Goal: Task Accomplishment & Management: Manage account settings

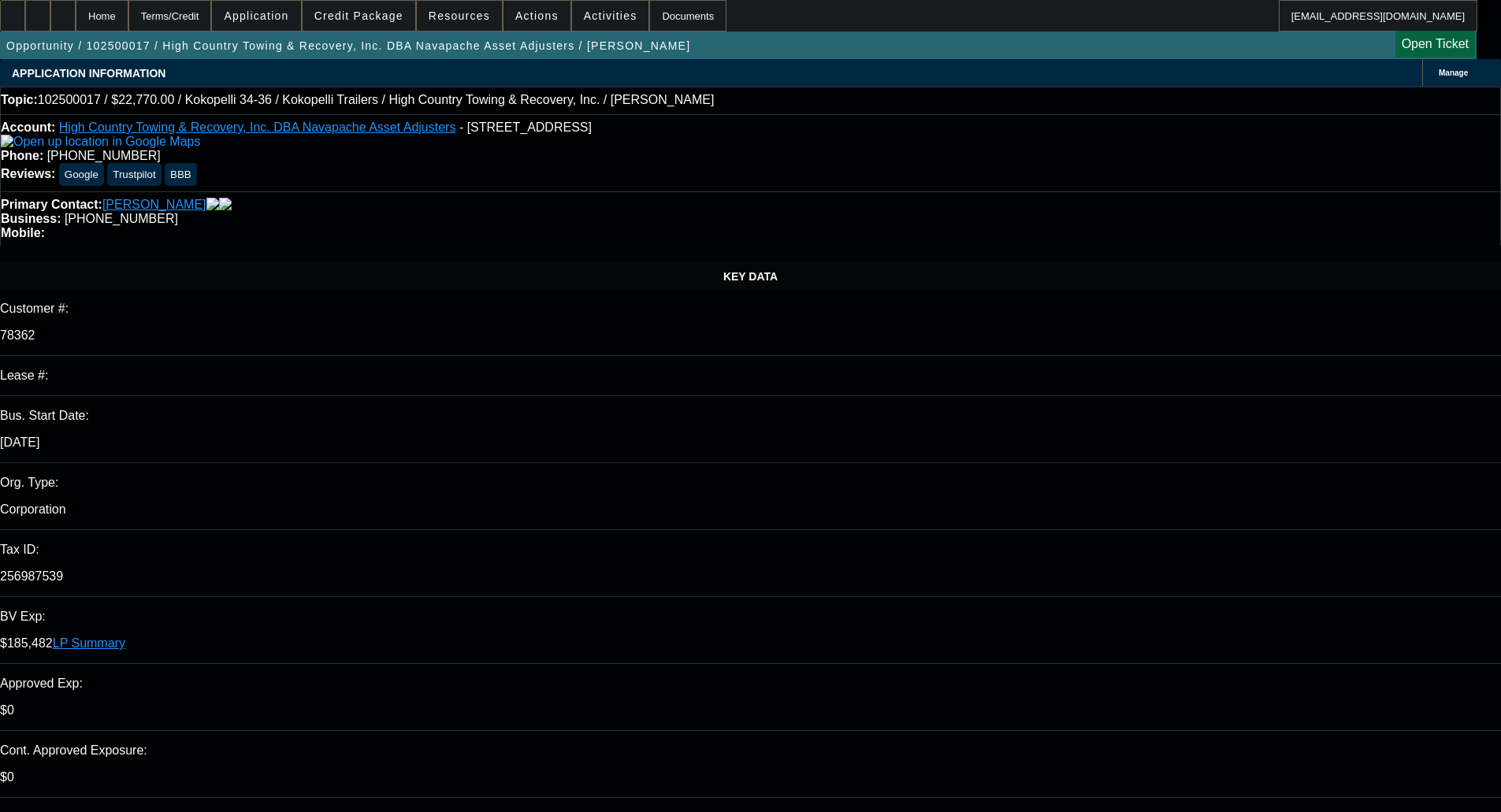
select select "0"
select select "2"
select select "0.1"
select select "4"
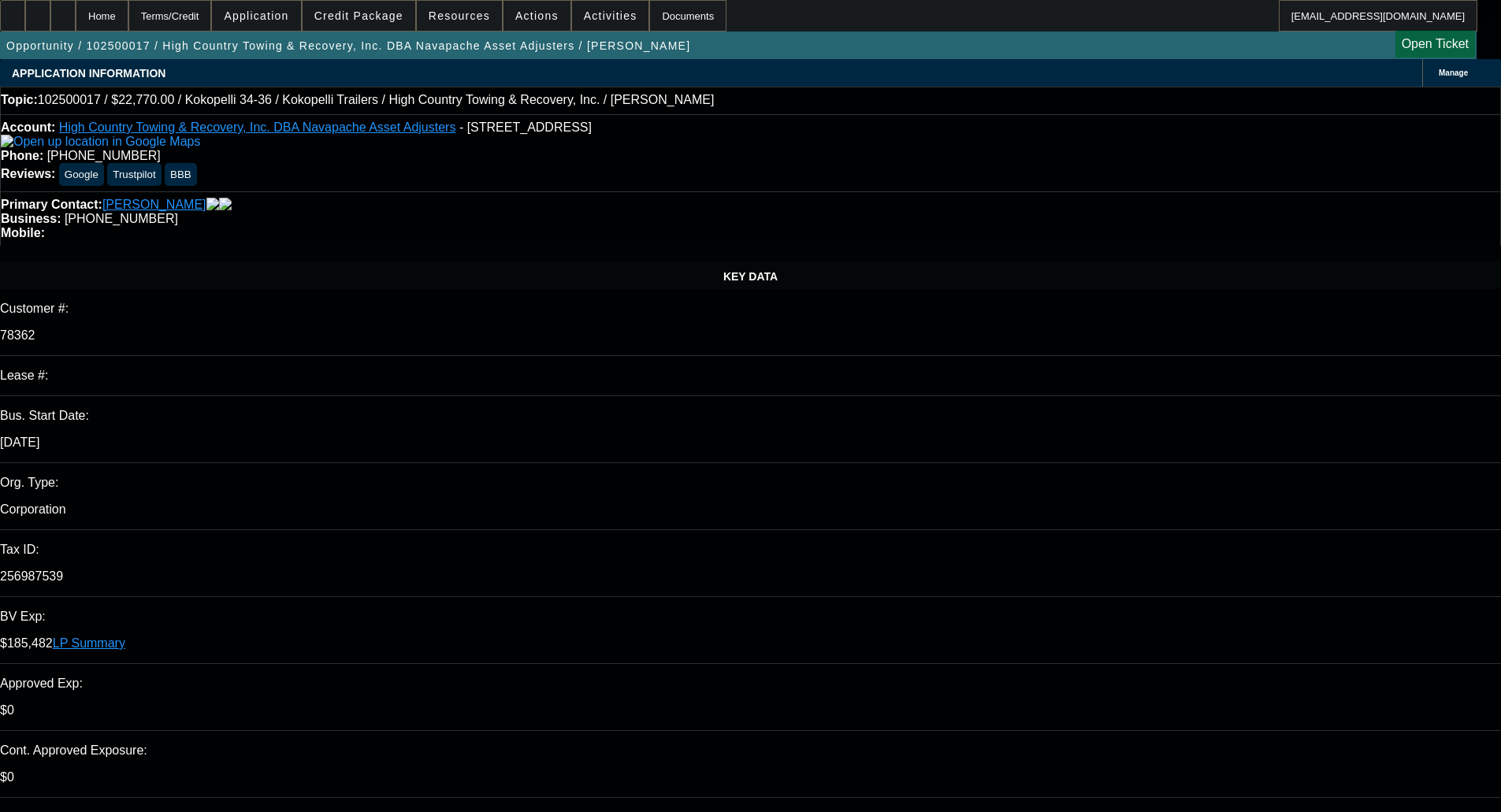
select select "0"
select select "2"
select select "0.1"
select select "4"
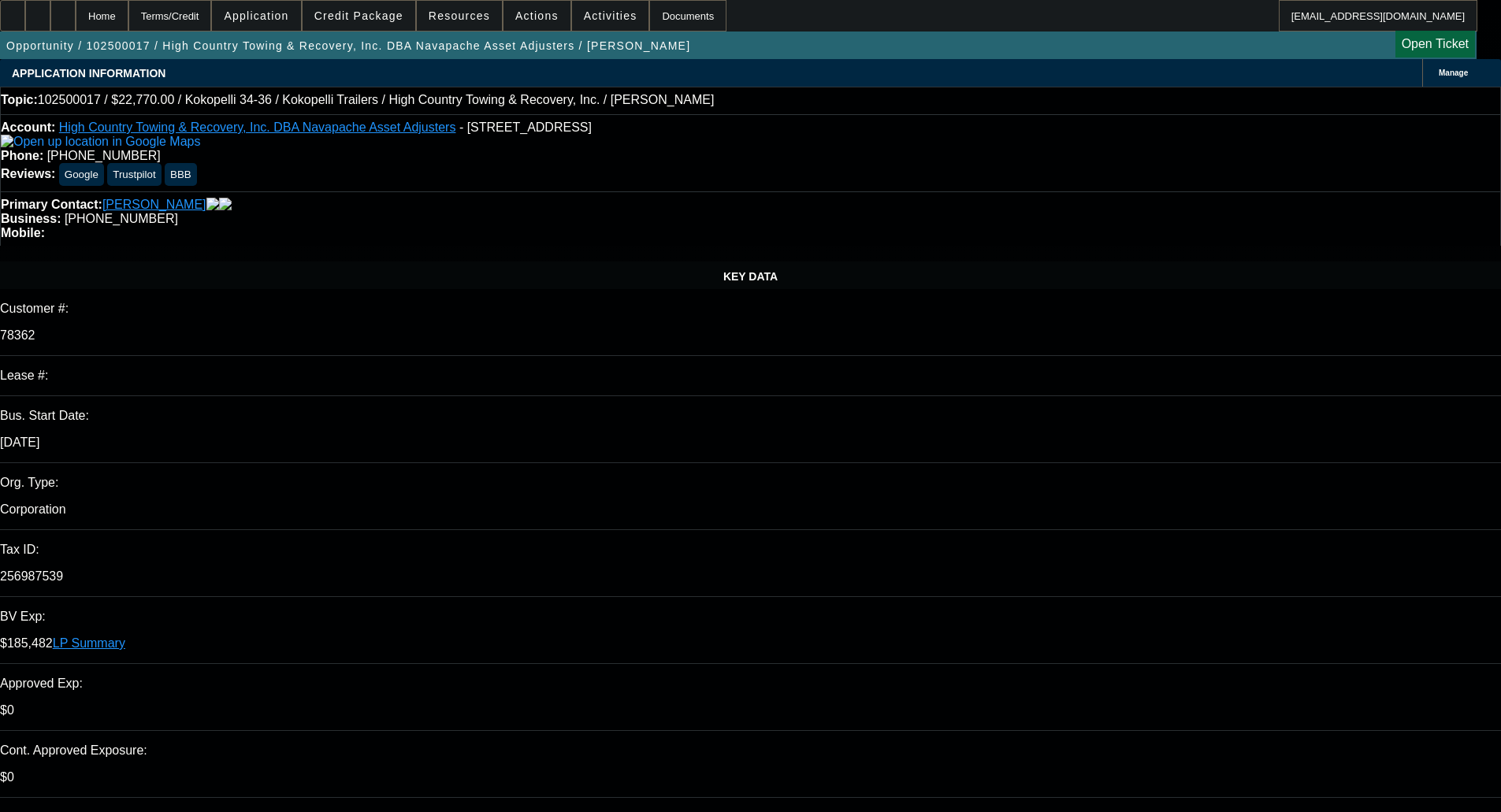
select select "0"
select select "2"
select select "0.1"
select select "4"
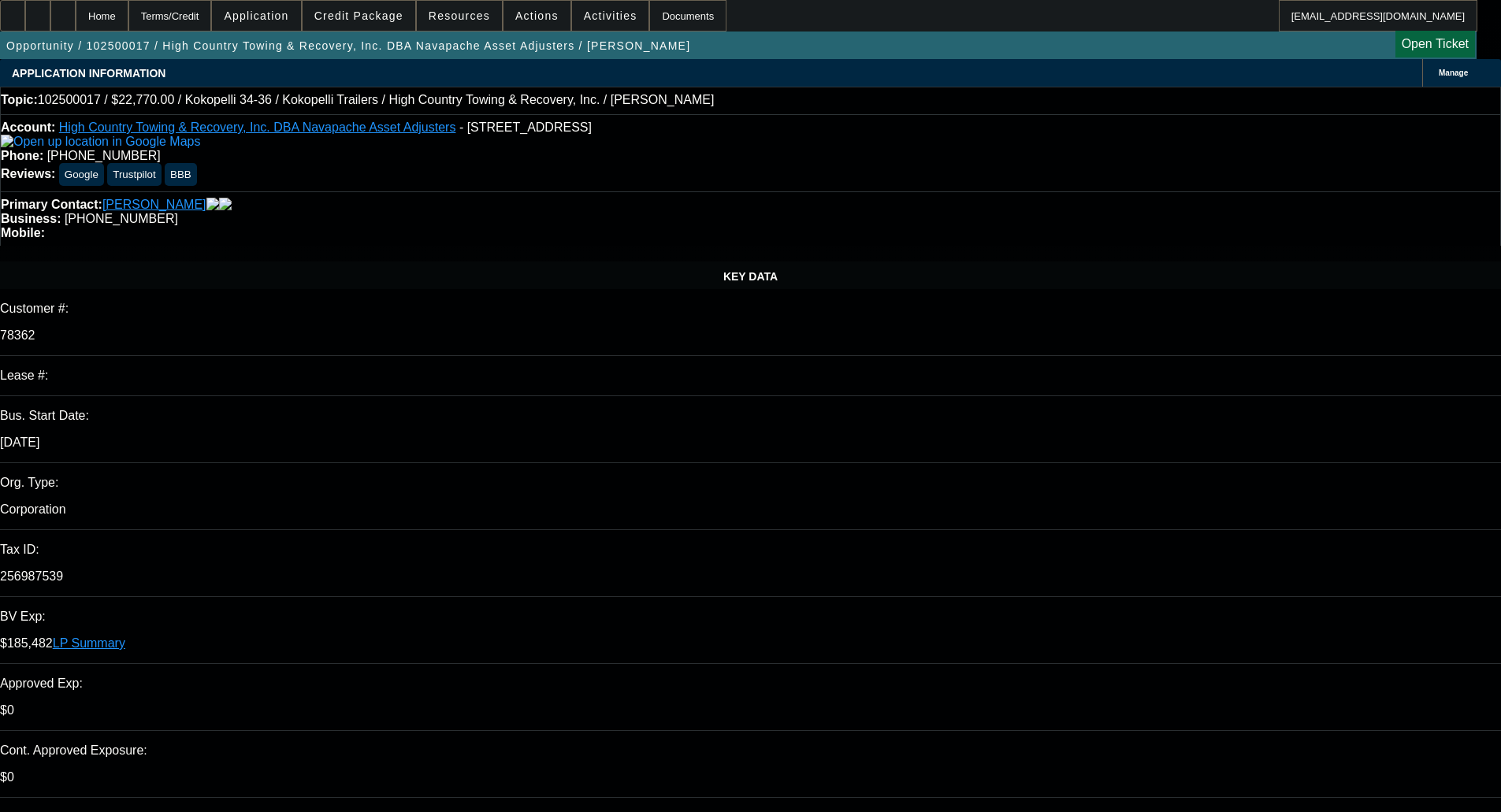
select select "0"
select select "2"
select select "0.1"
select select "4"
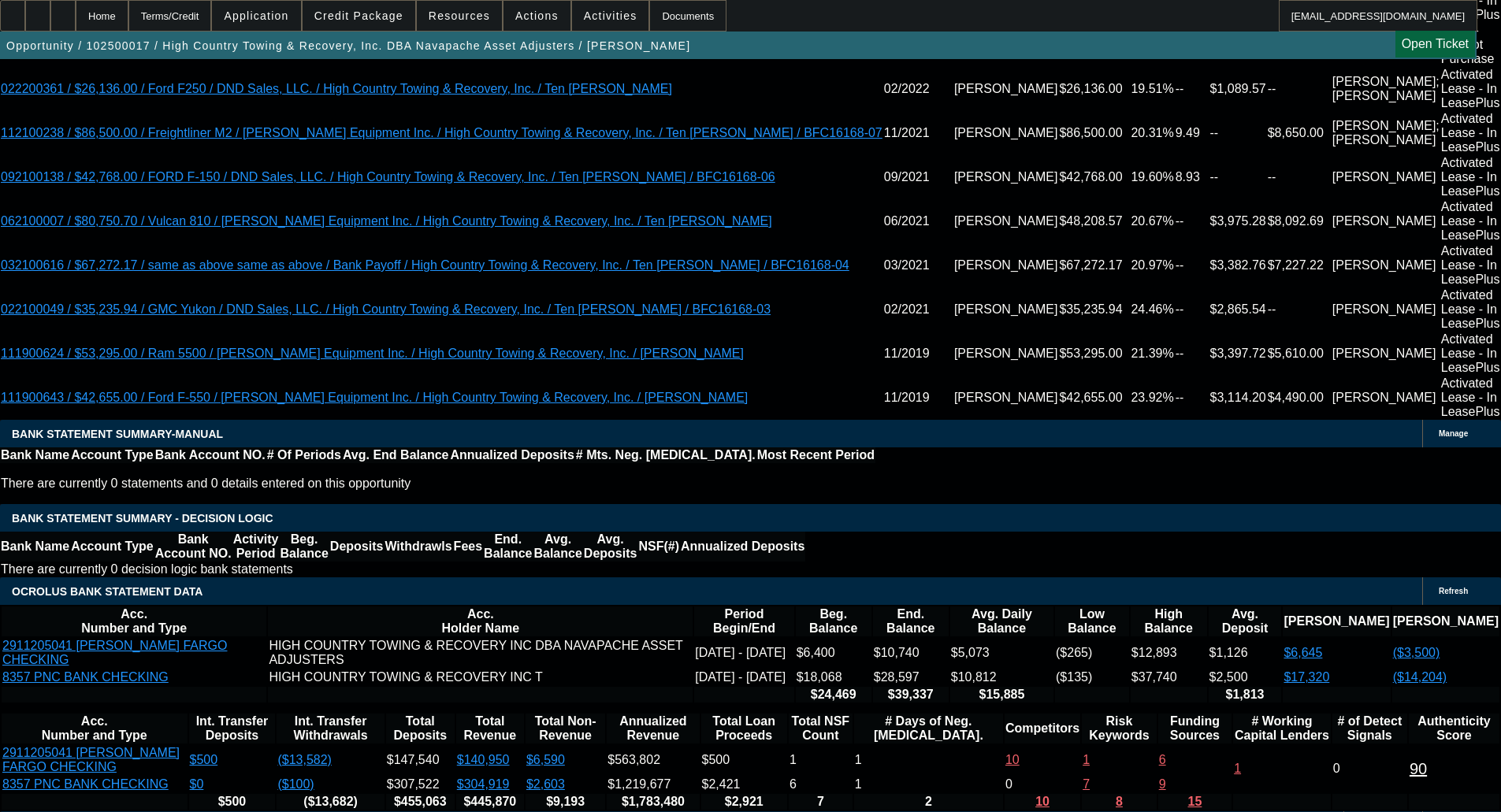
scroll to position [3774, 0]
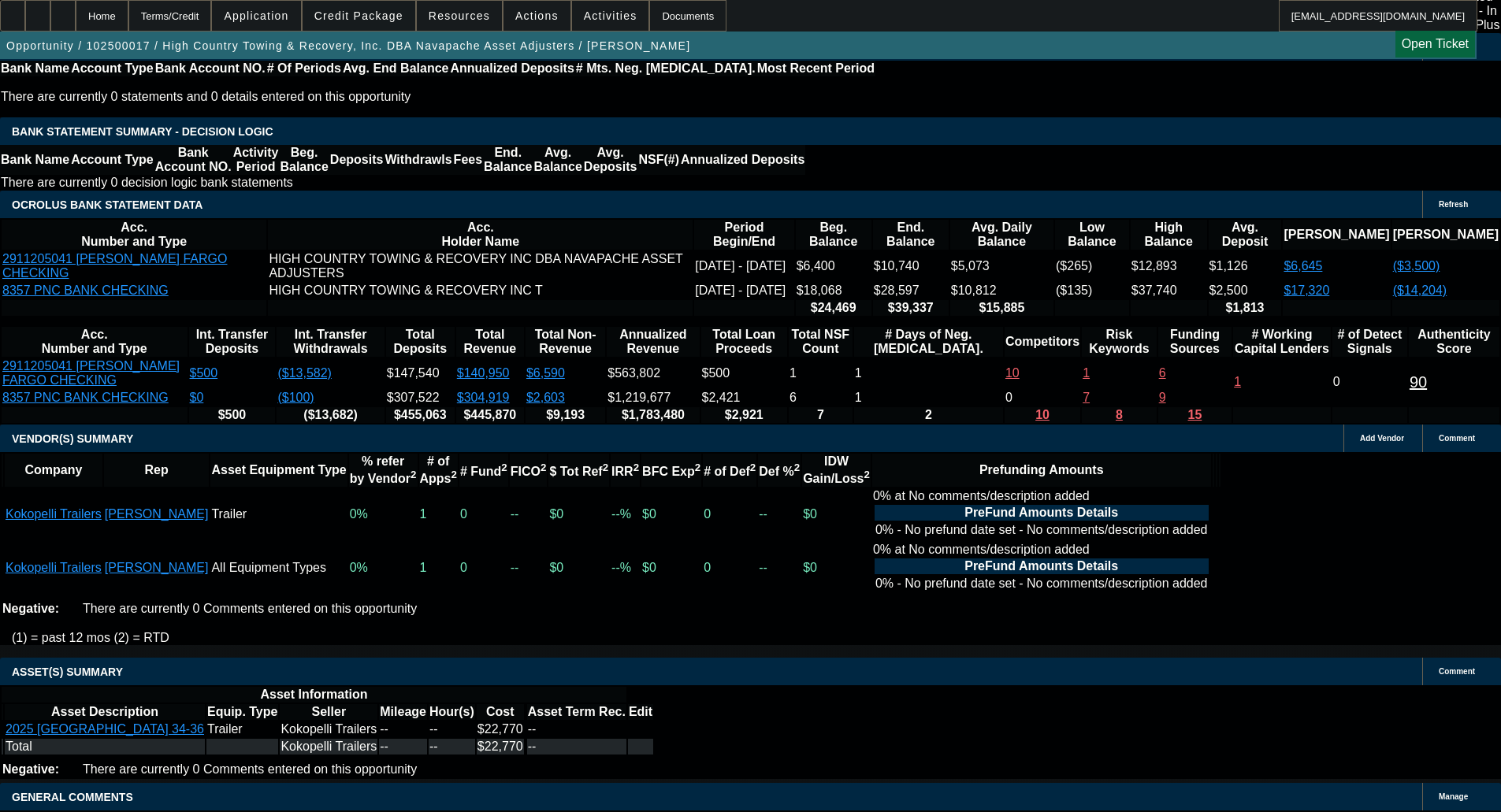
click at [377, 10] on span "Credit Package" at bounding box center [359, 16] width 89 height 12
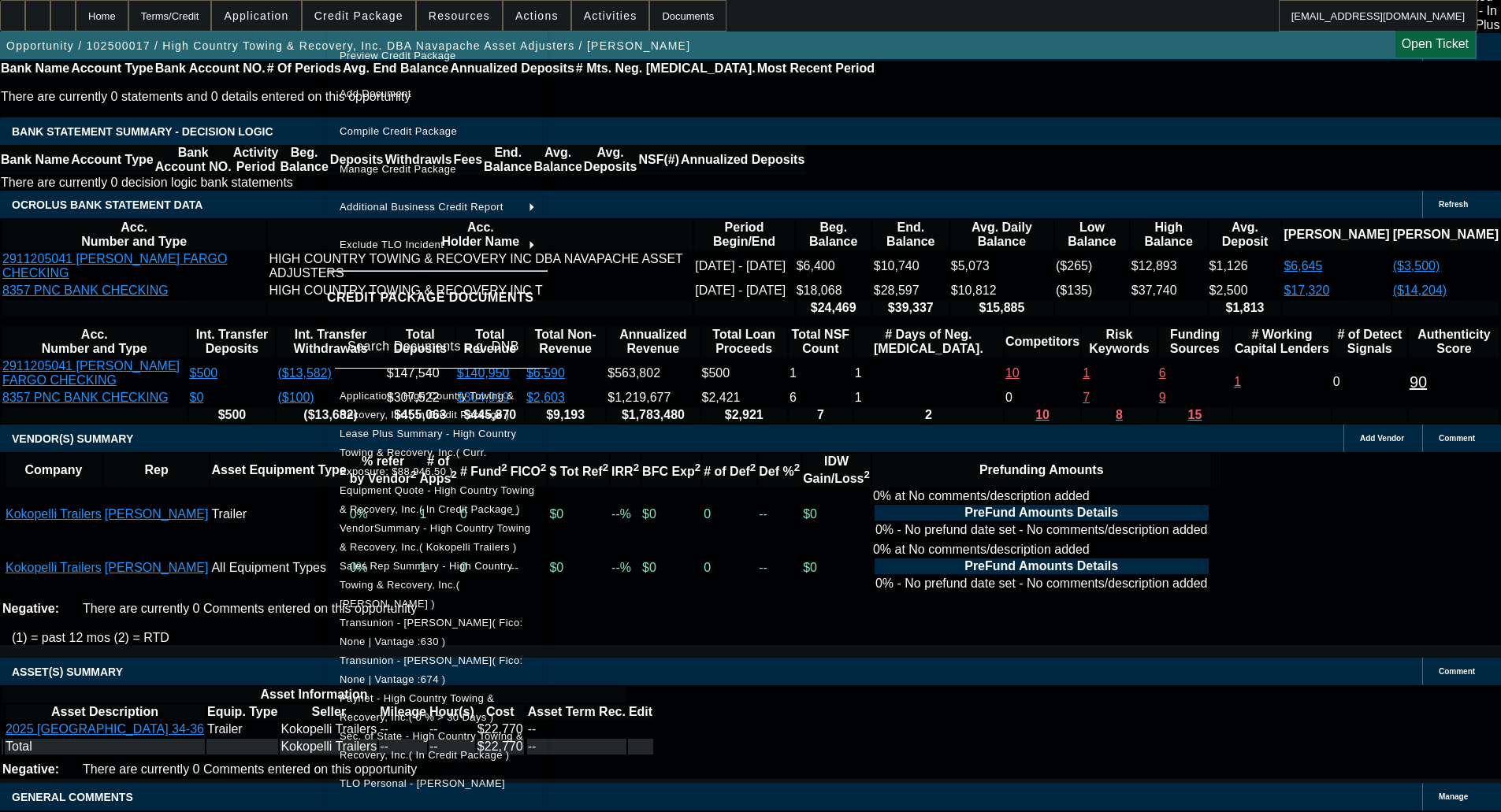
click at [460, 484] on span "Equipment Quote - High Country Towing & Recovery, Inc.( In Credit Package )" at bounding box center [437, 499] width 194 height 30
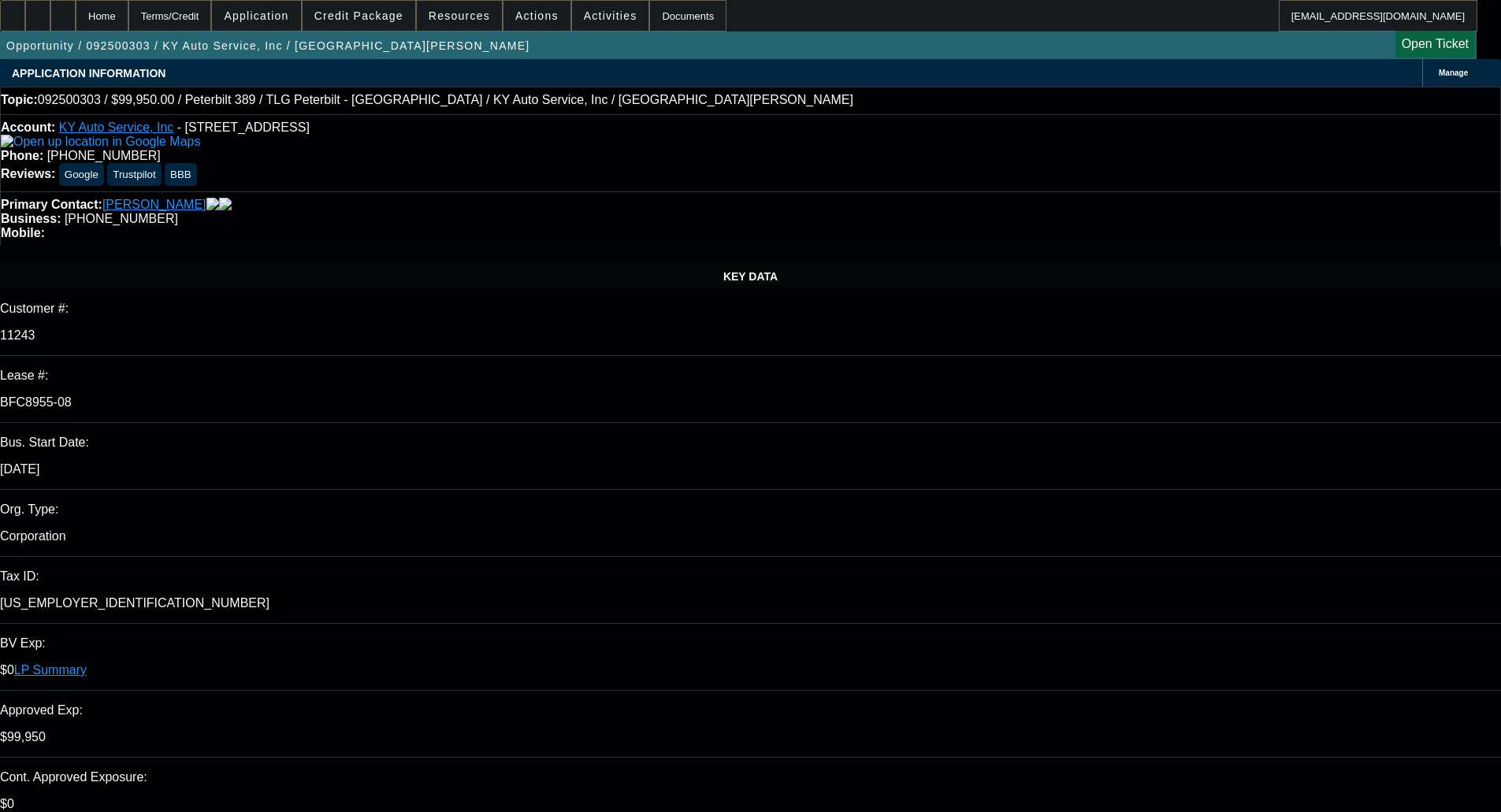
select select "0"
select select "6"
select select "0"
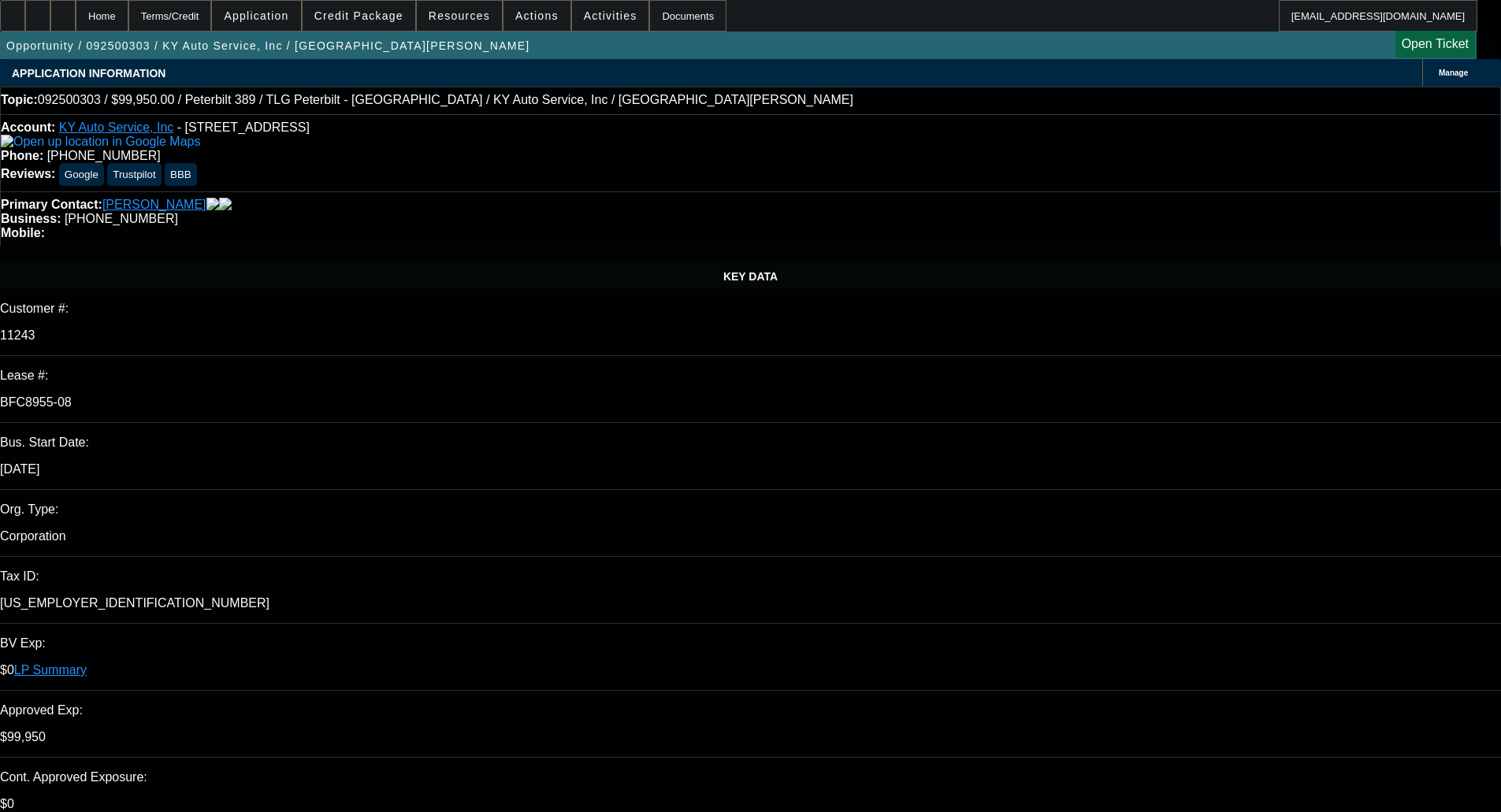
select select "0"
select select "2"
select select "0"
select select "6"
select select "0"
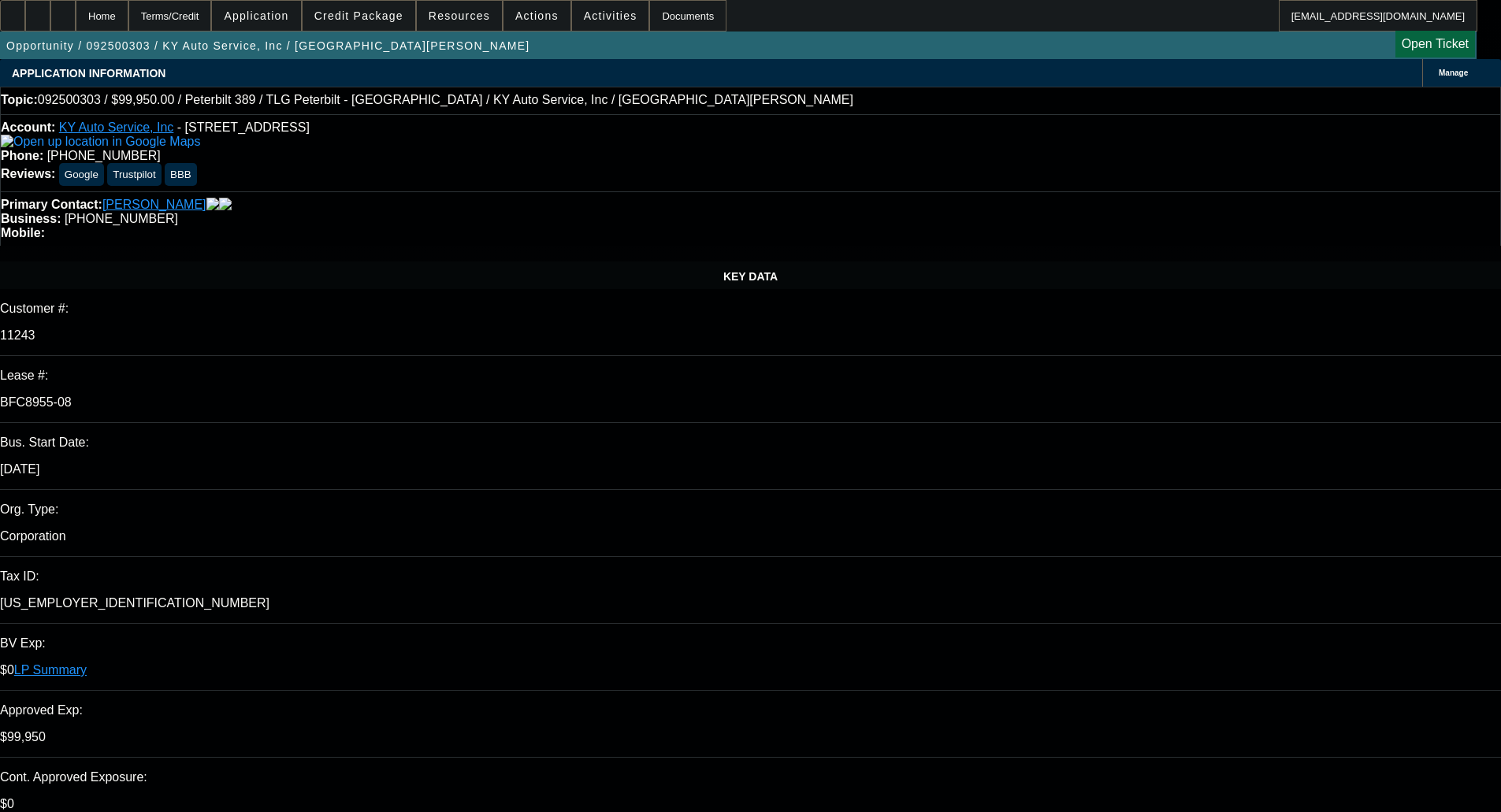
select select "0"
select select "2"
select select "0"
select select "6"
select select "0"
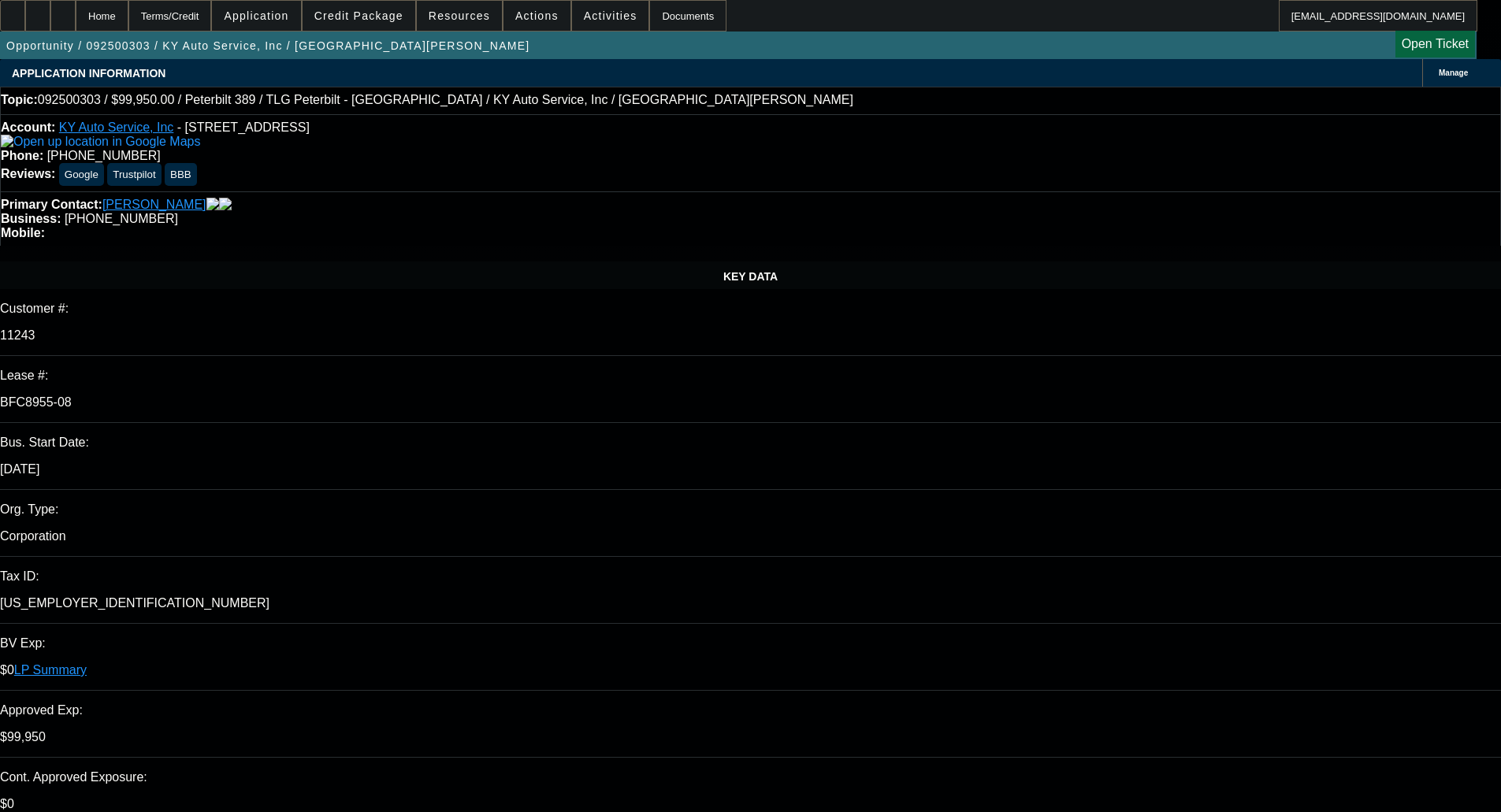
select select "0"
select select "2"
select select "0"
select select "6"
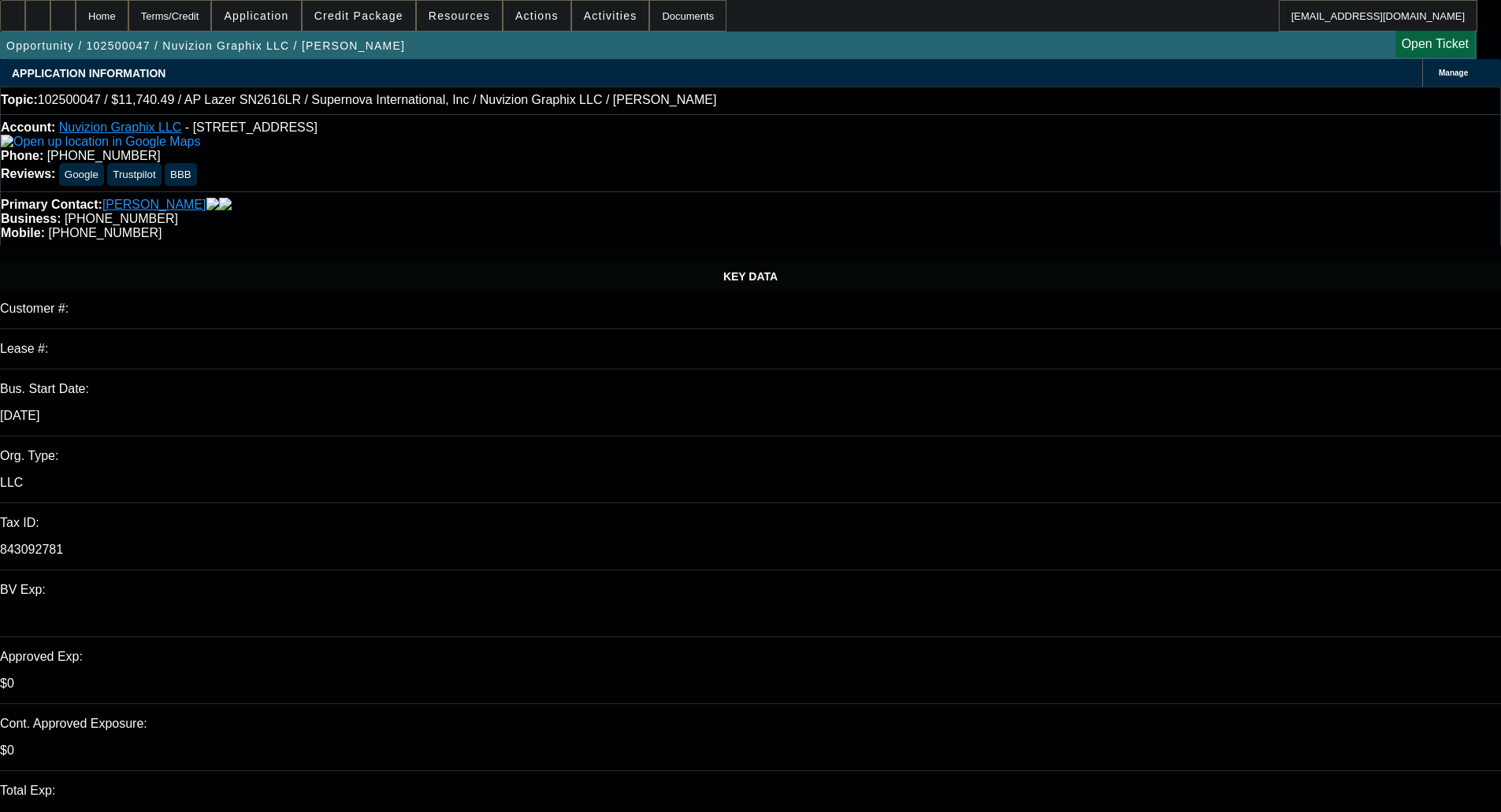
select select "0"
select select "0.1"
select select "6"
select select "0"
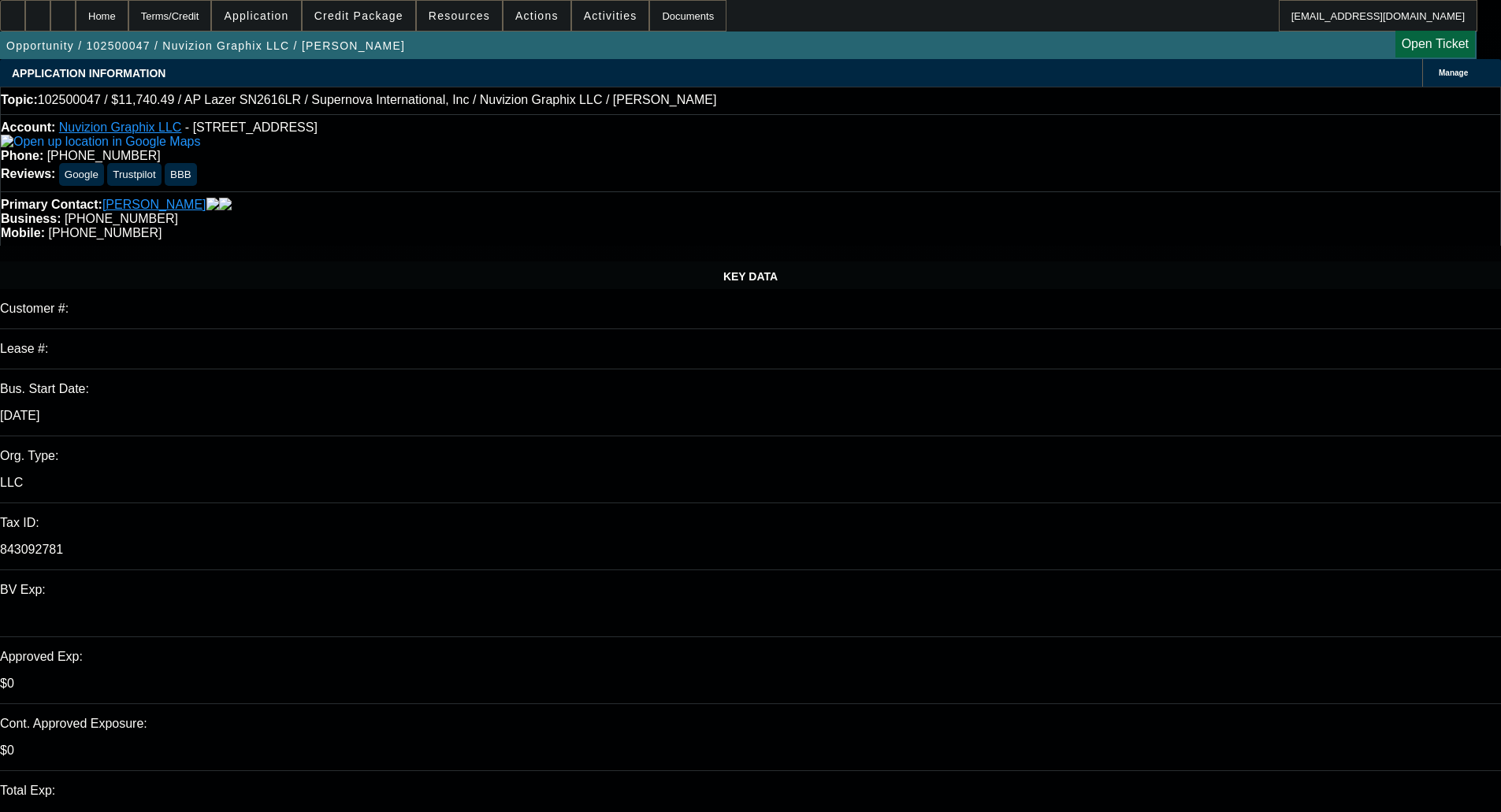
select select "0"
select select "6"
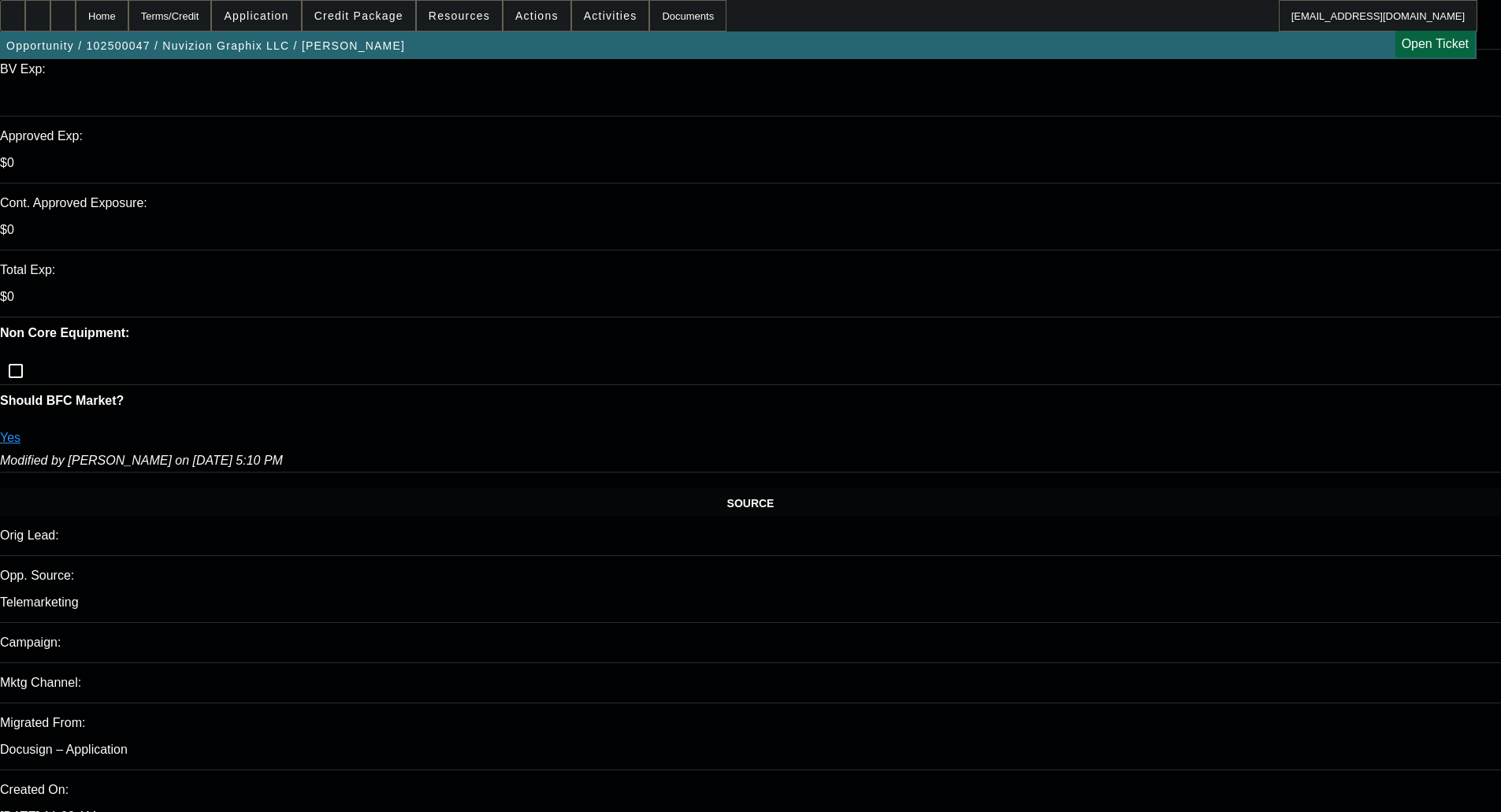
scroll to position [788, 0]
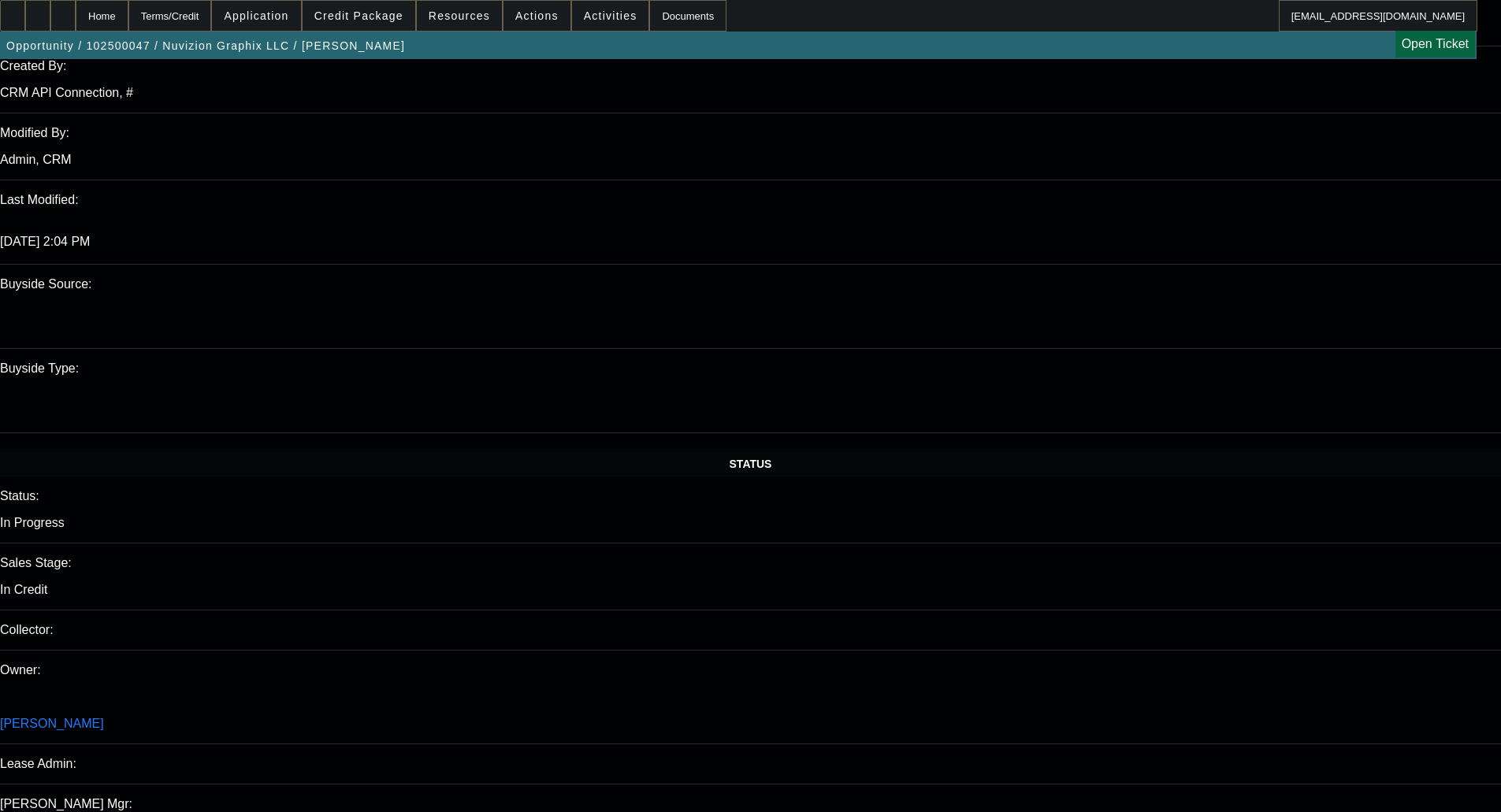
scroll to position [1575, 0]
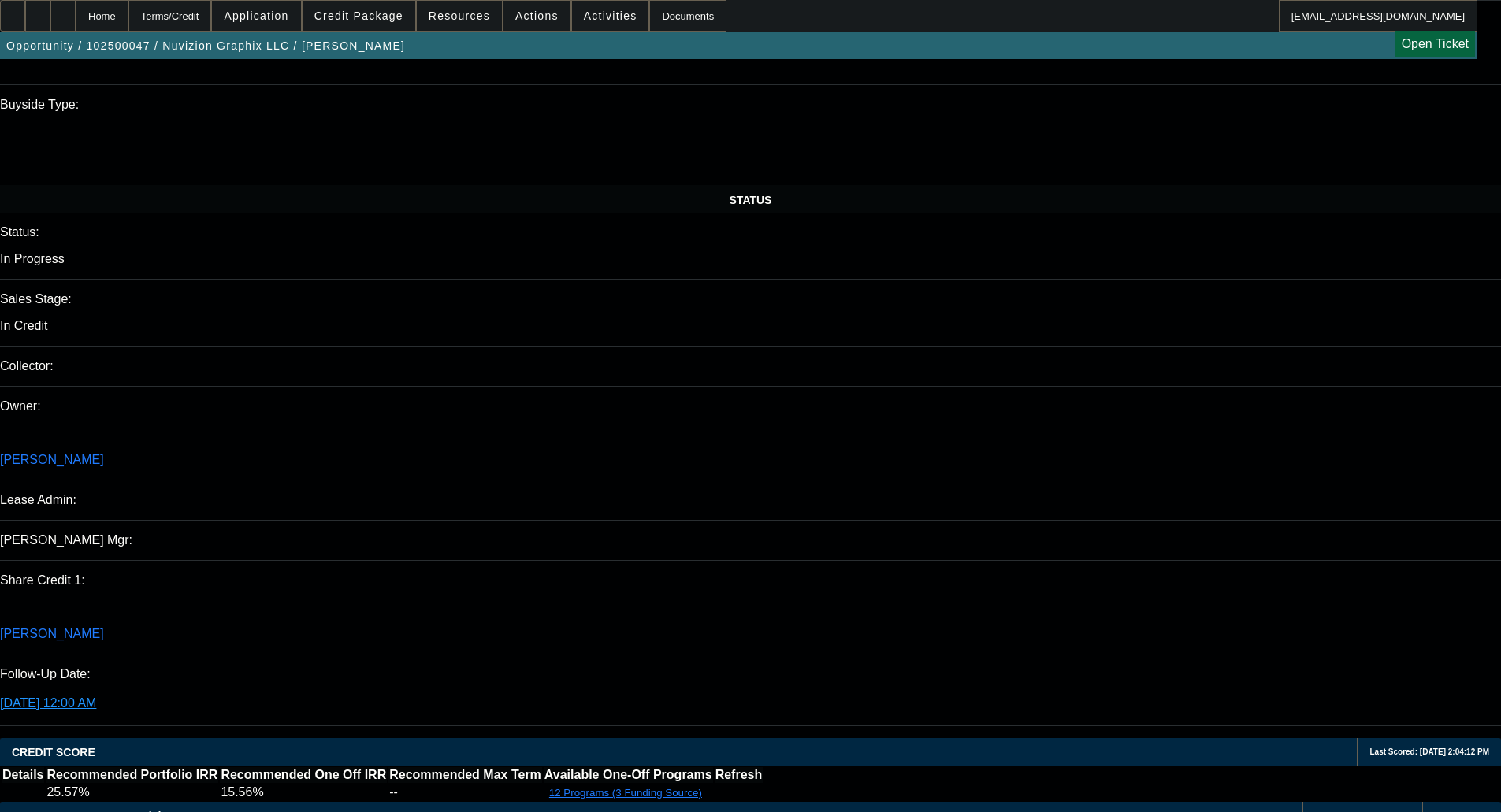
type textarea "ENGRAVER; NO PAYNET - OKAY TO SELL"
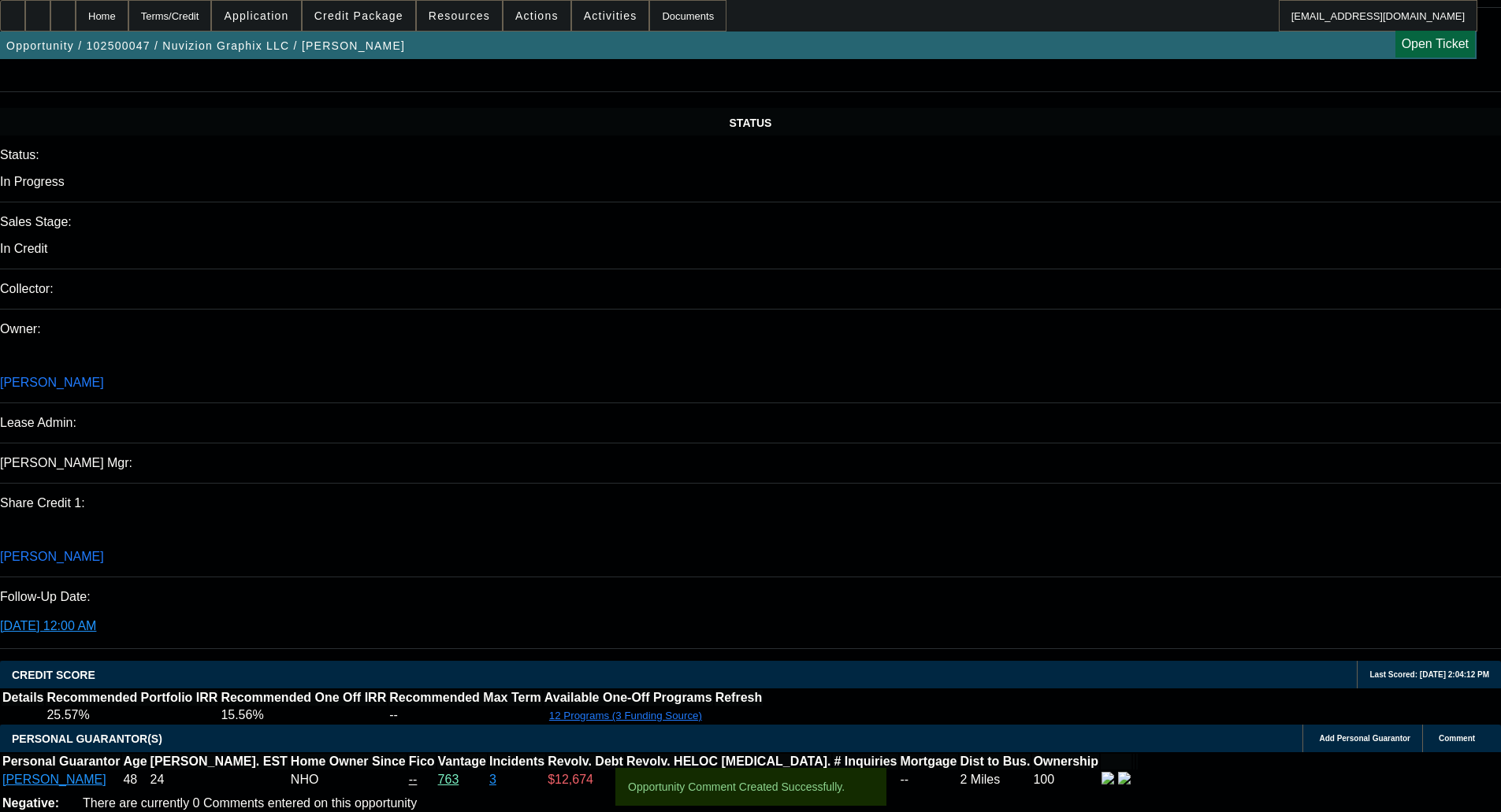
scroll to position [1812, 0]
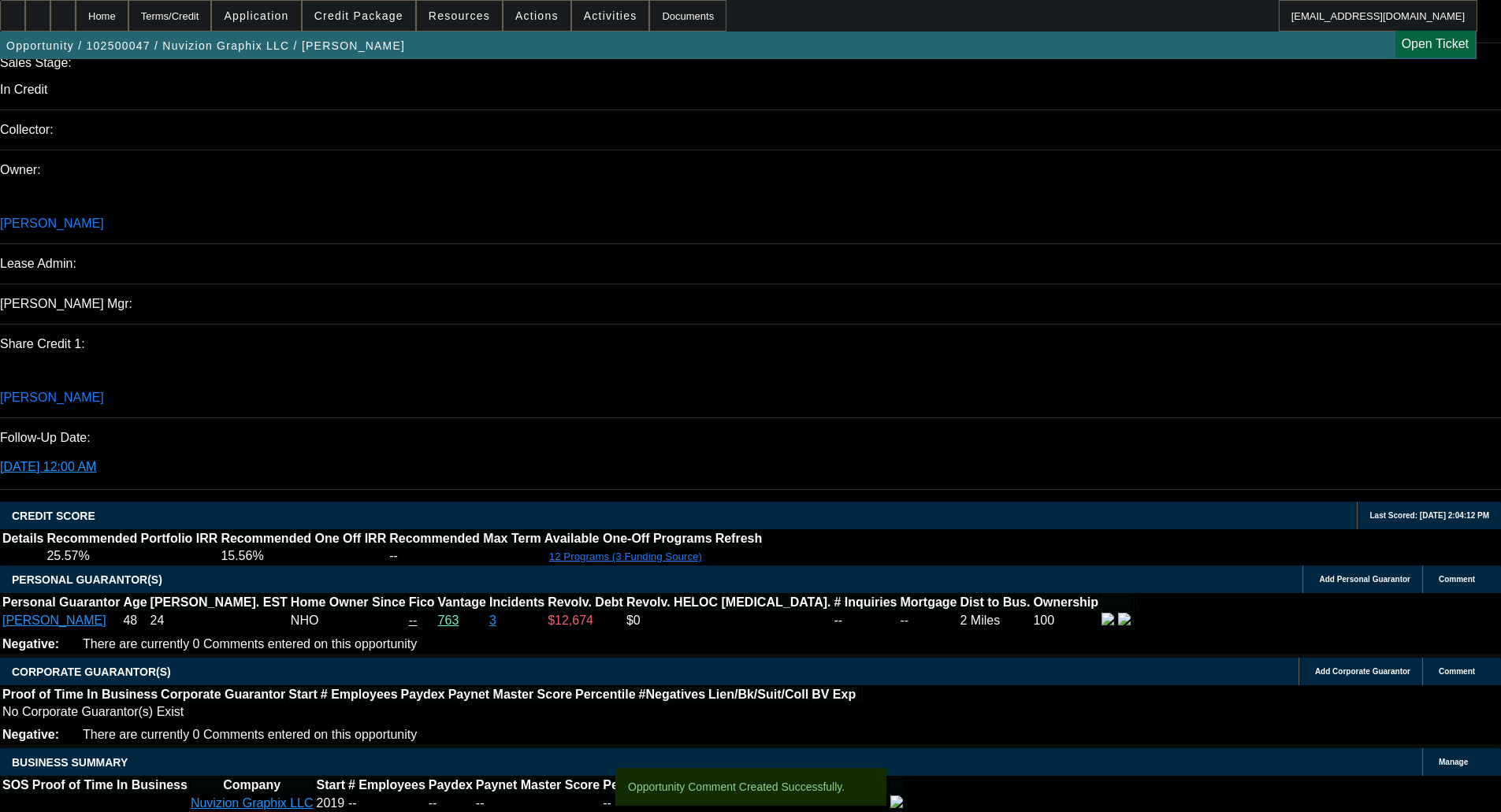
click at [361, 21] on span "Credit Package" at bounding box center [359, 16] width 89 height 12
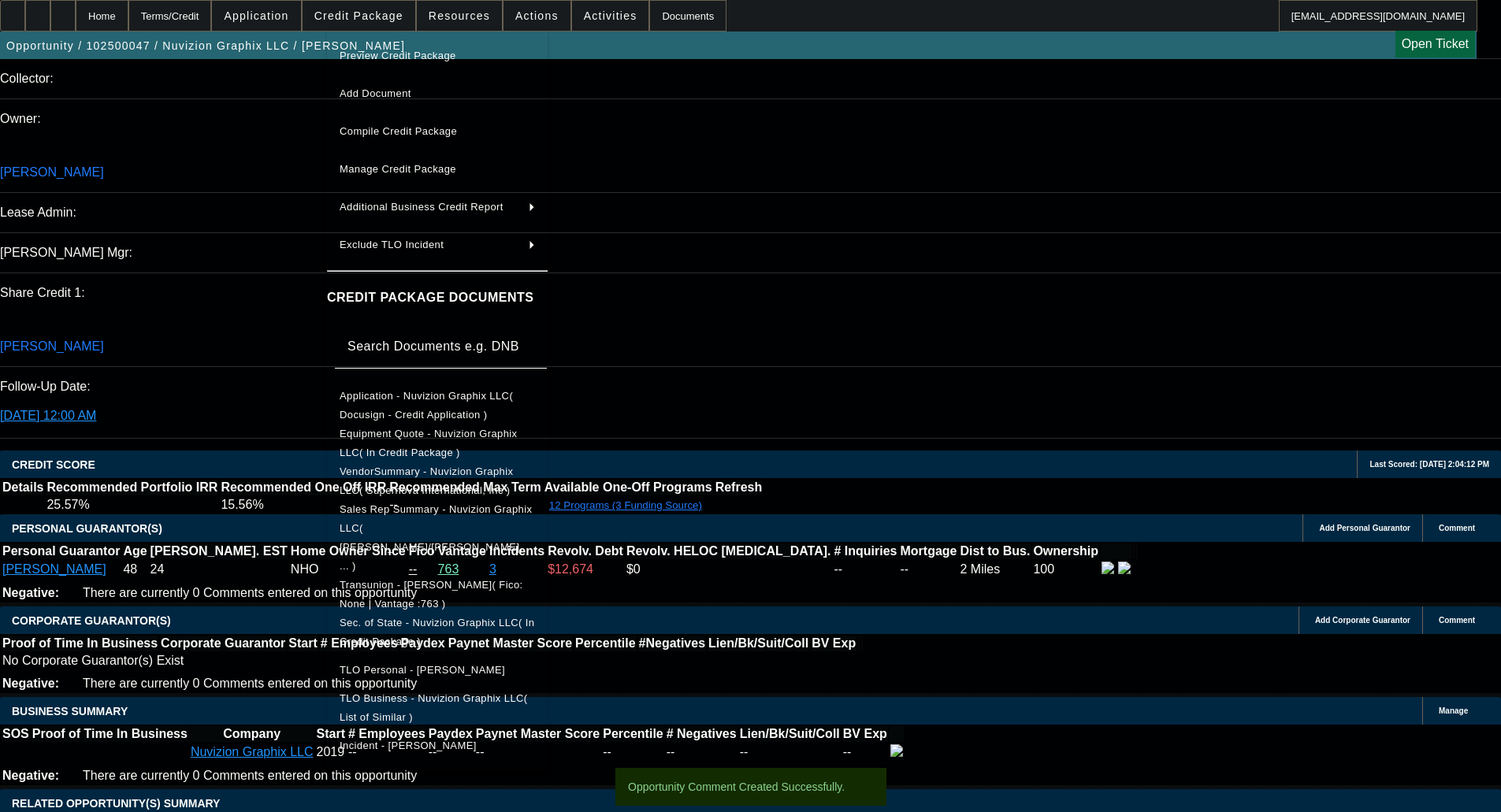
scroll to position [1891, 0]
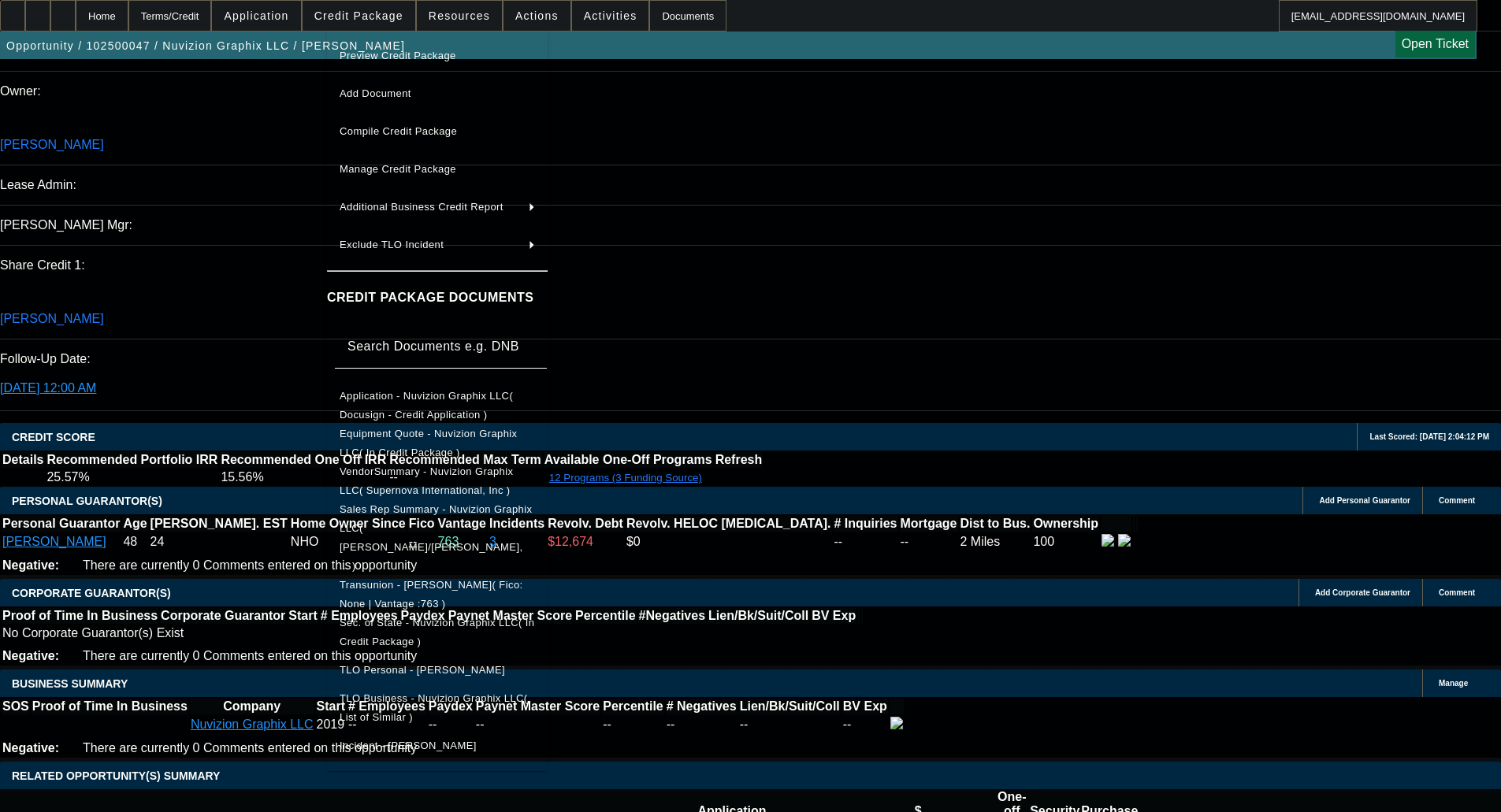
click at [384, 159] on button "Manage Credit Package" at bounding box center [437, 169] width 221 height 37
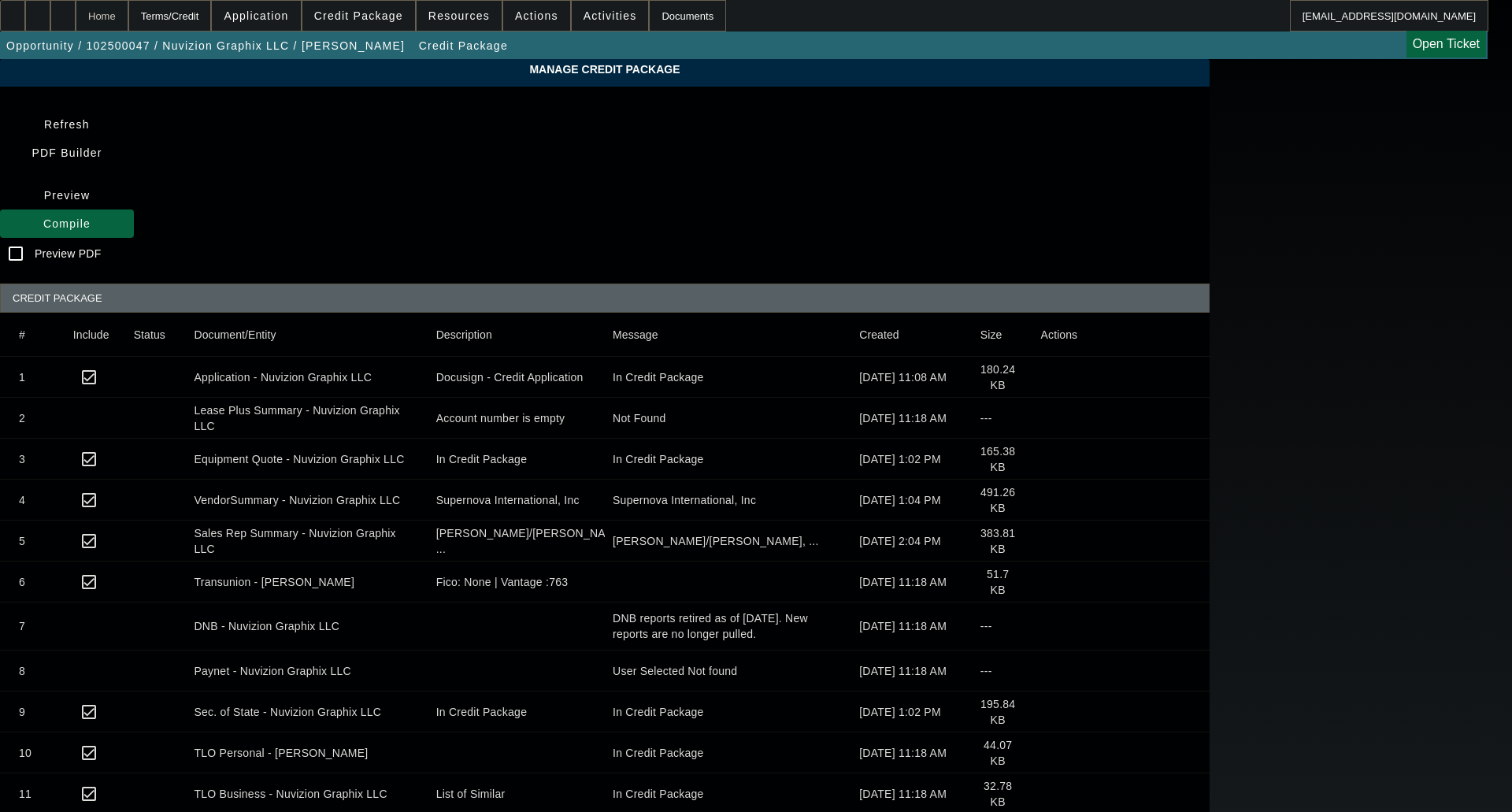
click at [128, 16] on div "Home" at bounding box center [102, 16] width 53 height 31
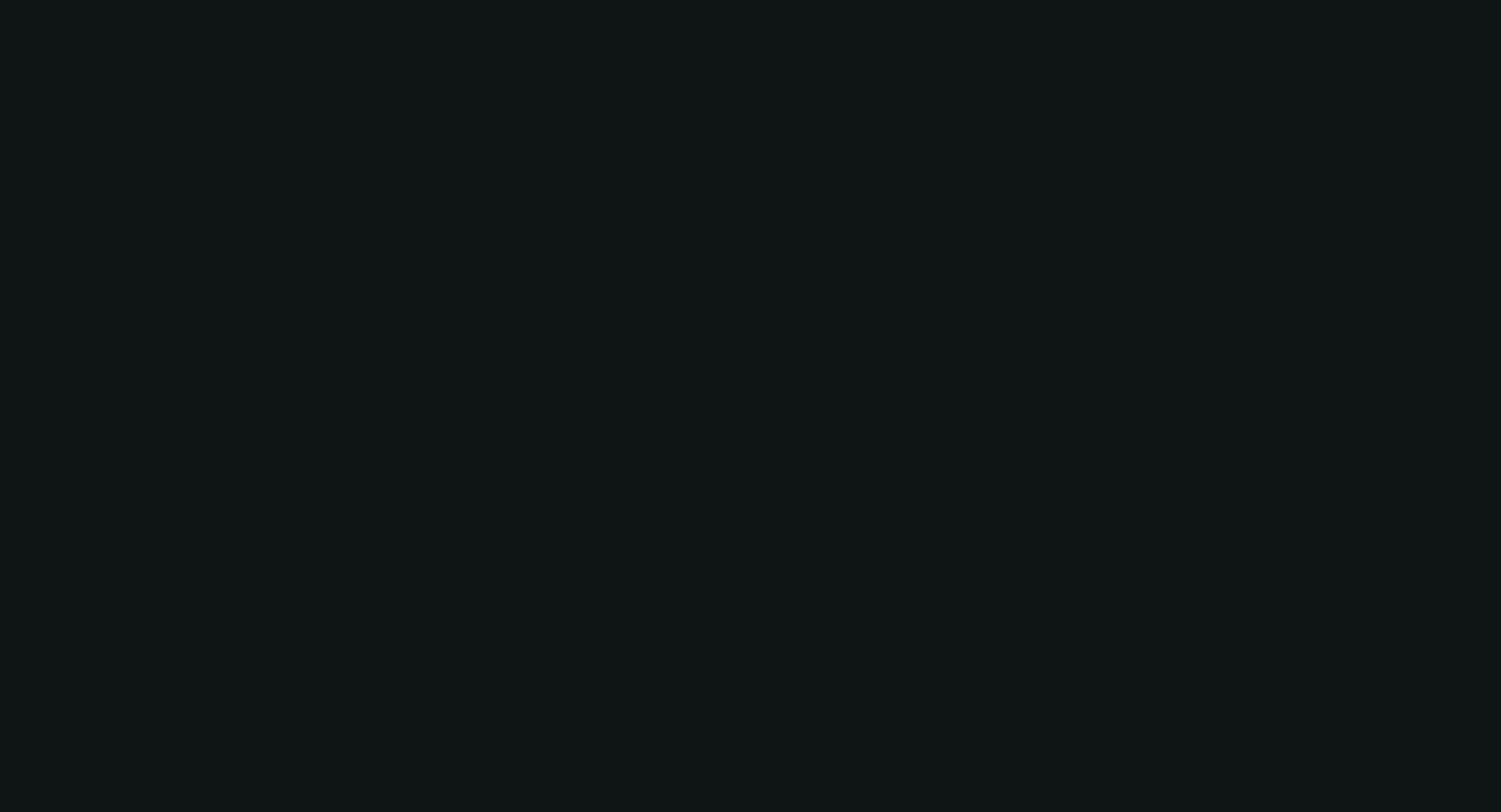
select select "0"
select select "0.1"
select select "6"
select select "0"
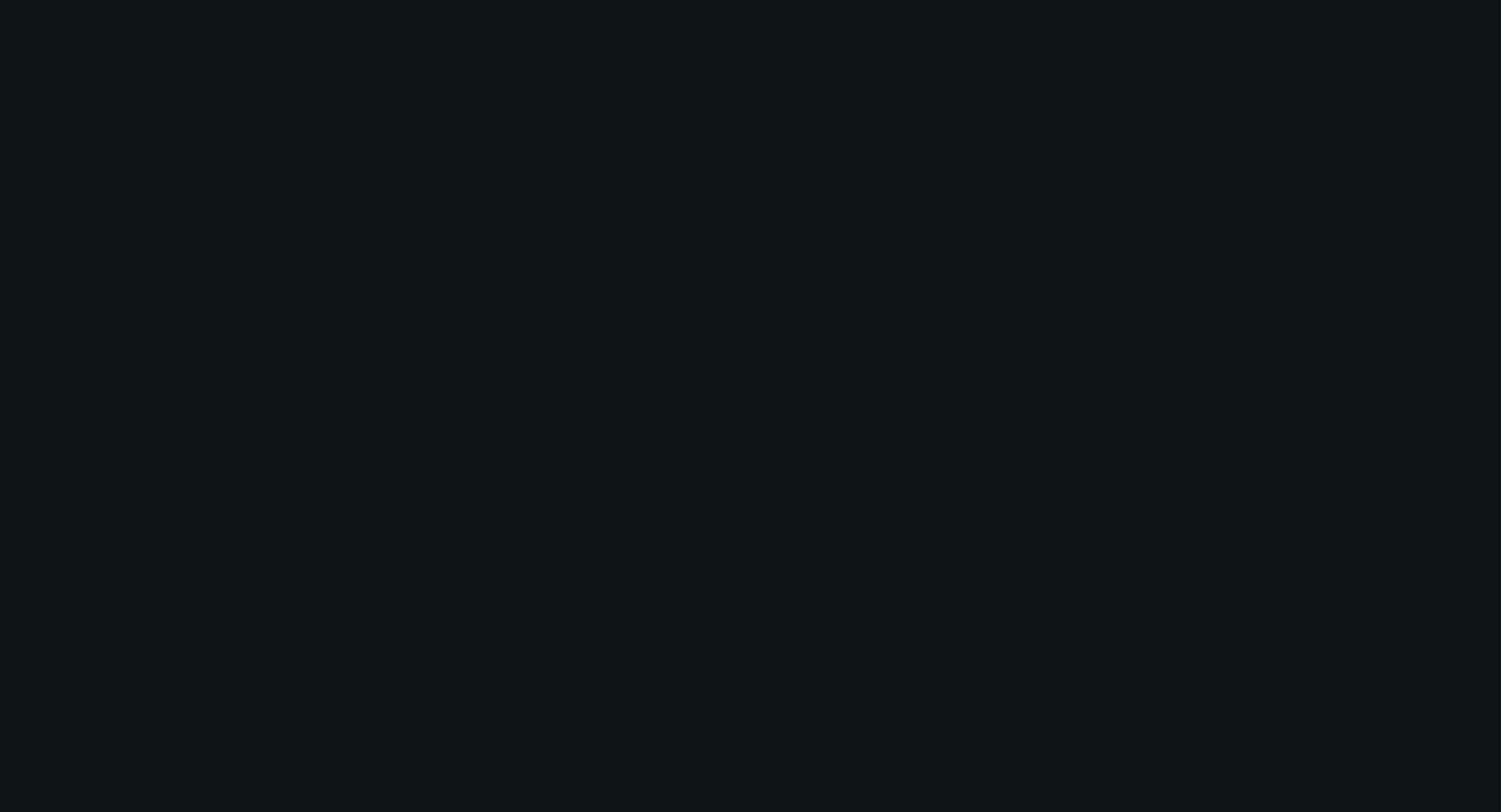
select select "0"
select select "6"
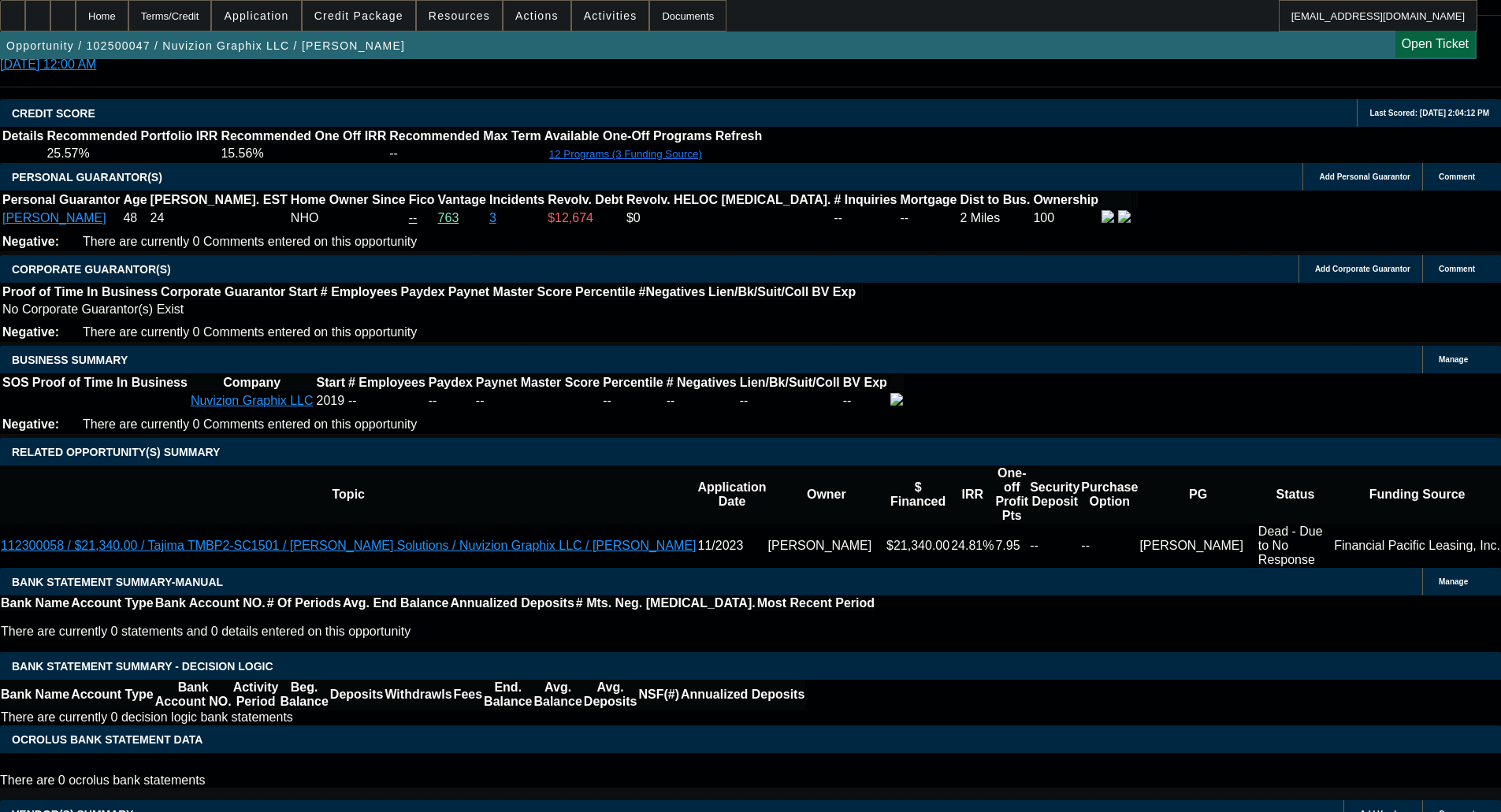
scroll to position [2057, 0]
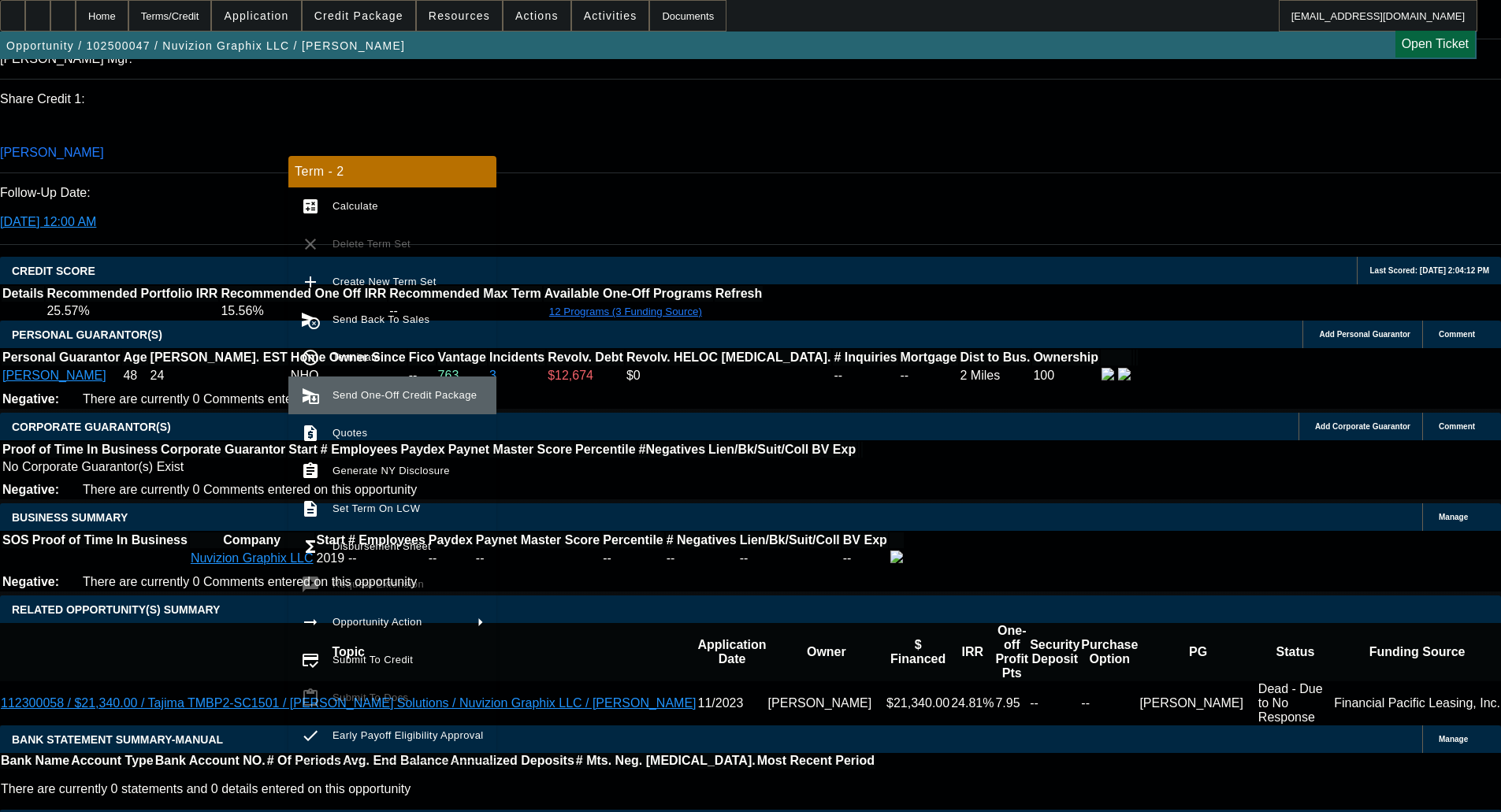
click at [400, 387] on span "Send One-Off Credit Package" at bounding box center [409, 396] width 152 height 19
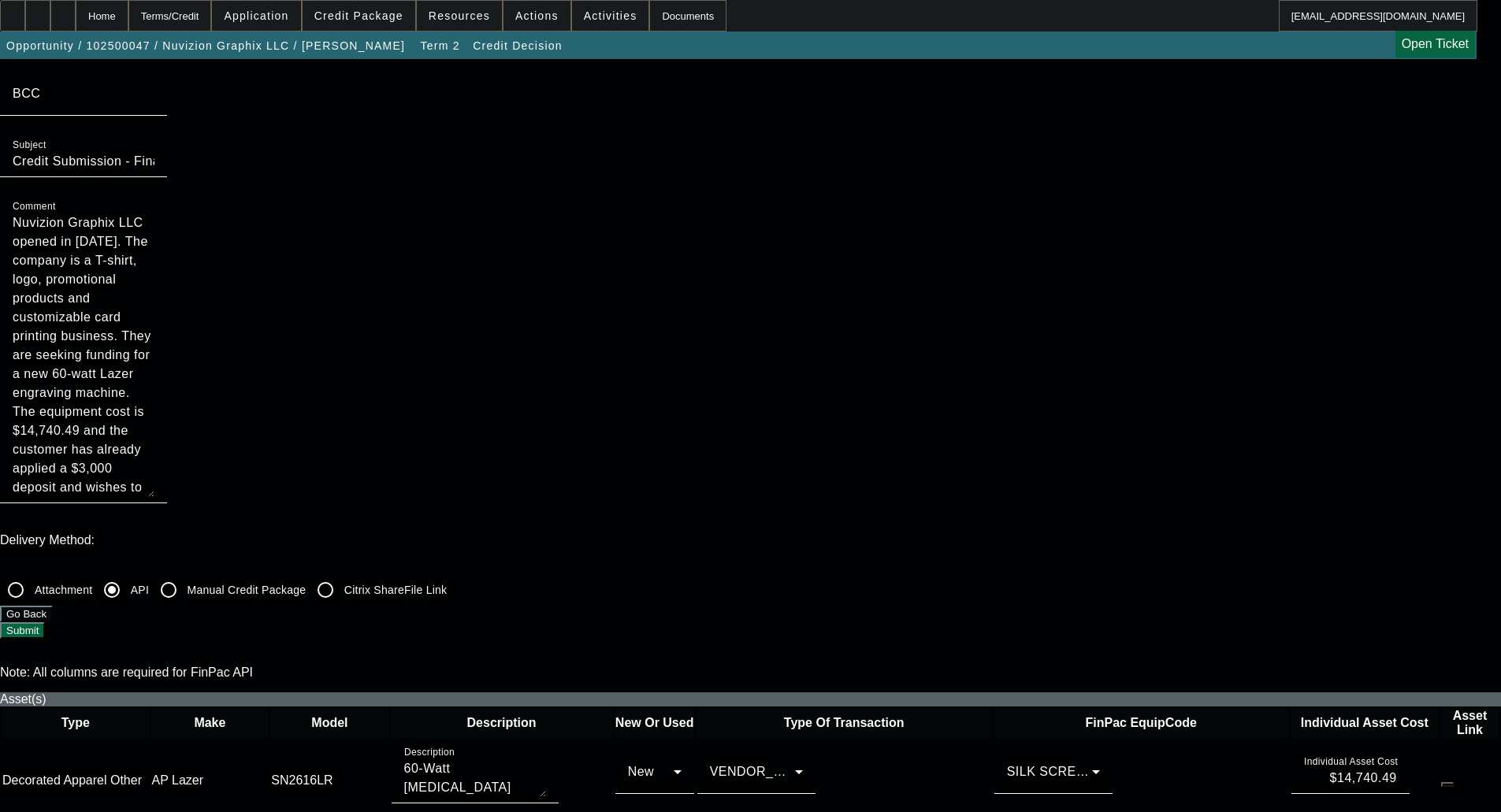
scroll to position [394, 0]
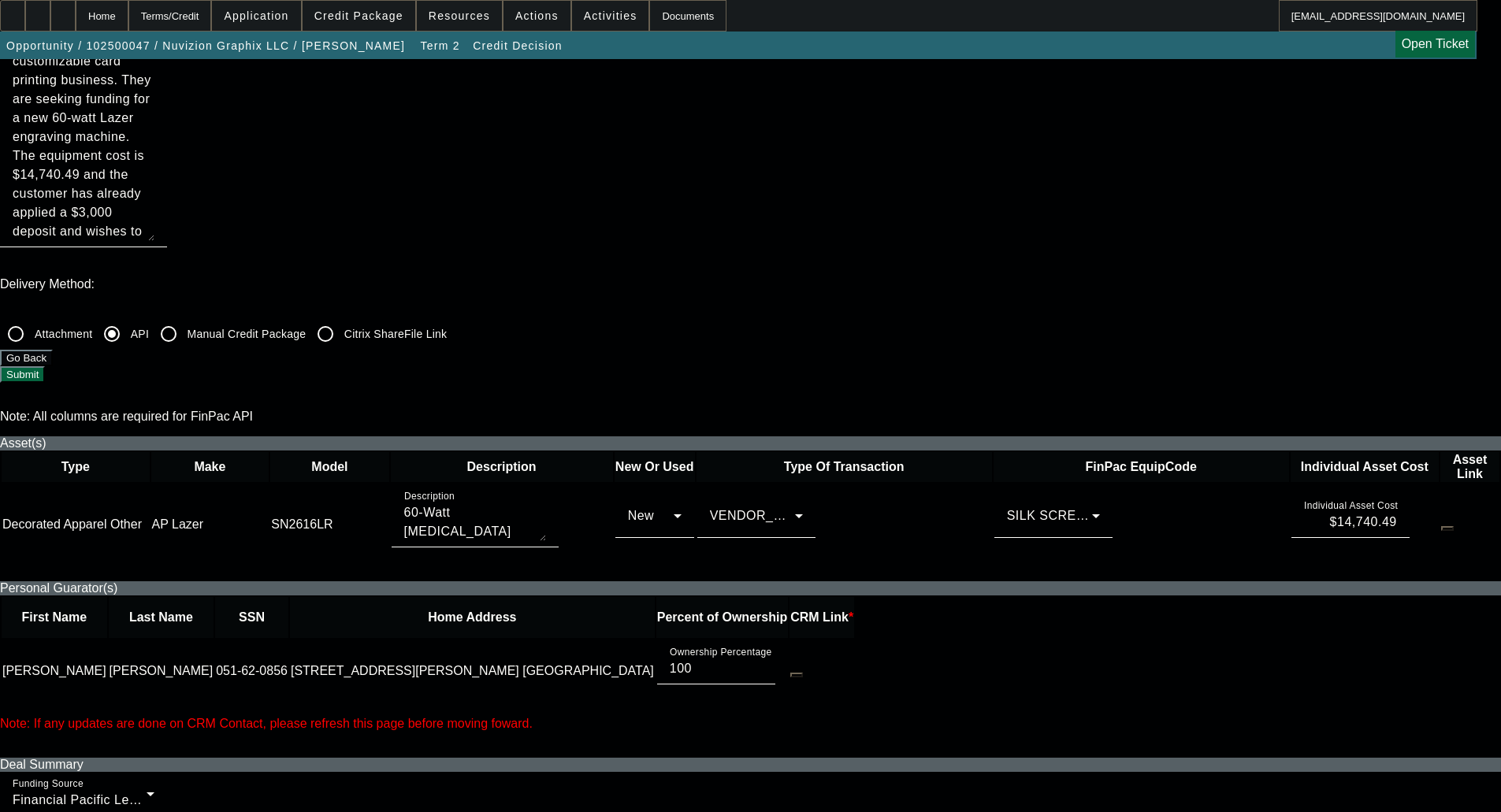
click at [1087, 506] on icon at bounding box center [1097, 516] width 19 height 19
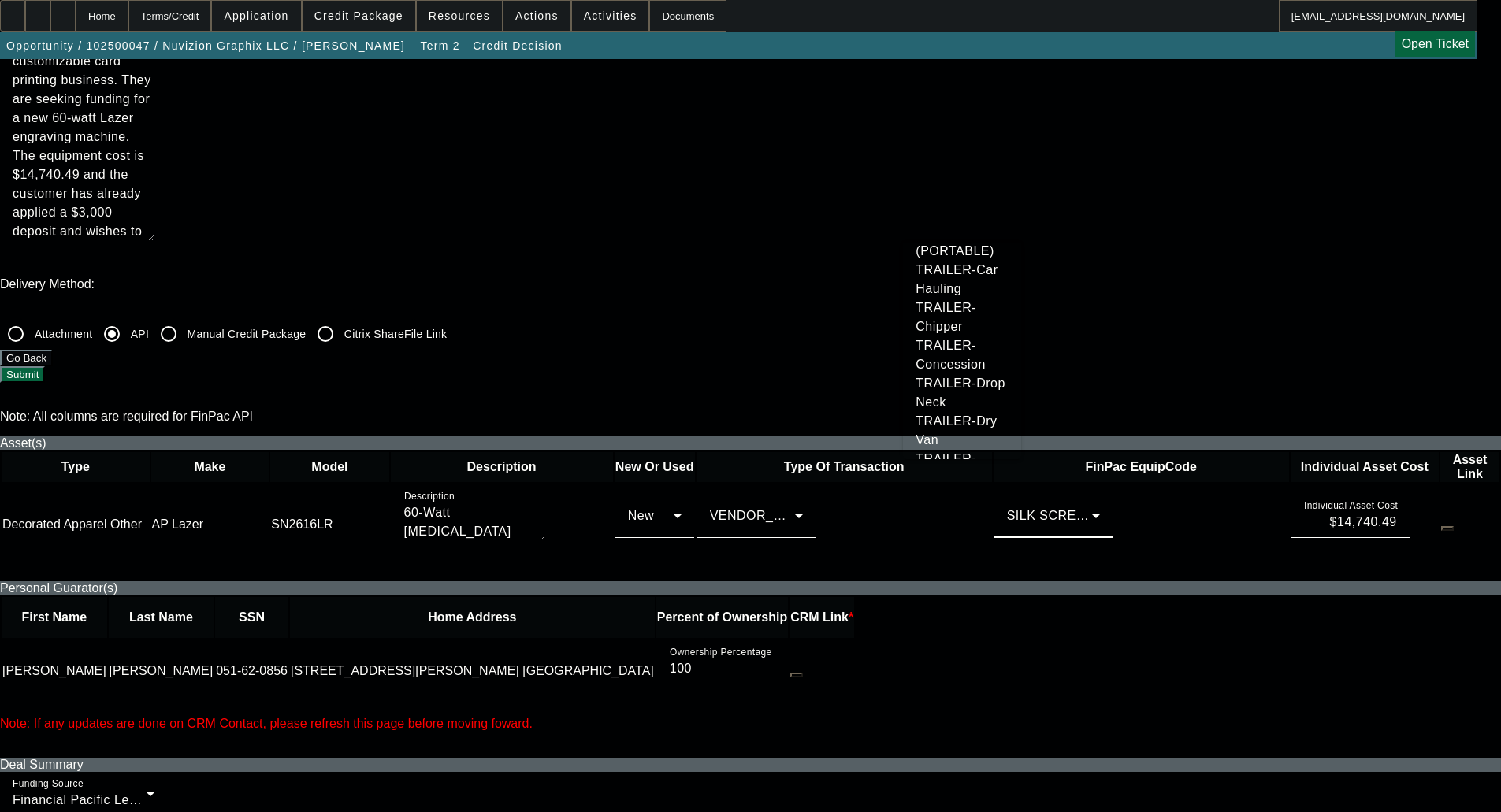
scroll to position [1672, 0]
click at [954, 24] on span "ENGRAVER" at bounding box center [953, 14] width 73 height 19
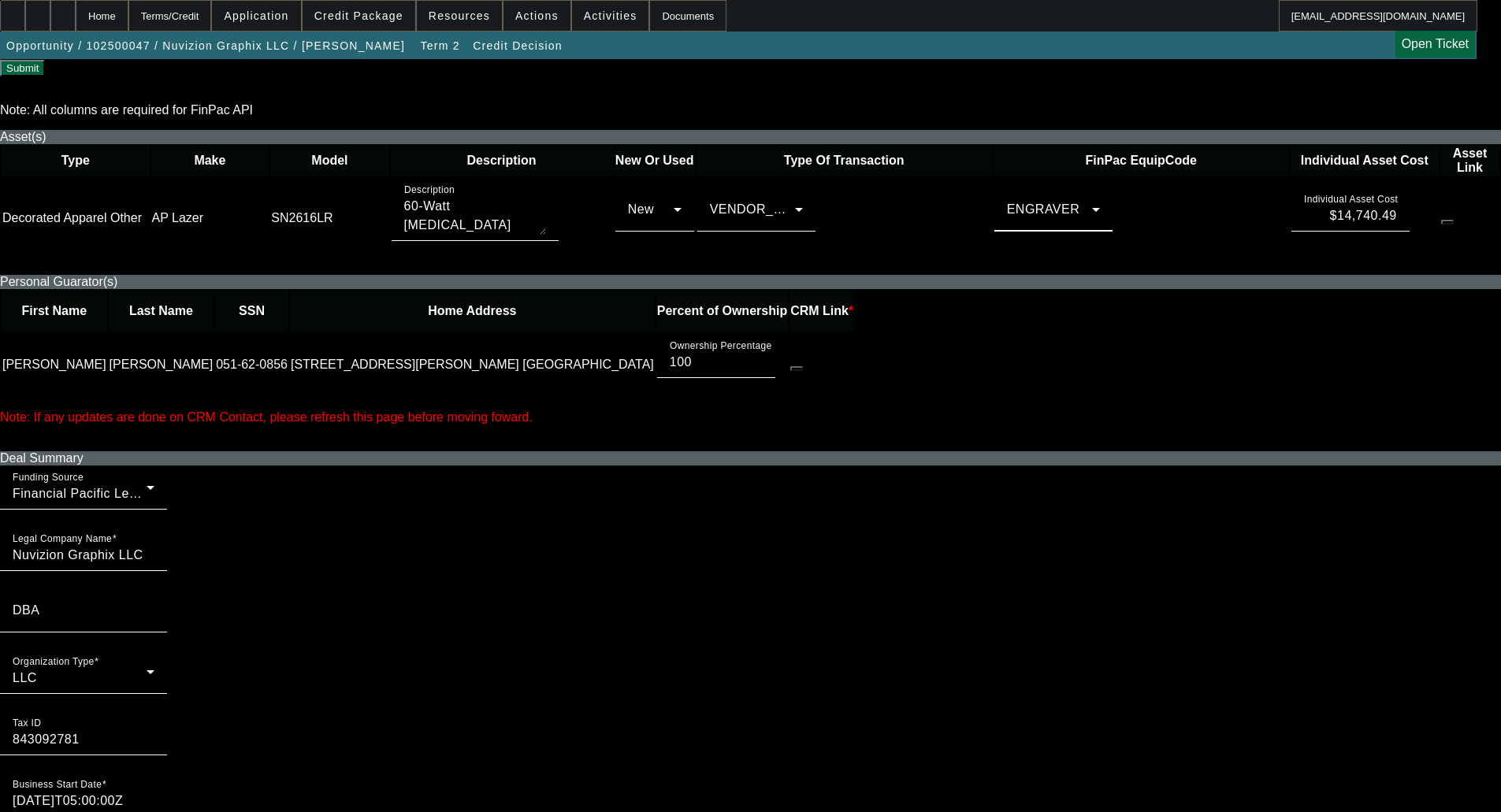
scroll to position [630, 0]
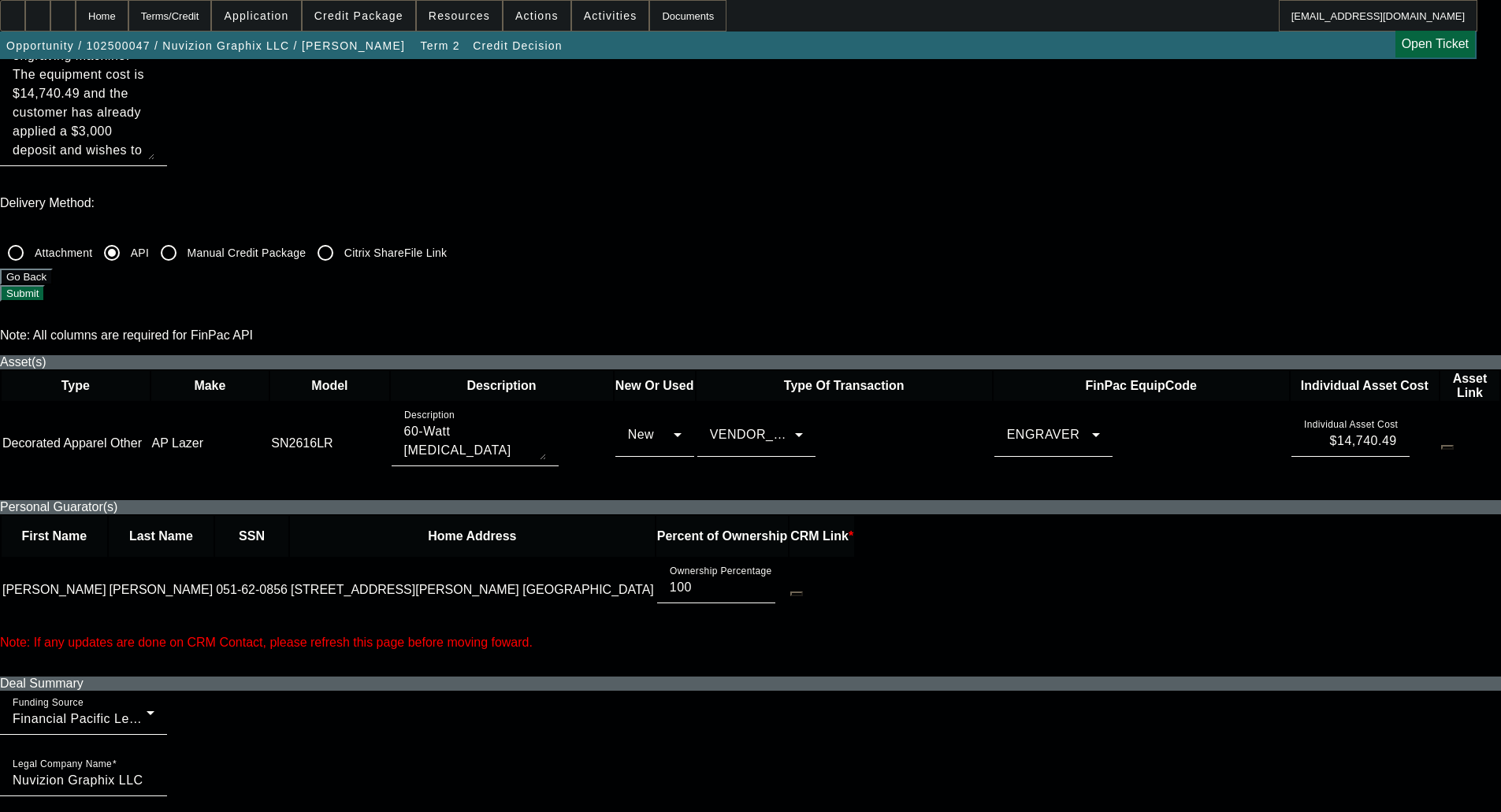
scroll to position [236, 0]
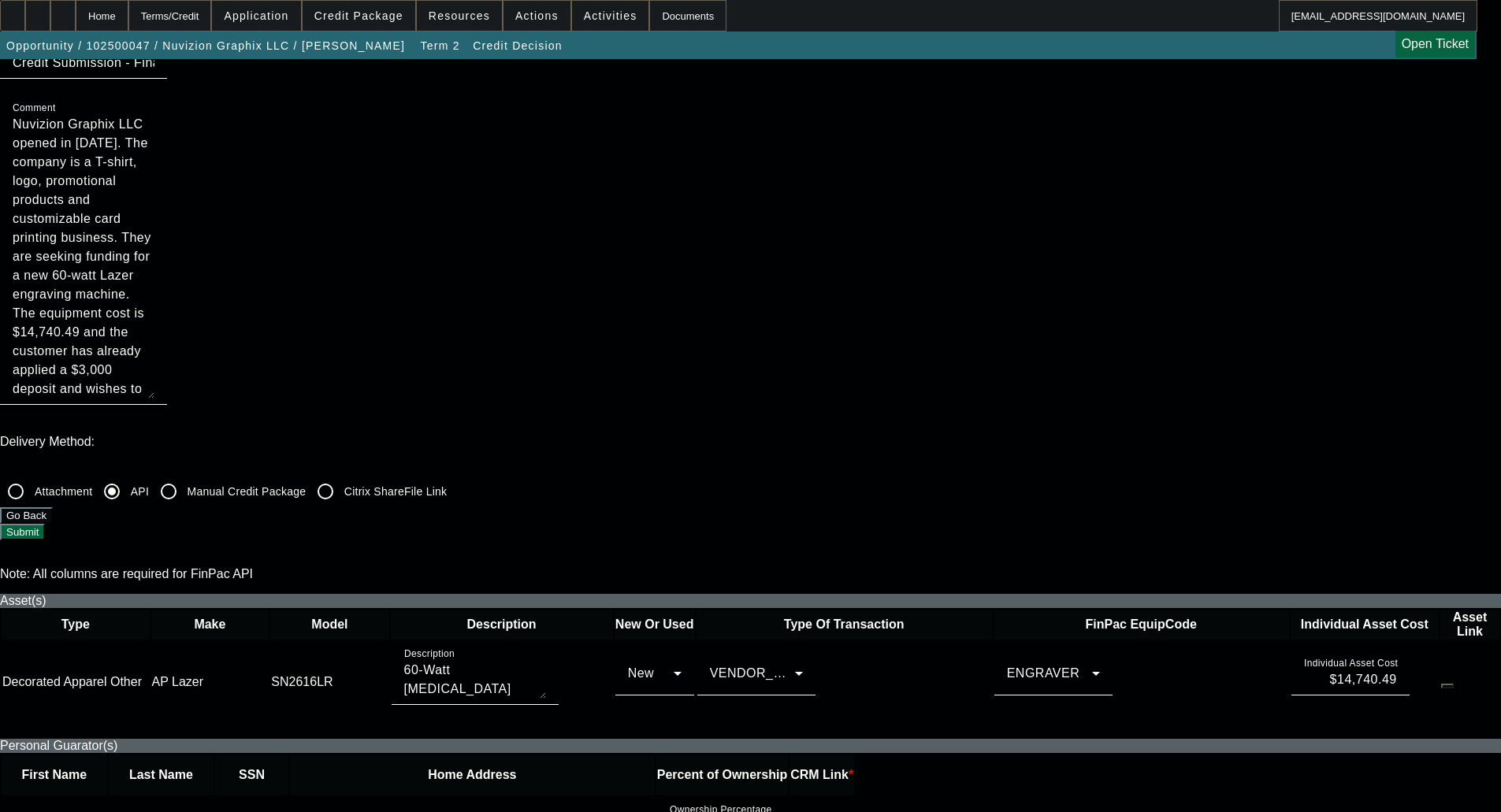
click at [45, 524] on button "Submit" at bounding box center [23, 531] width 45 height 17
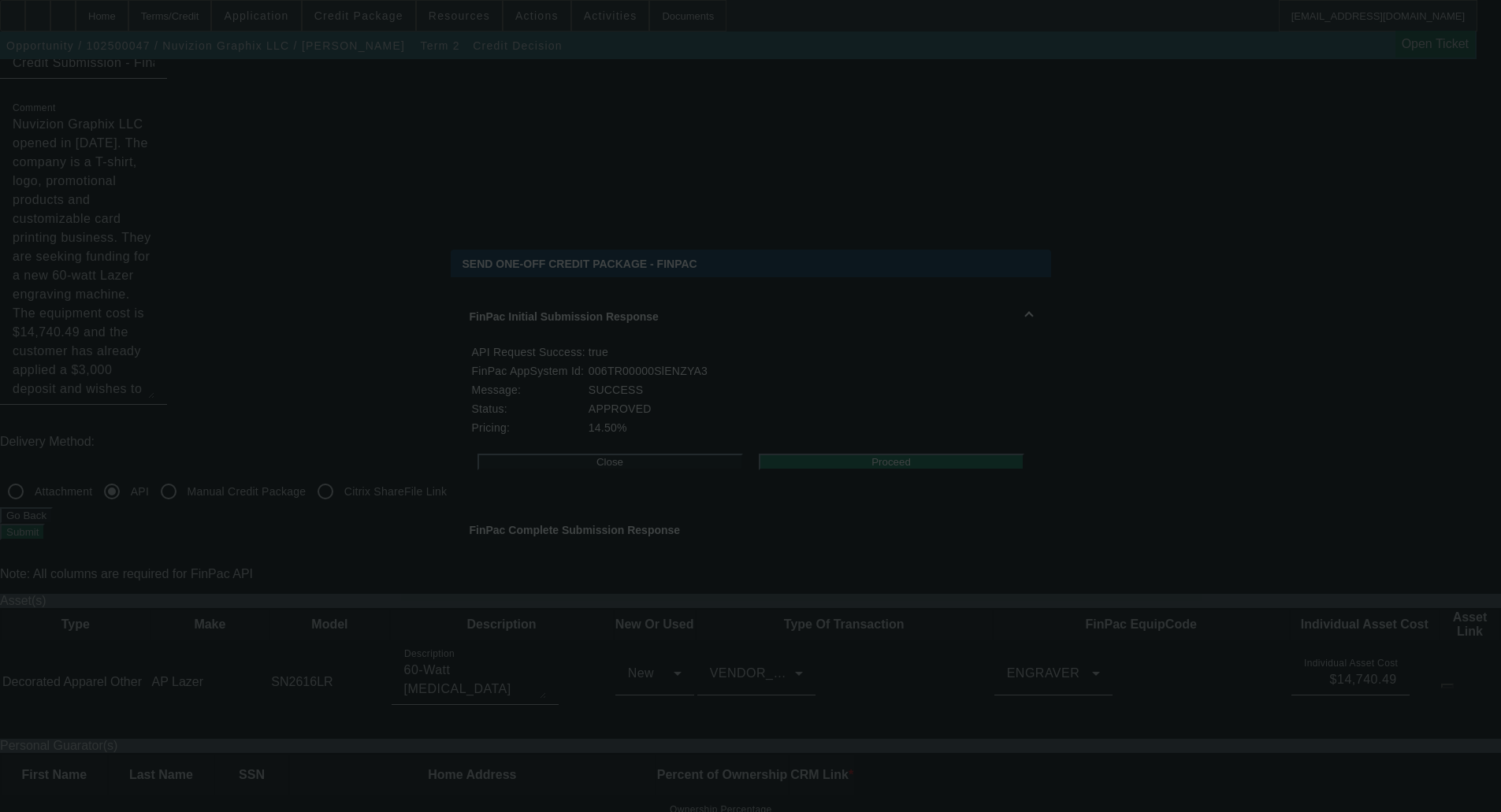
scroll to position [0, 0]
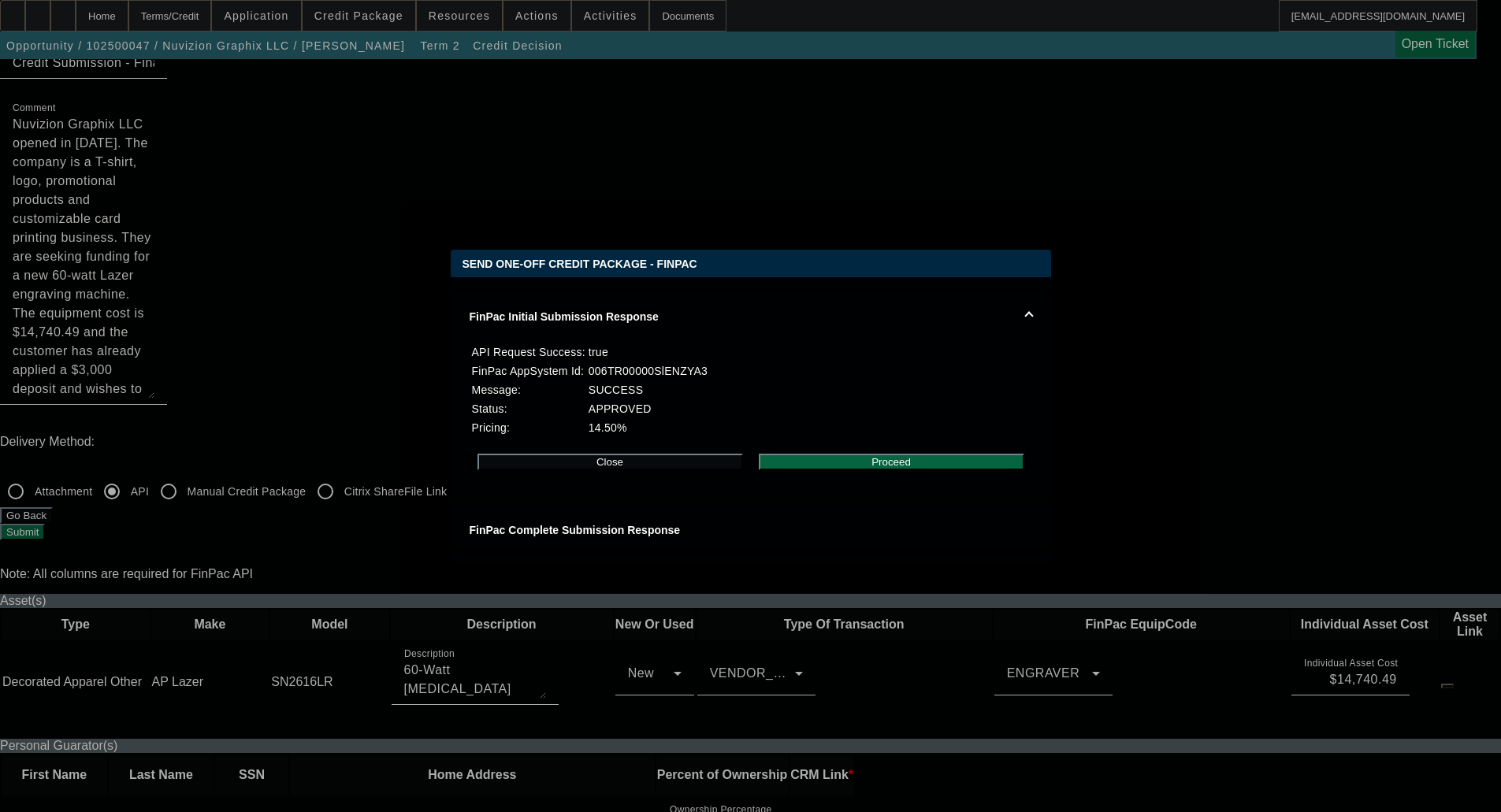
click at [917, 470] on button "Proceed" at bounding box center [892, 462] width 266 height 17
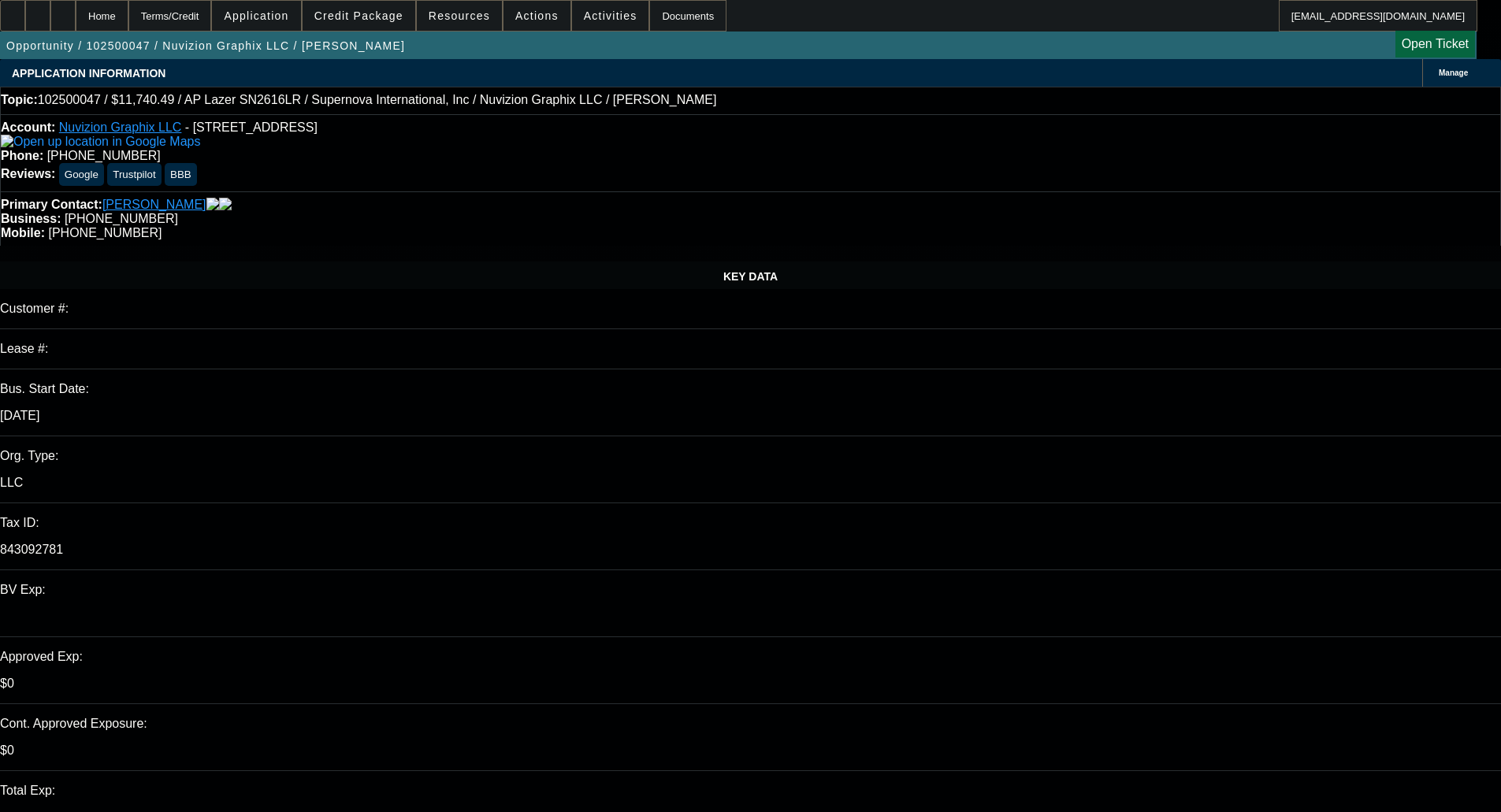
select select "0"
select select "0.1"
select select "6"
select select "0"
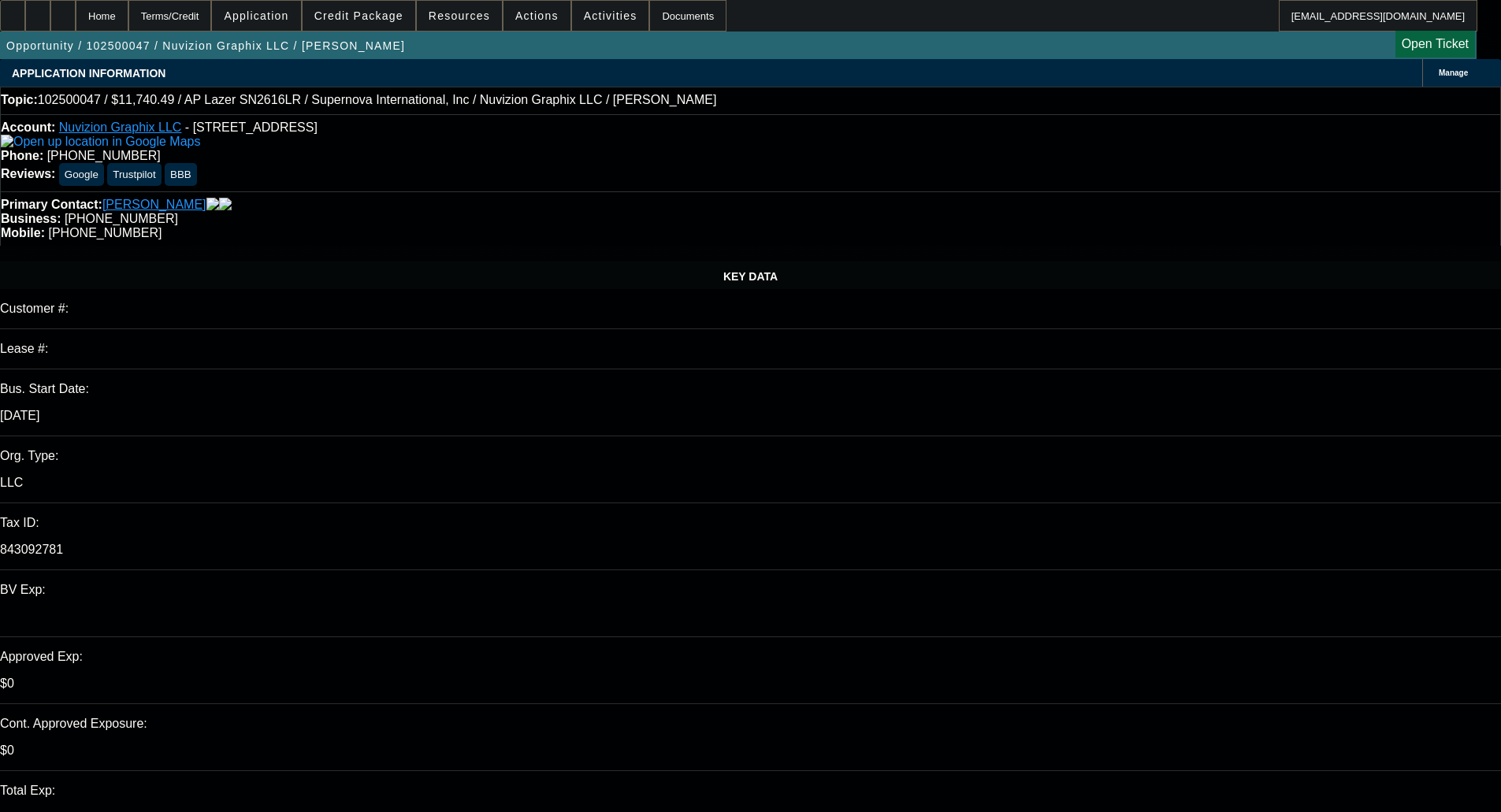
select select "0"
select select "6"
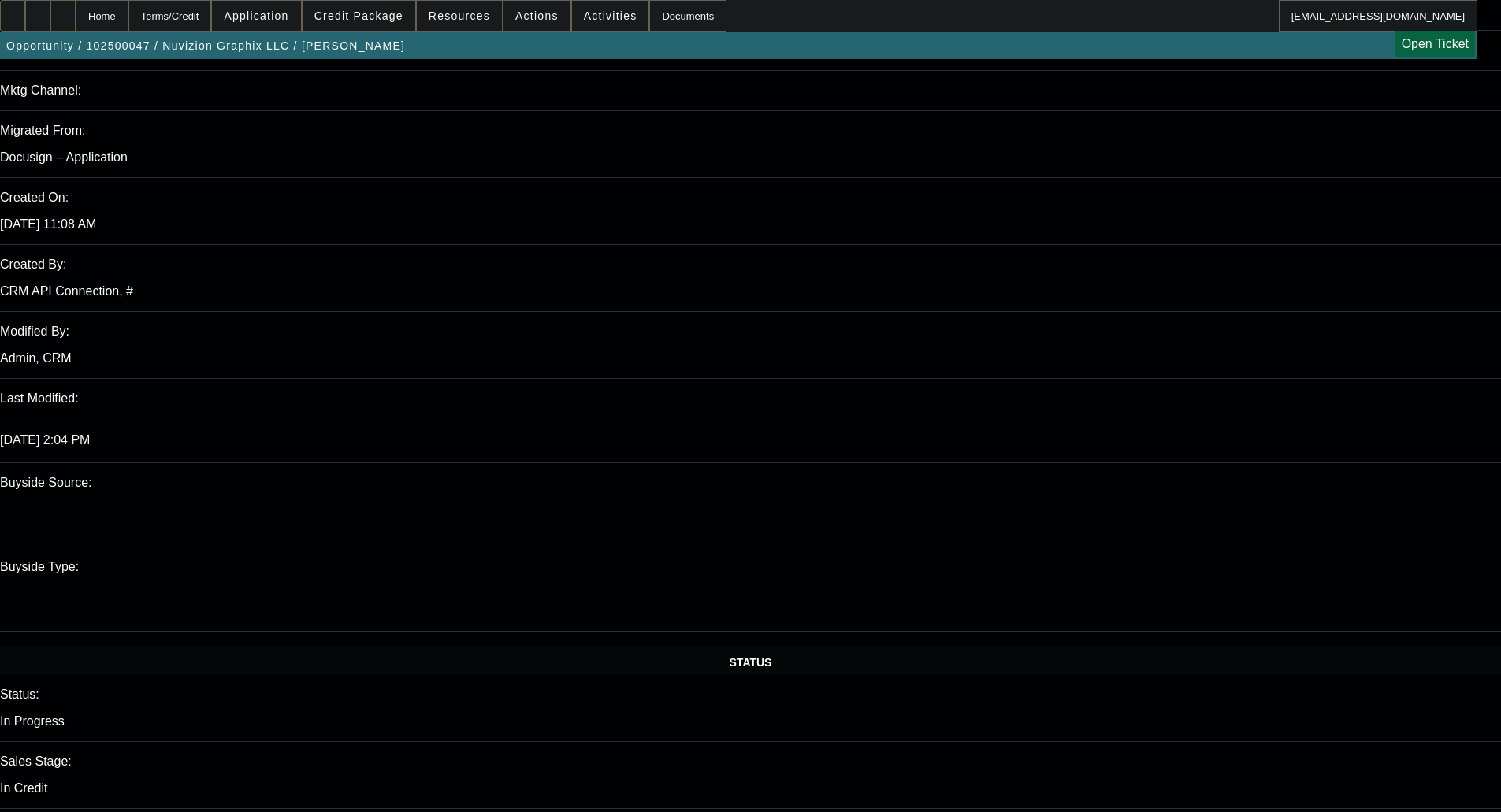
scroll to position [1261, 0]
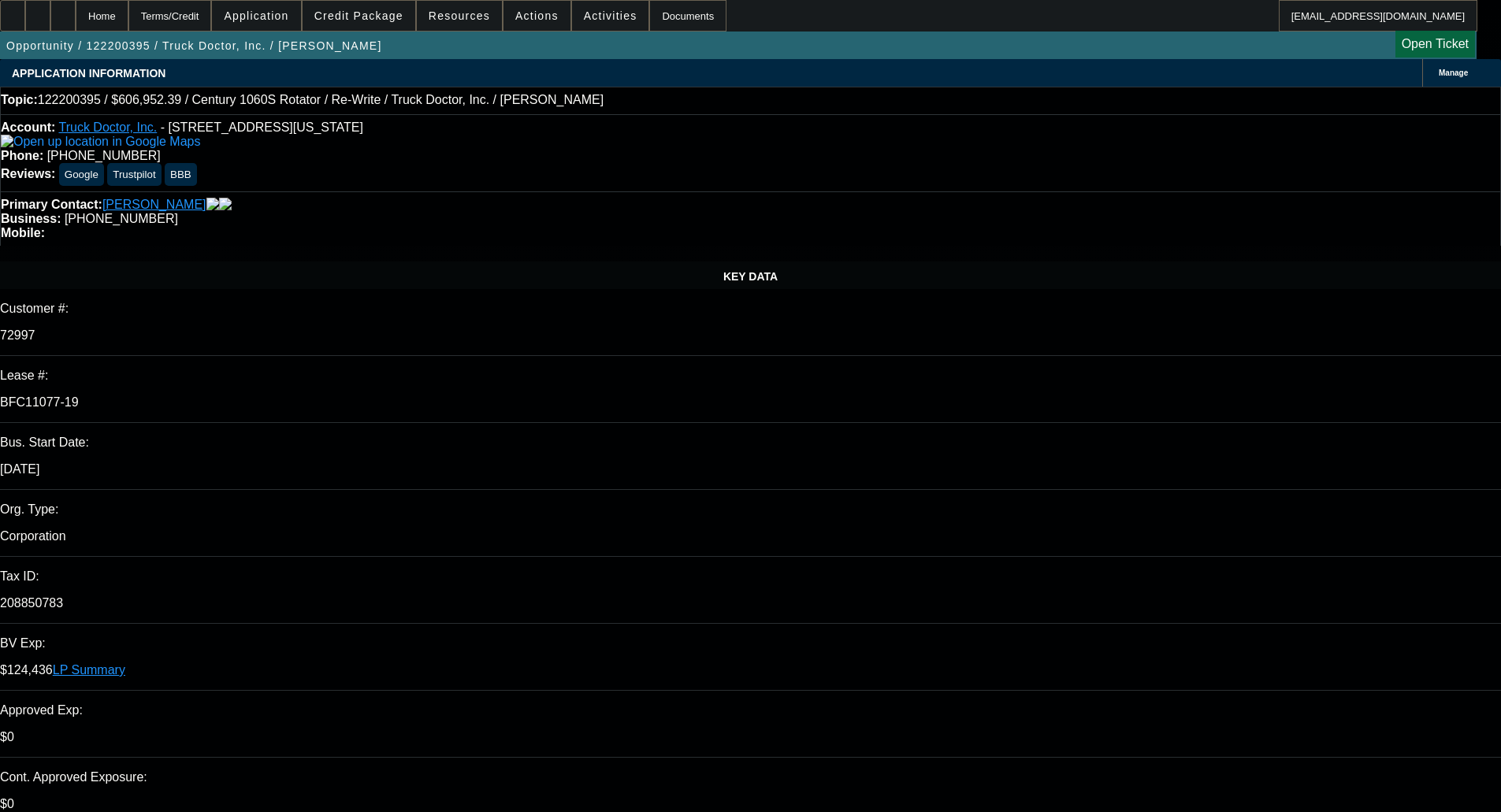
select select "0"
select select "2"
select select "0"
select select "6"
select select "0"
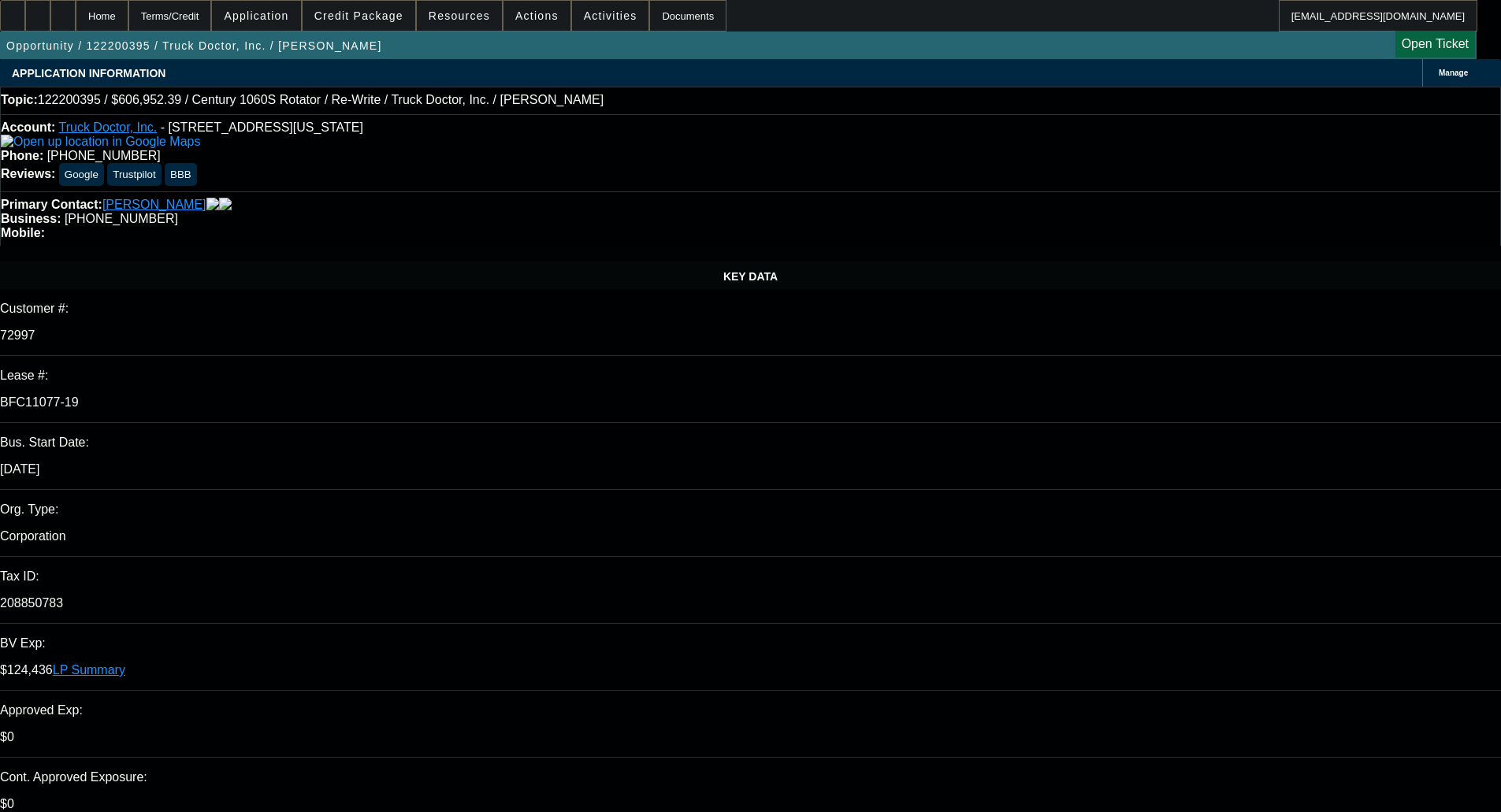
select select "2"
select select "0"
select select "6"
select select "0"
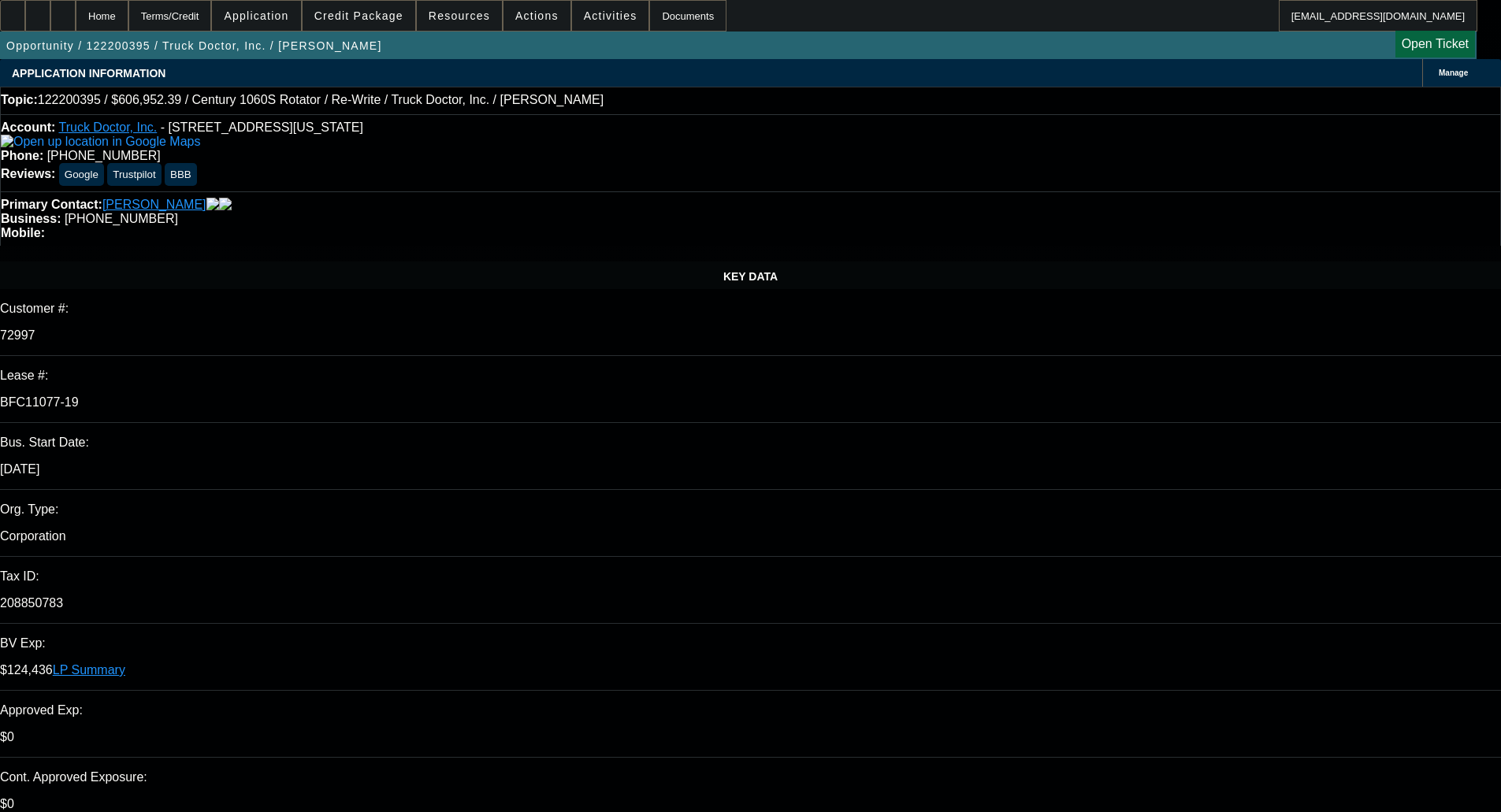
select select "2"
select select "0"
select select "6"
select select "0"
select select "2"
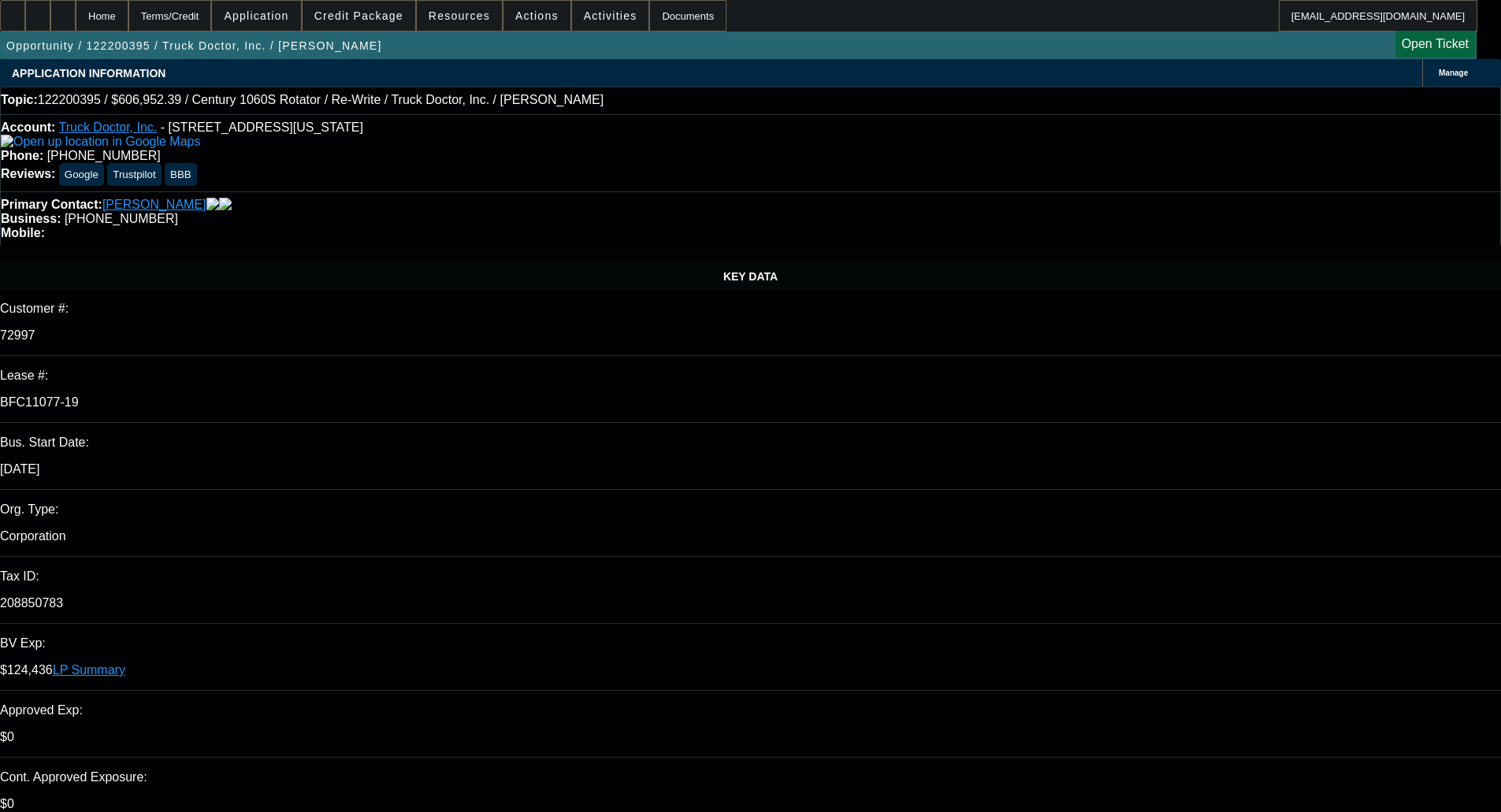
select select "2"
select select "0"
select select "6"
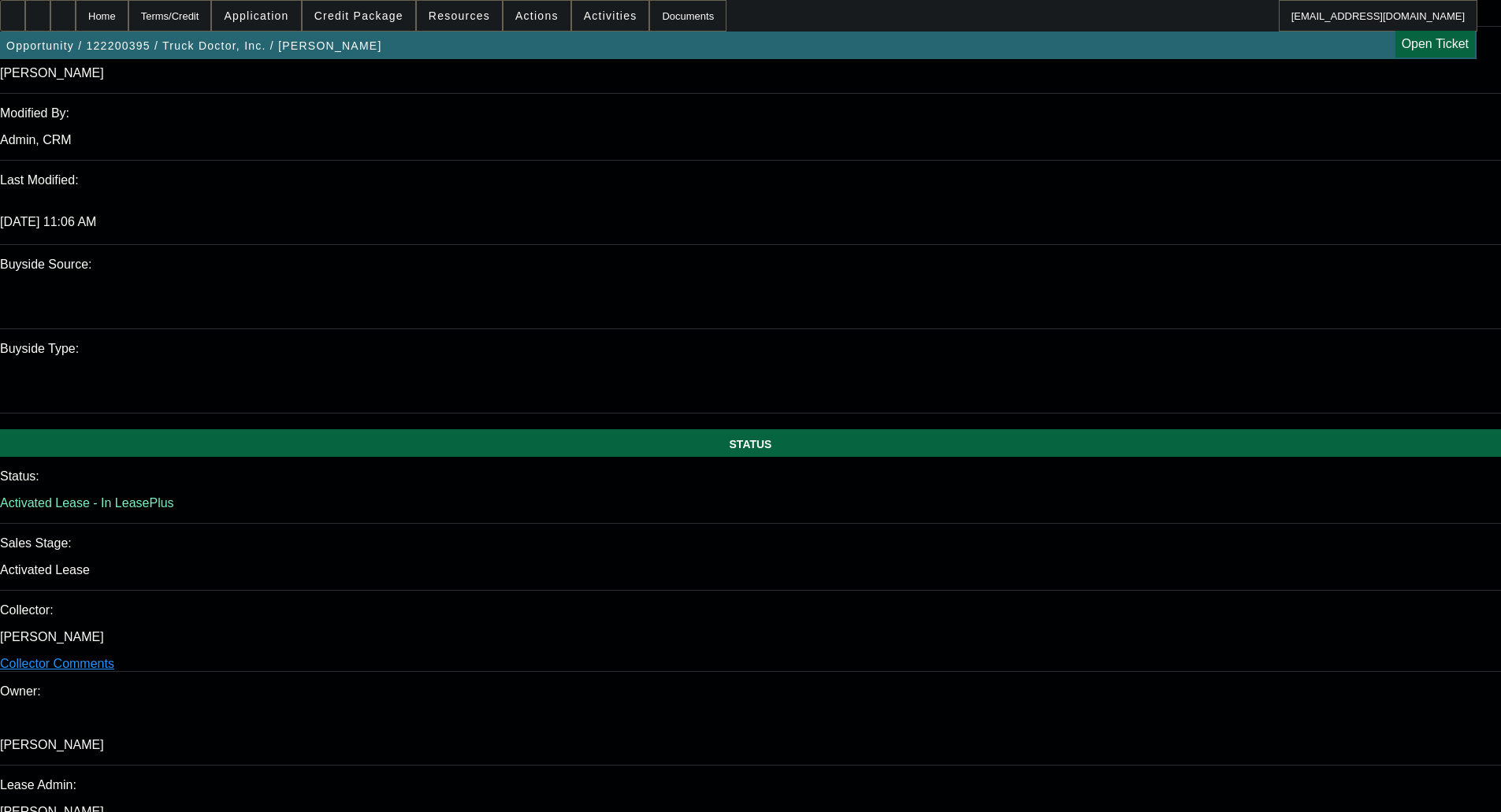
scroll to position [1356, 0]
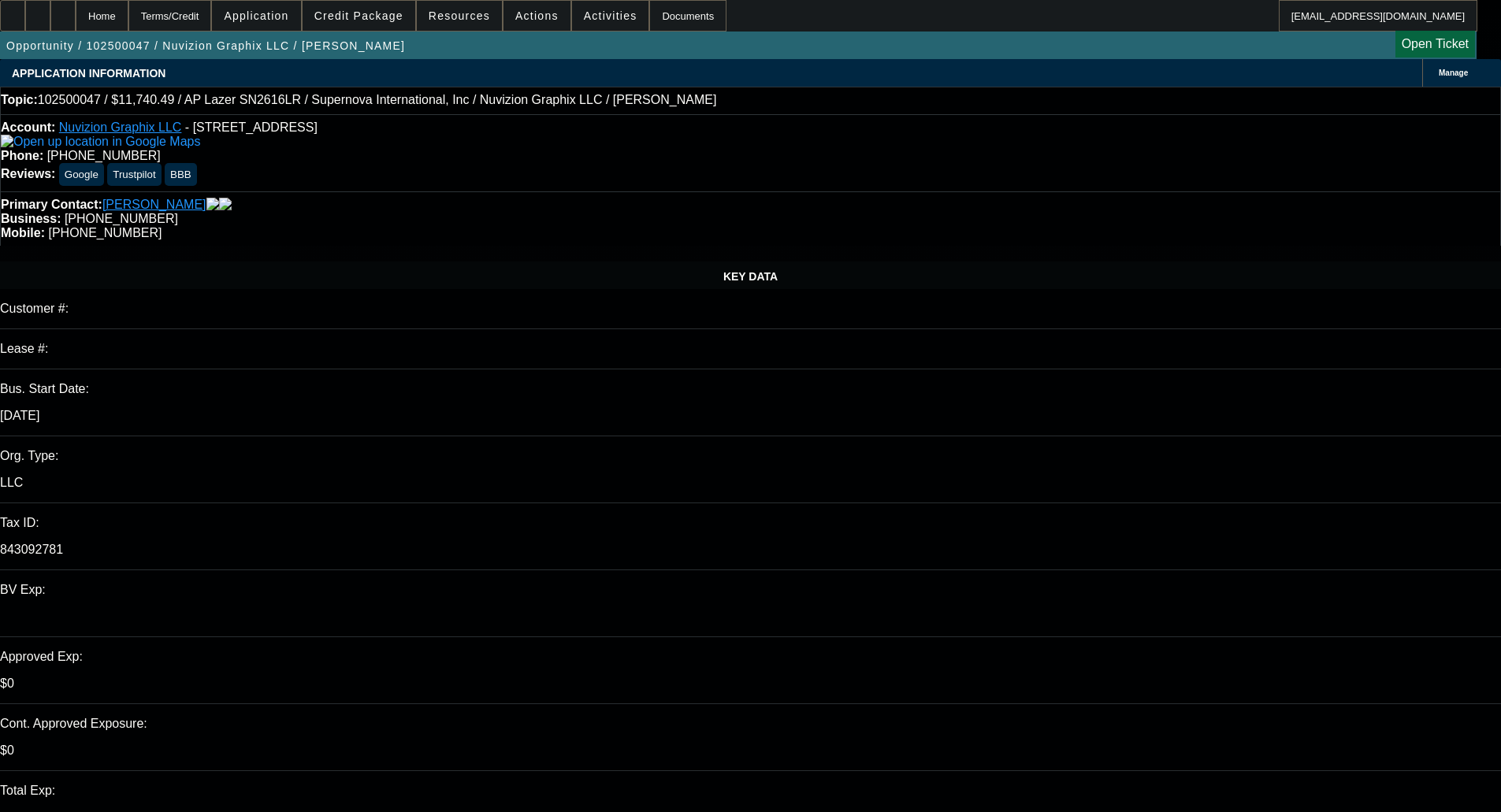
select select "0"
select select "0.1"
select select "6"
select select "0"
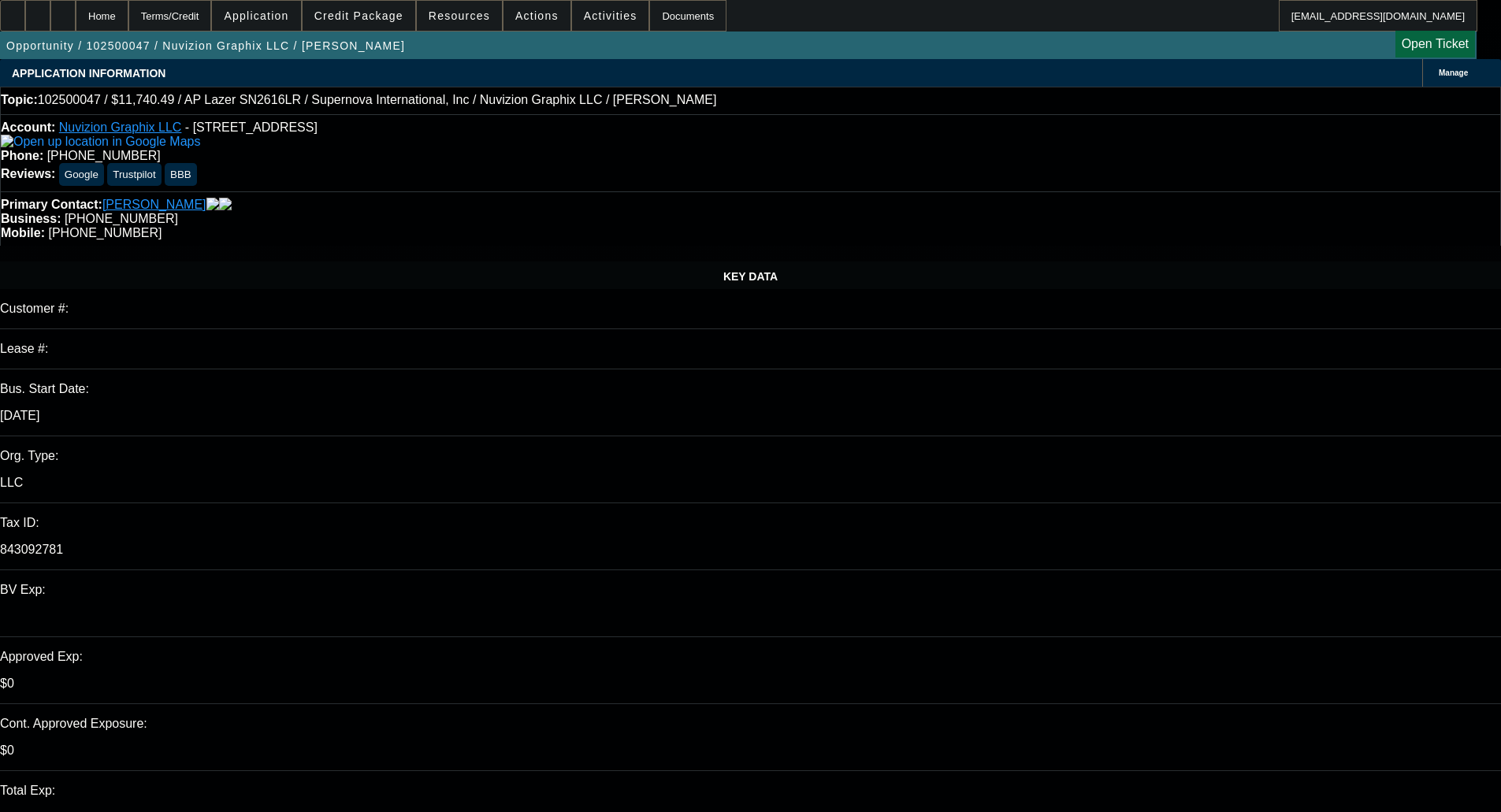
select select "0"
select select "6"
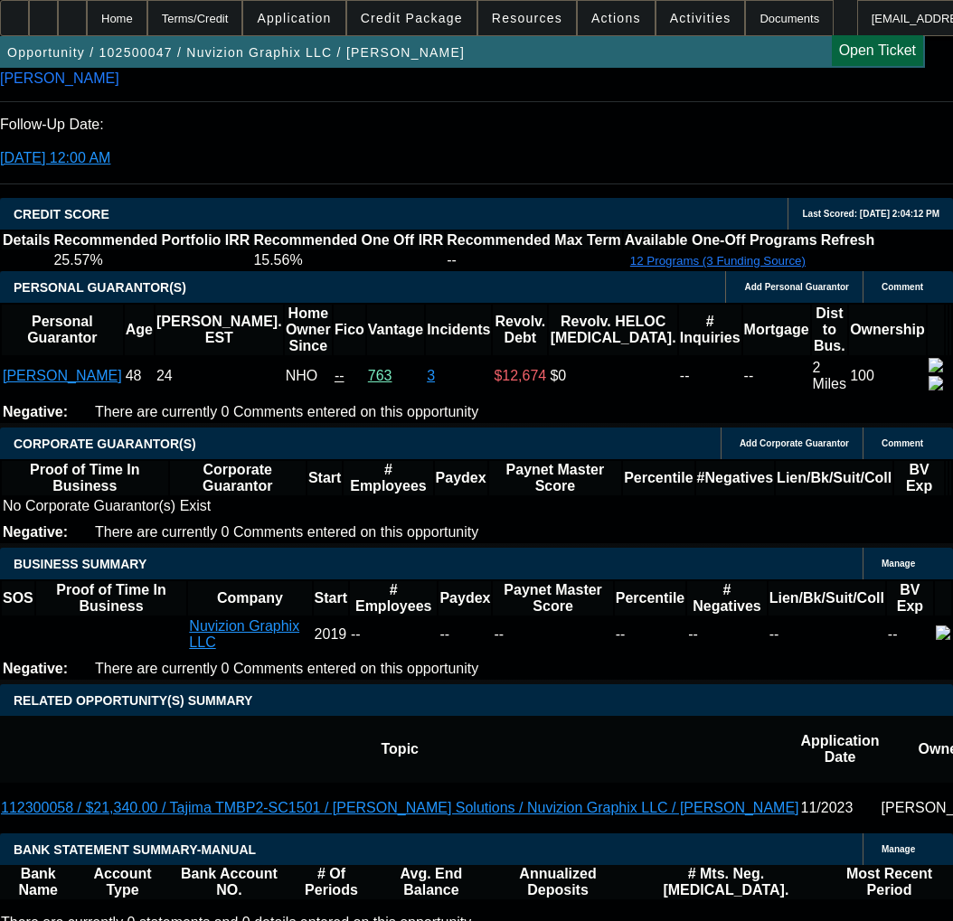
scroll to position [2532, 0]
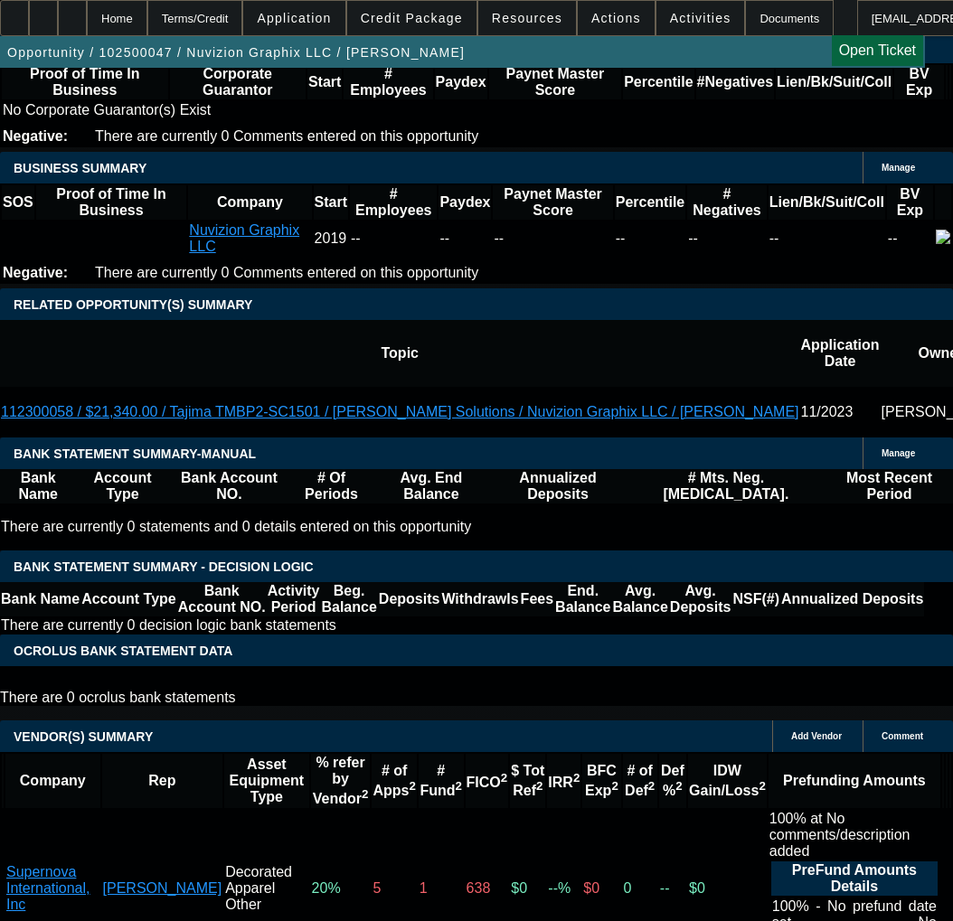
scroll to position [2893, 0]
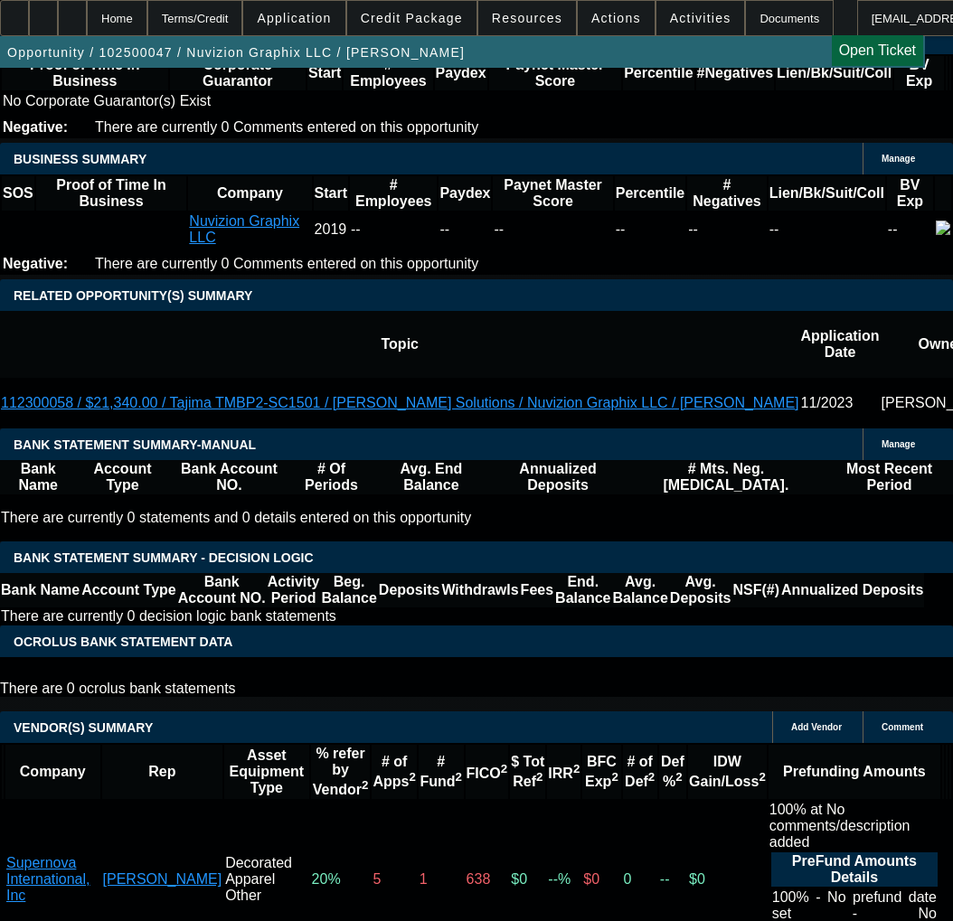
select select "5"
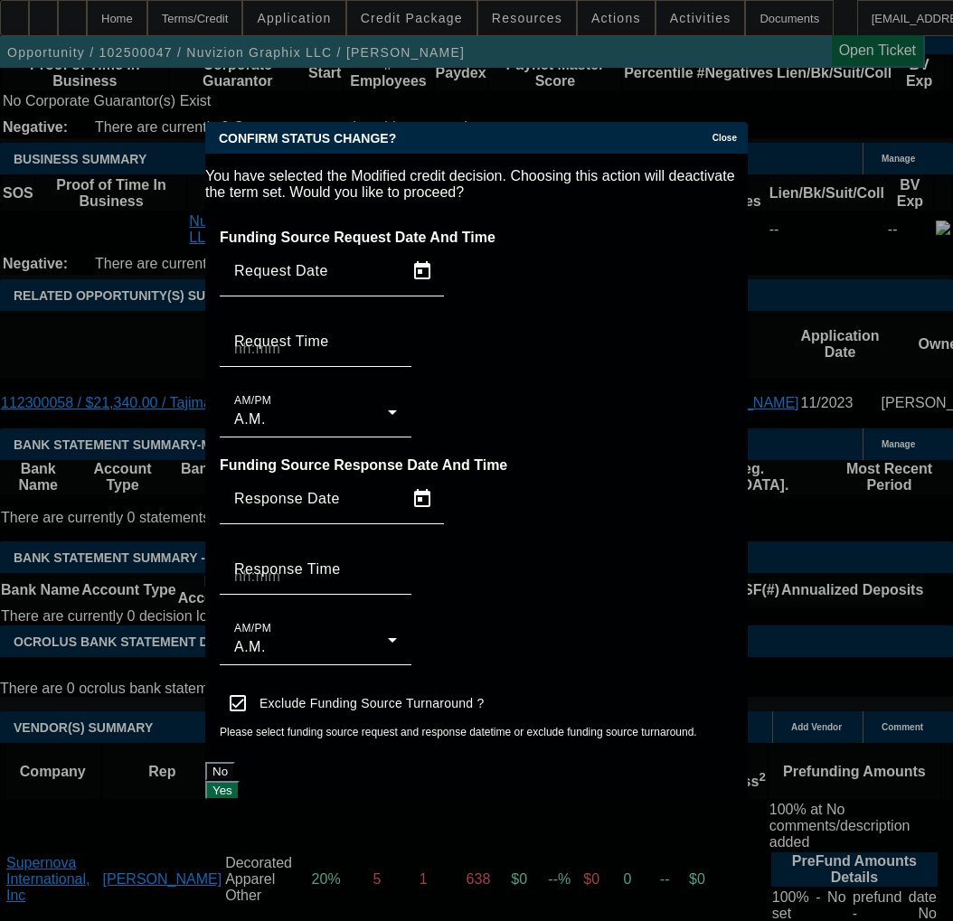
scroll to position [0, 0]
click at [240, 781] on button "Yes" at bounding box center [222, 790] width 34 height 19
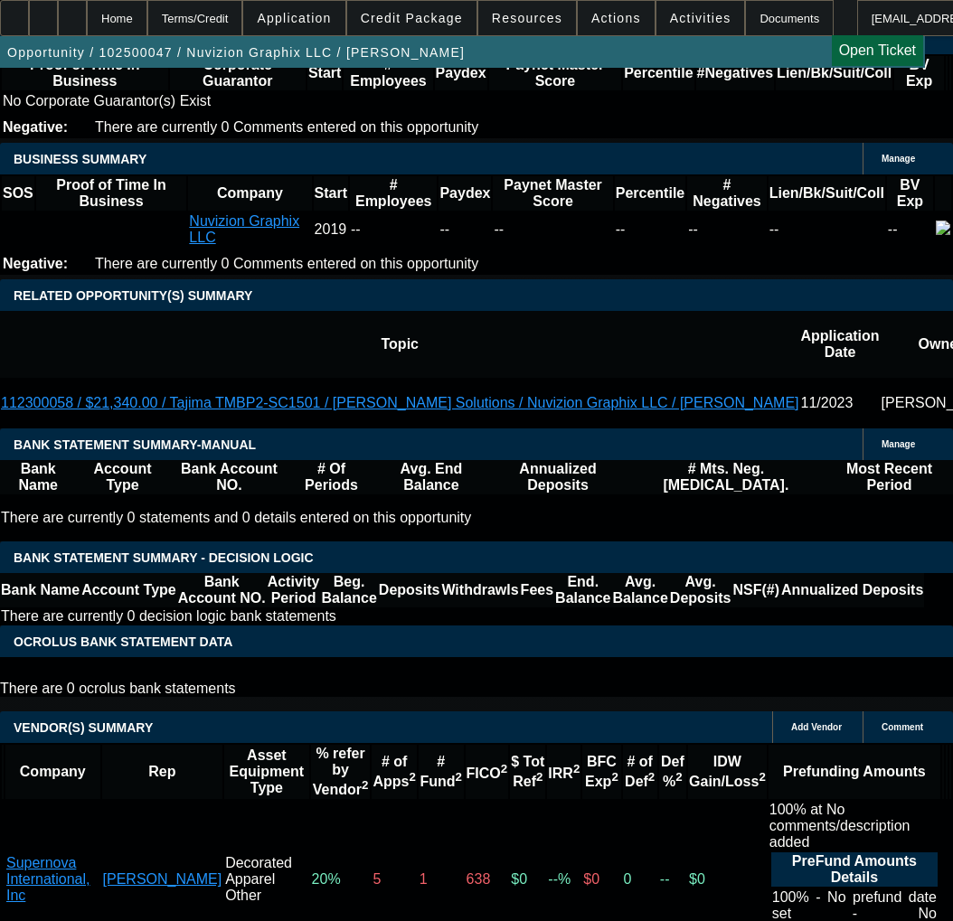
scroll to position [2893, 0]
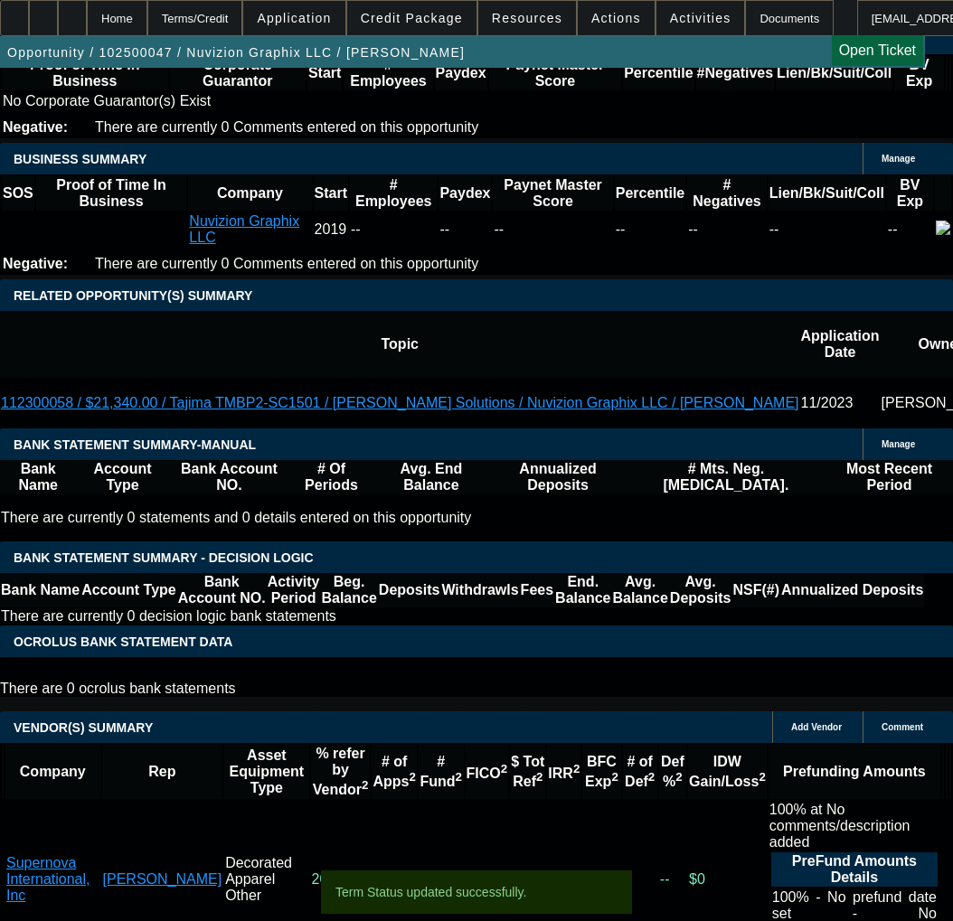
select select "0"
select select "0.1"
select select "6"
select select "0"
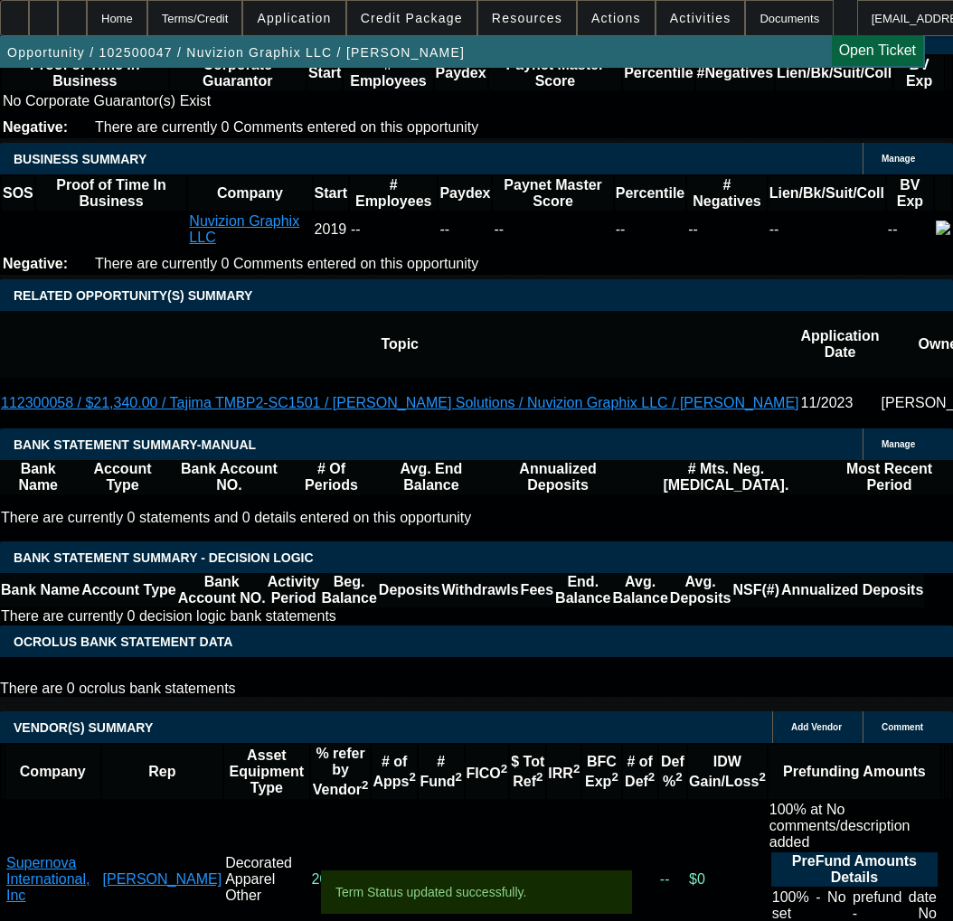
select select "0"
select select "0.1"
select select "6"
select select "0"
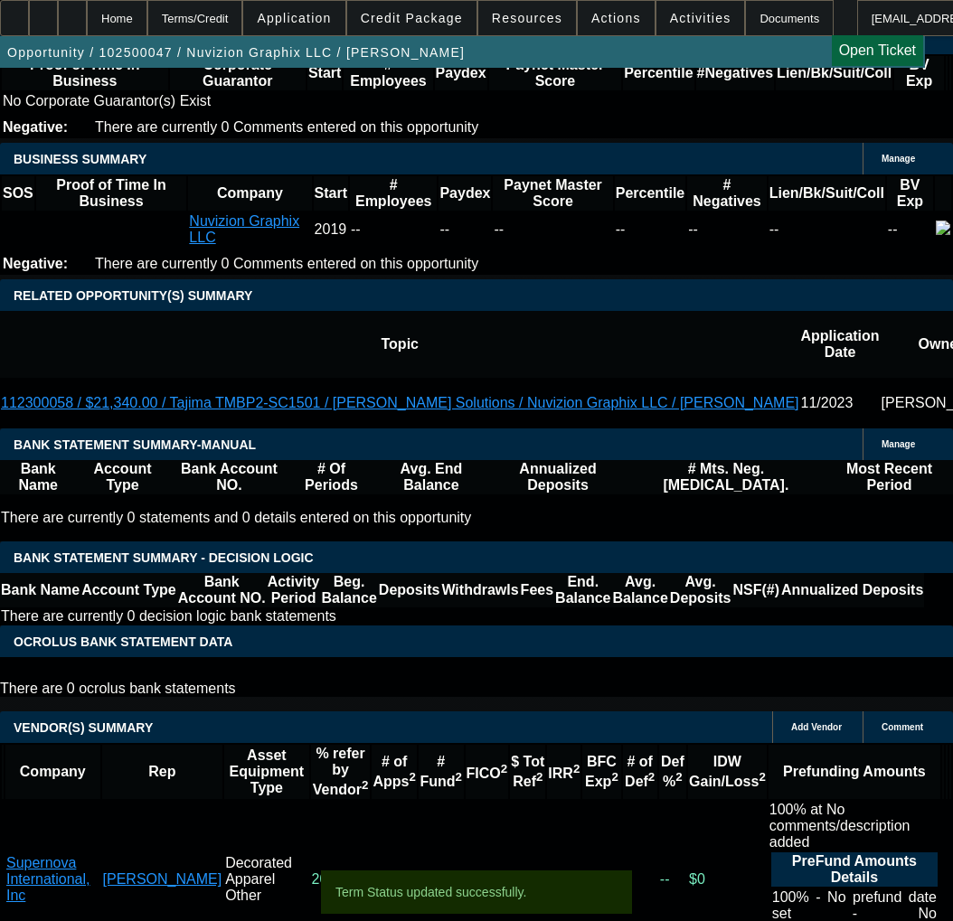
select select "0"
select select "6"
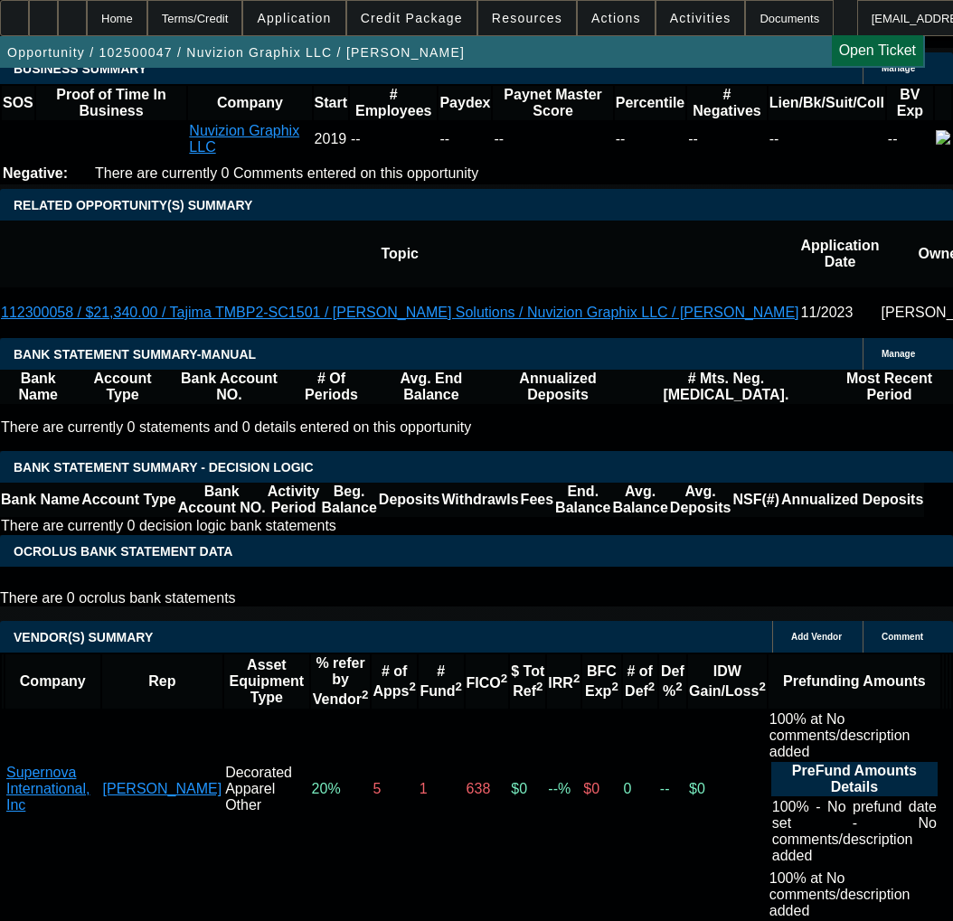
scroll to position [2712, 0]
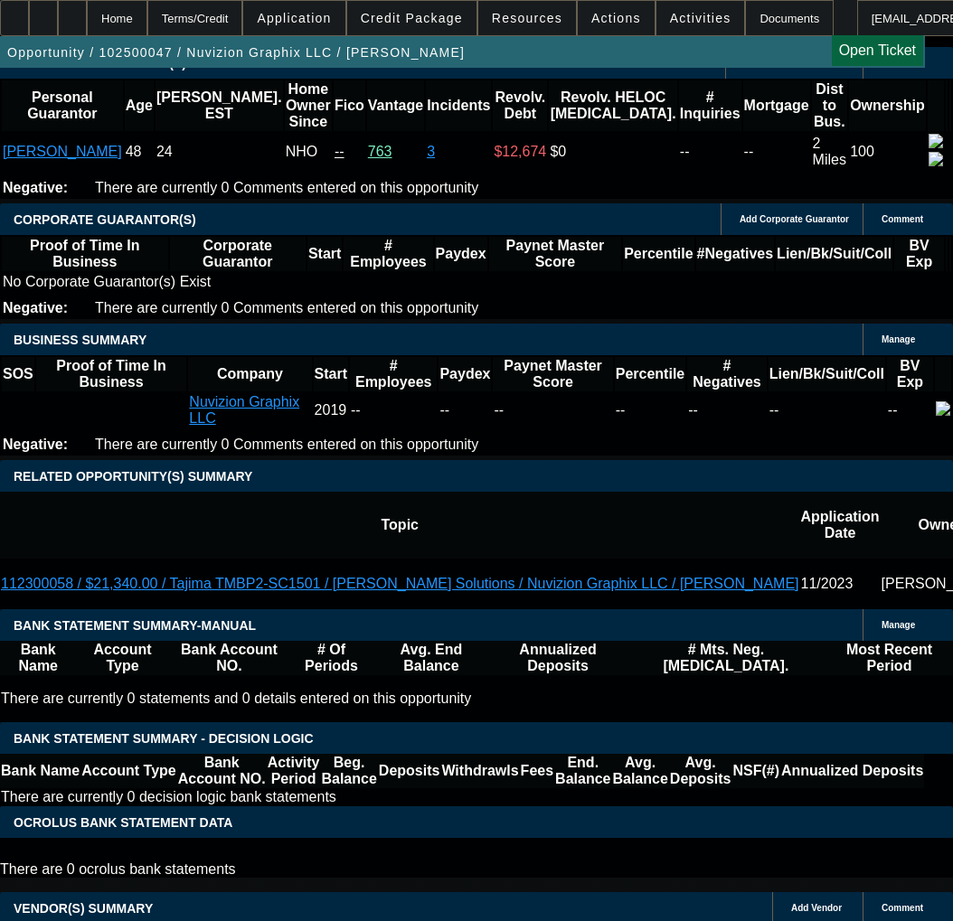
drag, startPoint x: 135, startPoint y: 289, endPoint x: 146, endPoint y: 293, distance: 12.3
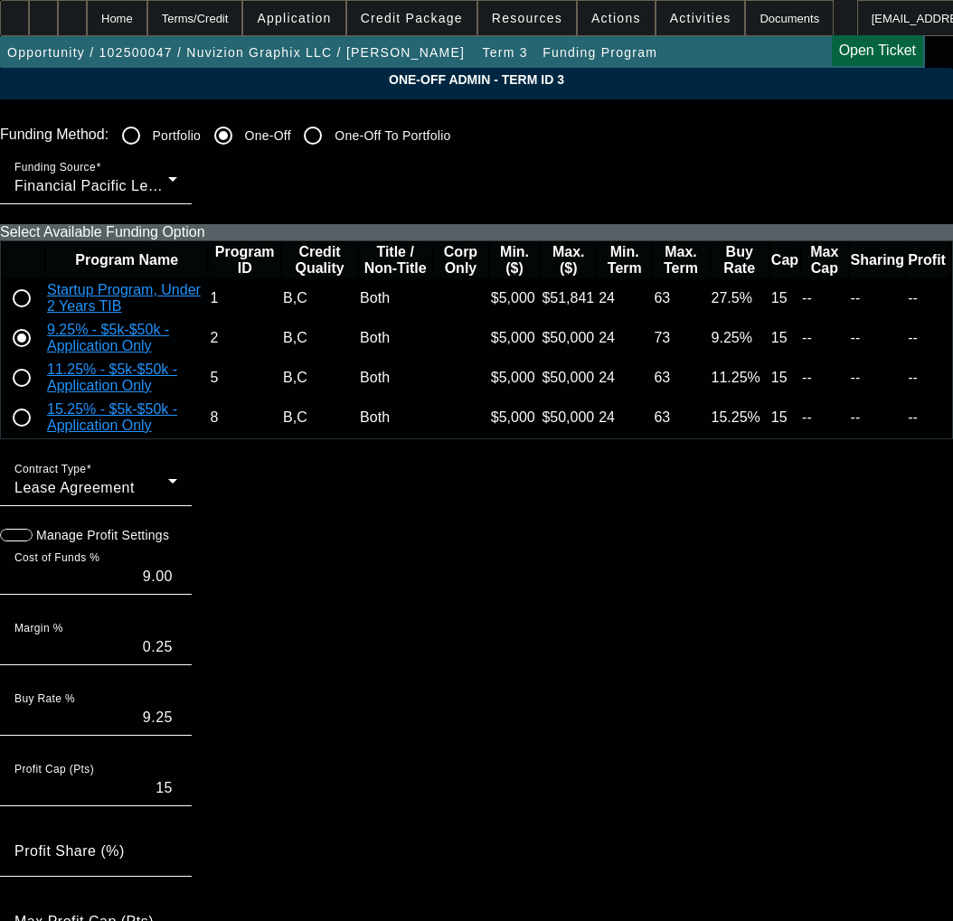
paste input "0000250119,"
type input "0000250119"
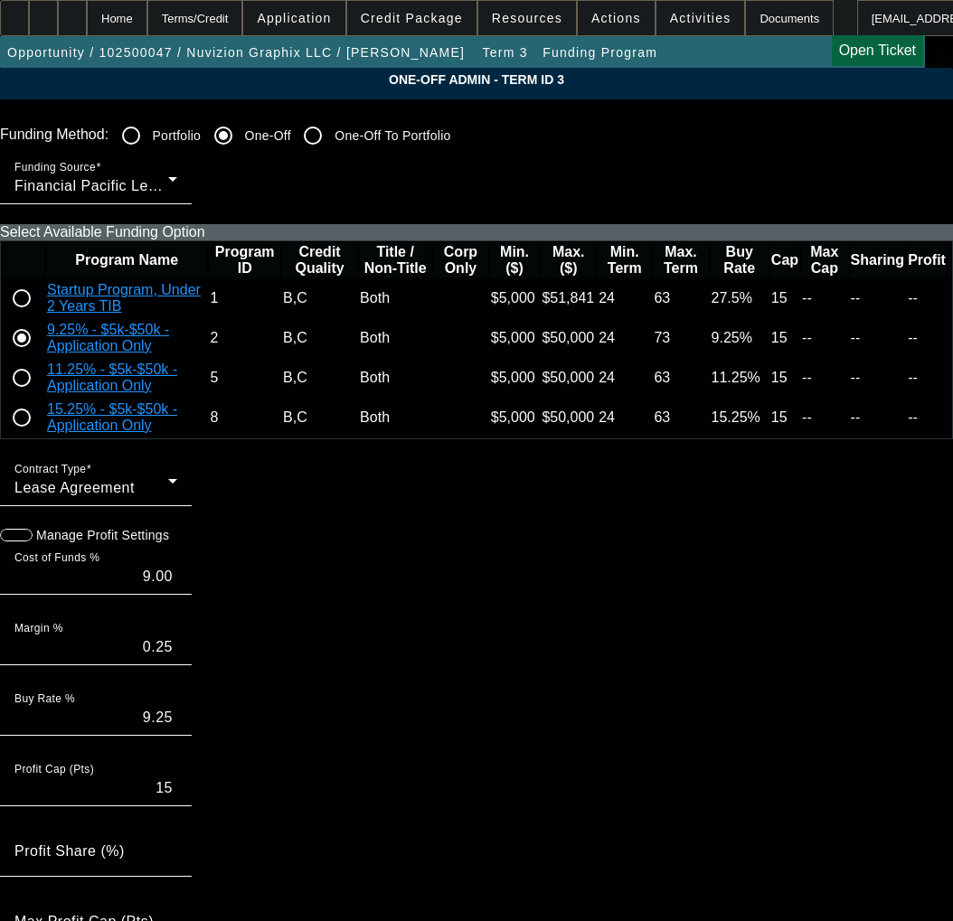
paste input "250119"
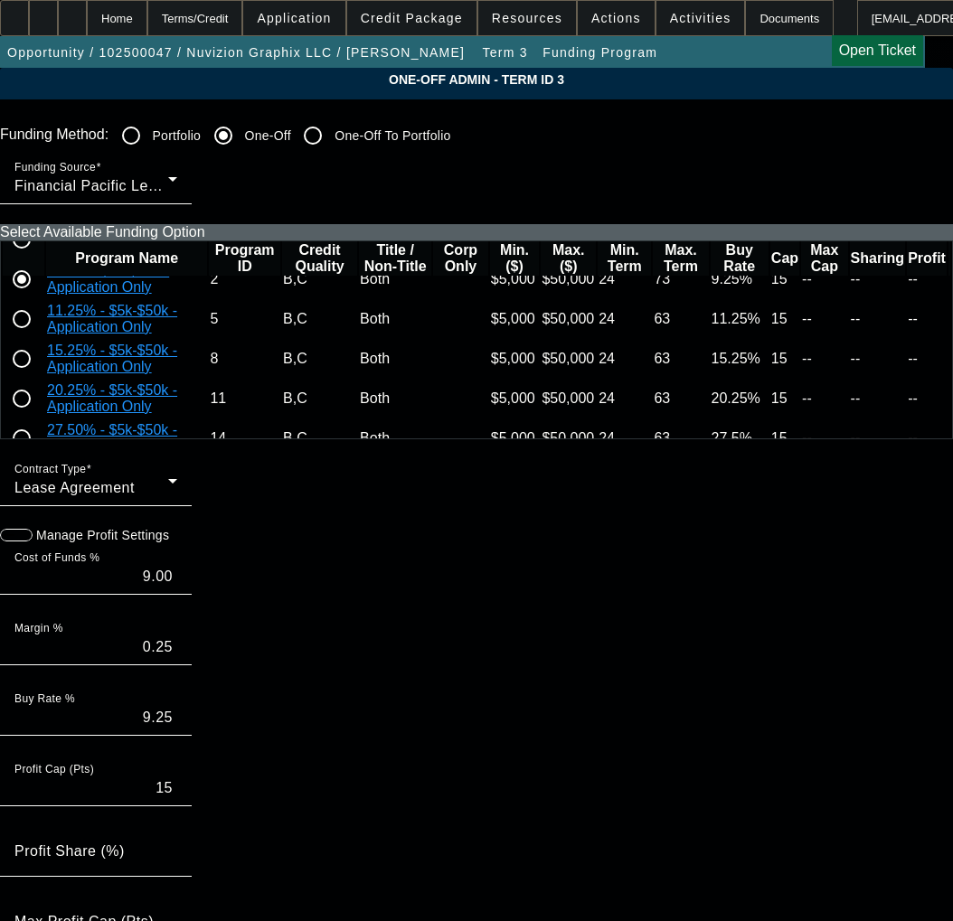
scroll to position [90, 0]
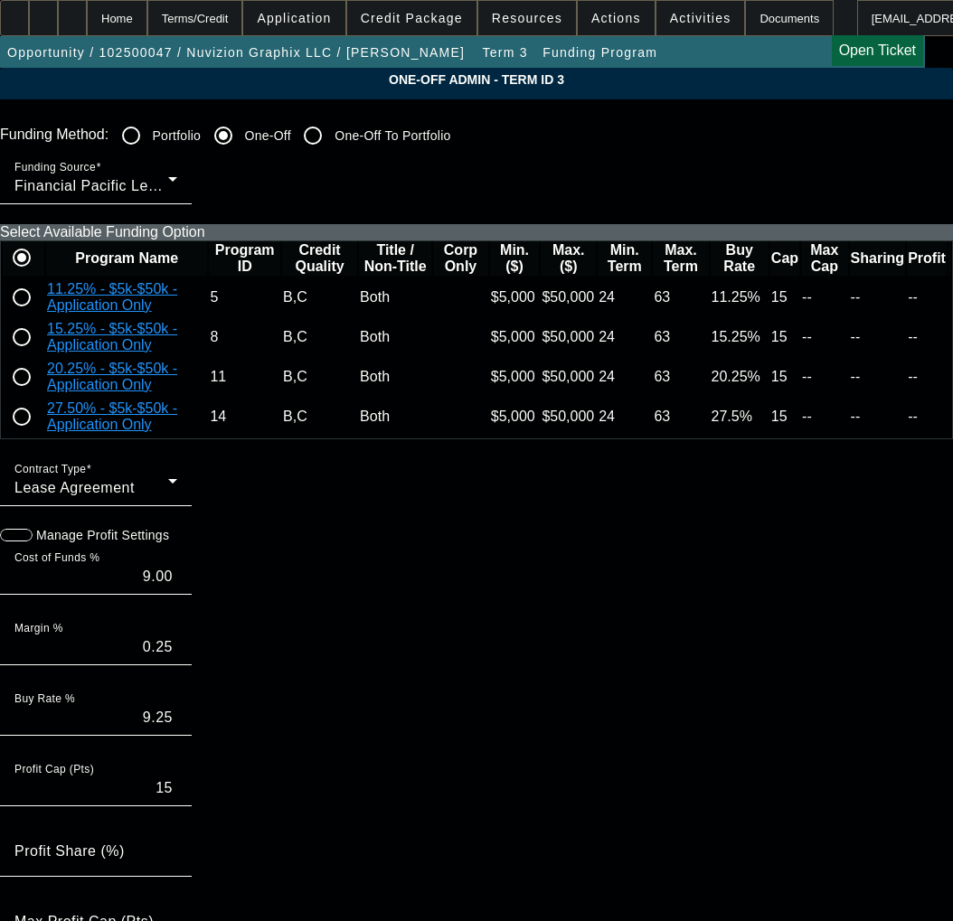
type input "250119"
click at [40, 355] on input "radio" at bounding box center [22, 337] width 36 height 36
radio input "true"
type input "14.50"
type input "0.75"
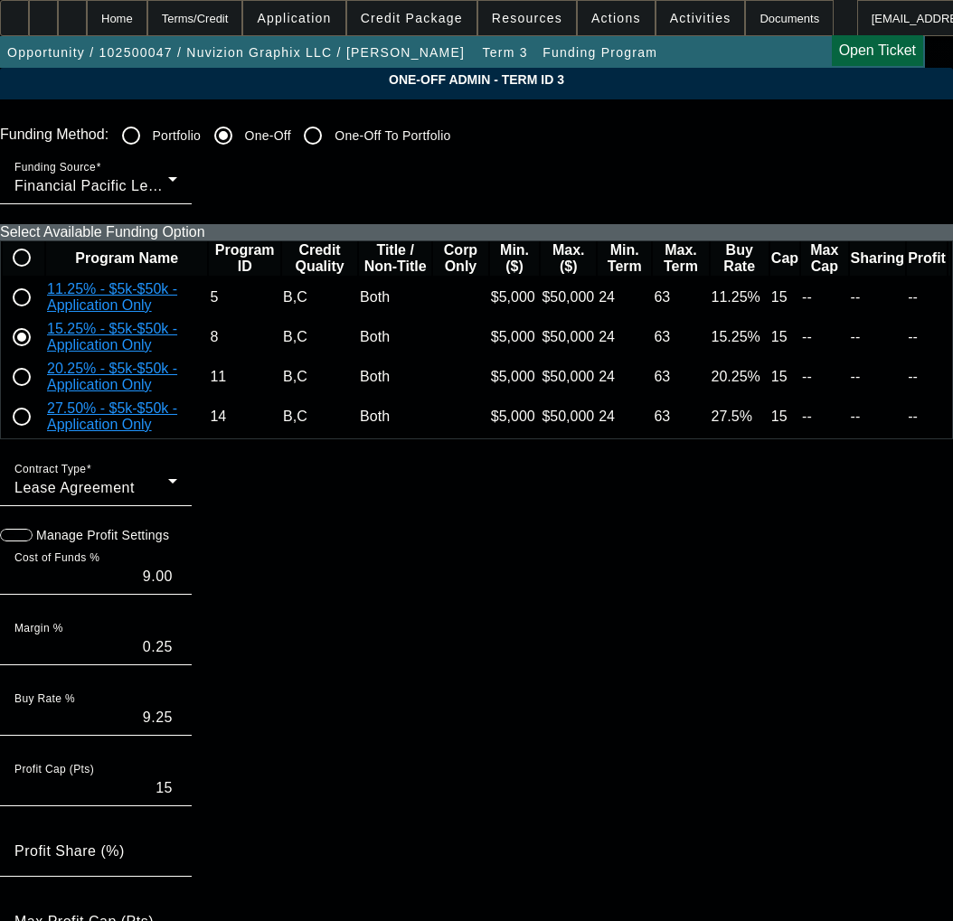
type input "15.25"
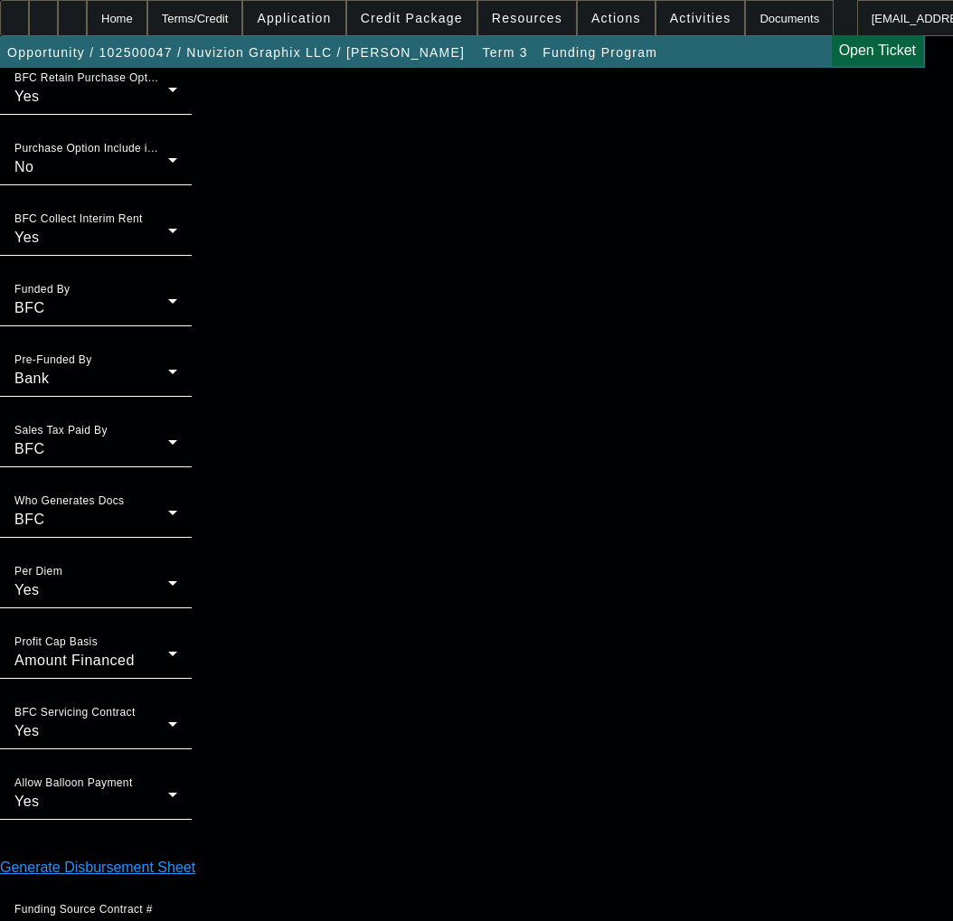
scroll to position [1487, 0]
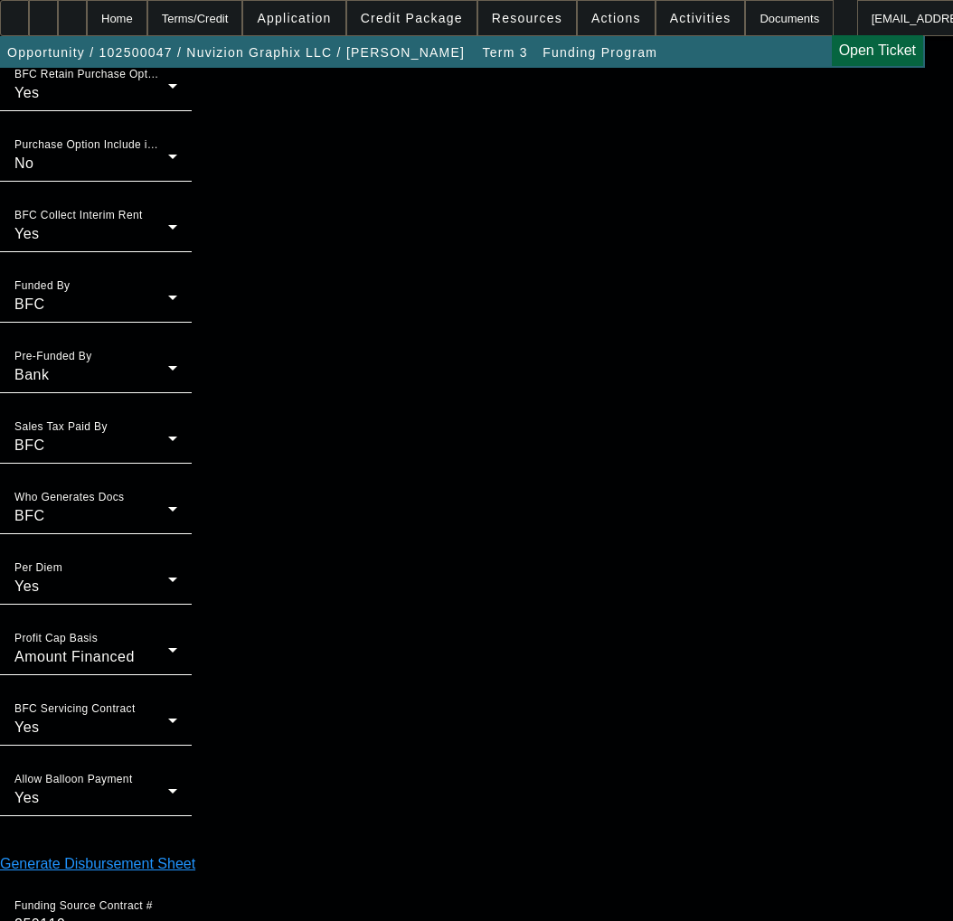
type input "02:36"
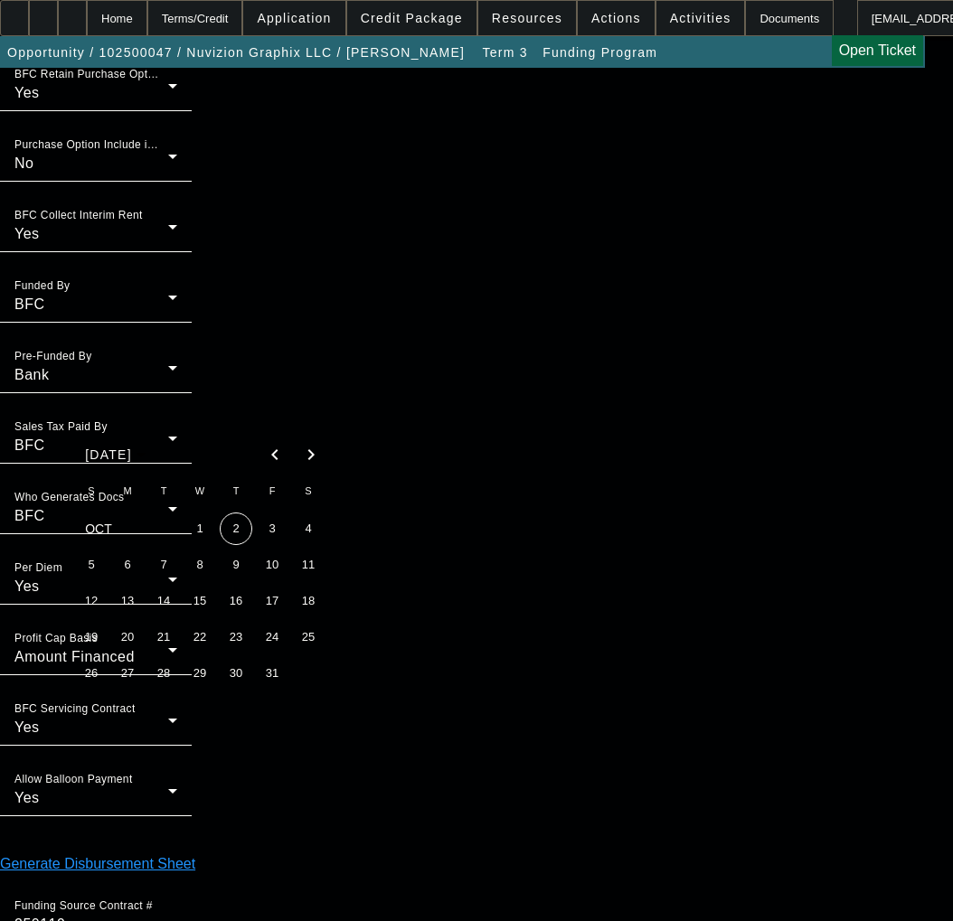
click at [238, 542] on span "2" at bounding box center [236, 529] width 33 height 33
type input "[DATE]"
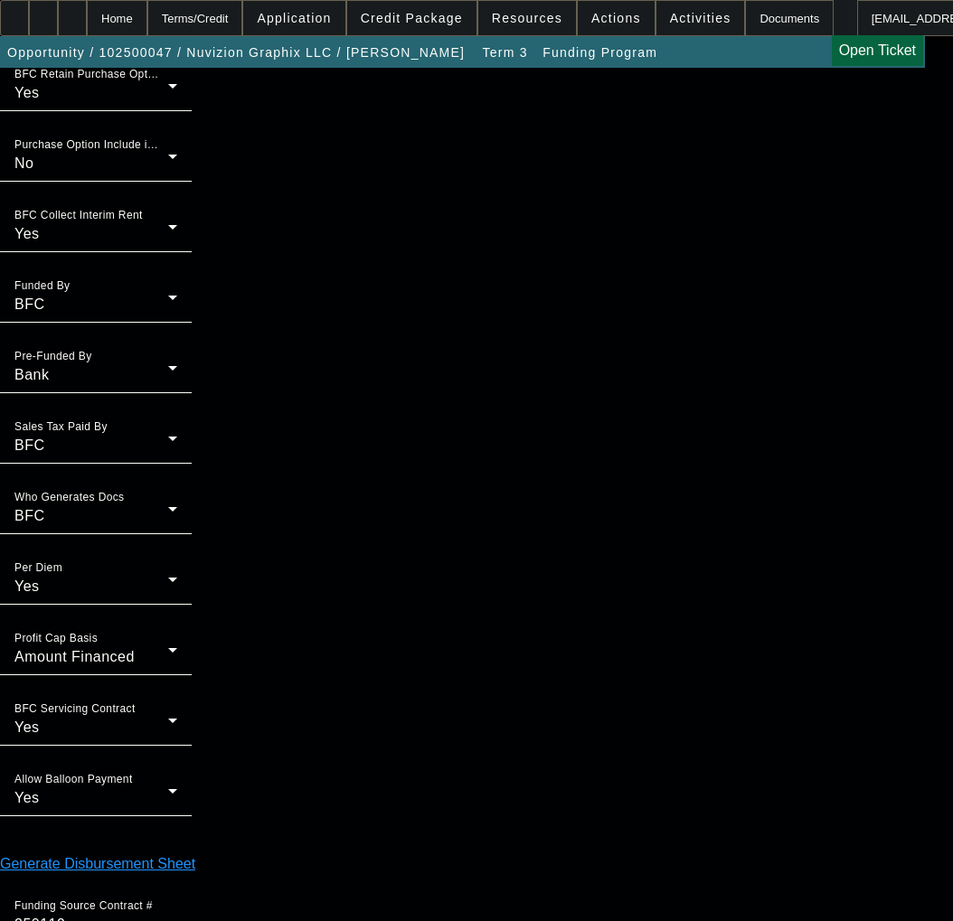
type input "02:23"
click at [363, 905] on form "Funding Method: Portfolio One-Off One-Off To Portfolio Funding Source Financial…" at bounding box center [476, 416] width 953 height 3572
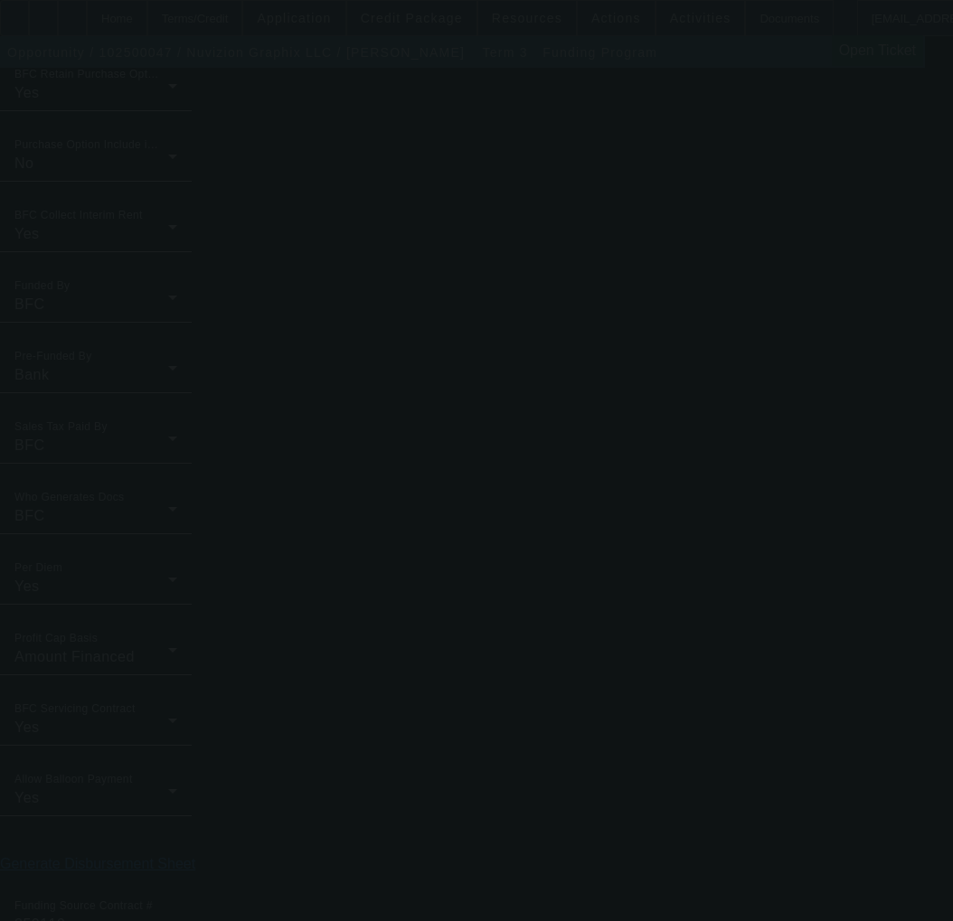
type input "9.00"
type input "0.25"
type input "9.25"
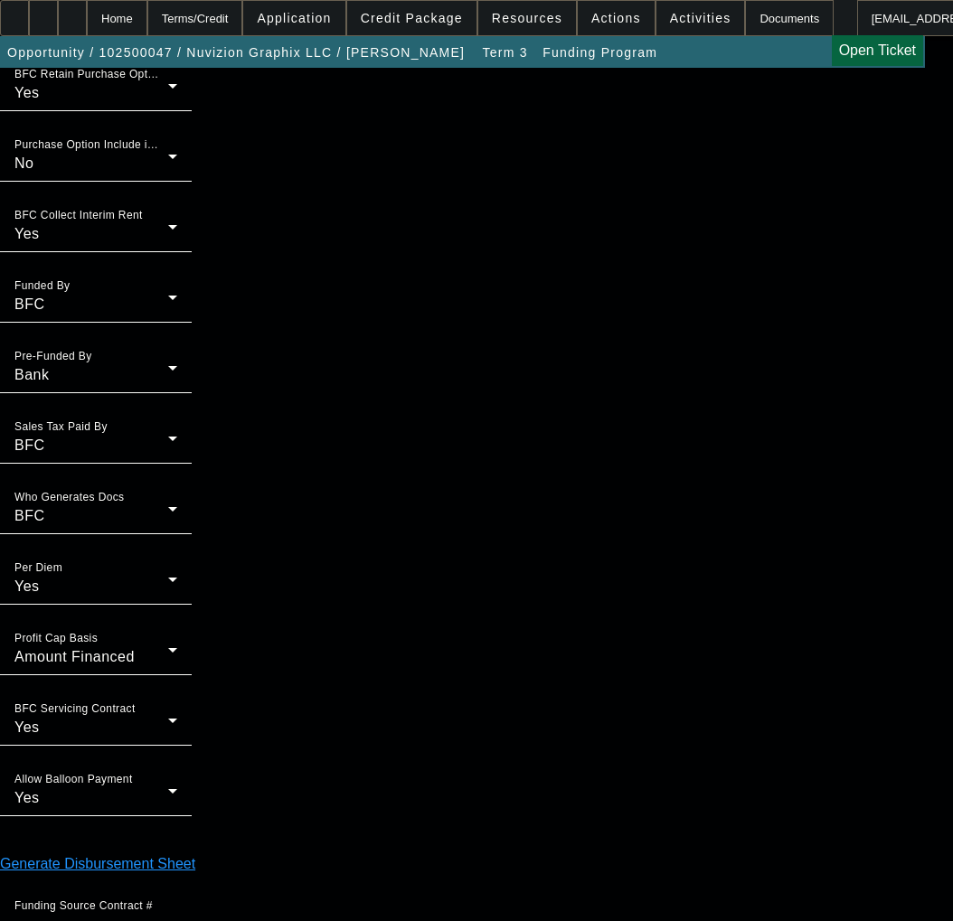
scroll to position [0, 0]
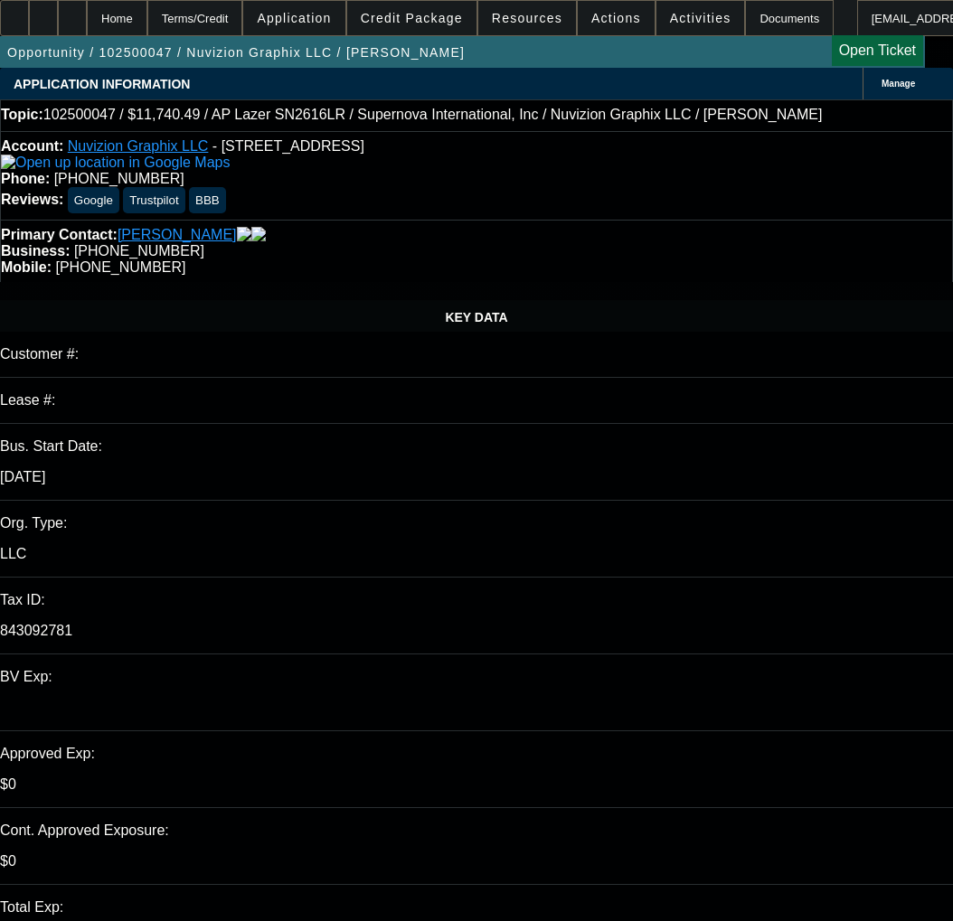
select select "0"
select select "0.1"
select select "6"
select select "0"
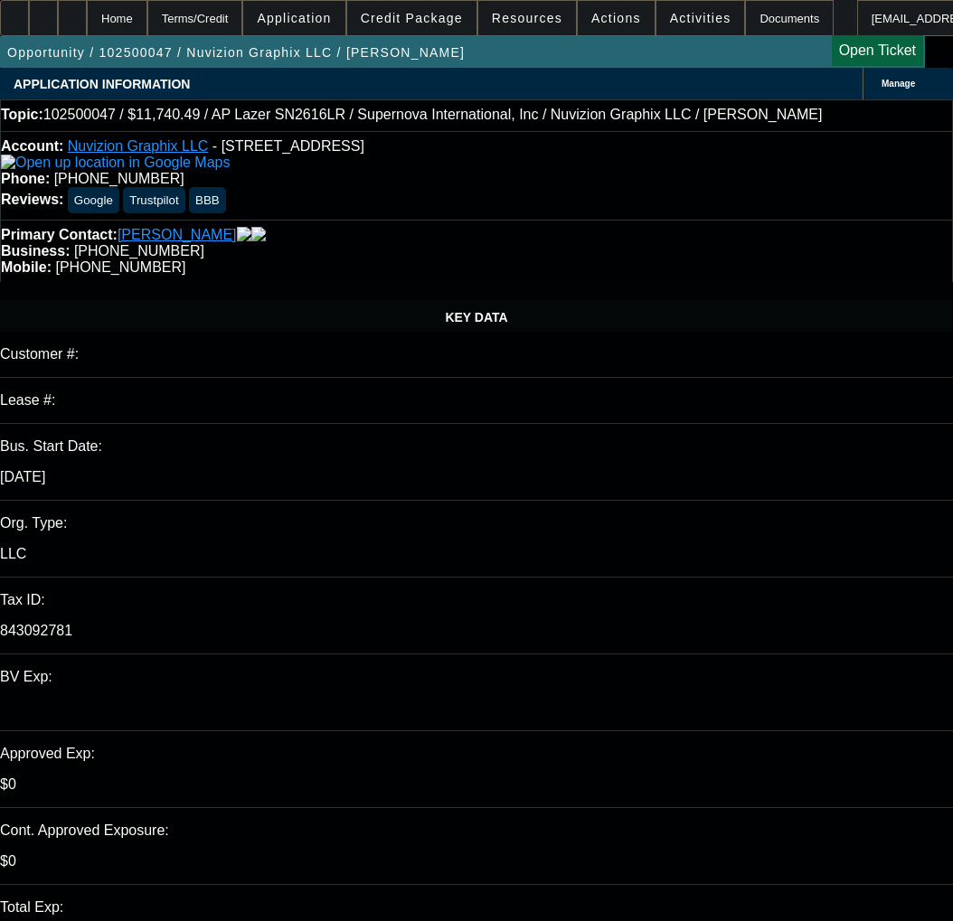
select select "0"
select select "0.1"
select select "6"
select select "0"
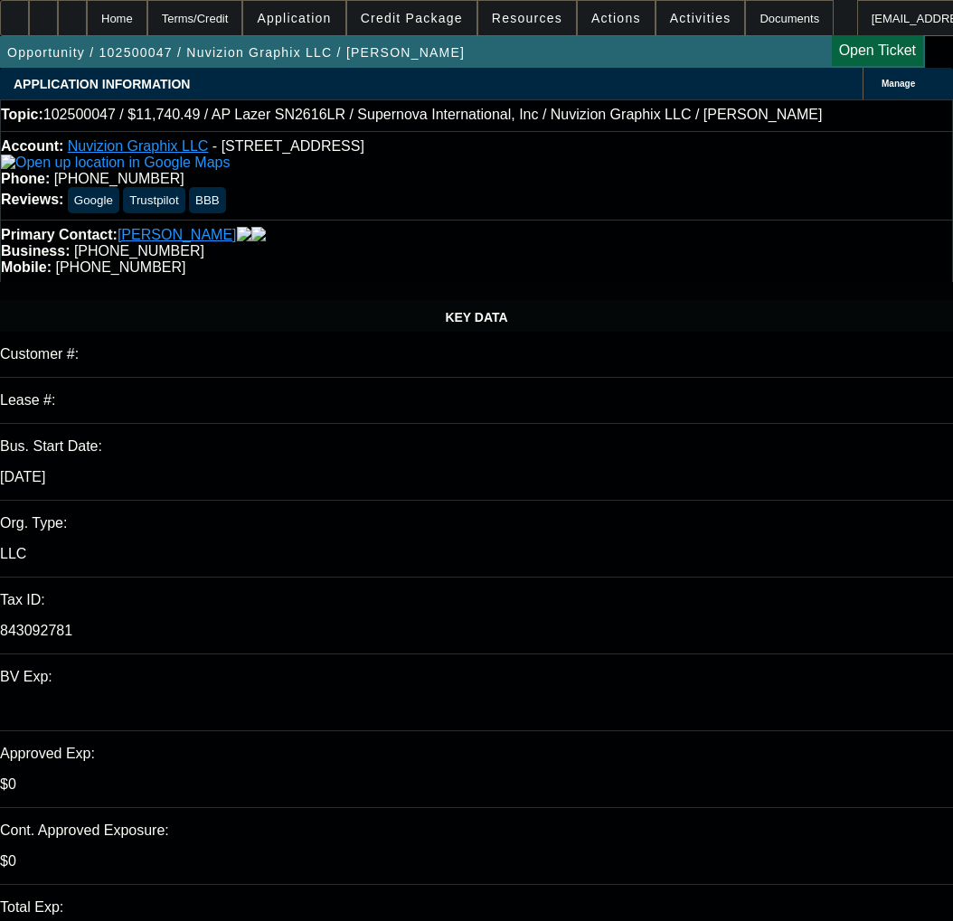
select select "0"
select select "6"
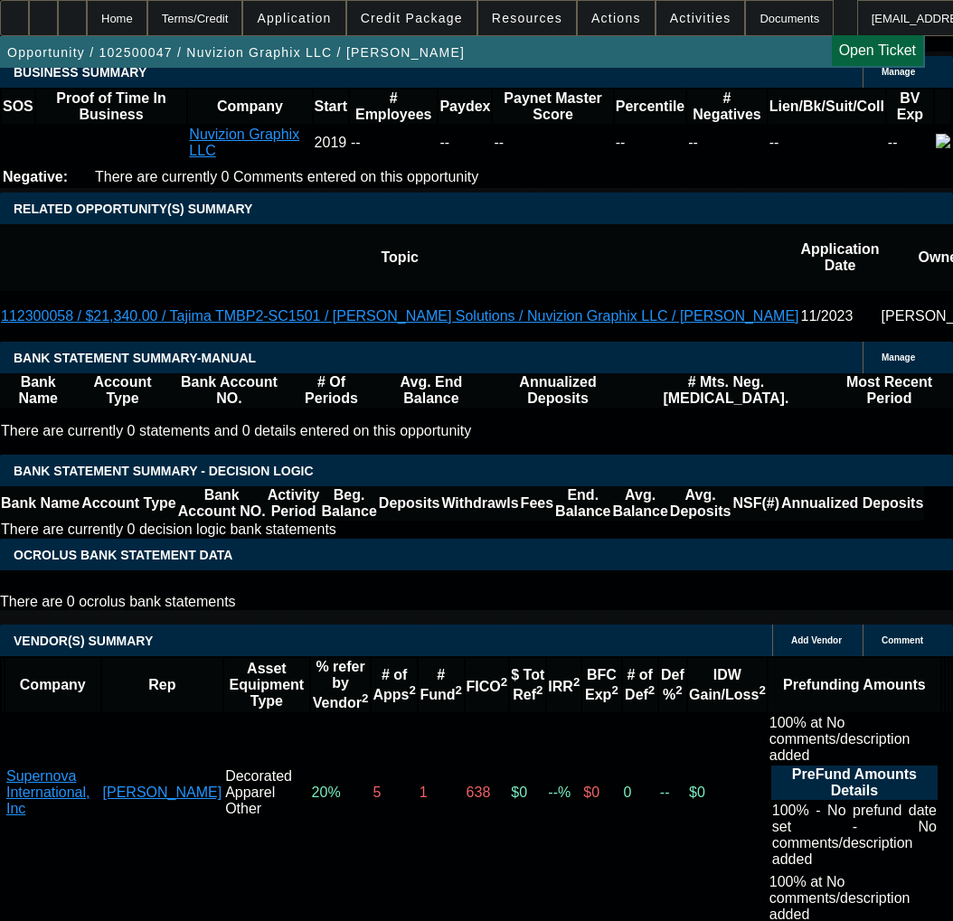
scroll to position [2984, 0]
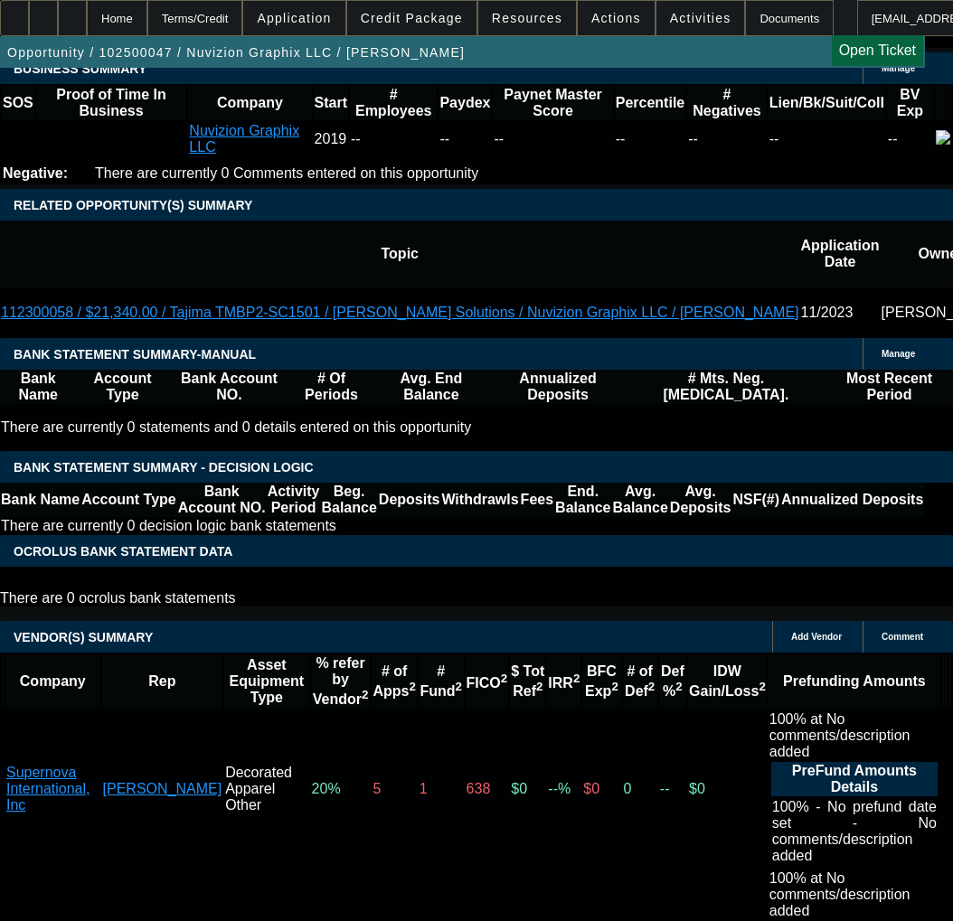
select select "9"
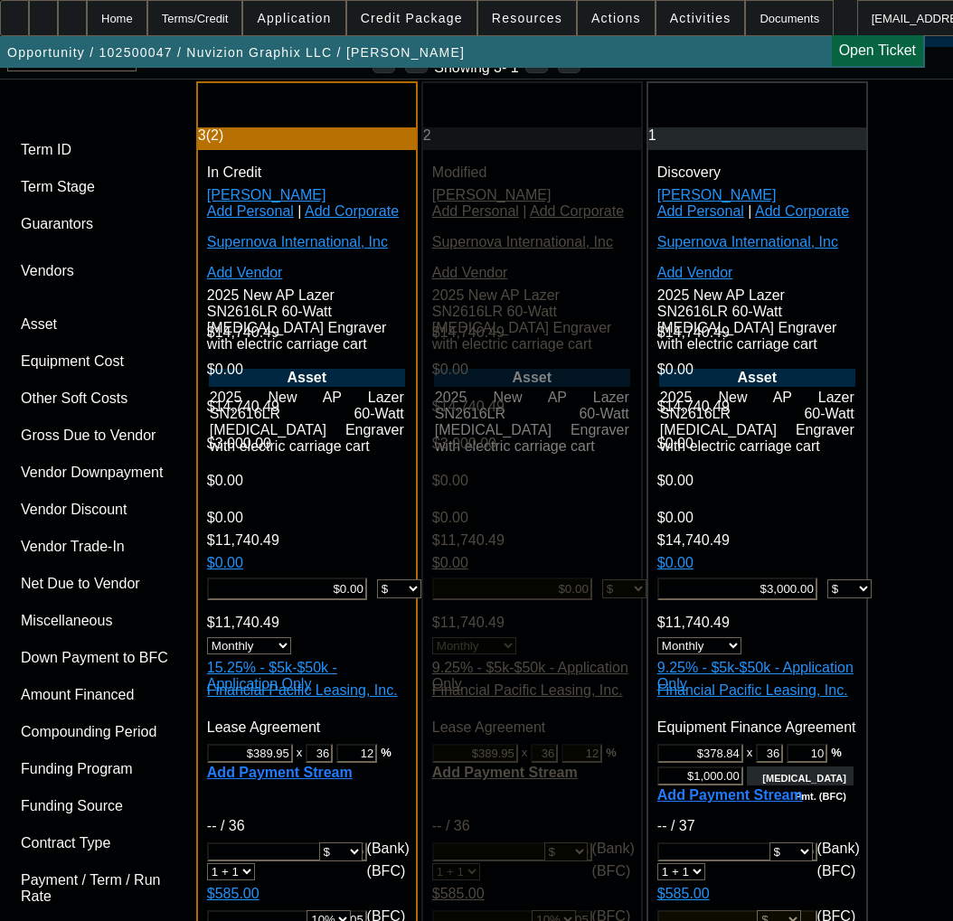
scroll to position [4611, 0]
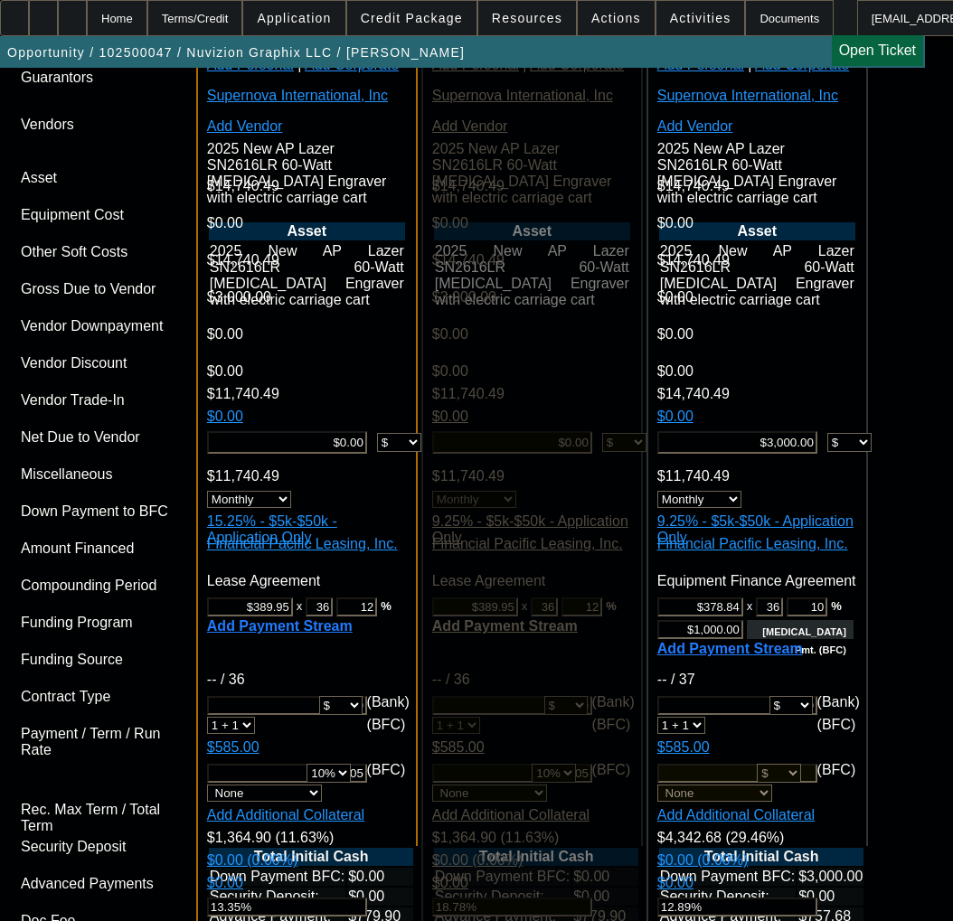
type input "12/30/2025"
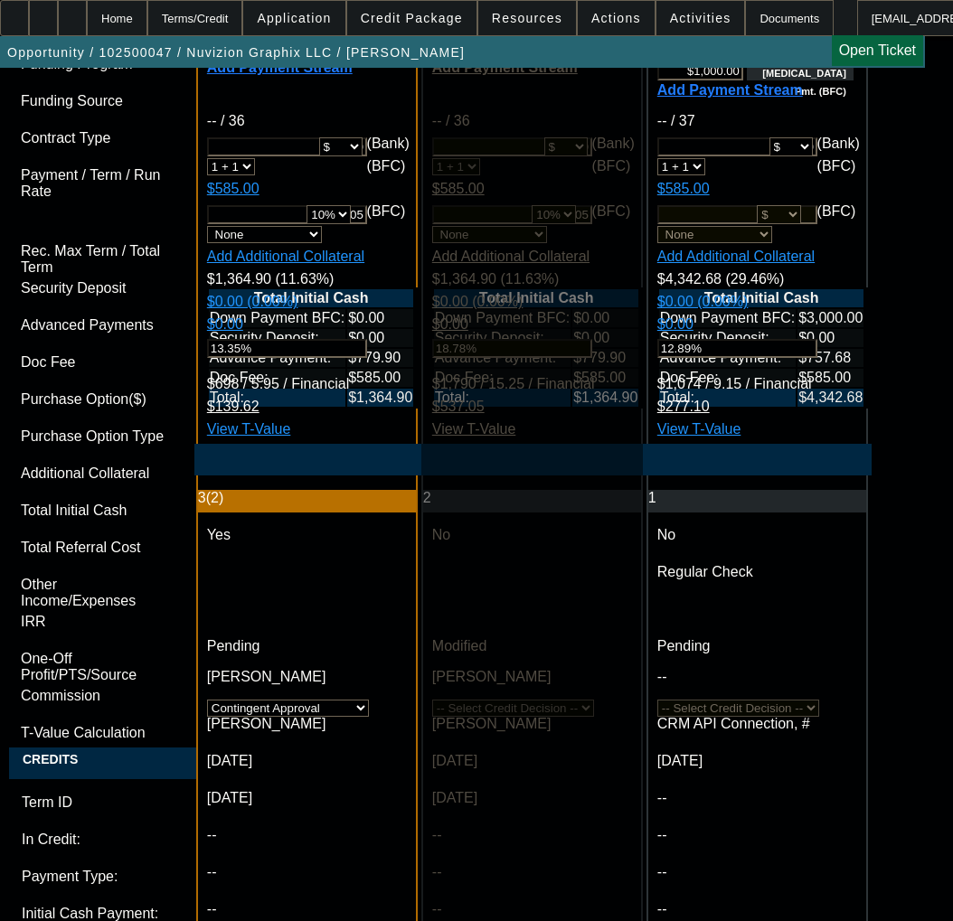
scroll to position [5515, 0]
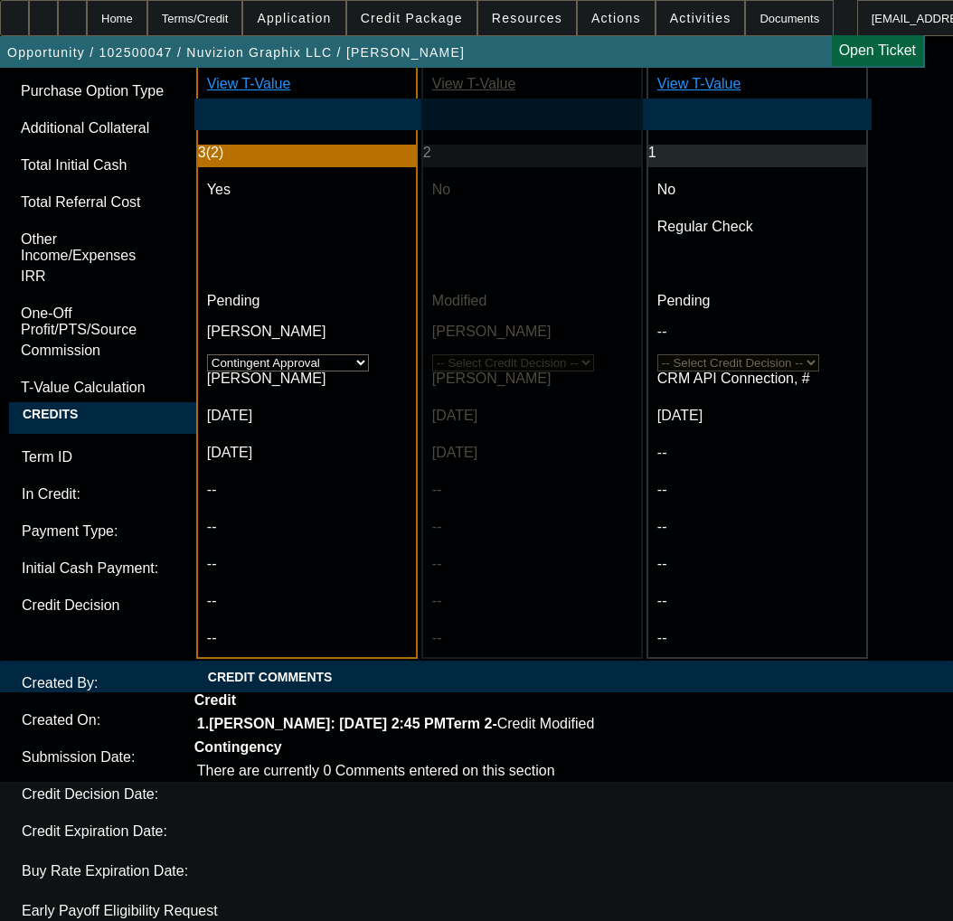
type input "12/30/2025"
paste textarea "Amount: $11,740.49 Approved Term: 36 months"
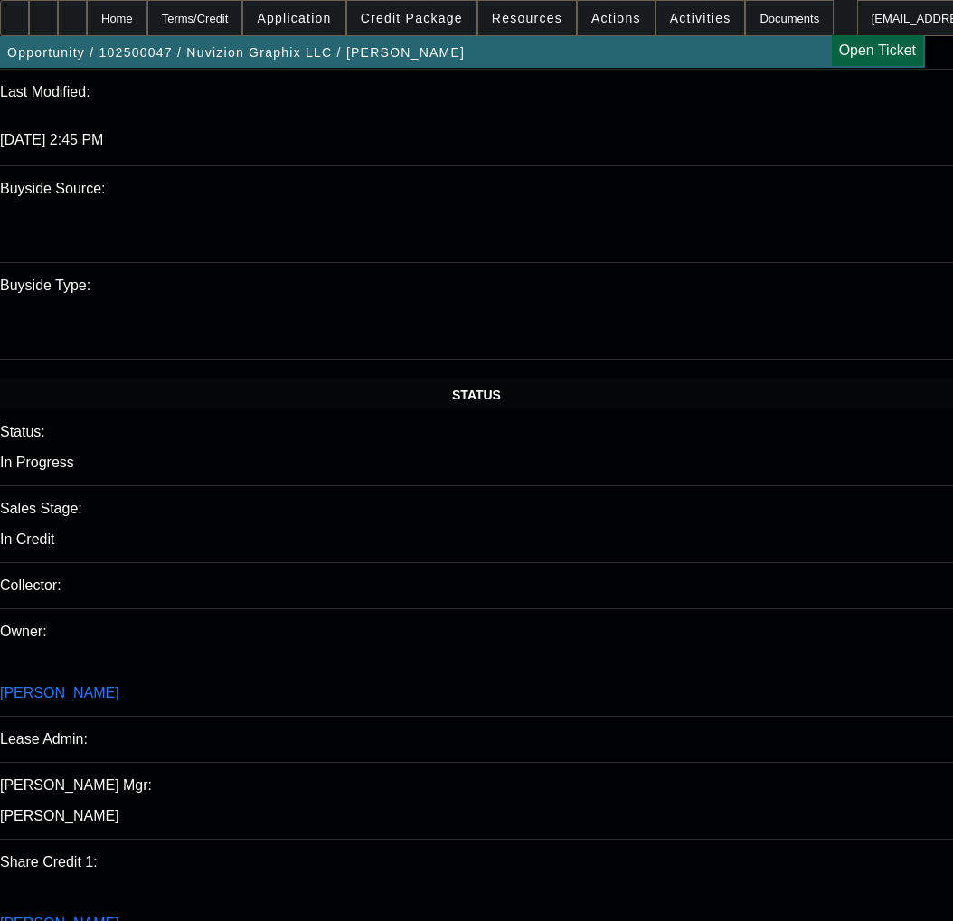
scroll to position [1447, 0]
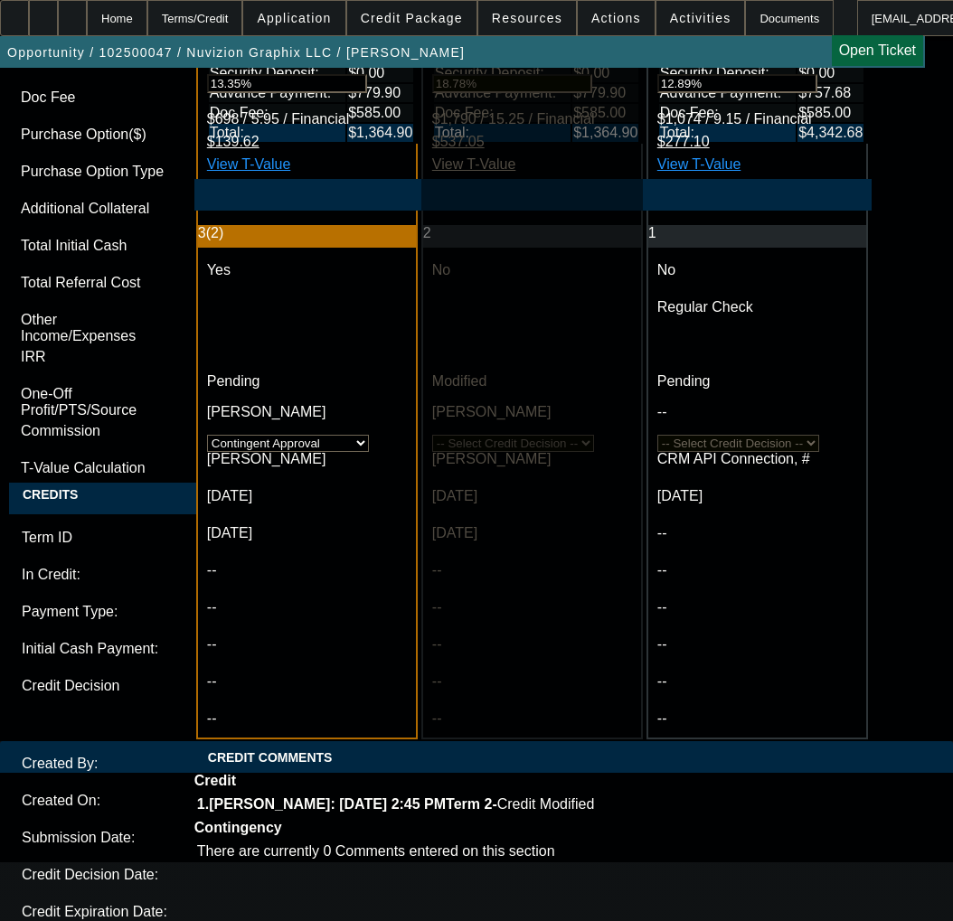
scroll to position [5515, 0]
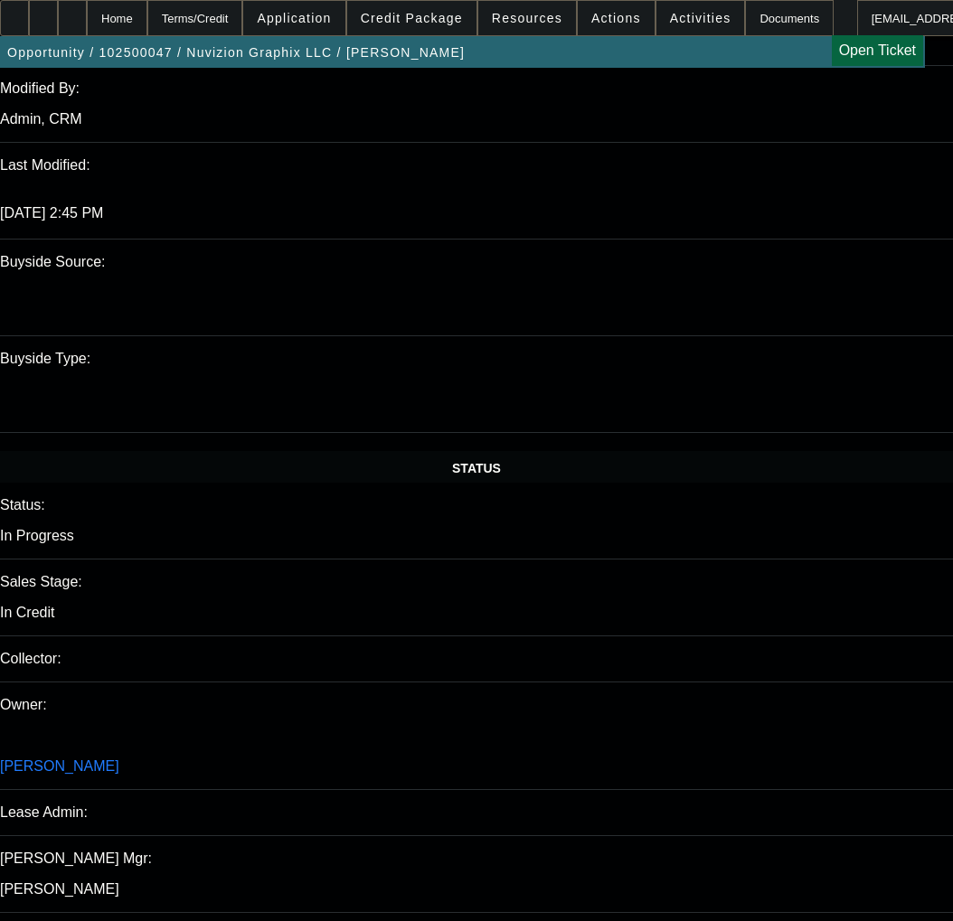
scroll to position [1537, 0]
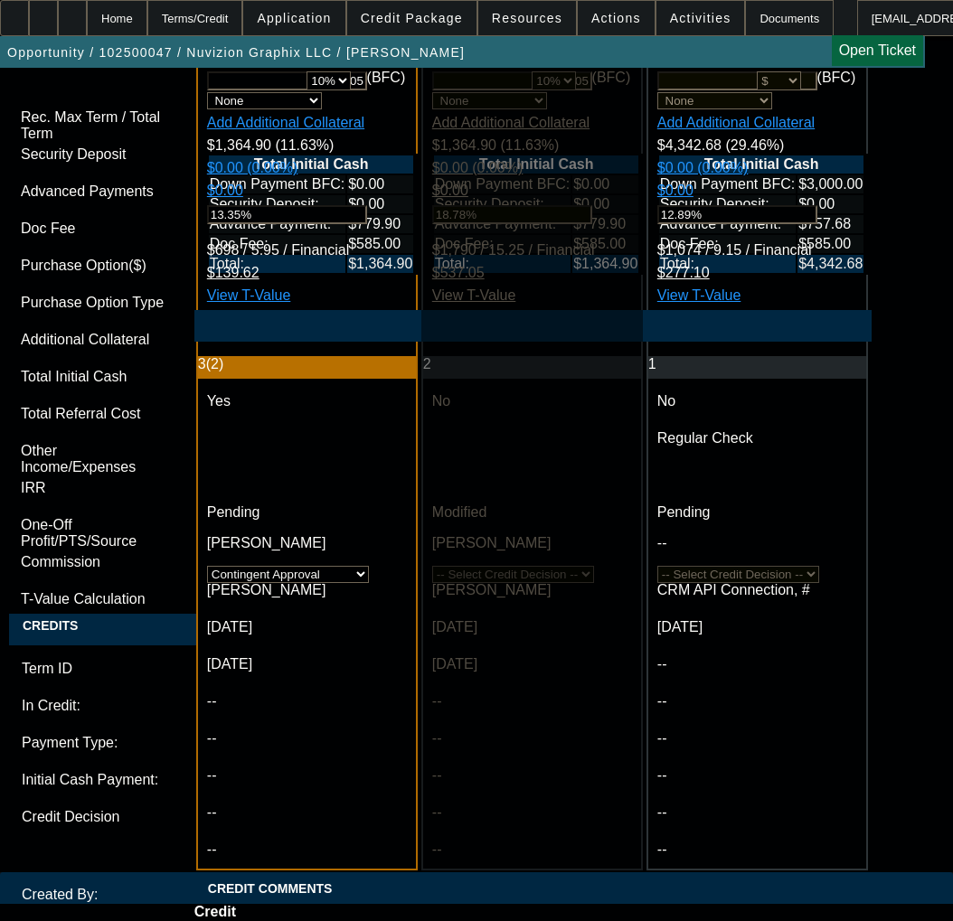
scroll to position [5370, 0]
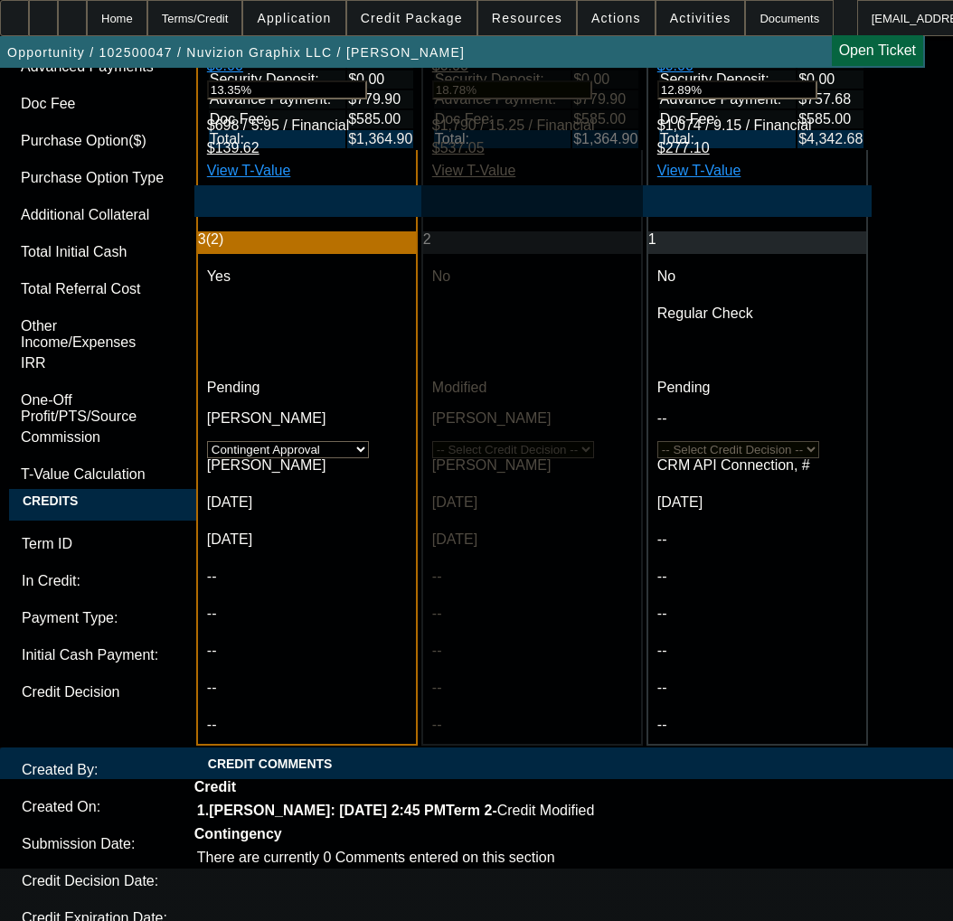
scroll to position [5460, 0]
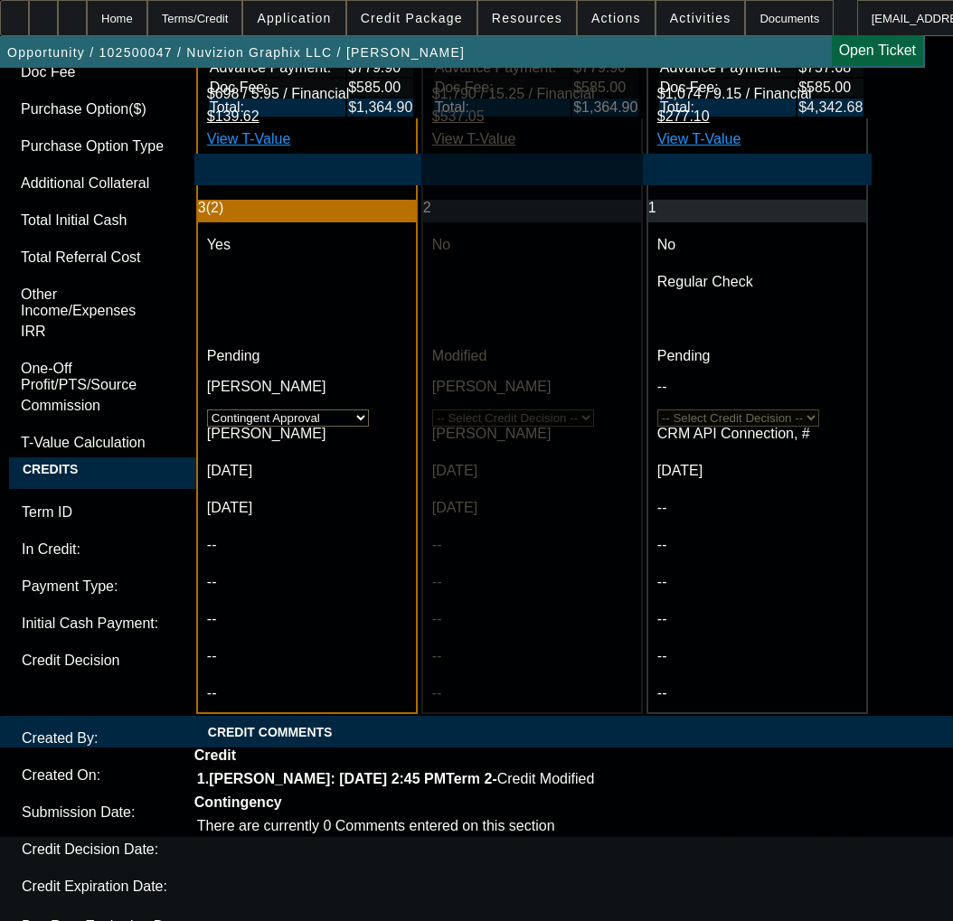
type textarea "APPROVED BY FINPAC - Amount: $11,740.49; Approved Term: 36 months; Approved Pri…"
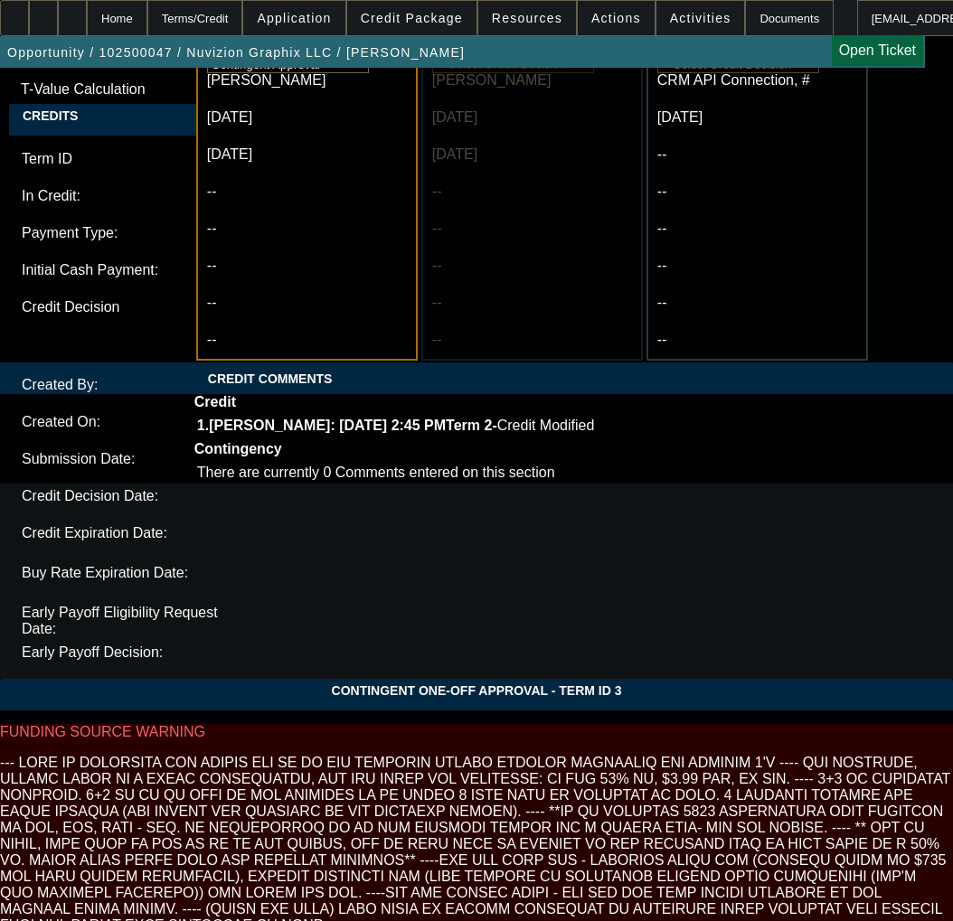
scroll to position [5822, 0]
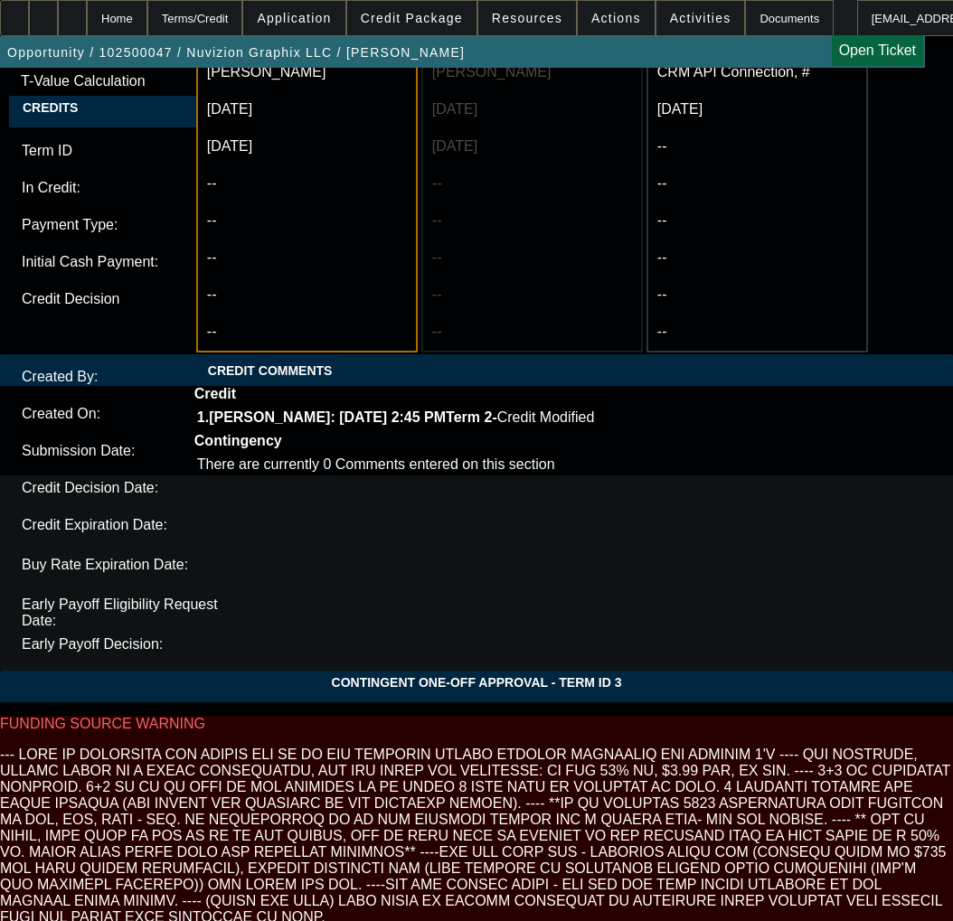
type textarea "CONTINGENT ON INVOICE; SELLER SOS, AND BUSINESS REPORTS FOR NEW VENDOR & PREFUN…"
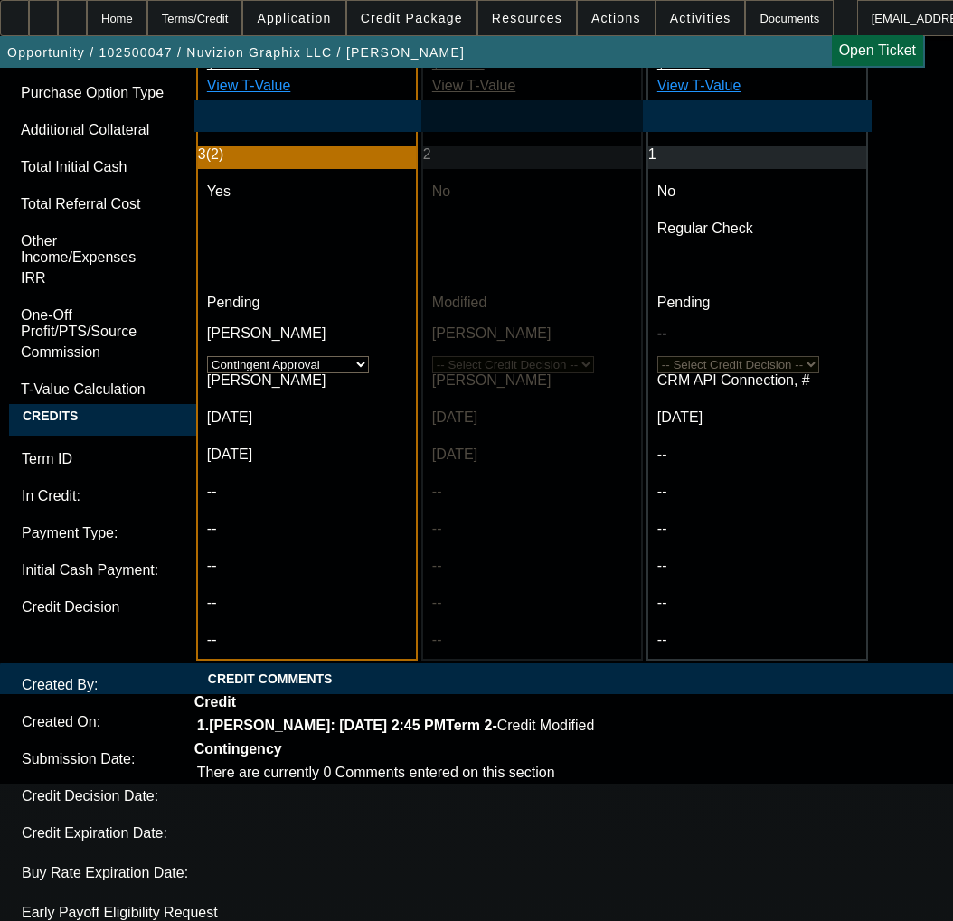
scroll to position [5515, 0]
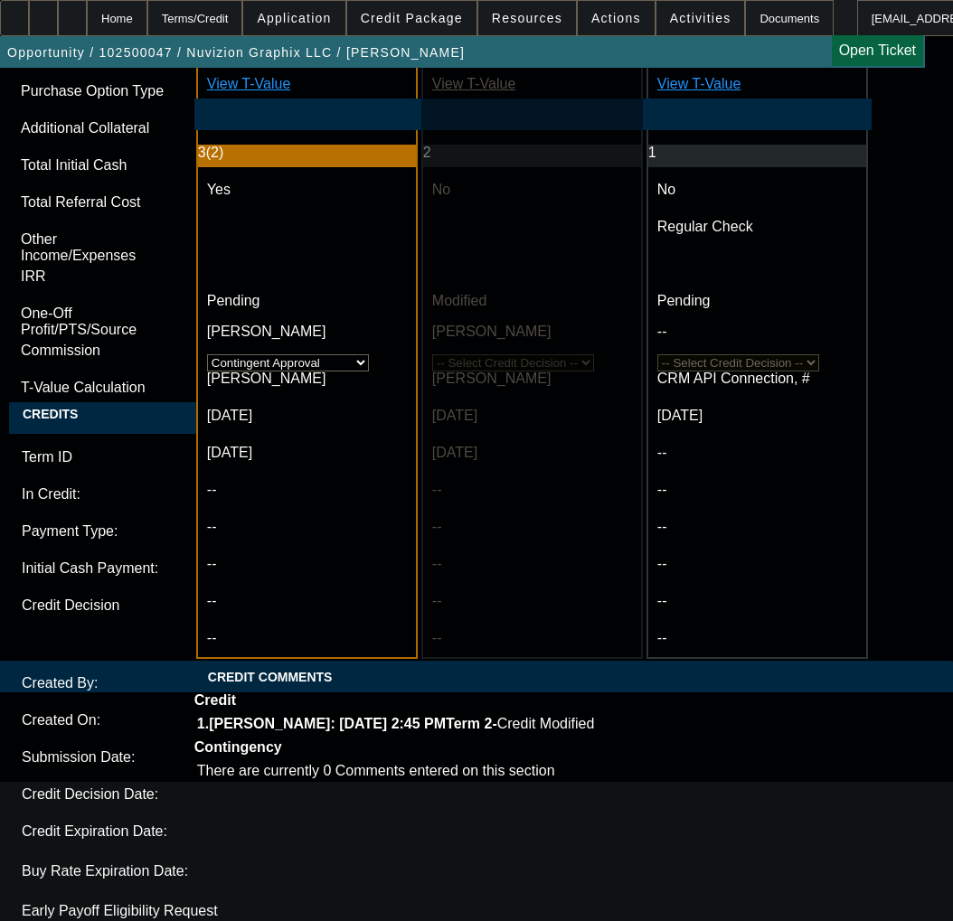
drag, startPoint x: 580, startPoint y: 363, endPoint x: 0, endPoint y: 362, distance: 579.6
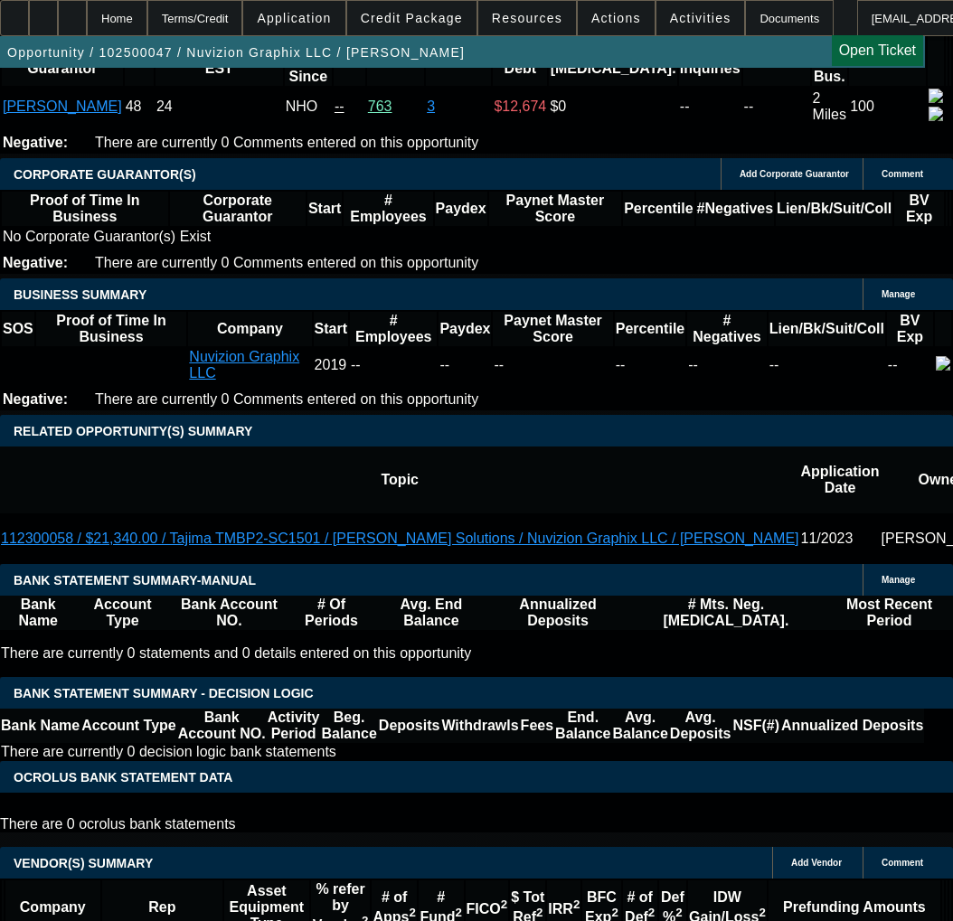
scroll to position [2674, 0]
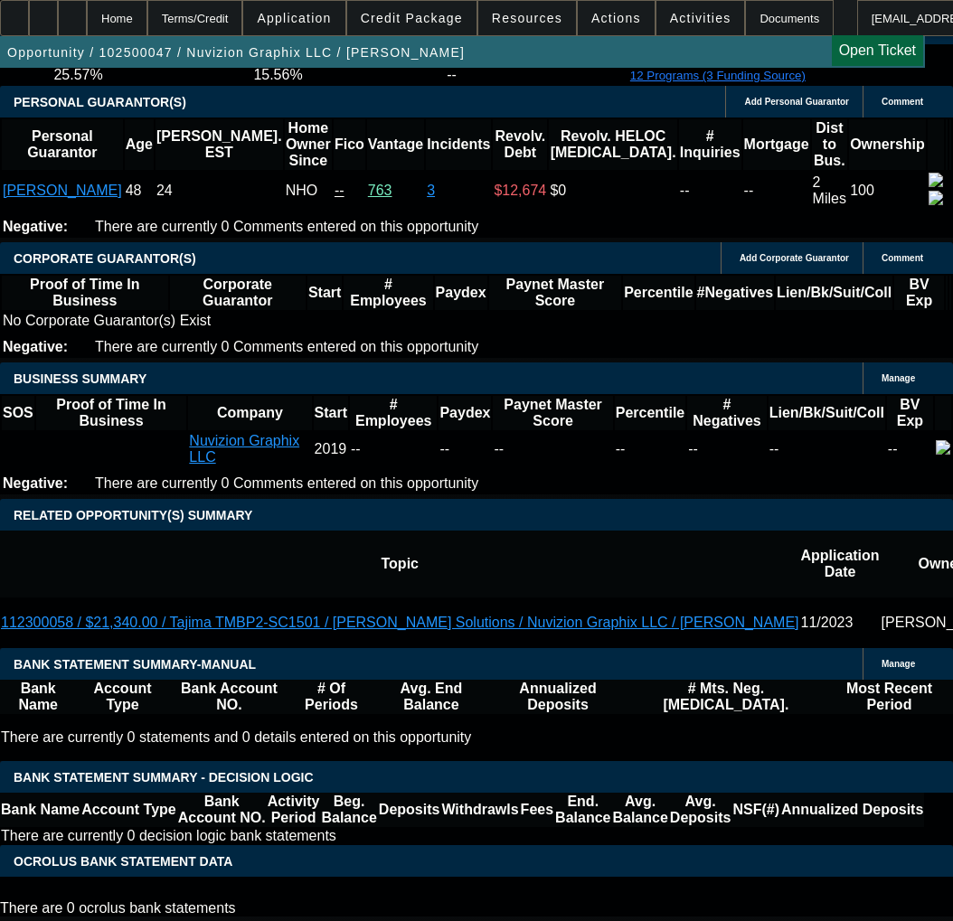
select select "5"
type input "UNKNOWN"
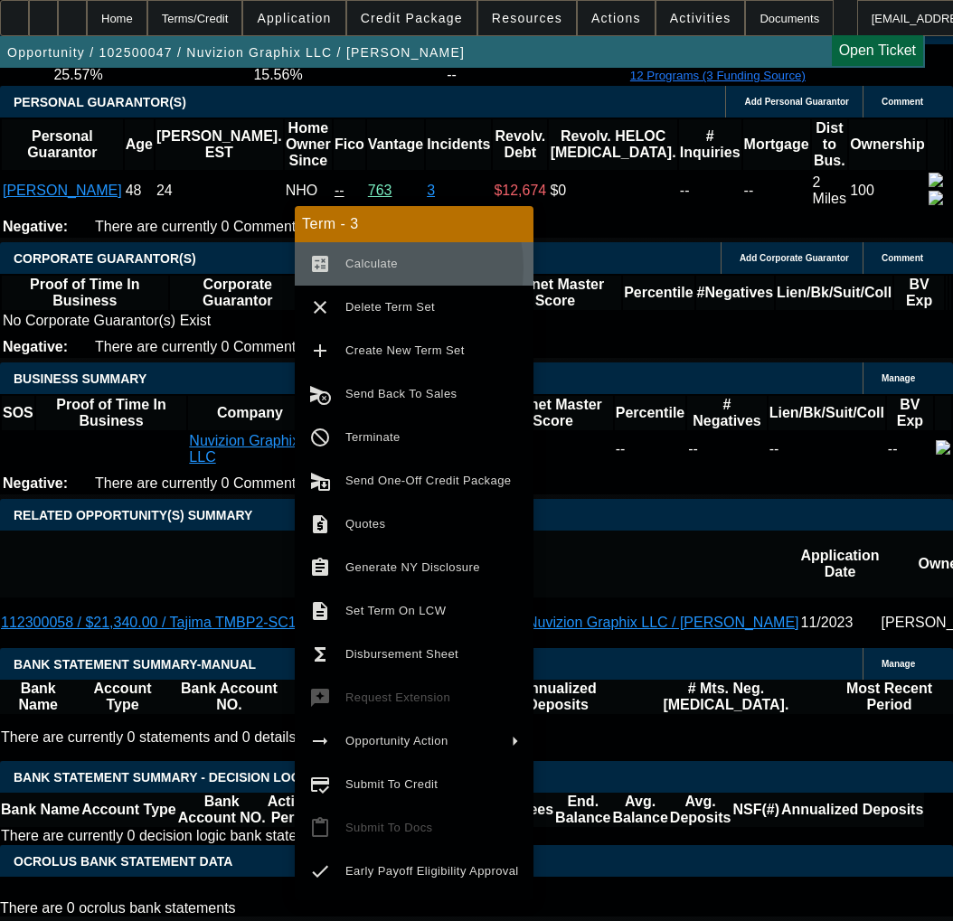
click at [373, 268] on span "Calculate" at bounding box center [371, 264] width 52 height 14
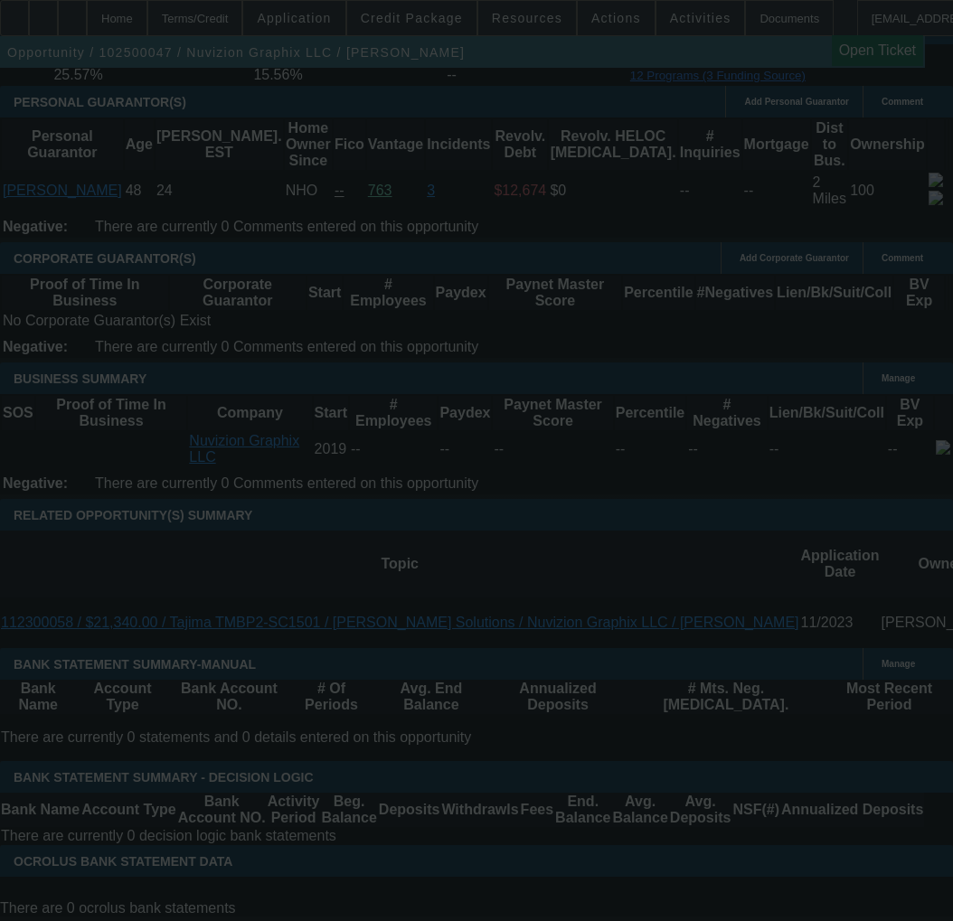
select select "0"
select select "0.1"
select select "5"
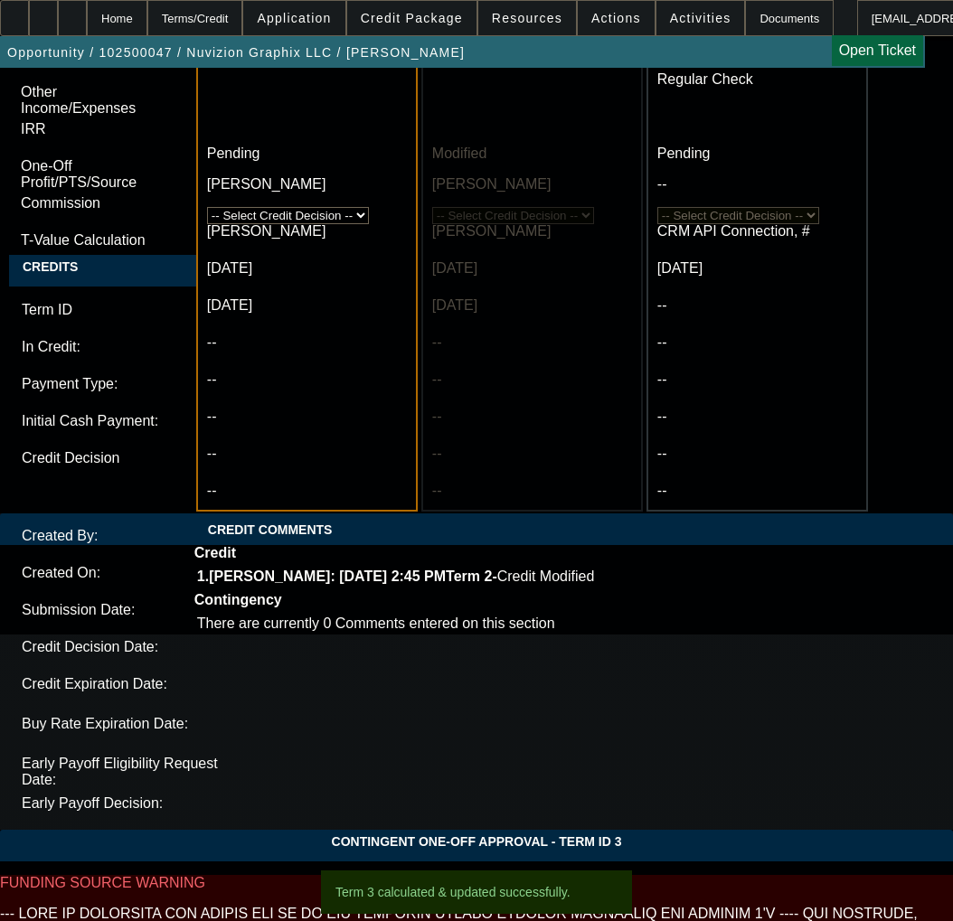
scroll to position [5567, 0]
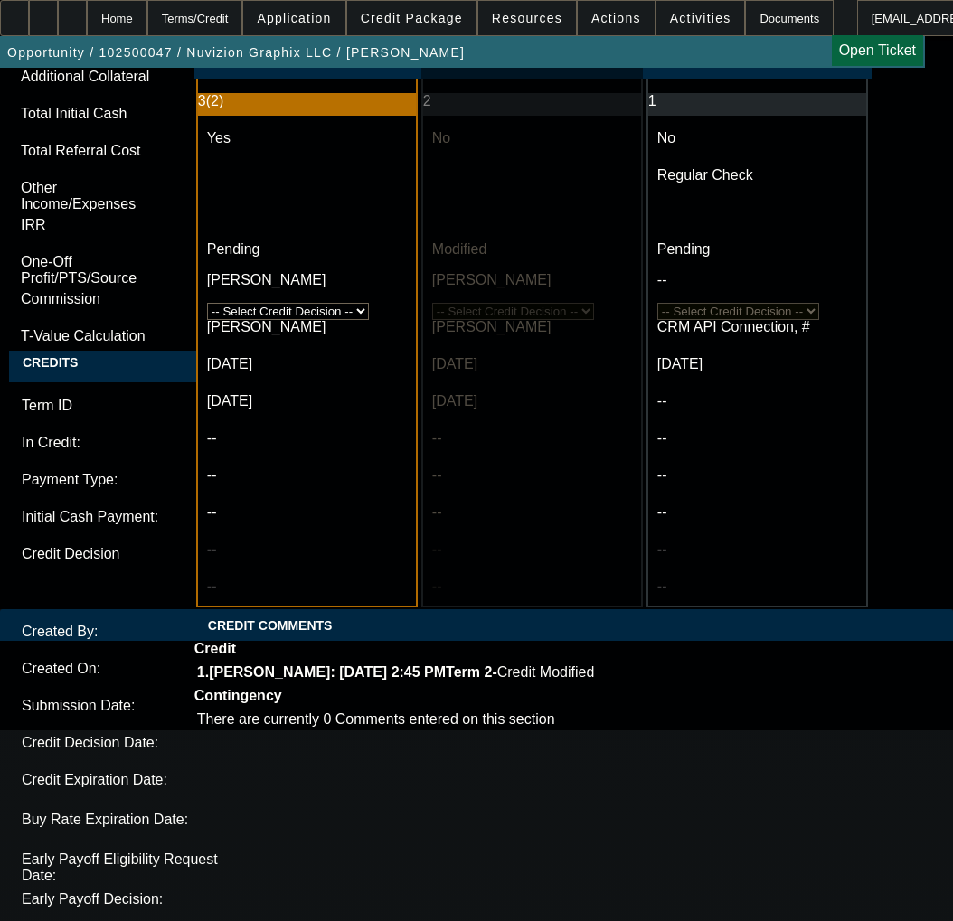
type textarea "APPROVED BY FINPAC - Amount: $11,740.49; Approved Term: 36 months; FMV only in …"
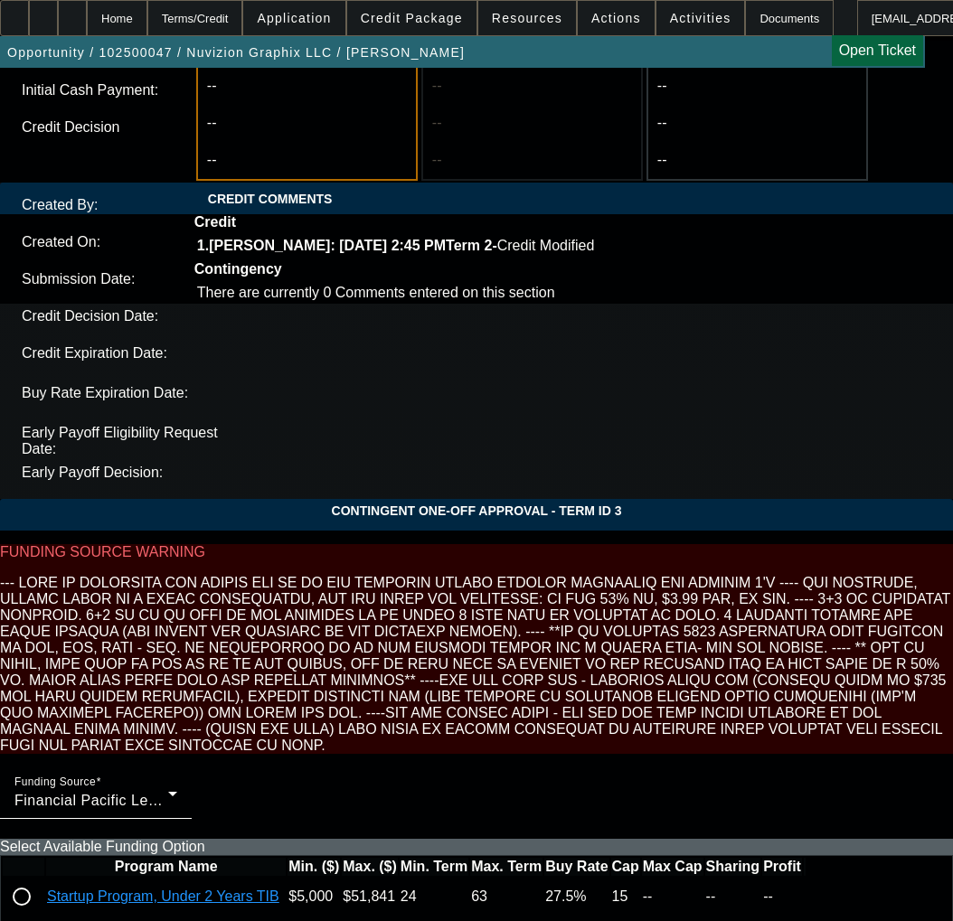
scroll to position [5998, 0]
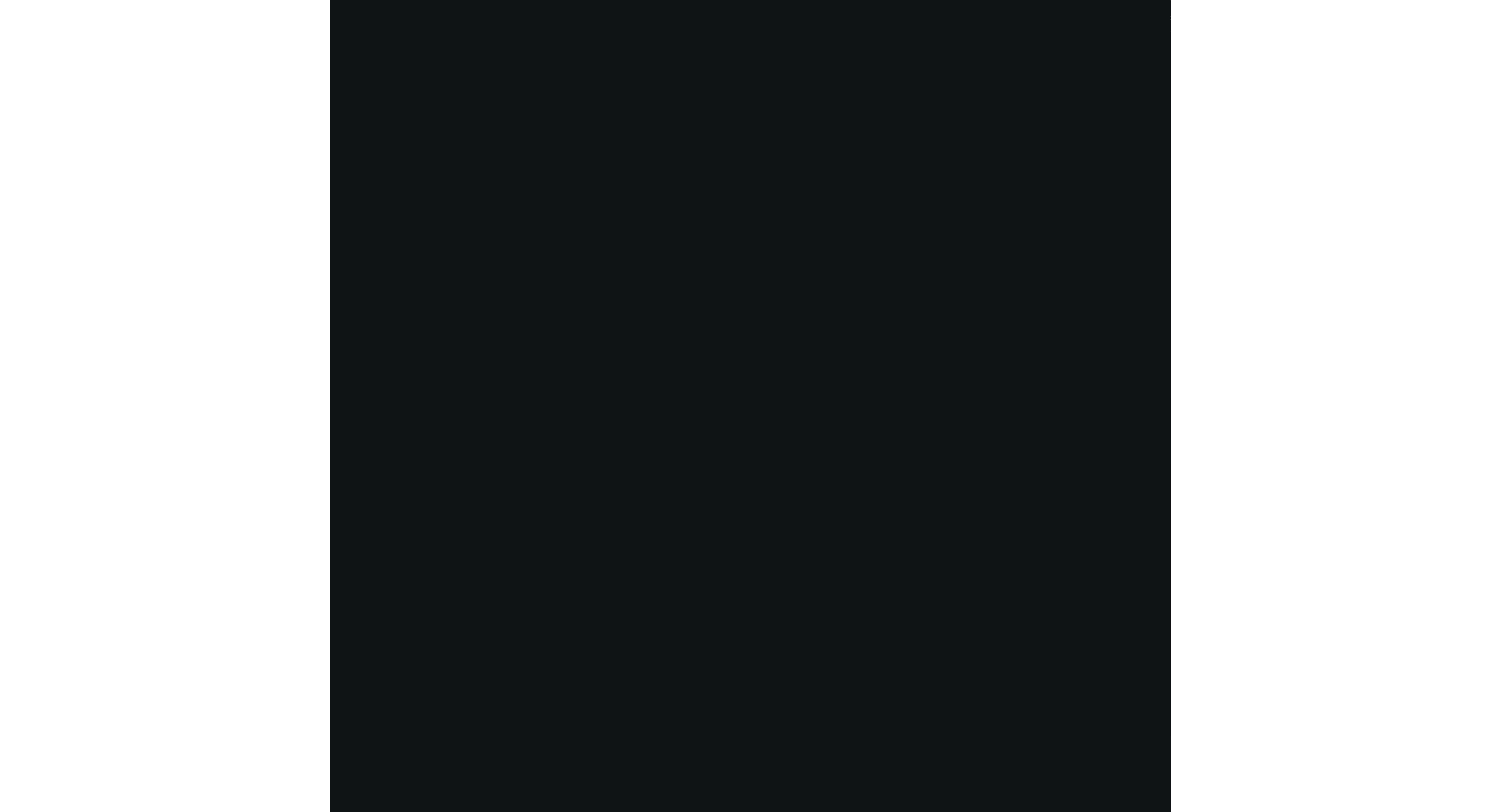
scroll to position [2482, 0]
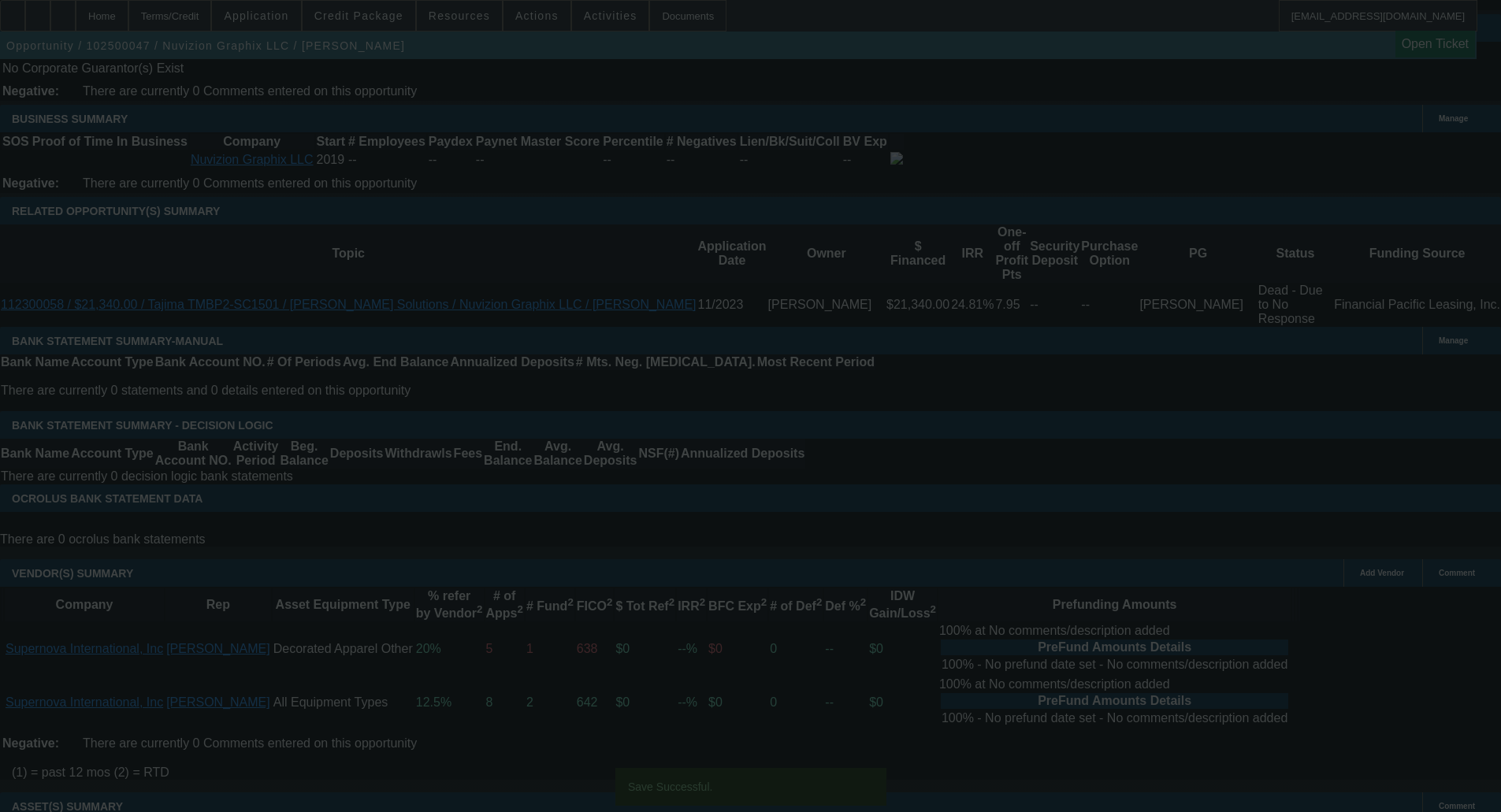
select select "0"
select select "0.1"
select select "5"
select select "0"
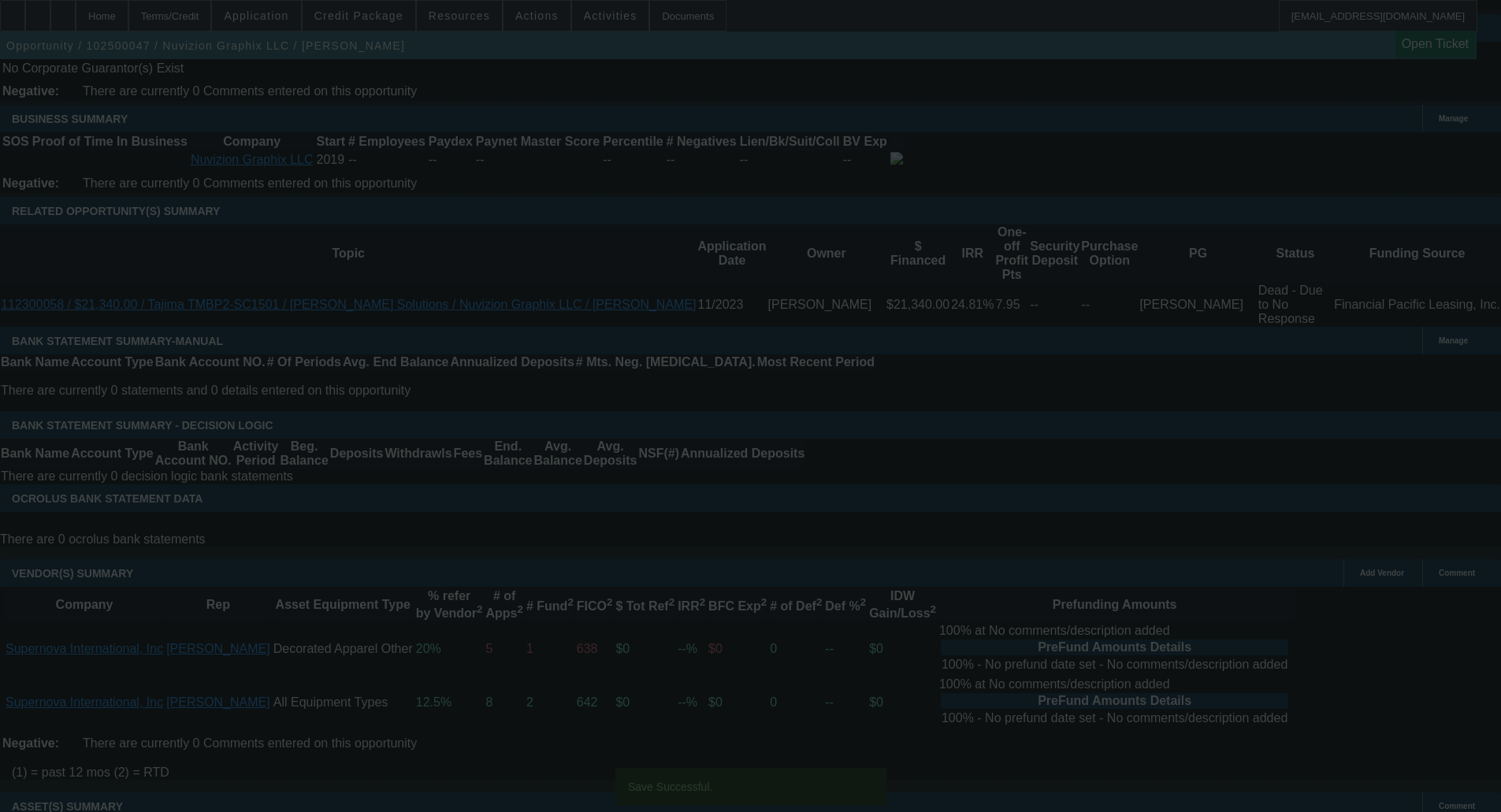
select select "0"
select select "0.1"
select select "5"
select select "0"
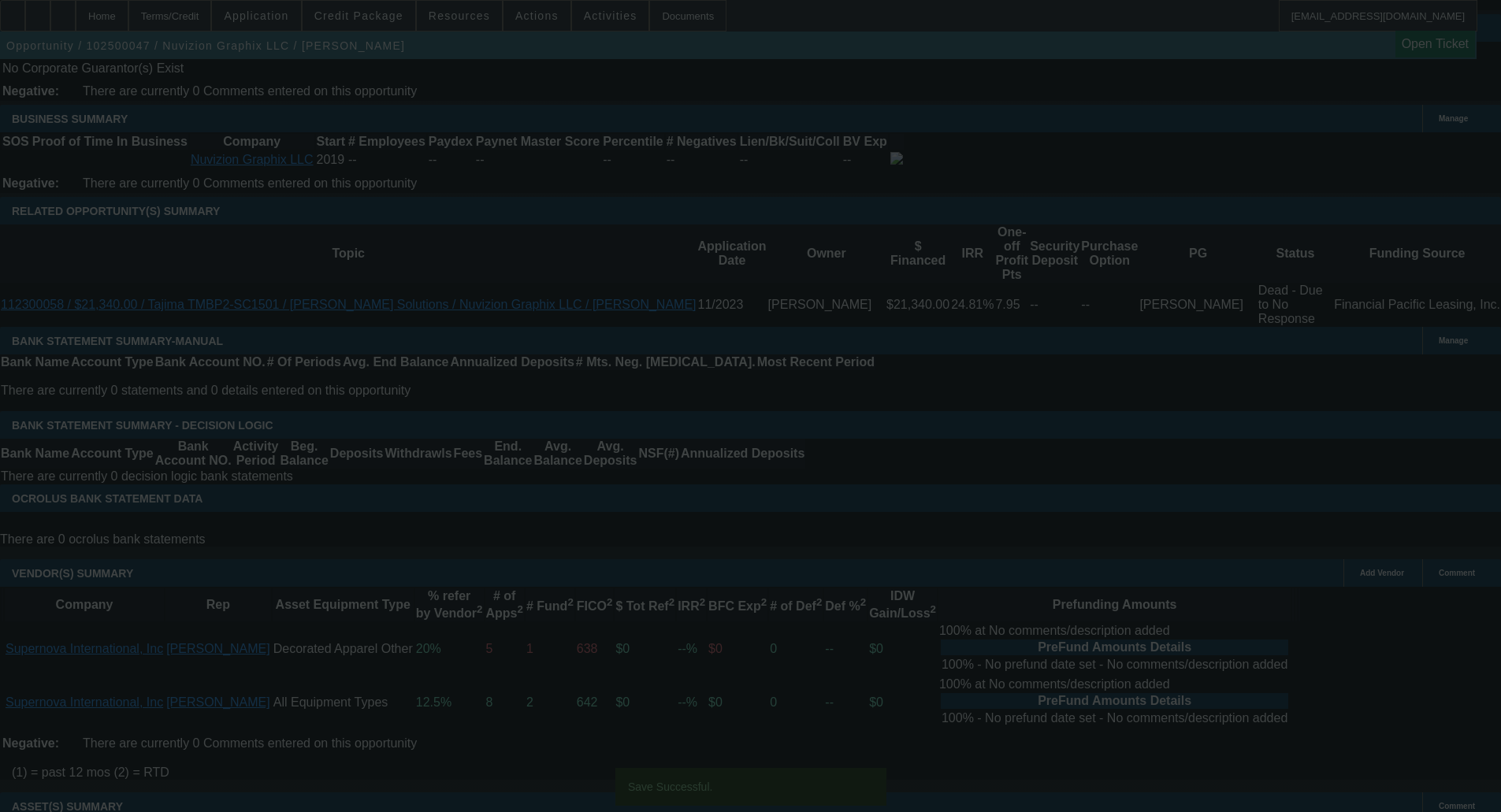
select select "0.1"
select select "6"
select select "0"
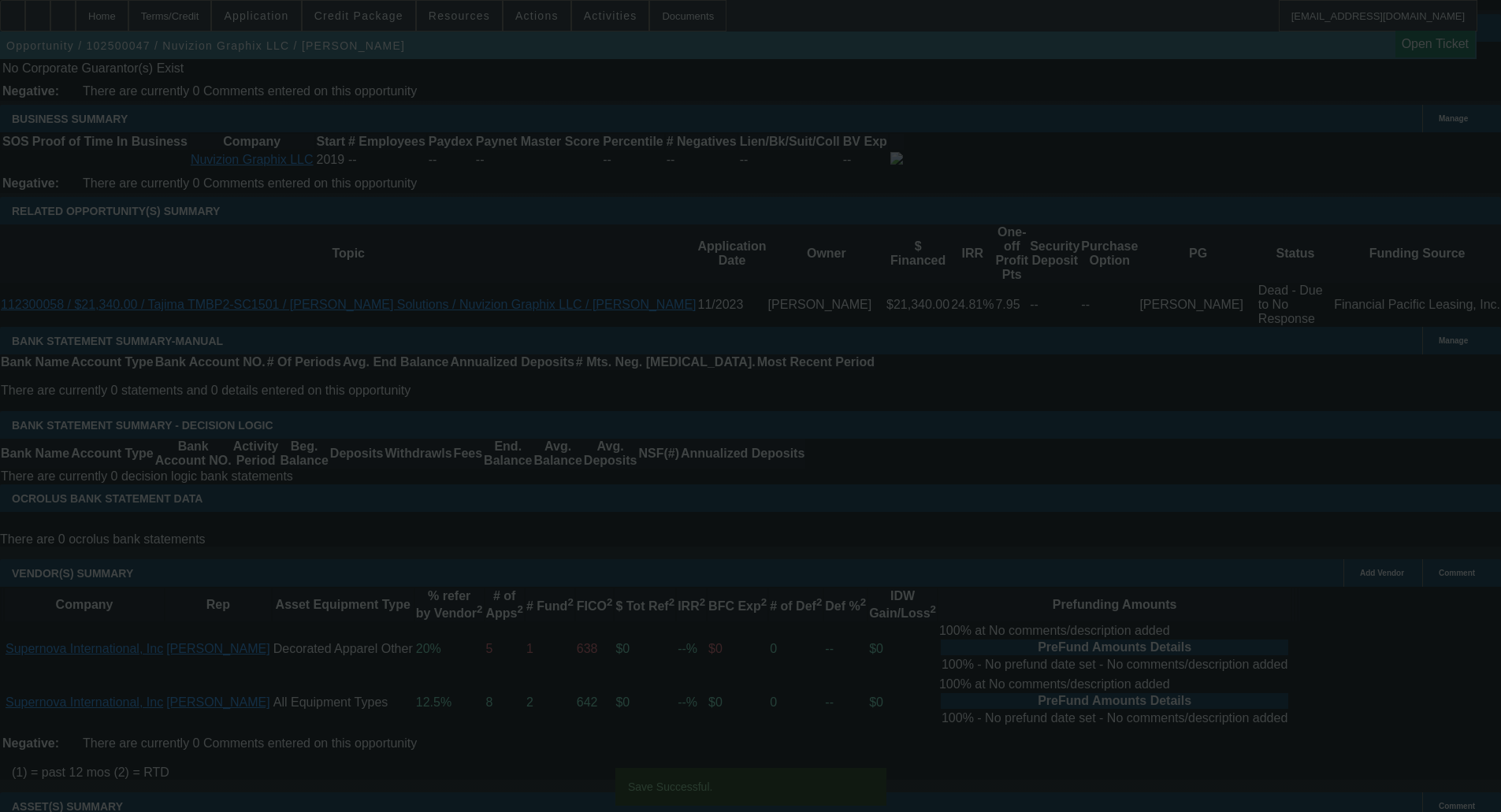
select select "6"
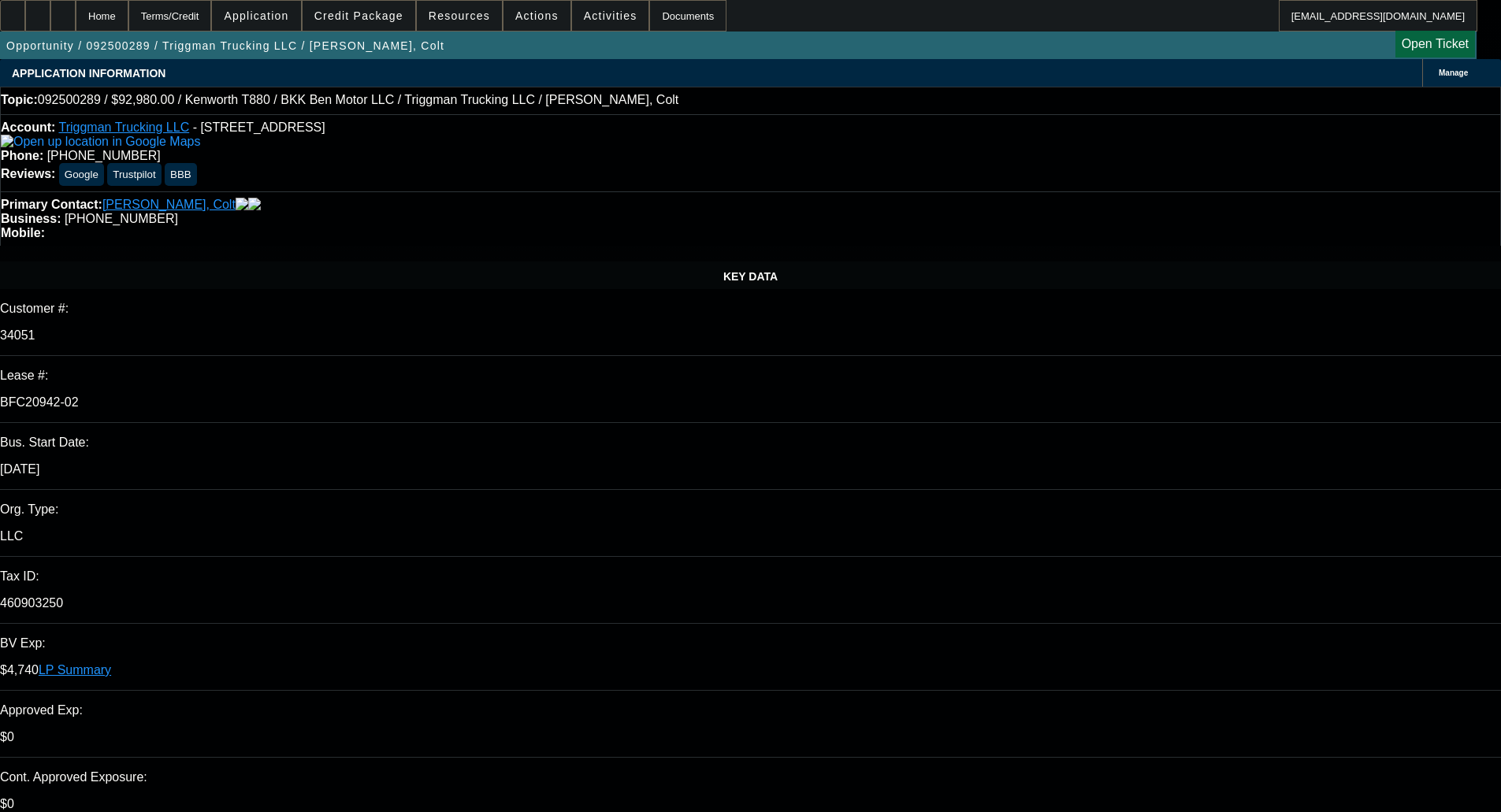
select select "0"
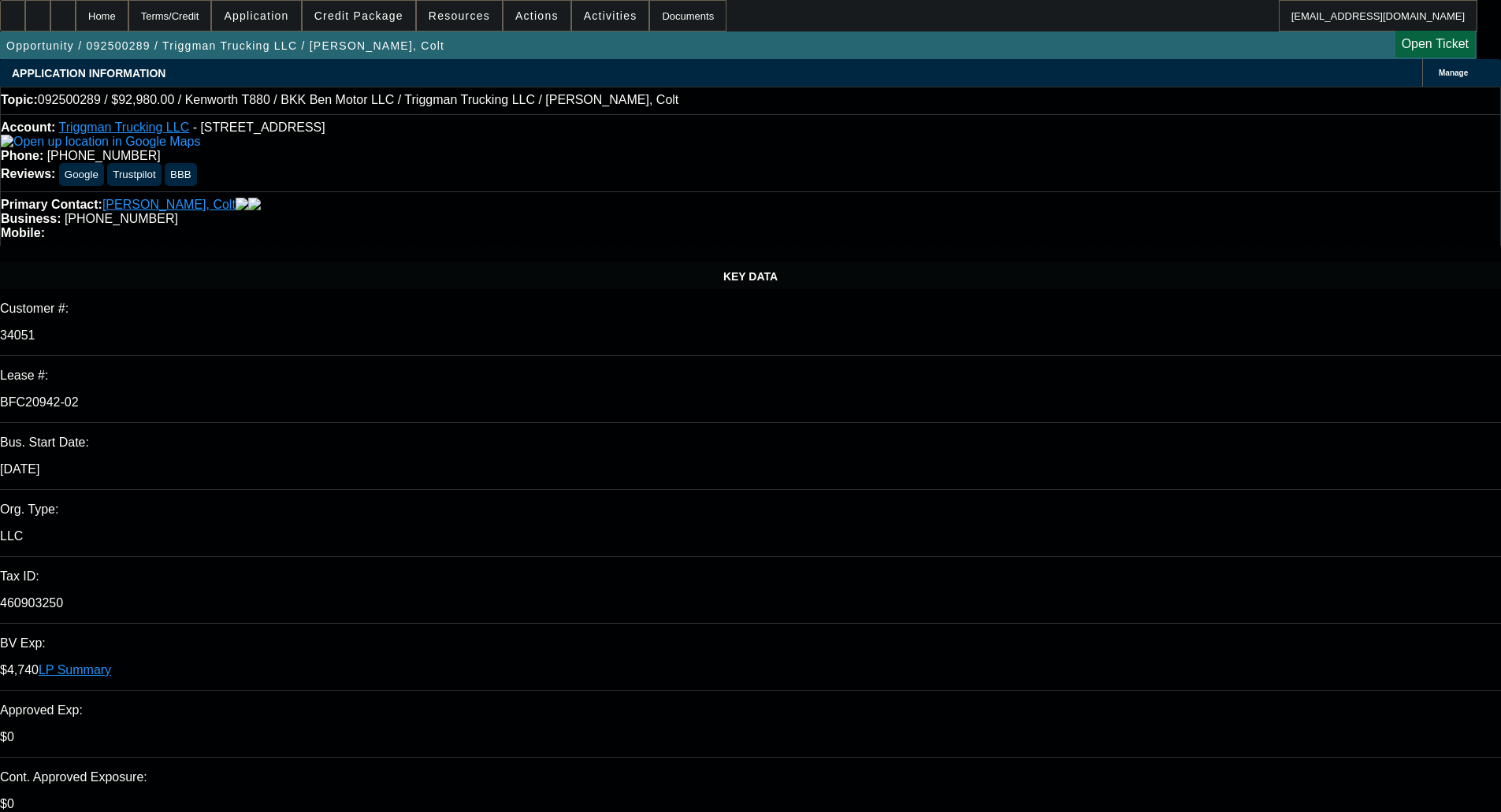
select select "0"
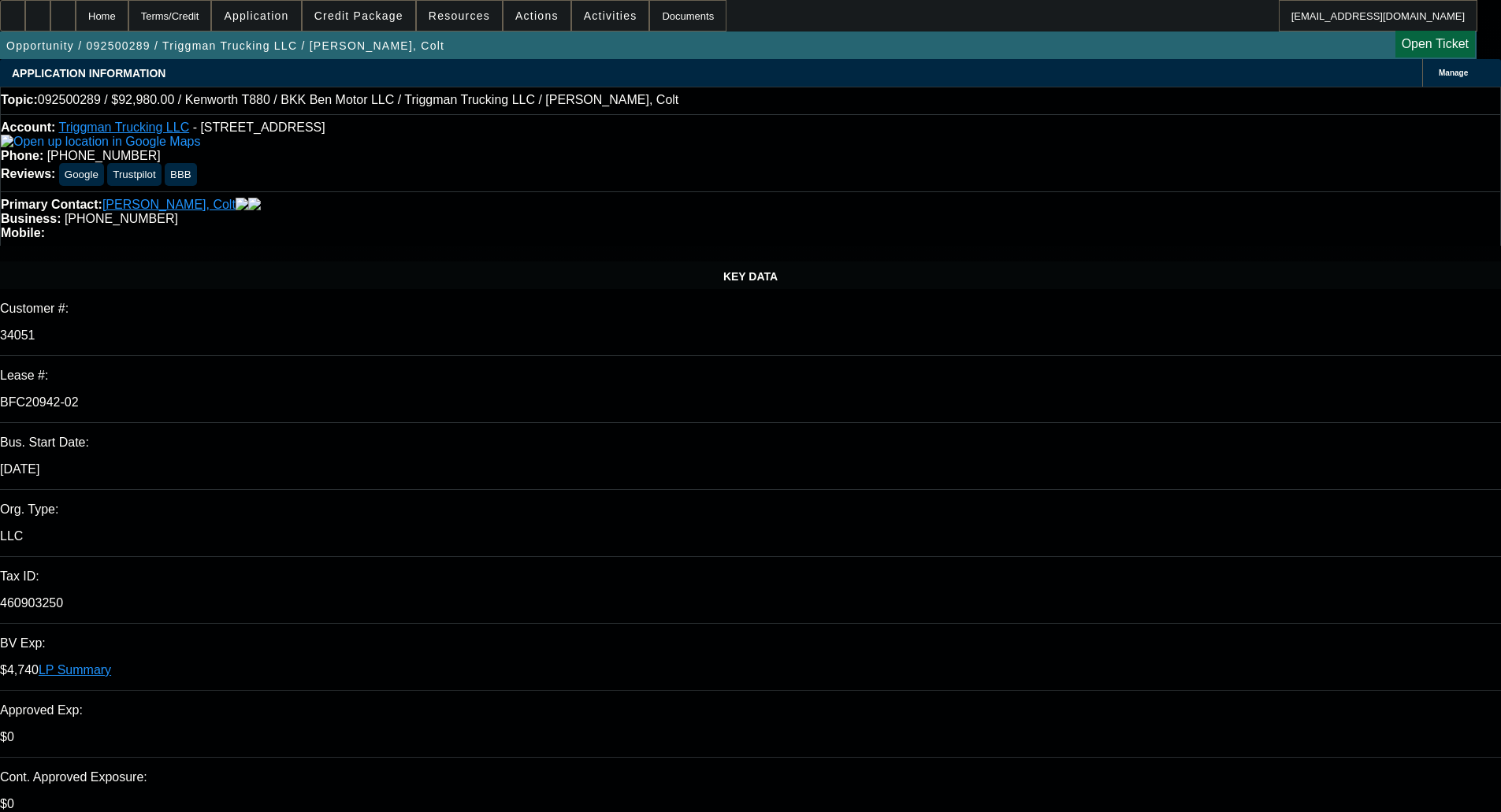
select select "0"
select select "0.1"
select select "1"
select select "2"
select select "6"
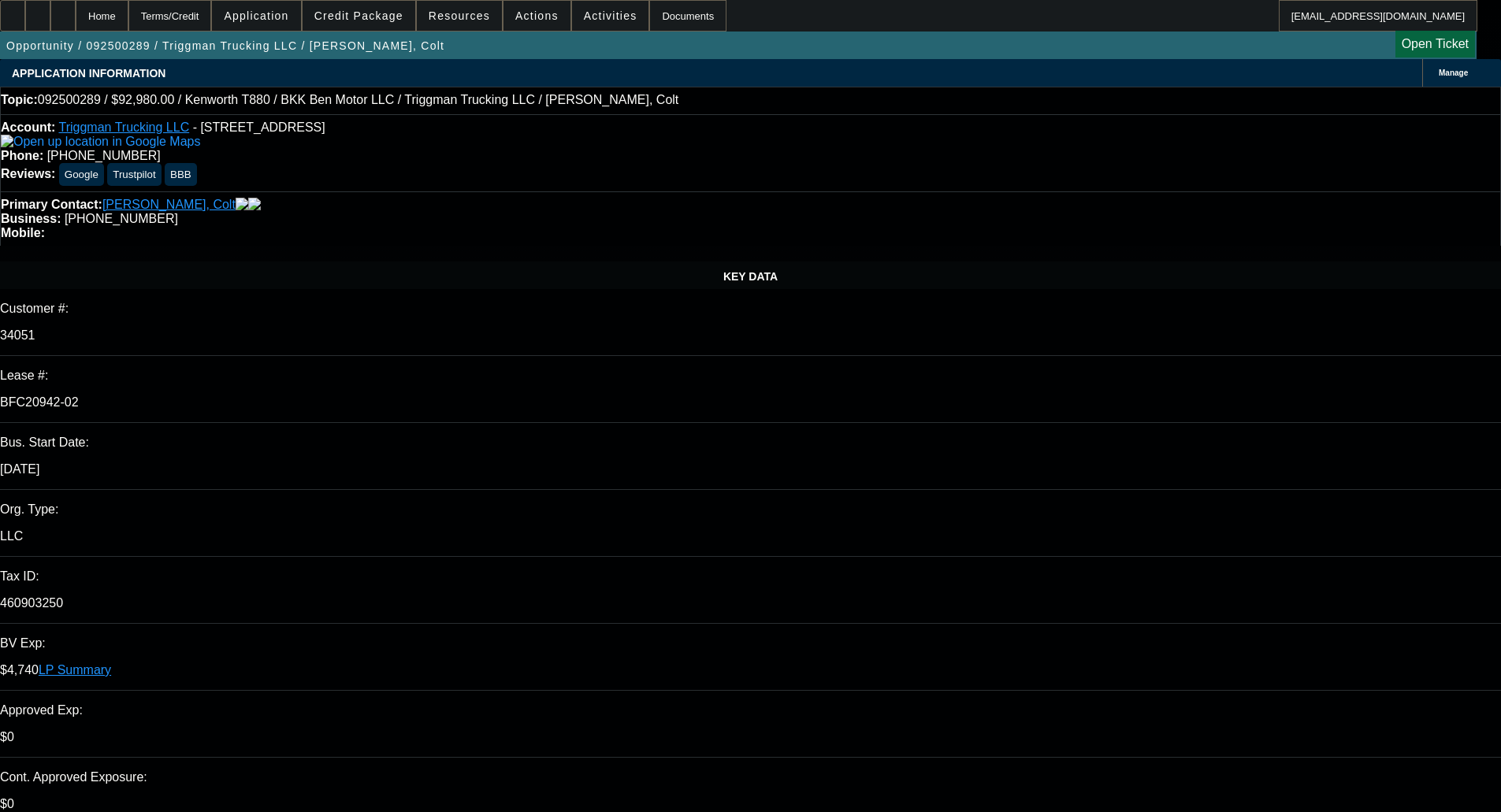
select select "1"
select select "2"
select select "6"
select select "1"
select select "2"
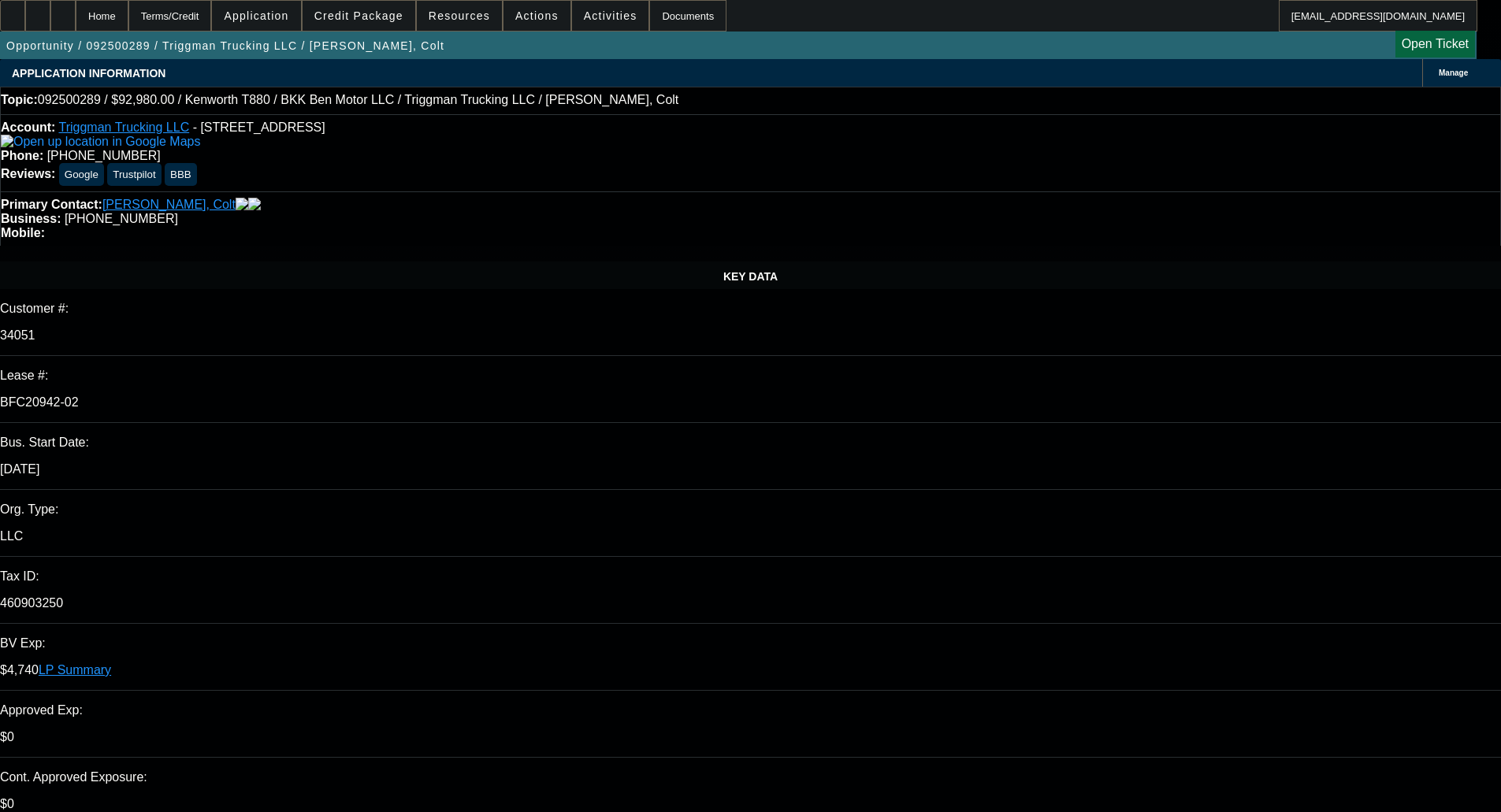
select select "6"
select select "1"
select select "2"
select select "4"
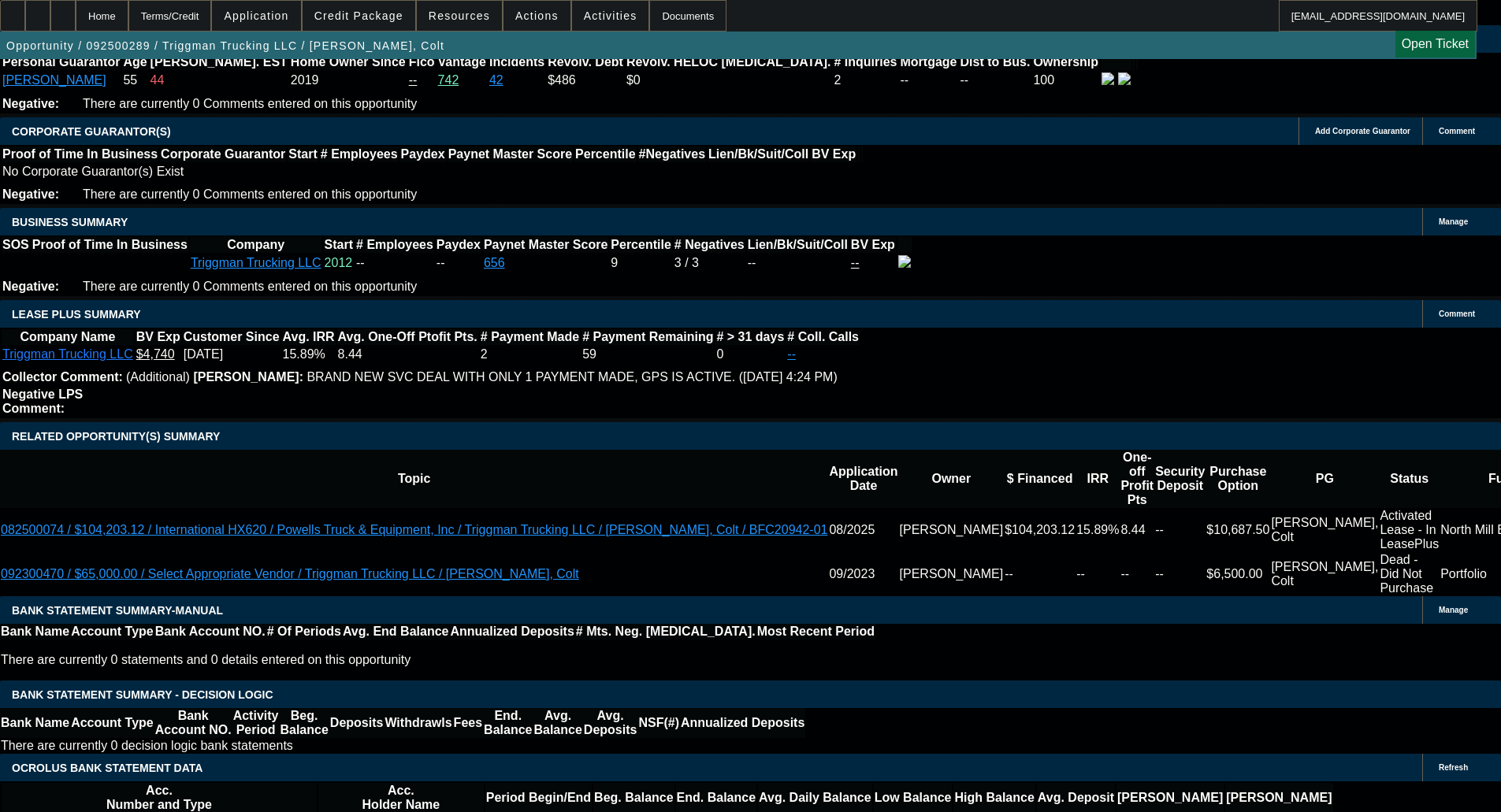
scroll to position [2402, 0]
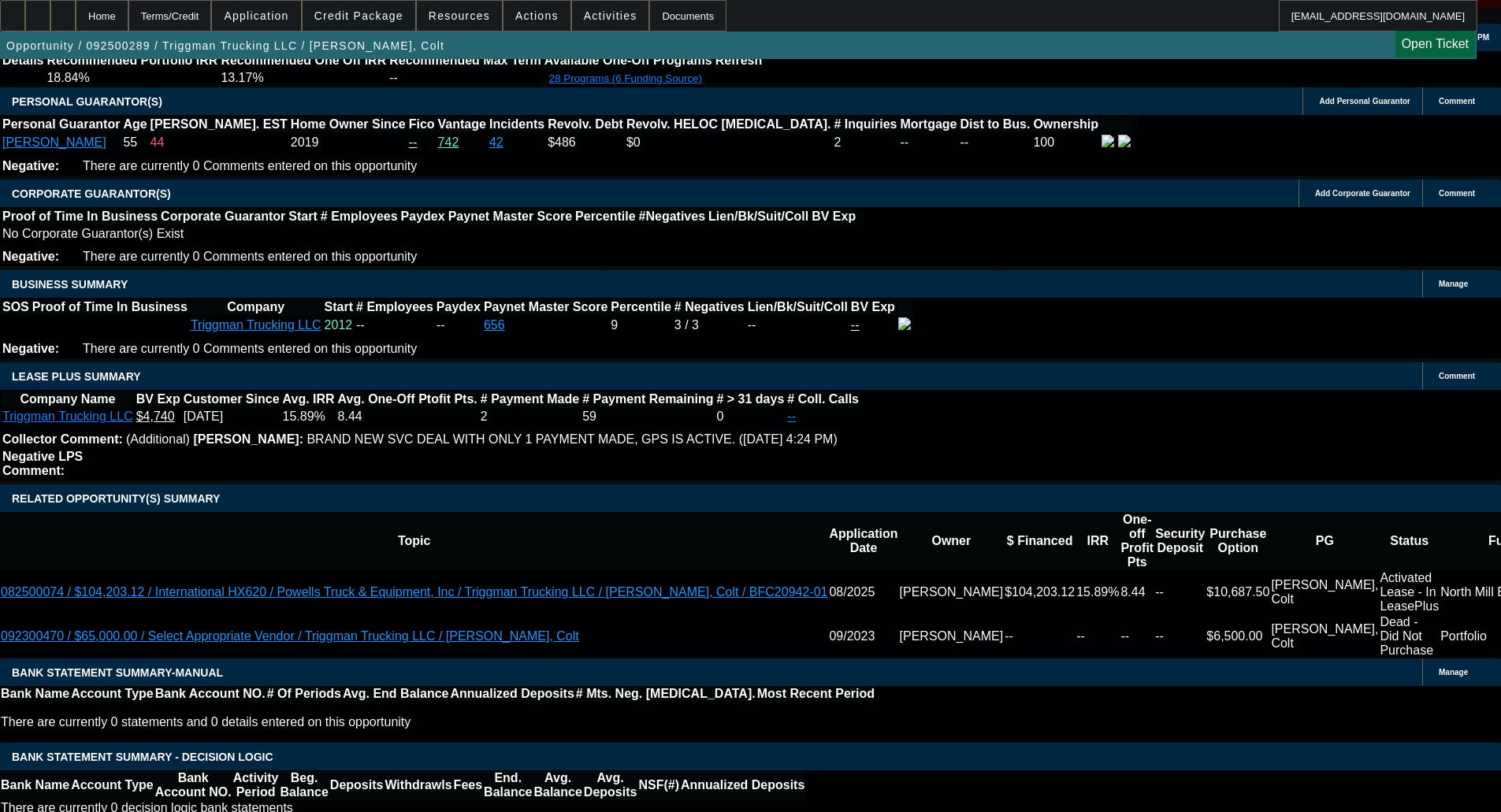
click at [380, 16] on span "Credit Package" at bounding box center [359, 16] width 89 height 12
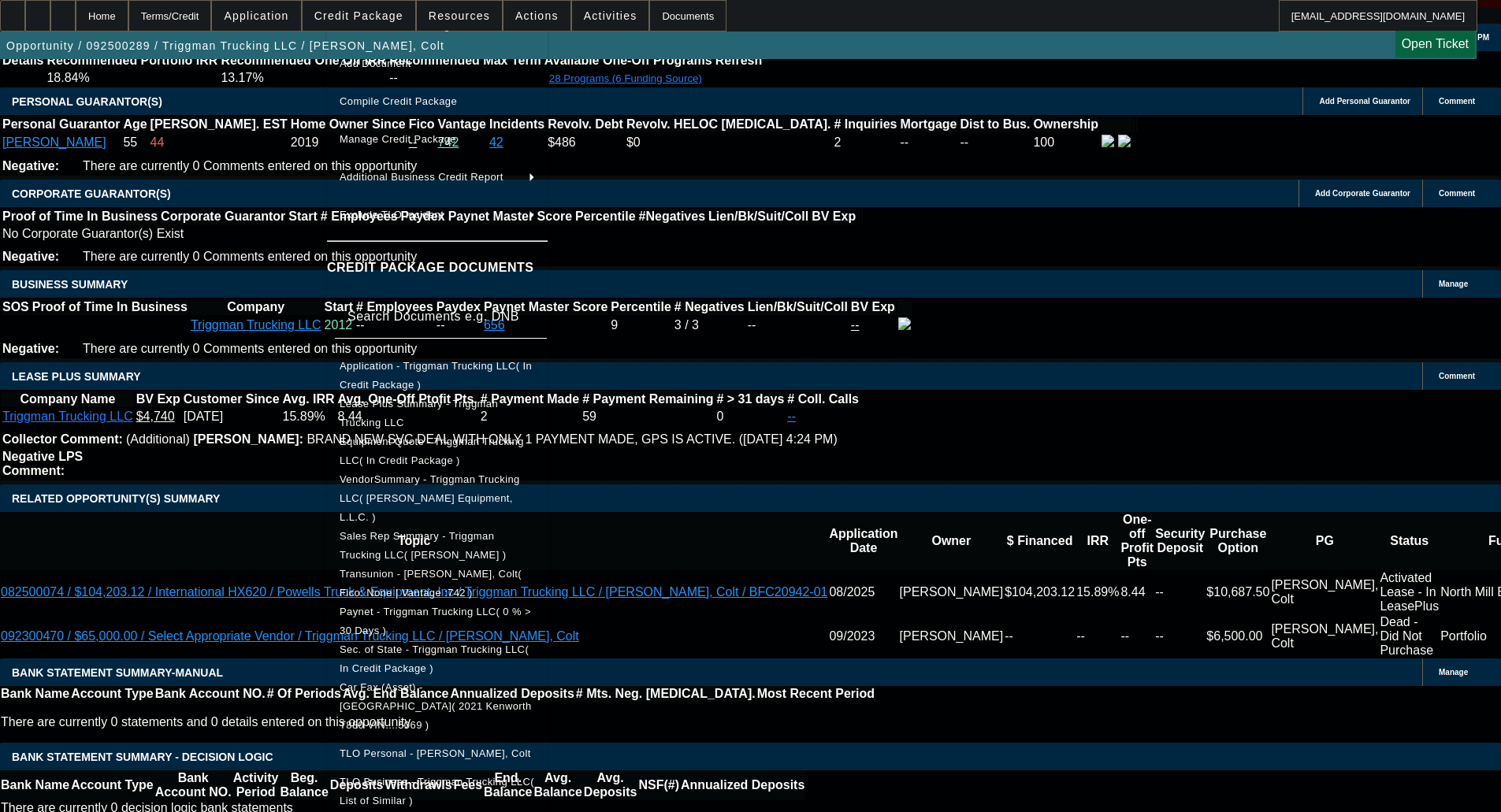
scroll to position [0, 0]
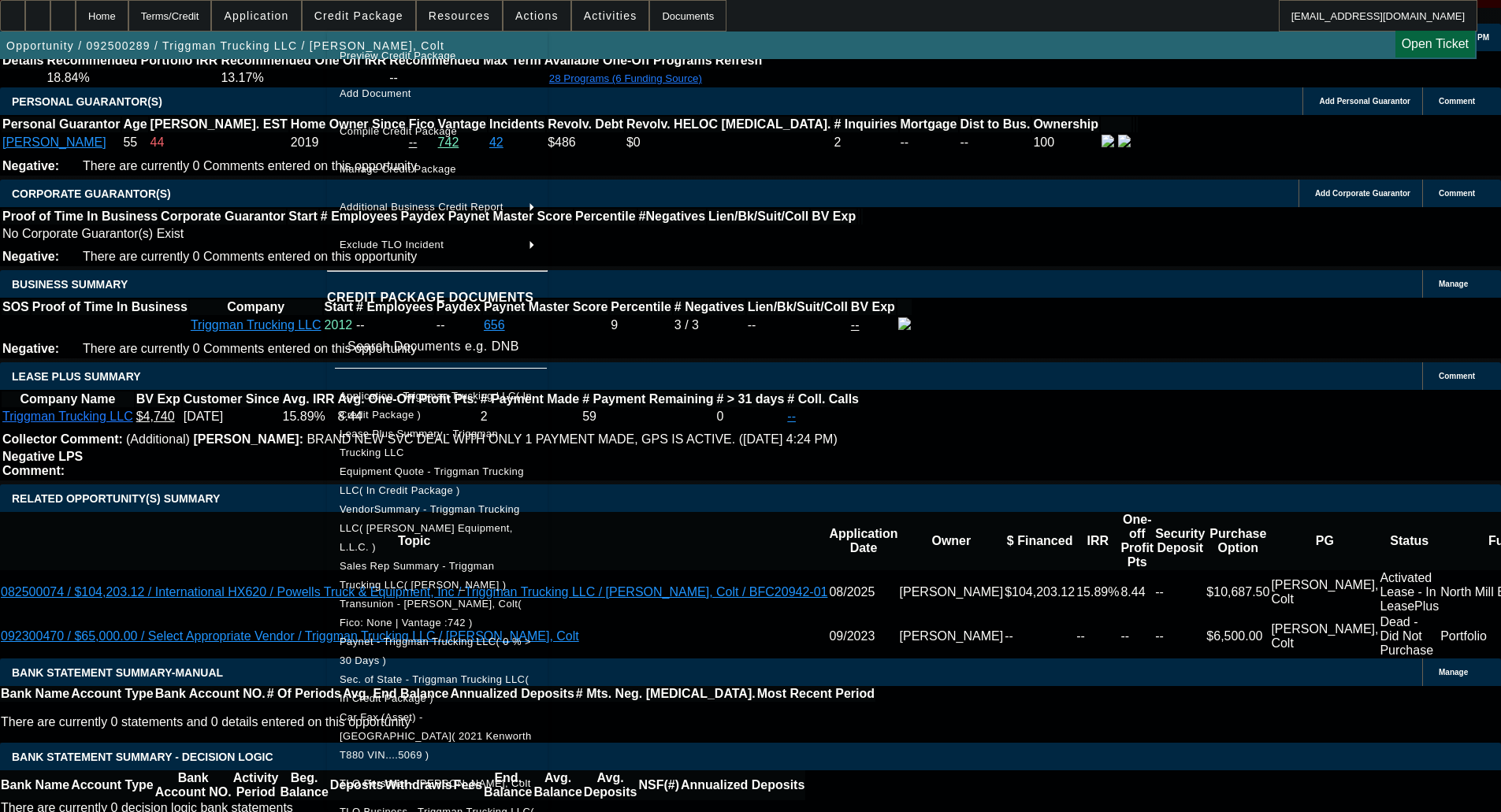
click at [424, 470] on span "Equipment Quote - Triggman Trucking LLC( In Credit Package )" at bounding box center [432, 480] width 185 height 30
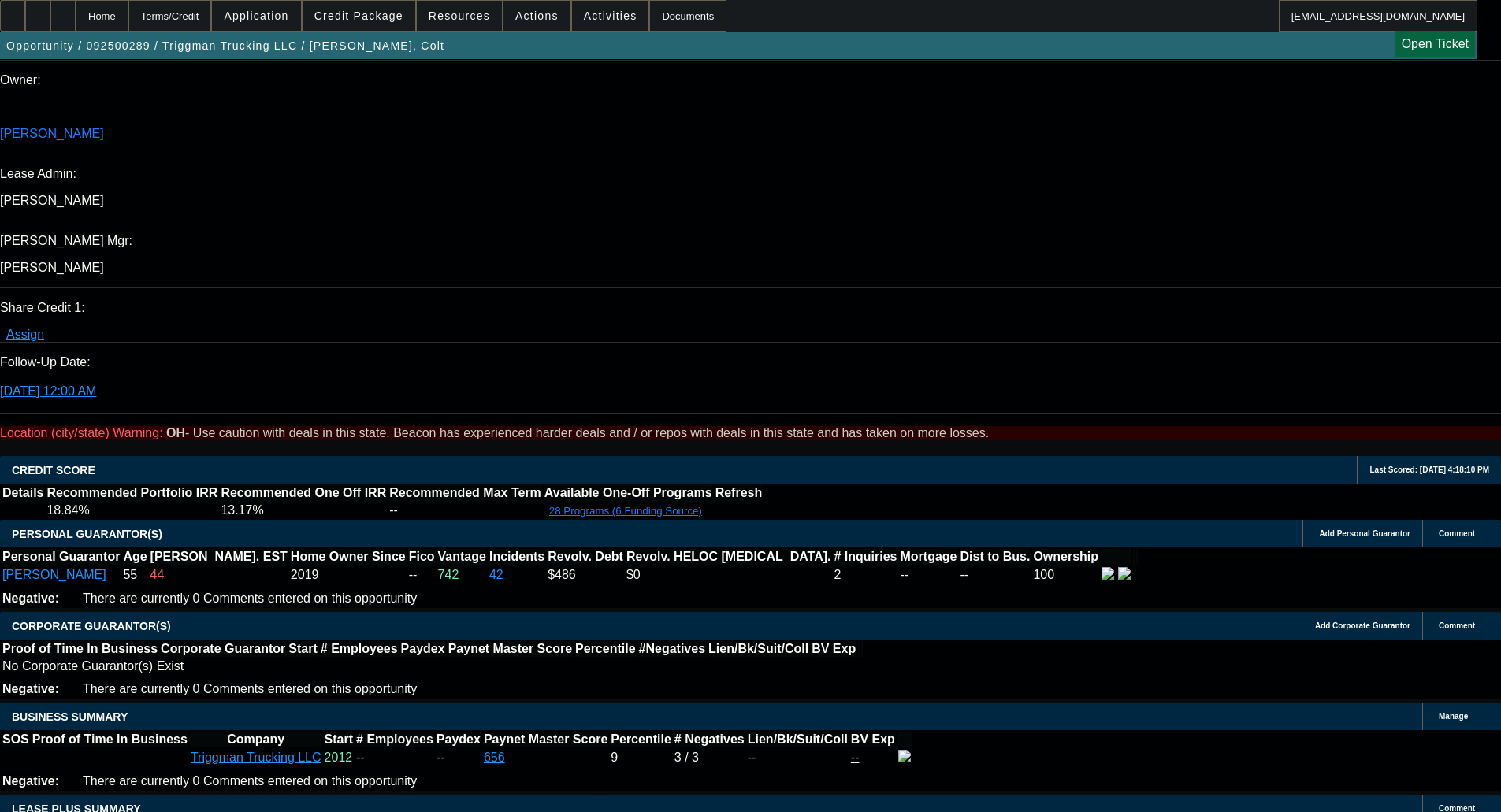
scroll to position [551, 0]
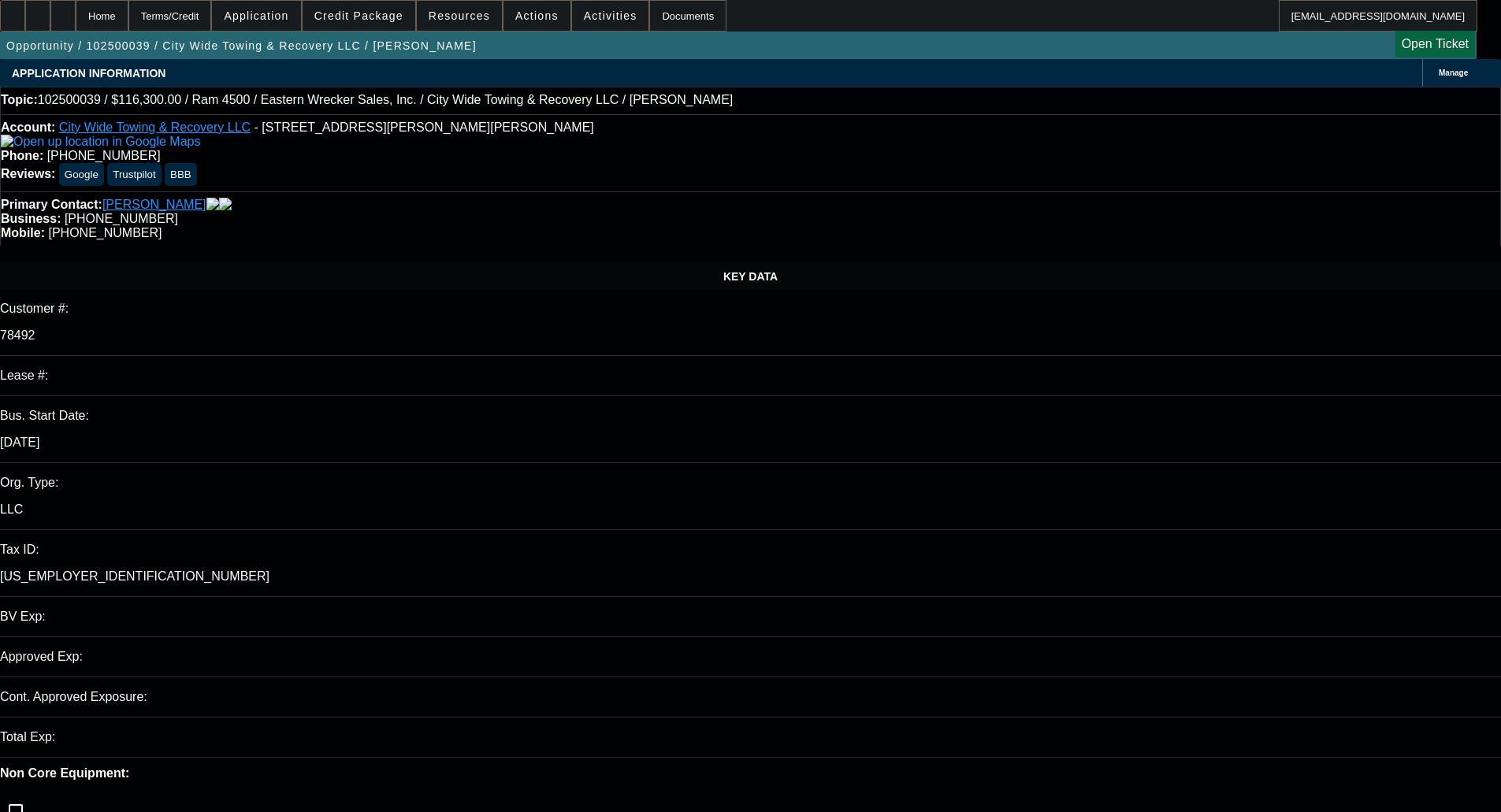
select select "0"
select select "2"
select select "0"
select select "6"
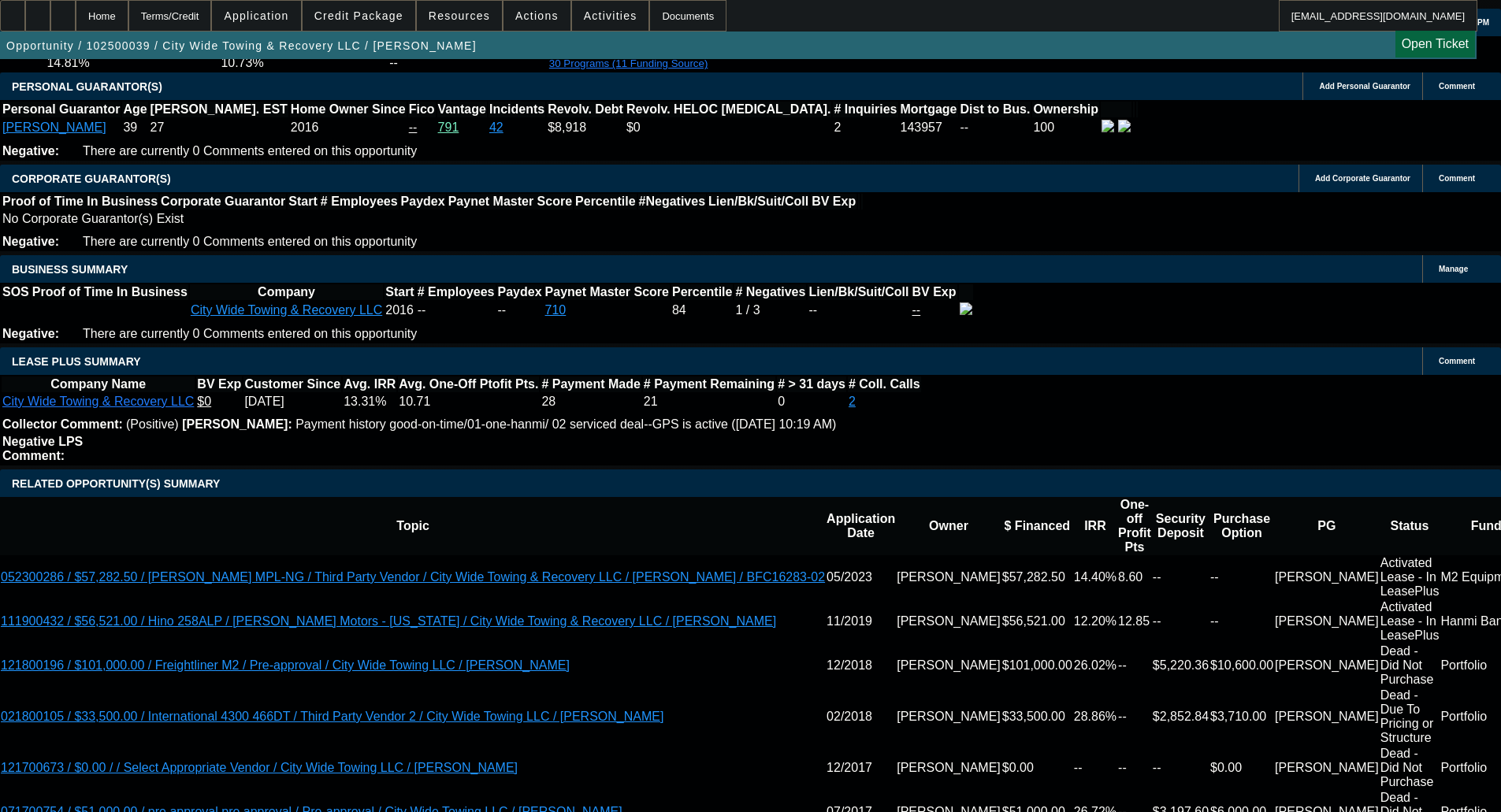
scroll to position [3041, 0]
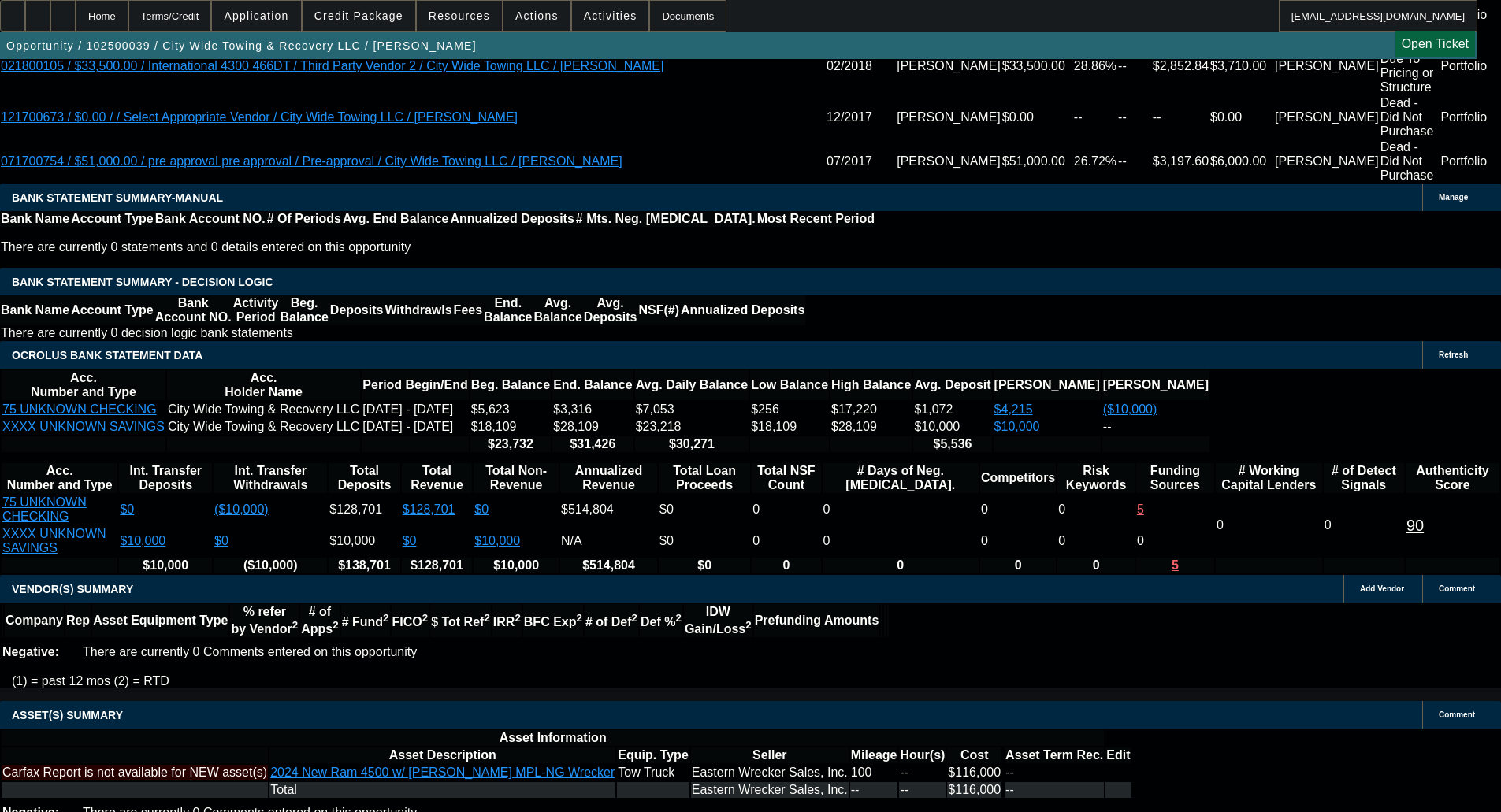
select select "4"
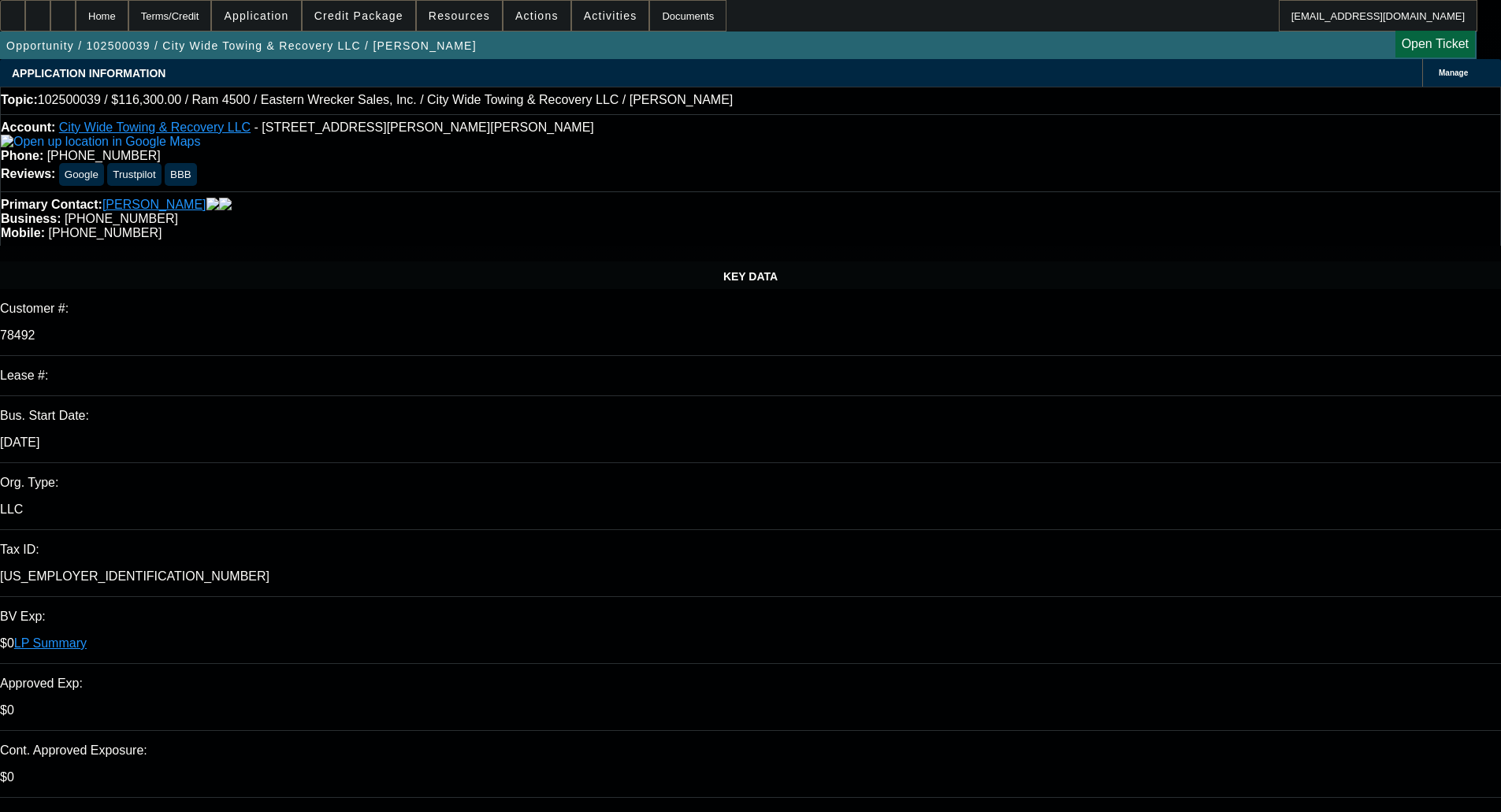
type input "01:24"
type input "02:54"
drag, startPoint x: 1442, startPoint y: 516, endPoint x: 1225, endPoint y: 524, distance: 217.1
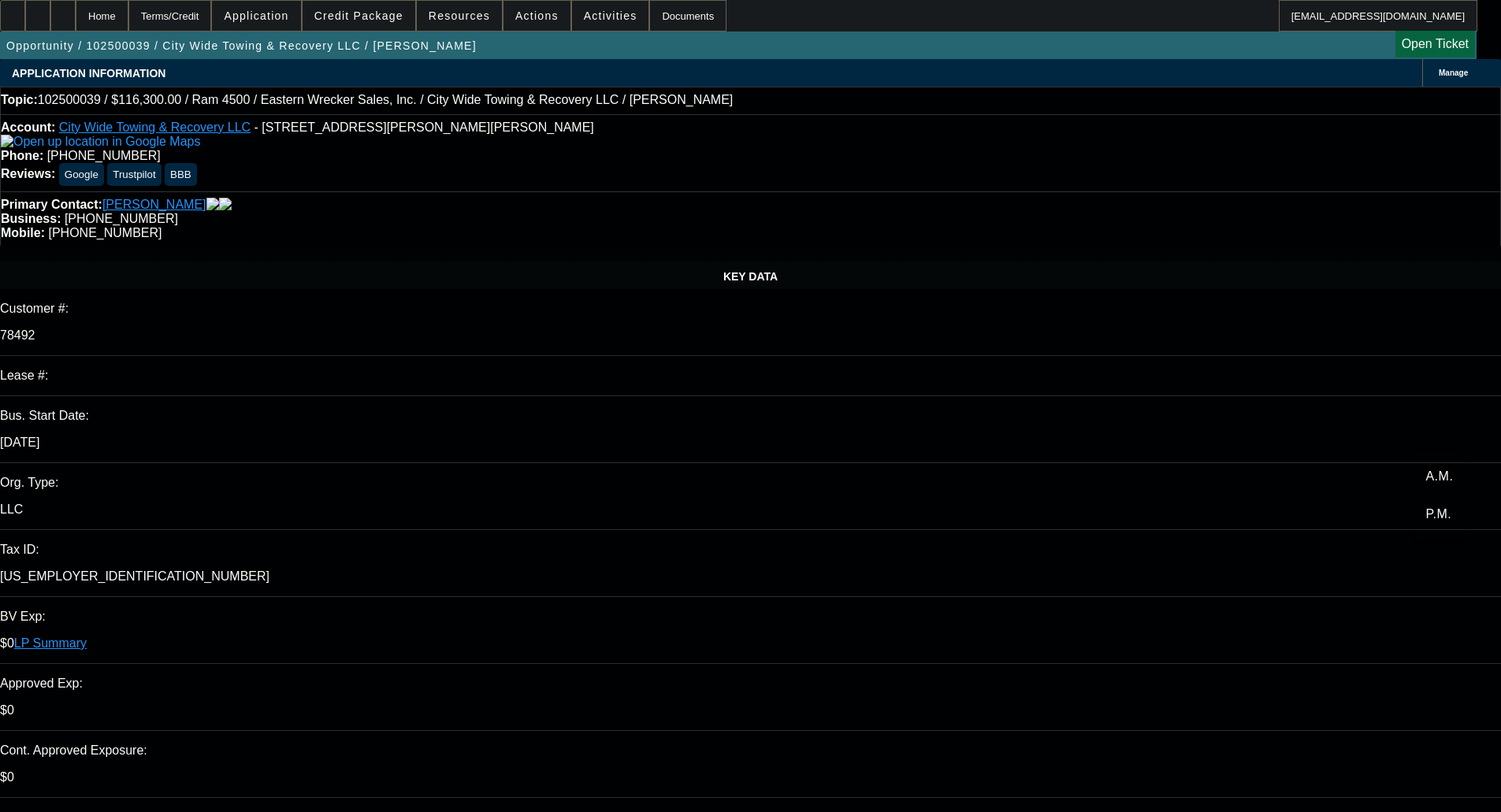
click at [1443, 516] on span "P.M." at bounding box center [1439, 515] width 26 height 19
click at [1185, 551] on span "2" at bounding box center [1185, 549] width 29 height 29
type input "10/2/2025"
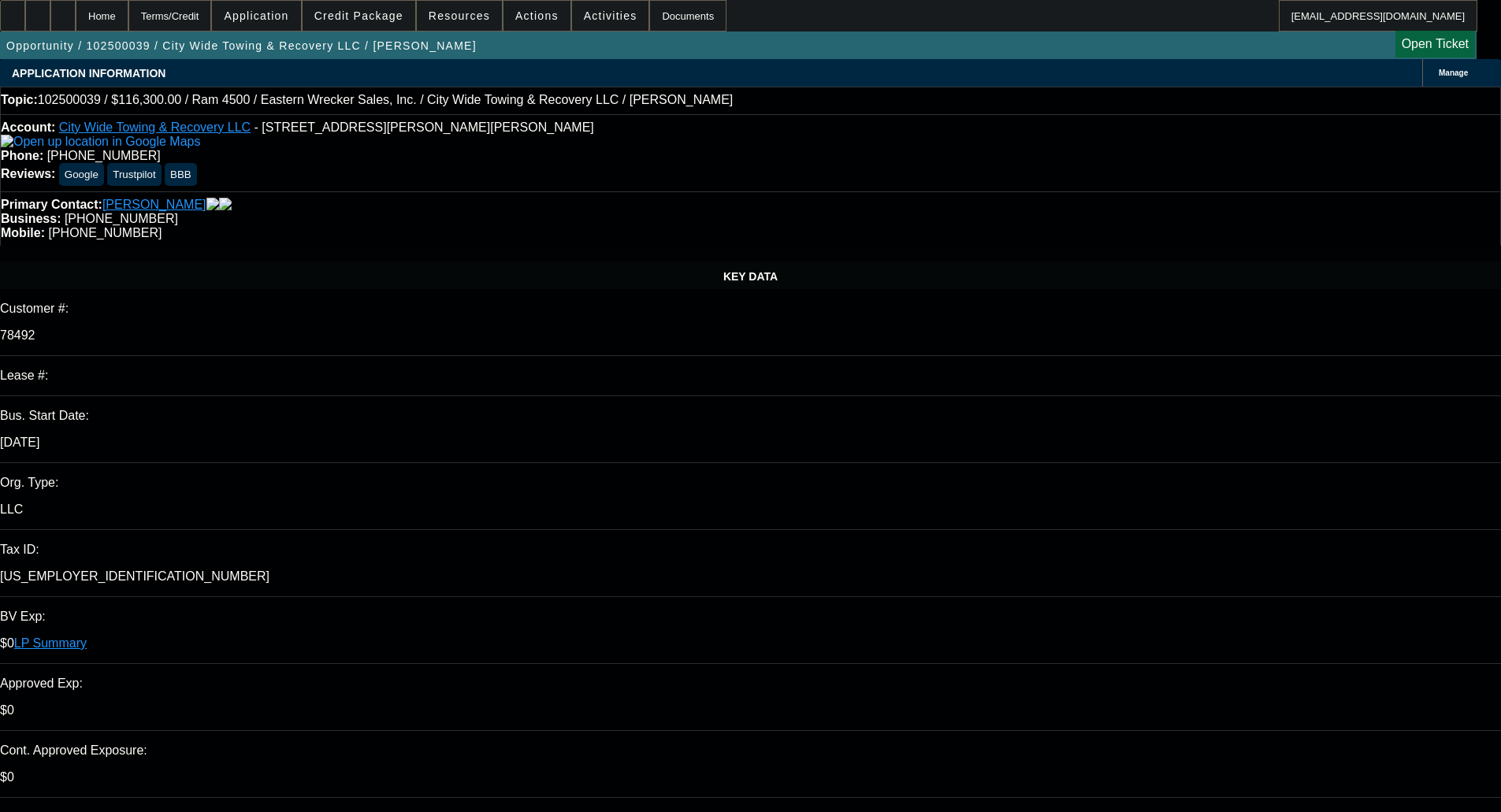
paste textarea "REASON(S) FOR DECLINATION Financial condition does not meet acceptance criteria"
type textarea "DECLINED BY LEAF - "REASON(S) FOR DECLINATION Financial condition does not meet…"
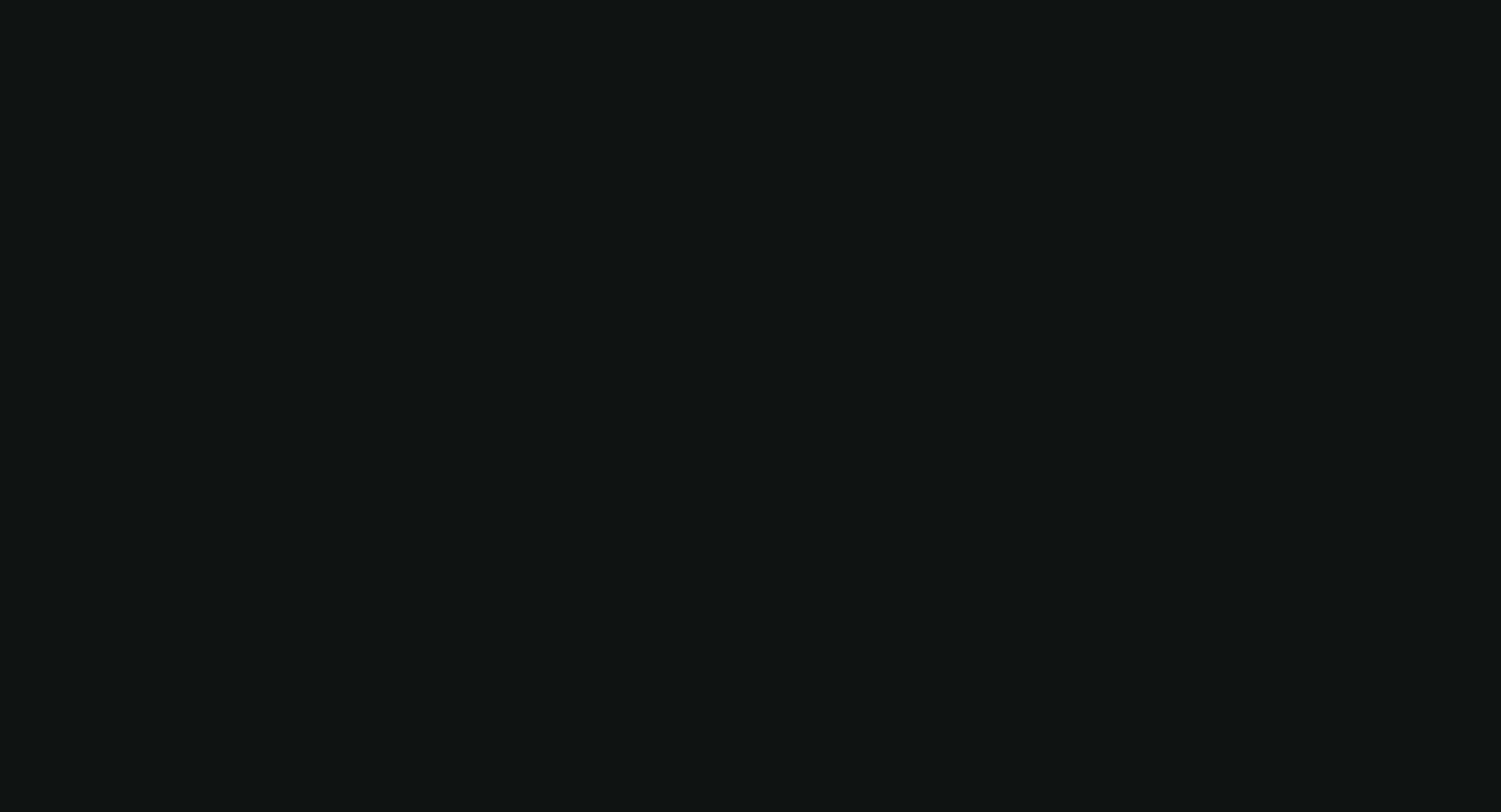
select select "0"
select select "2"
select select "0"
select select "6"
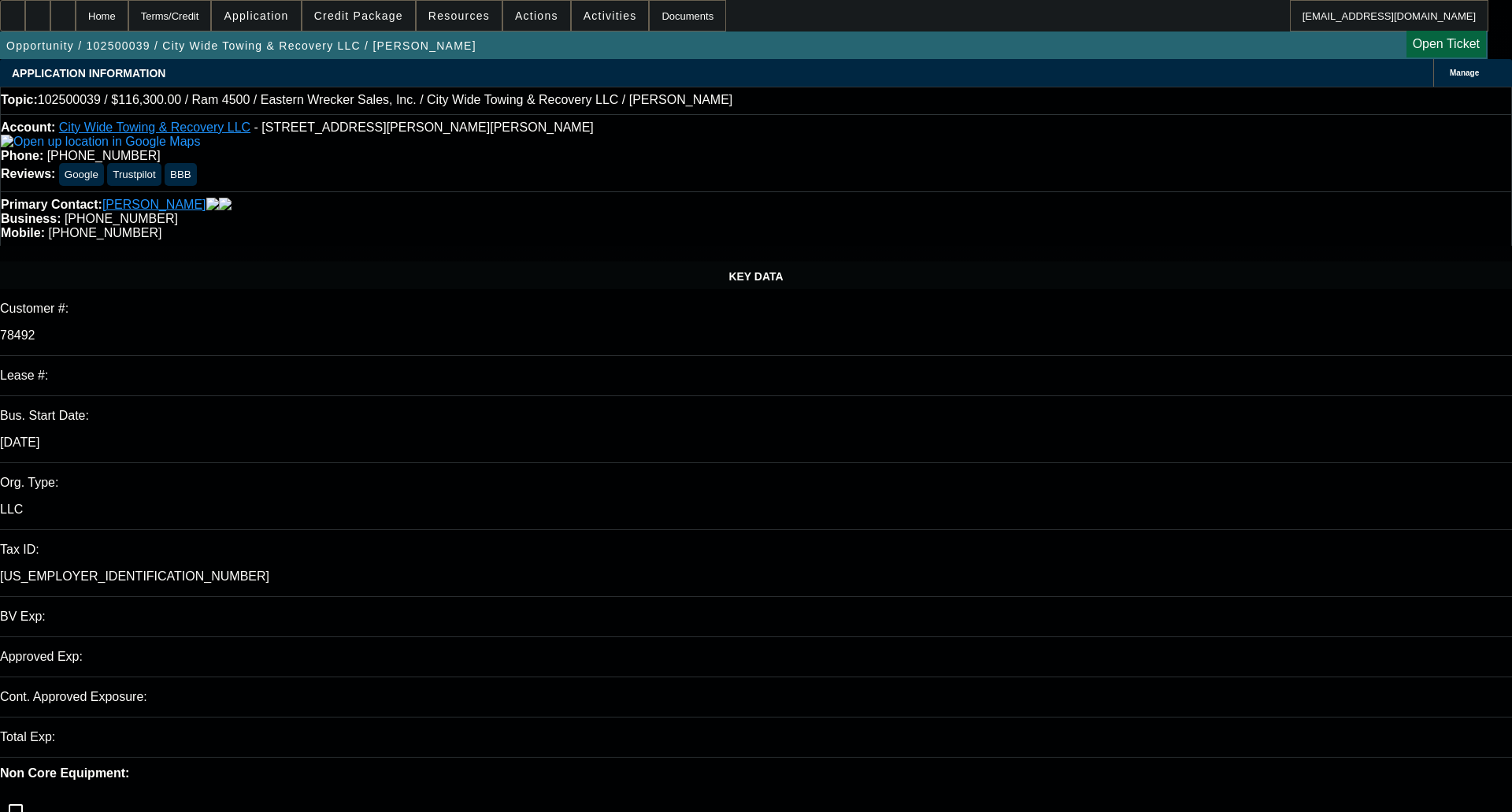
select select "0"
select select "2"
select select "0"
select select "6"
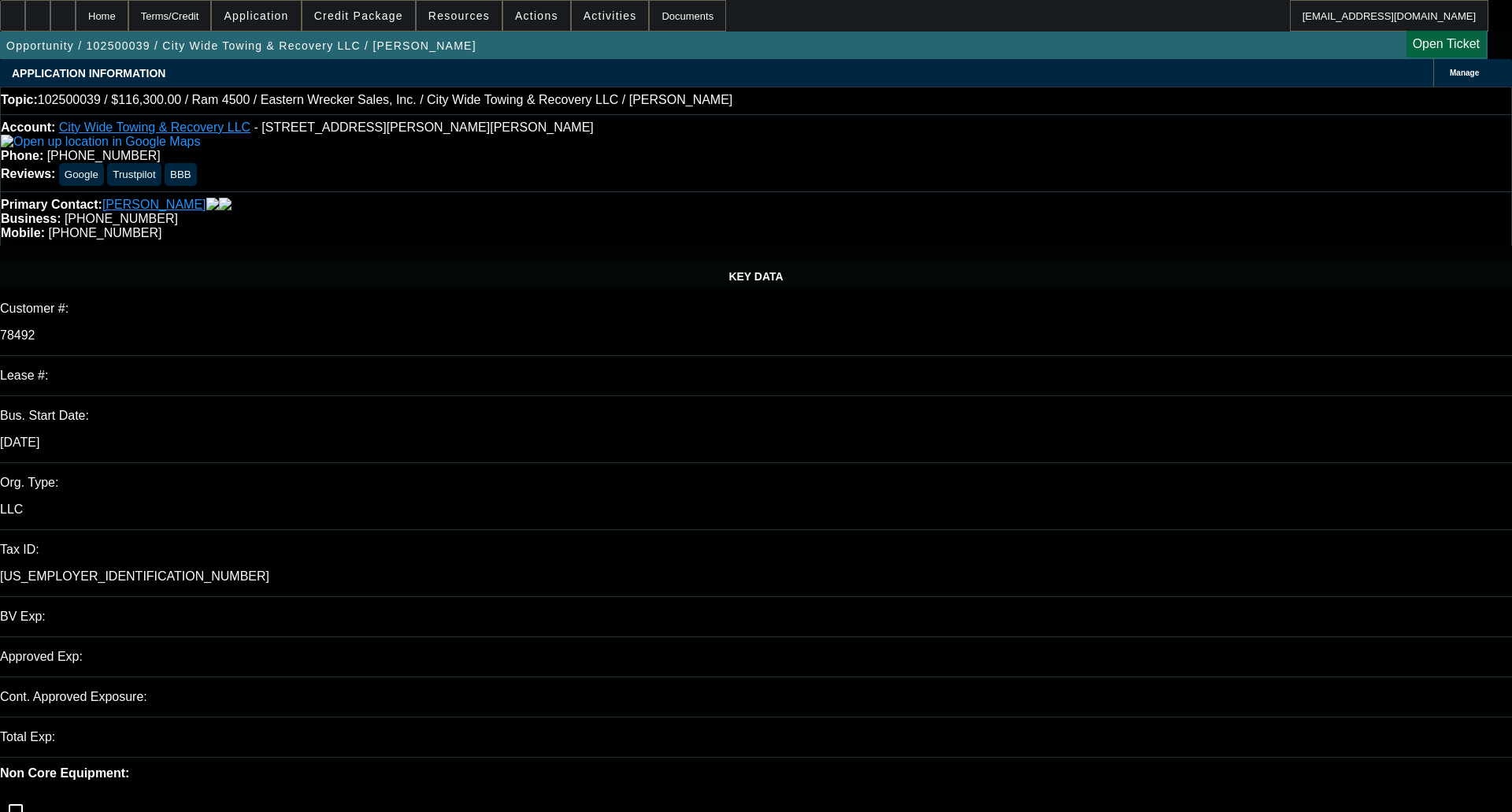
select select "0"
select select "2"
select select "0"
select select "6"
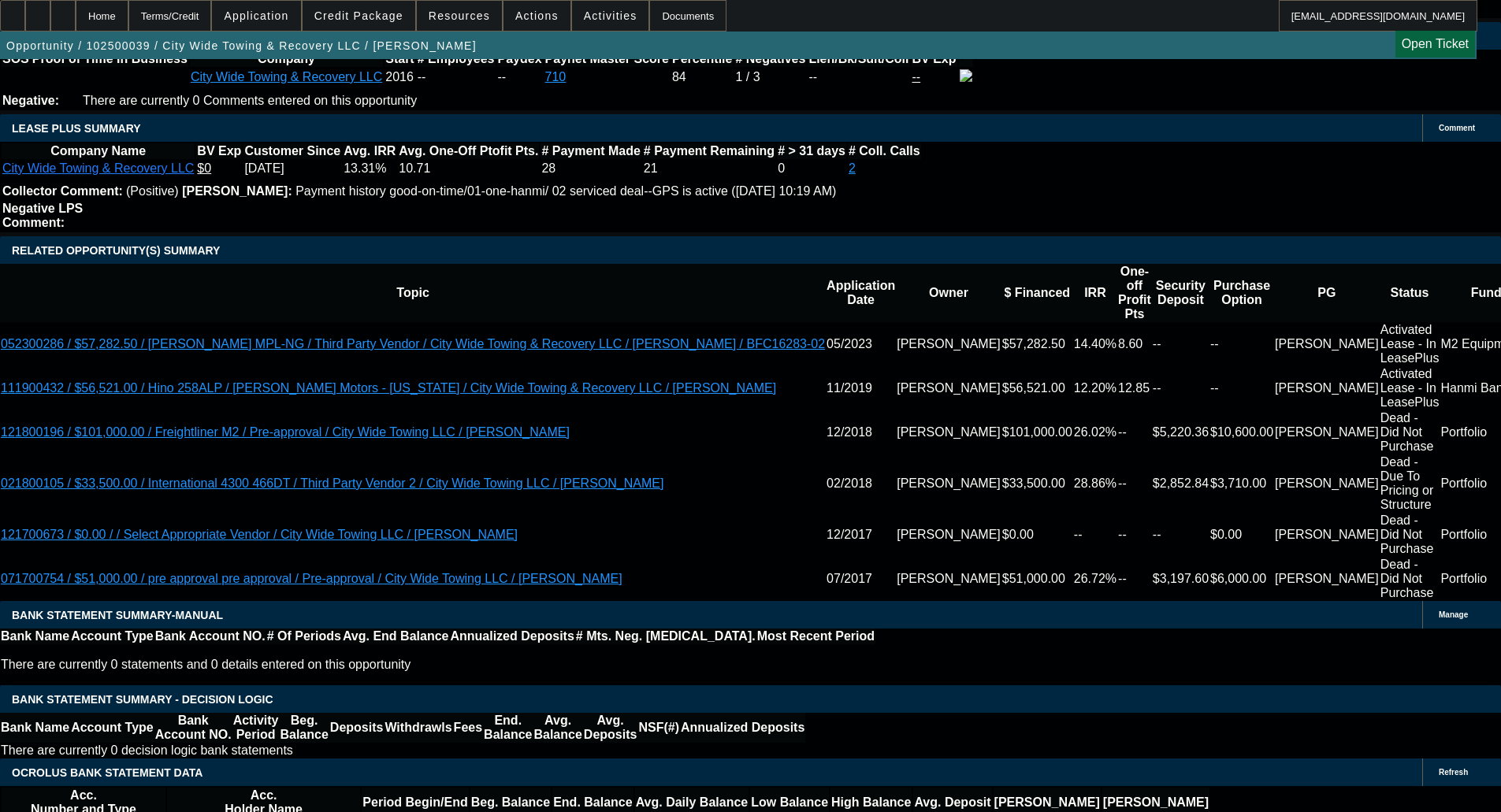
scroll to position [2659, 0]
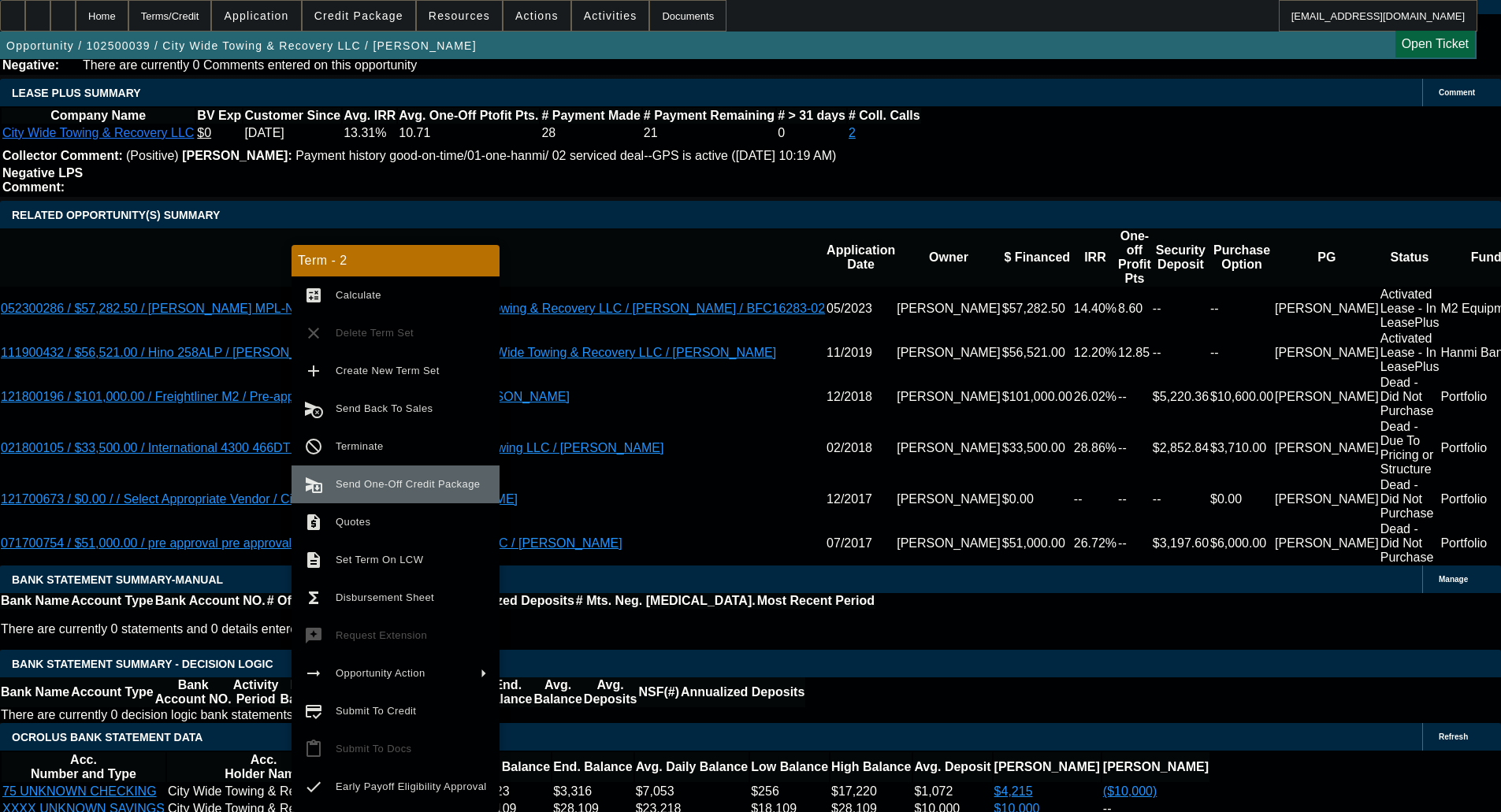
click at [365, 493] on span "Send One-Off Credit Package" at bounding box center [411, 484] width 152 height 19
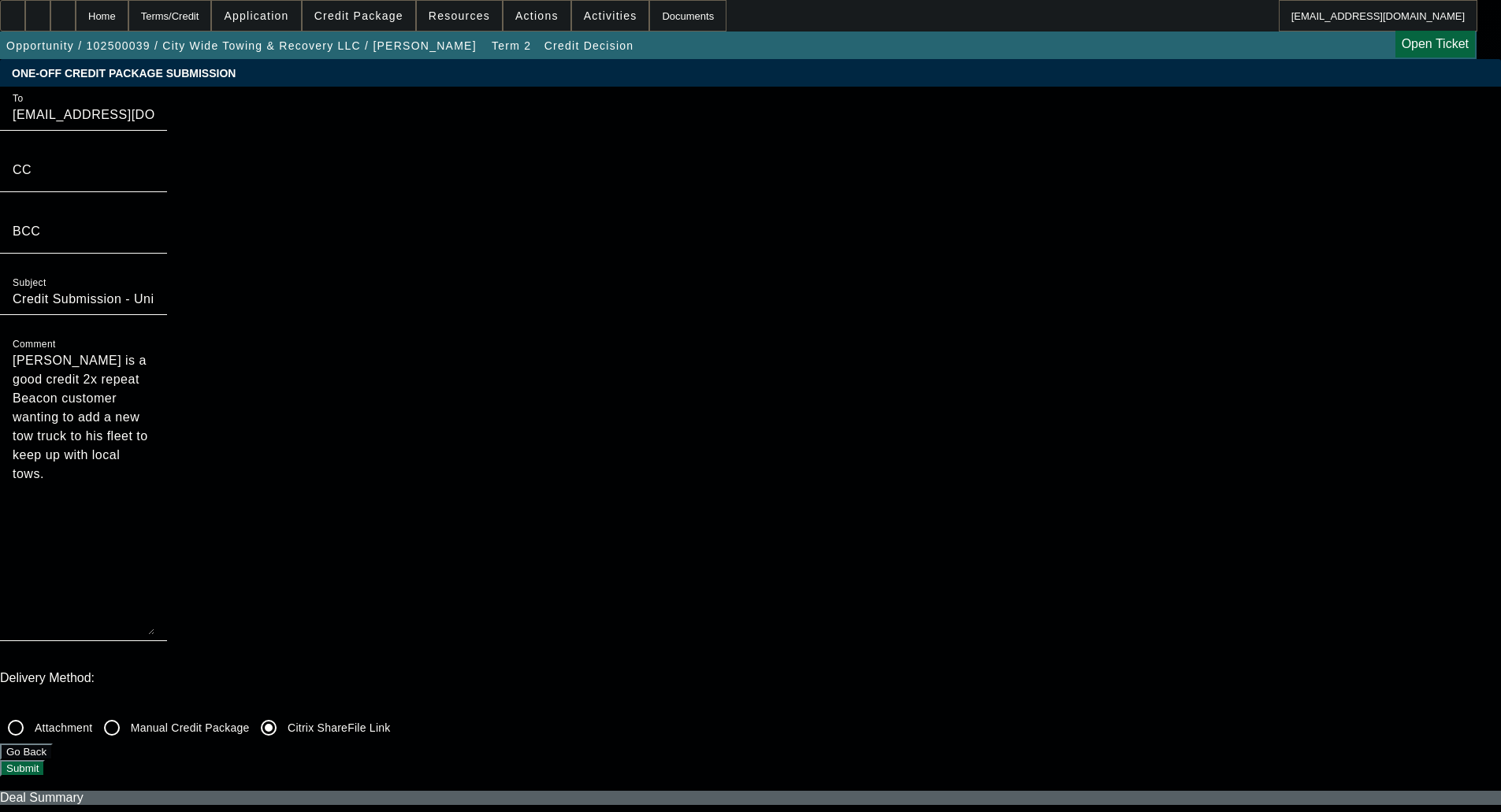
click at [45, 761] on button "Submit" at bounding box center [23, 768] width 45 height 17
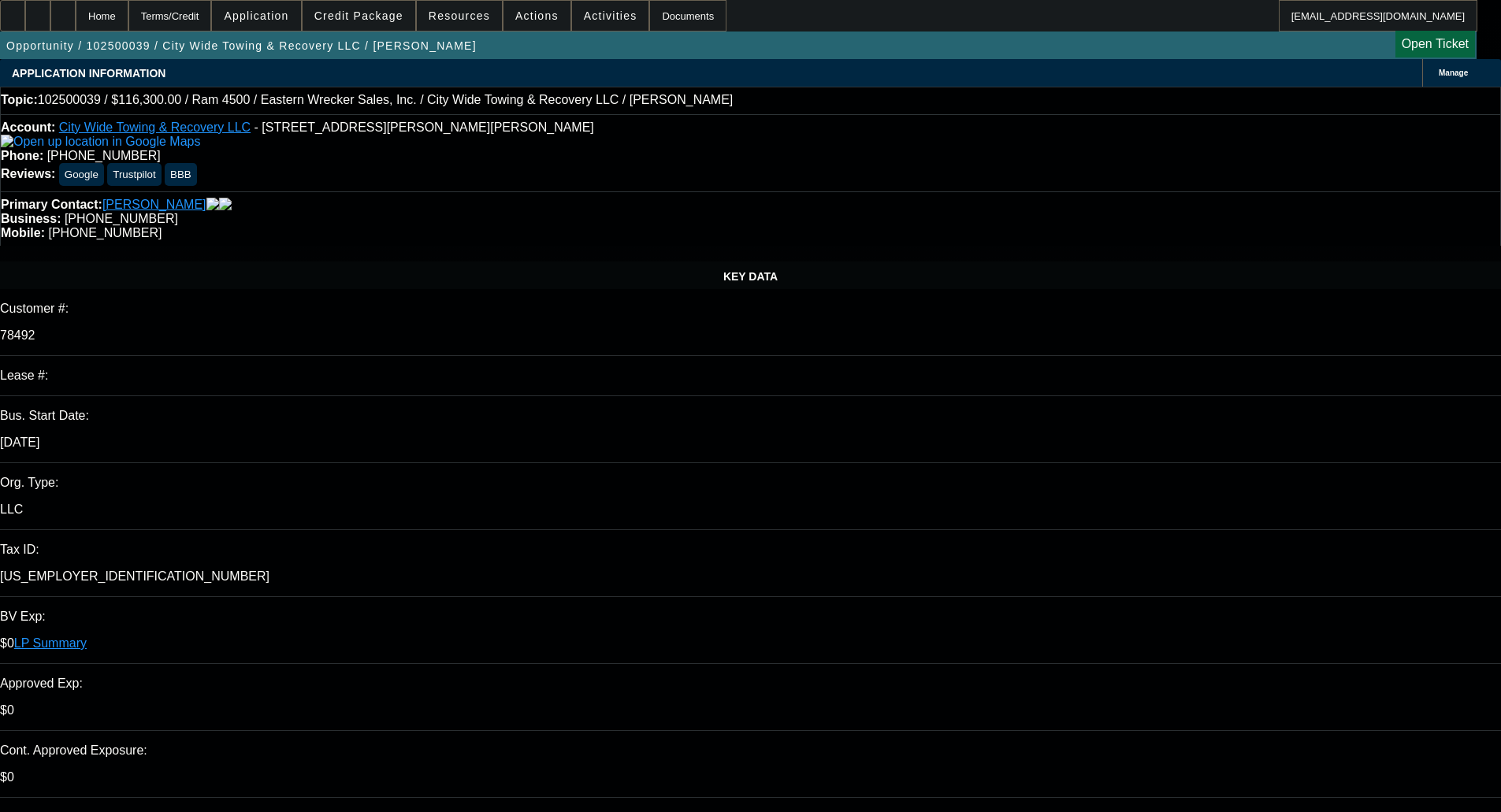
select select "0"
select select "2"
select select "0"
select select "6"
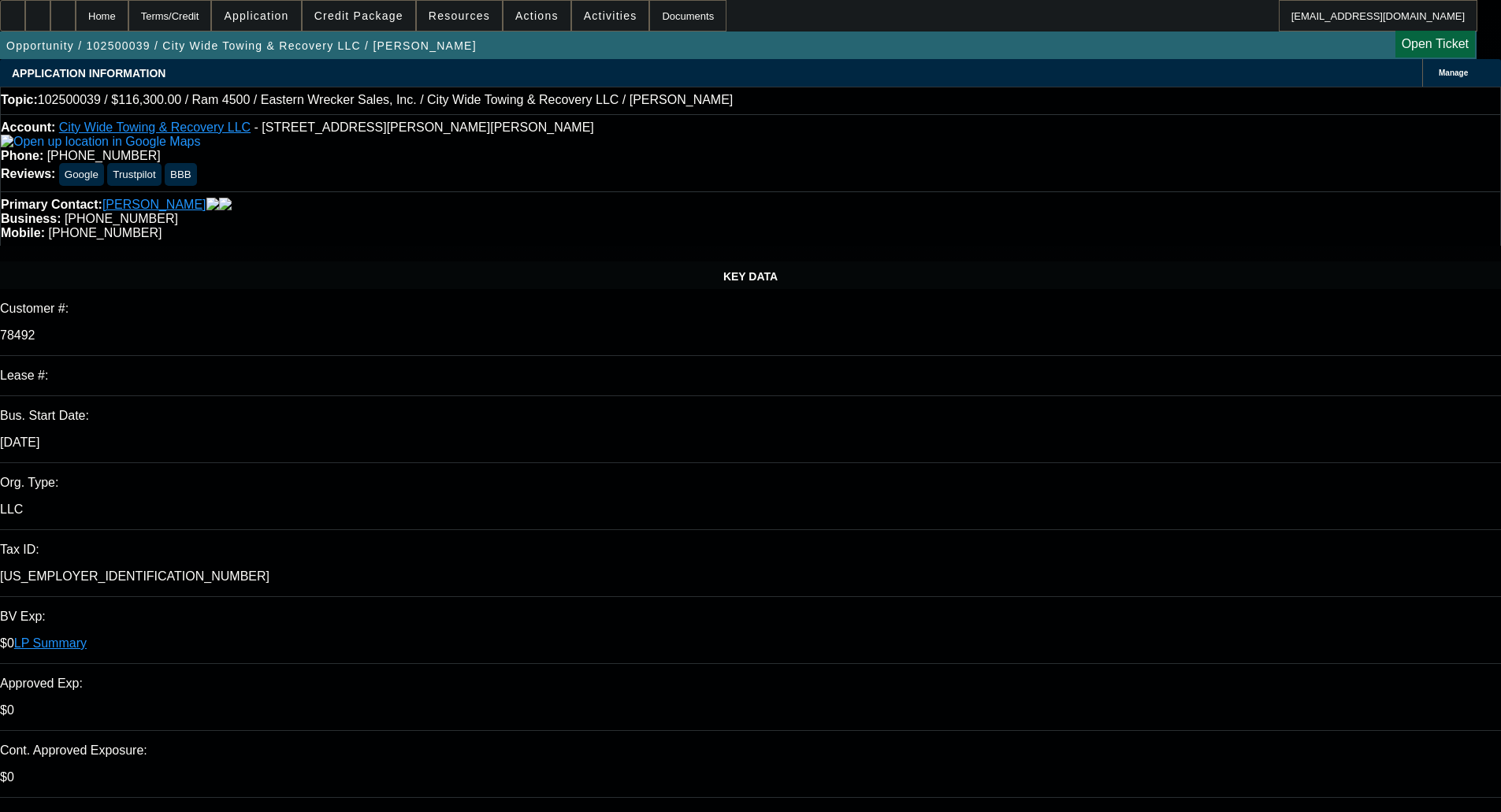
select select "0"
select select "2"
select select "0"
select select "6"
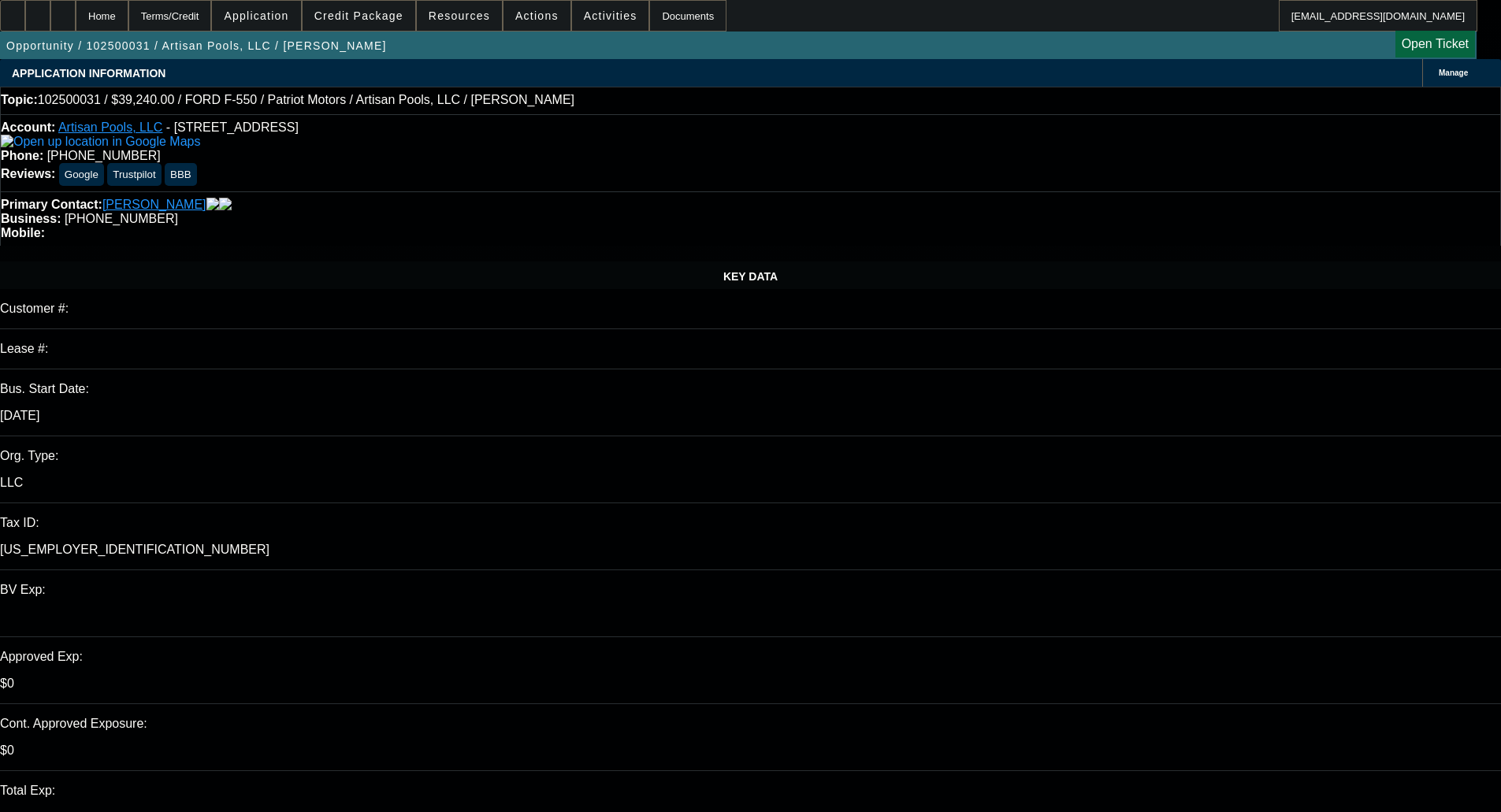
select select "0"
select select "3"
select select "0.1"
select select "4"
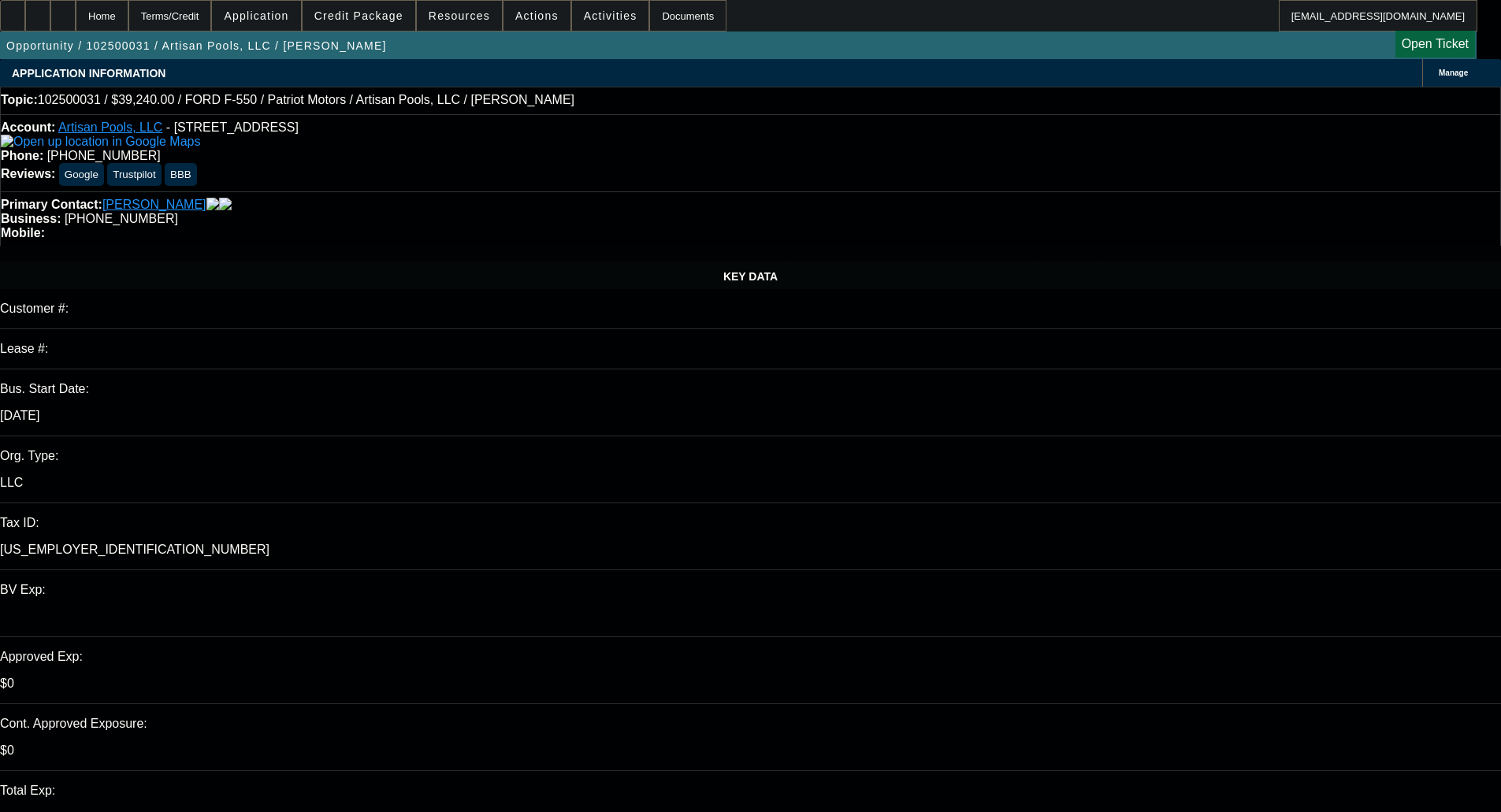
click at [382, 17] on span "Credit Package" at bounding box center [359, 16] width 89 height 12
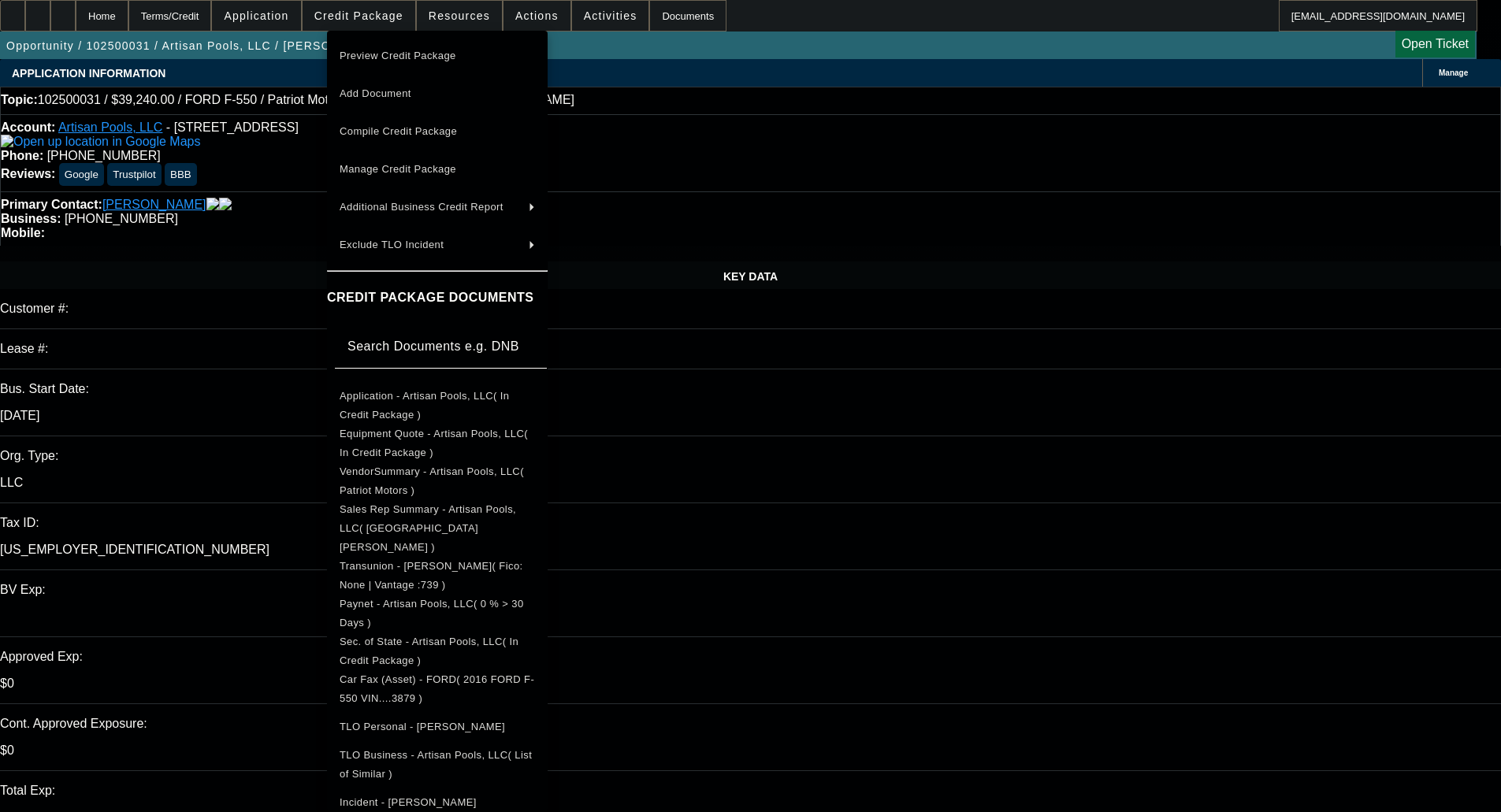
click at [391, 17] on div at bounding box center [750, 406] width 1501 height 812
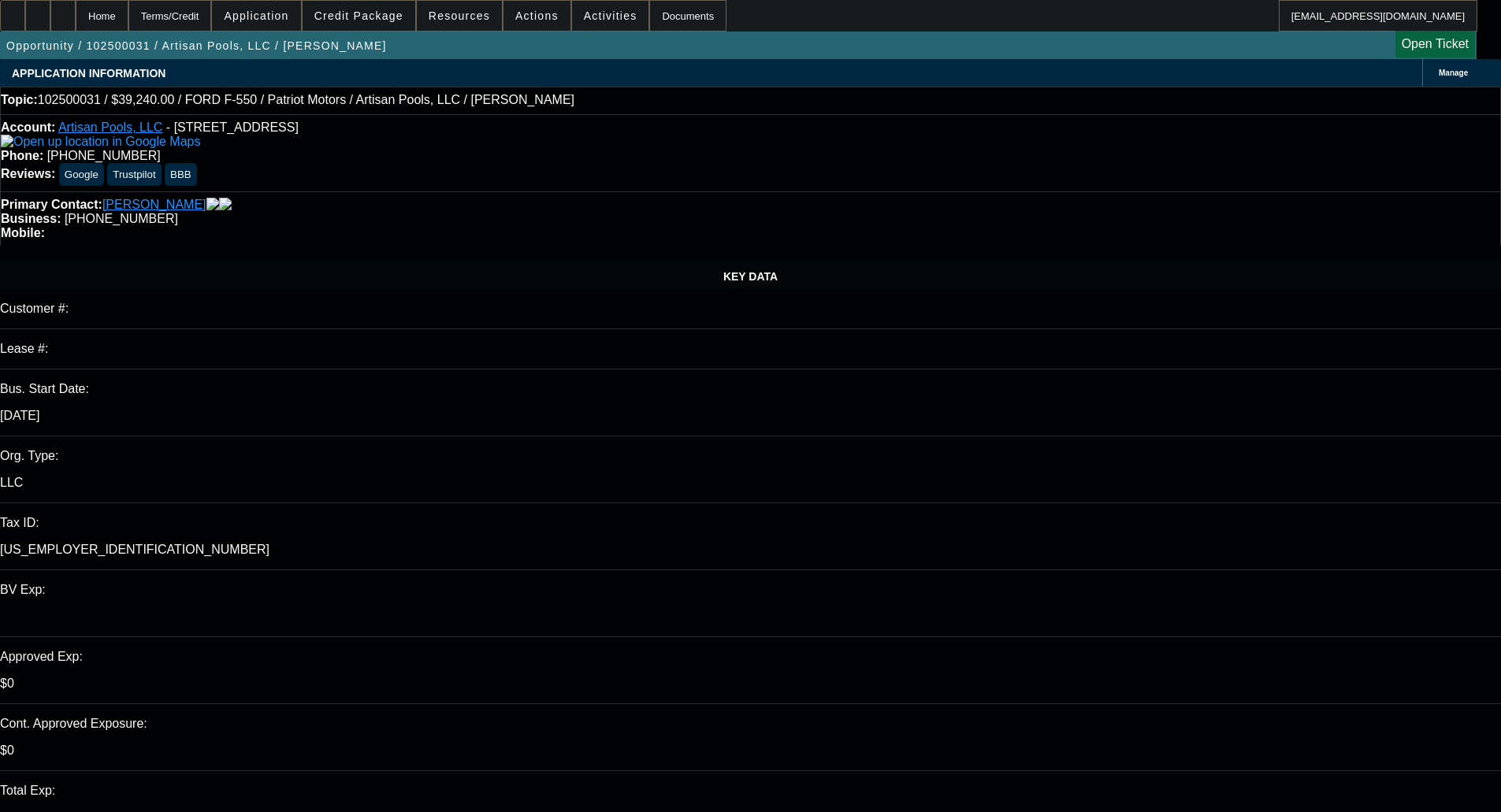
click at [386, 17] on span "Credit Package" at bounding box center [359, 16] width 89 height 12
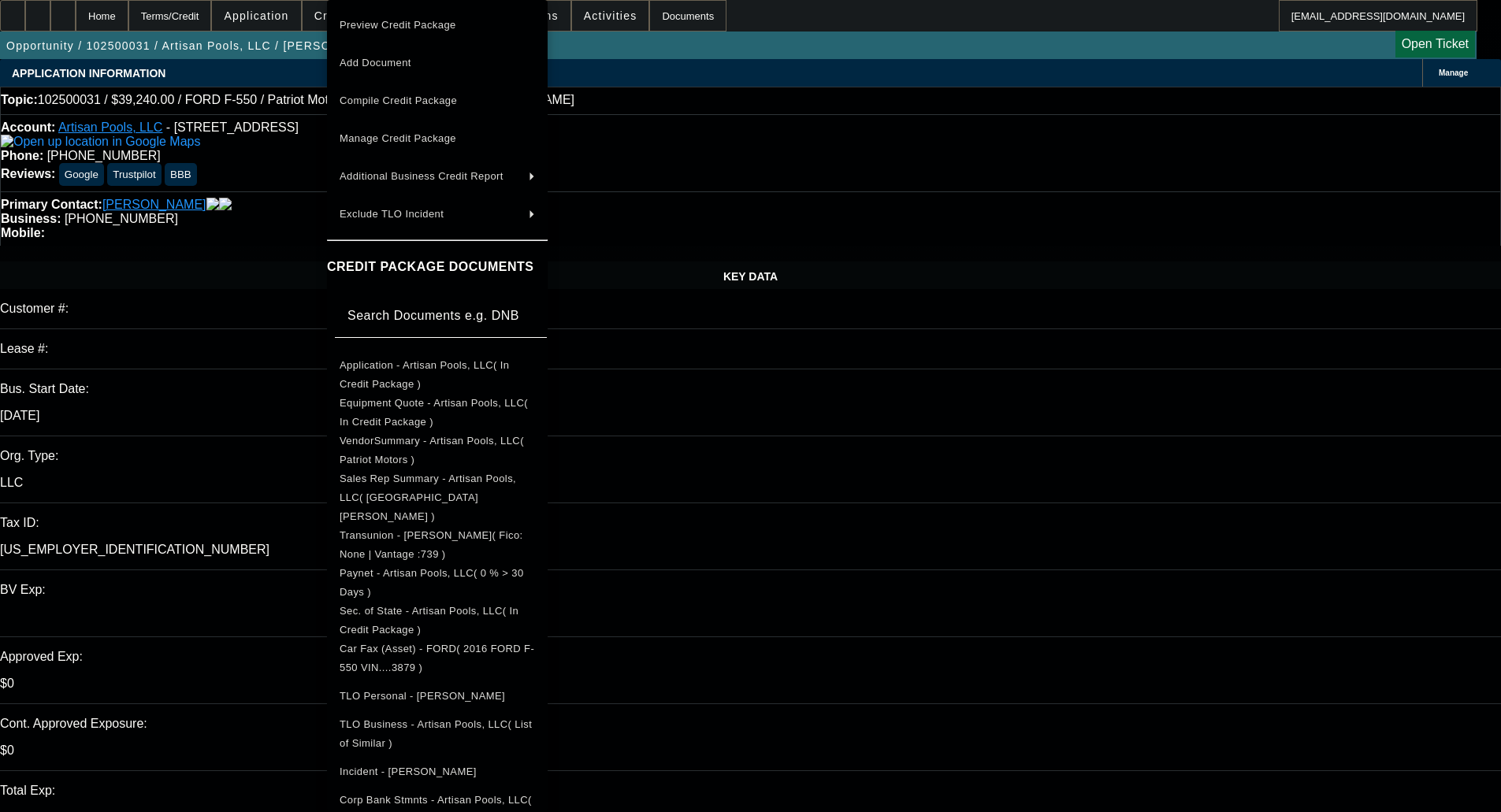
click at [397, 28] on span "Preview Credit Package" at bounding box center [398, 25] width 117 height 12
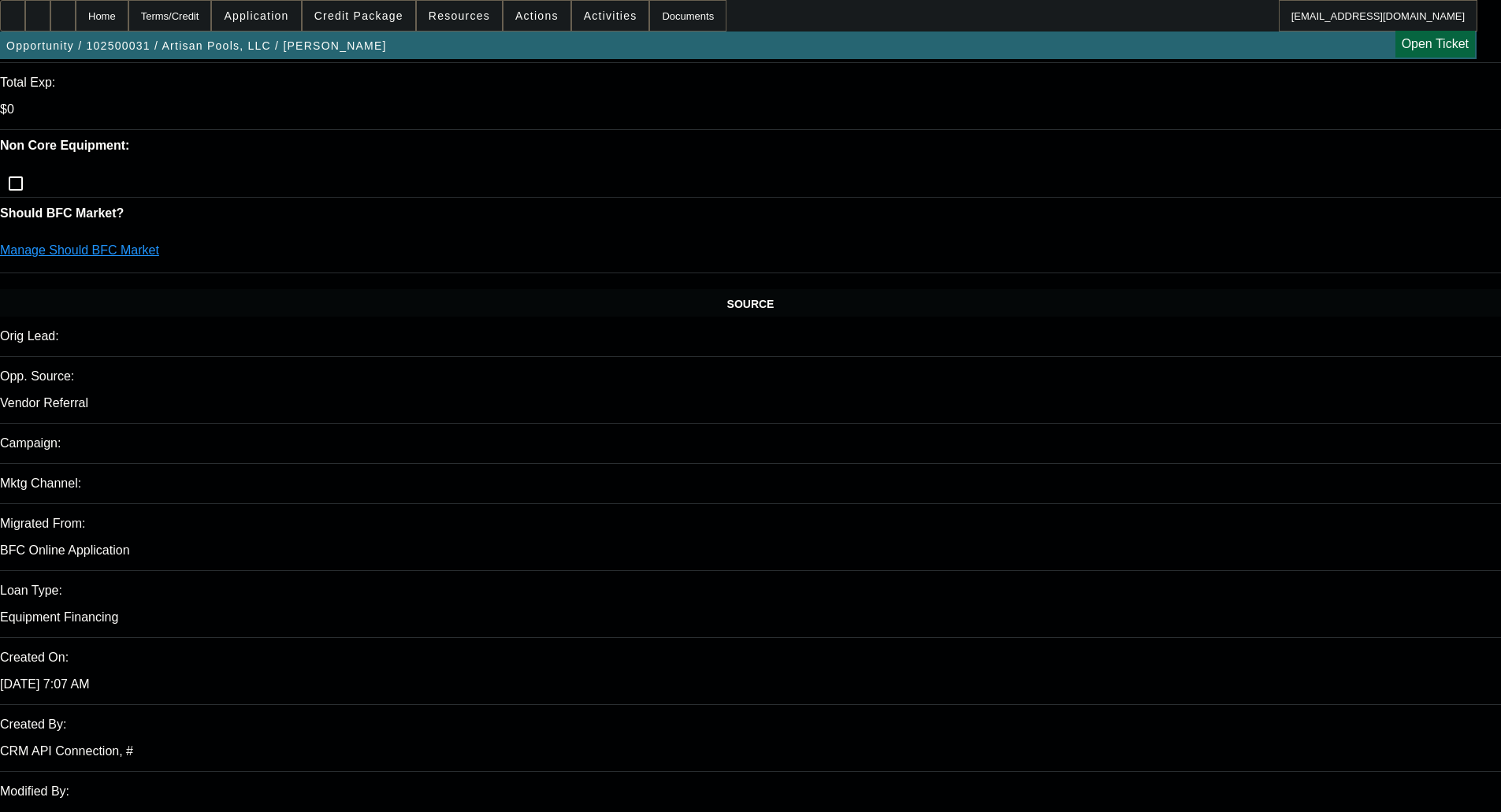
scroll to position [709, 0]
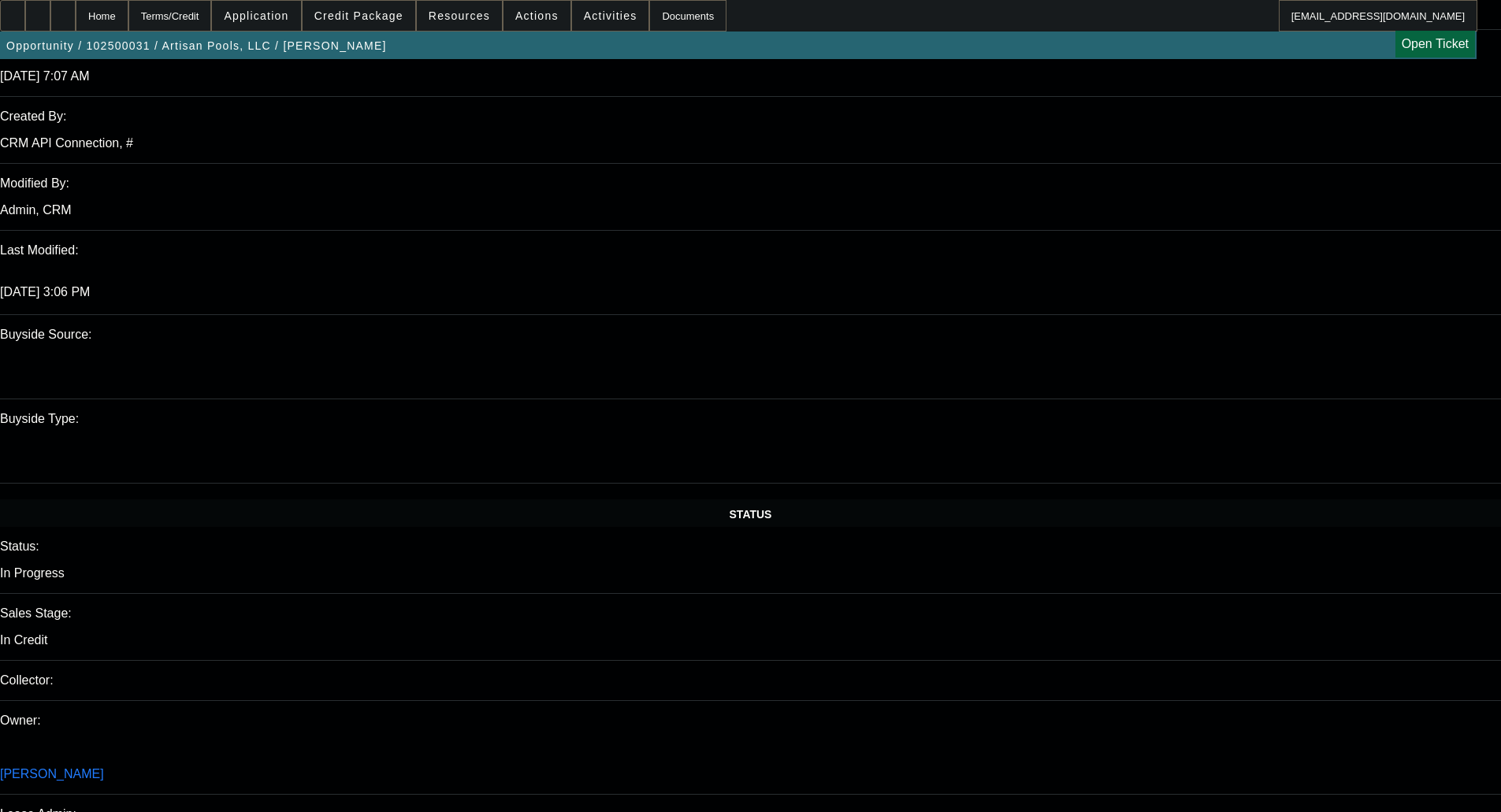
scroll to position [1575, 0]
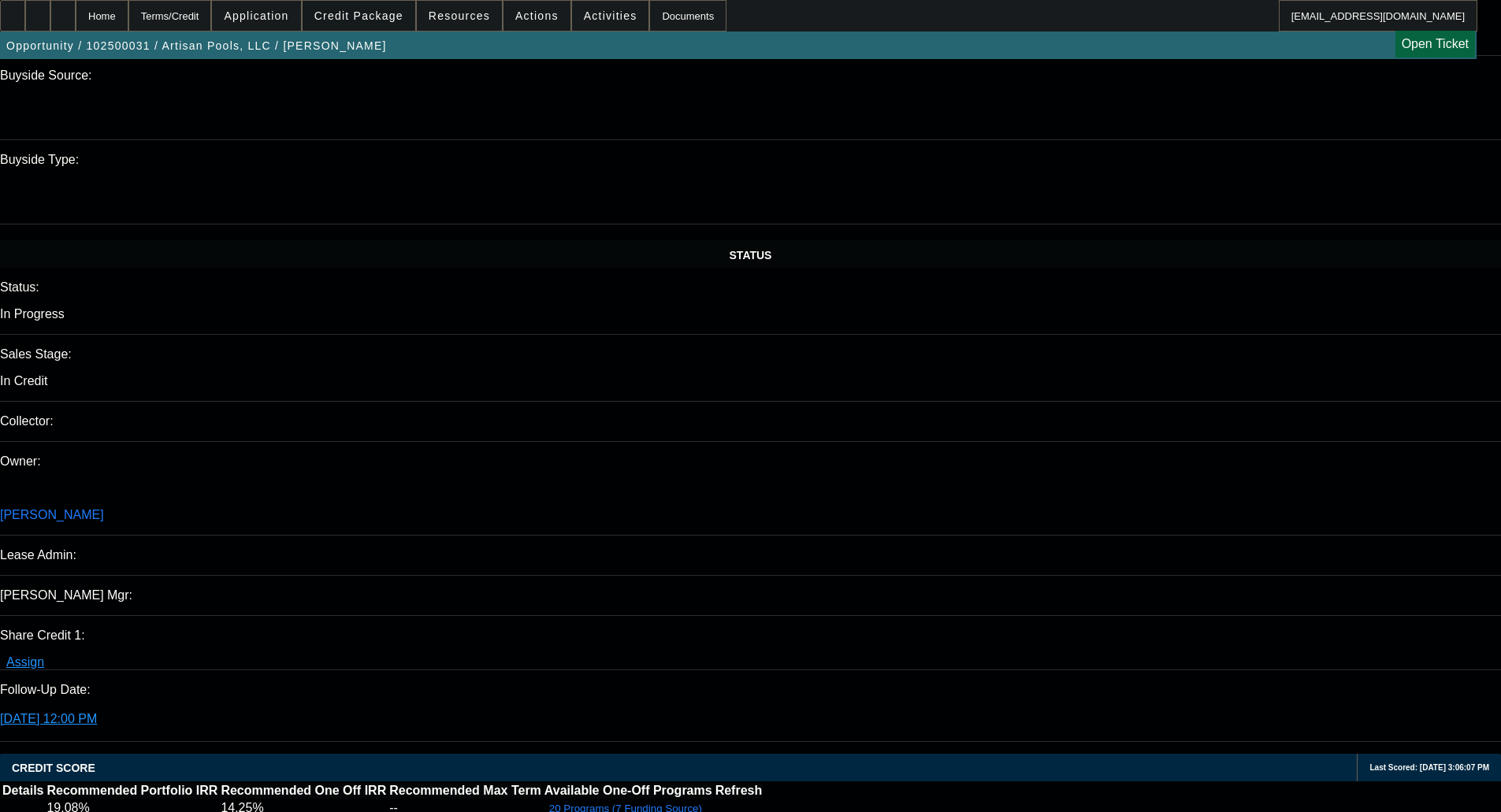
click at [370, 22] on span at bounding box center [358, 15] width 112 height 37
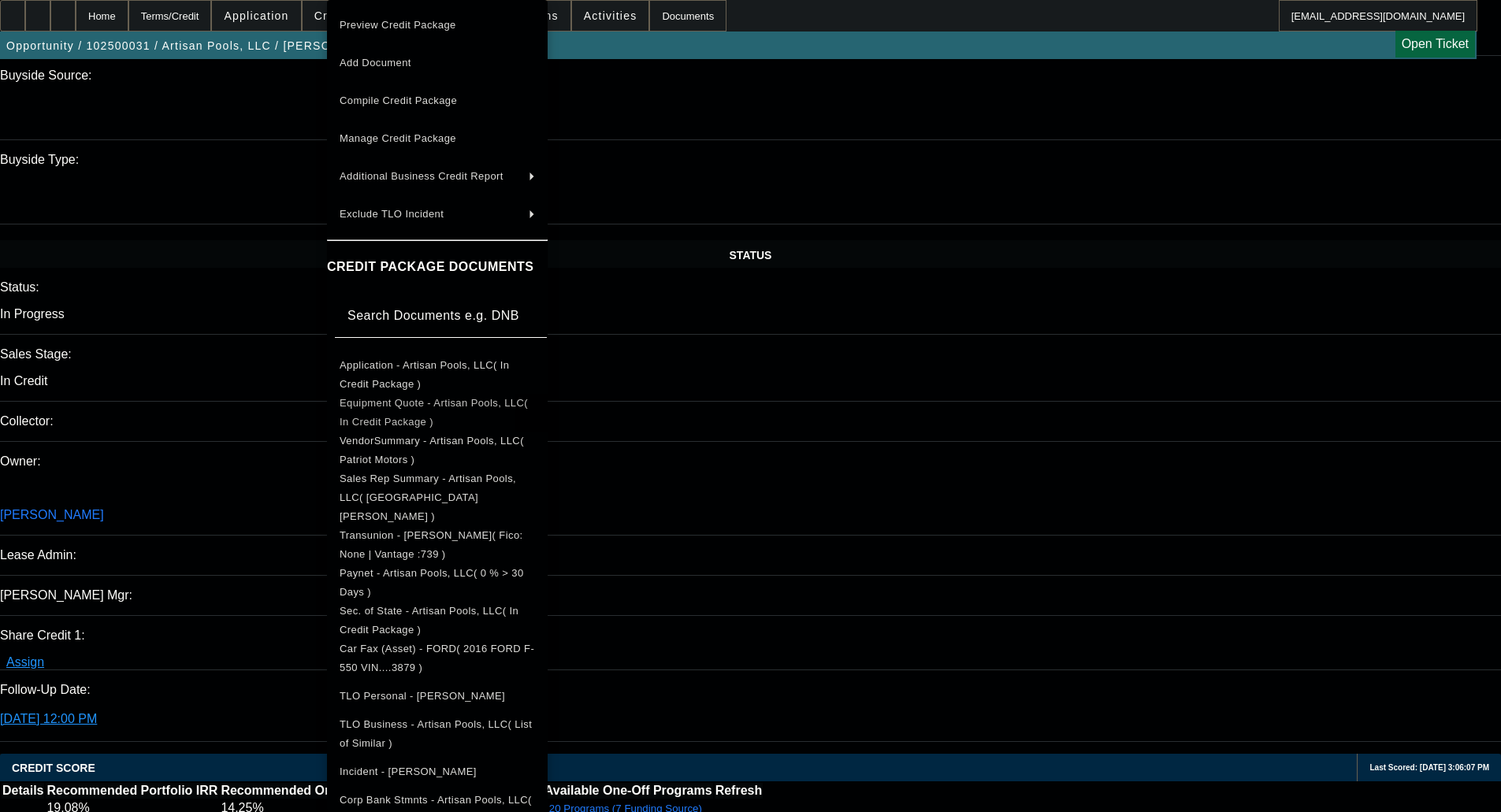
click at [418, 403] on span "Equipment Quote - Artisan Pools, LLC( In Credit Package )" at bounding box center [434, 412] width 188 height 30
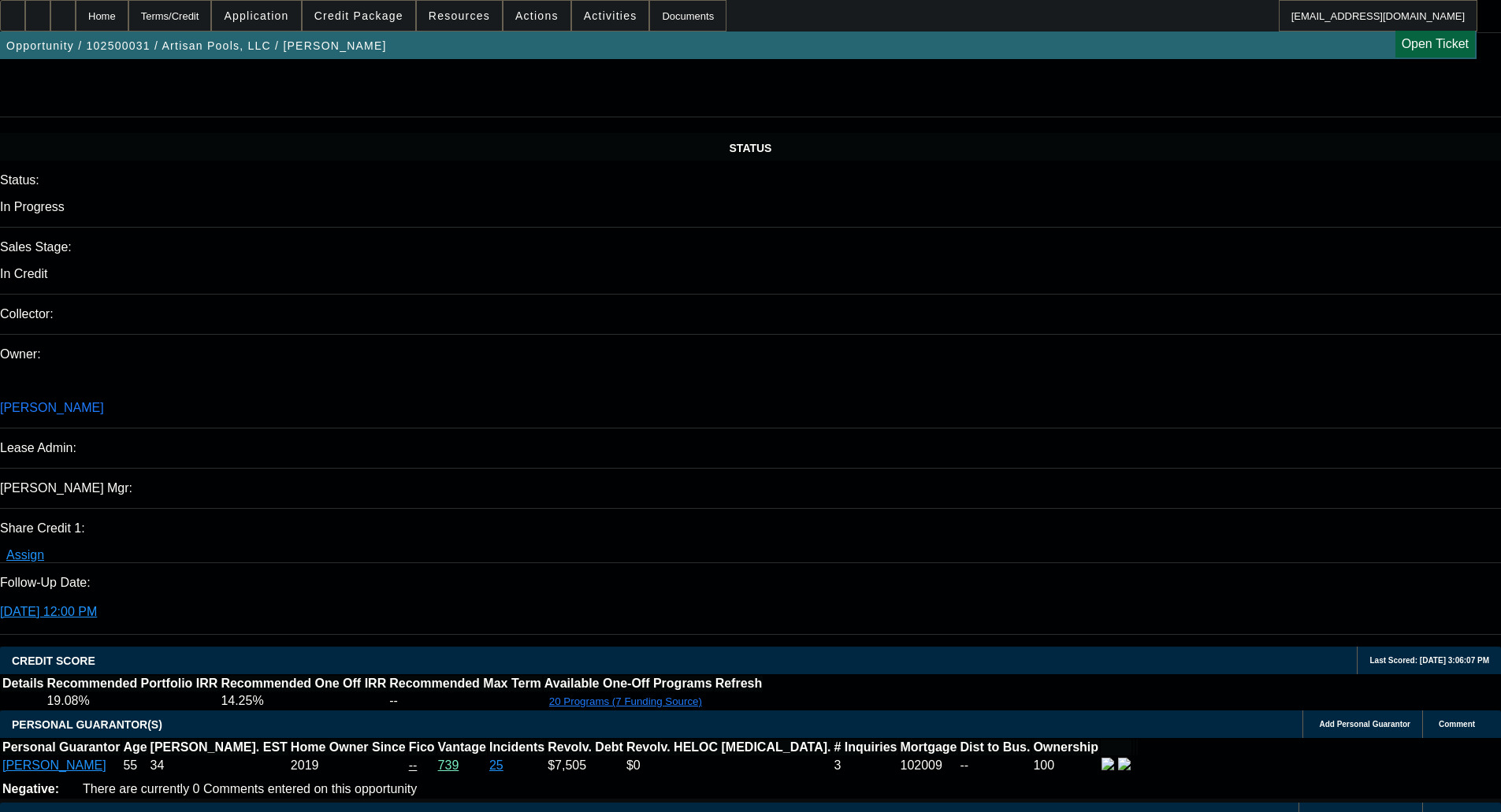
scroll to position [1733, 0]
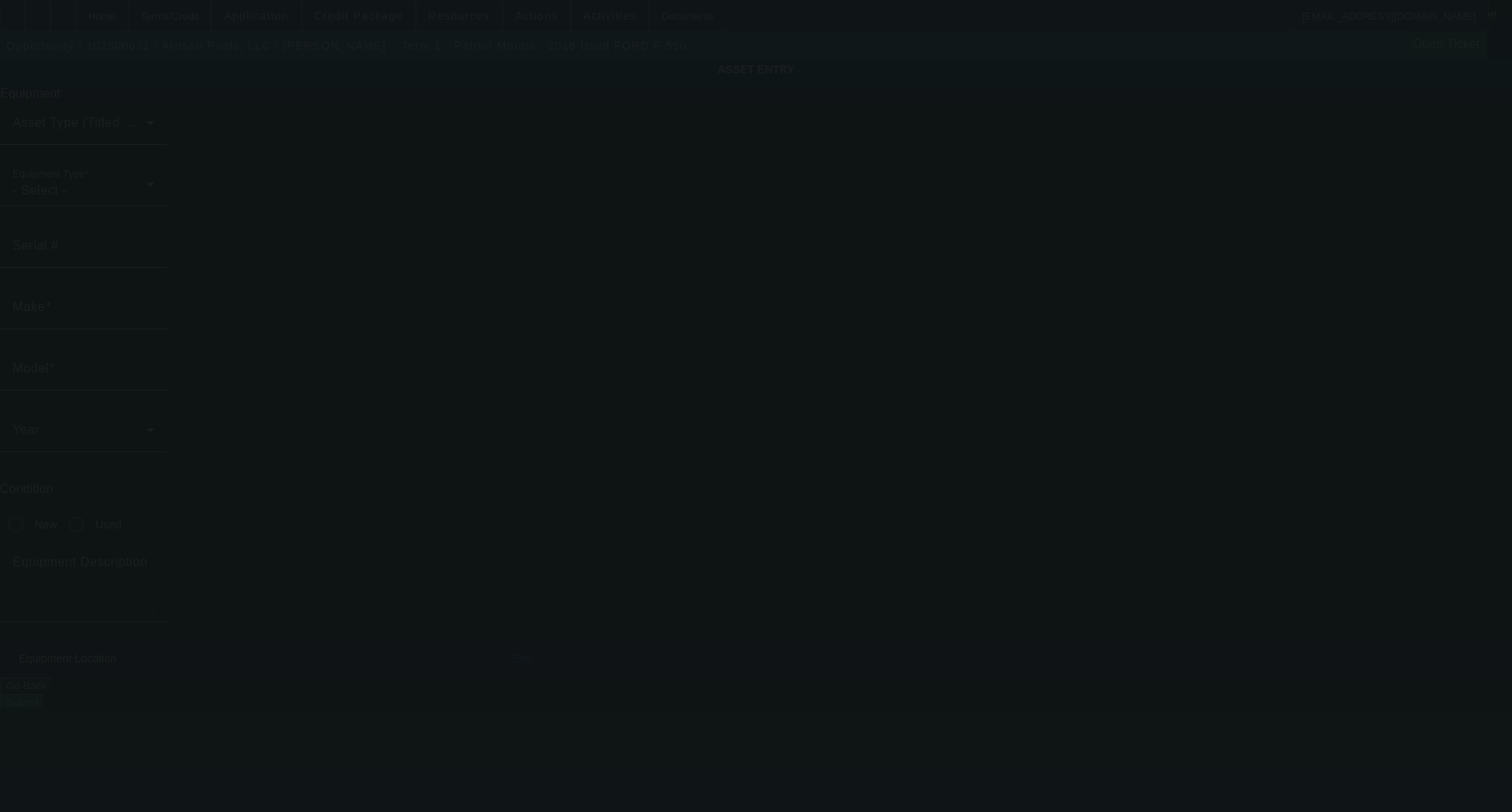
type input "[US_VEHICLE_IDENTIFICATION_NUMBER]"
type input "Ford"
type input "F-550"
radio input "true"
type textarea "10'6" electric dump bed"
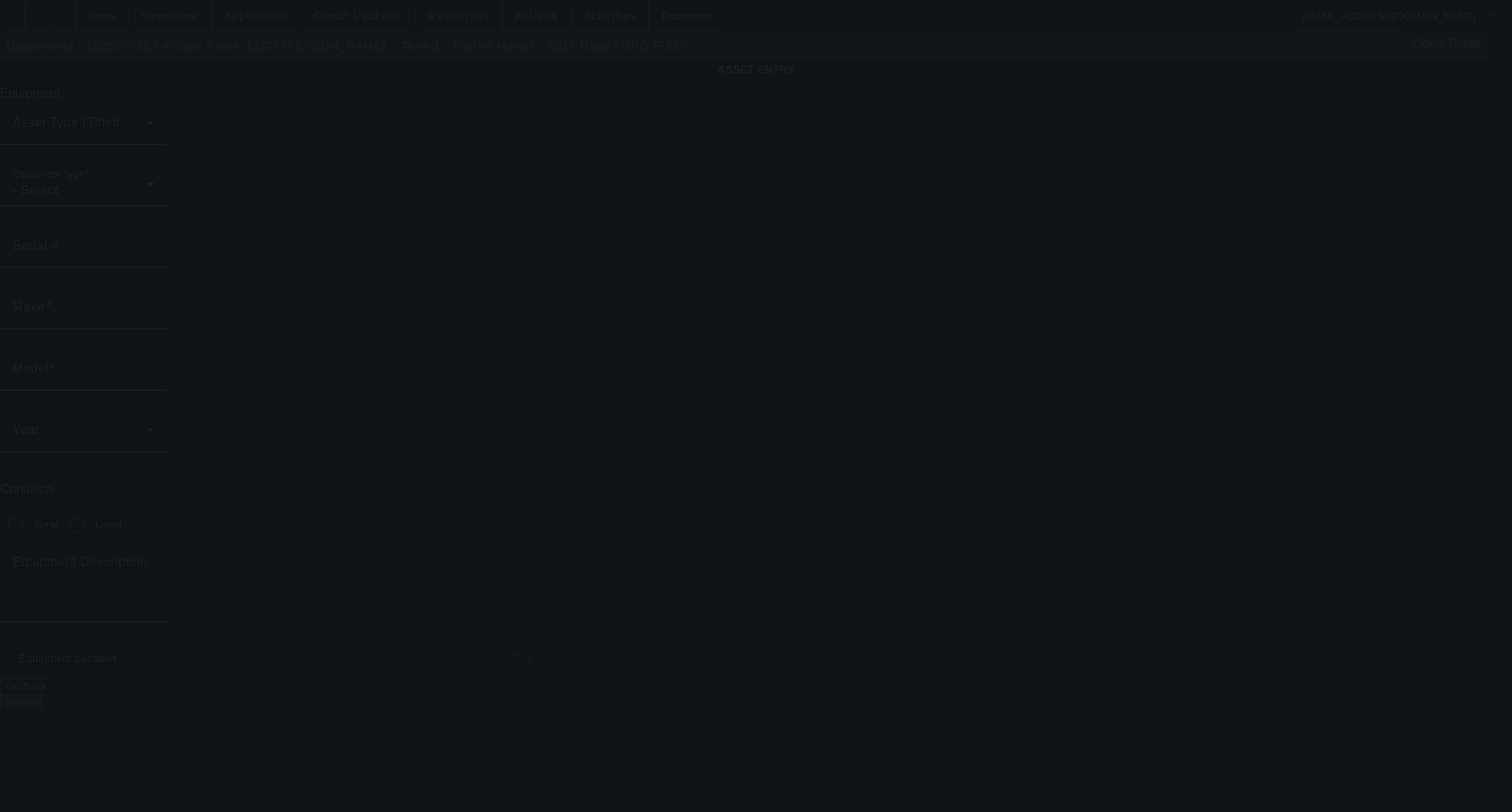
type input "[STREET_ADDRESS]"
type input "A187"
type input "Brookhaven"
type input "30319"
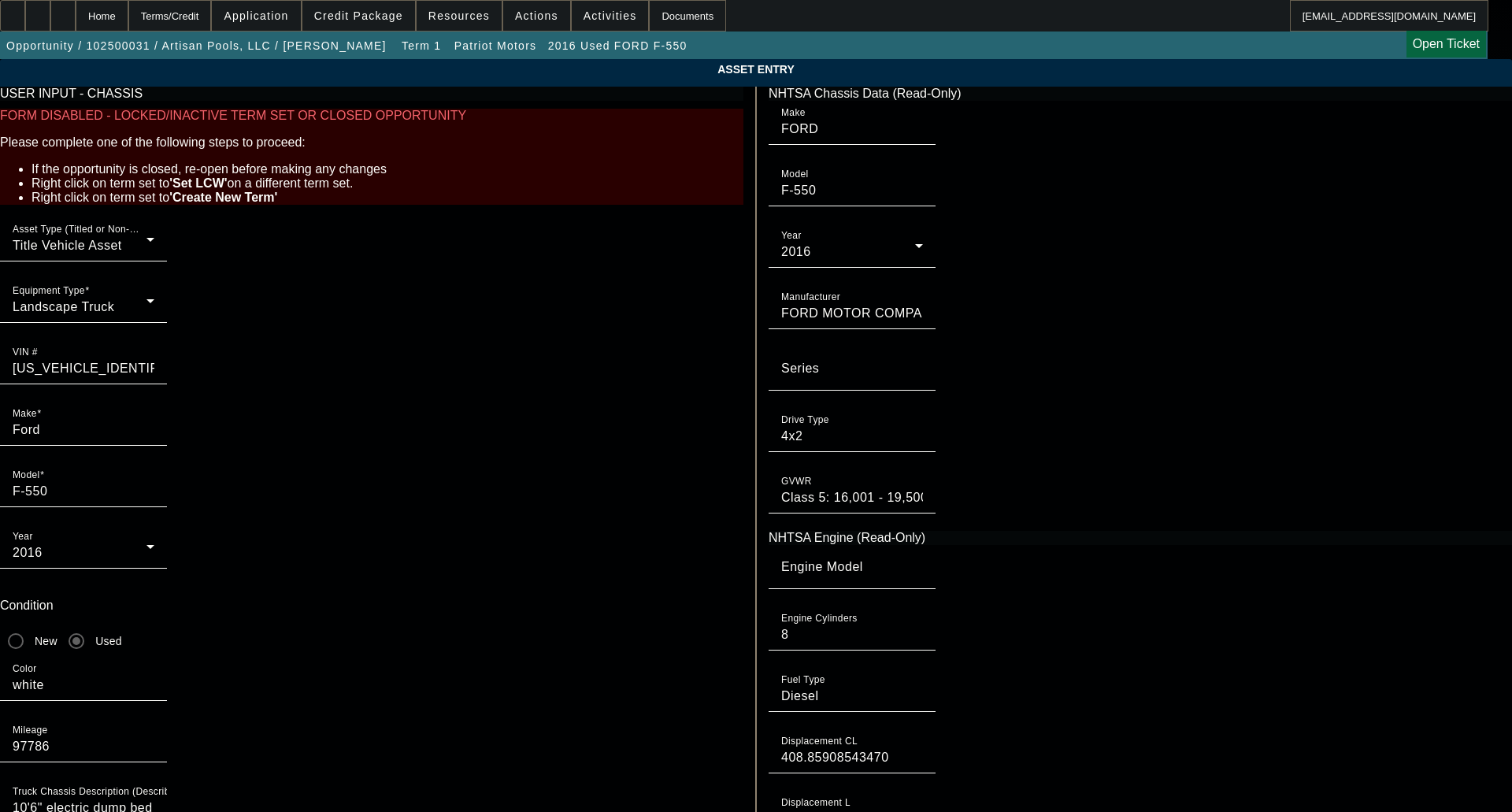
click at [146, 332] on app-asset-collateral-manage "ASSET ENTRY USER INPUT - CHASSIS FORM DISABLED - LOCKED/INACTIVE TERM SET OR CL…" at bounding box center [756, 512] width 1512 height 907
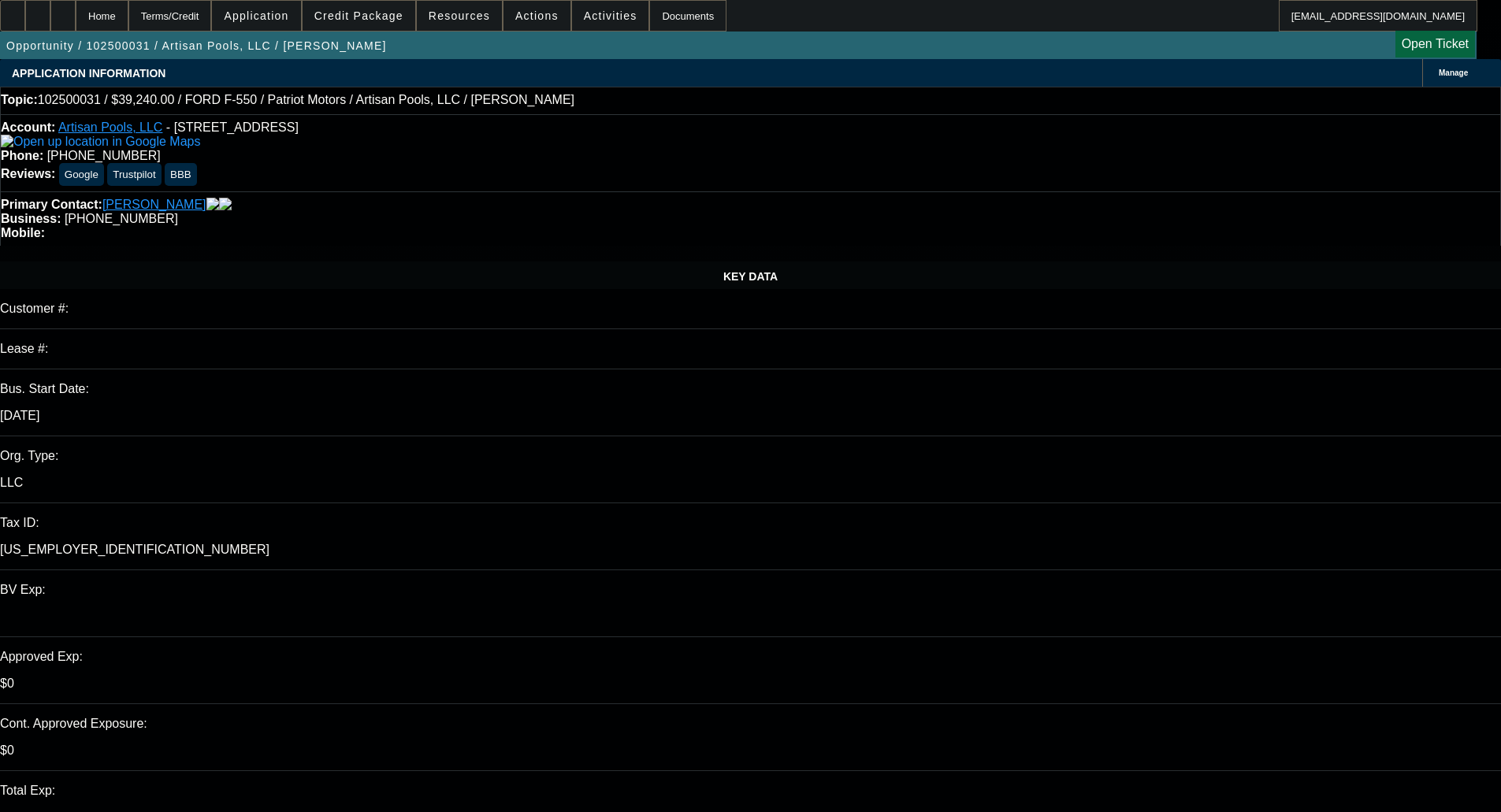
select select "0"
select select "3"
select select "0.1"
select select "4"
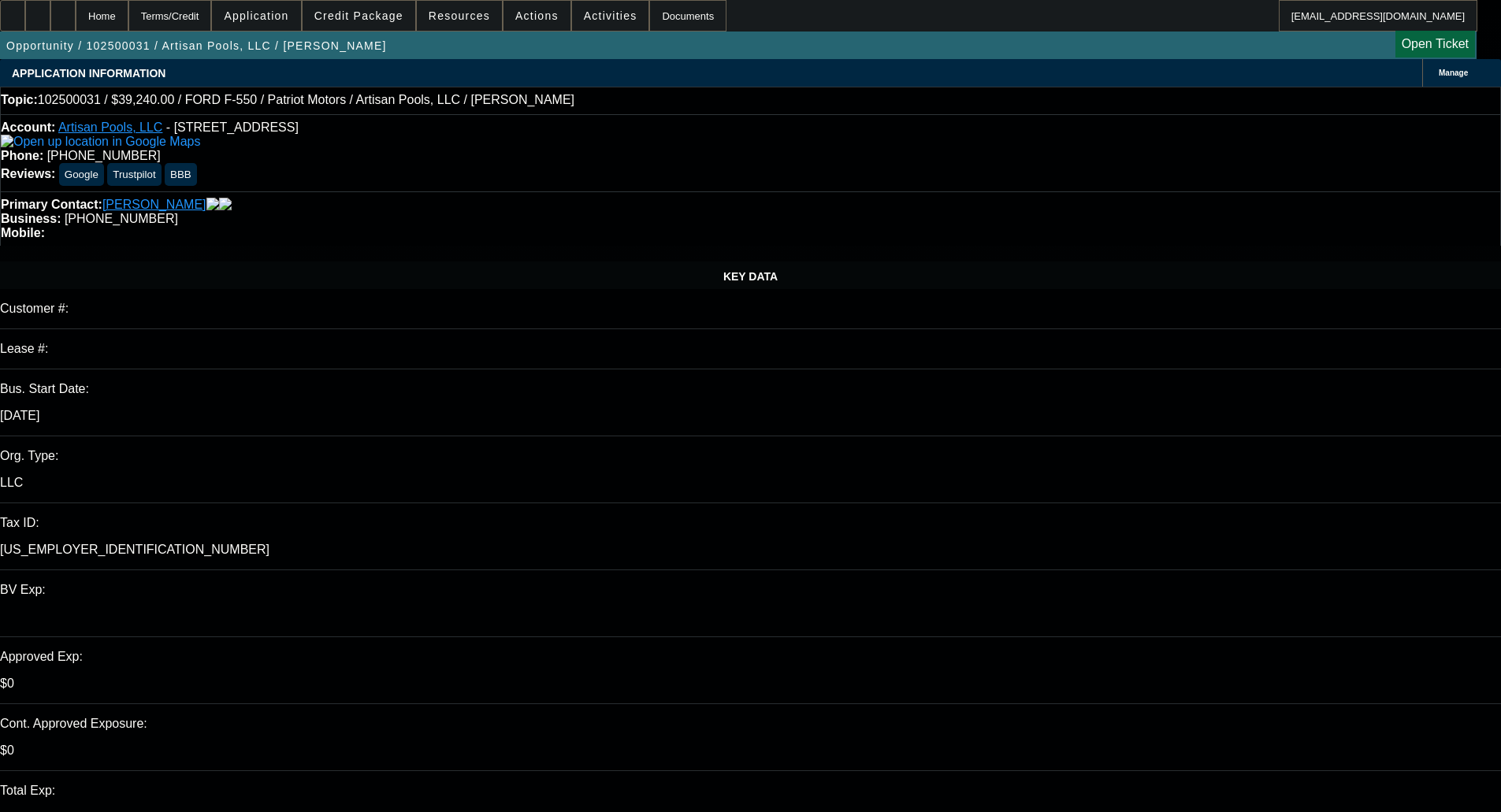
select select "0"
select select "3"
select select "0.1"
select select "4"
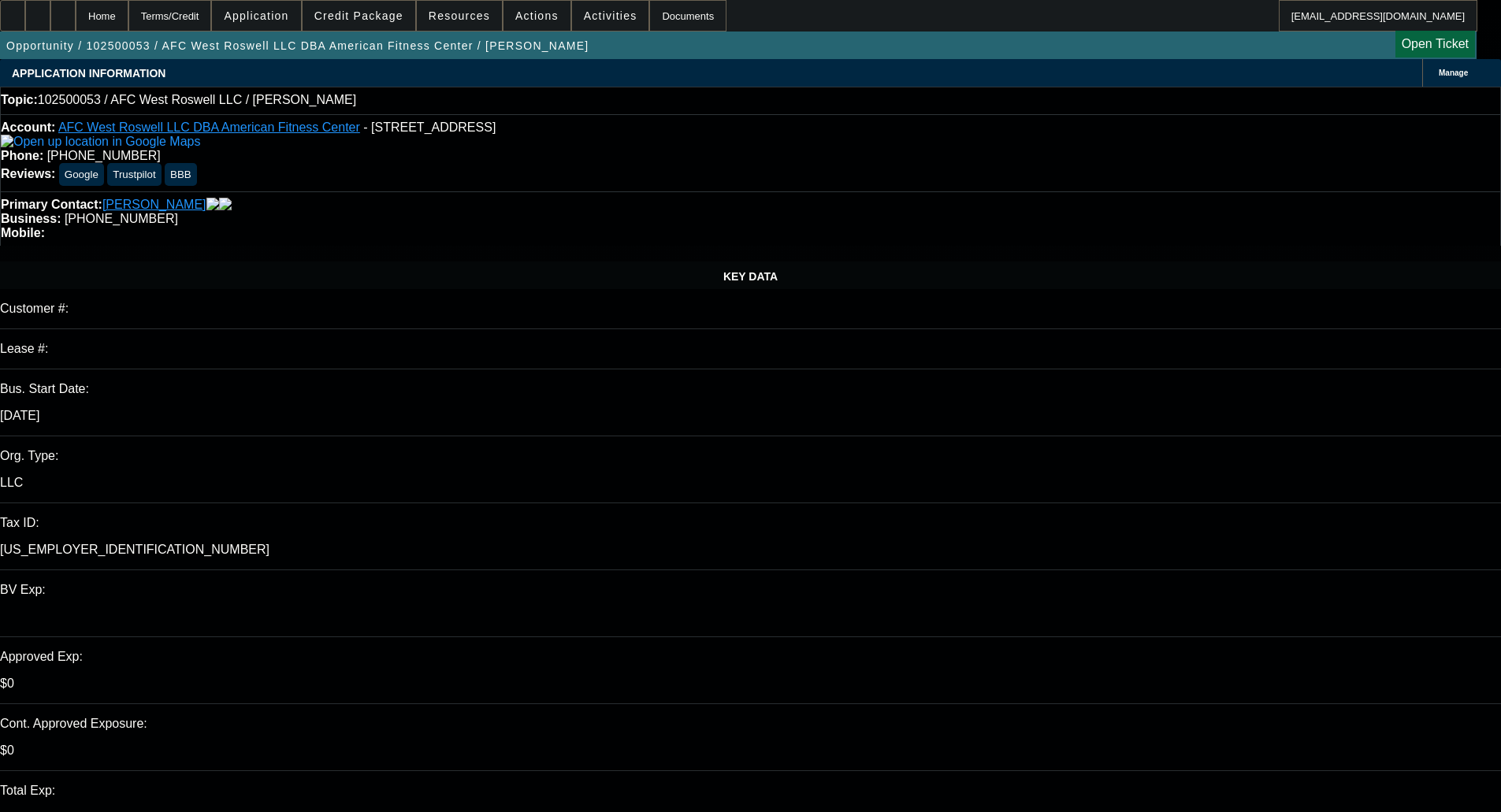
select select "0"
select select "2"
select select "0.1"
select select "4"
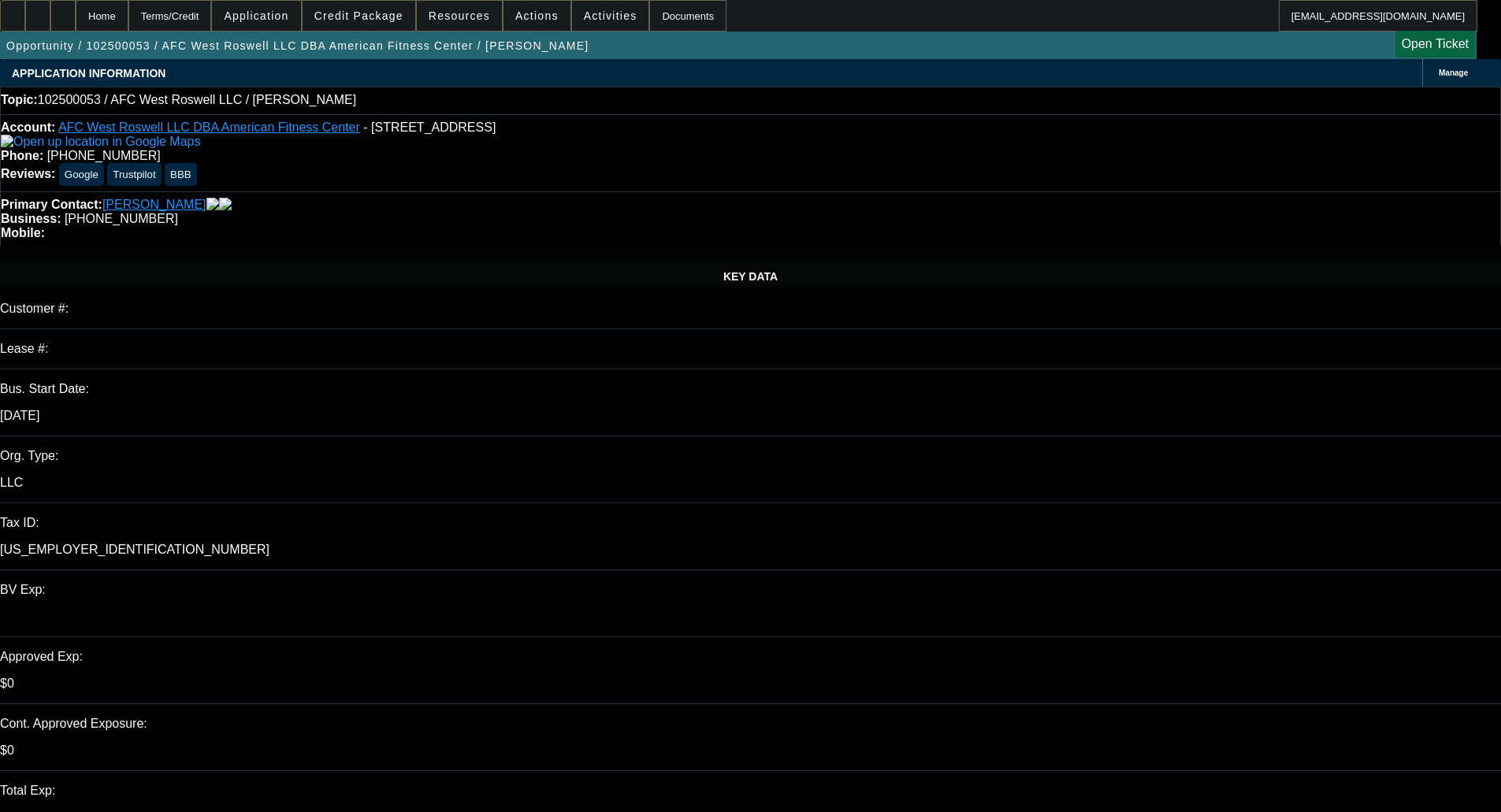
click at [403, 10] on span "Credit Package" at bounding box center [359, 16] width 89 height 12
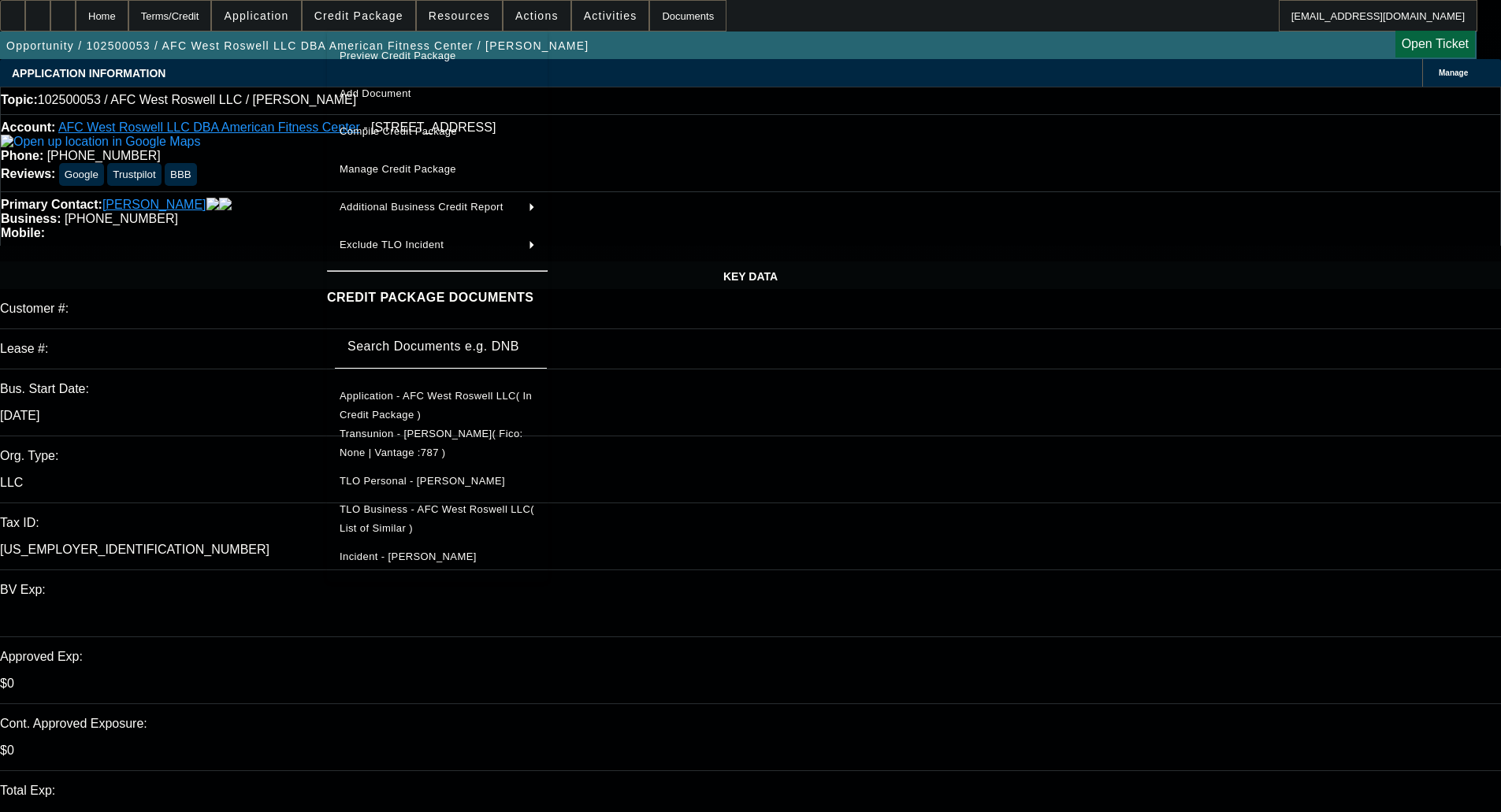
click at [388, 47] on span "Preview Credit Package" at bounding box center [438, 56] width 195 height 19
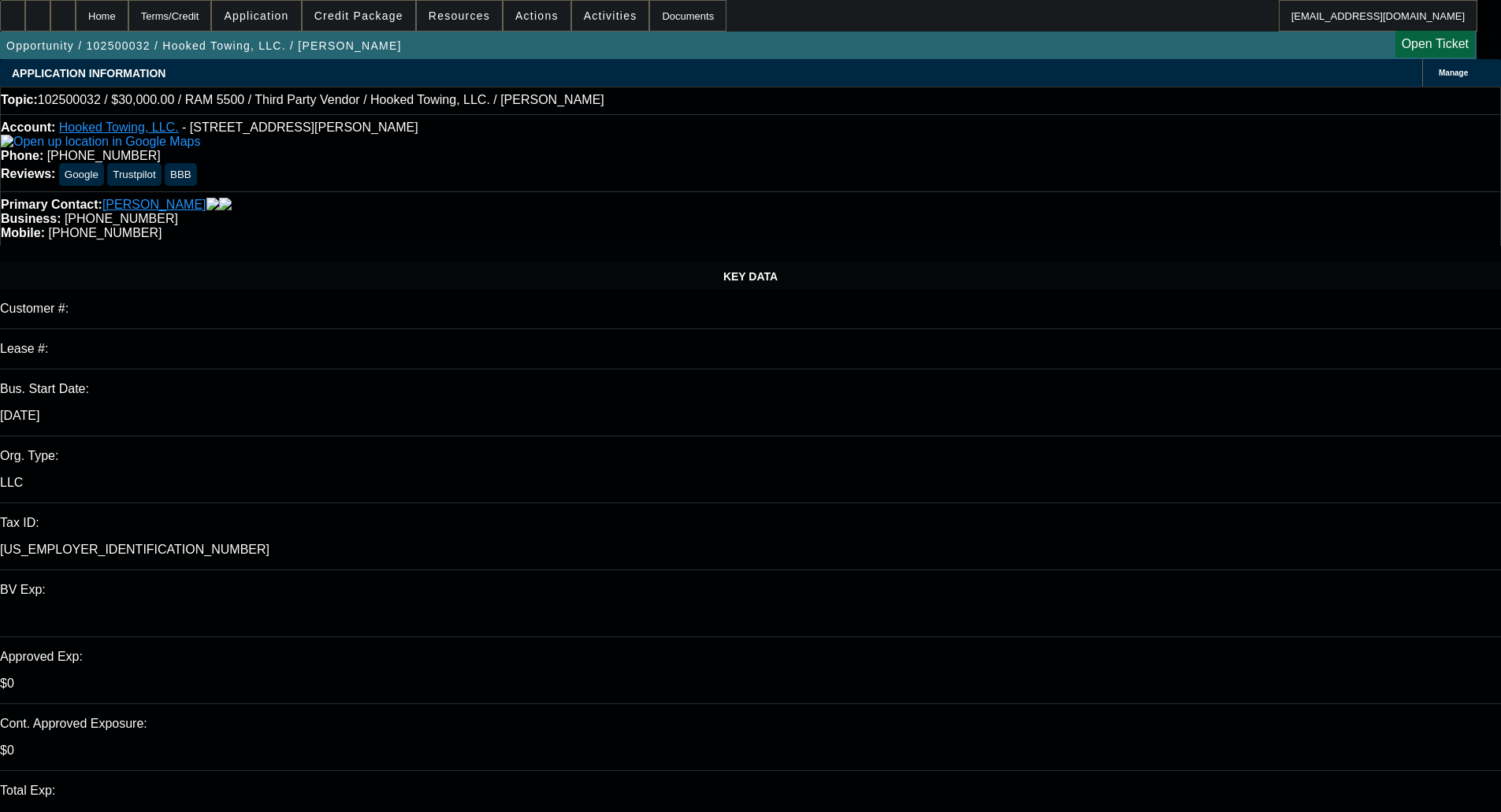
select select "0"
select select "0.1"
select select "4"
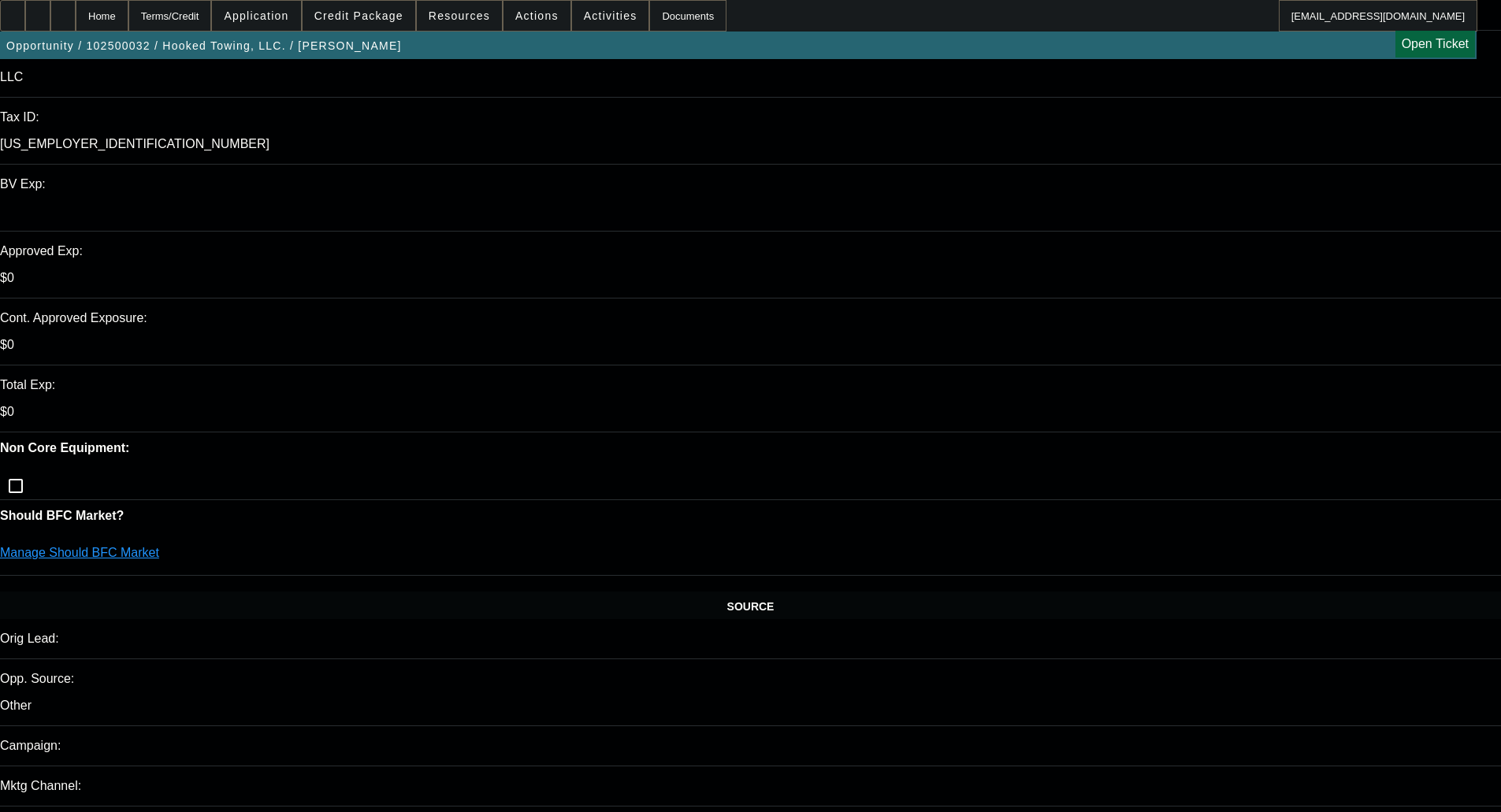
scroll to position [472, 0]
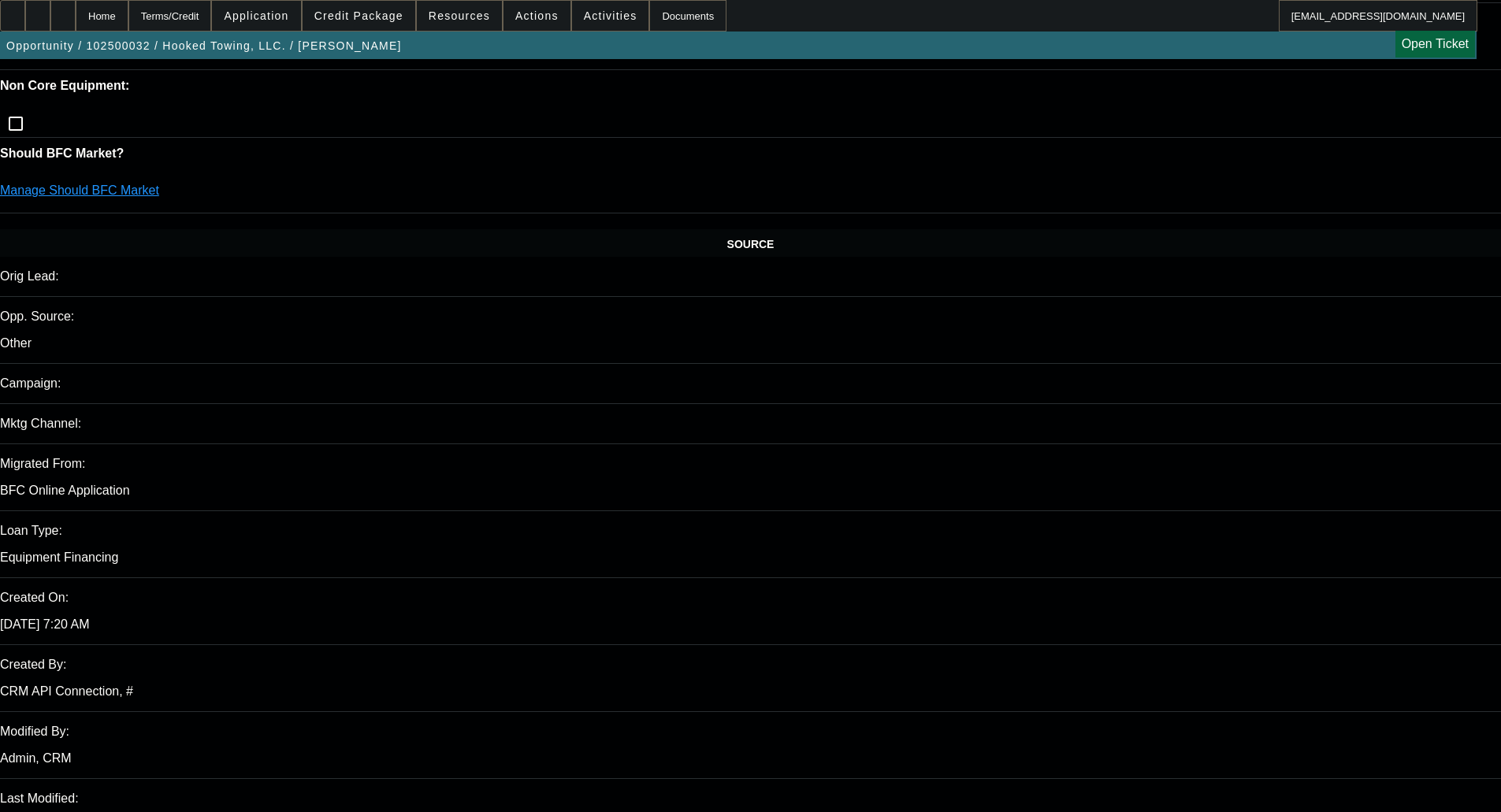
scroll to position [867, 0]
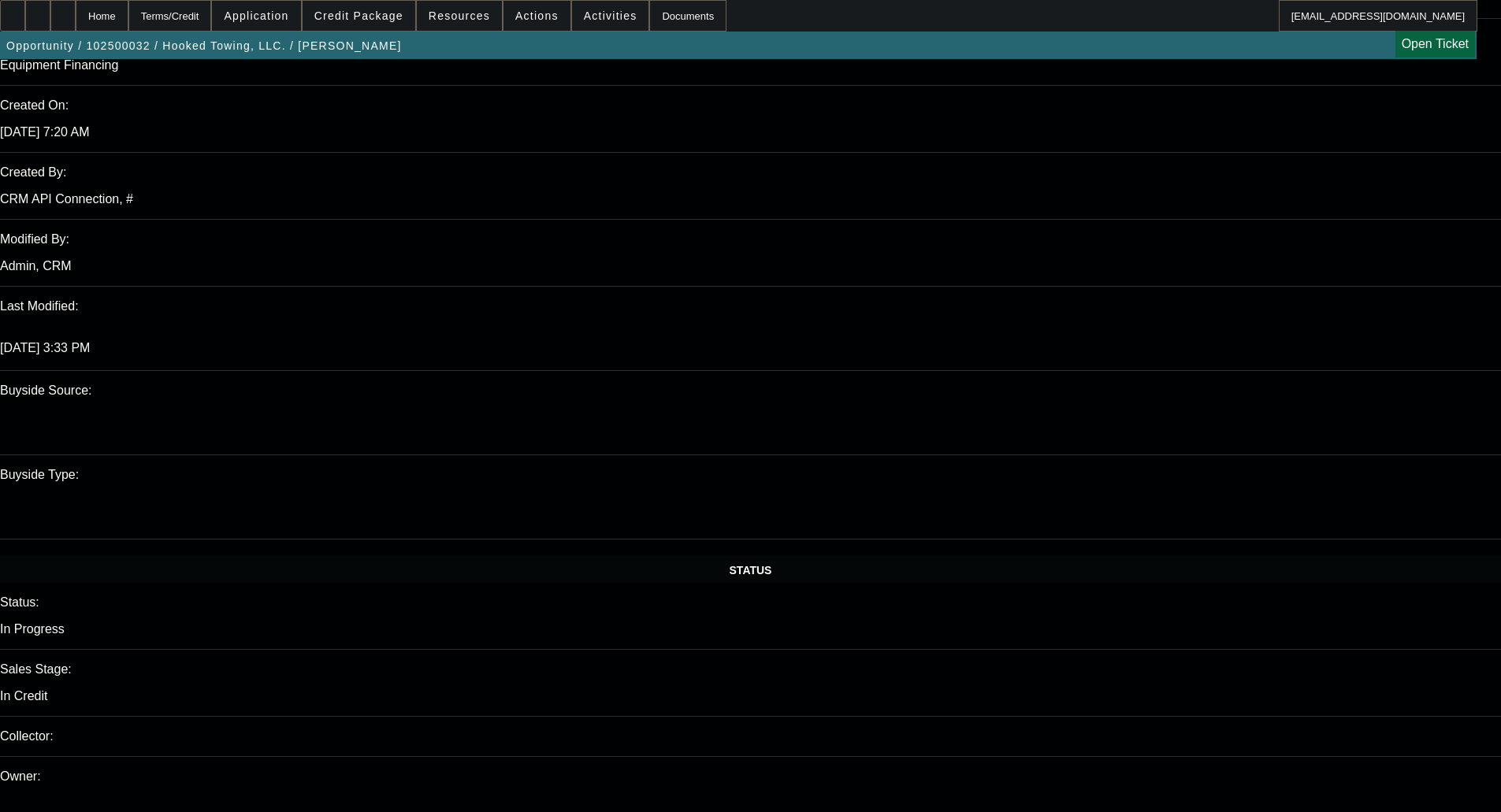
scroll to position [1812, 0]
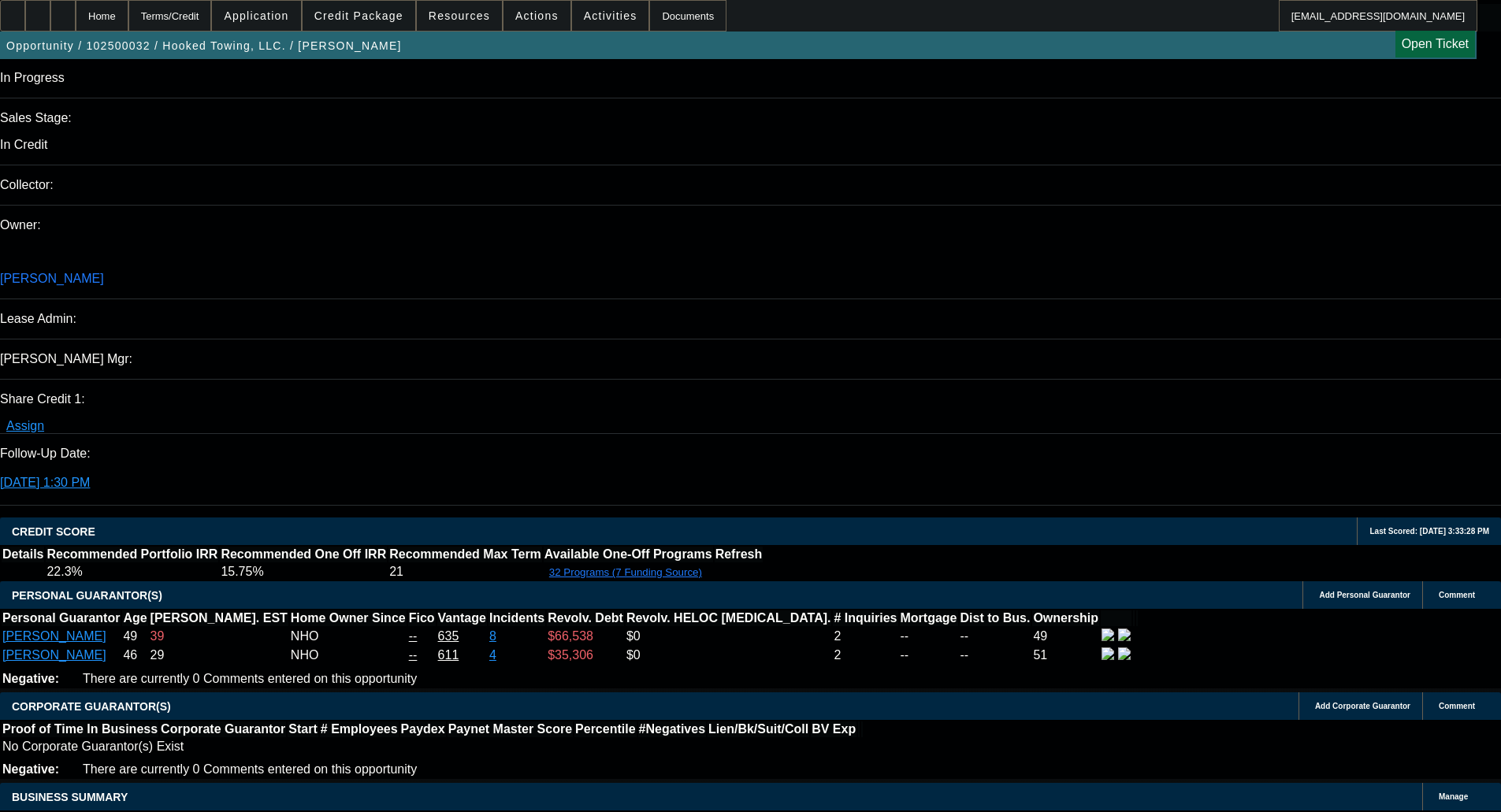
click at [366, 15] on span "Credit Package" at bounding box center [359, 16] width 89 height 12
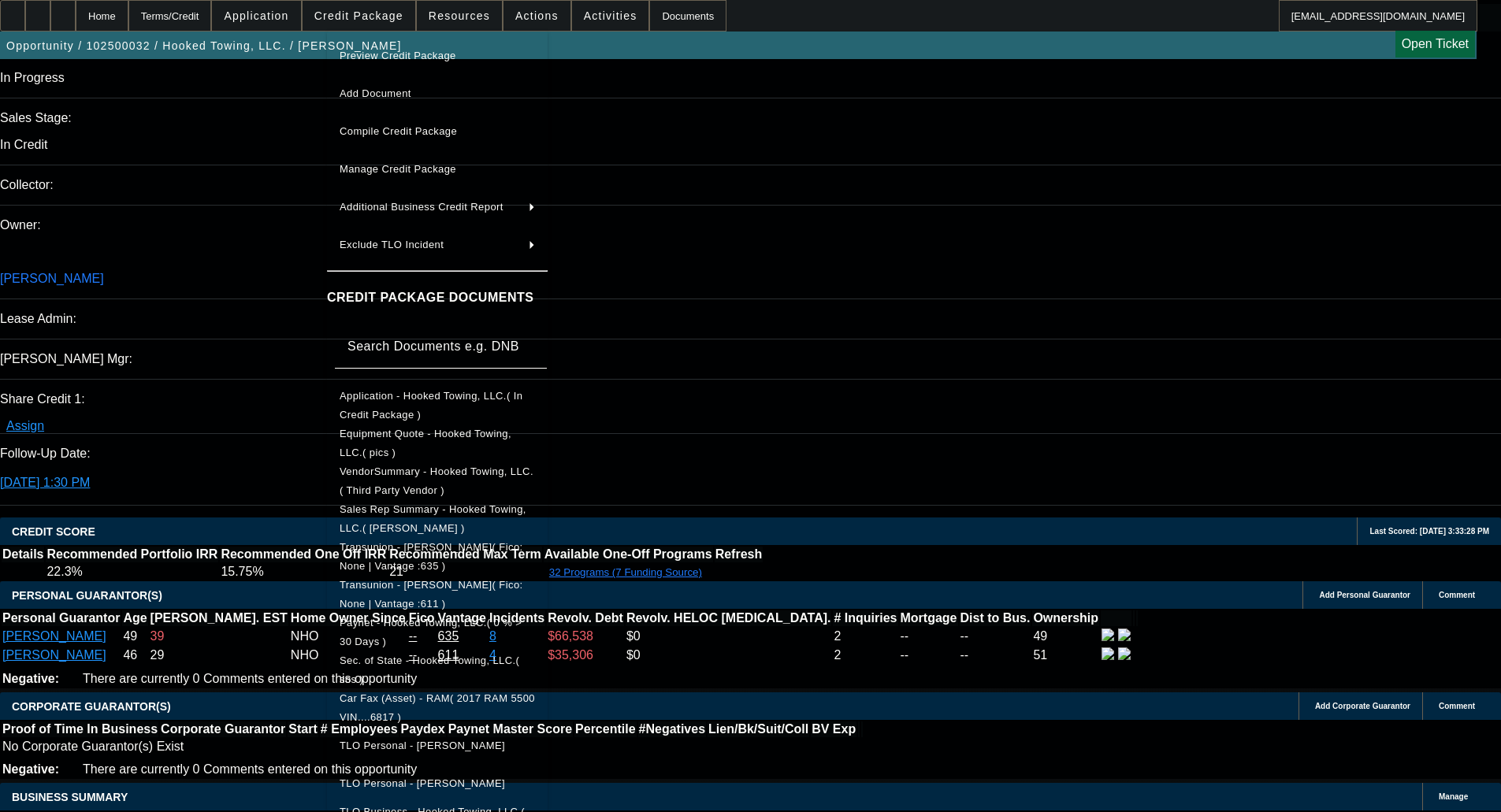
click at [391, 45] on button "Preview Credit Package" at bounding box center [437, 55] width 221 height 37
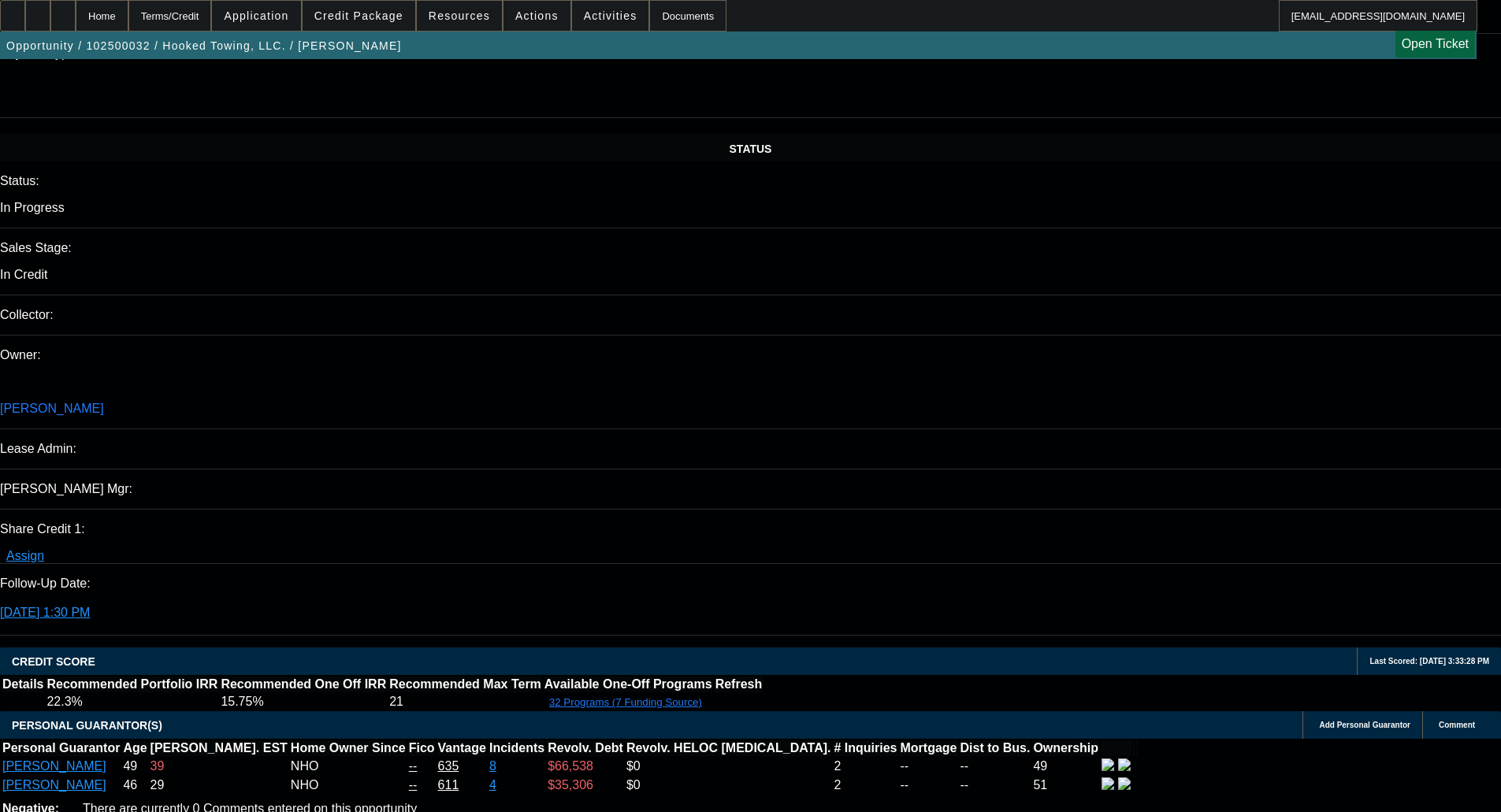
scroll to position [1497, 0]
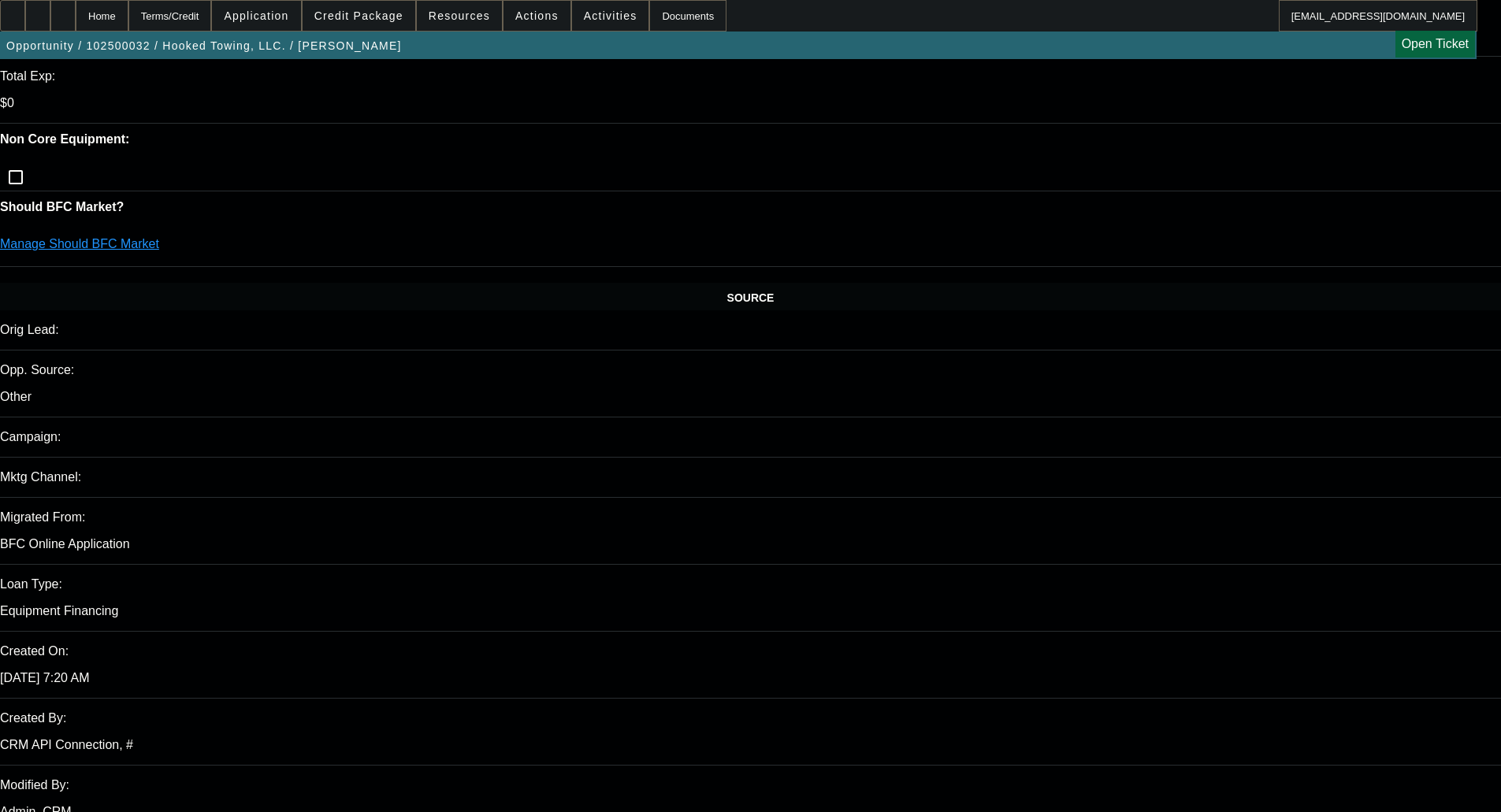
scroll to position [788, 0]
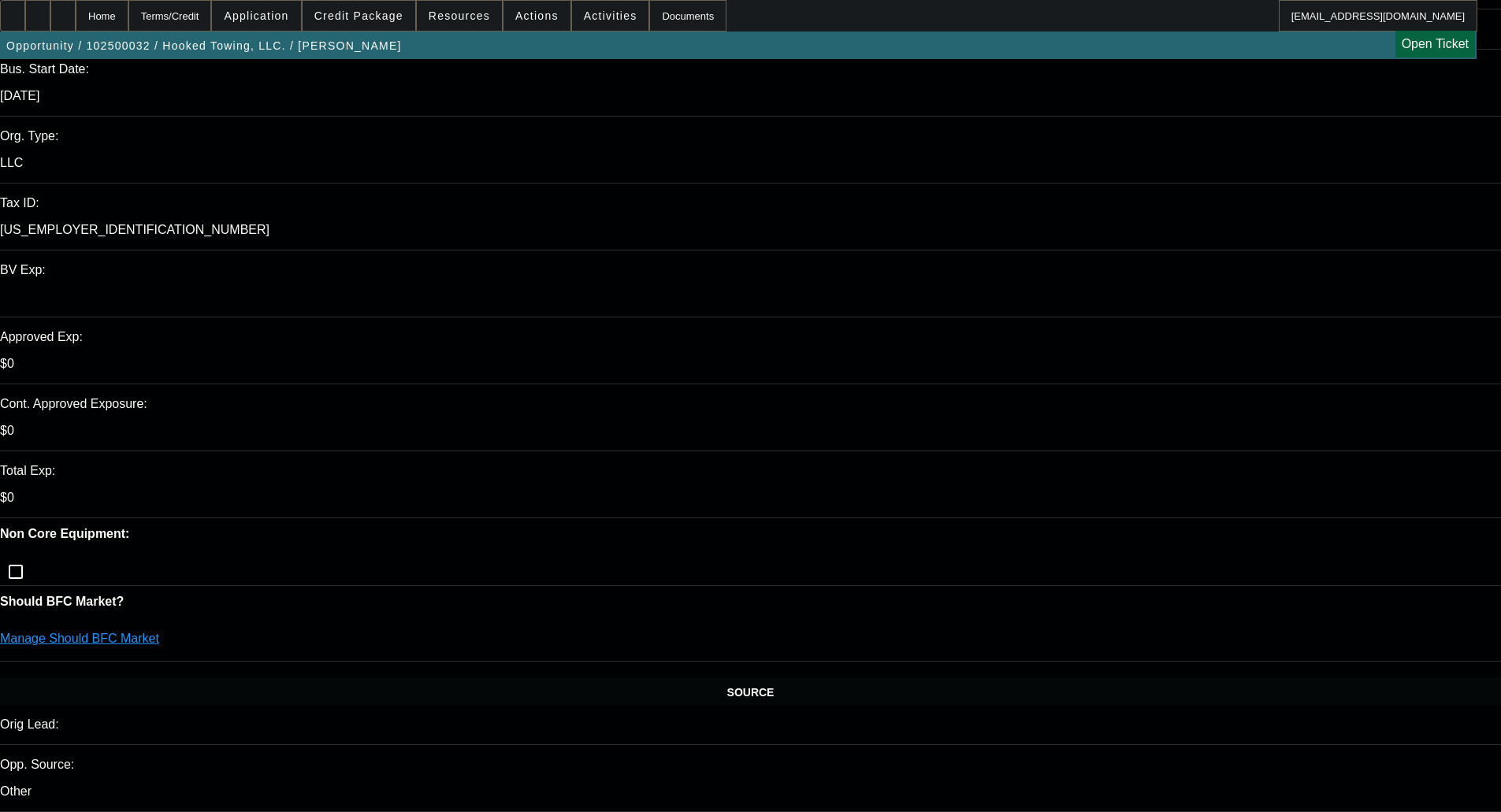
scroll to position [394, 0]
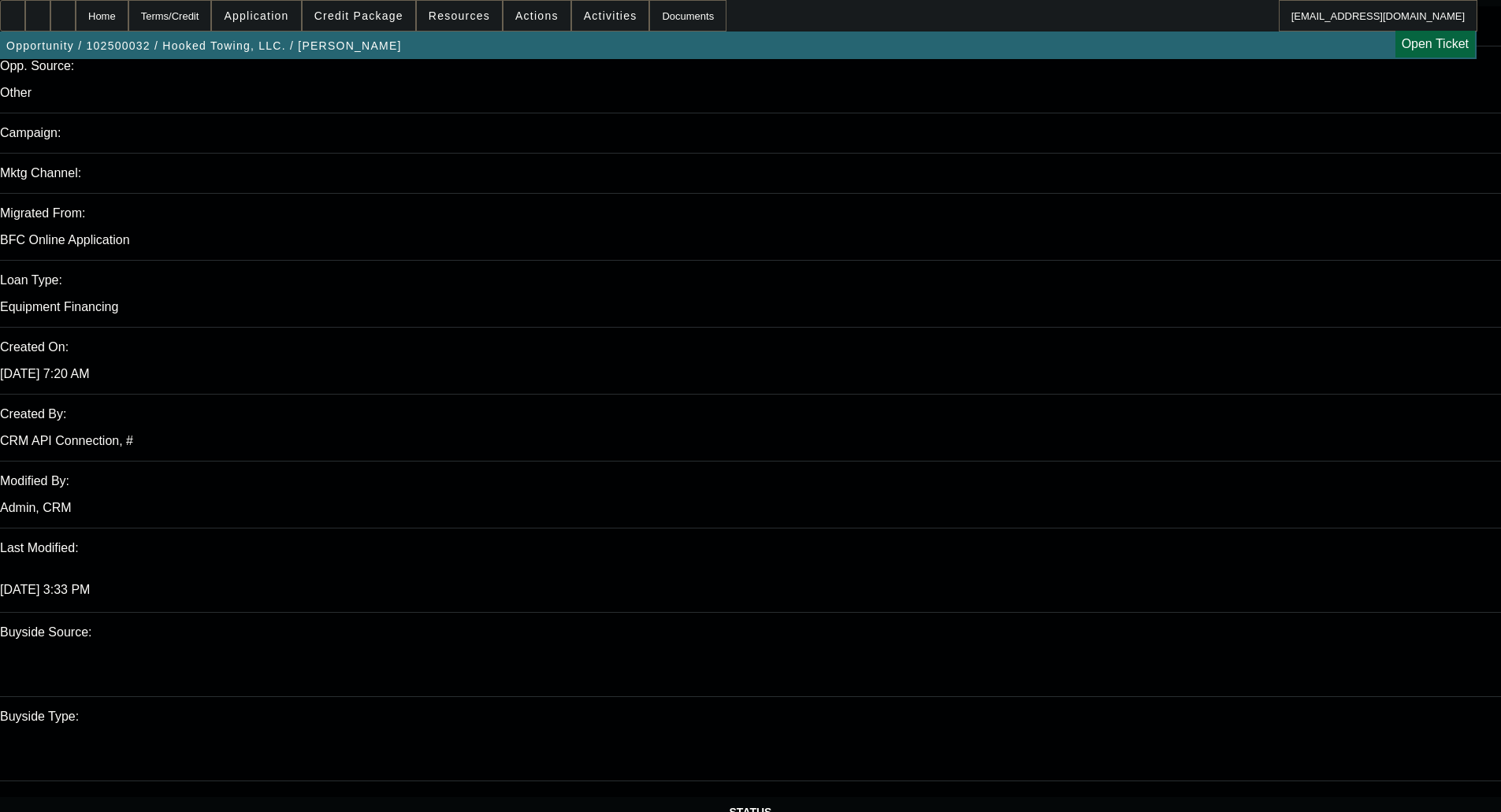
scroll to position [945, 0]
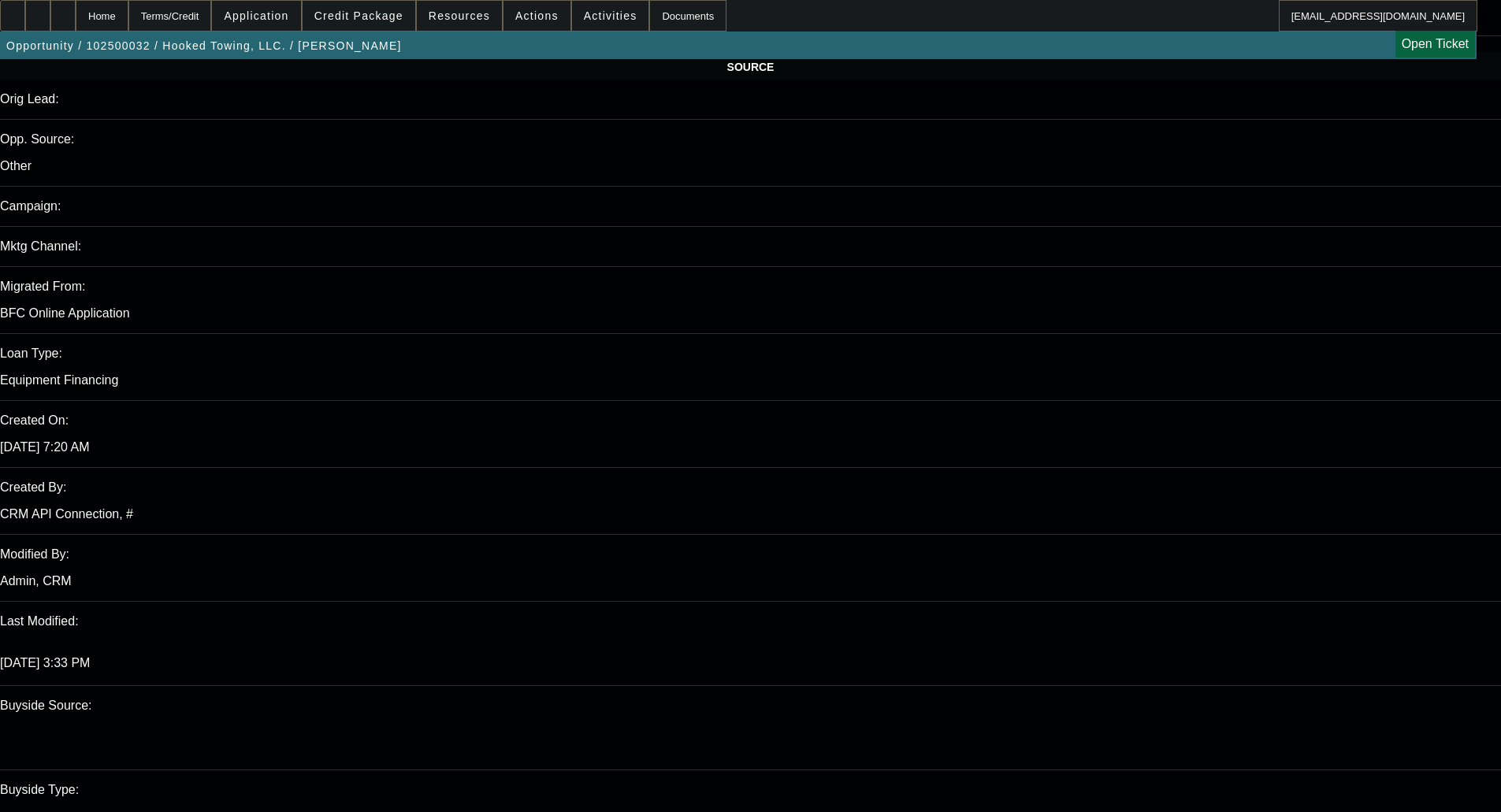
click at [389, 17] on span "Credit Package" at bounding box center [359, 16] width 89 height 12
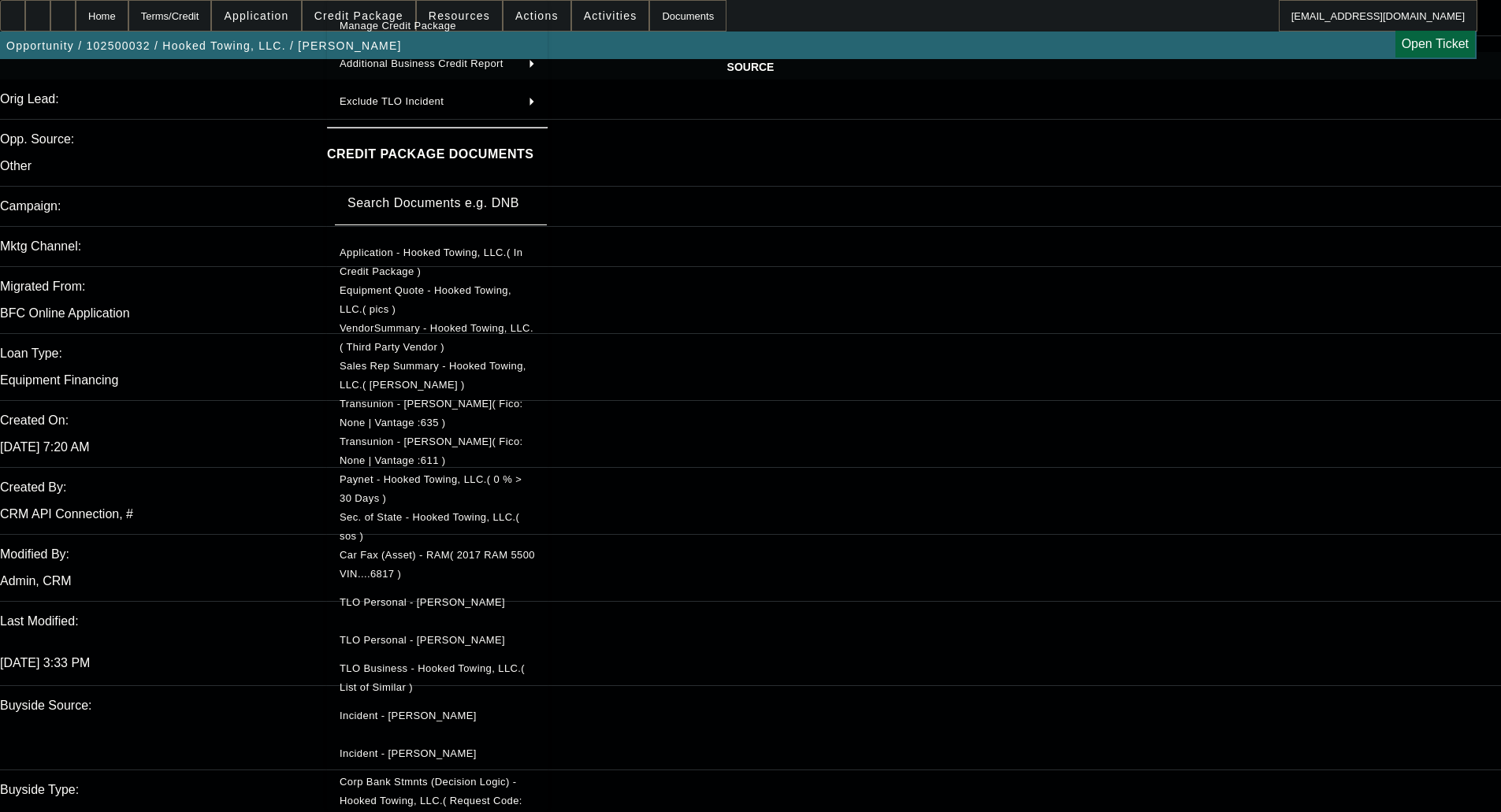
scroll to position [119, 0]
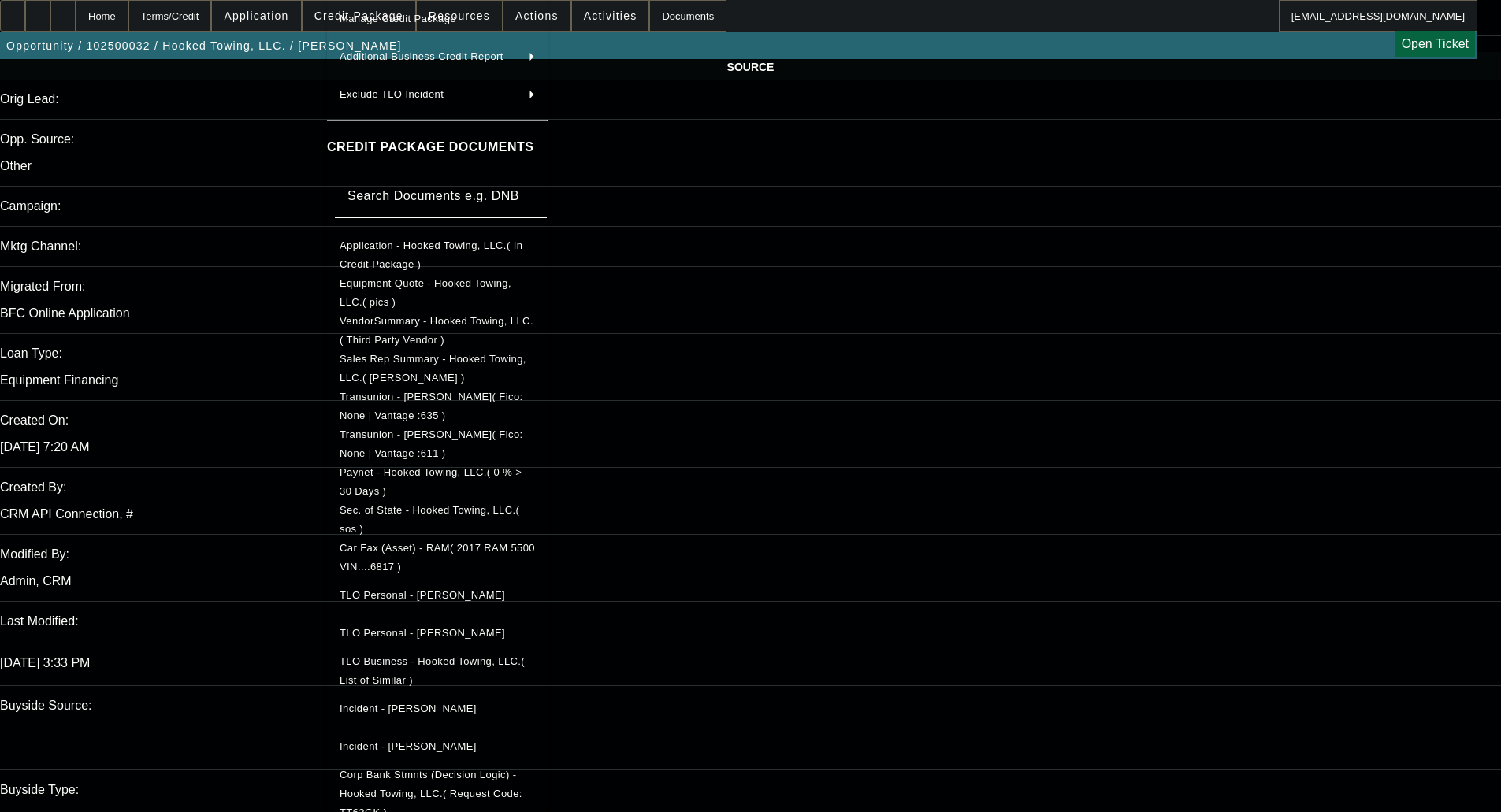
click at [469, 783] on span "Corp Bank Stmnts (Decision Logic) - Hooked Towing, LLC.( Request Code: TT62GK )" at bounding box center [438, 794] width 195 height 57
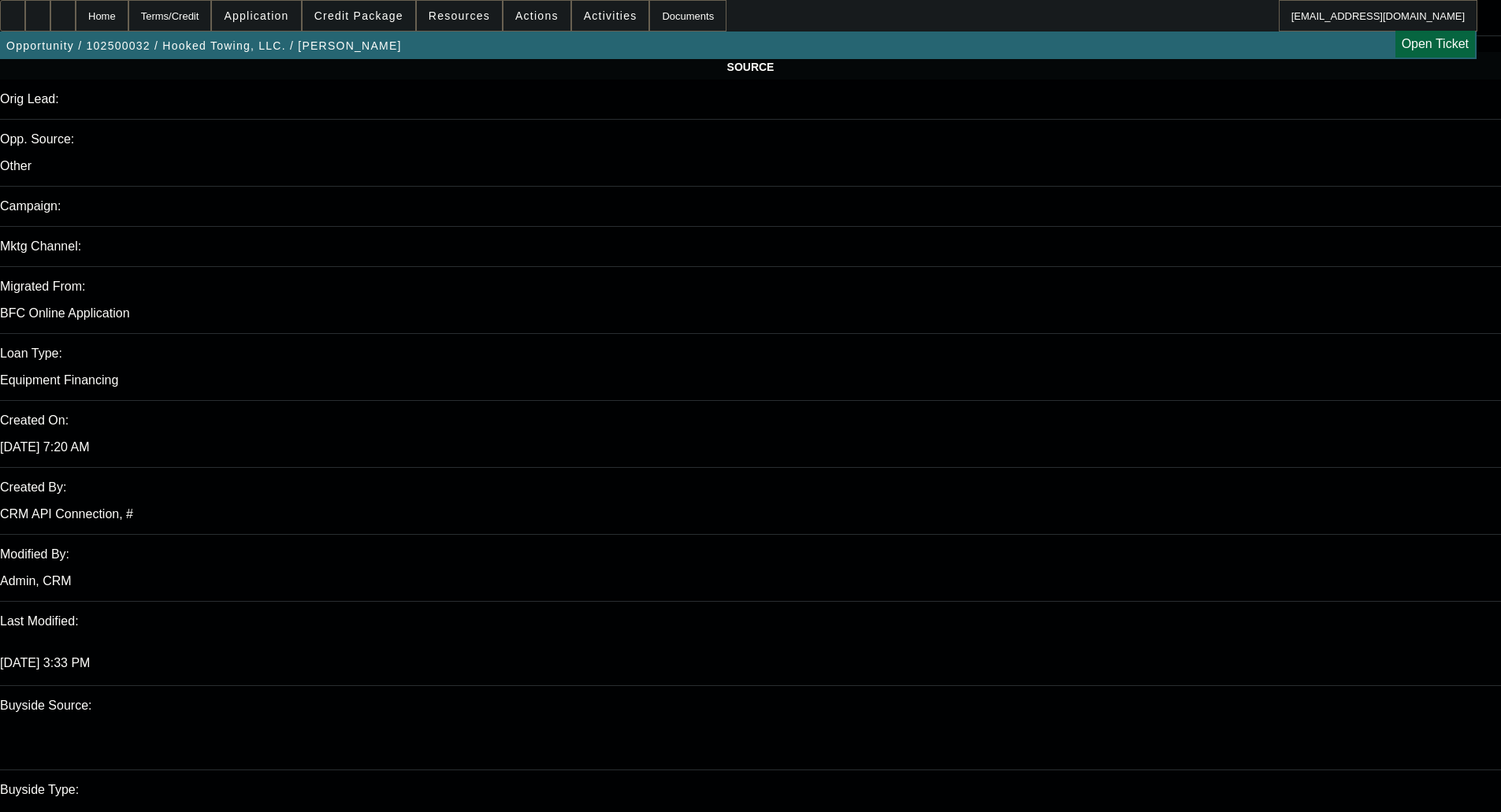
click at [404, 9] on span at bounding box center [358, 15] width 112 height 37
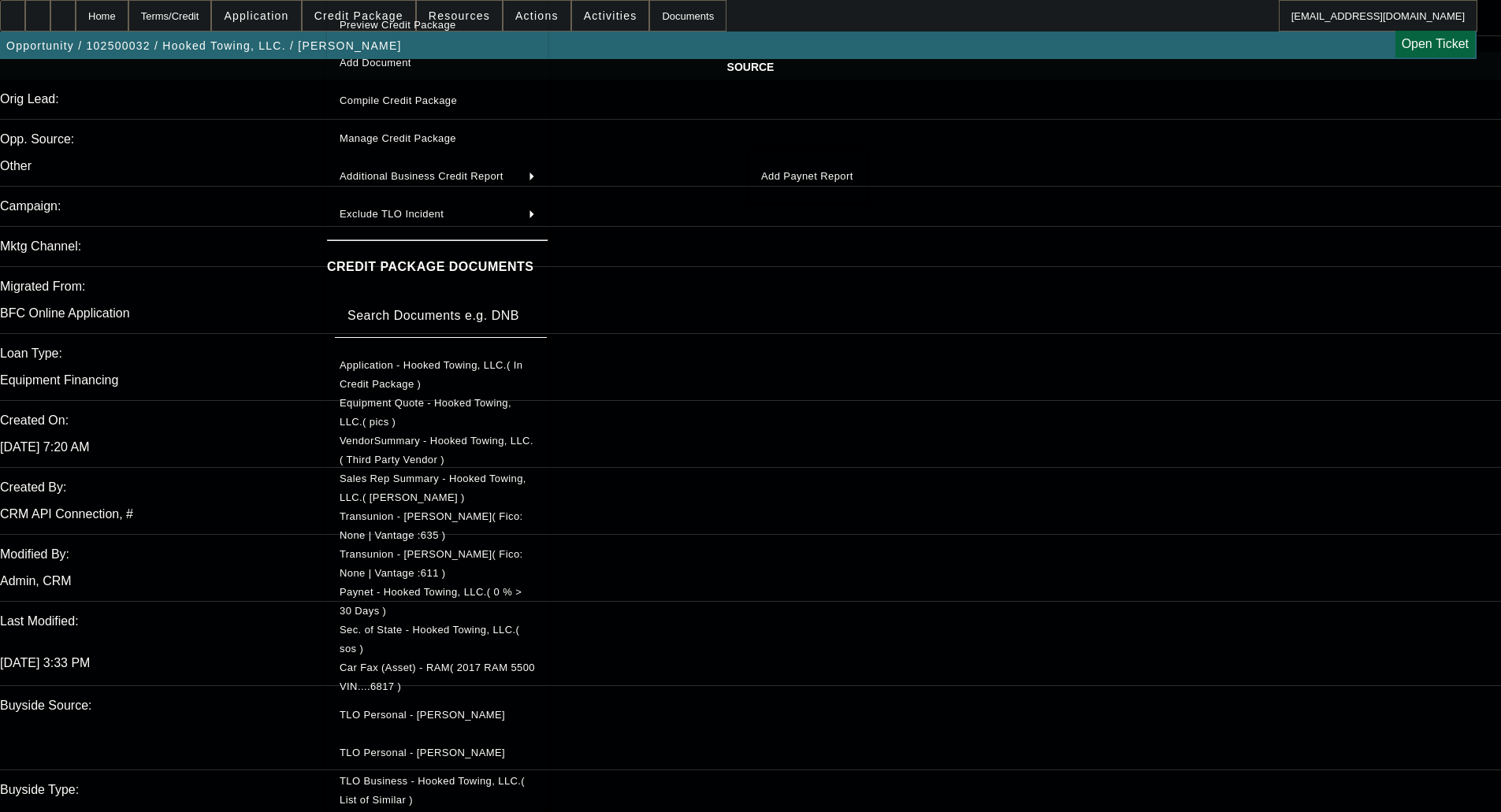
click at [397, 140] on span "Manage Credit Package" at bounding box center [398, 139] width 117 height 12
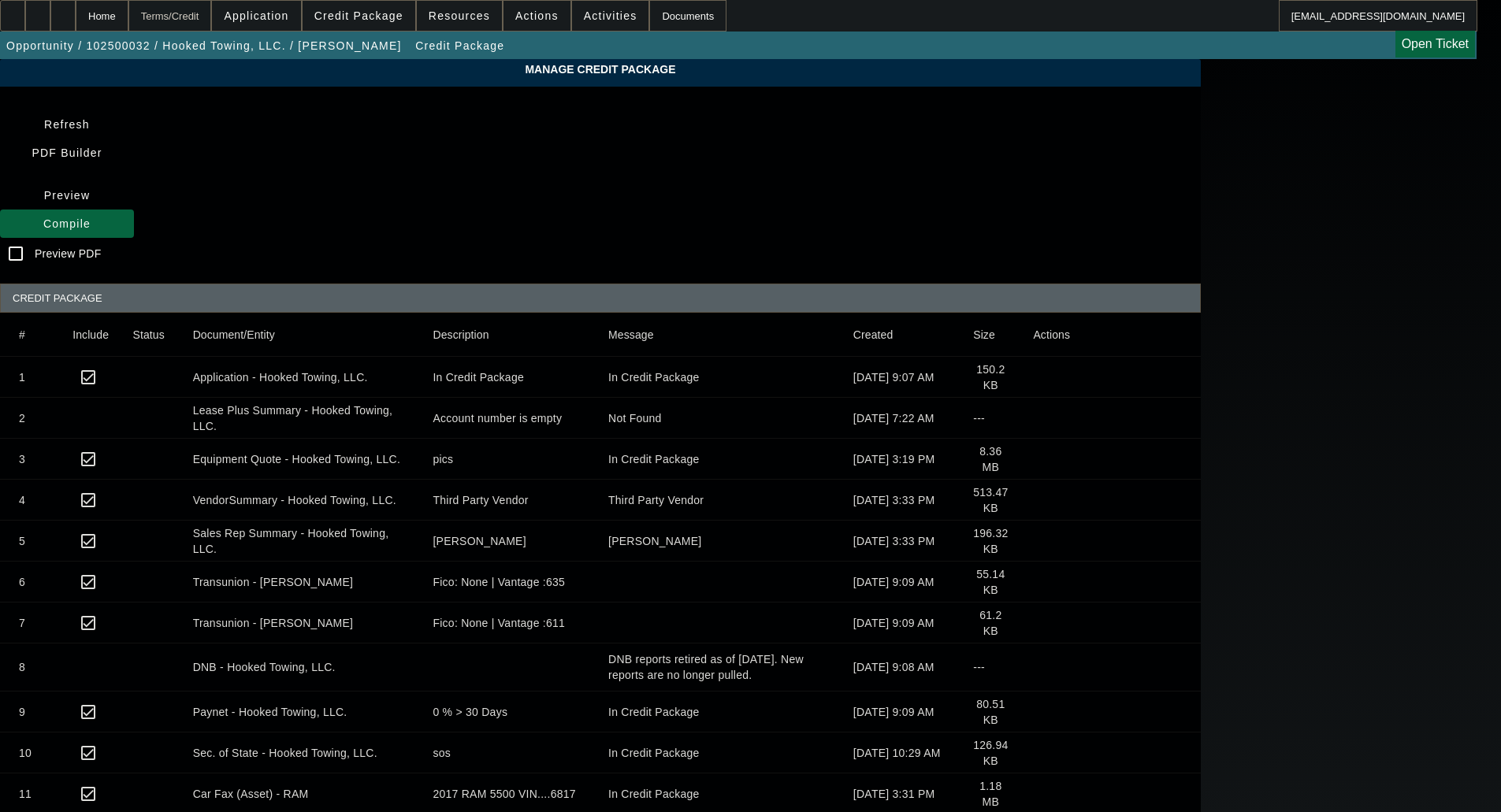
click at [206, 17] on div "Terms/Credit" at bounding box center [170, 16] width 84 height 31
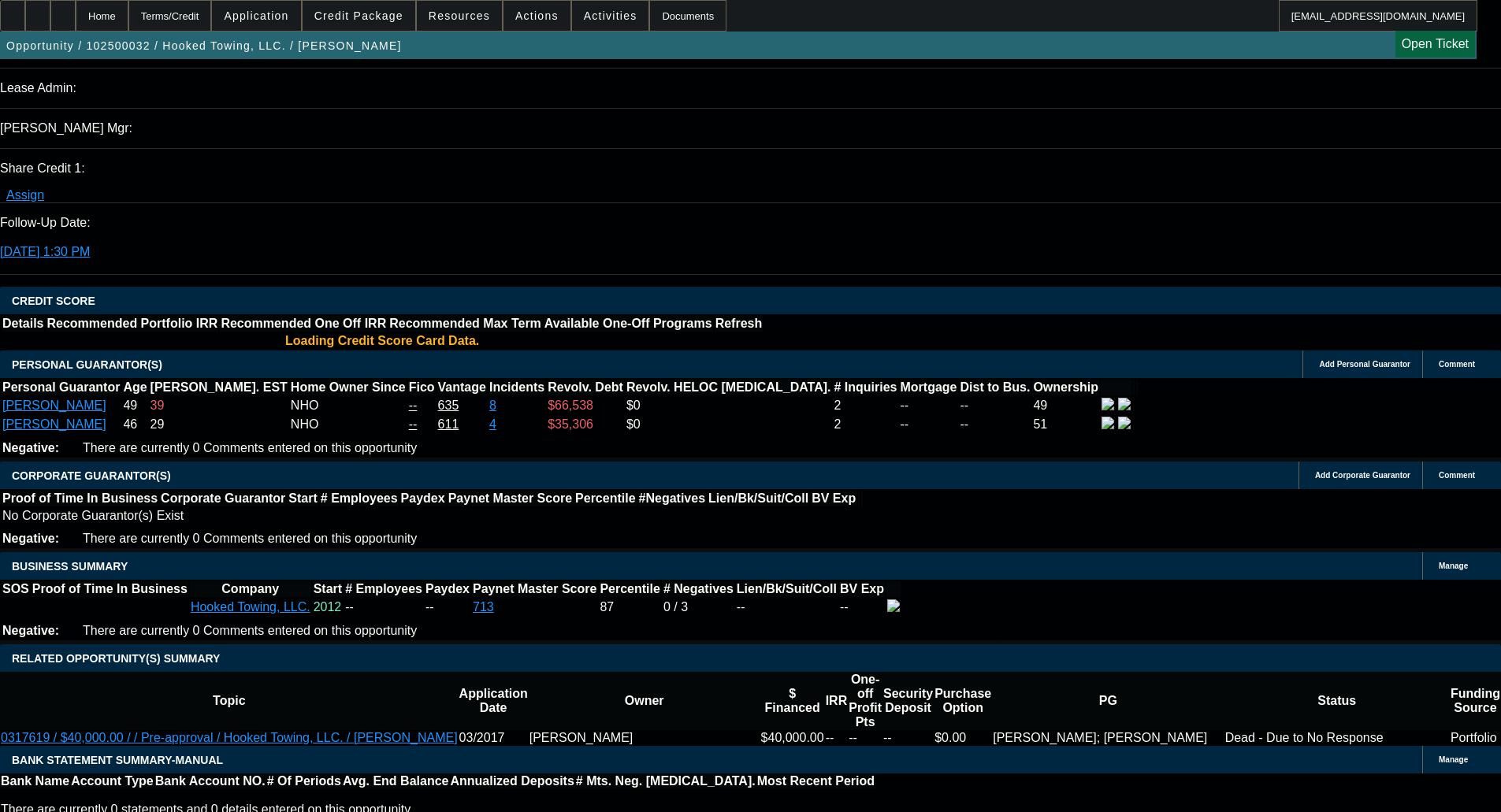
scroll to position [2036, 0]
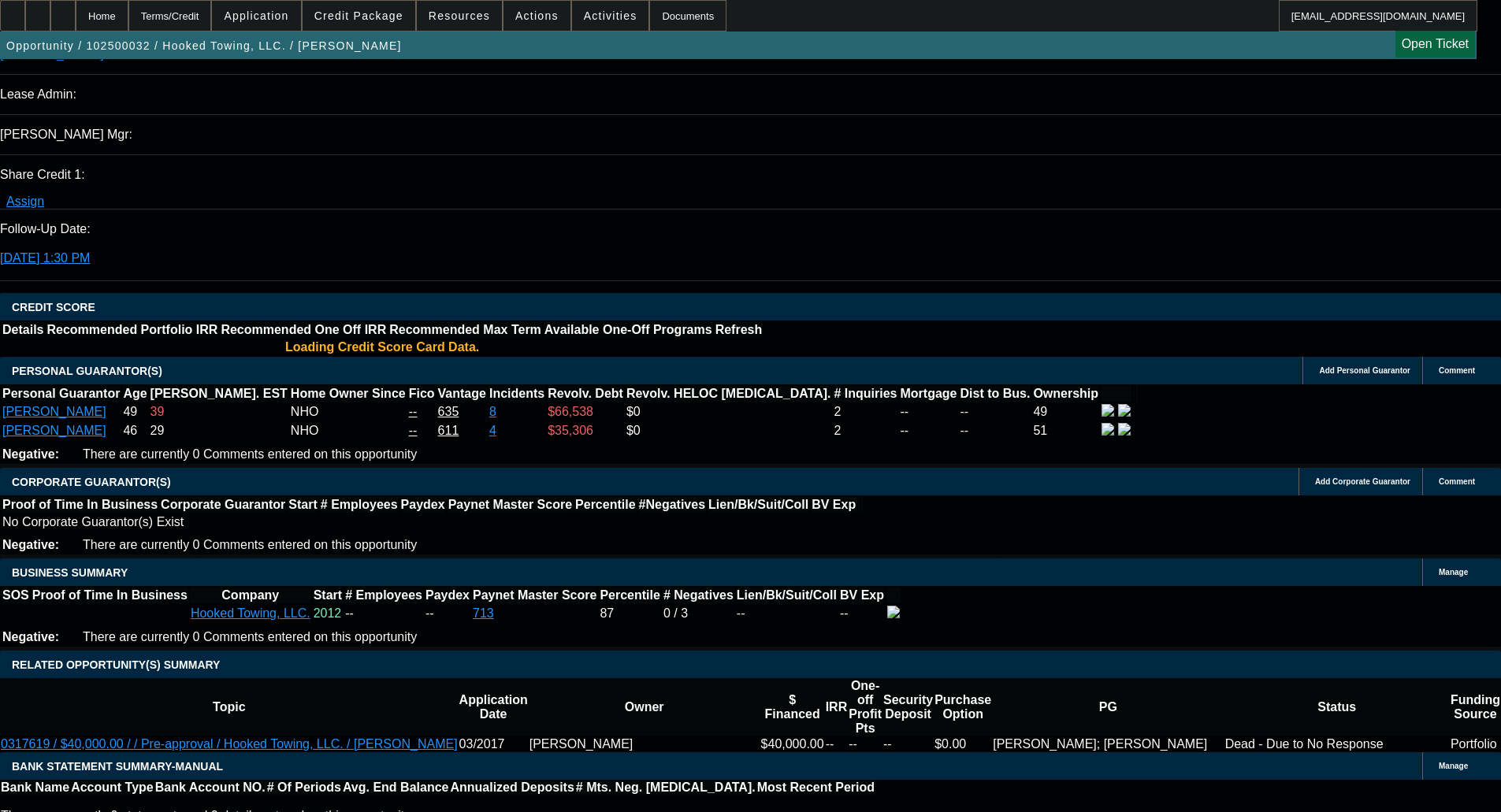
select select "0"
select select "0.1"
select select "4"
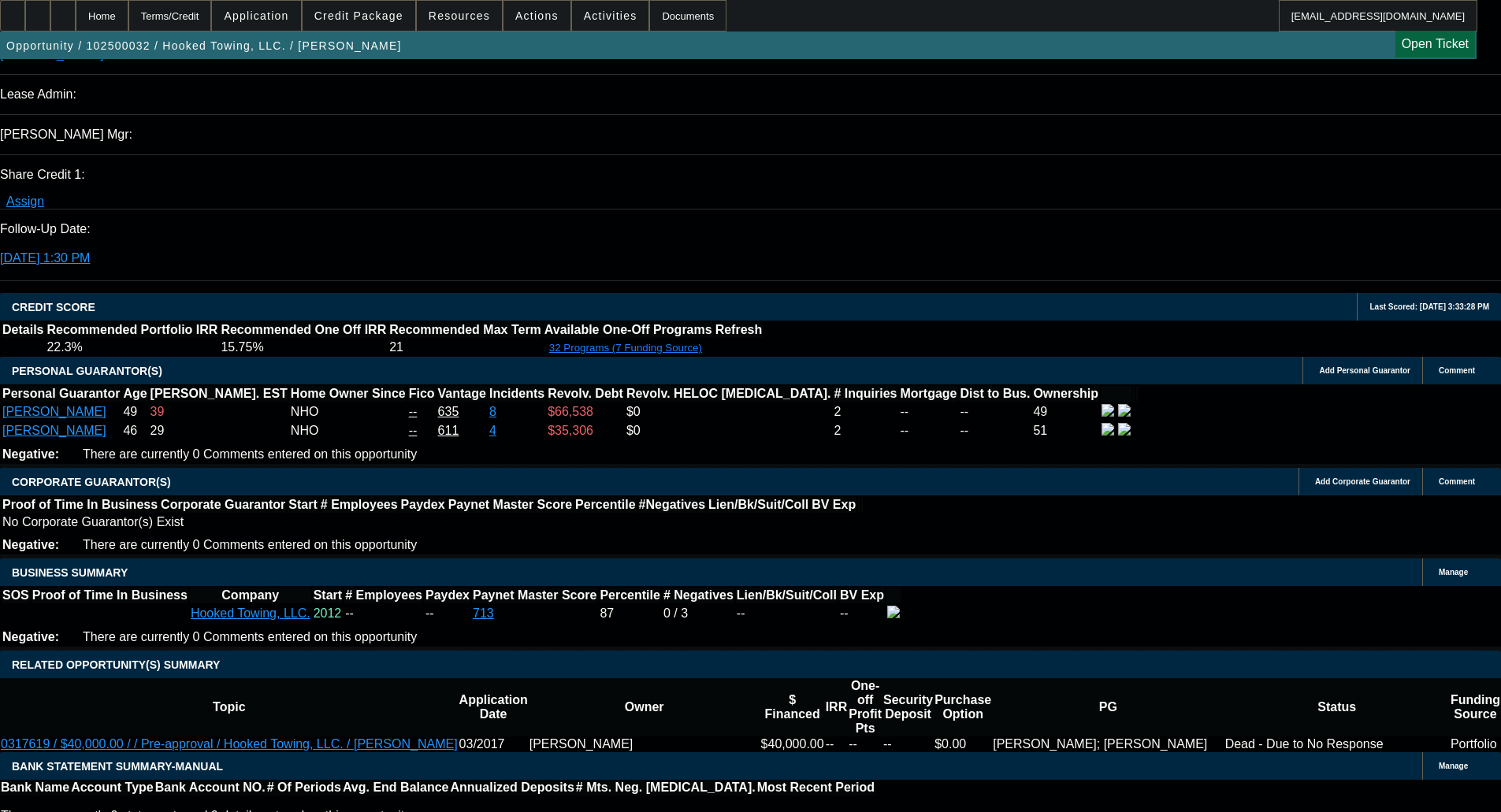
scroll to position [2127, 0]
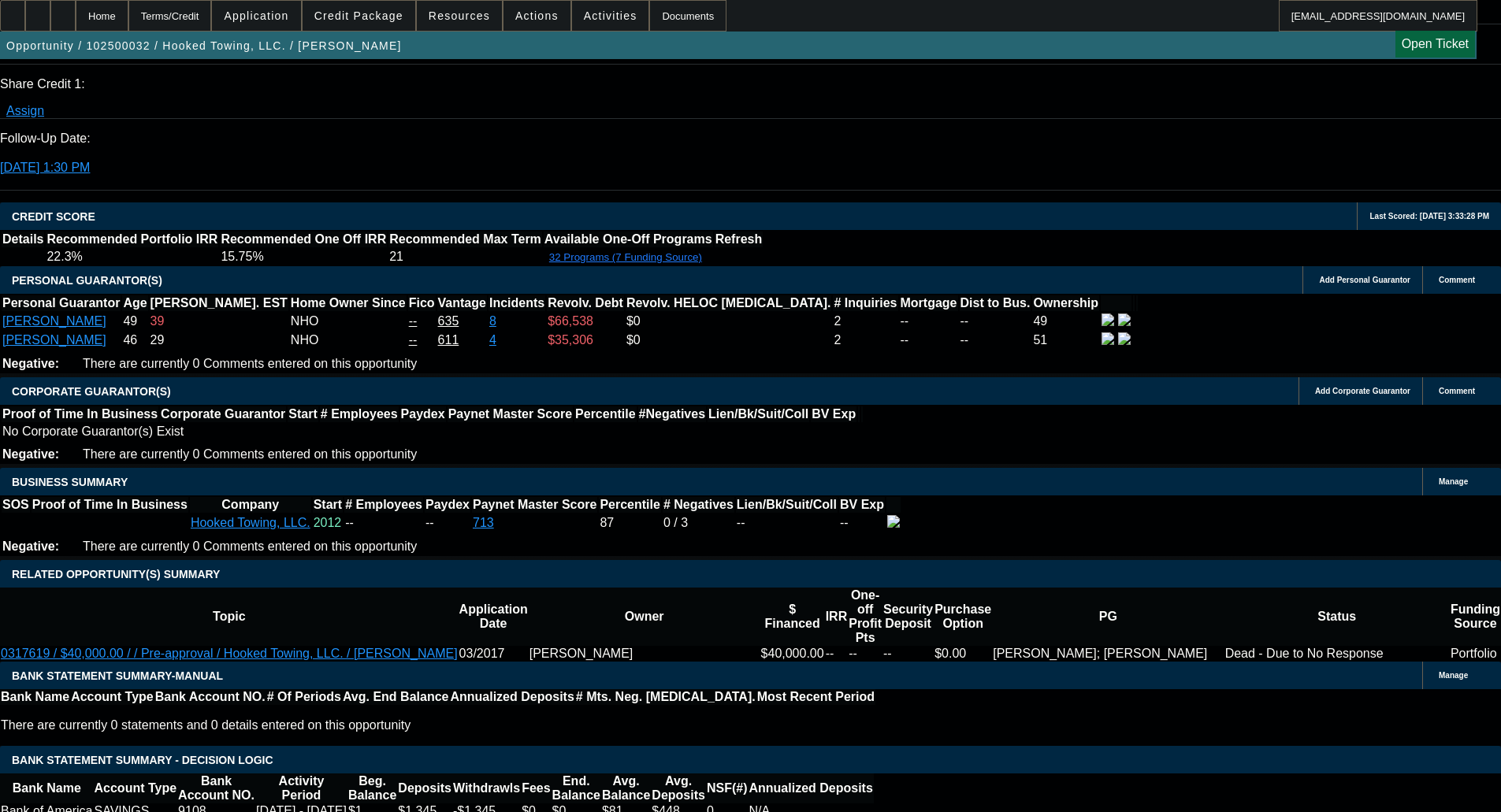
type textarea "w"
type textarea "WEAK CBR'S; NOTHING RECENT ON PAYNET; NEGATIVE BANK BALANCES; NSF'S AND OVERDRA…"
click at [1440, 37] on link "Open Ticket" at bounding box center [1435, 44] width 79 height 27
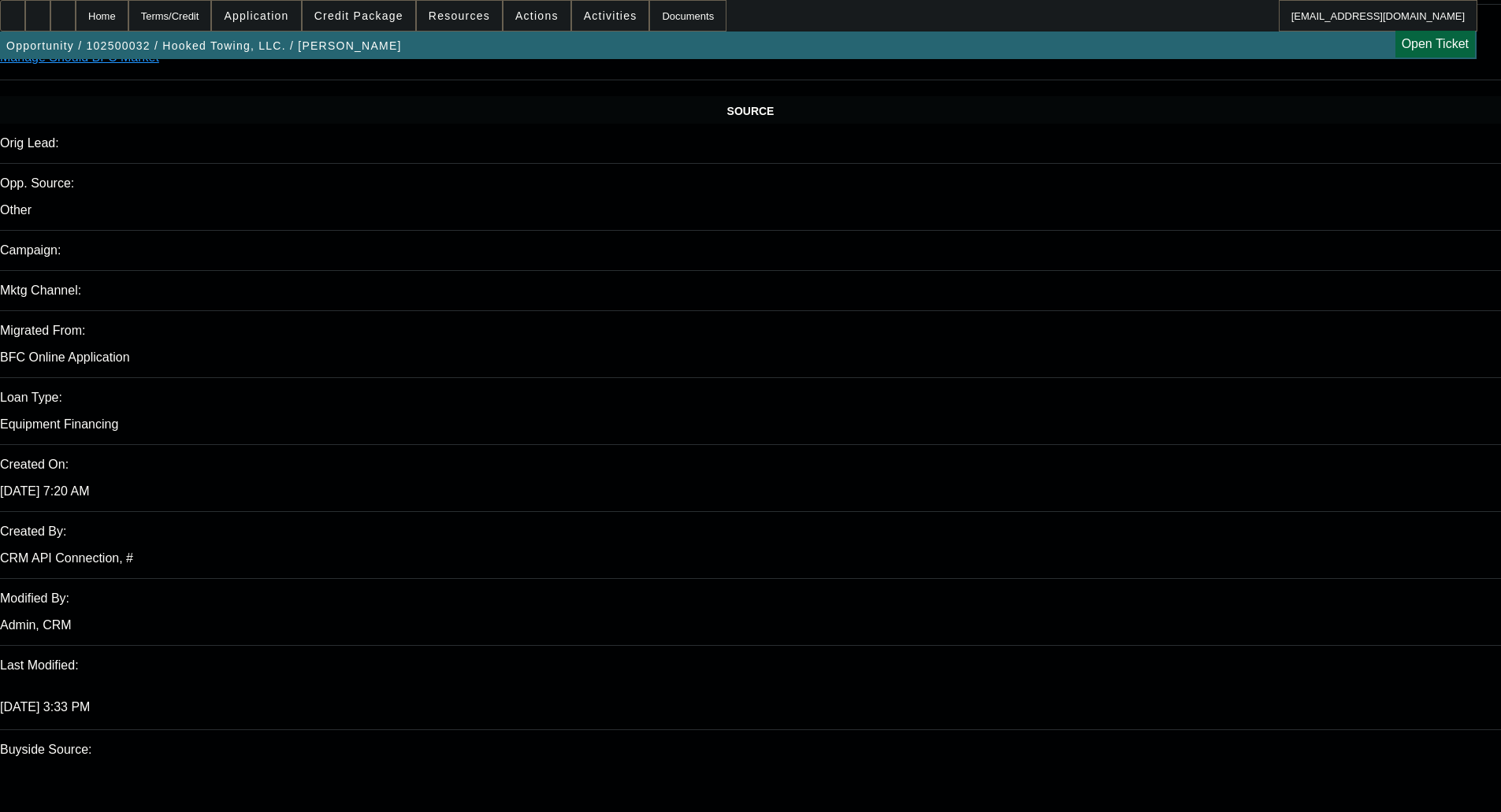
scroll to position [867, 0]
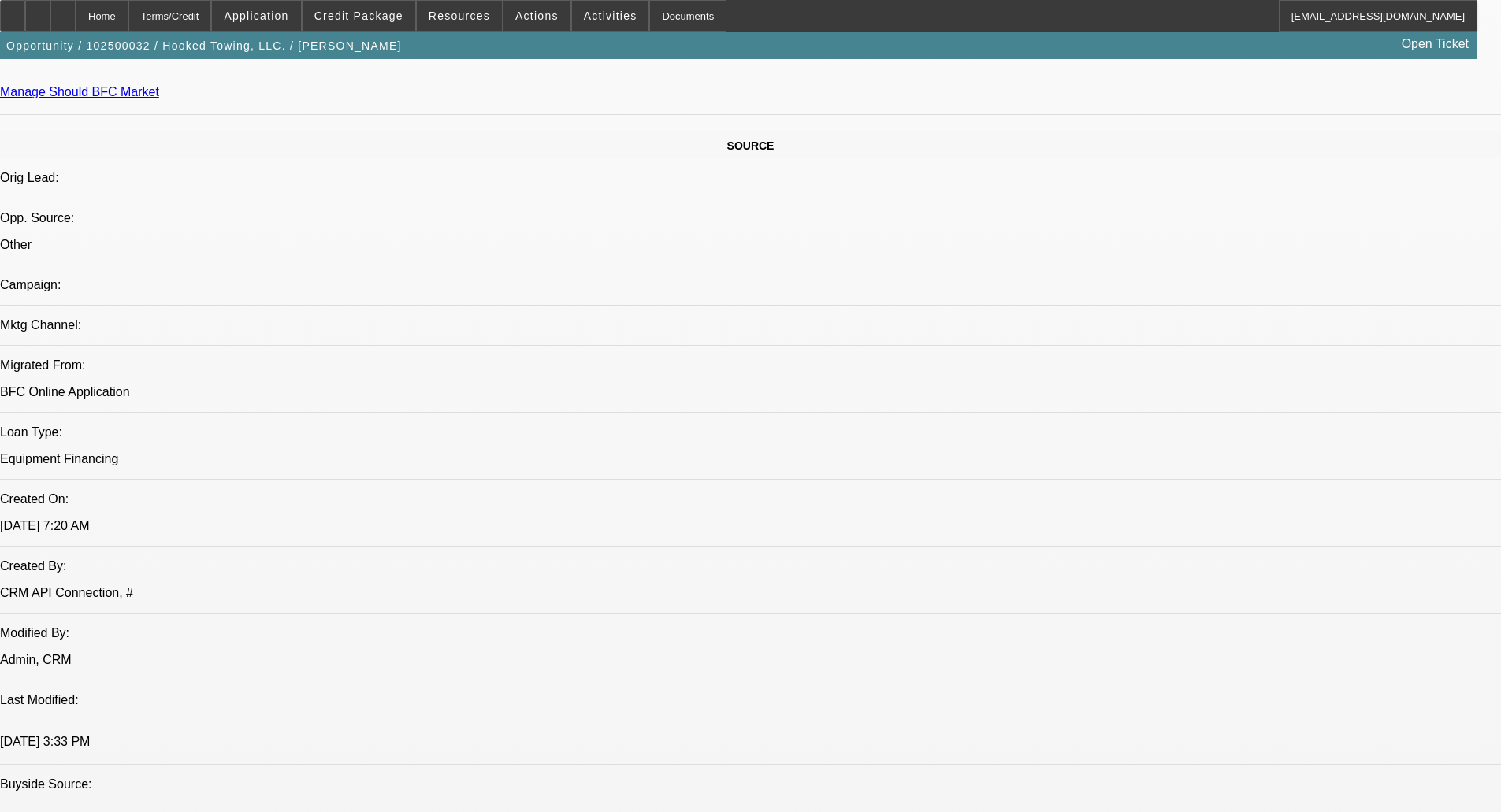
click at [353, 16] on span "Credit Package" at bounding box center [359, 16] width 89 height 12
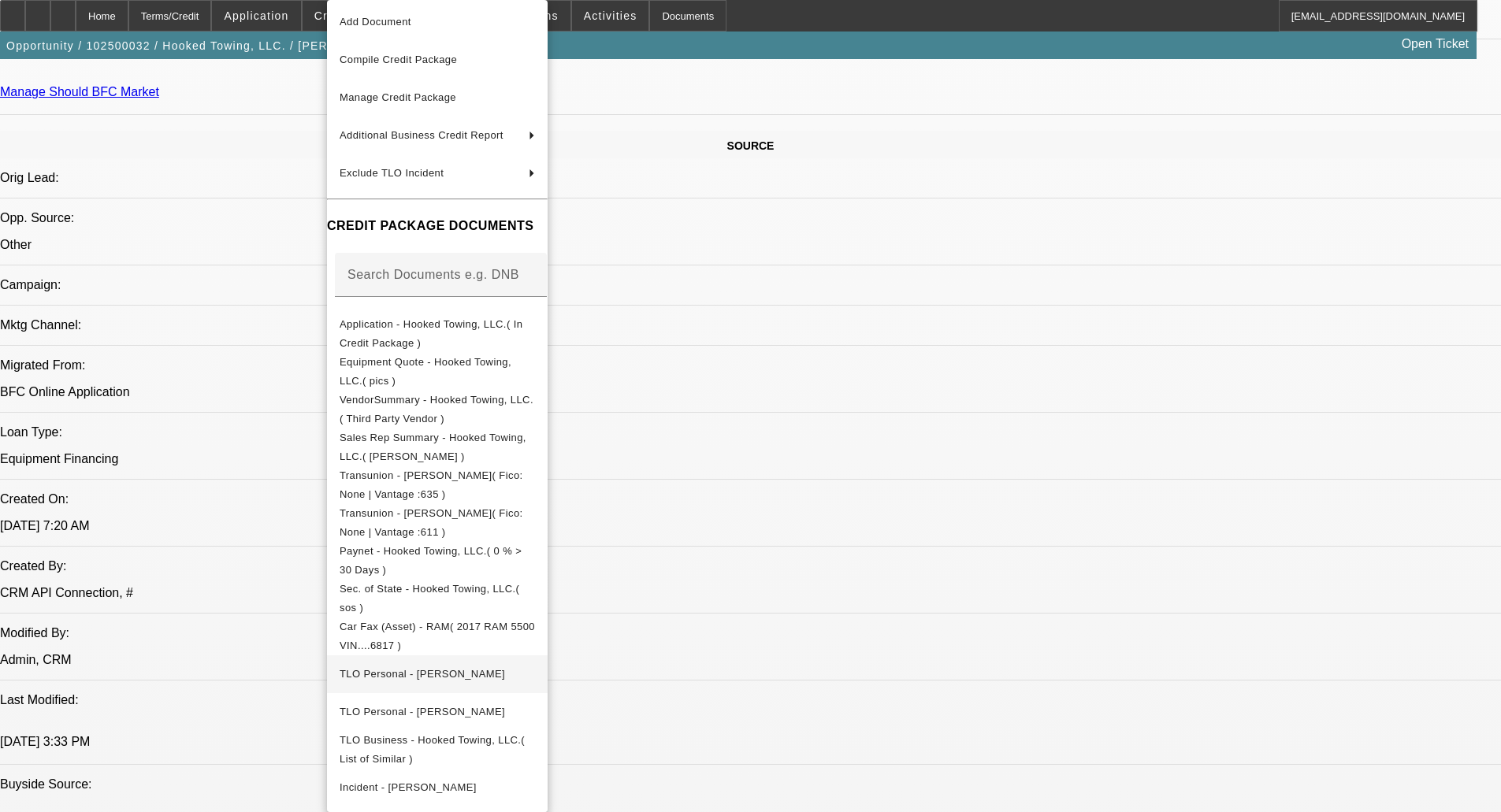
scroll to position [119, 0]
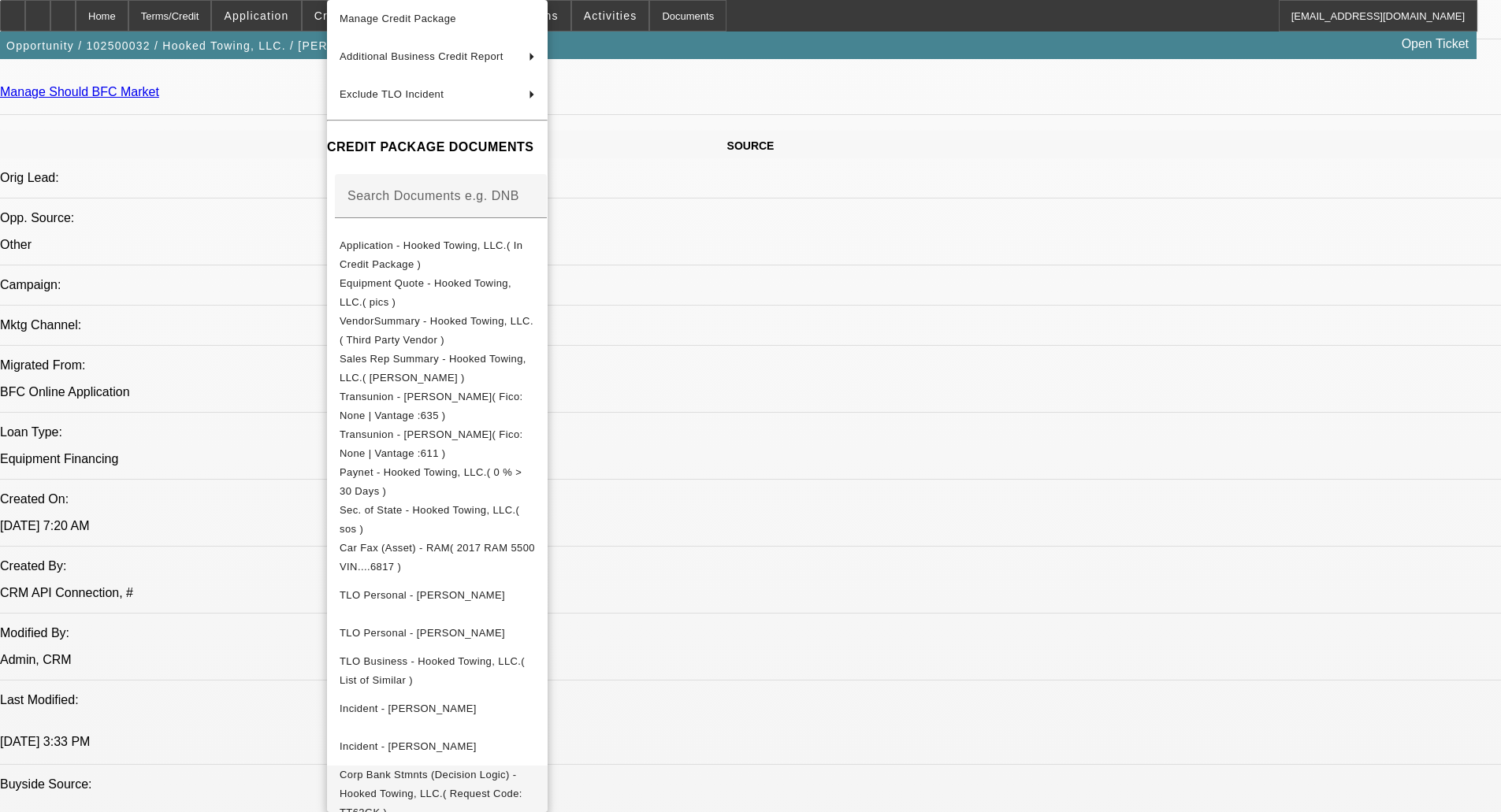
click at [465, 782] on span "Corp Bank Stmnts (Decision Logic) - Hooked Towing, LLC.( Request Code: TT62GK )" at bounding box center [438, 794] width 195 height 57
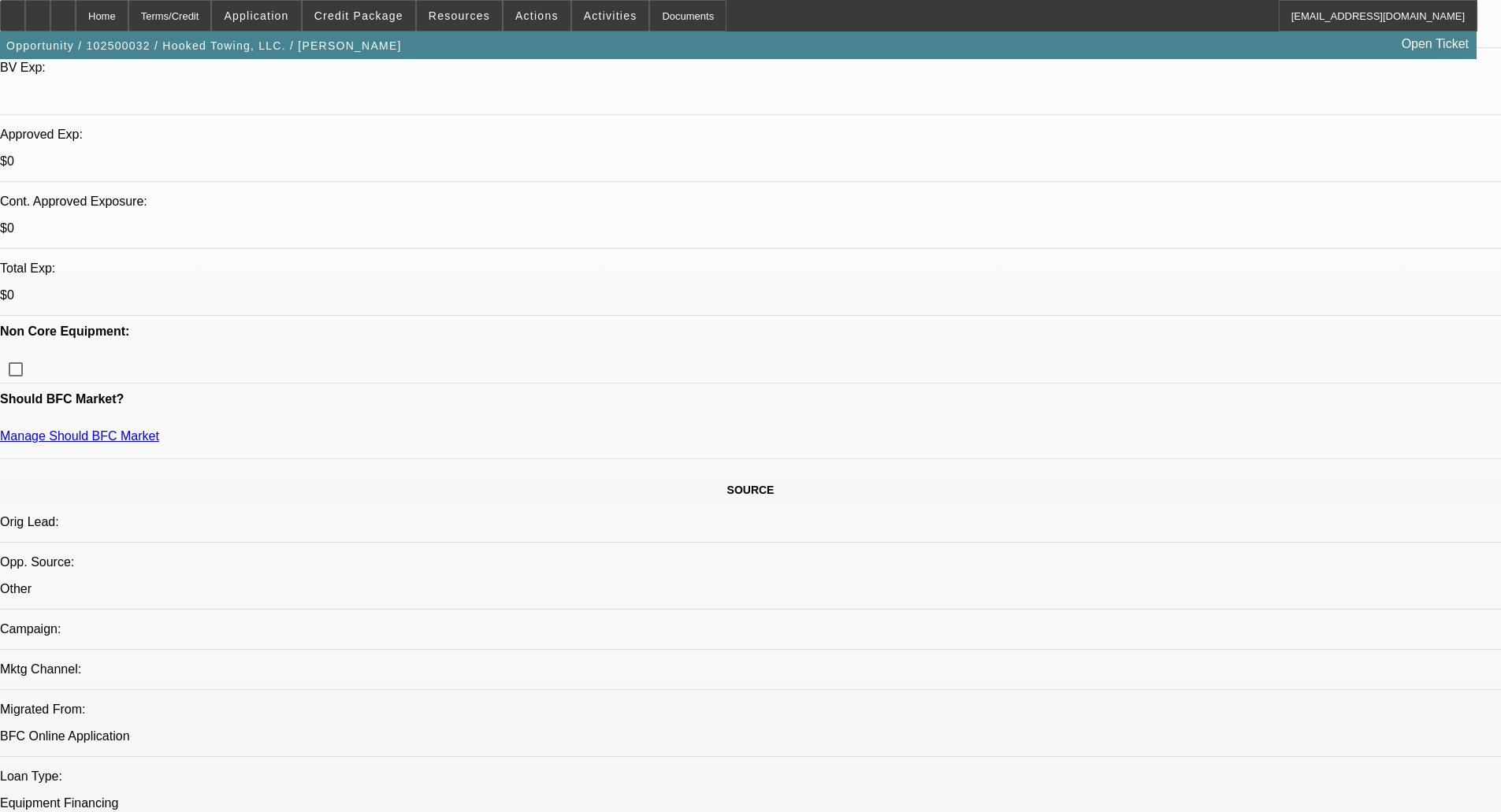
scroll to position [0, 0]
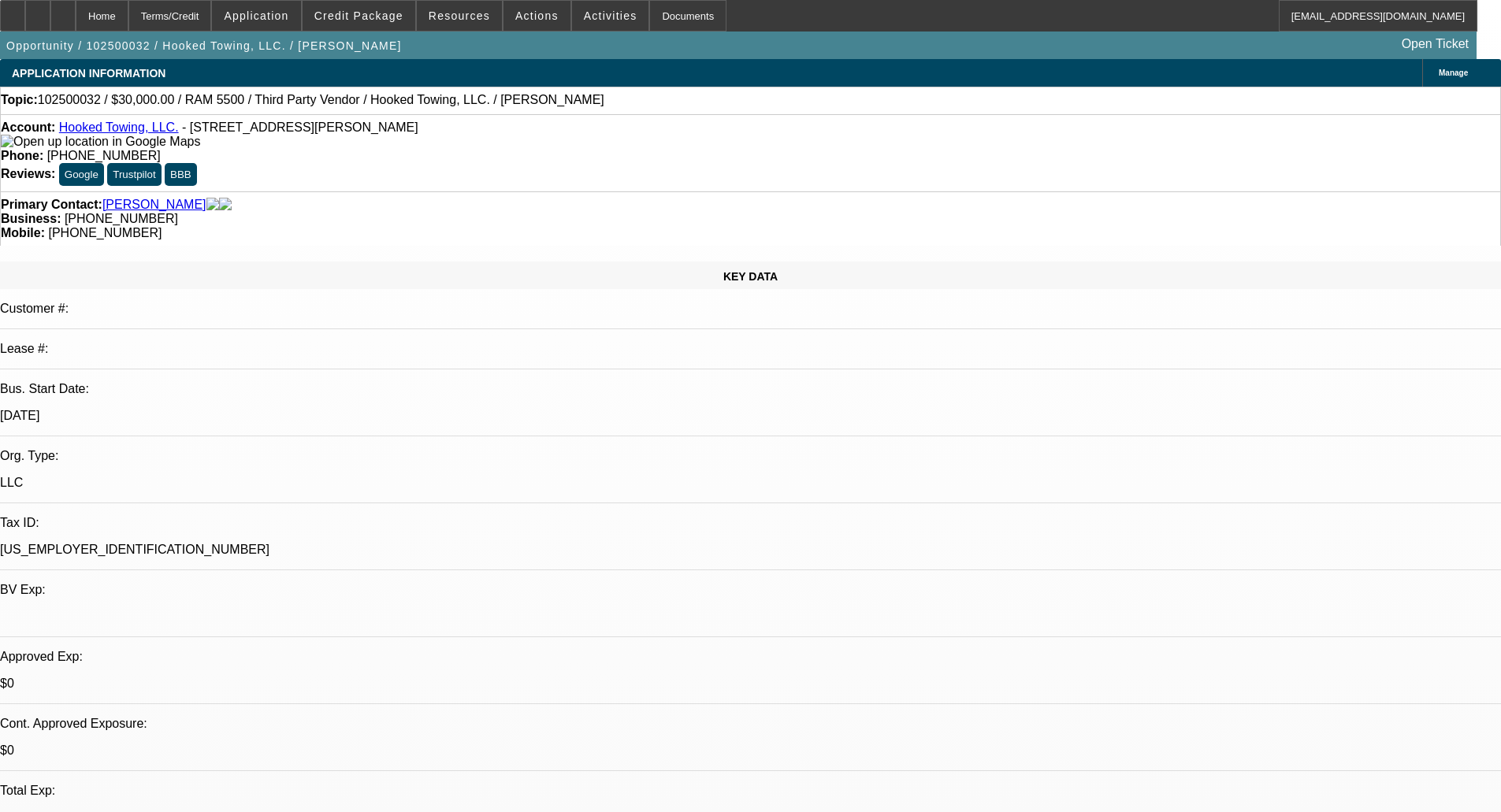
click at [85, 103] on span "102500032 / $30,000.00 / RAM 5500 / Third Party Vendor / Hooked Towing, LLC. / …" at bounding box center [321, 100] width 567 height 14
copy span "102500032"
click at [218, 104] on span "102500032 / $30,000.00 / RAM 5500 / Third Party Vendor / Hooked Towing, LLC. / …" at bounding box center [321, 100] width 567 height 14
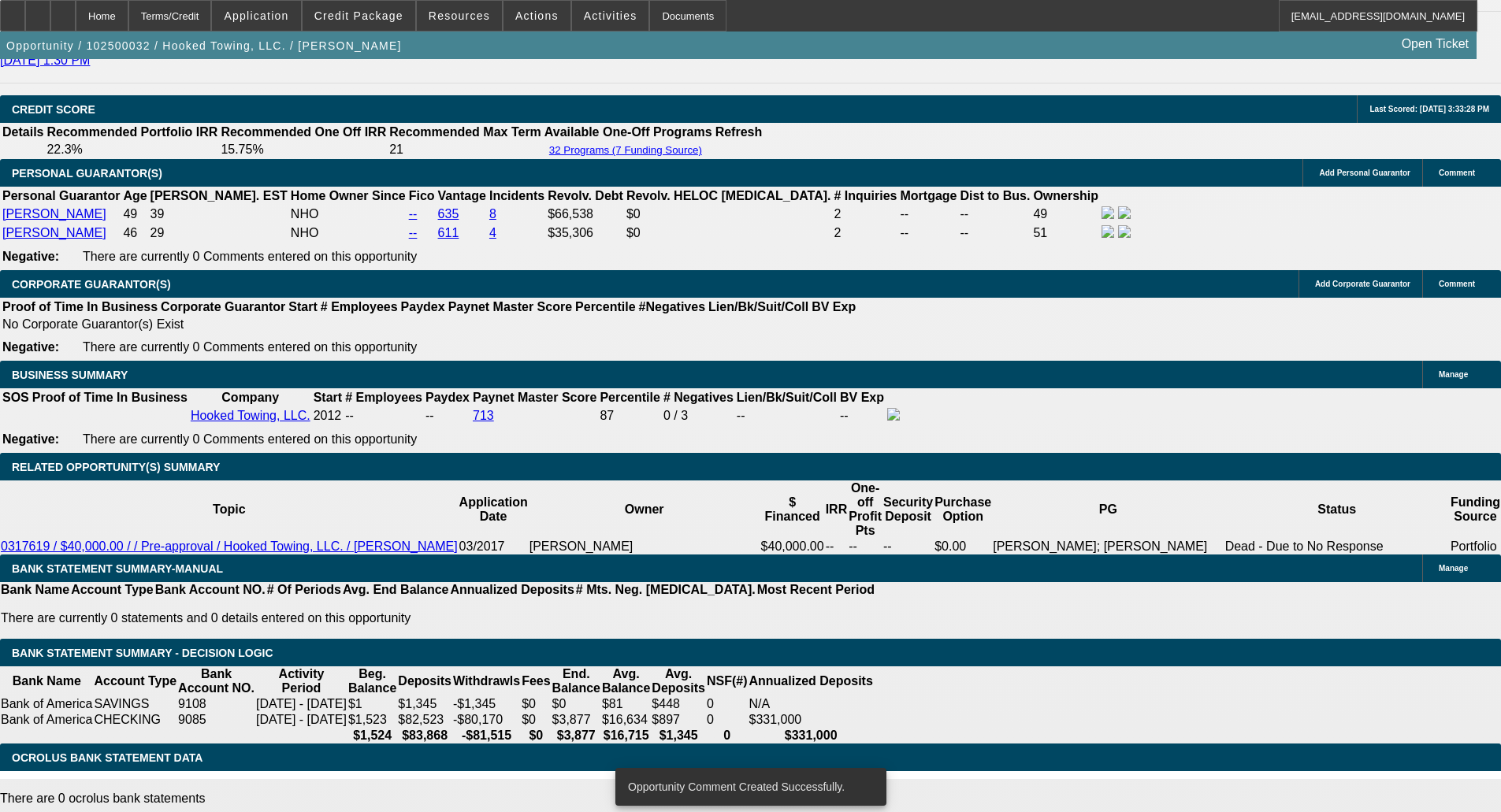
scroll to position [2206, 0]
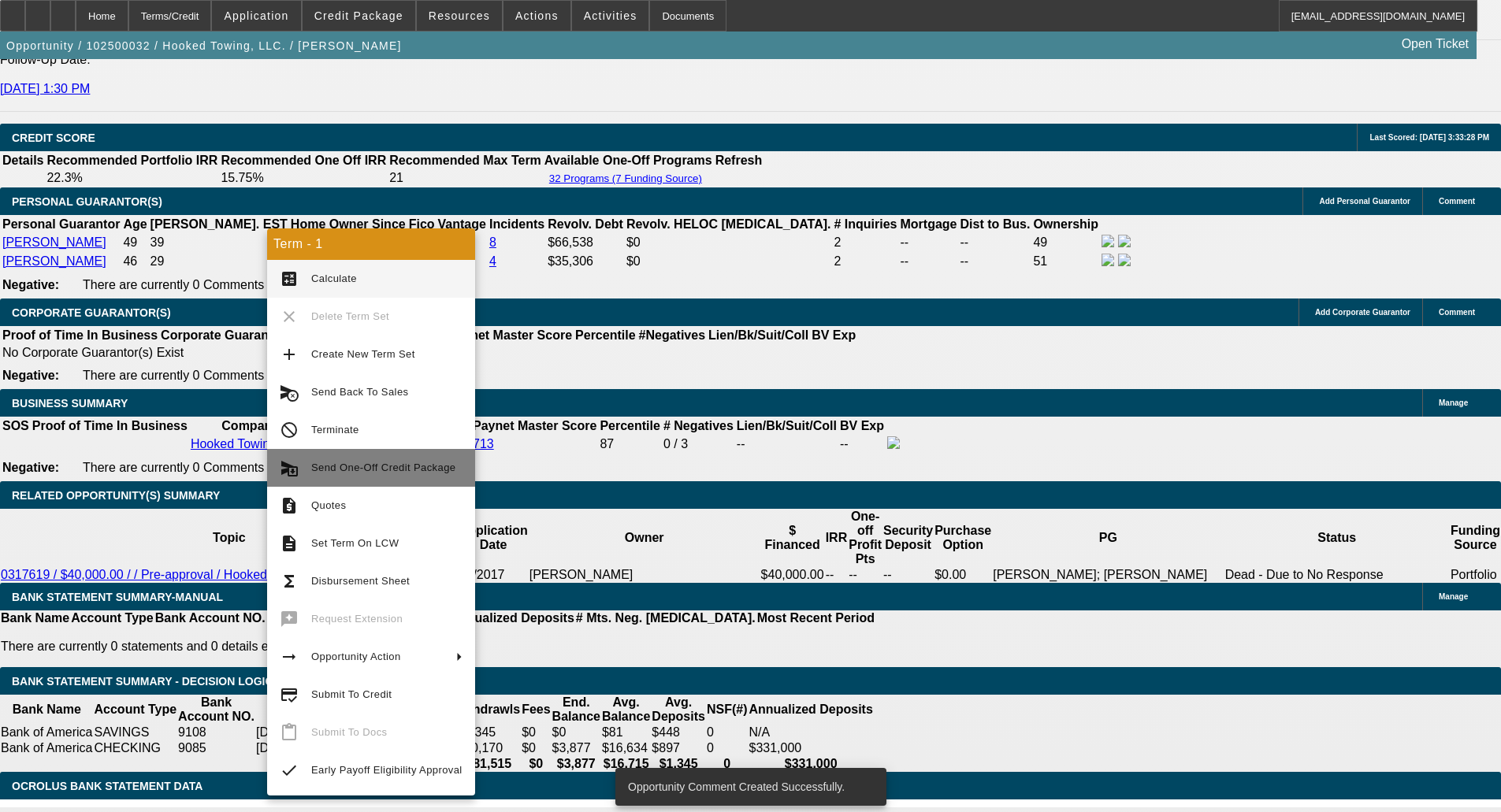
click at [342, 468] on span "Send One-Off Credit Package" at bounding box center [383, 468] width 144 height 12
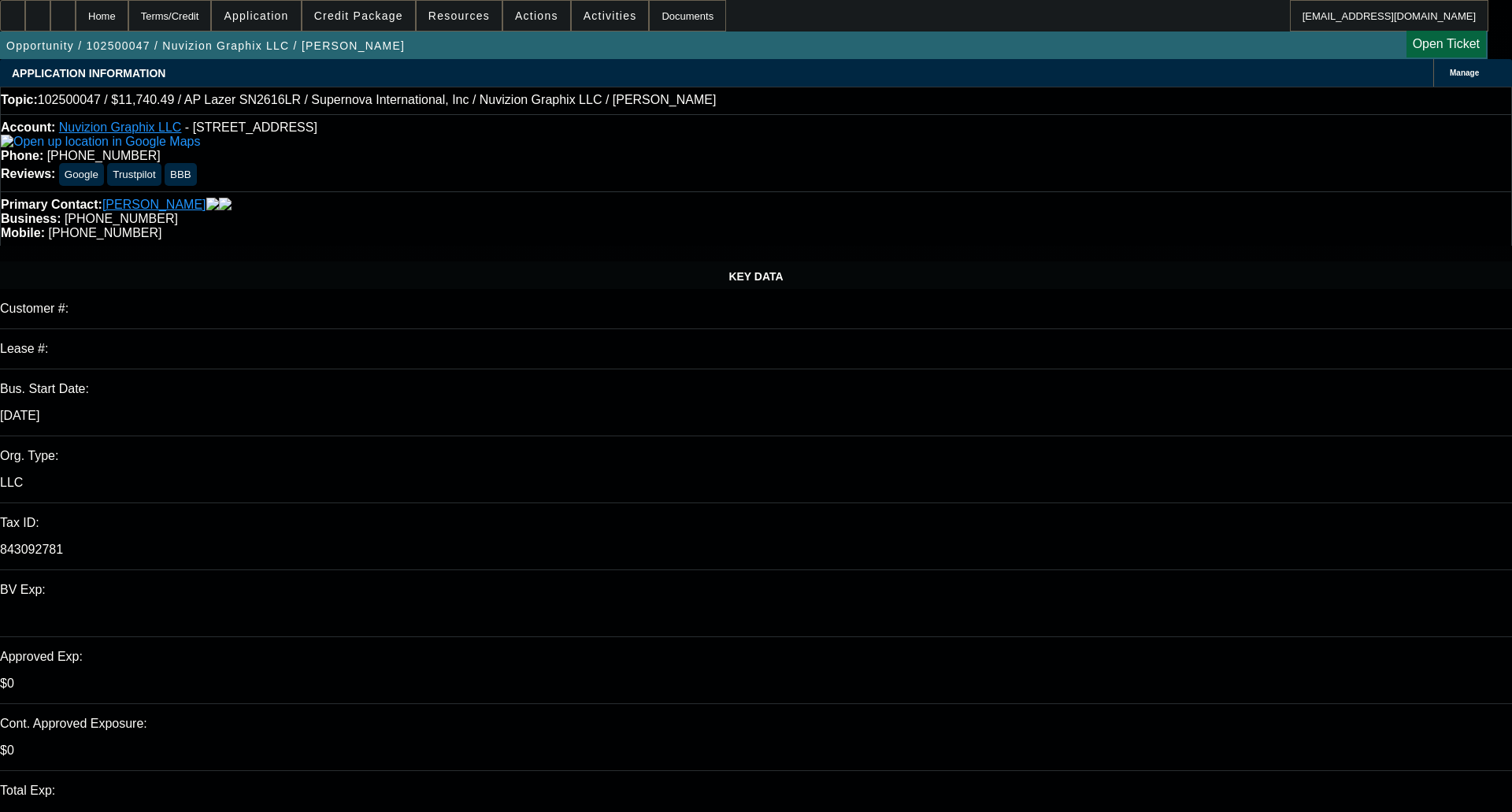
select select "0"
select select "0.1"
select select "5"
select select "0"
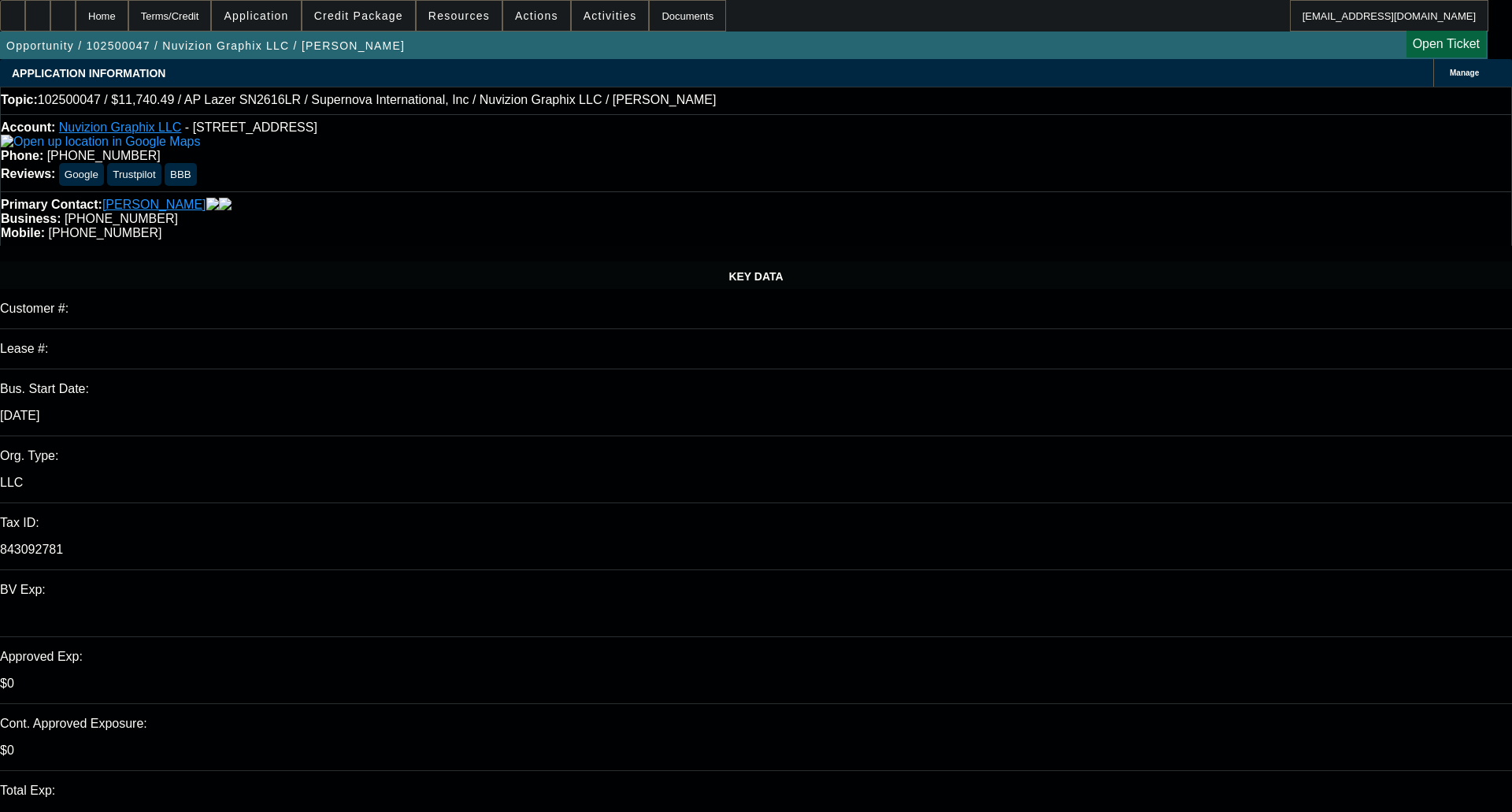
select select "0"
select select "0.1"
select select "5"
select select "0"
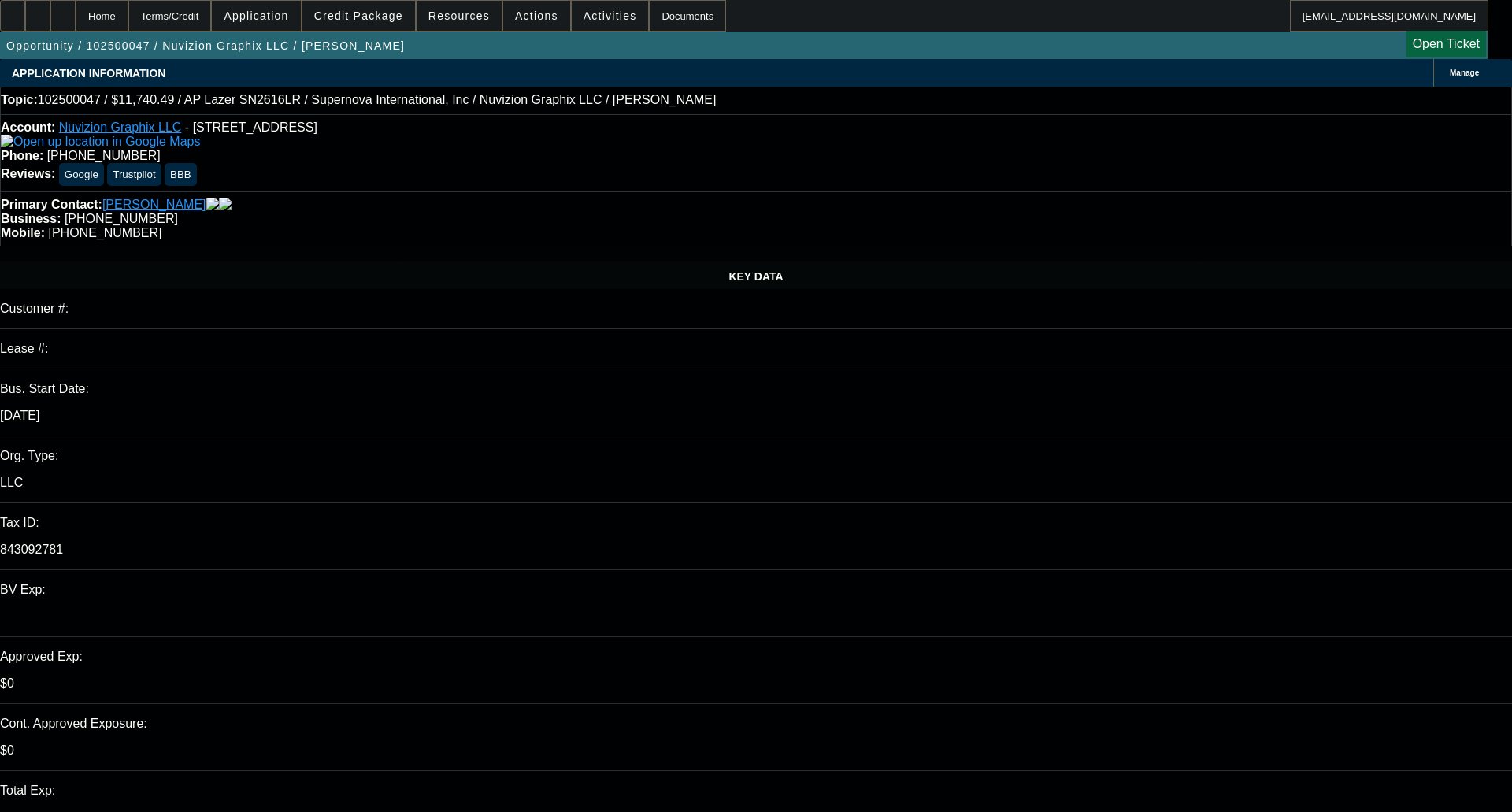
select select "0.1"
select select "6"
select select "0"
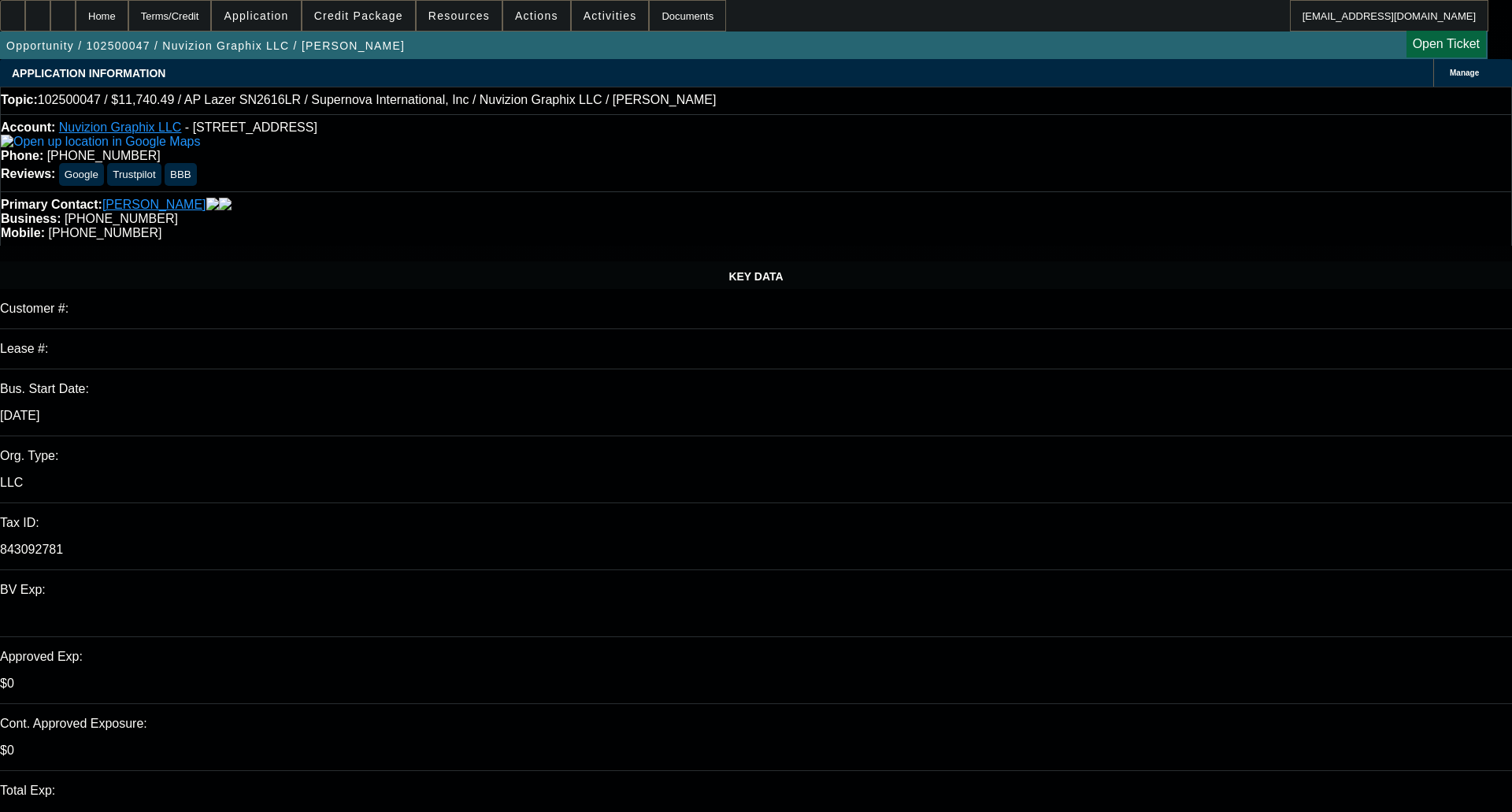
select select "6"
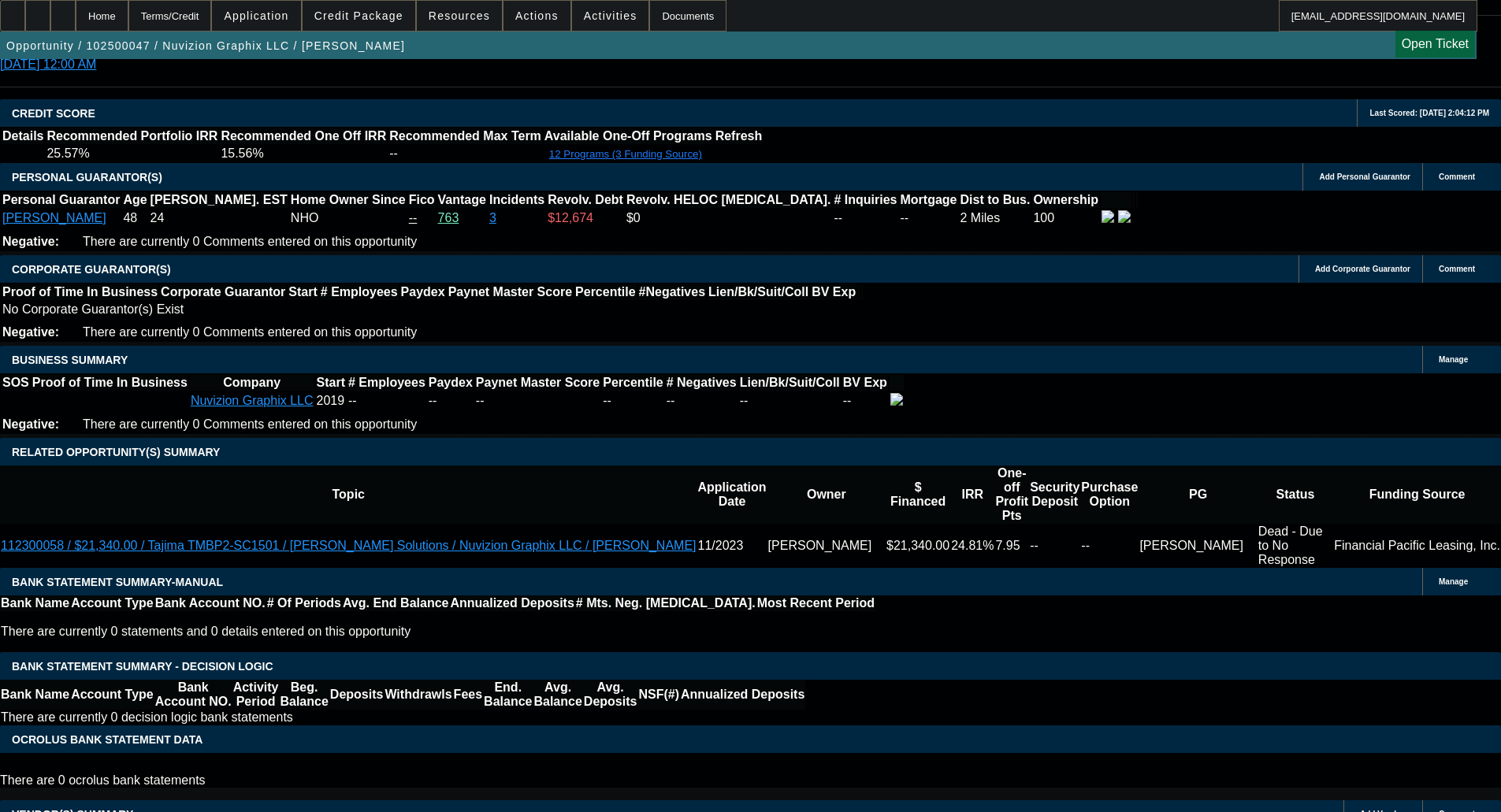
scroll to position [1945, 0]
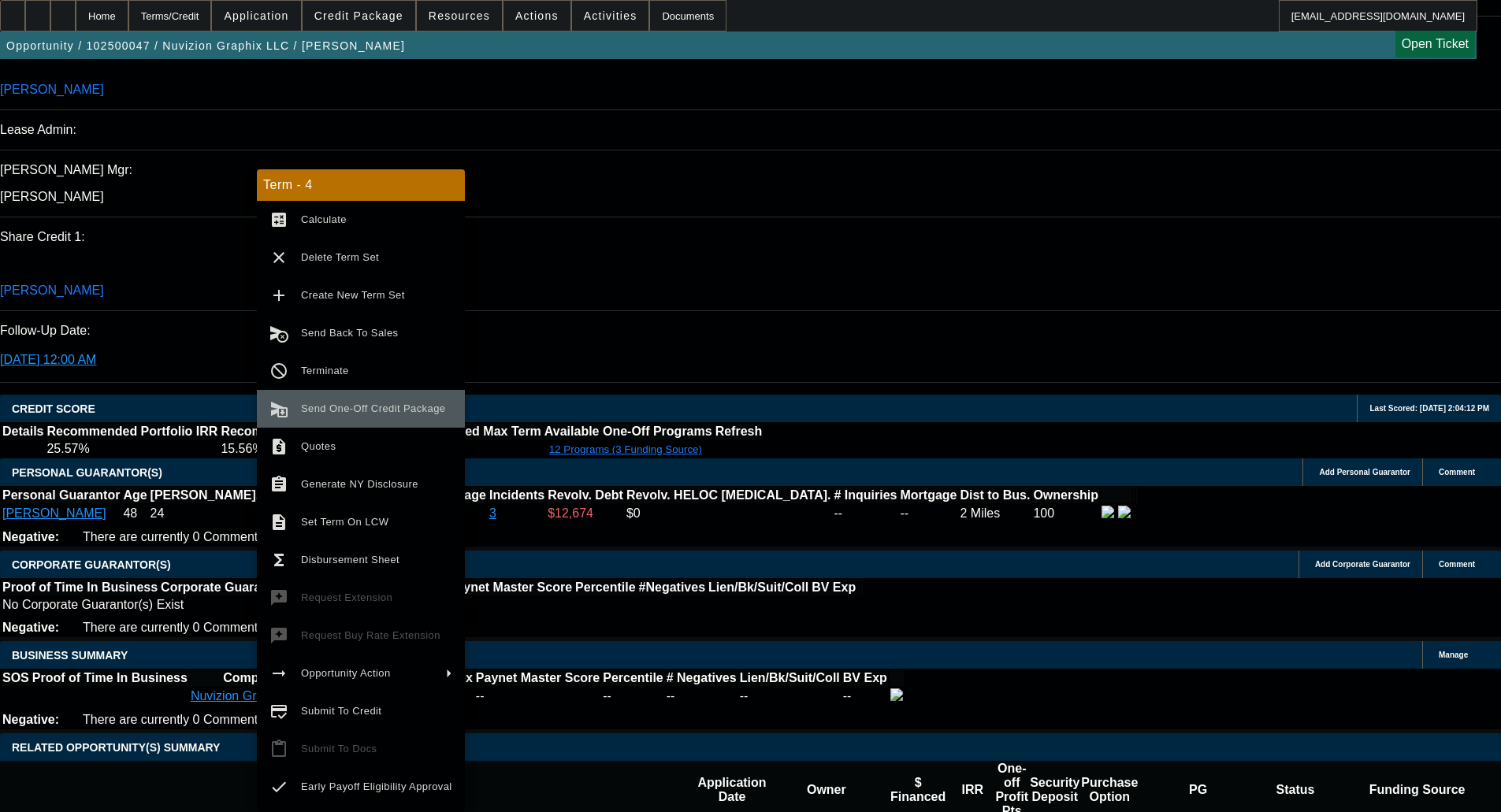
click at [364, 423] on button "send_and_archive Send One-Off Credit Package" at bounding box center [361, 409] width 208 height 37
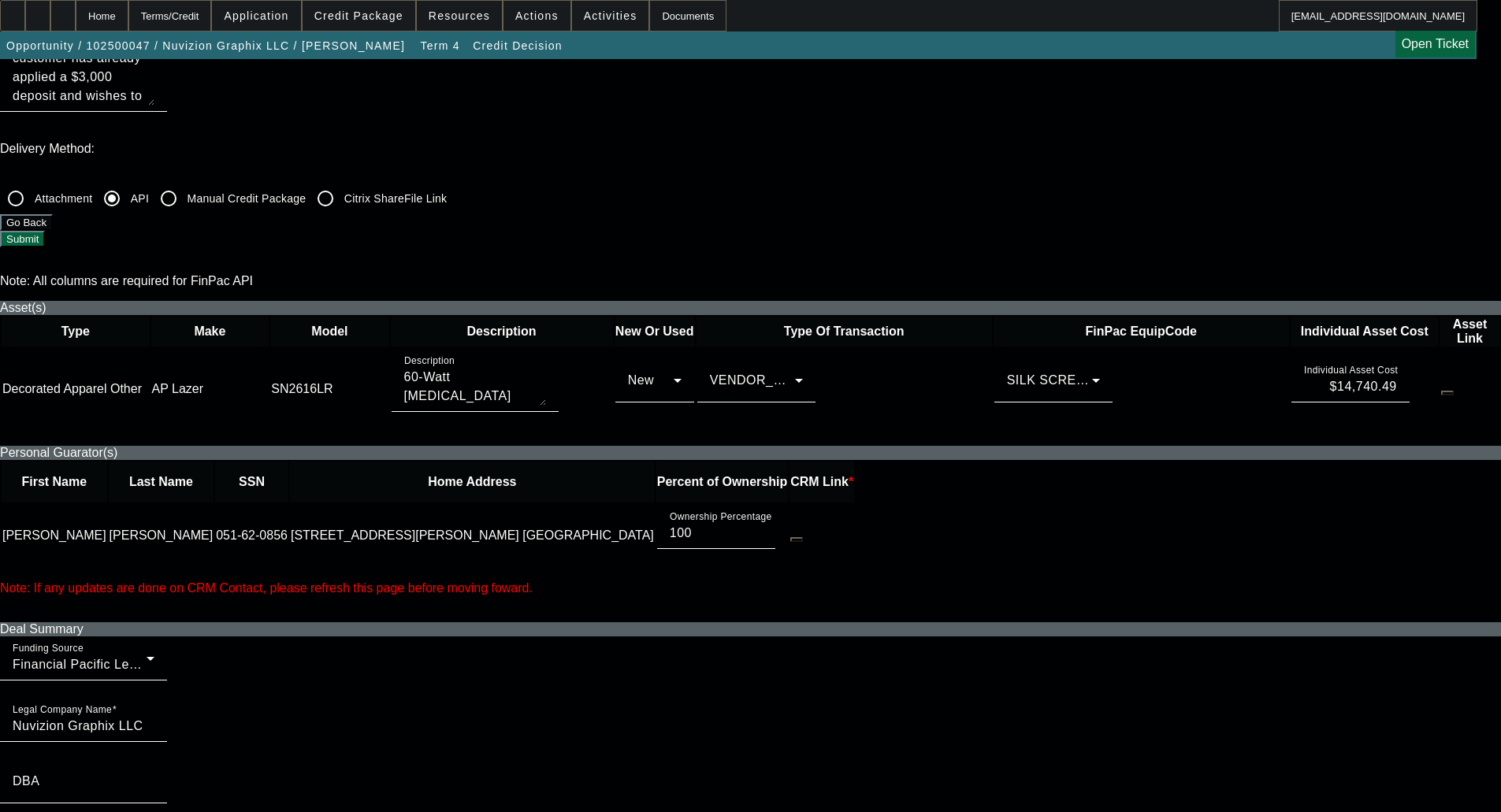
scroll to position [551, 0]
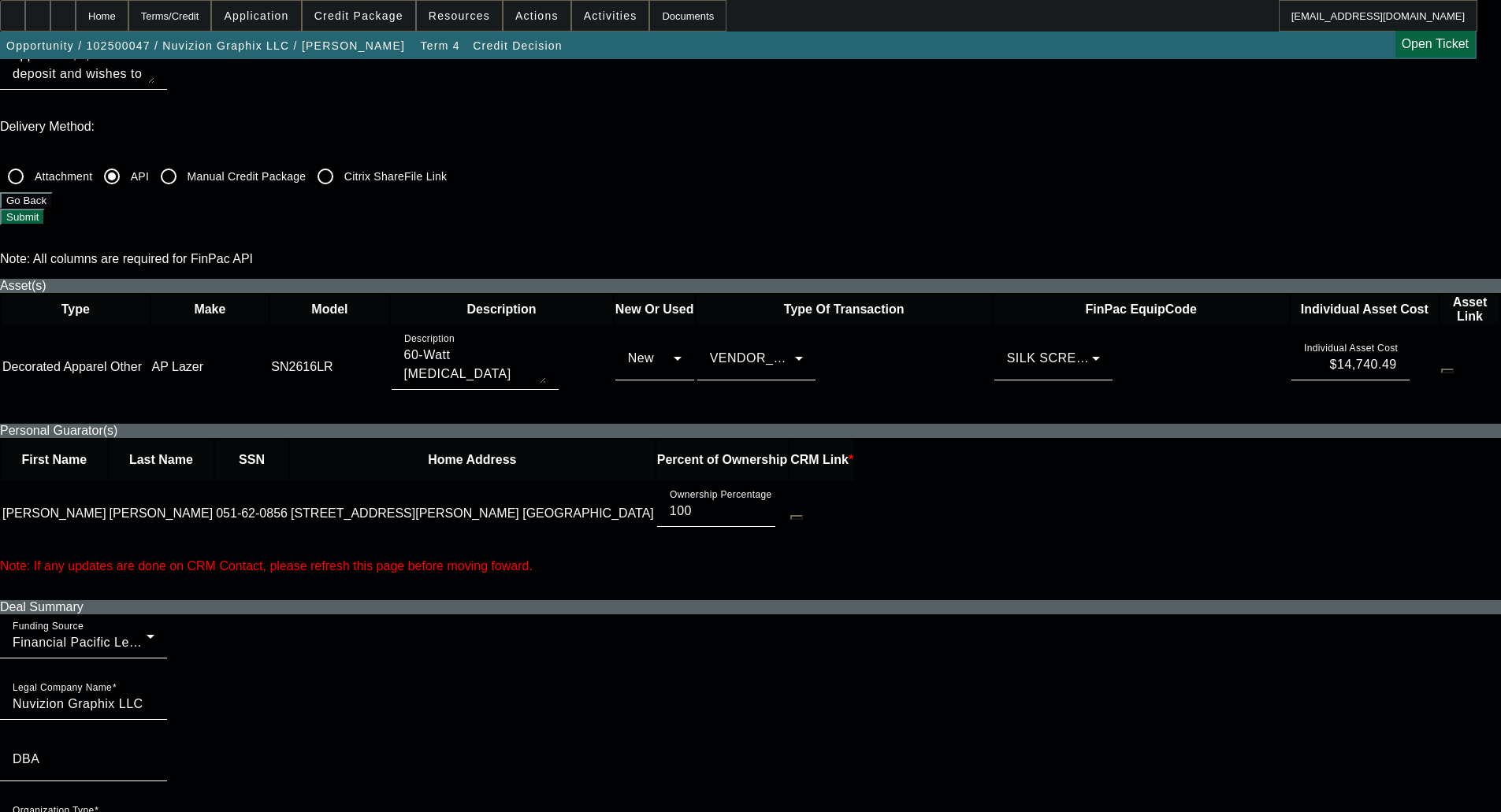
checkbox input "true"
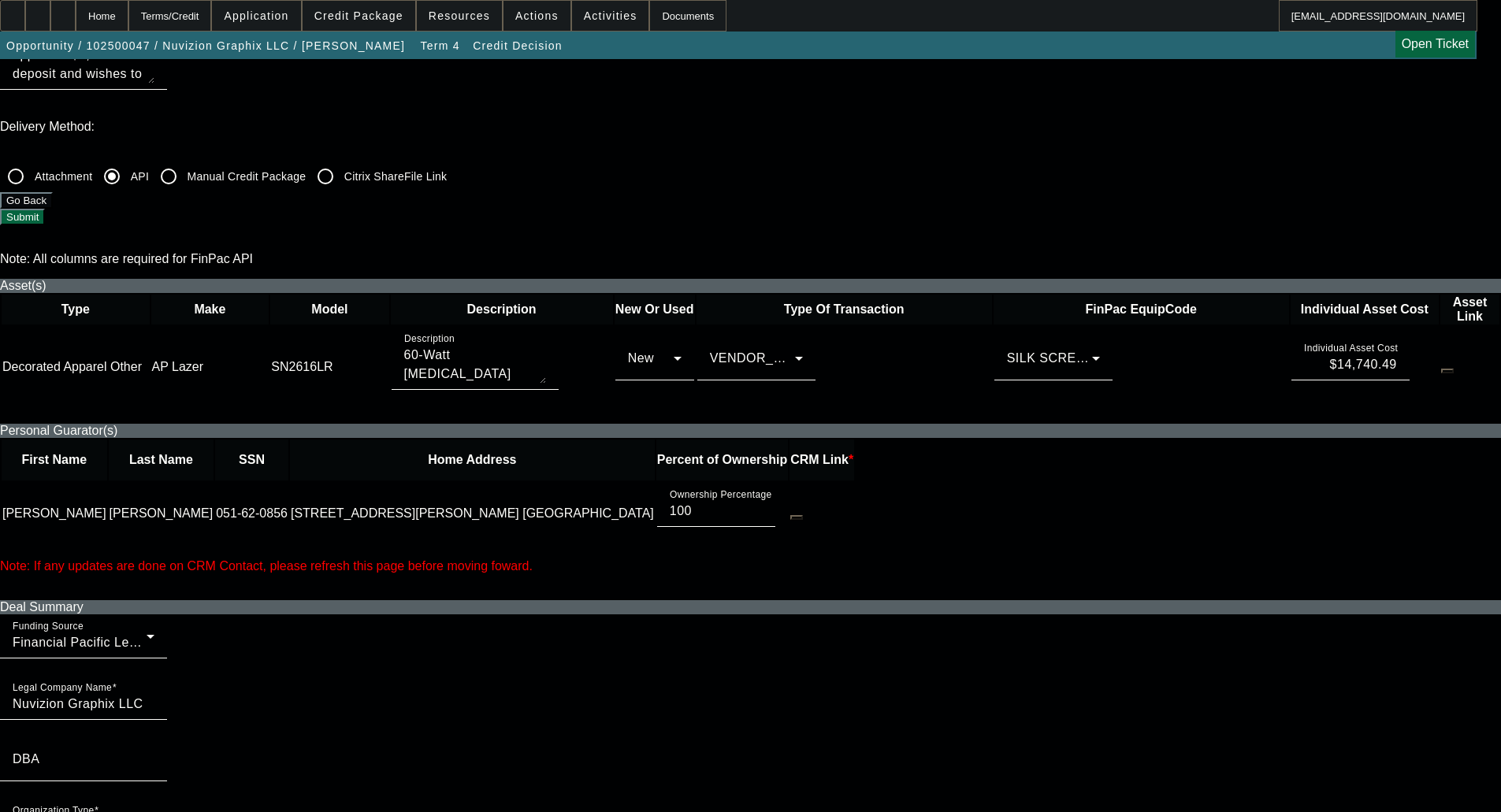
checkbox input "true"
checkbox input "false"
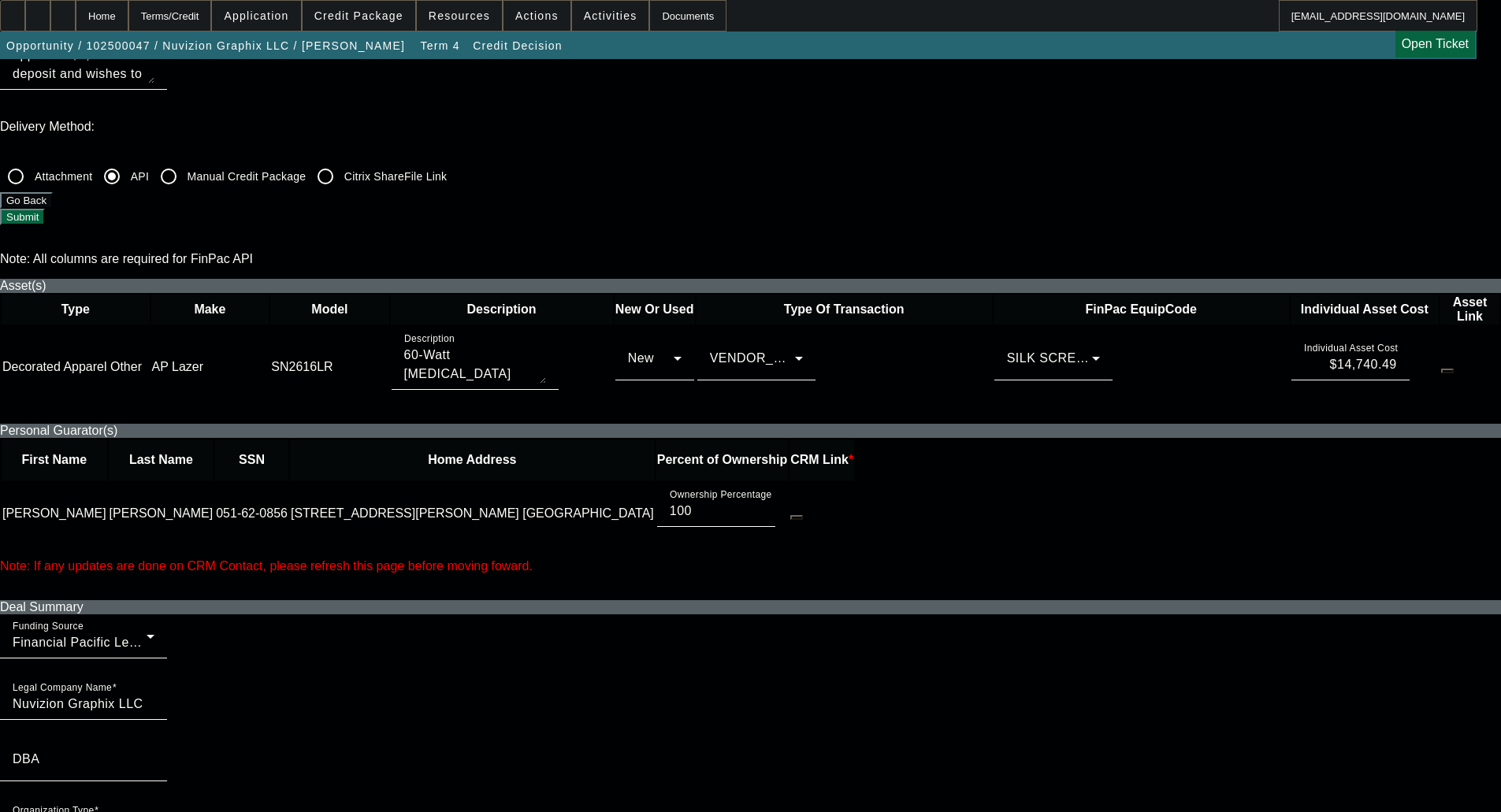
checkbox input "false"
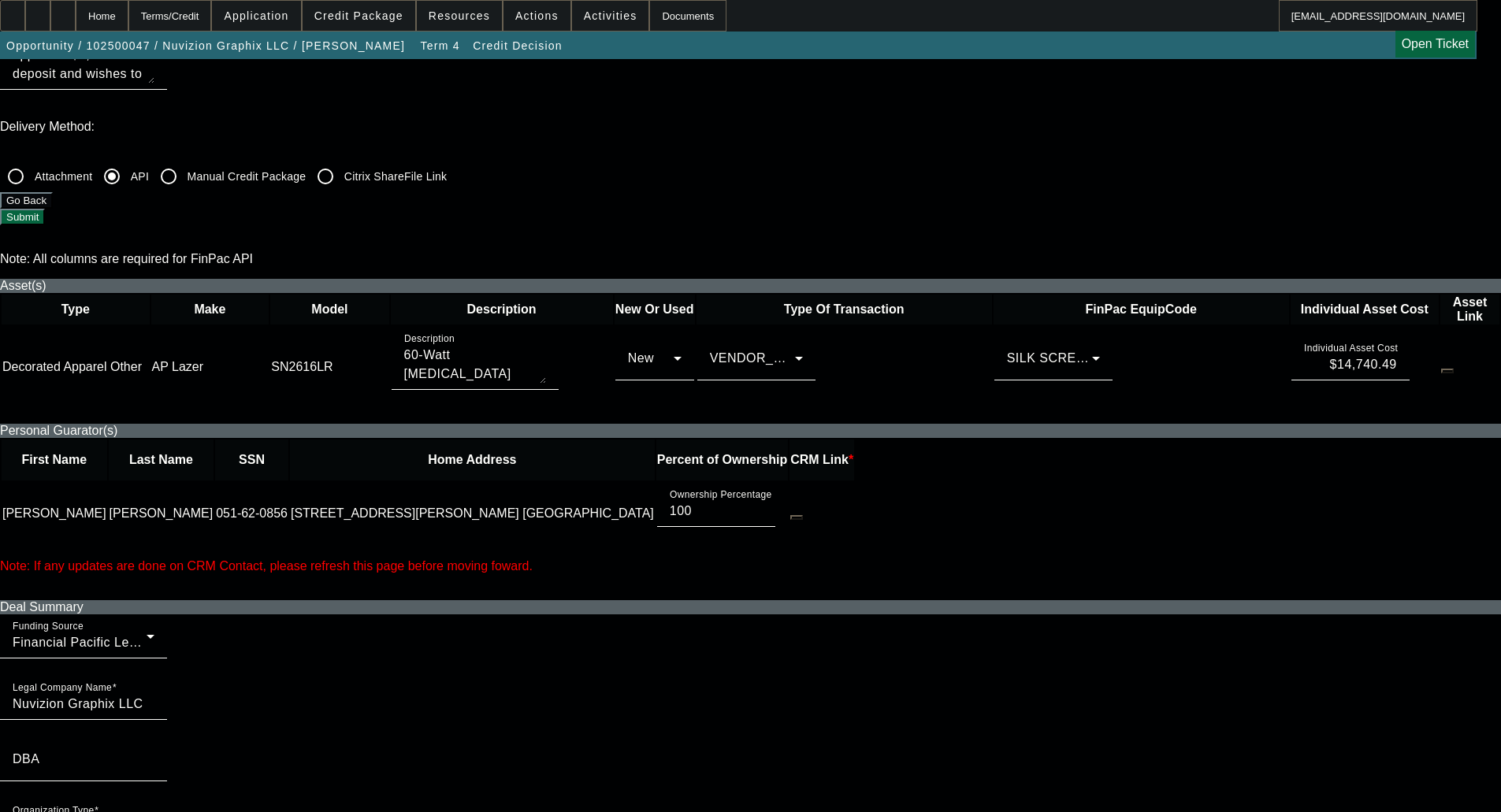
checkbox input "false"
checkbox input "true"
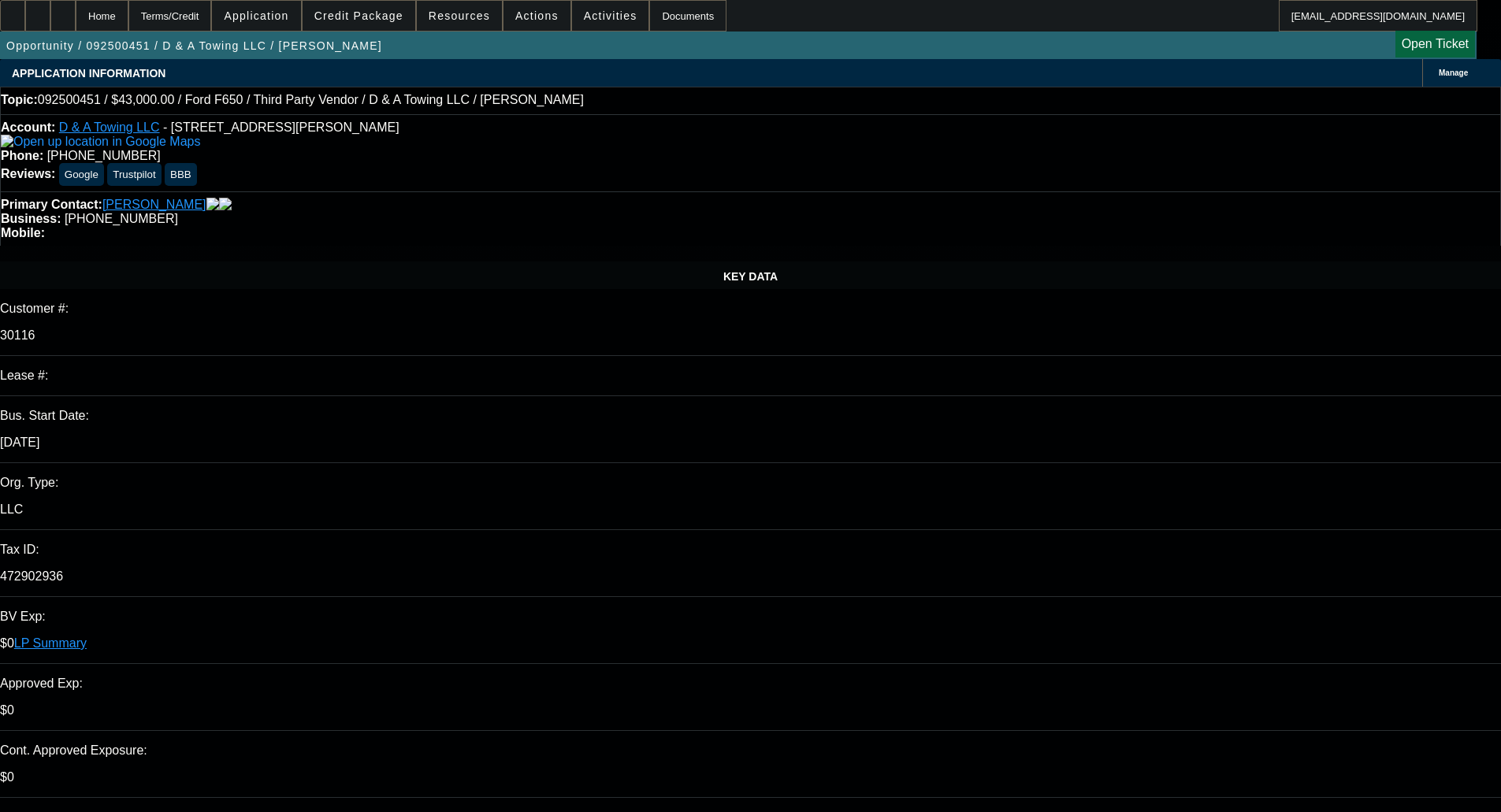
select select "0"
select select "6"
select select "0"
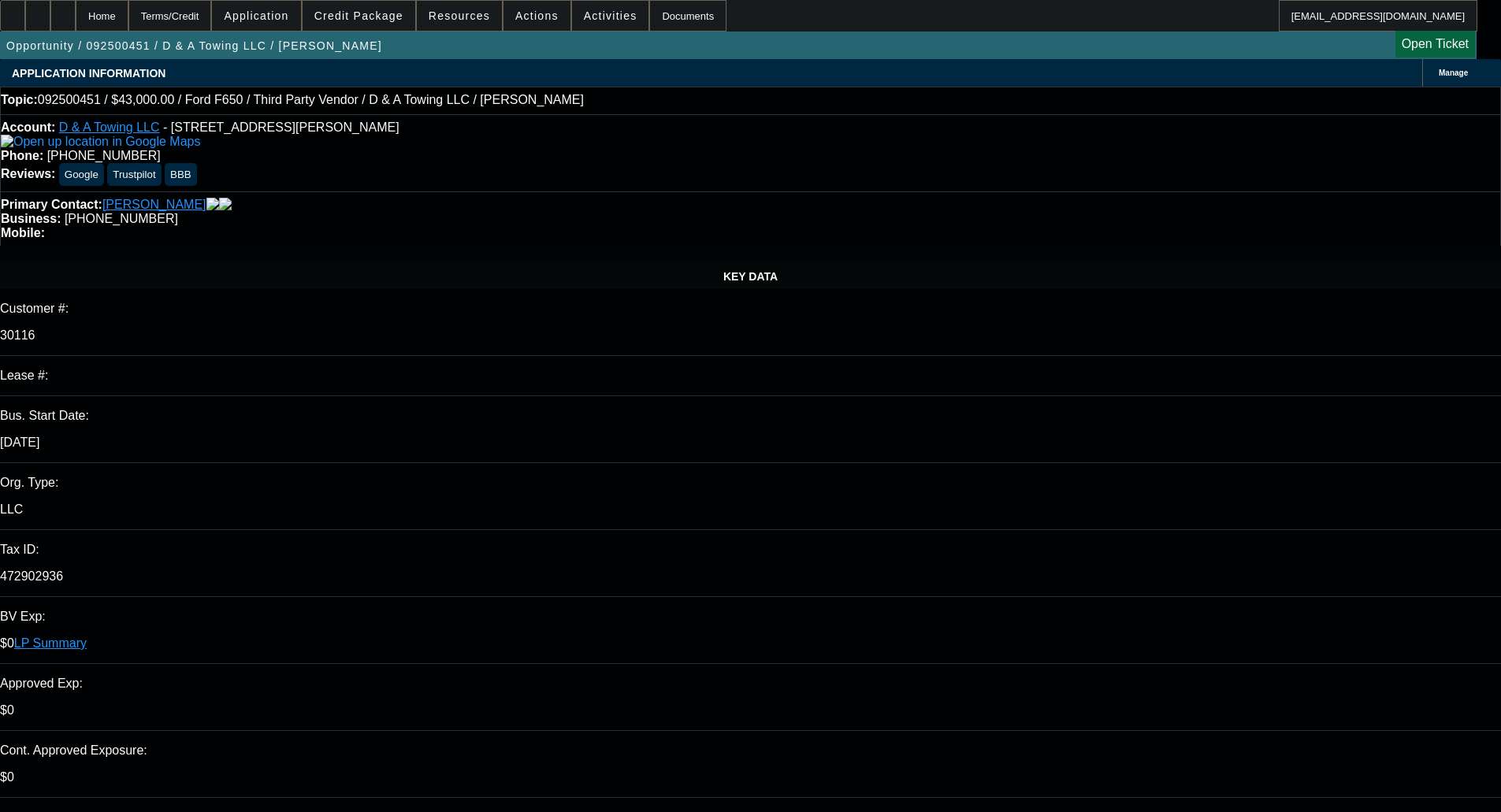
select select "0"
select select "0.2"
select select "17"
select select "0"
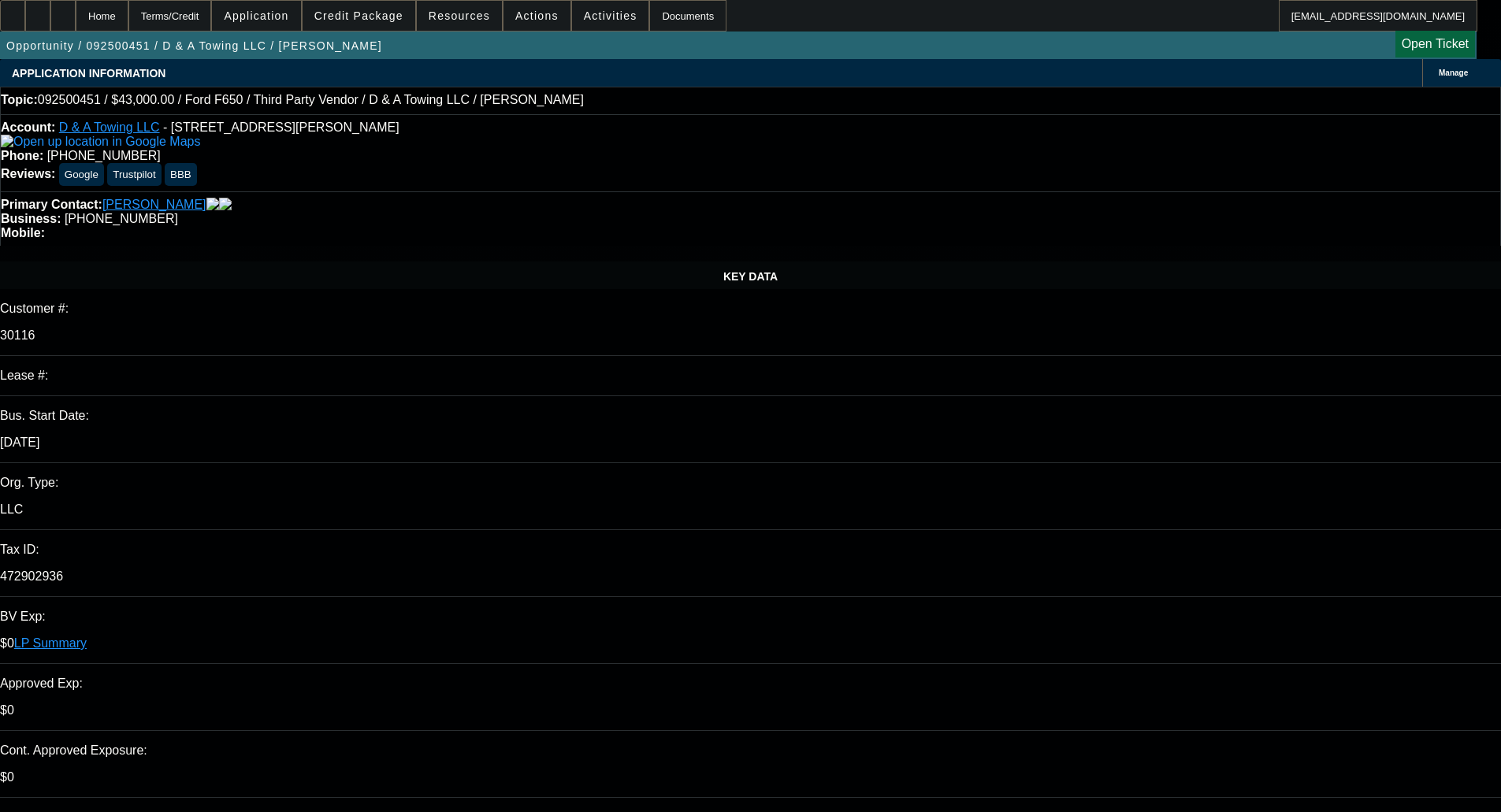
select select "0.15"
select select "4"
select select "0"
select select "0.1"
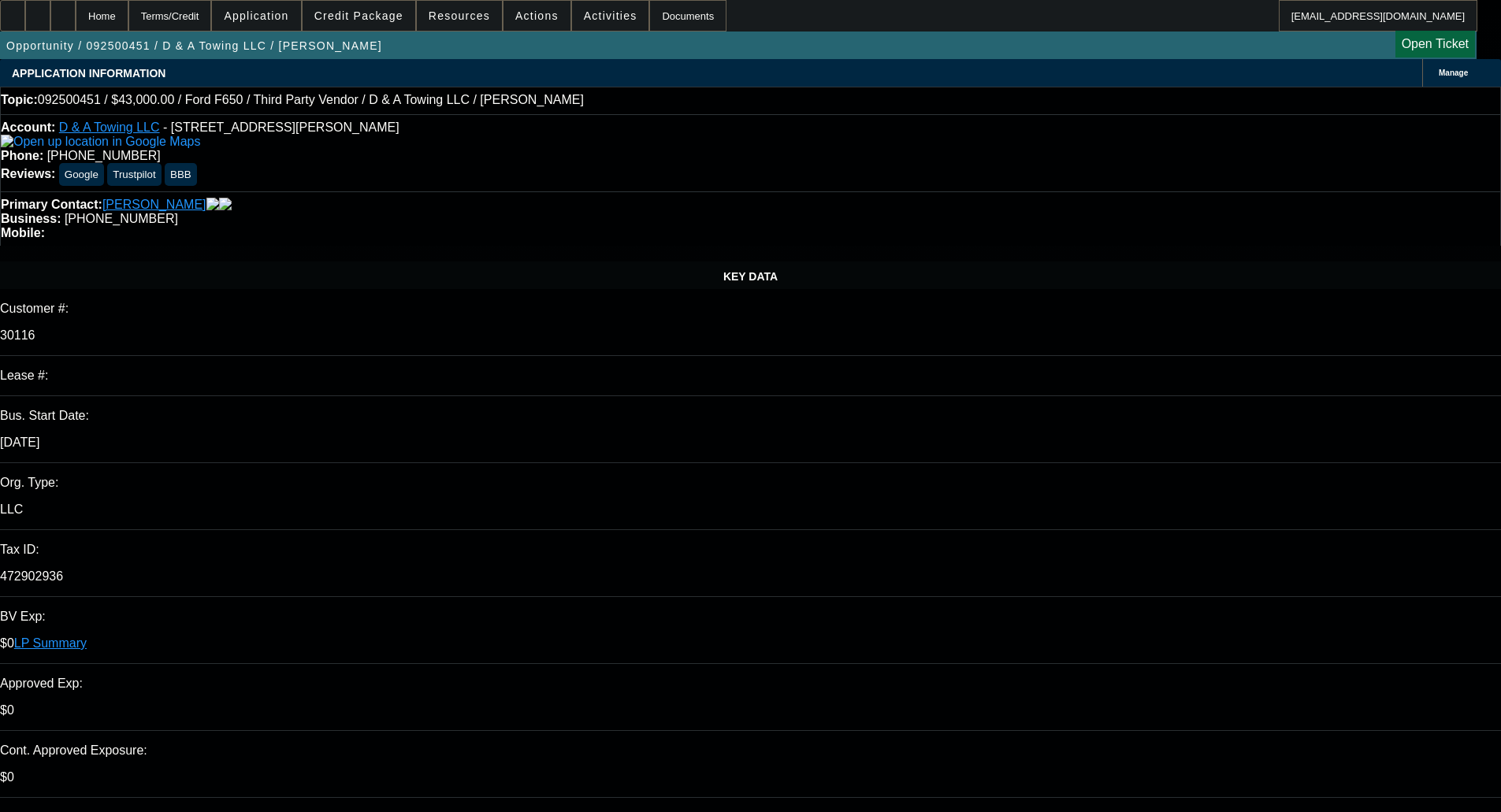
select select "4"
select select "3"
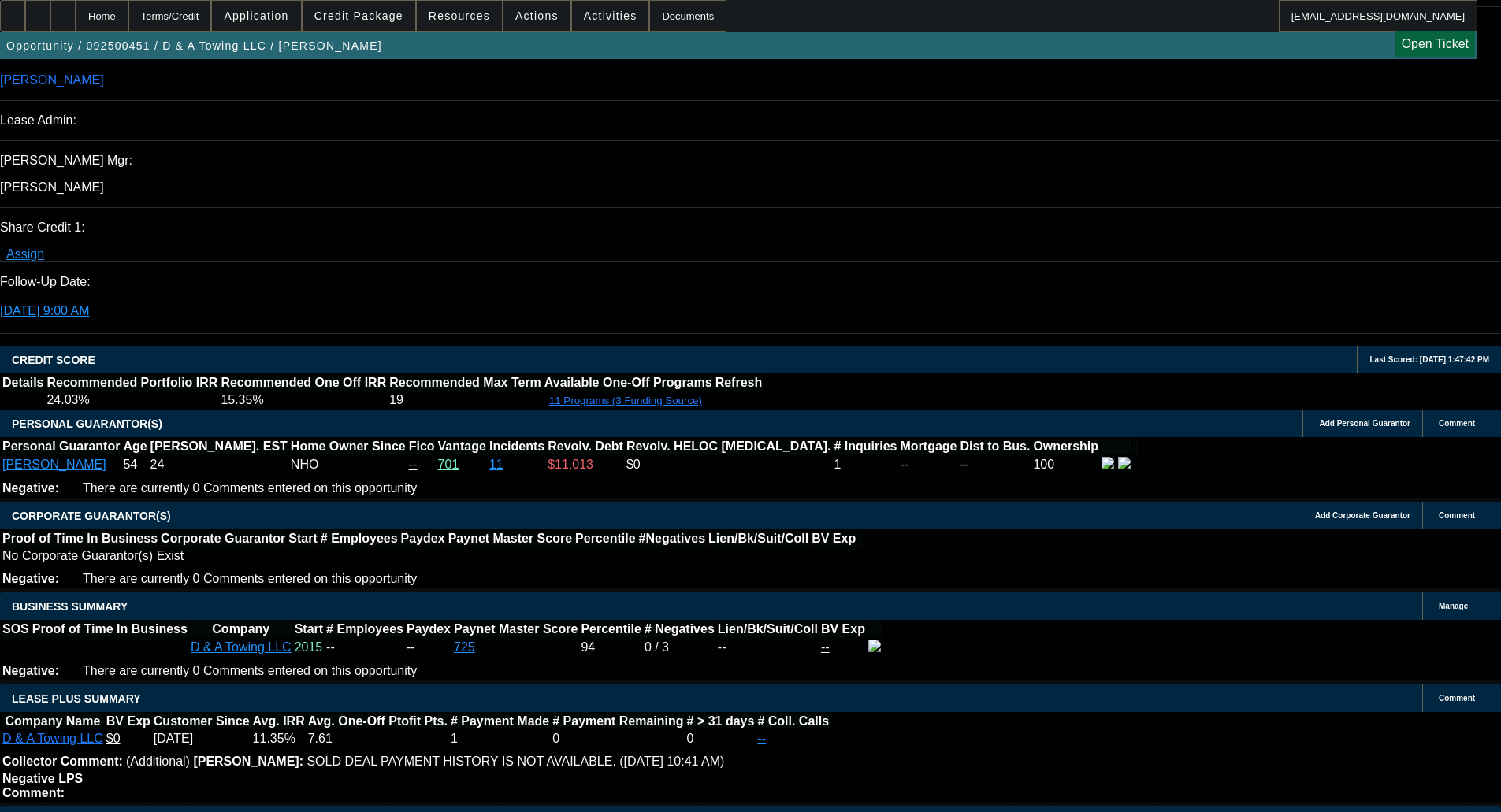
scroll to position [1969, 0]
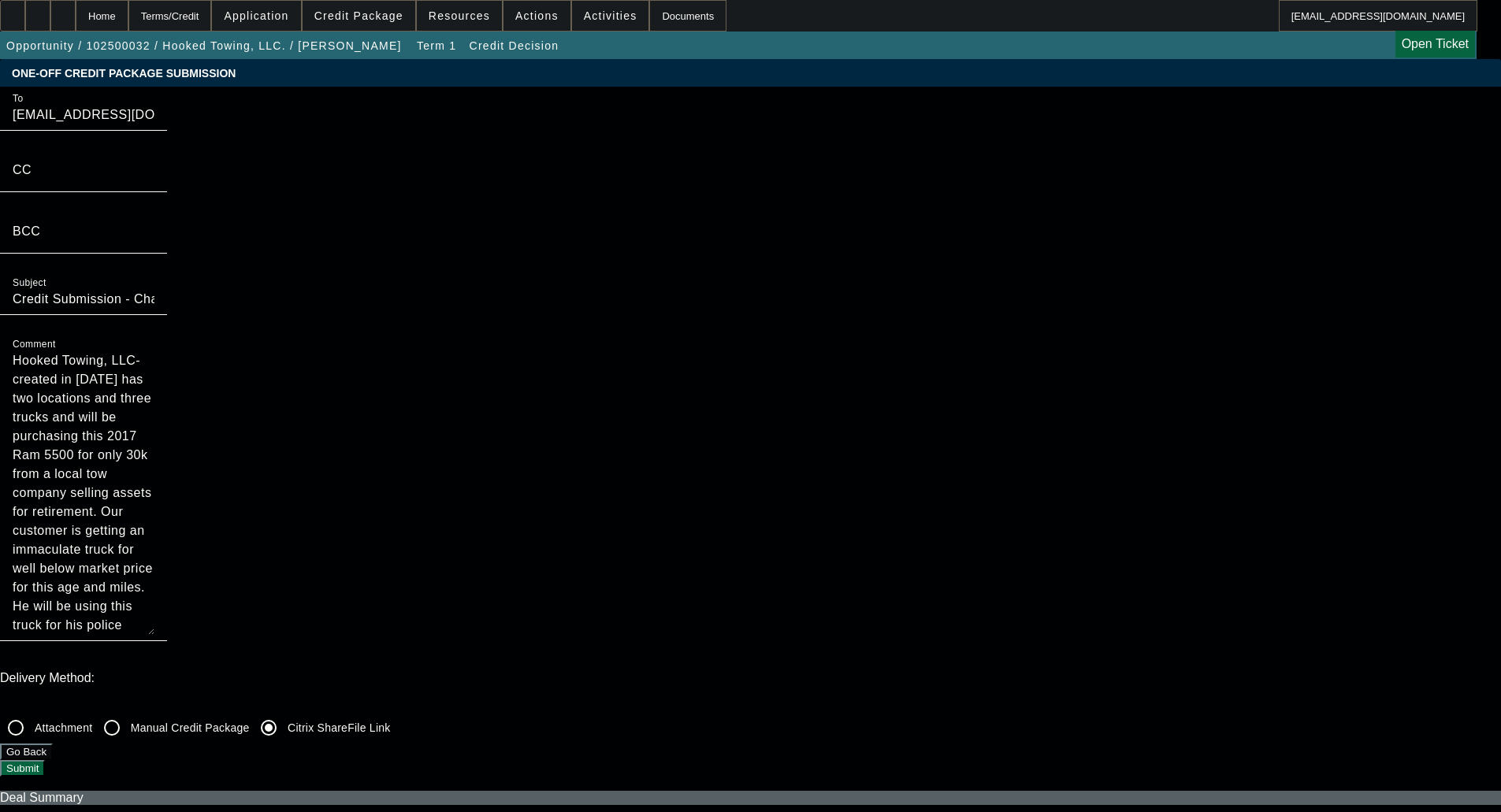
click at [45, 761] on button "Submit" at bounding box center [23, 768] width 45 height 17
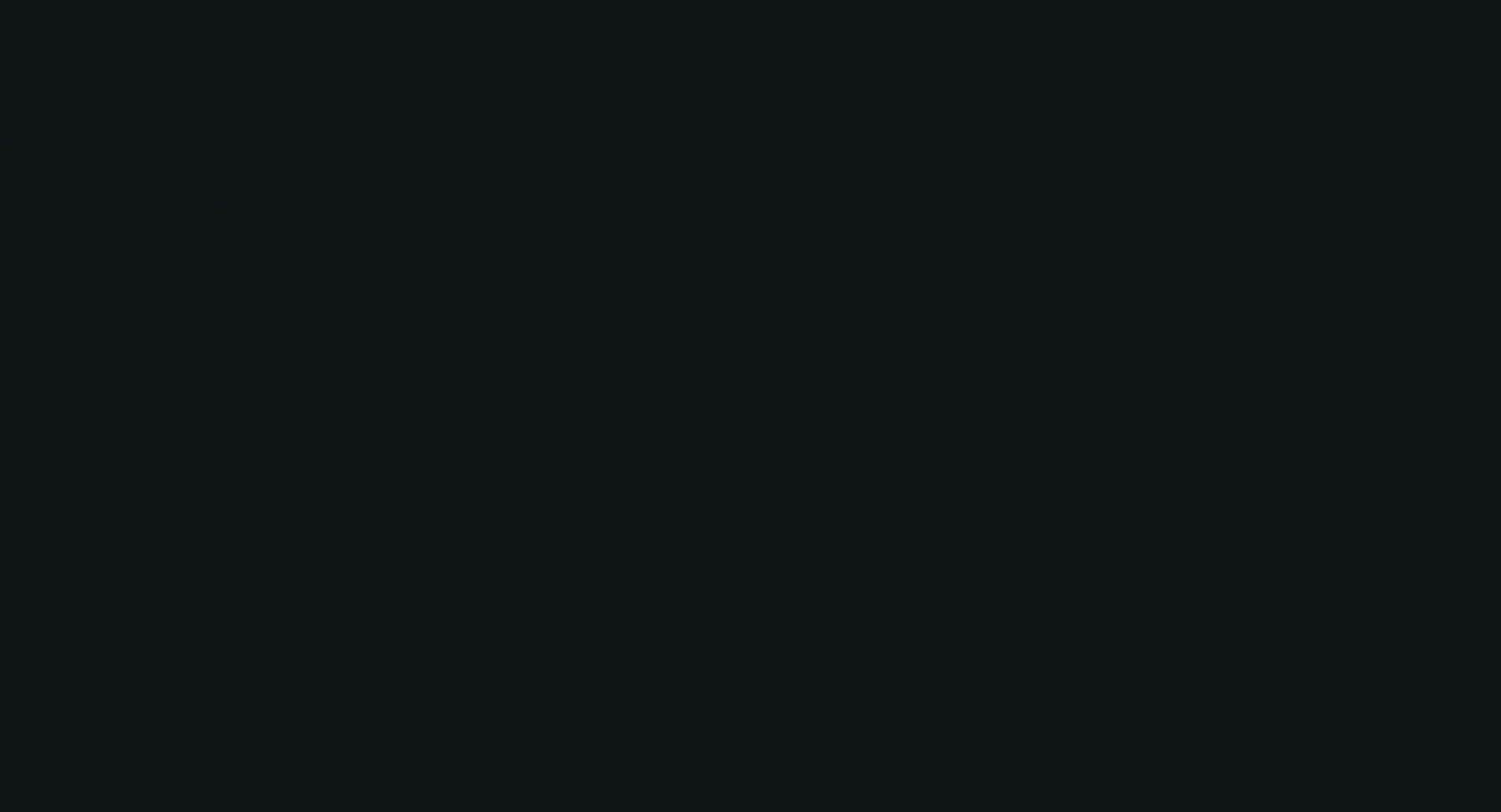
select select "0"
select select "0.1"
select select "4"
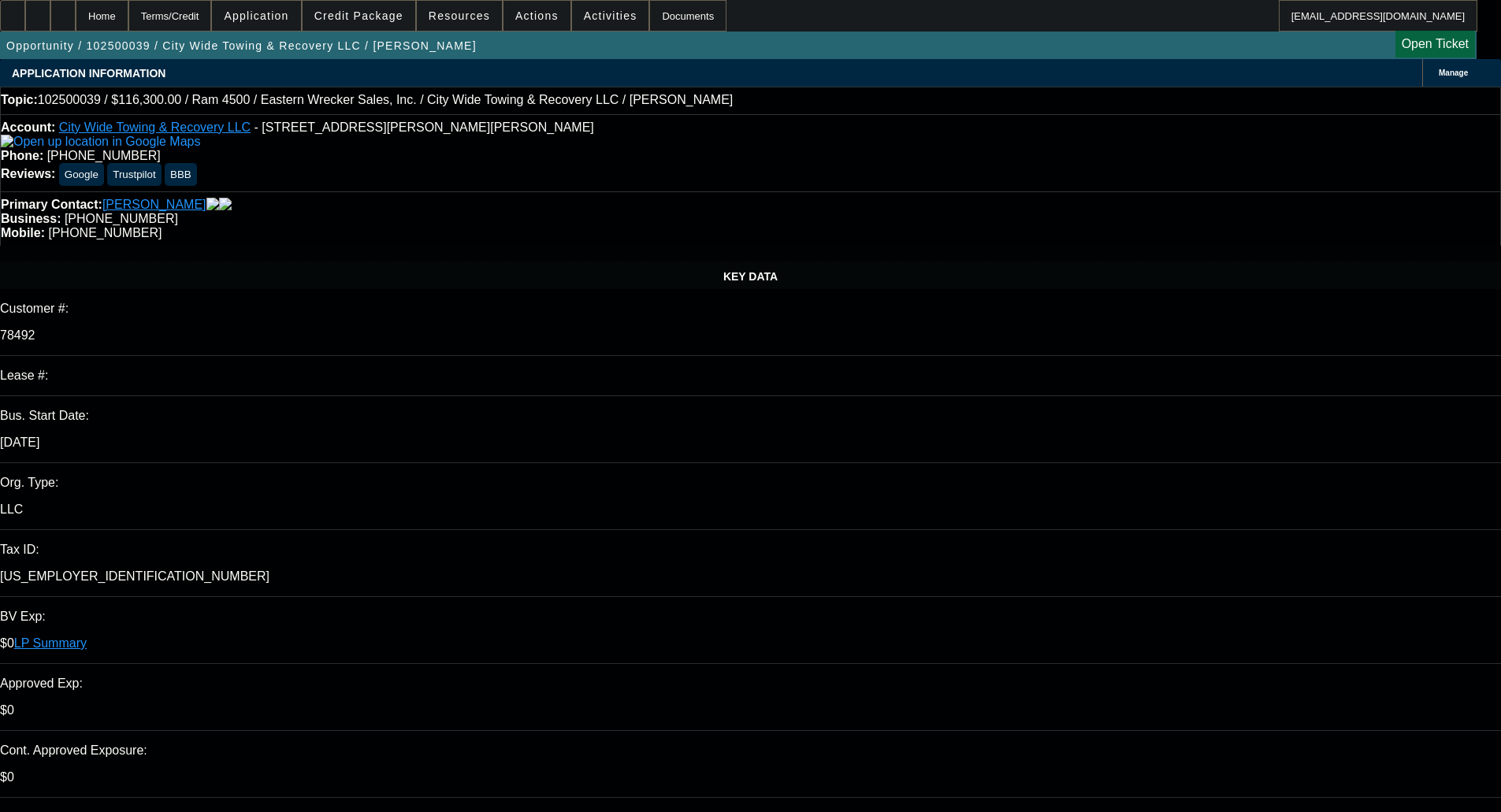
select select "0"
select select "2"
select select "0"
select select "6"
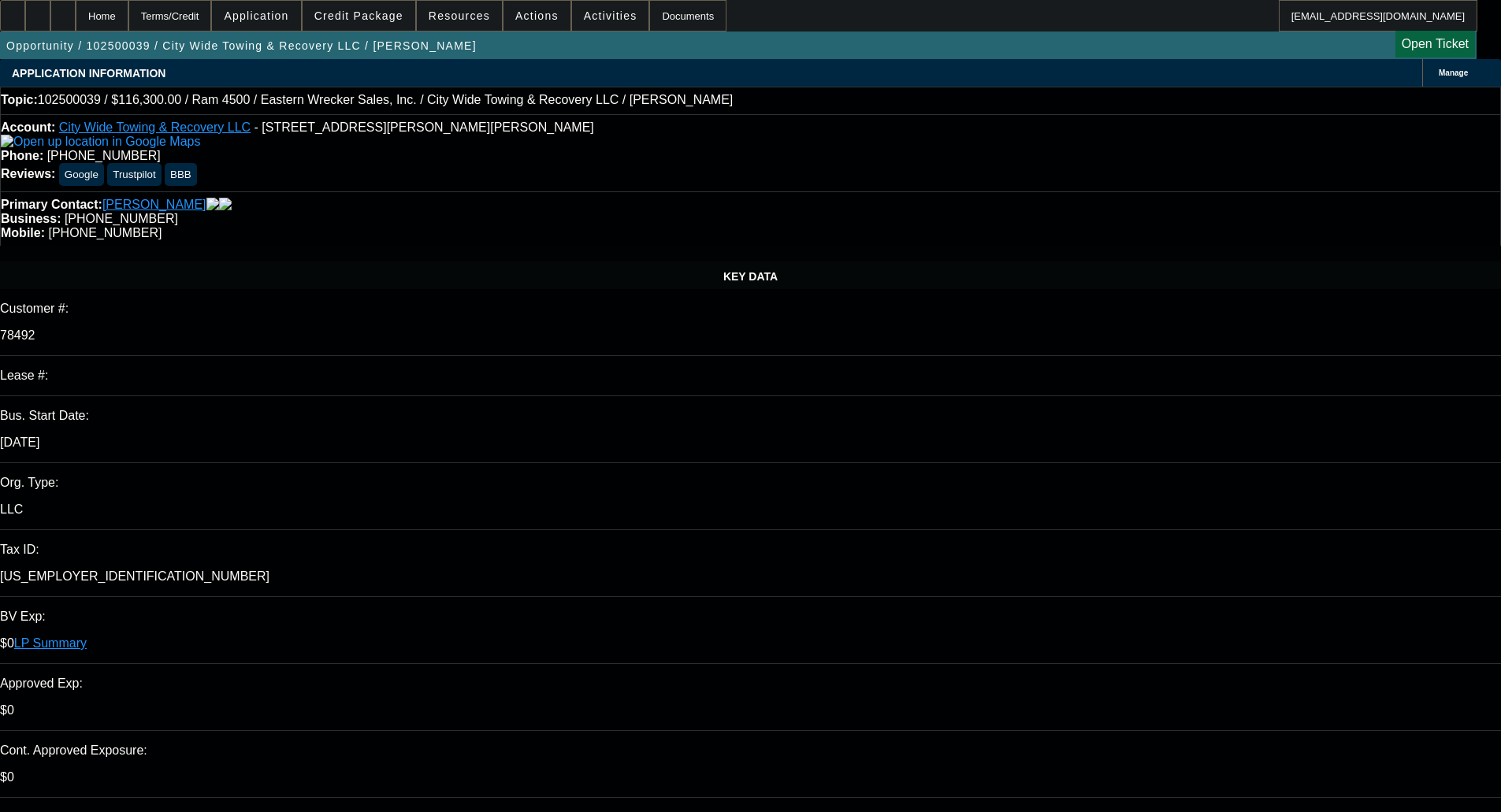
select select "0"
select select "2"
select select "0"
select select "6"
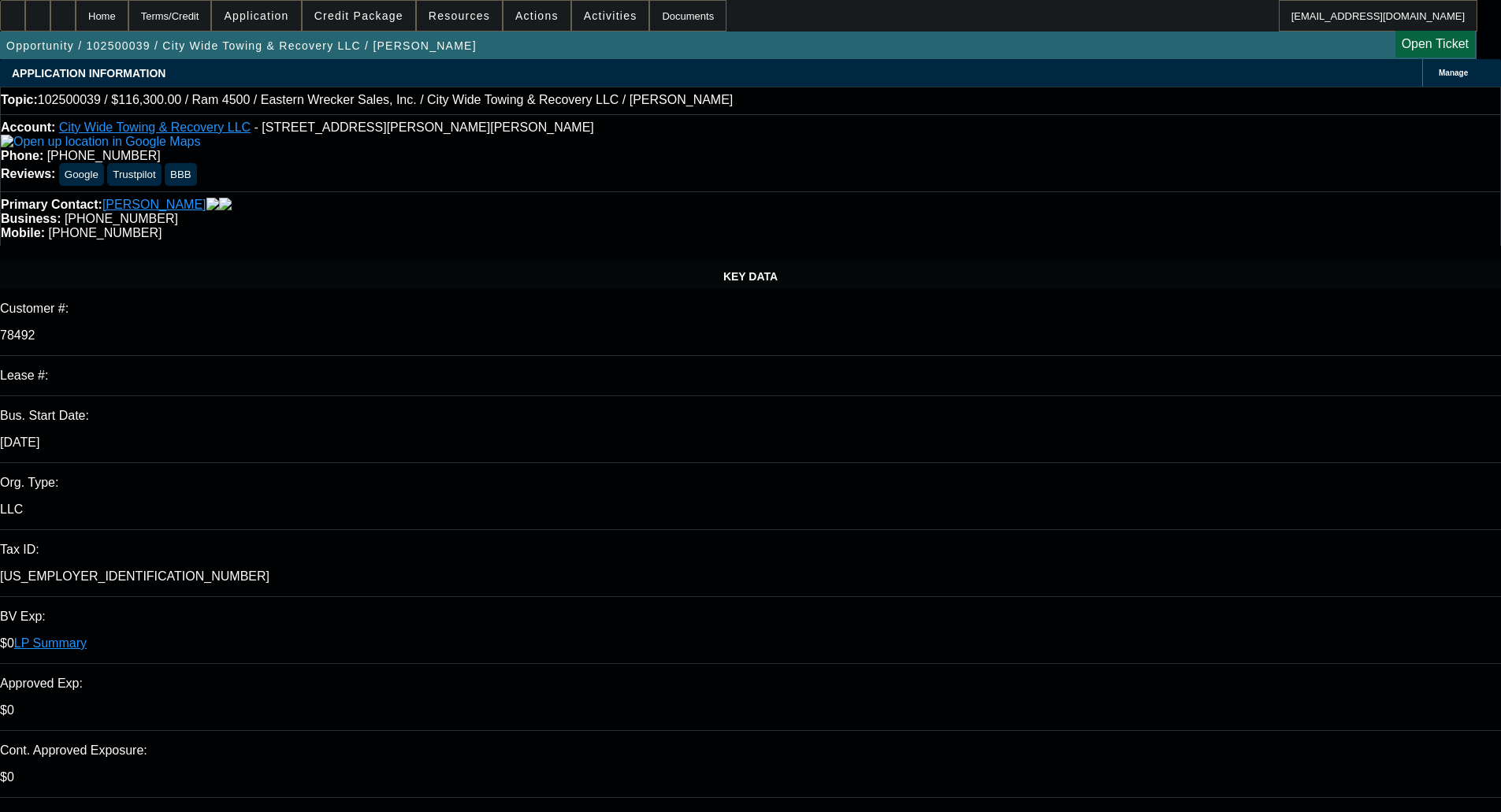
select select "1"
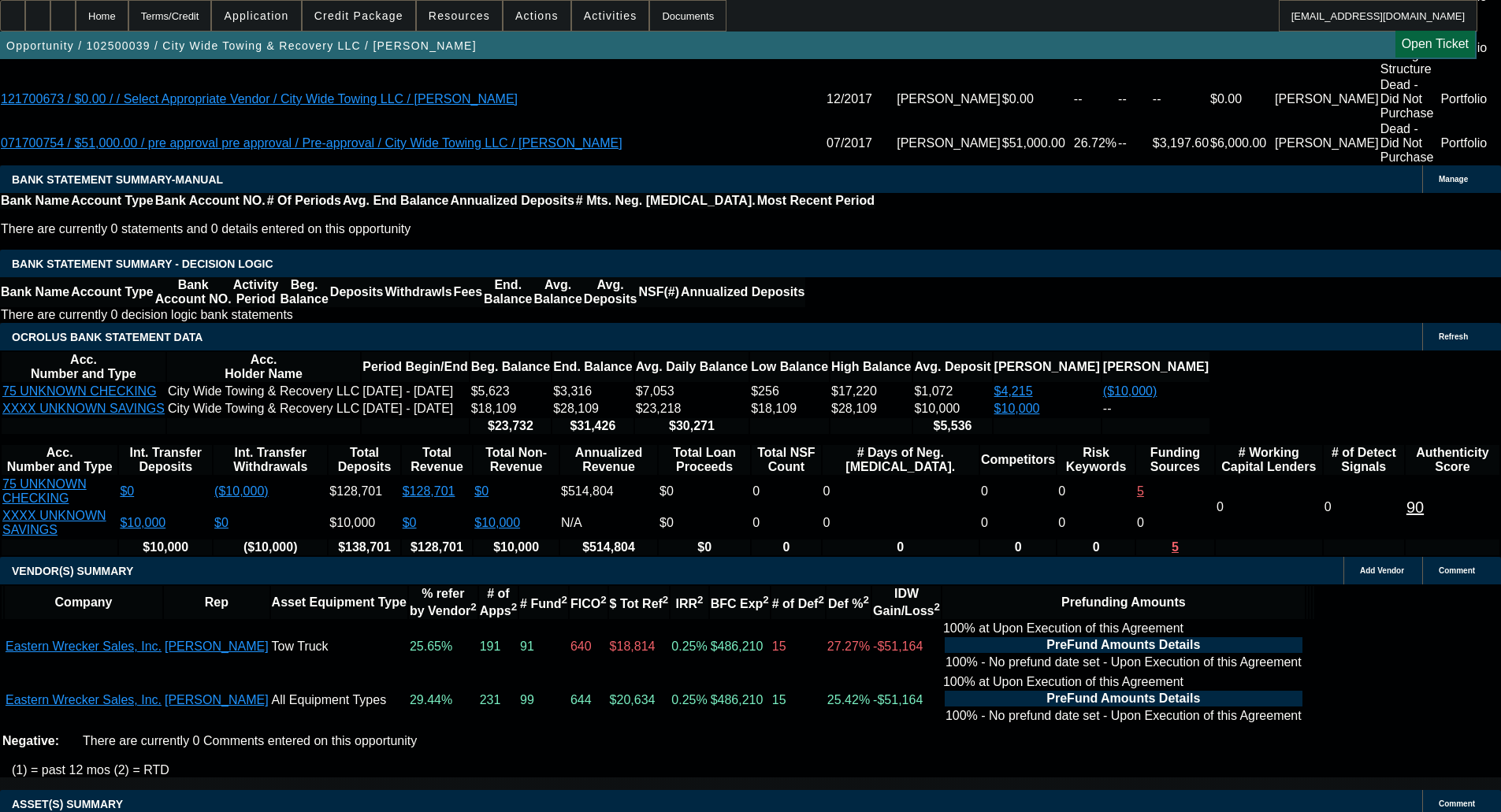
scroll to position [2994, 0]
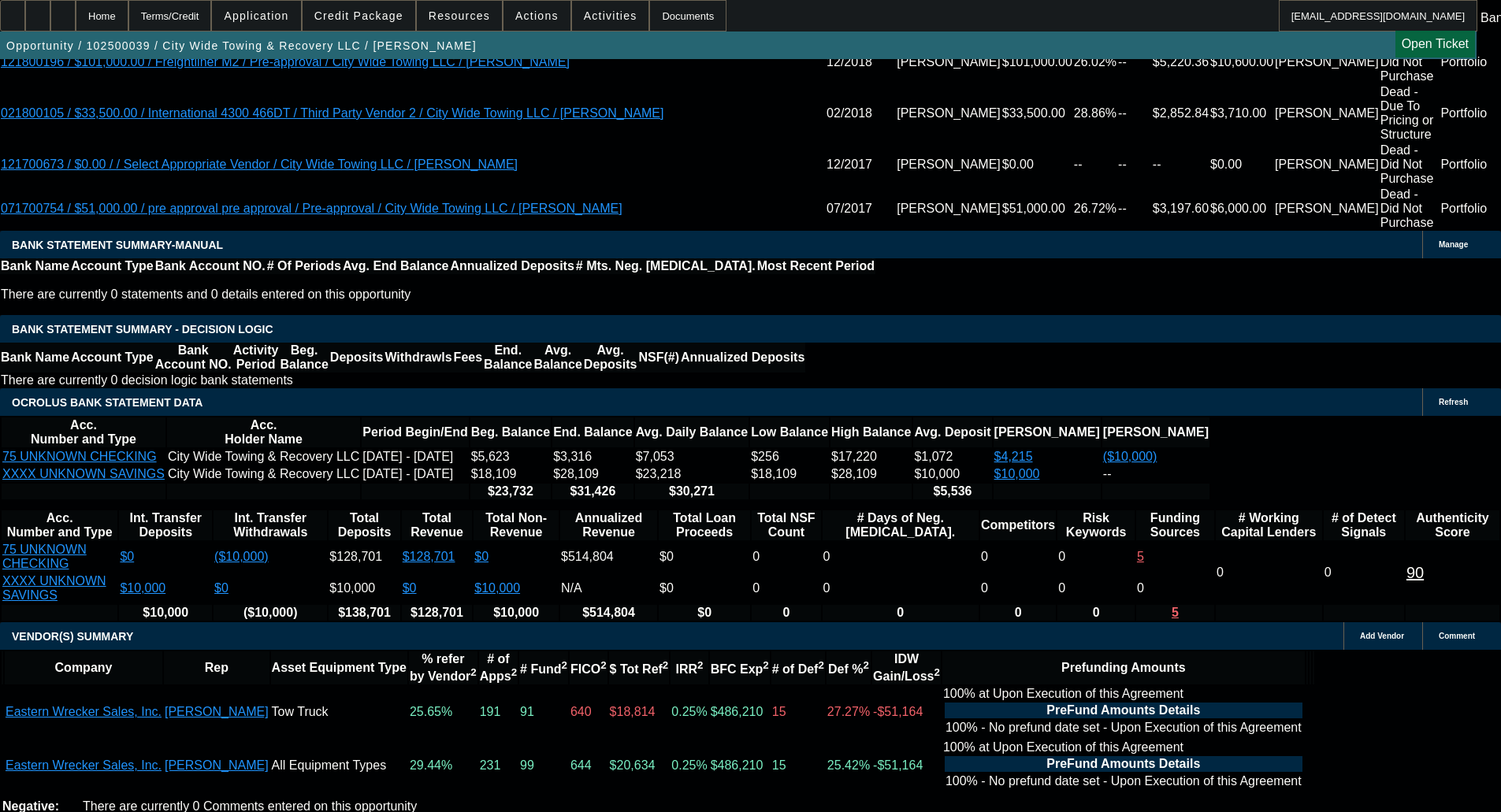
select select "4"
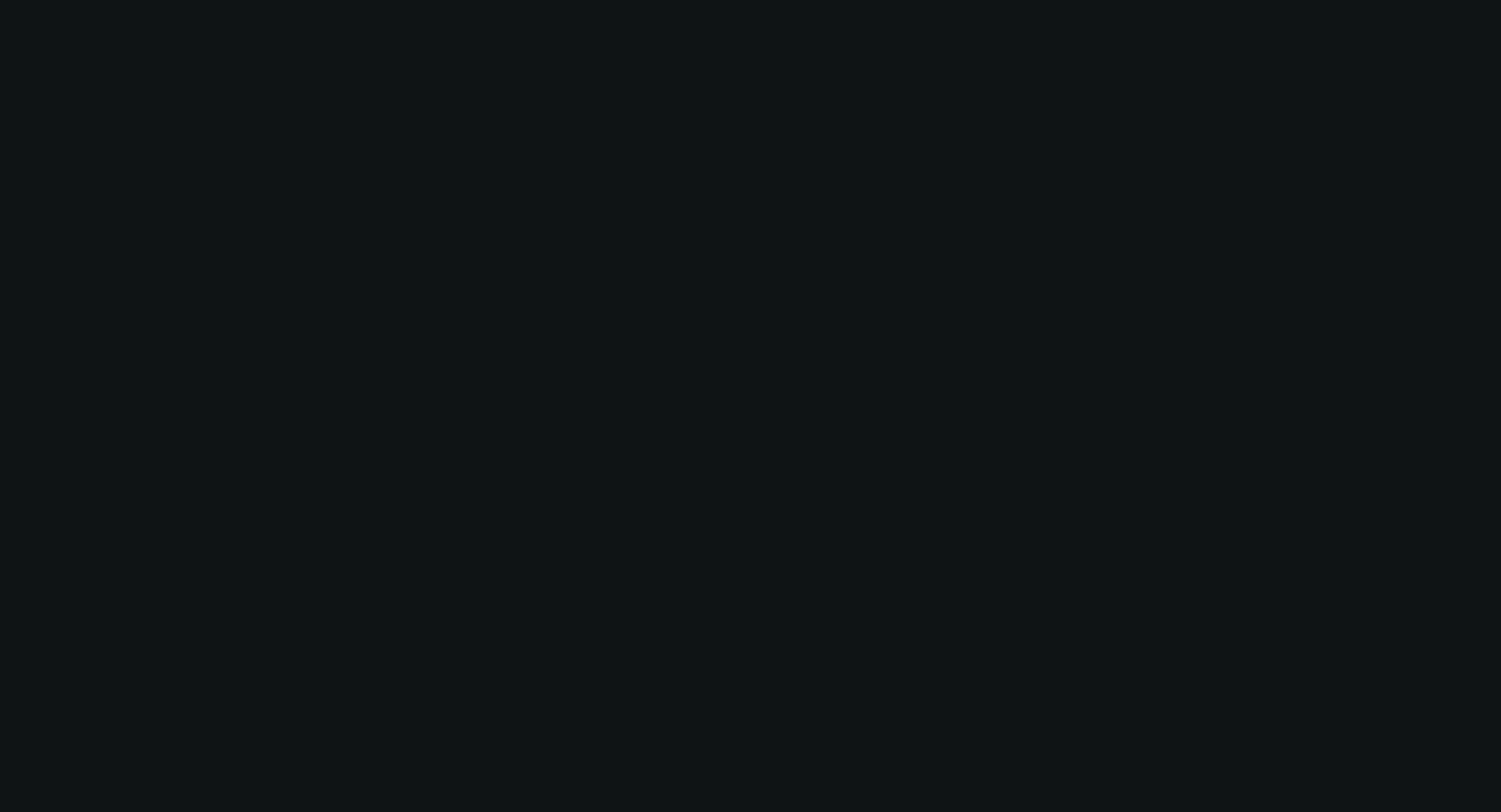
scroll to position [0, 0]
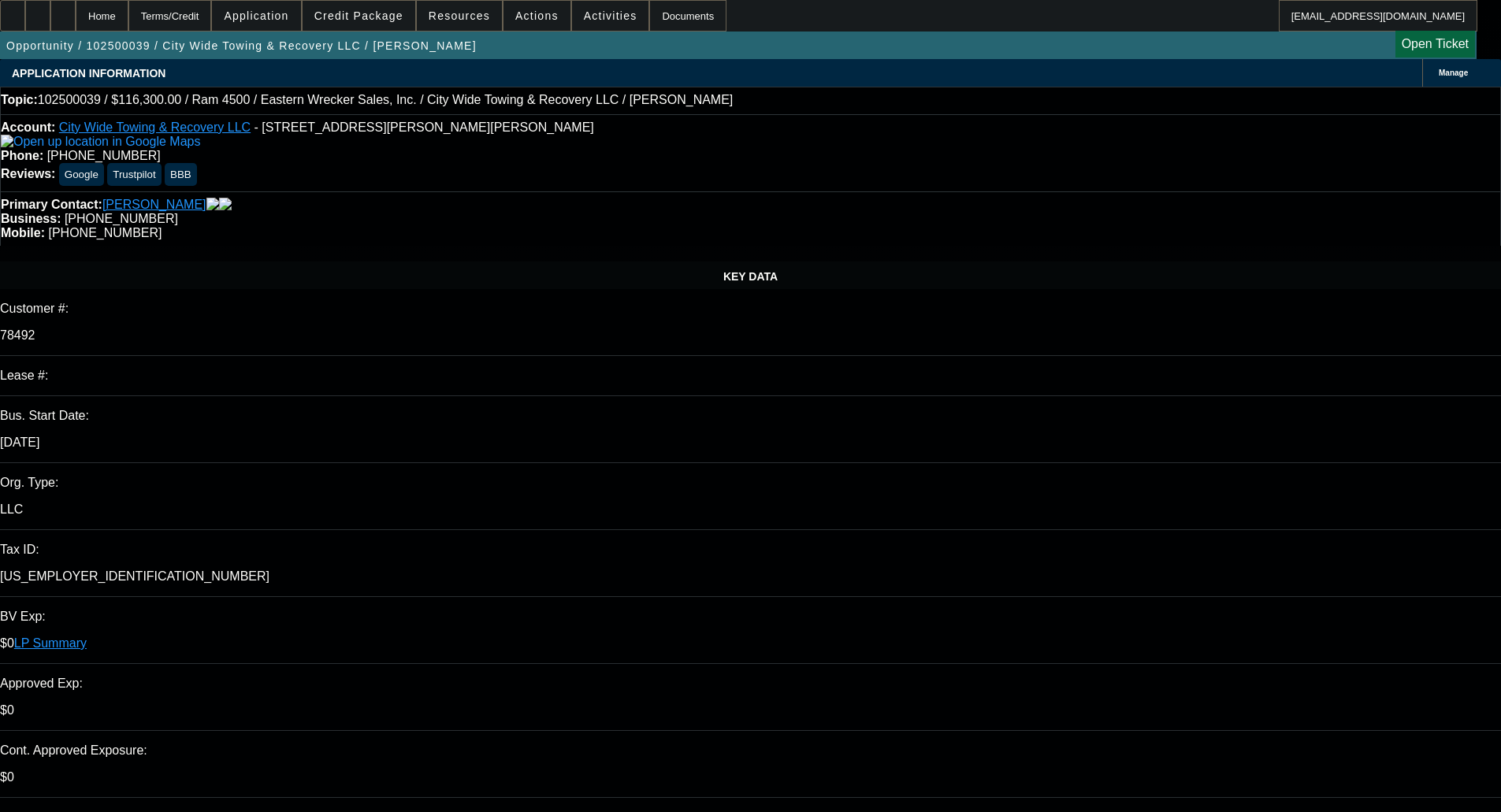
type input "03:10"
type input "03:49"
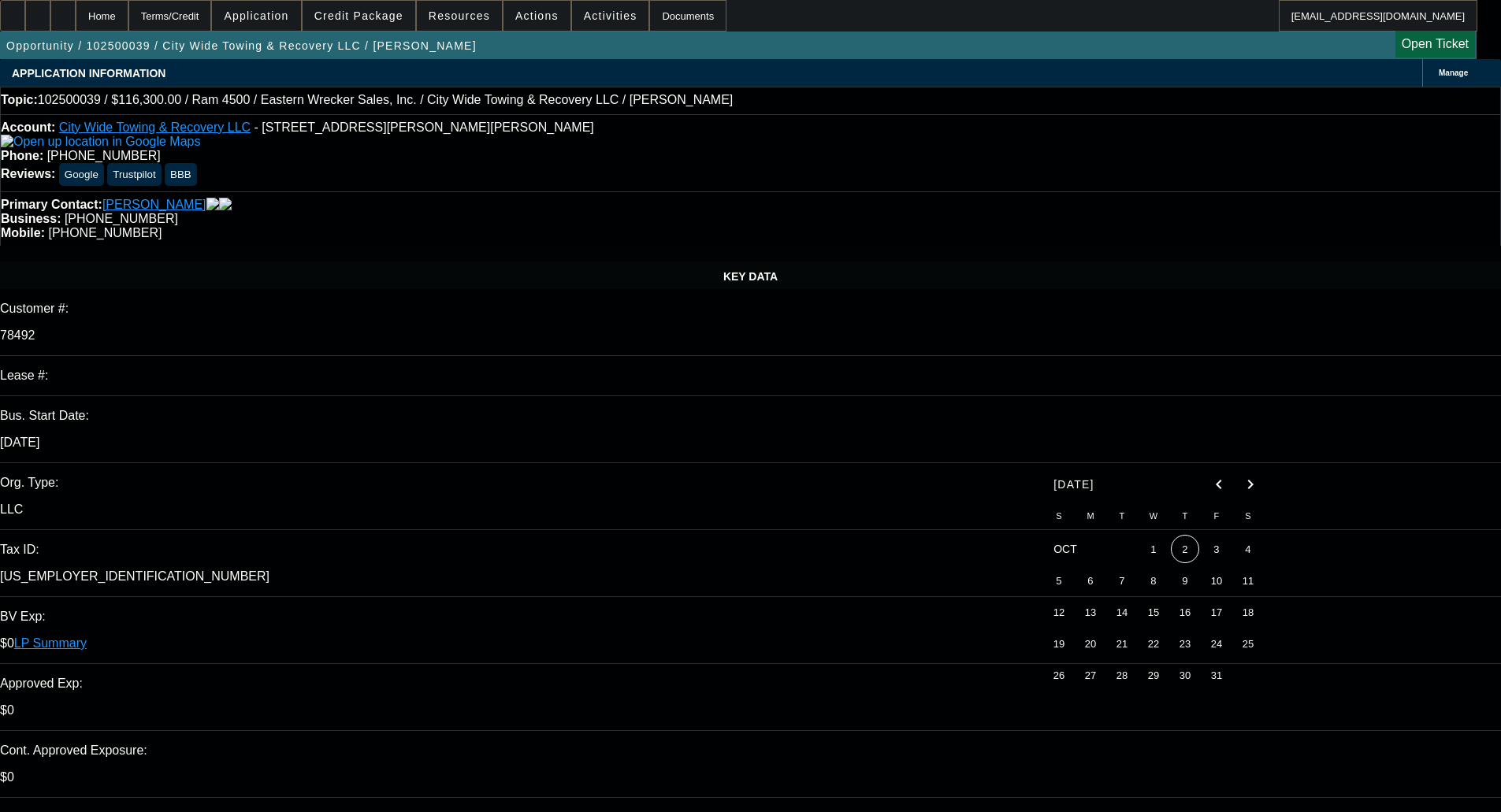
click at [1185, 555] on span "2" at bounding box center [1185, 549] width 29 height 29
type input "10/2/2025"
paste textarea "Thank you for applying to us for credit. We have given your request careful con…"
type textarea "DECLINED BY UNIFI - "Thank you for applying to us for credit. We have given you…"
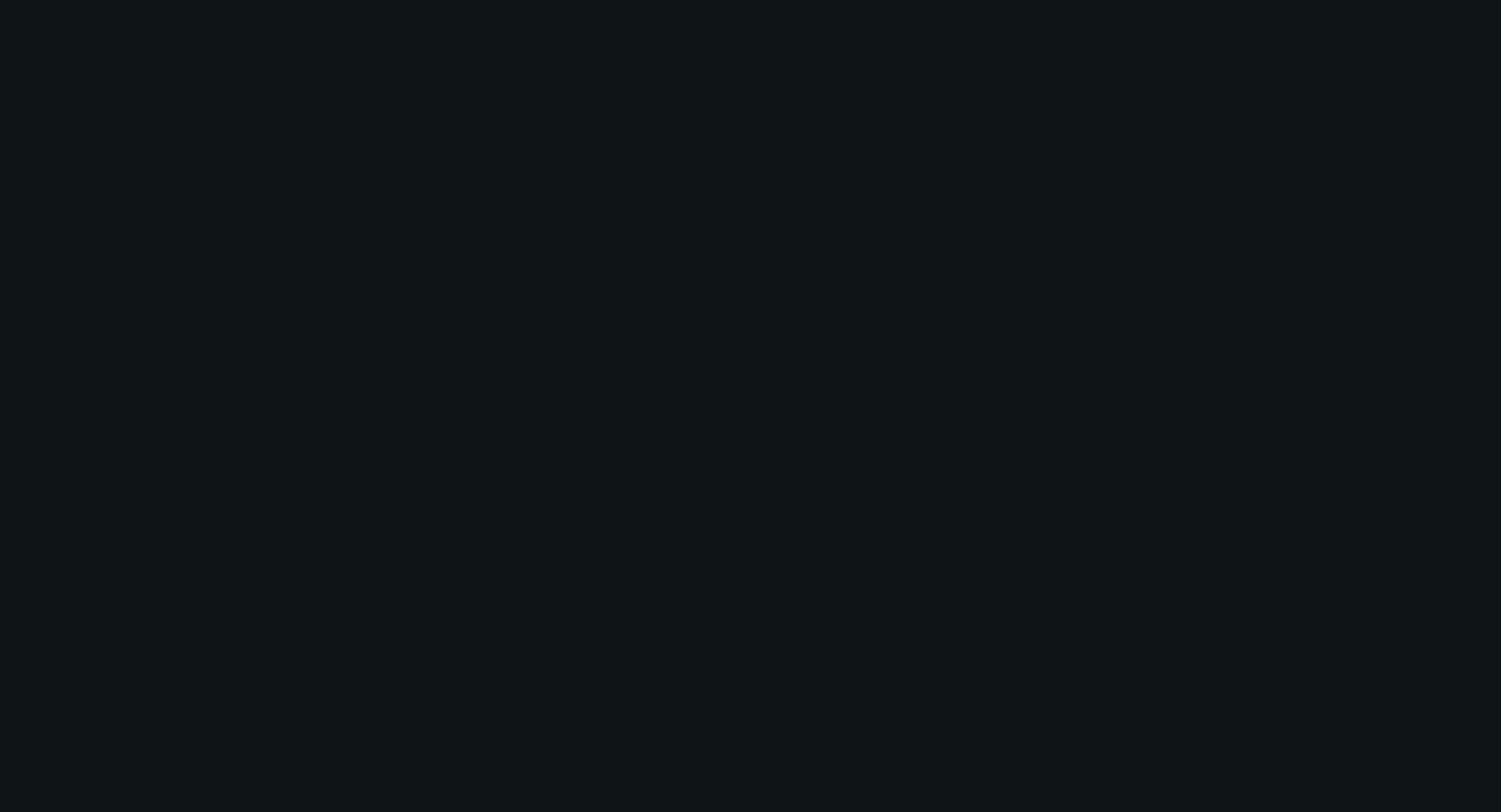
select select "0"
select select "2"
select select "0"
select select "6"
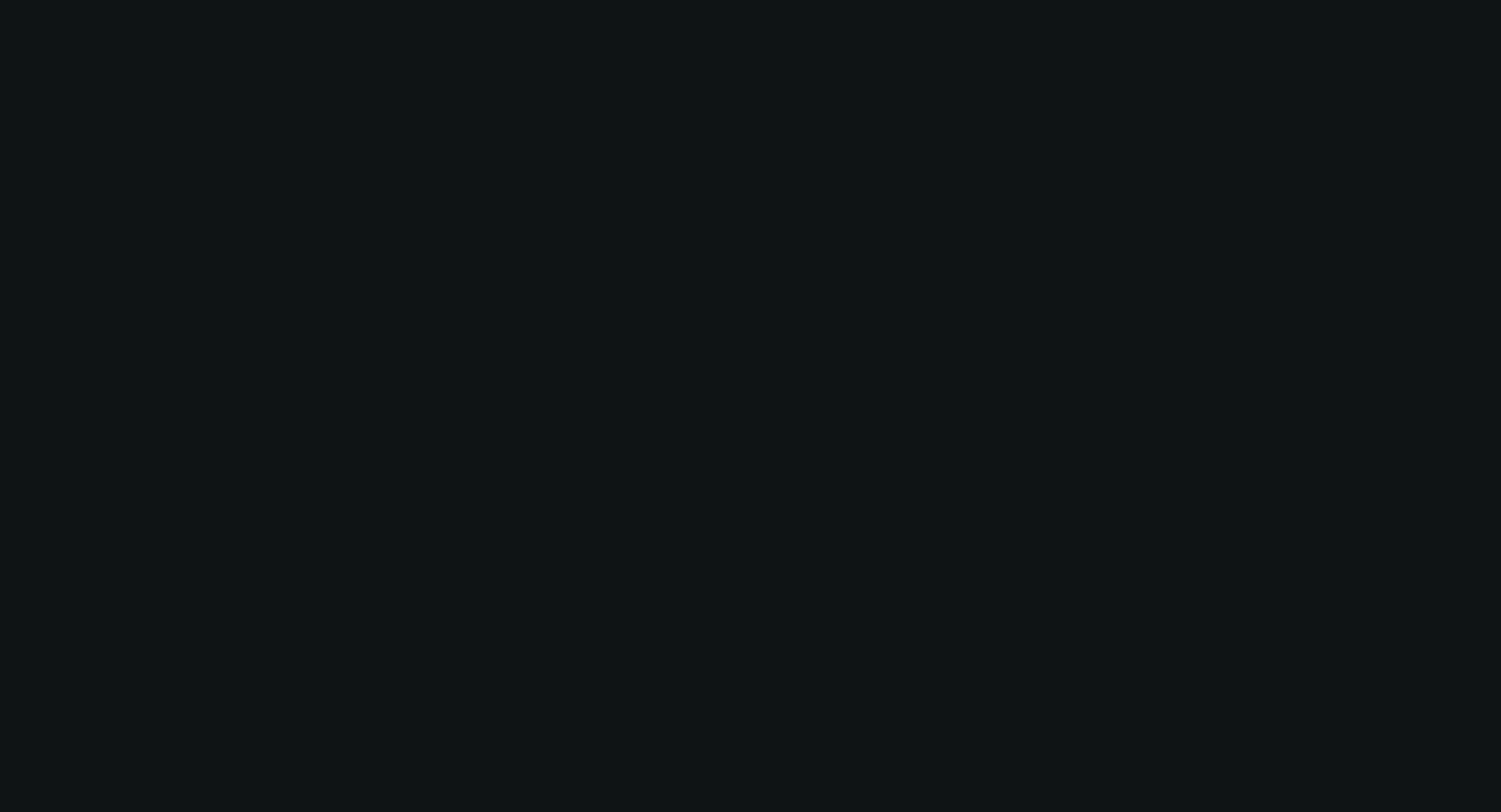
select select "0"
select select "2"
select select "0"
select select "6"
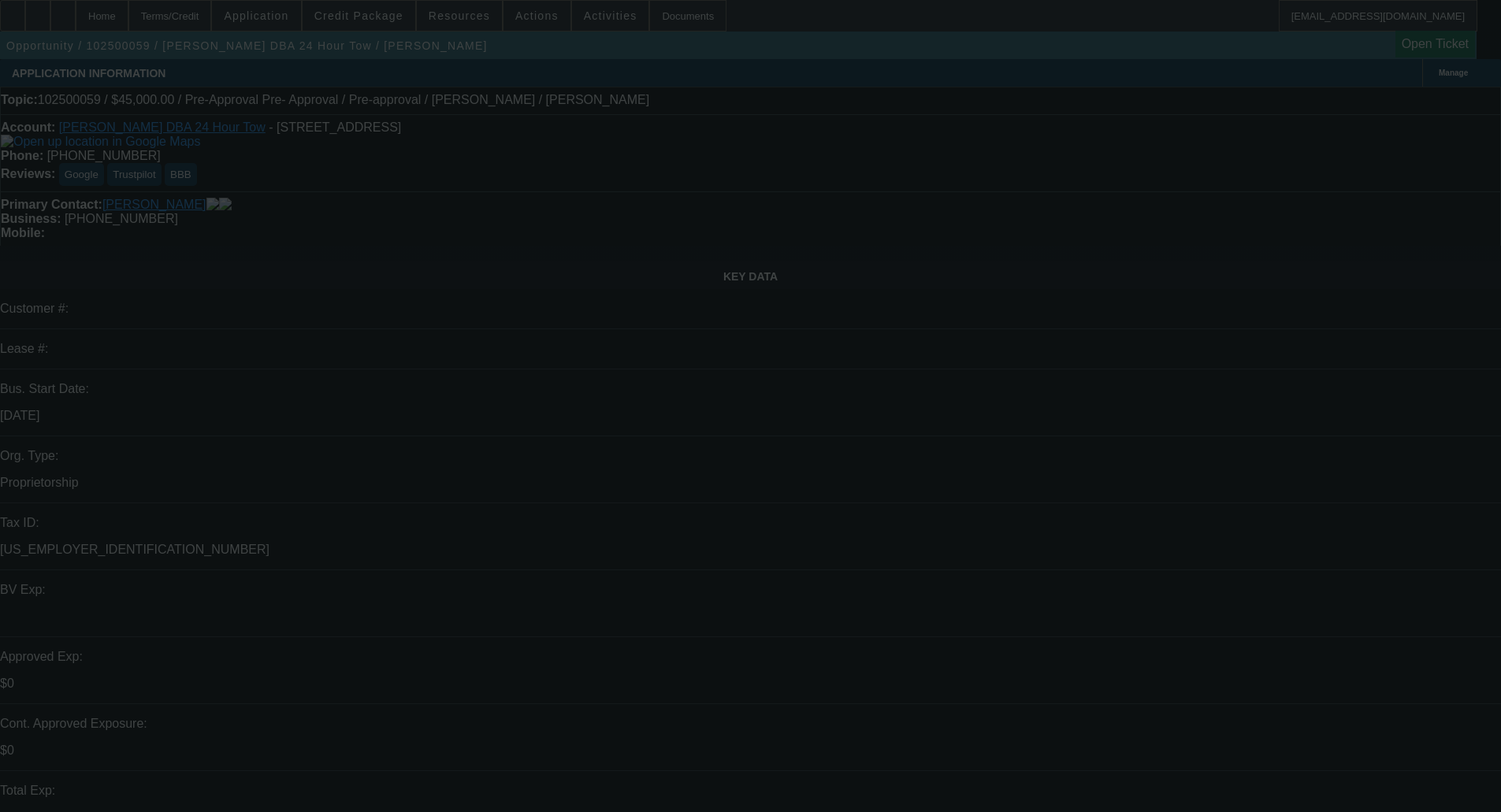
select select "0"
select select "0.1"
select select "4"
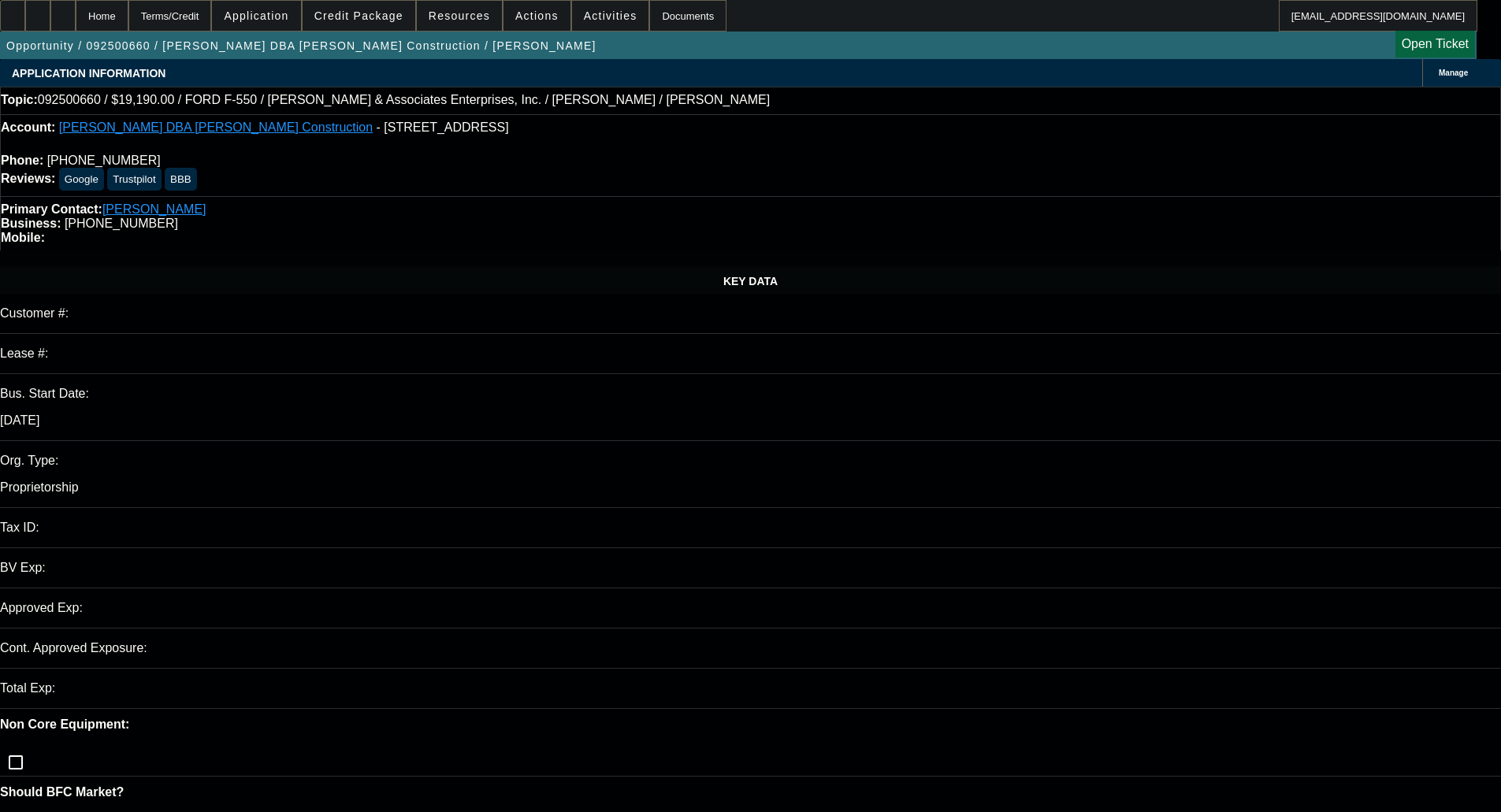
select select "0"
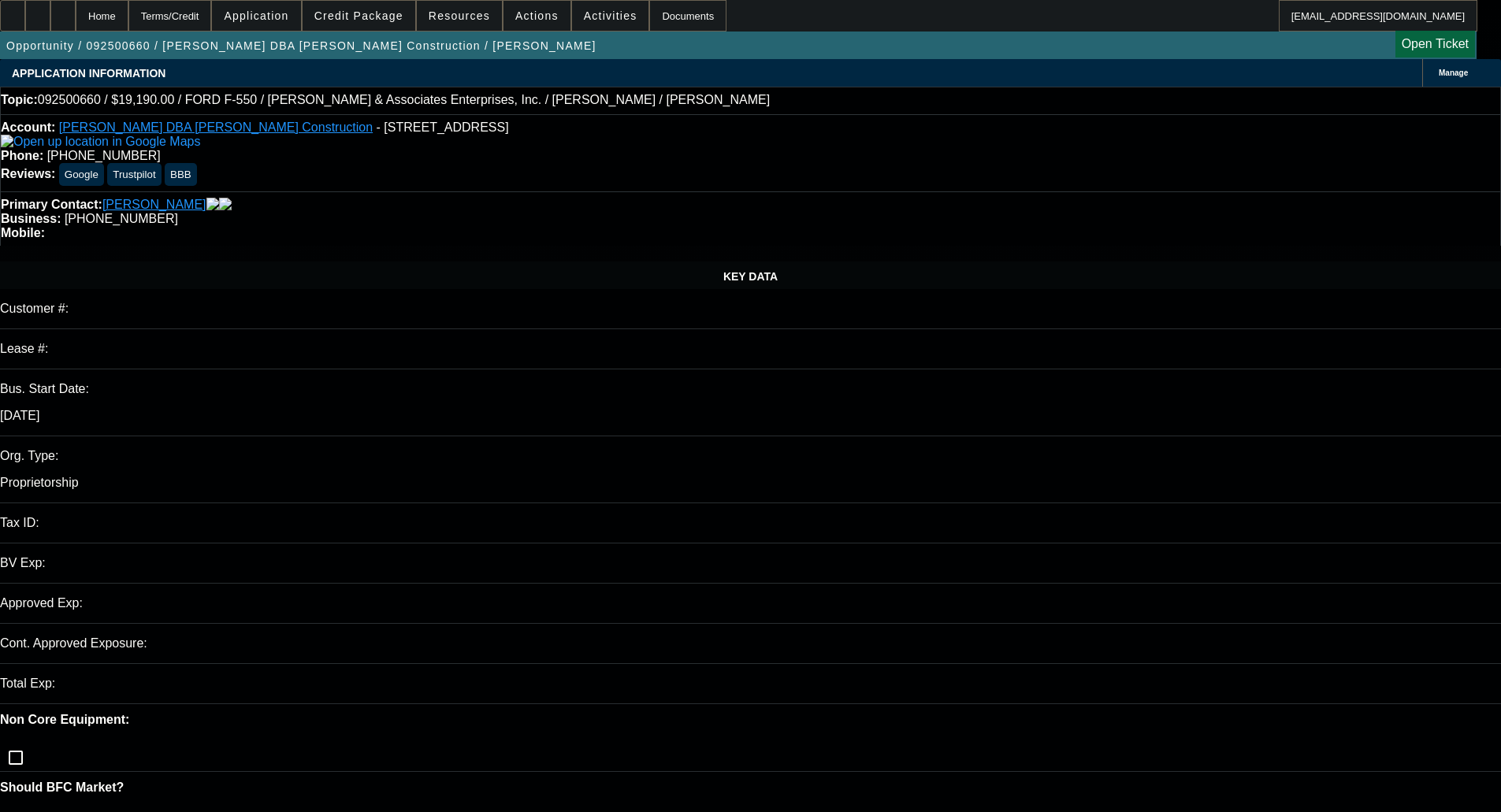
select select "0.1"
select select "4"
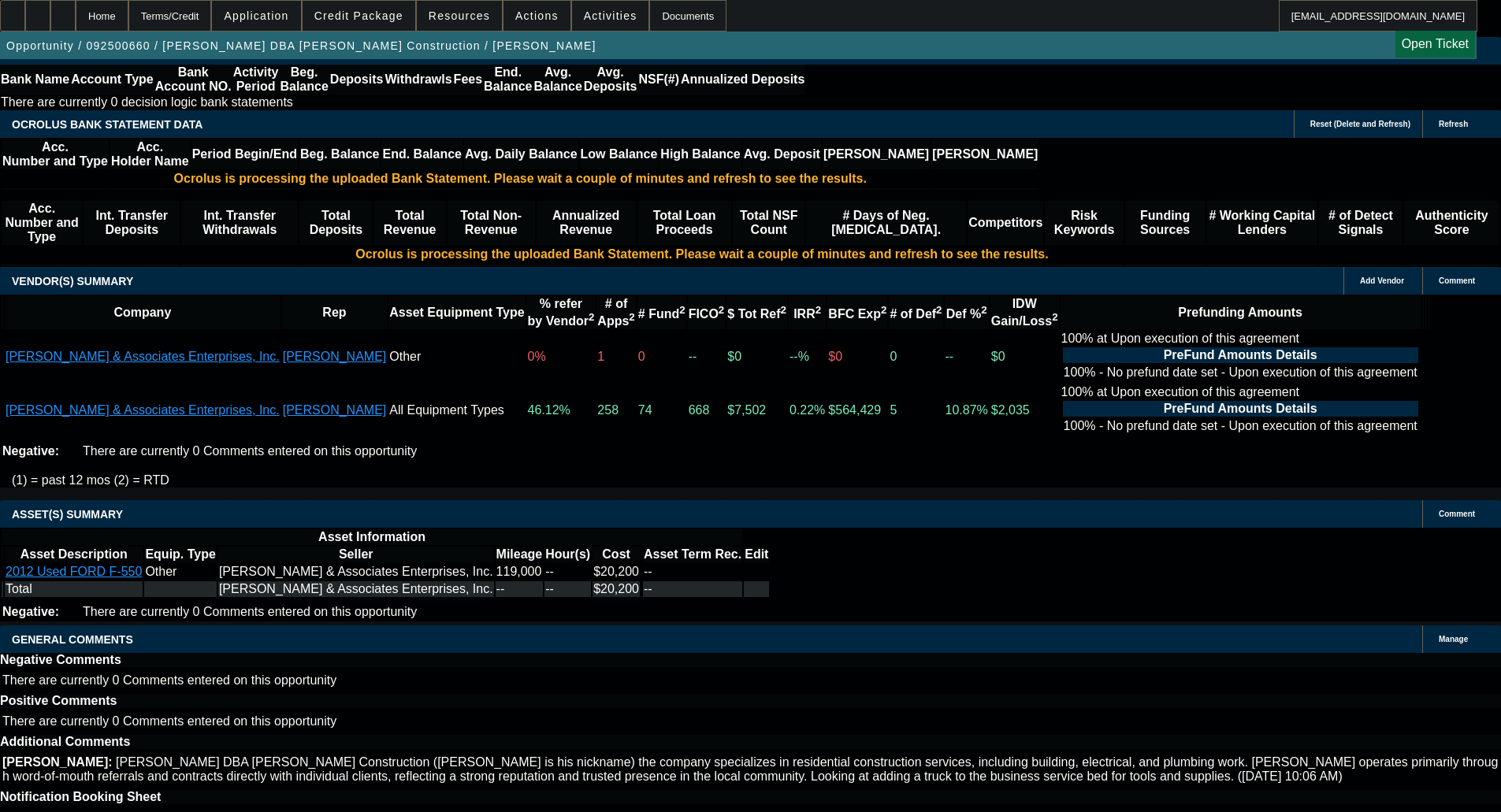
scroll to position [2735, 0]
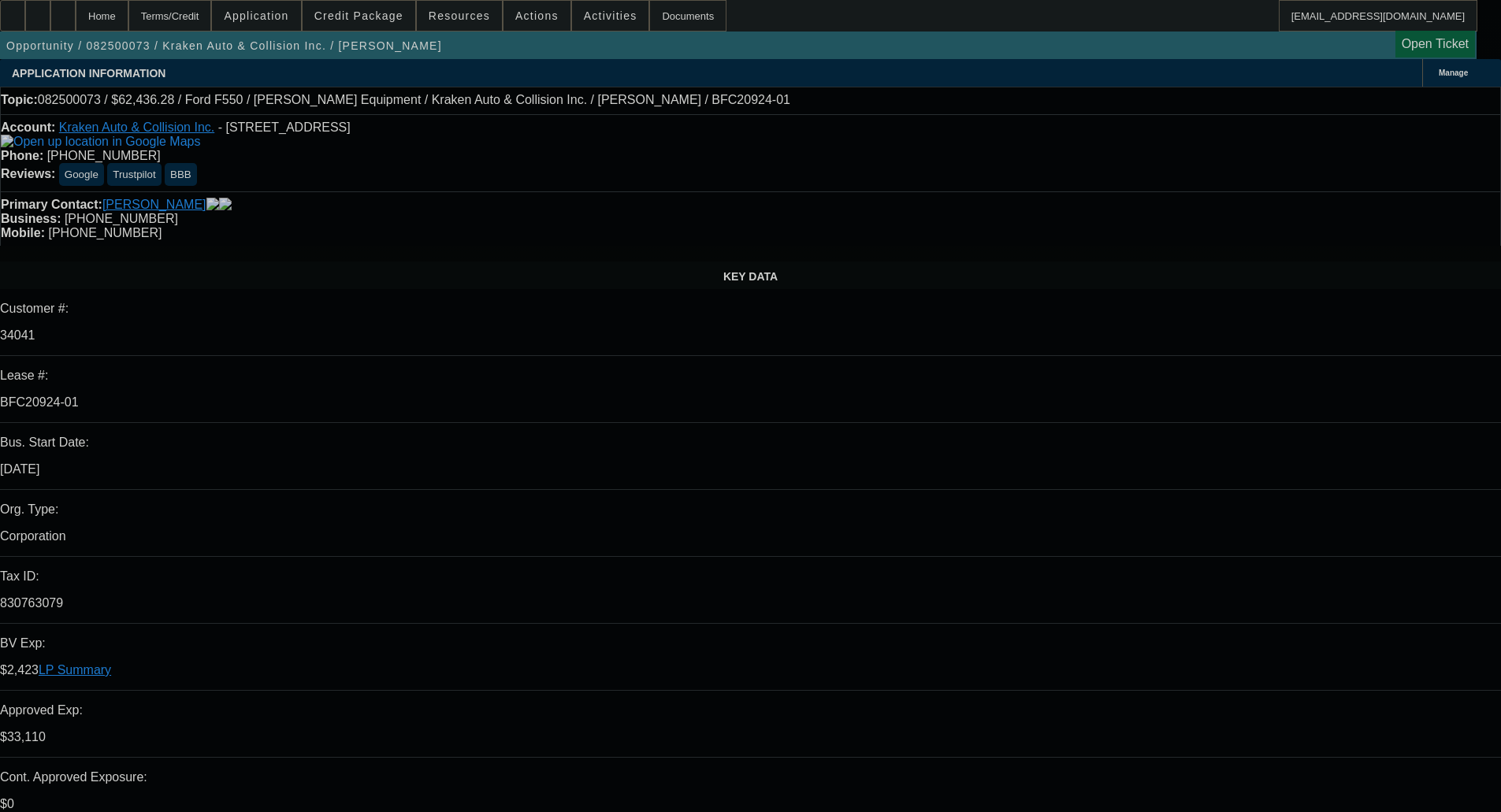
select select "0"
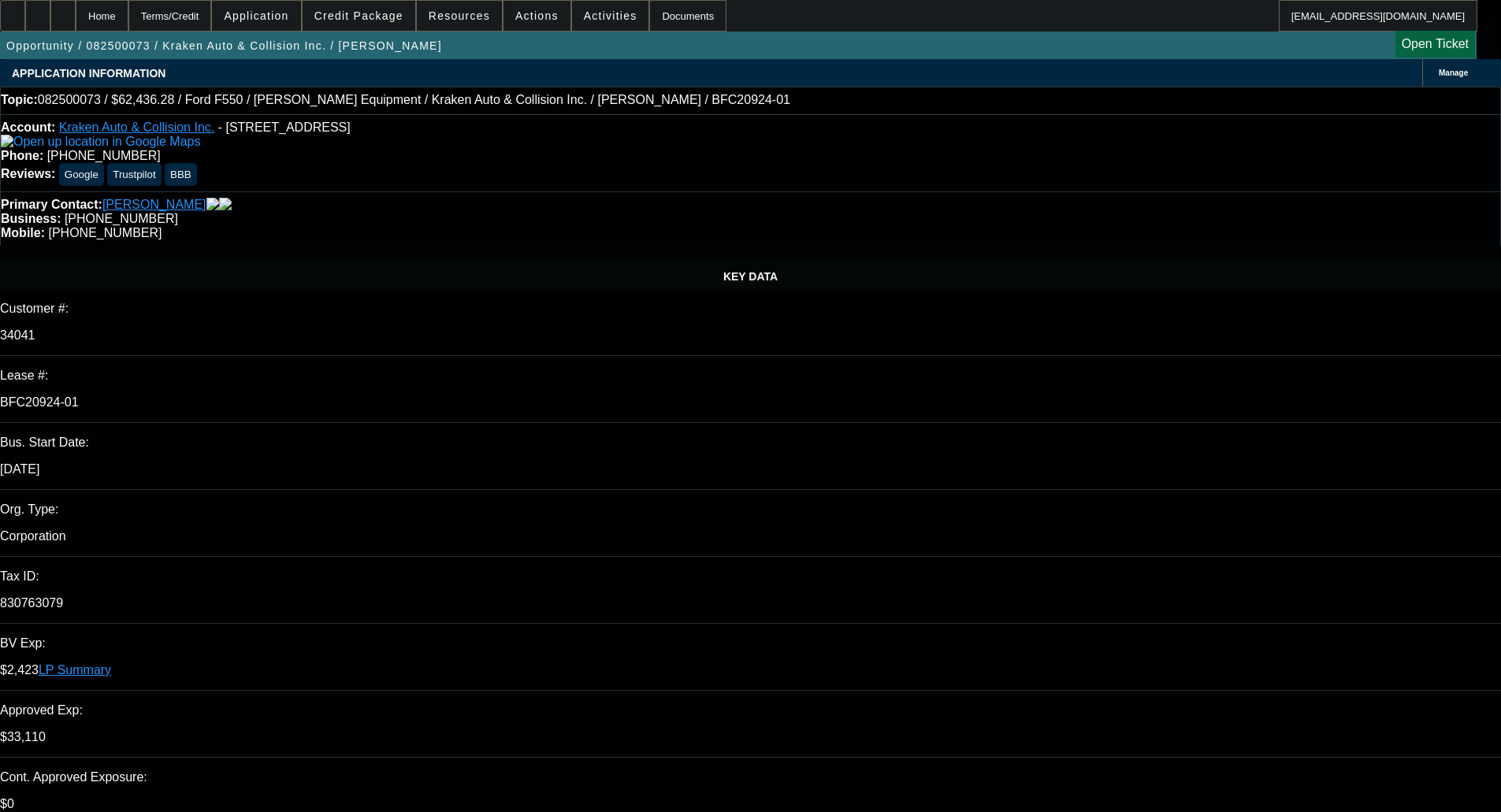
select select "0"
select select "3"
select select "0.1"
select select "4"
select select "0"
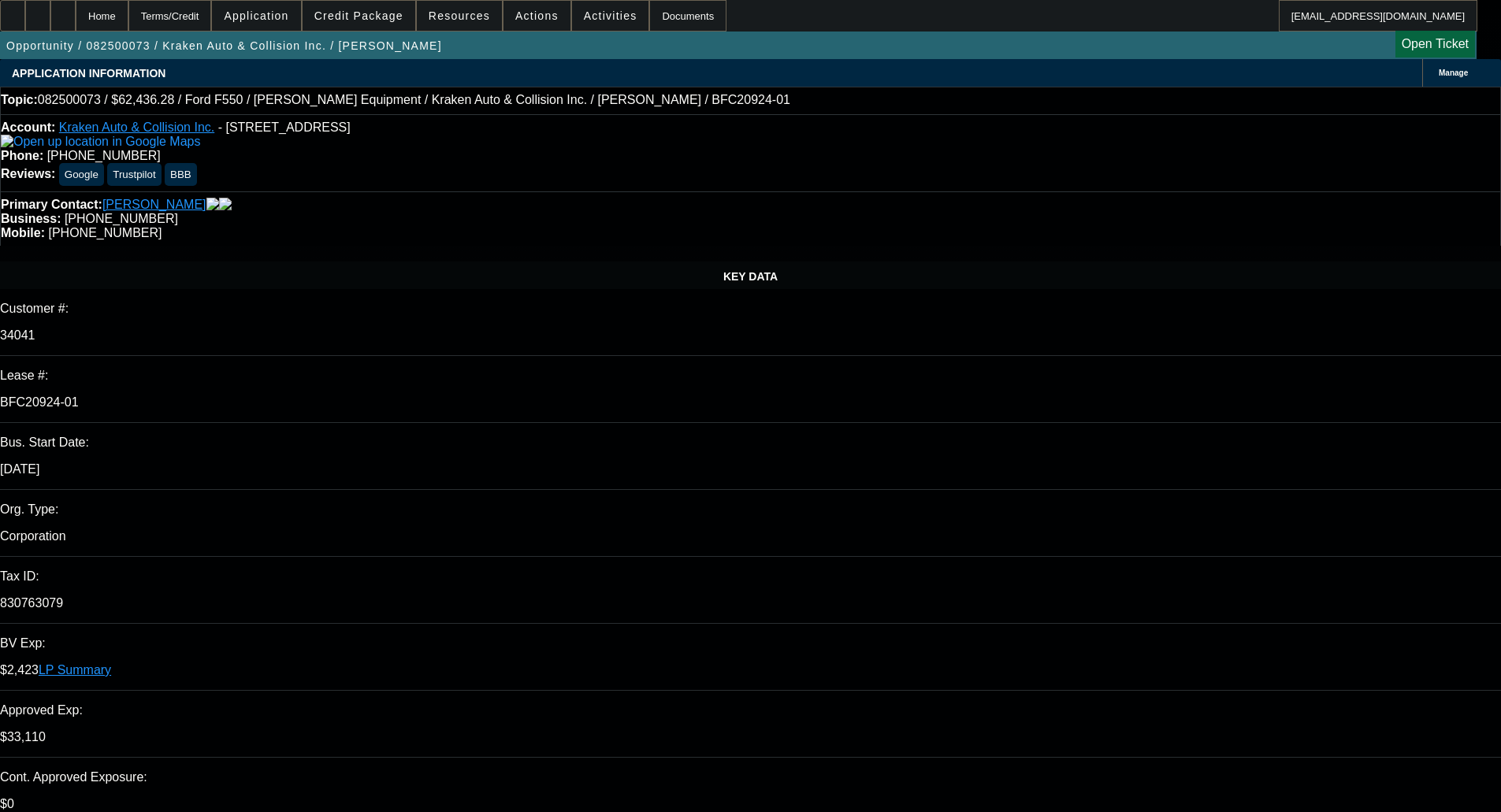
select select "0"
select select "0.1"
select select "4"
select select "0"
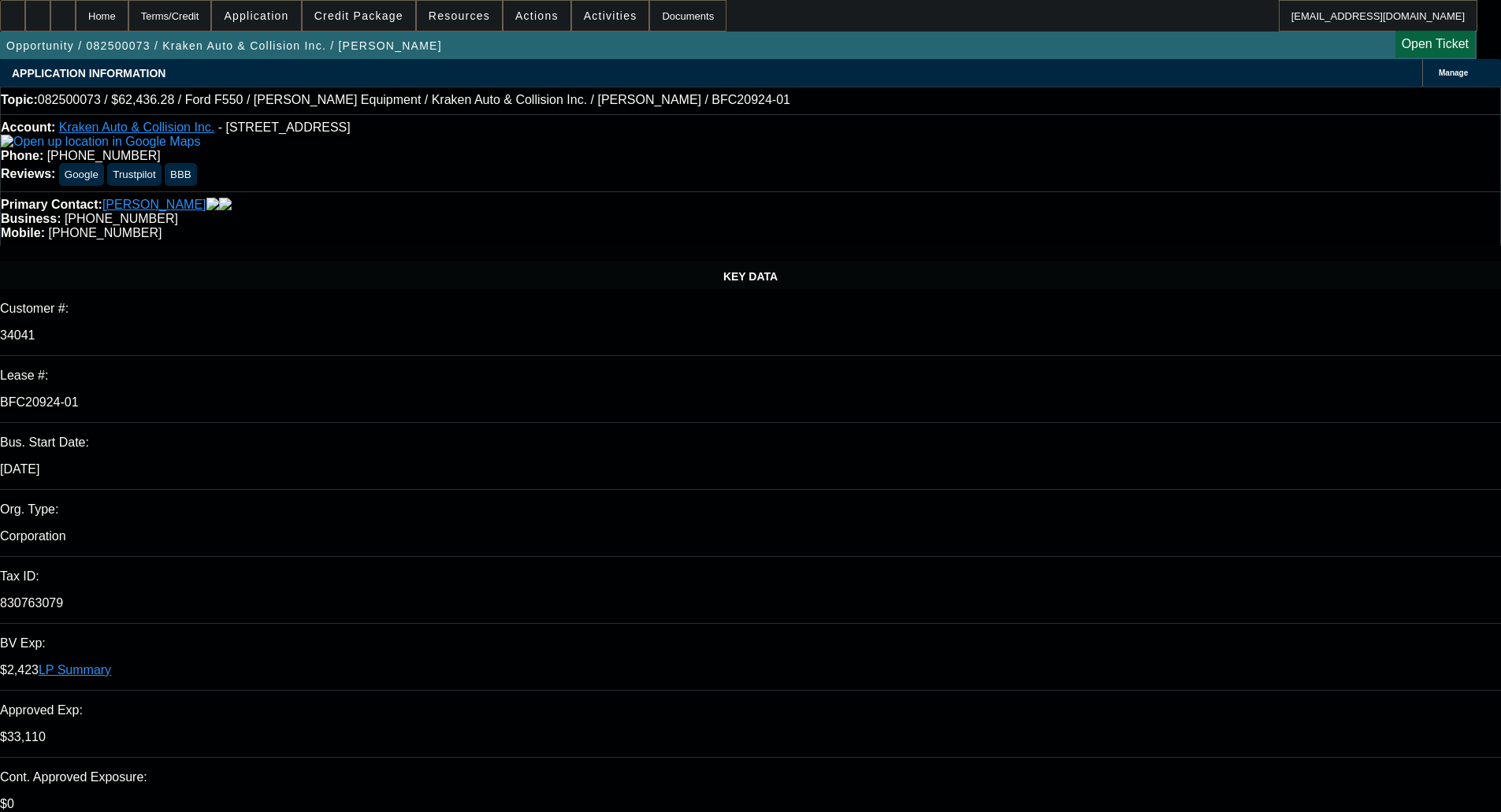
select select "0.1"
select select "4"
select select "0"
select select "0.1"
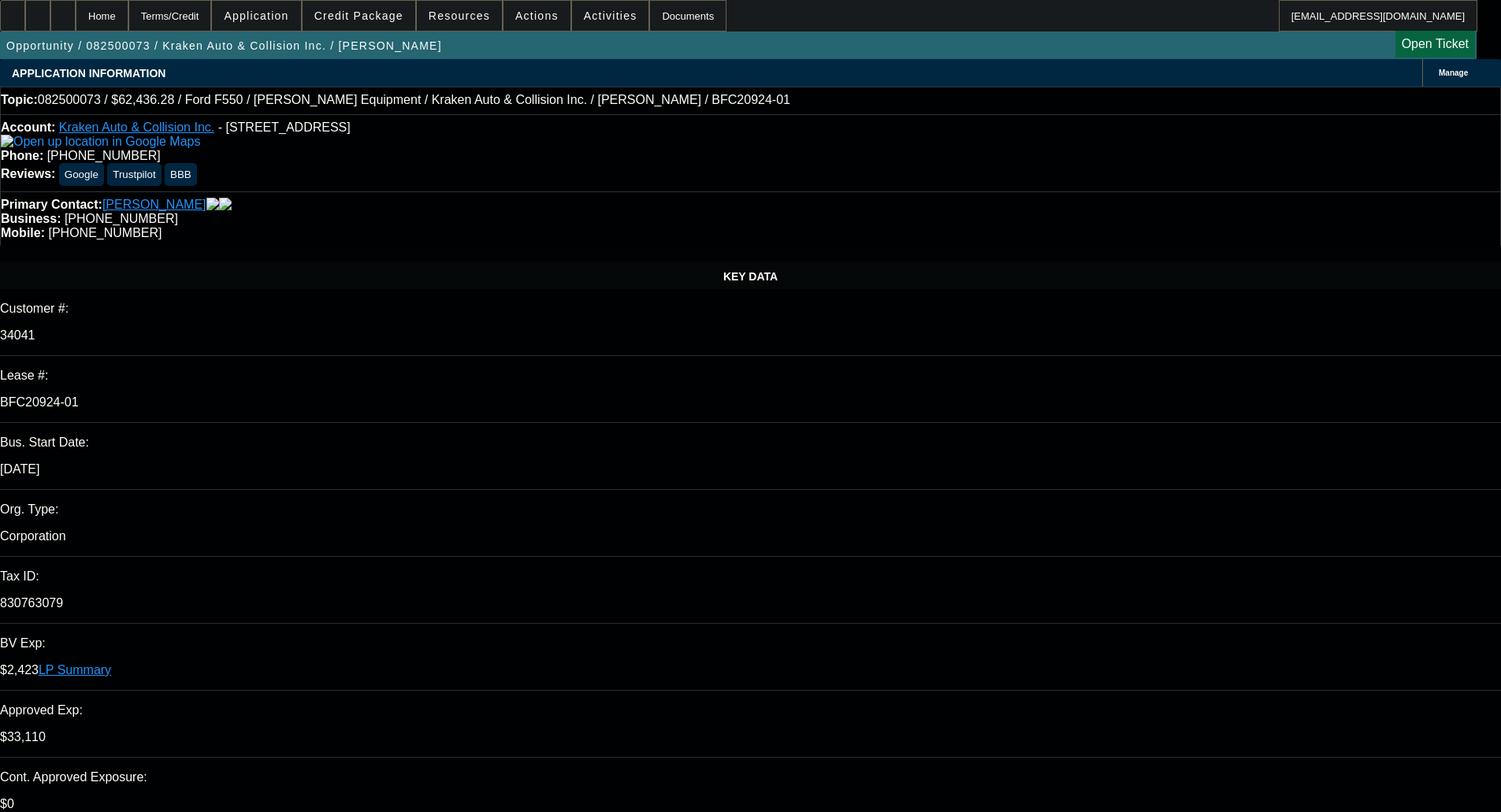
select select "4"
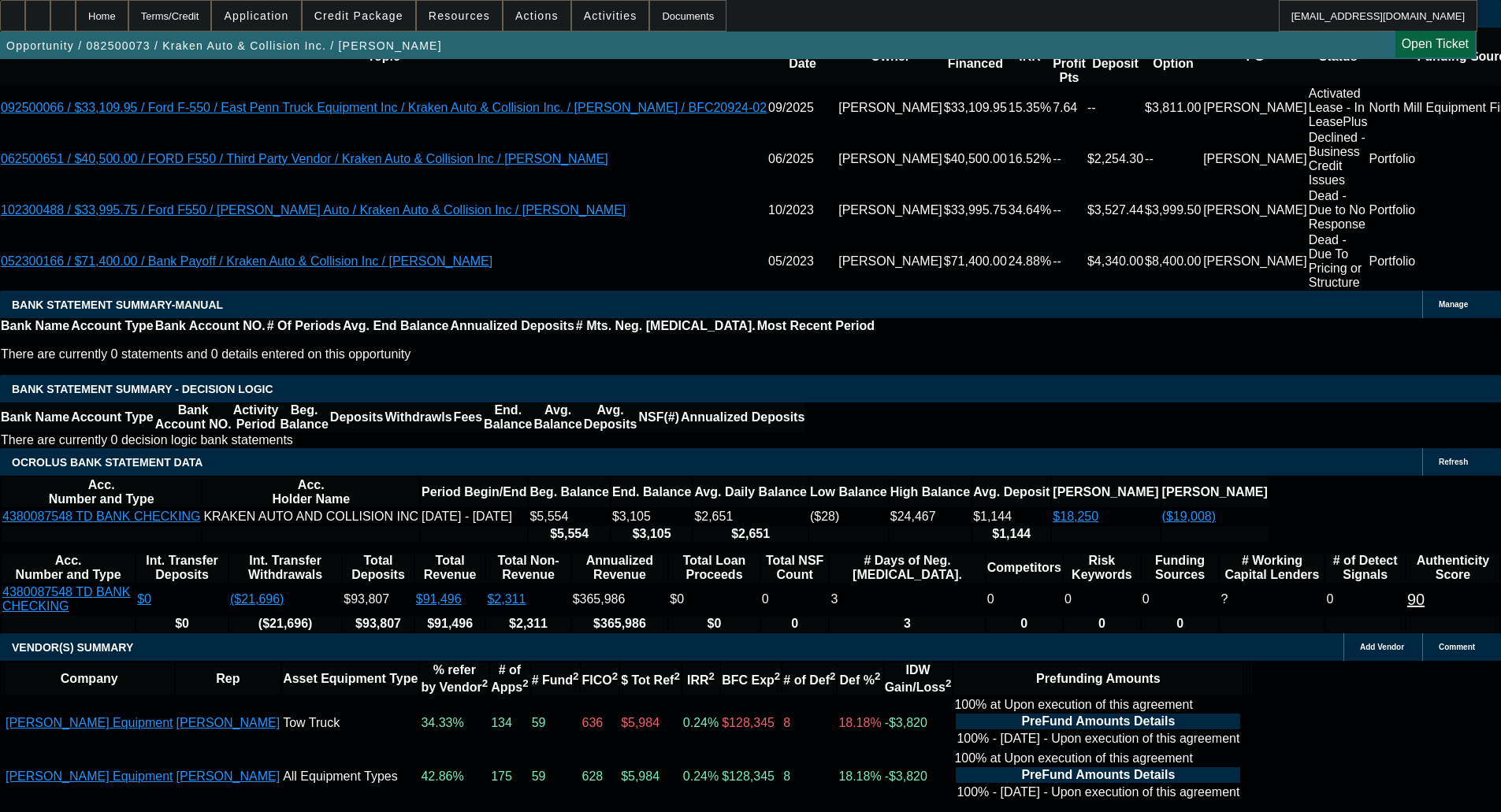
scroll to position [2598, 0]
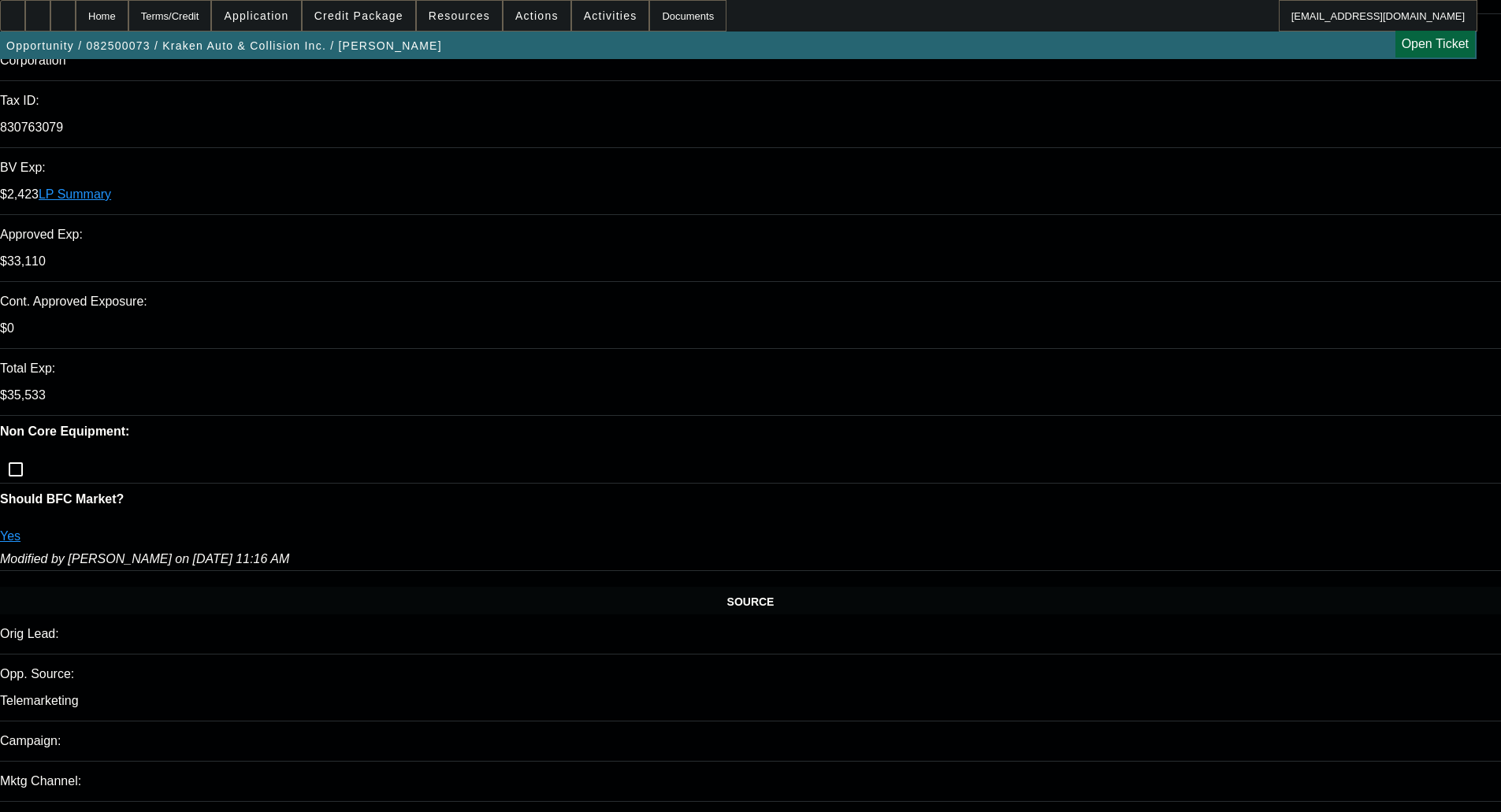
scroll to position [392, 0]
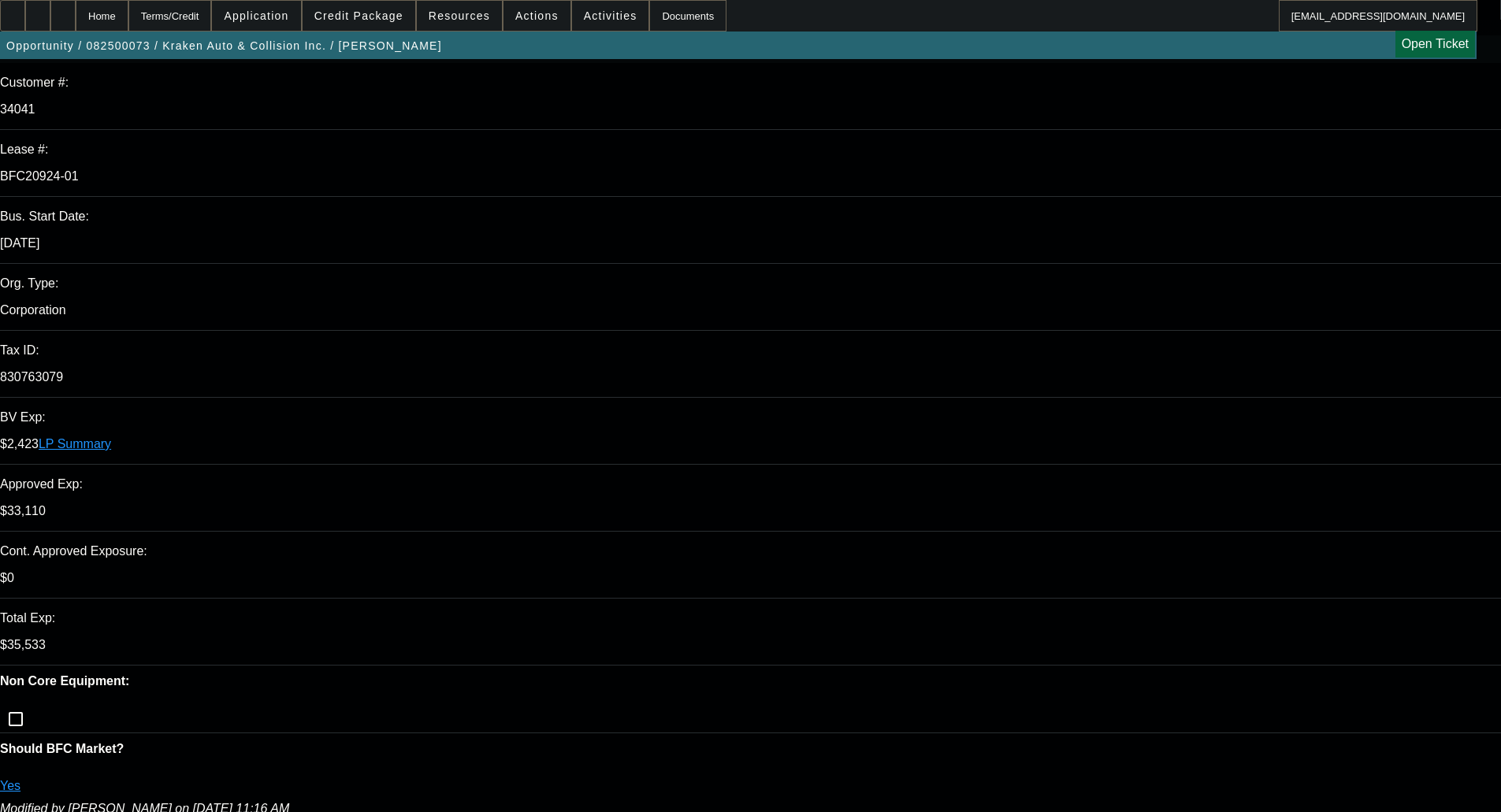
scroll to position [0, 0]
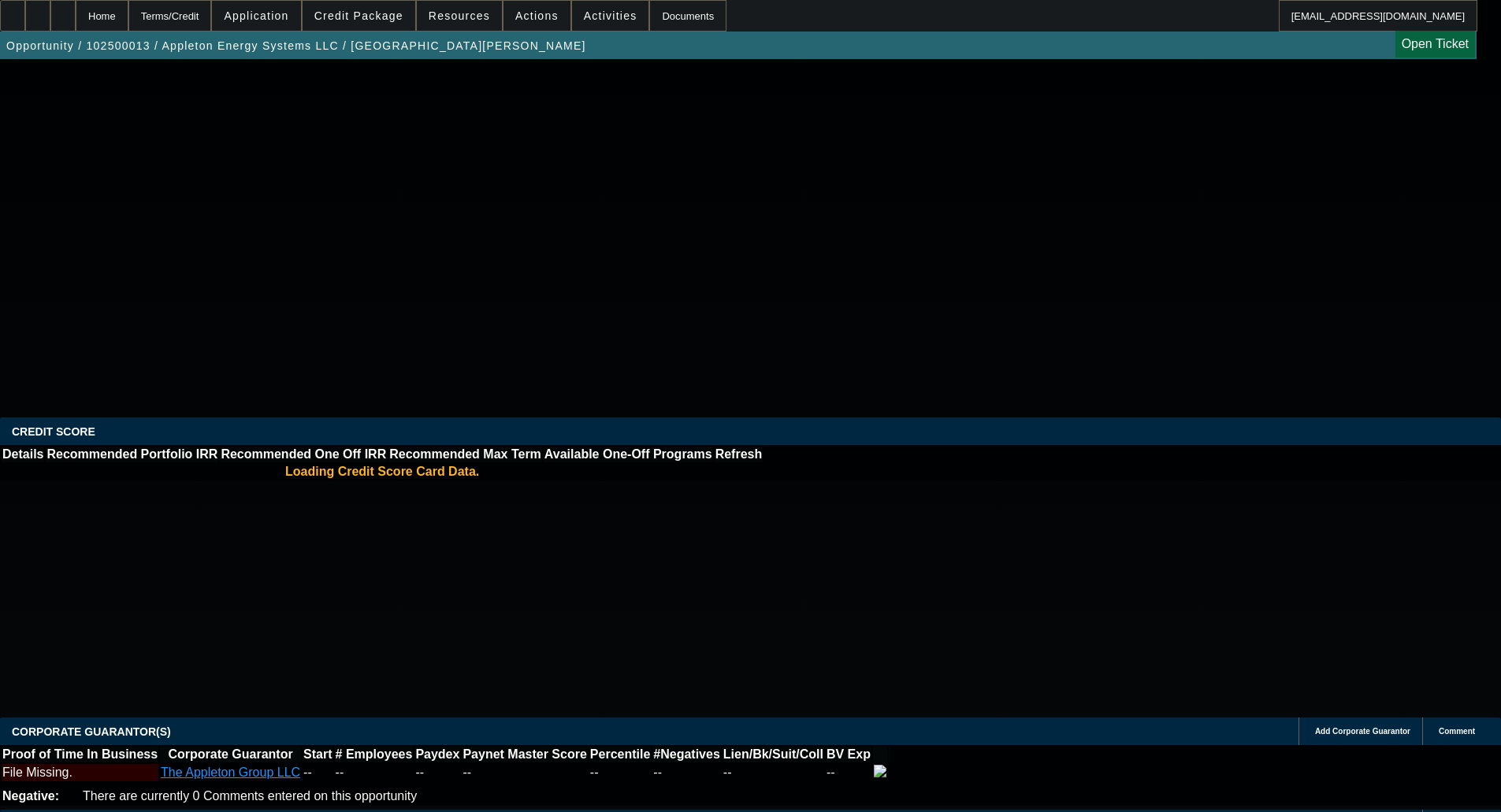
select select "0"
select select "2"
select select "0"
select select "5"
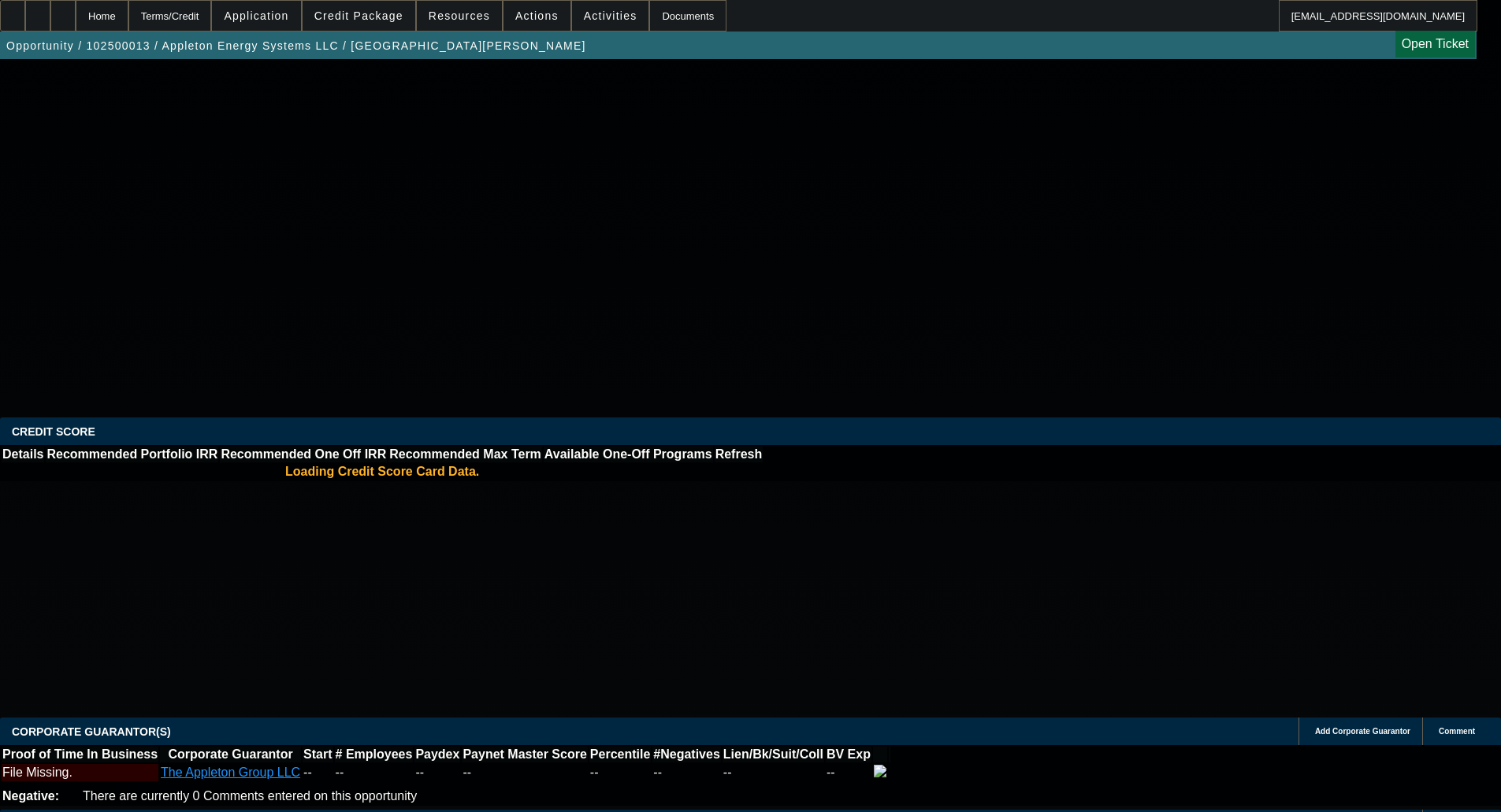
select select "0"
select select "2"
select select "0"
select select "5"
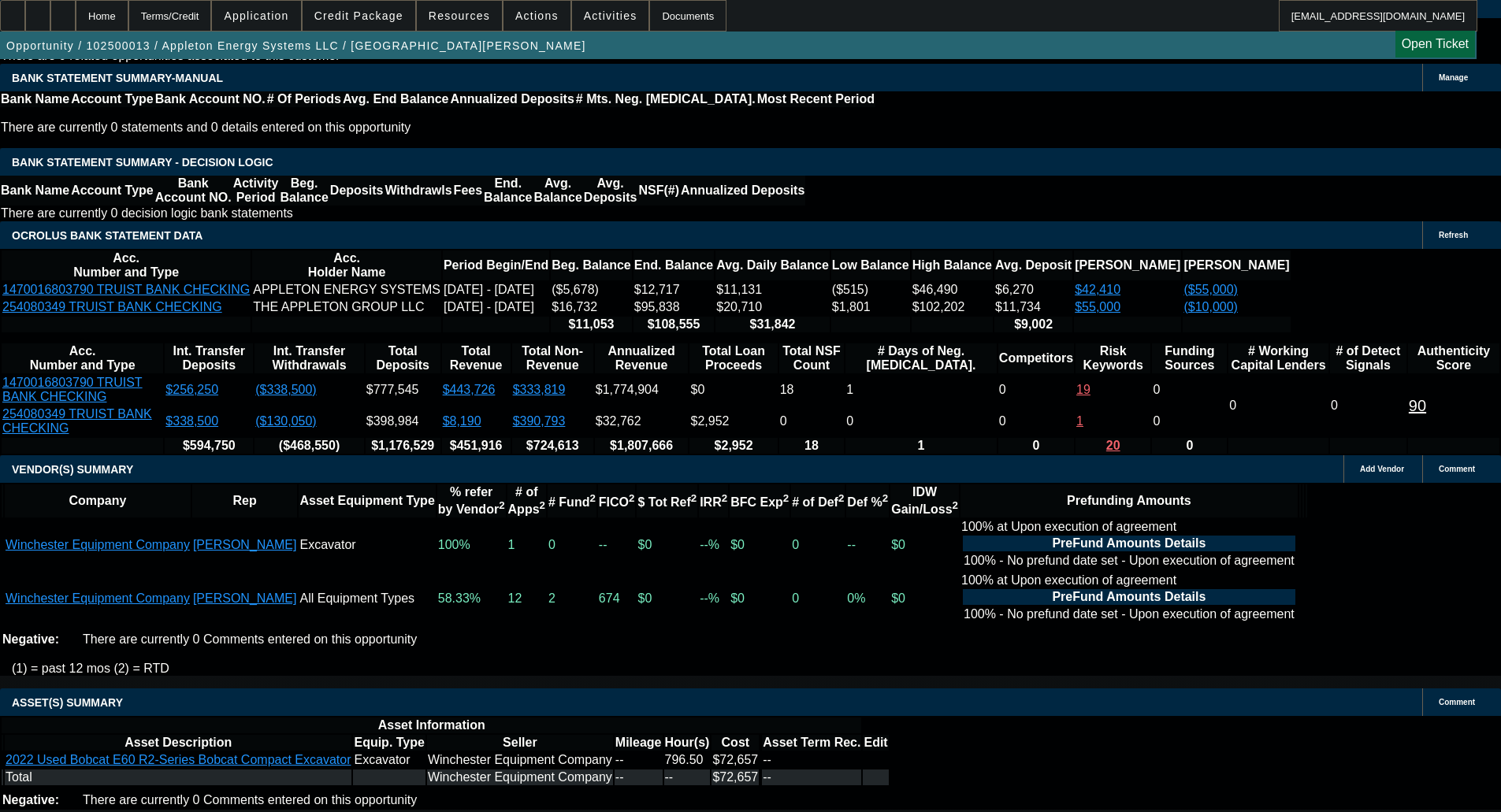
scroll to position [2954, 0]
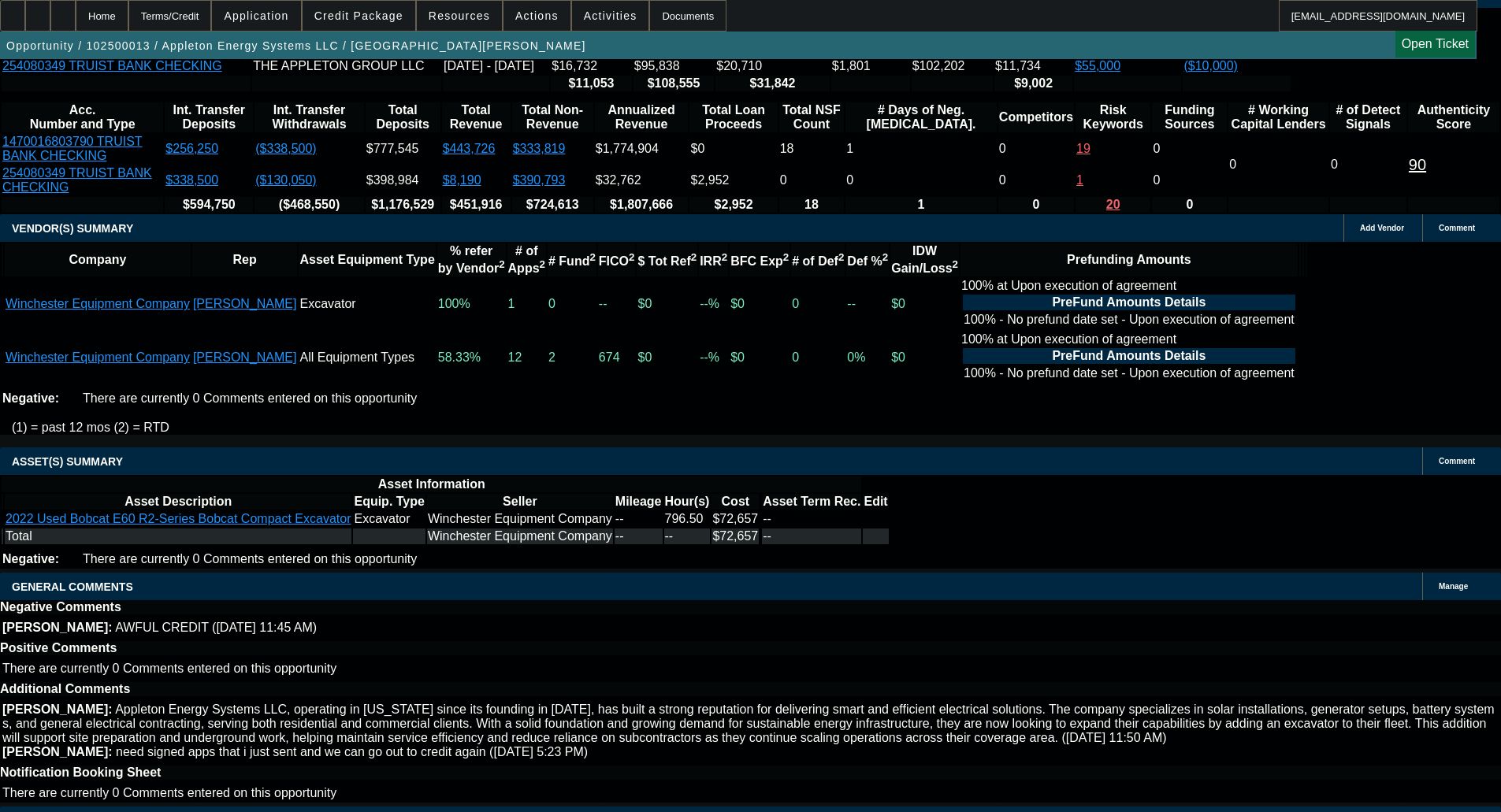
select select "4"
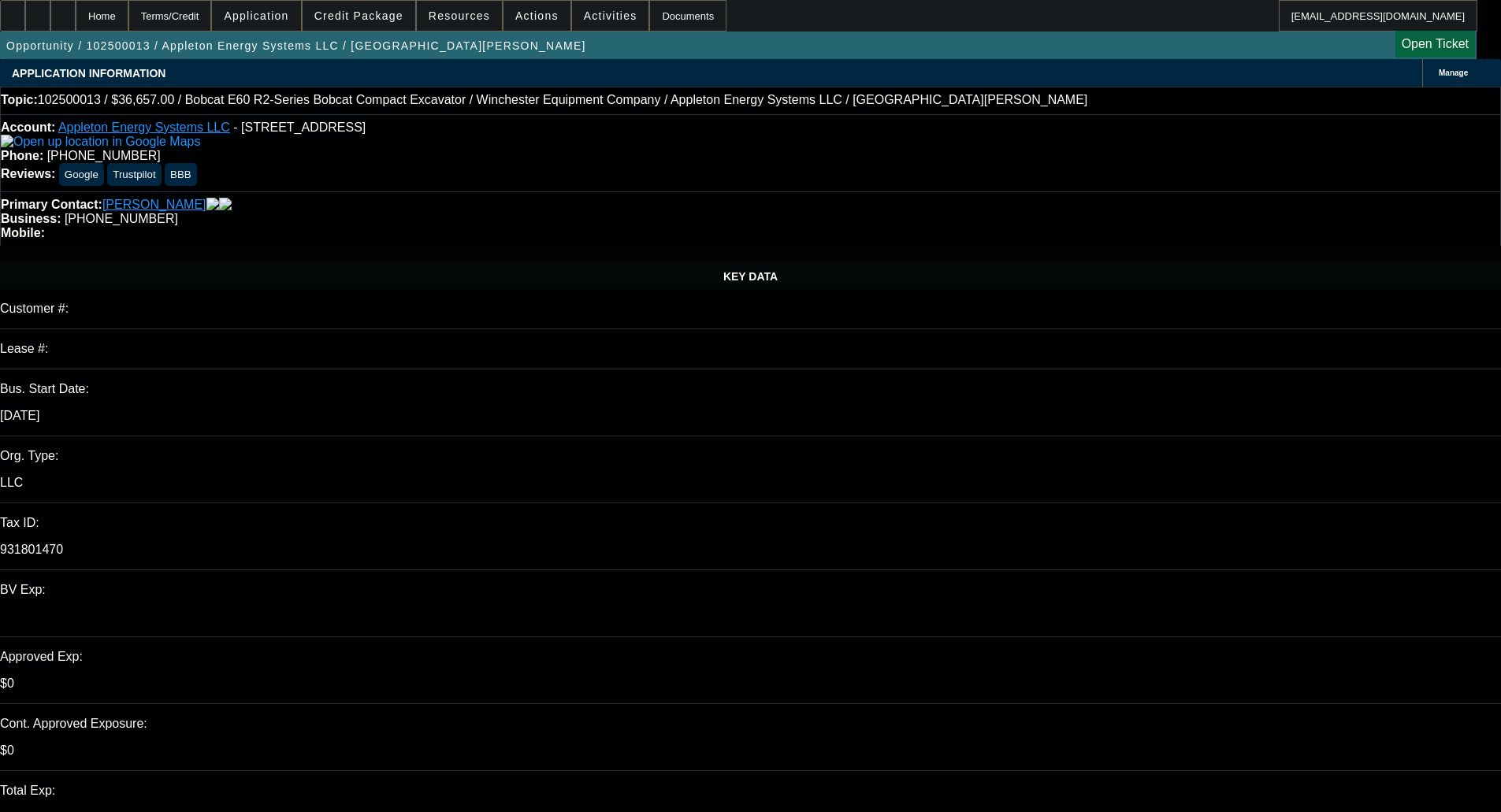
type input "11:56"
type input "04:09"
click at [1191, 551] on span "2" at bounding box center [1185, 549] width 29 height 29
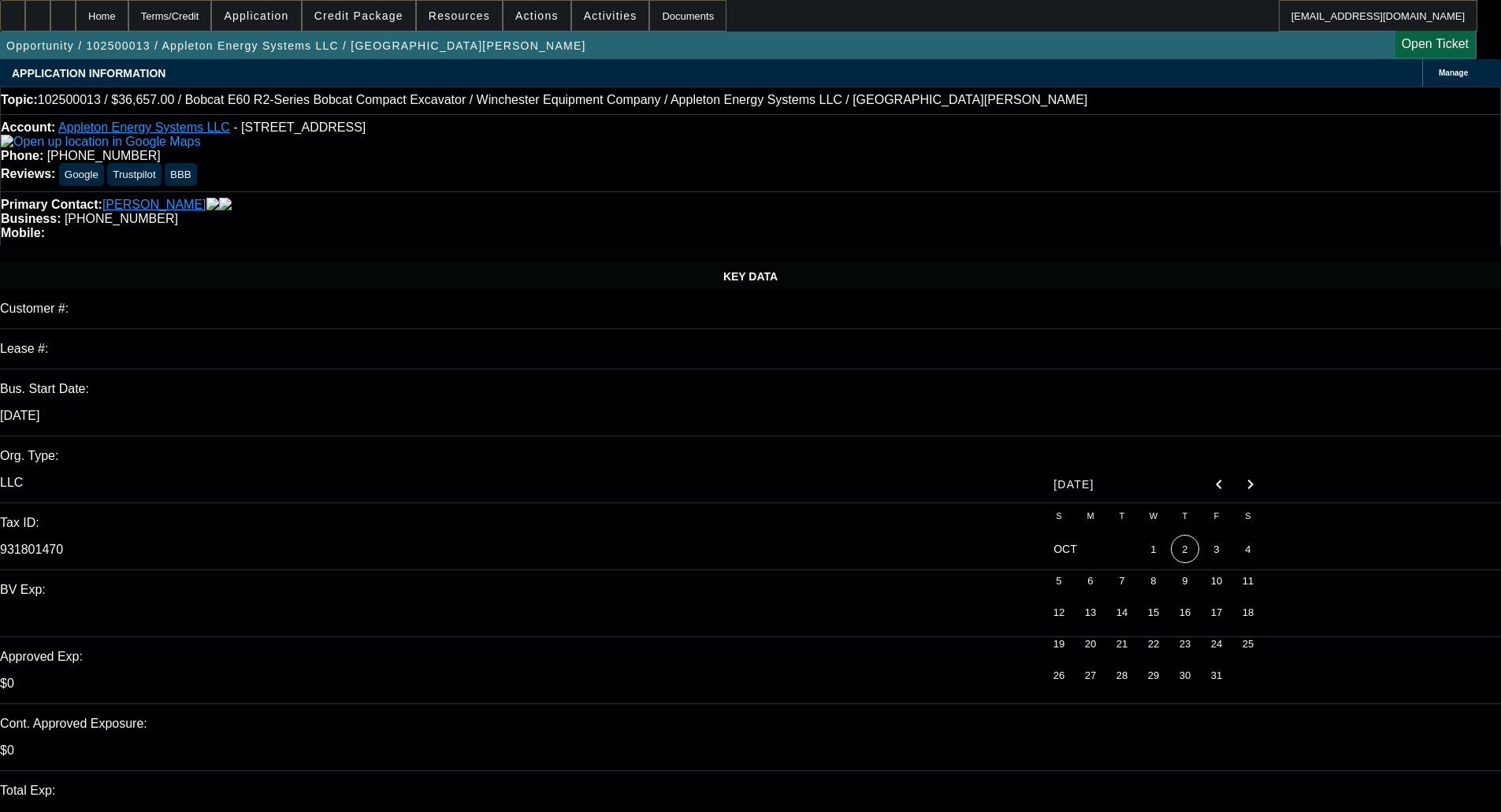
type input "10/2/2025"
paste textarea "Due to their business and personal credit, we wouldn’t be interested in making …"
type textarea "DECLINED BY DAKOTA - "Due to their business and personal credit, we wouldn’t be…"
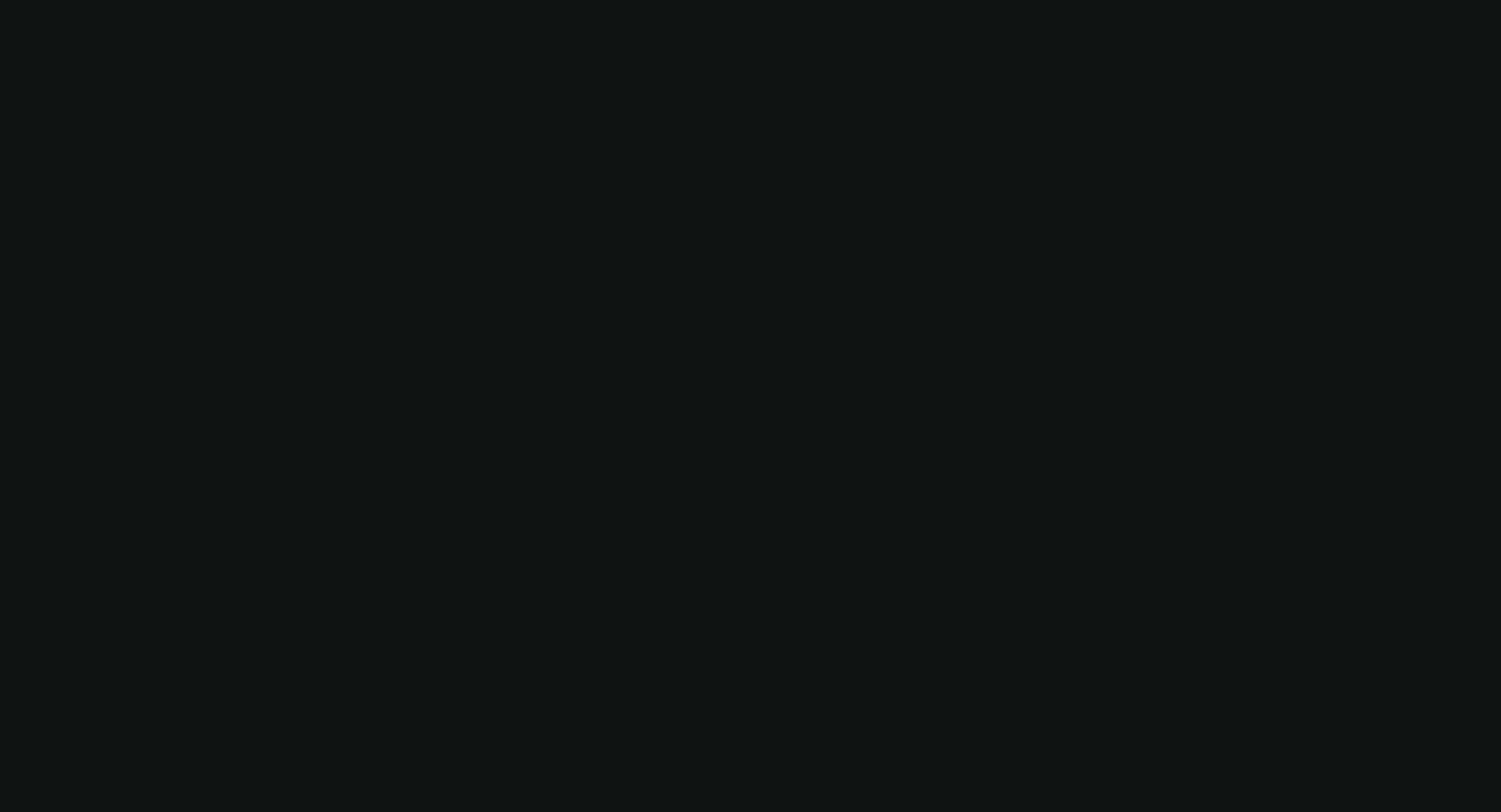
select select "0"
select select "2"
select select "0"
select select "5"
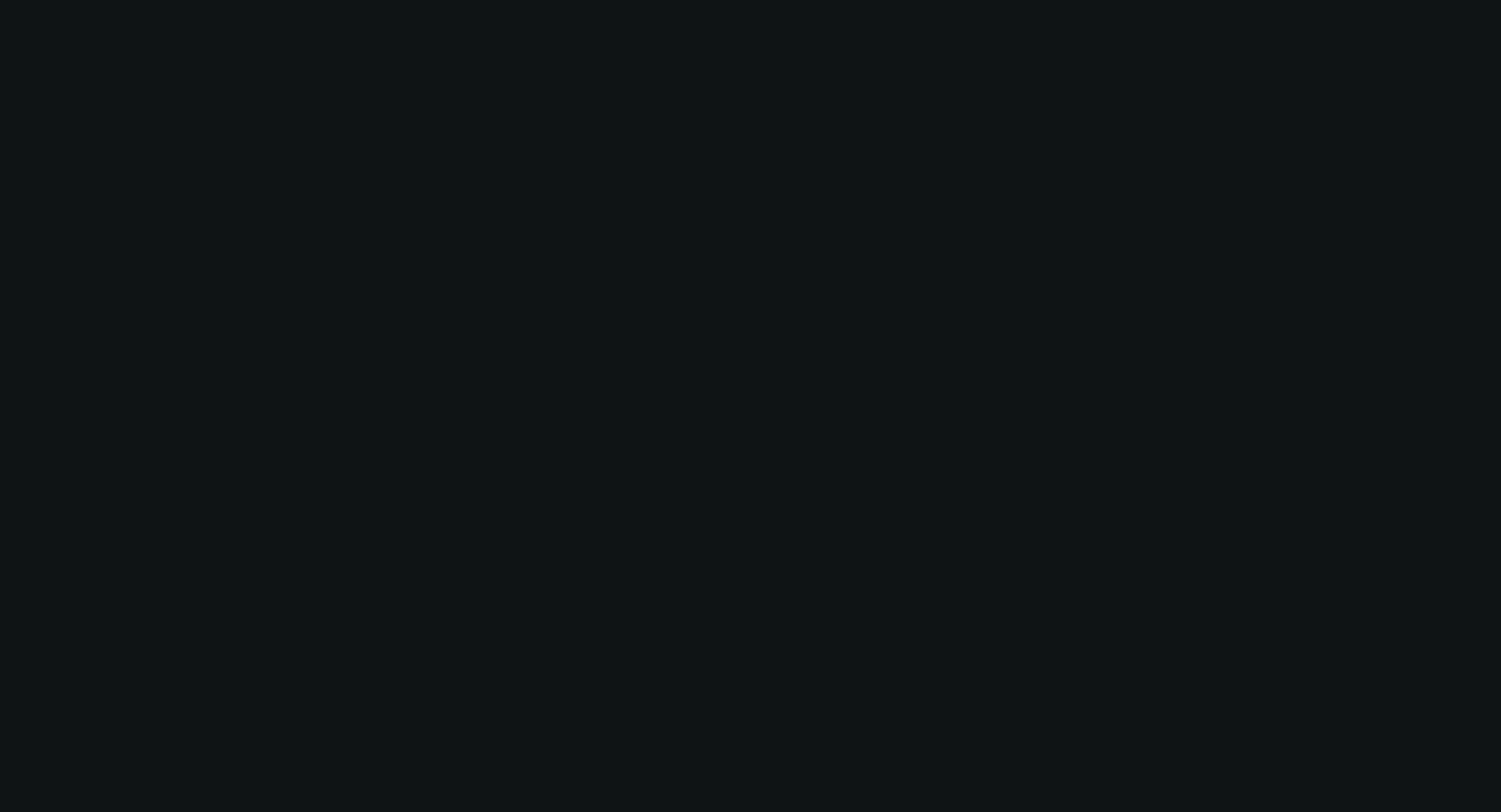
select select "0"
select select "2"
select select "0"
select select "5"
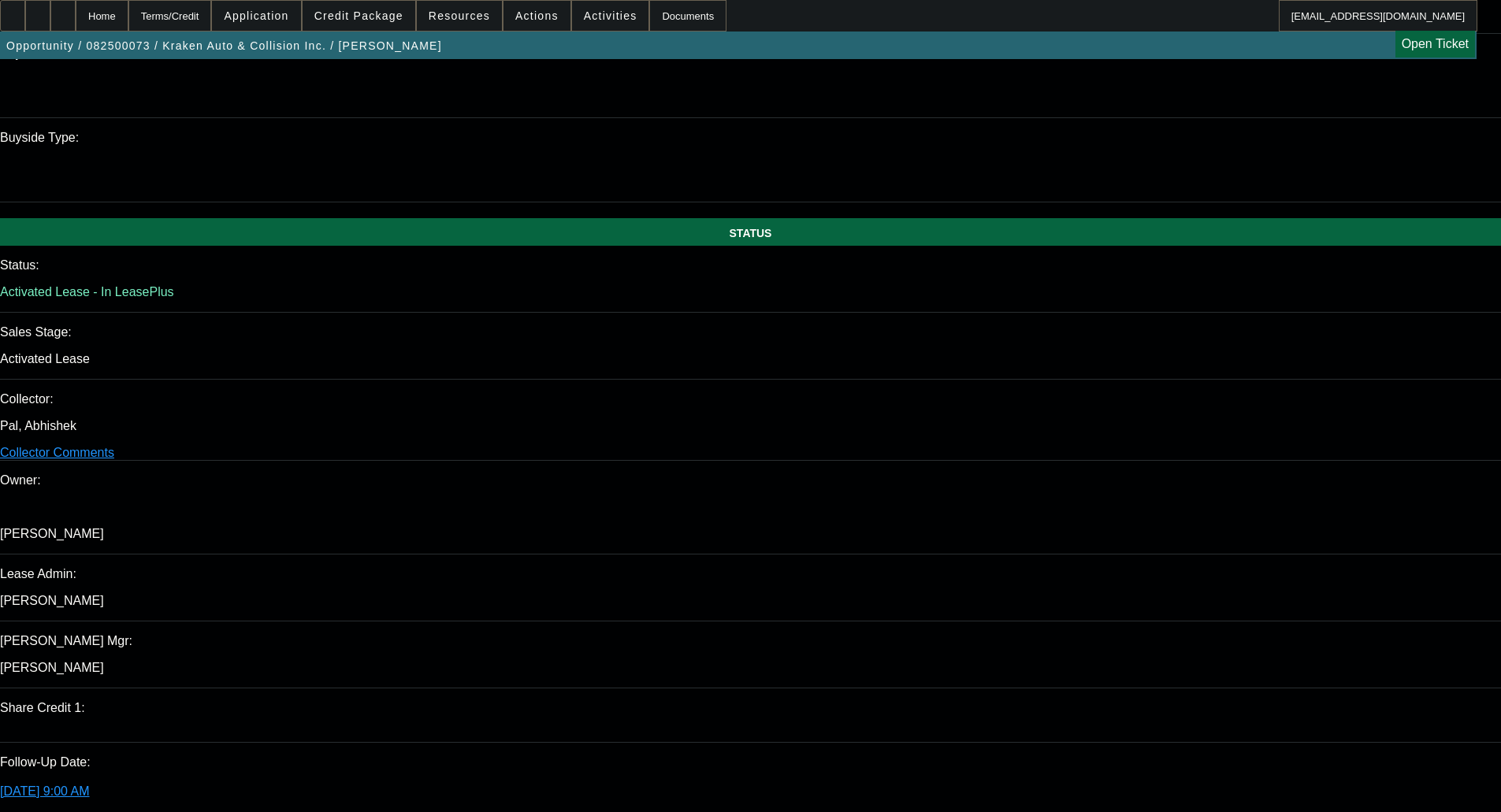
select select "0"
select select "3"
select select "0.1"
select select "4"
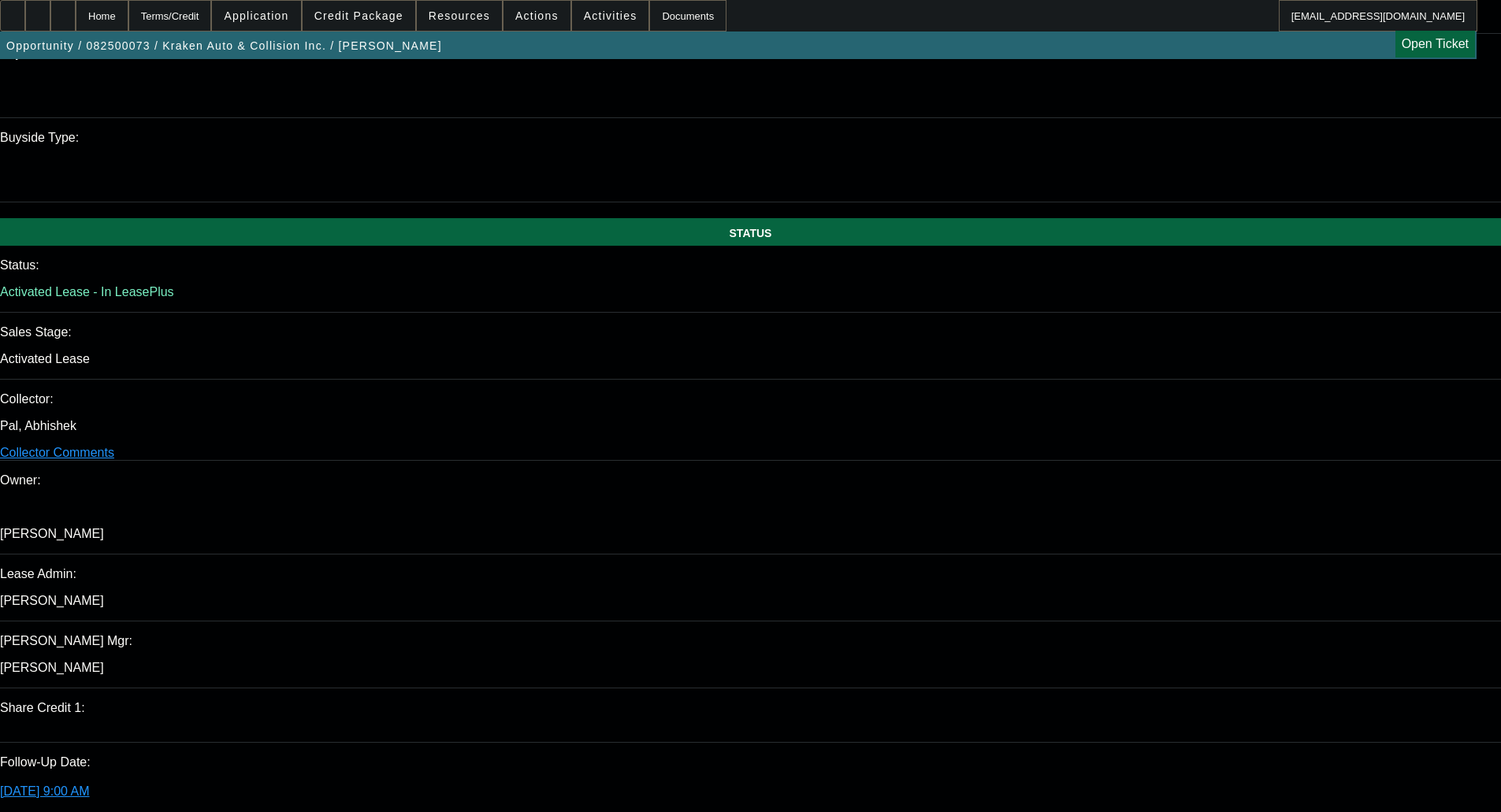
select select "0"
select select "0.1"
select select "4"
select select "0"
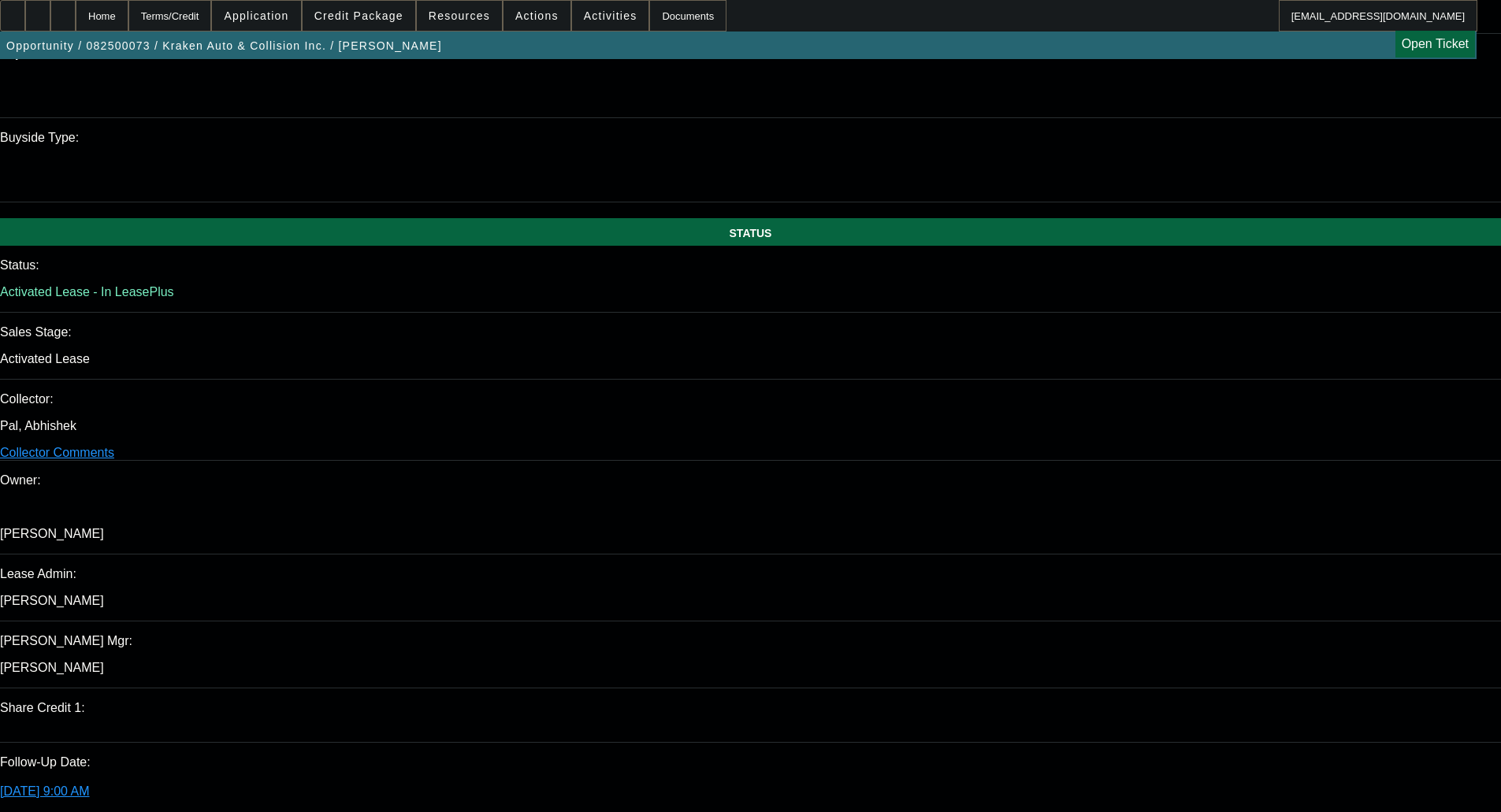
select select "0"
select select "0.1"
select select "4"
select select "0"
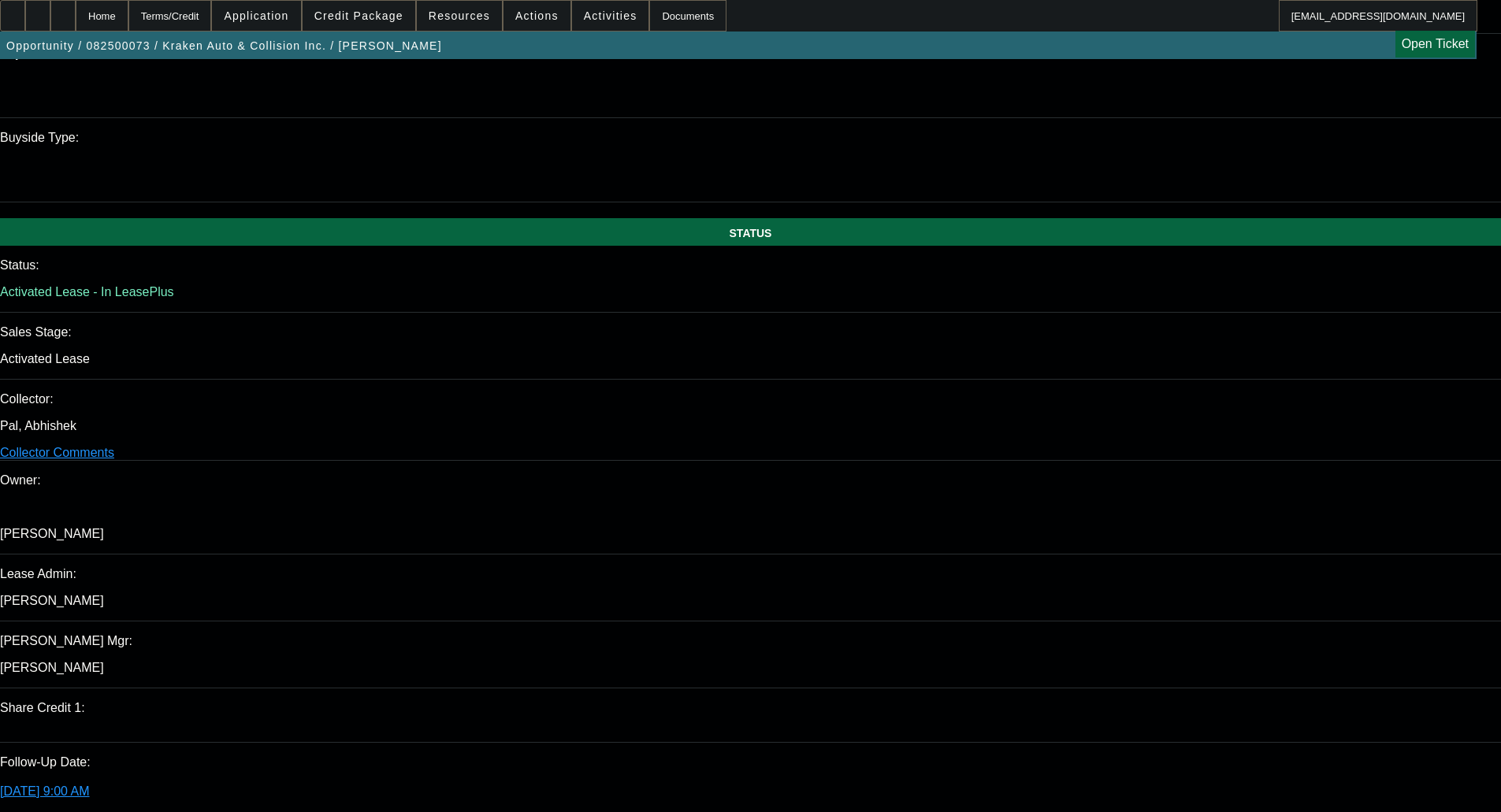
select select "0.1"
select select "4"
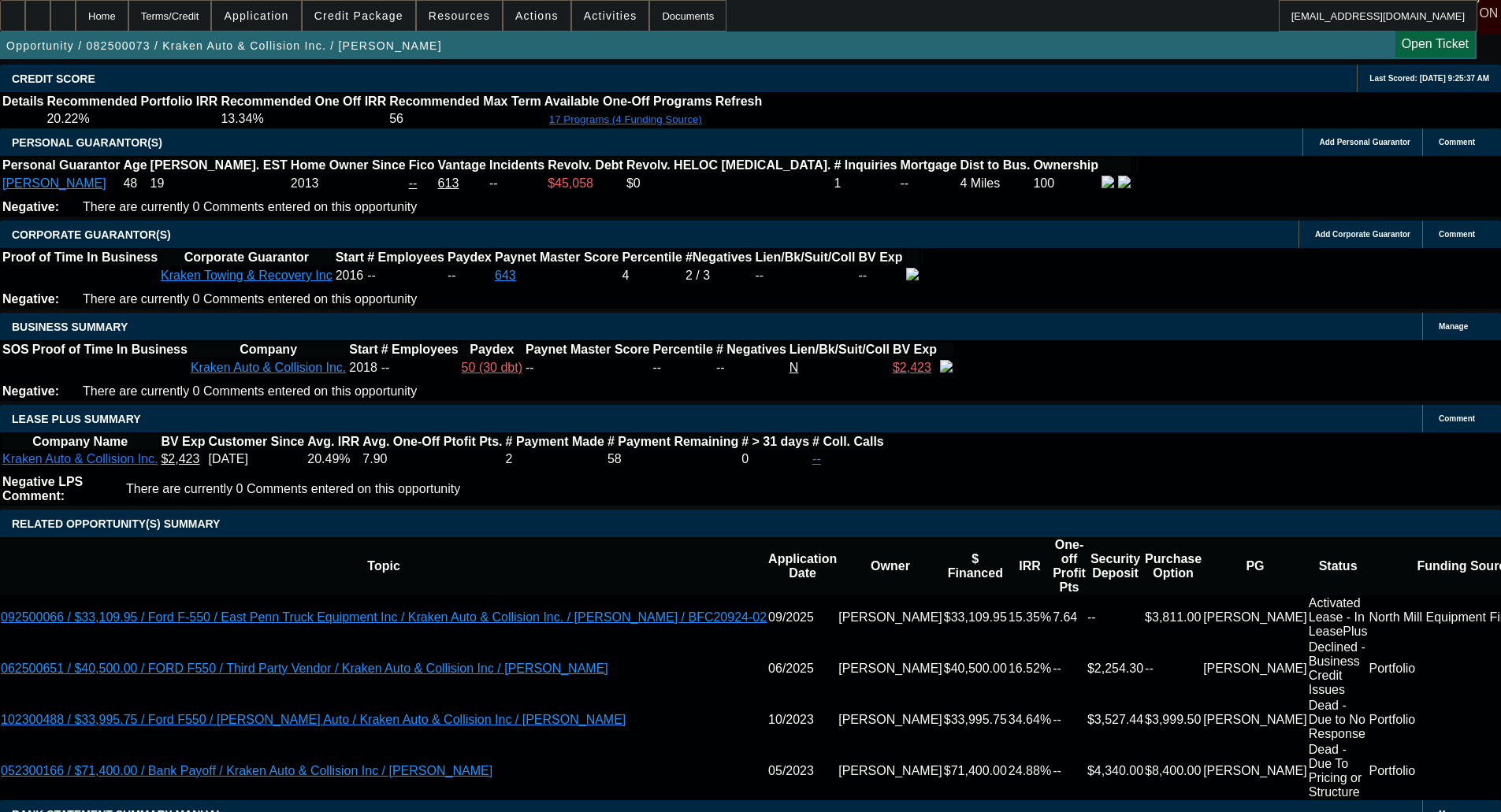
scroll to position [2593, 0]
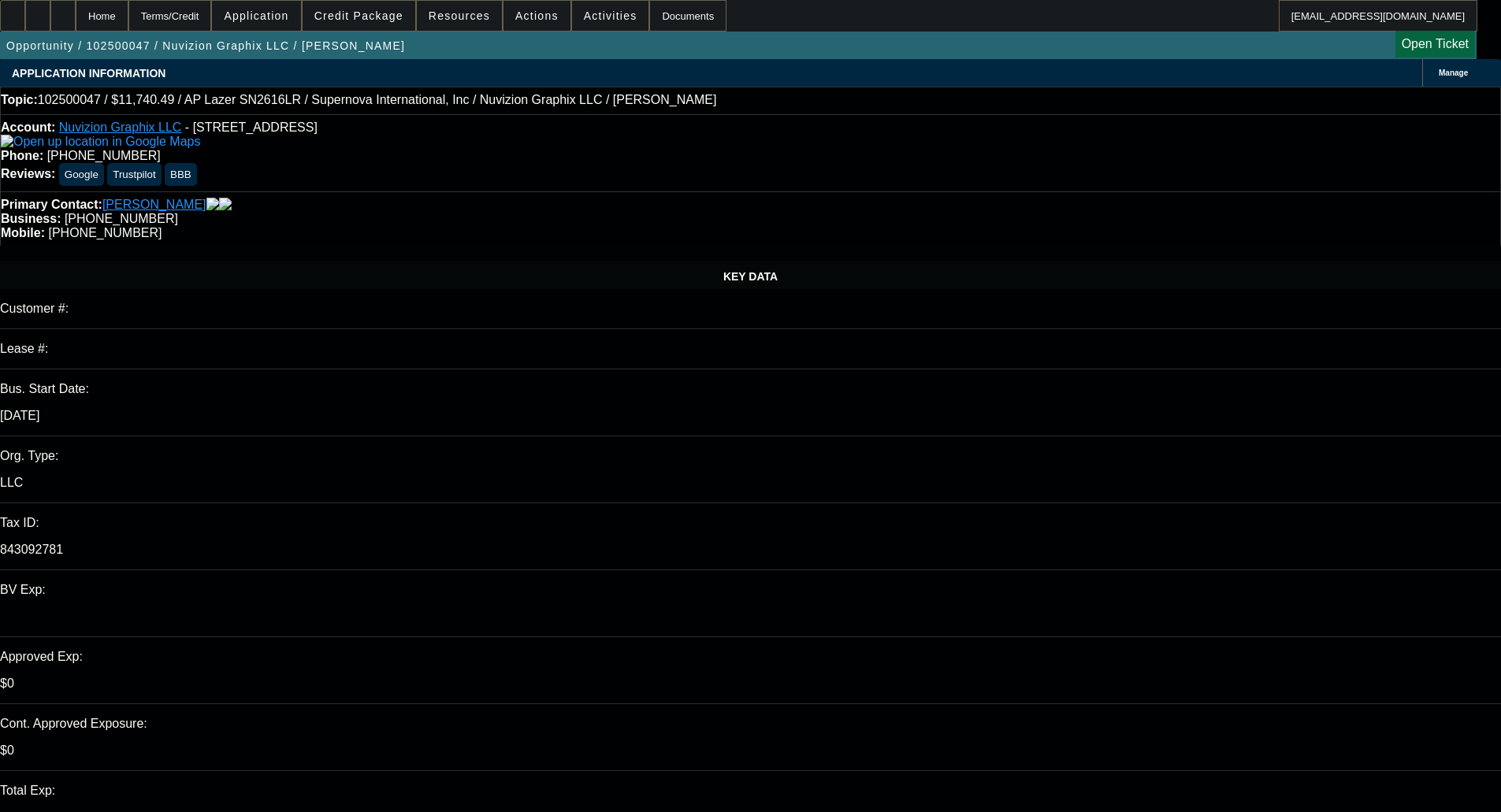
select select "0"
select select "0.1"
select select "5"
select select "0"
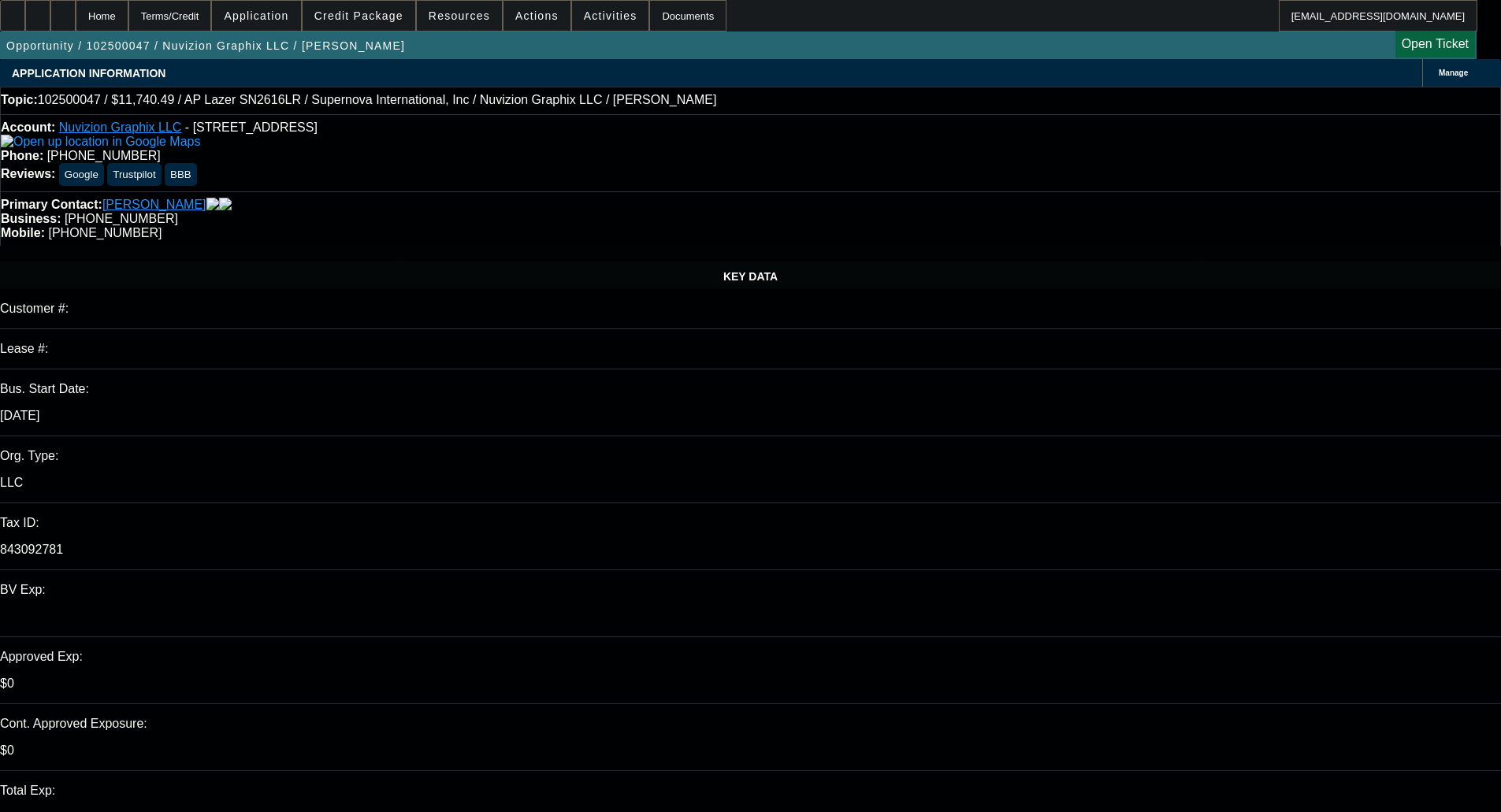
select select "0"
select select "0.1"
select select "5"
select select "0"
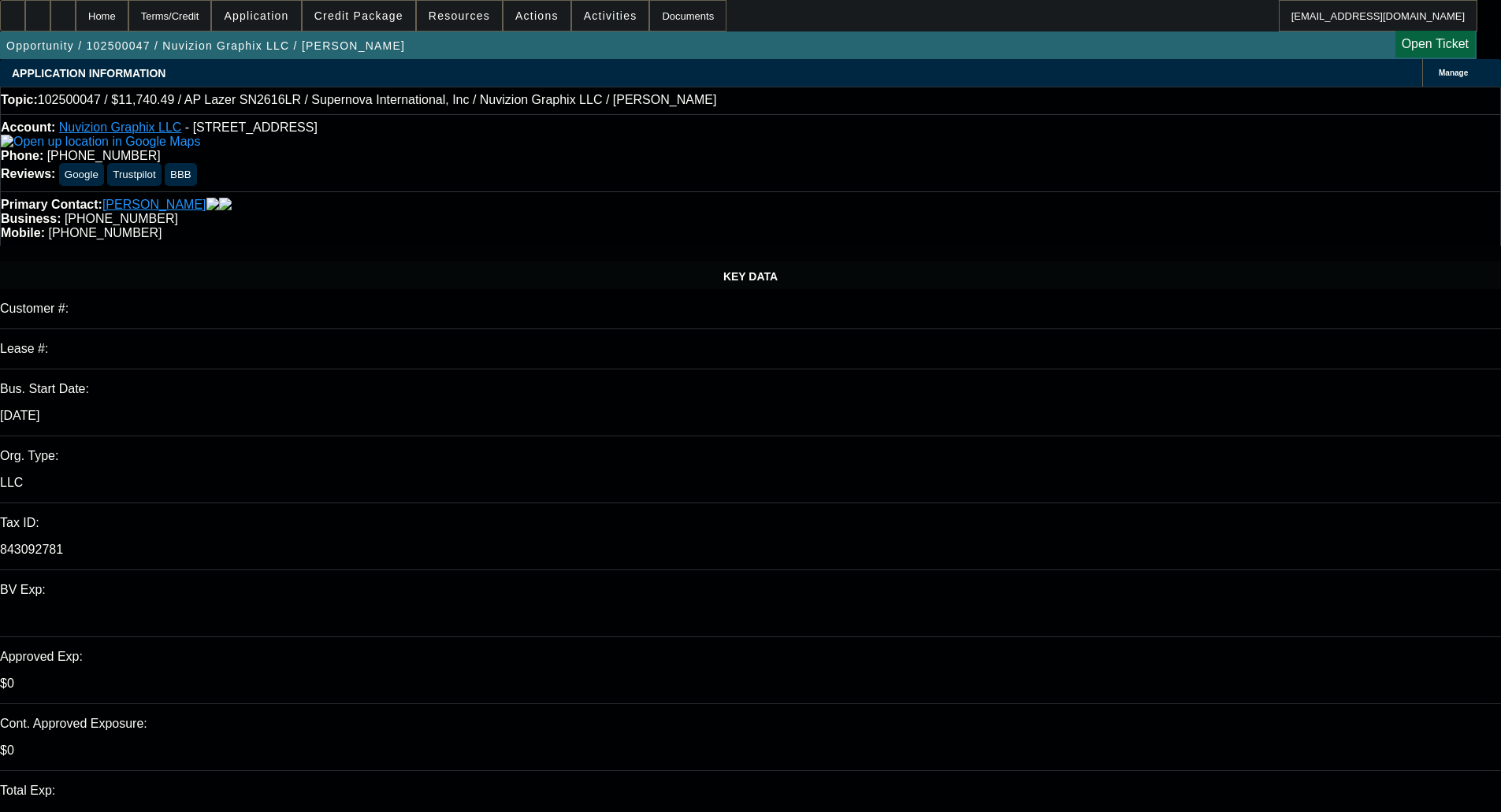
select select "0.1"
select select "6"
select select "0"
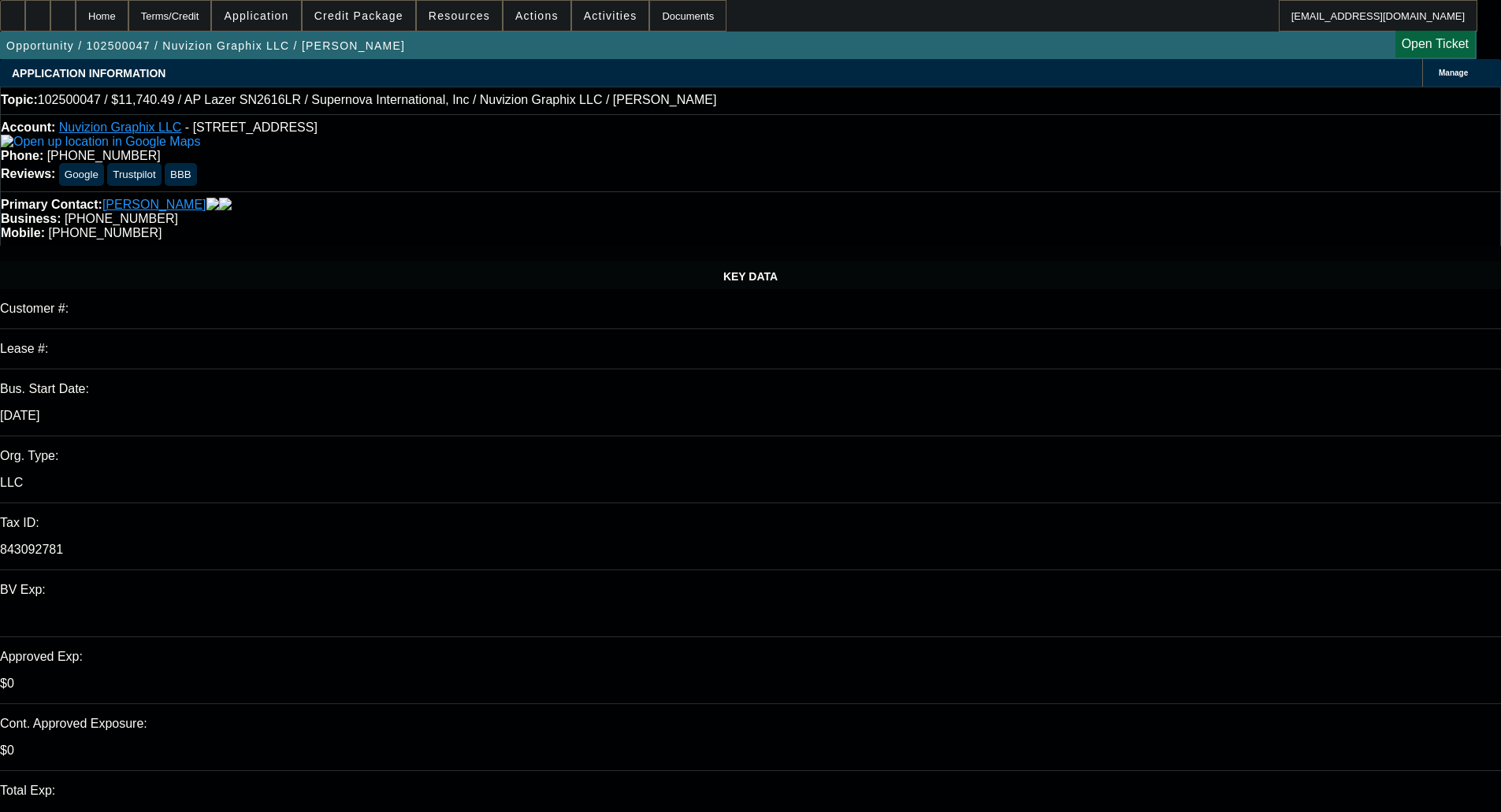
select select "6"
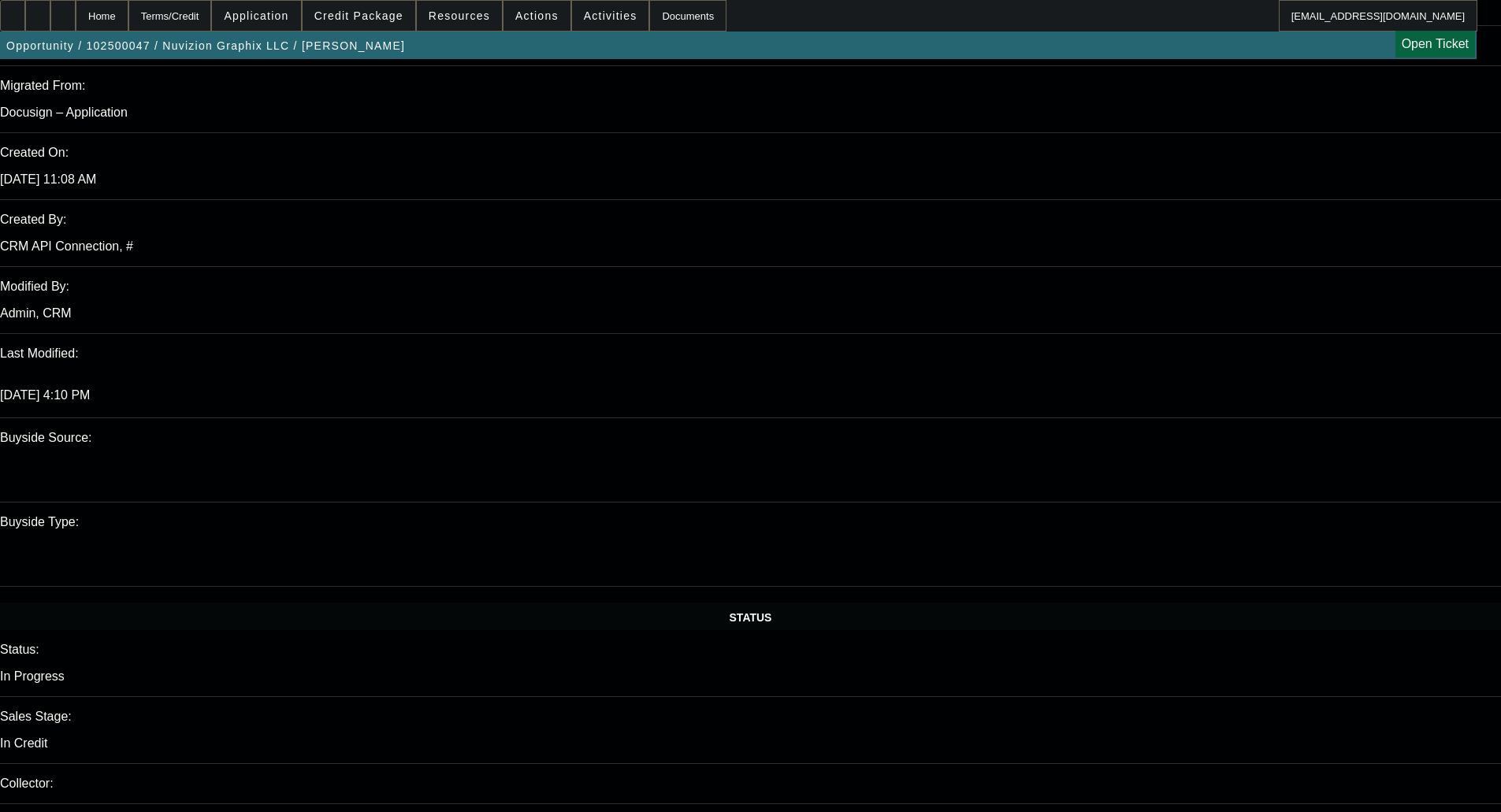
scroll to position [1261, 0]
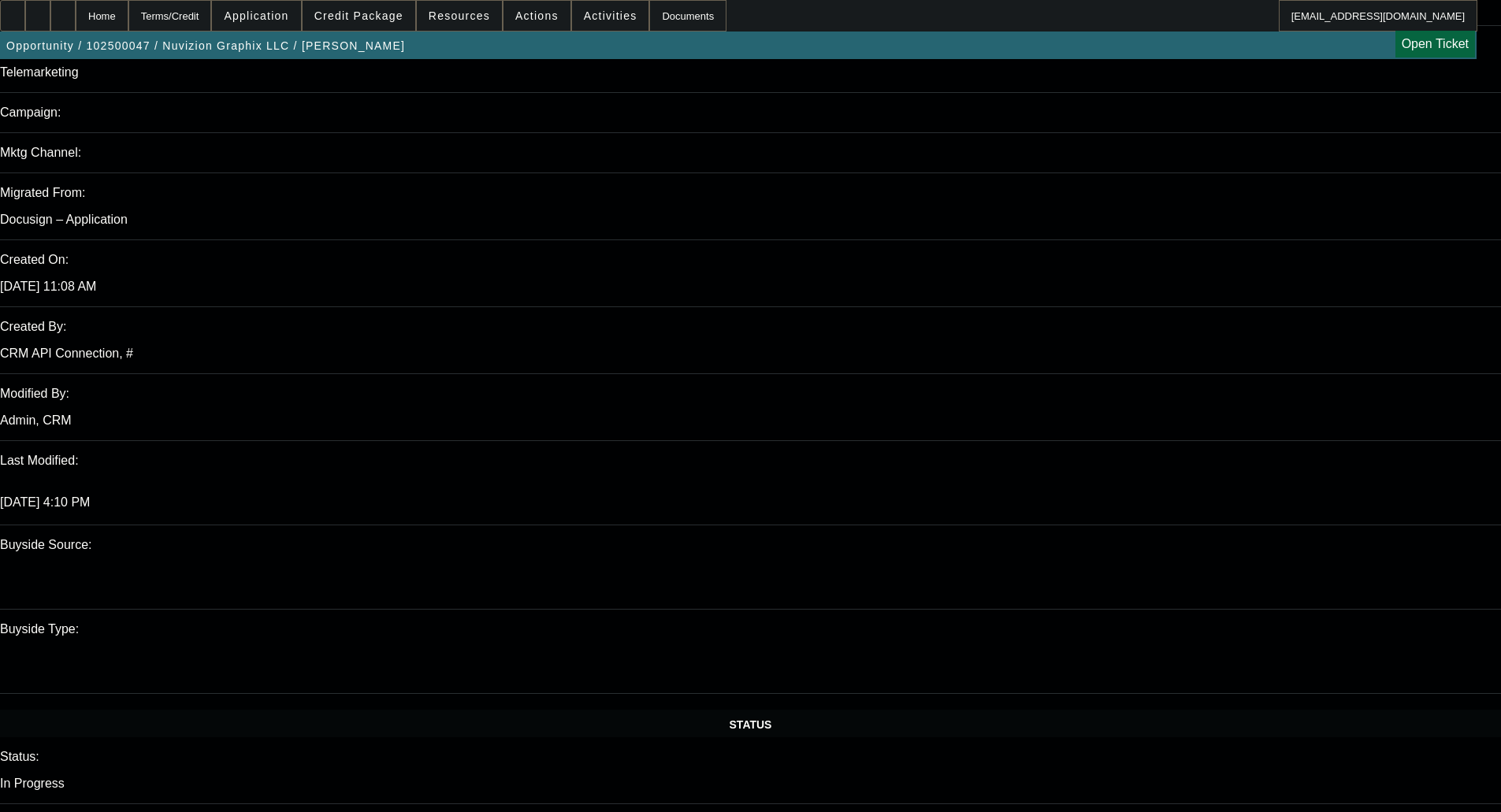
scroll to position [1024, 0]
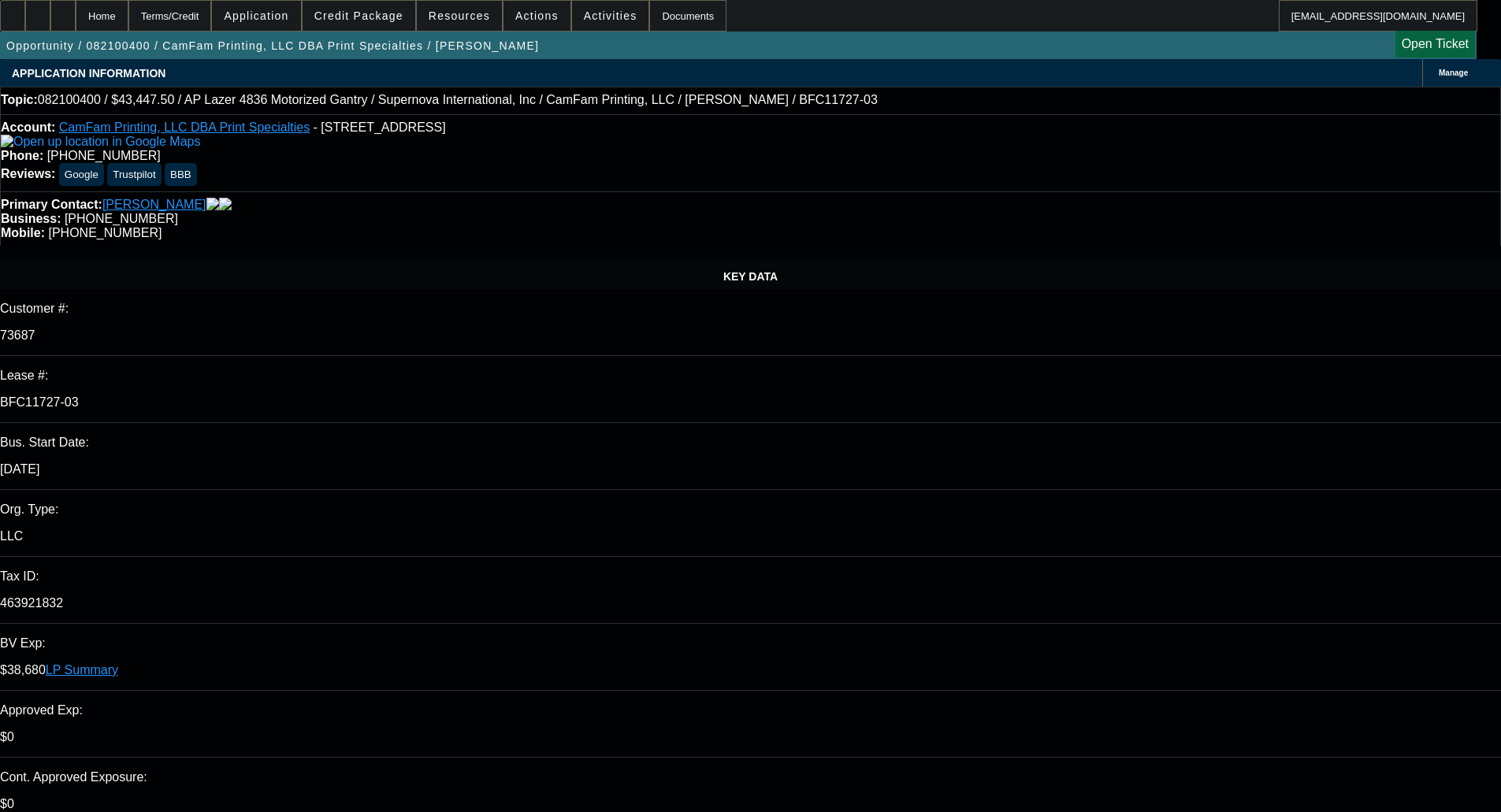
select select "0"
select select "6"
select select "0"
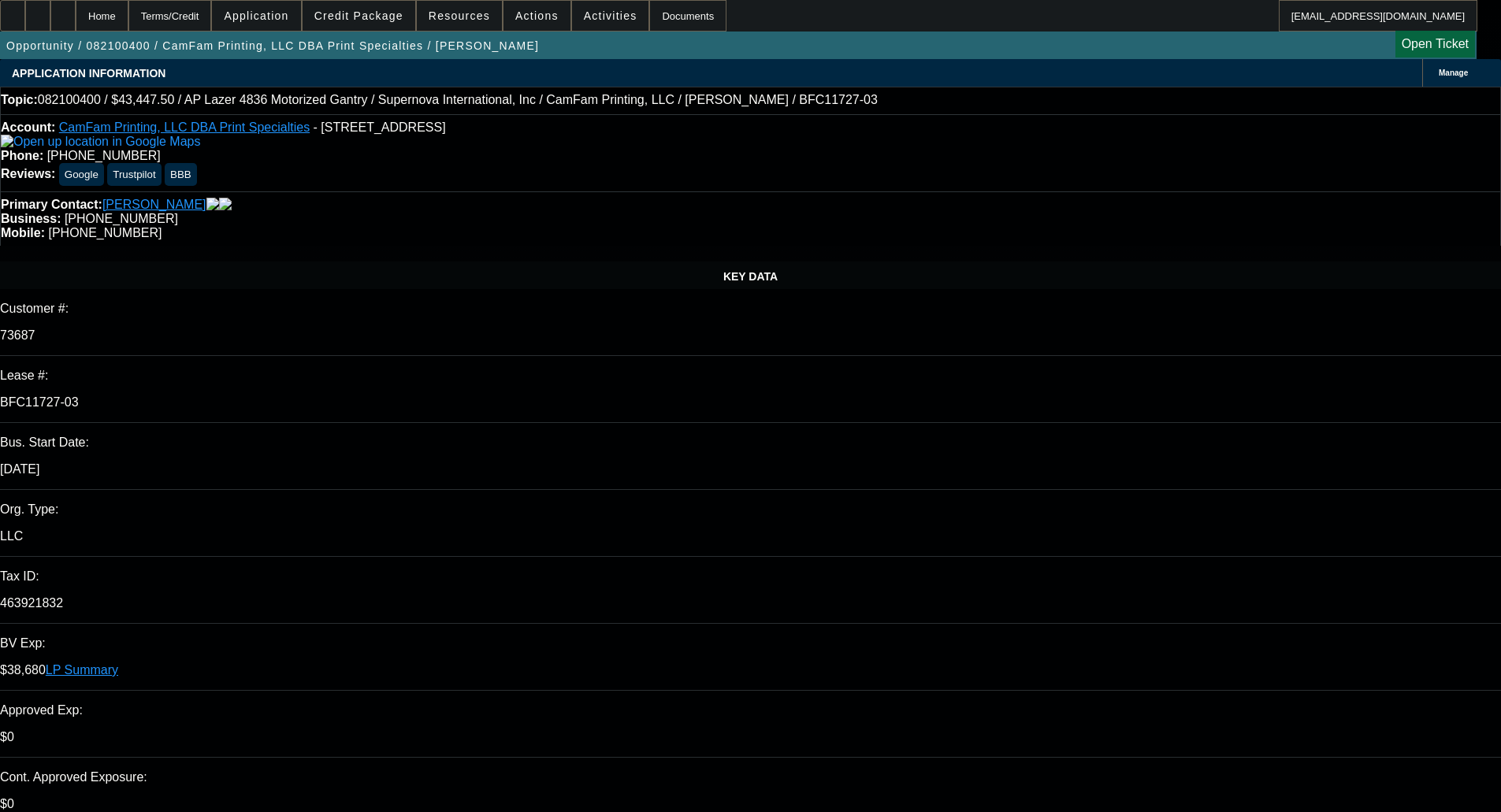
select select "2"
select select "0"
select select "6"
select select "0"
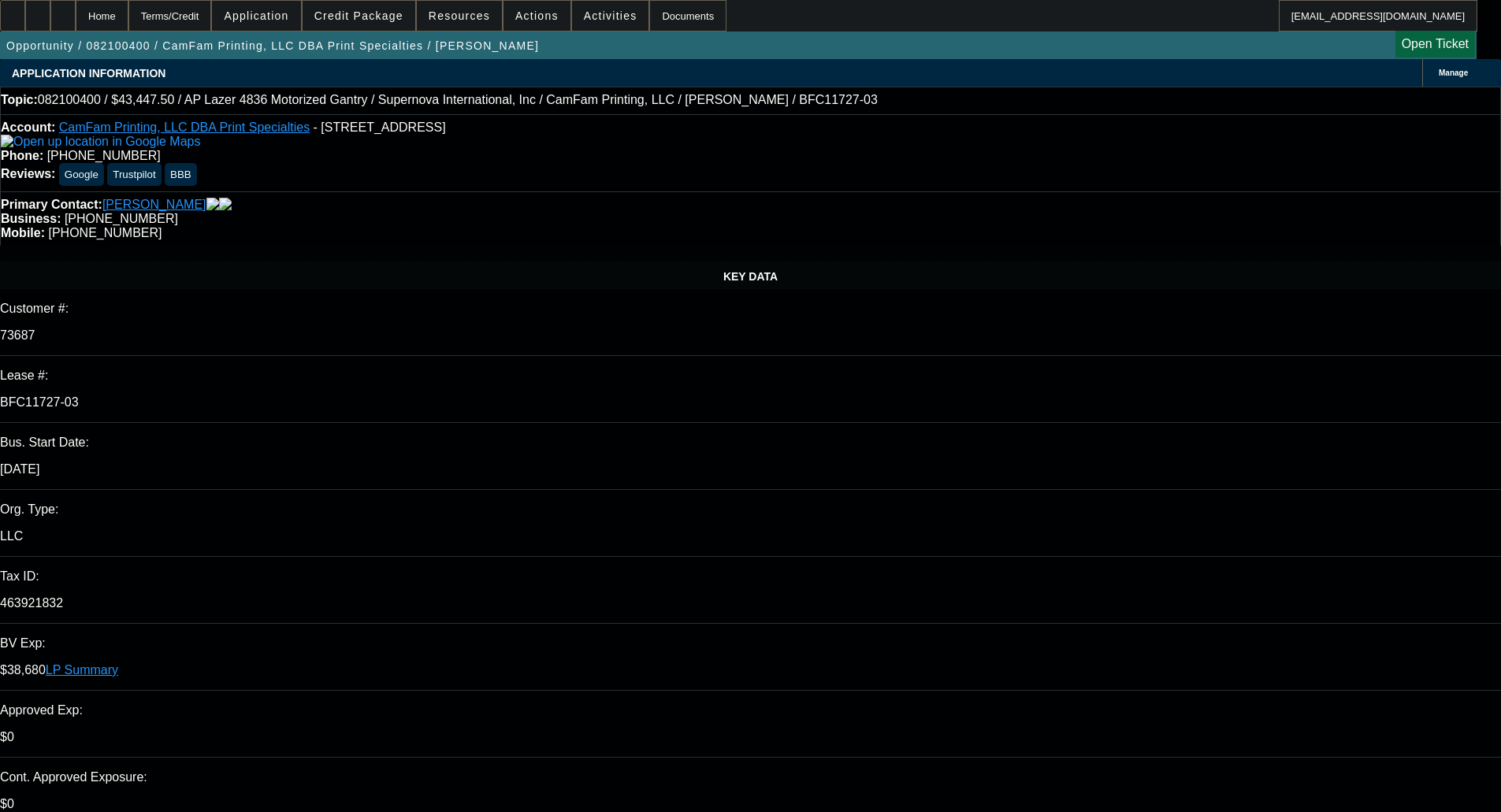
select select "0"
select select "6"
select select "0"
select select "2"
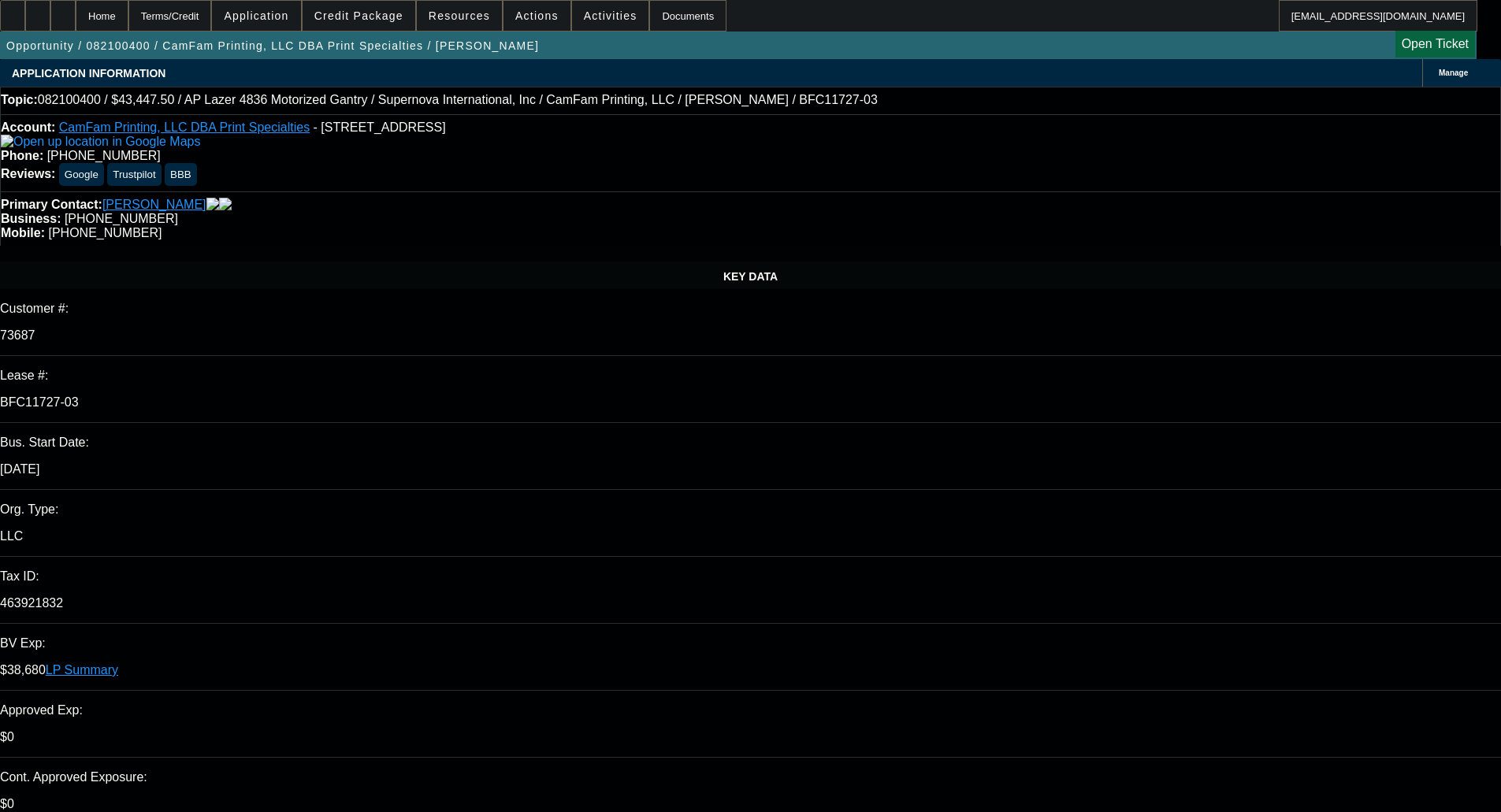
select select "2"
select select "0"
select select "6"
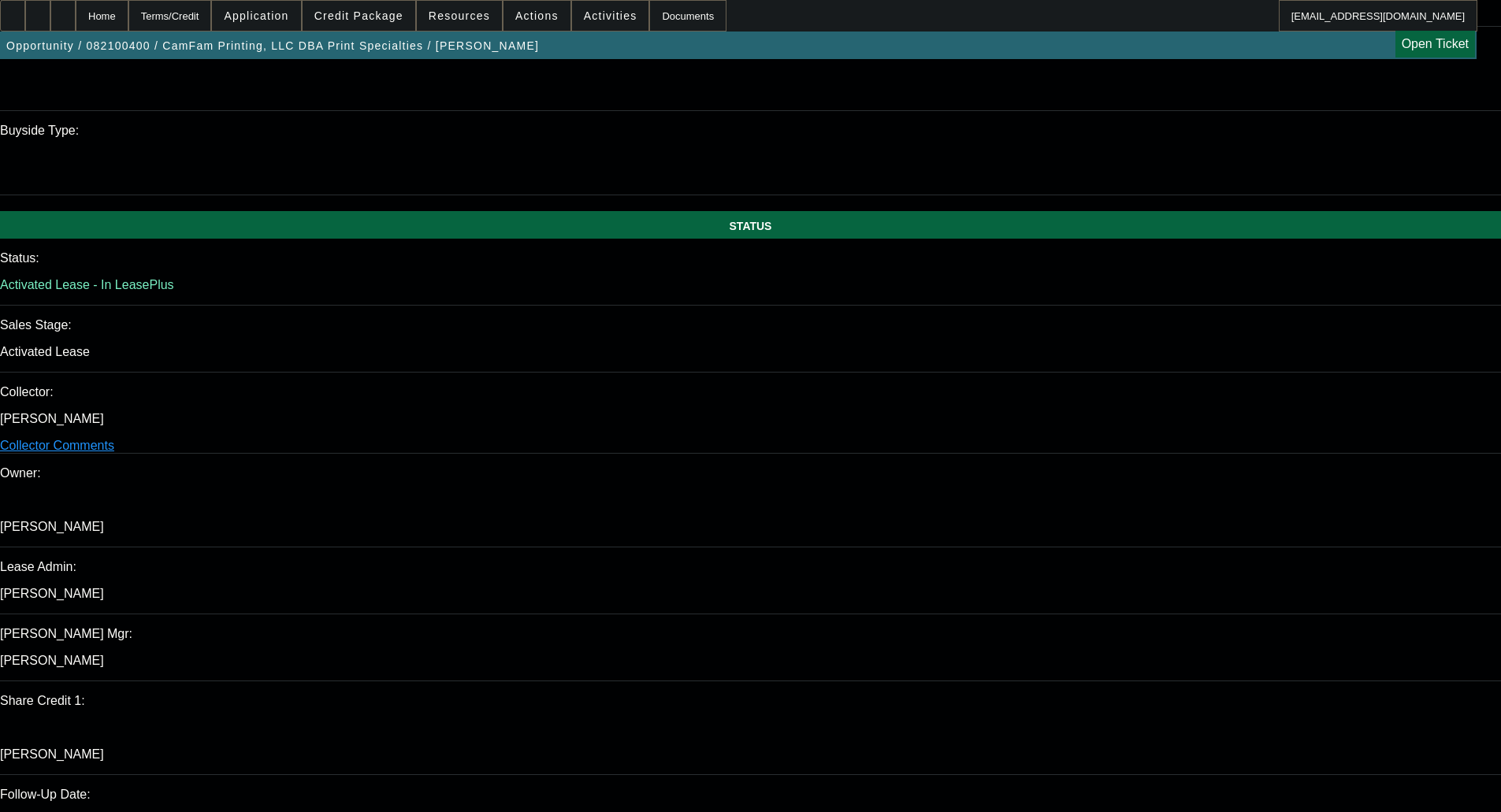
scroll to position [1582, 0]
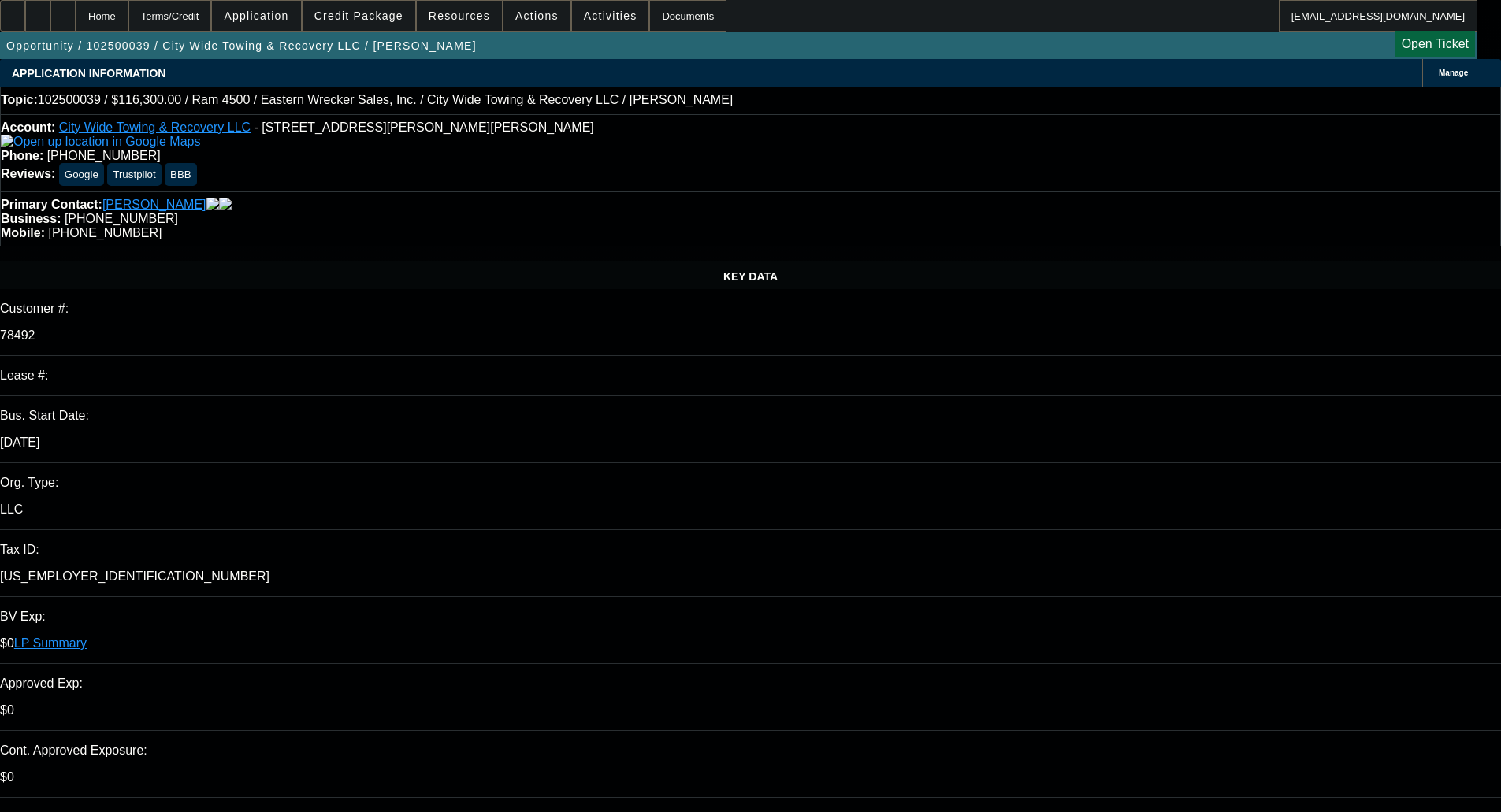
select select "0"
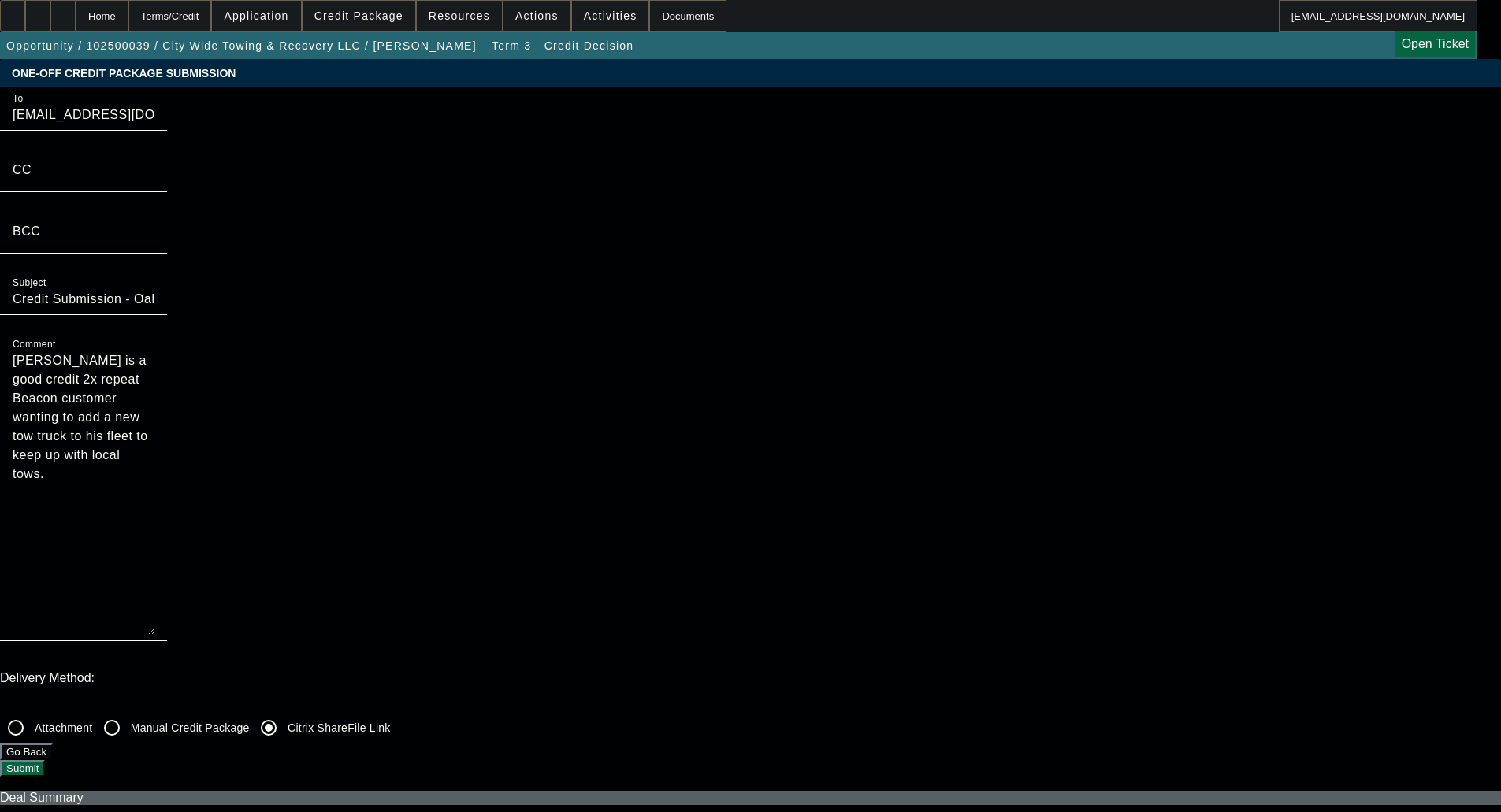
click at [45, 761] on button "Submit" at bounding box center [23, 768] width 45 height 17
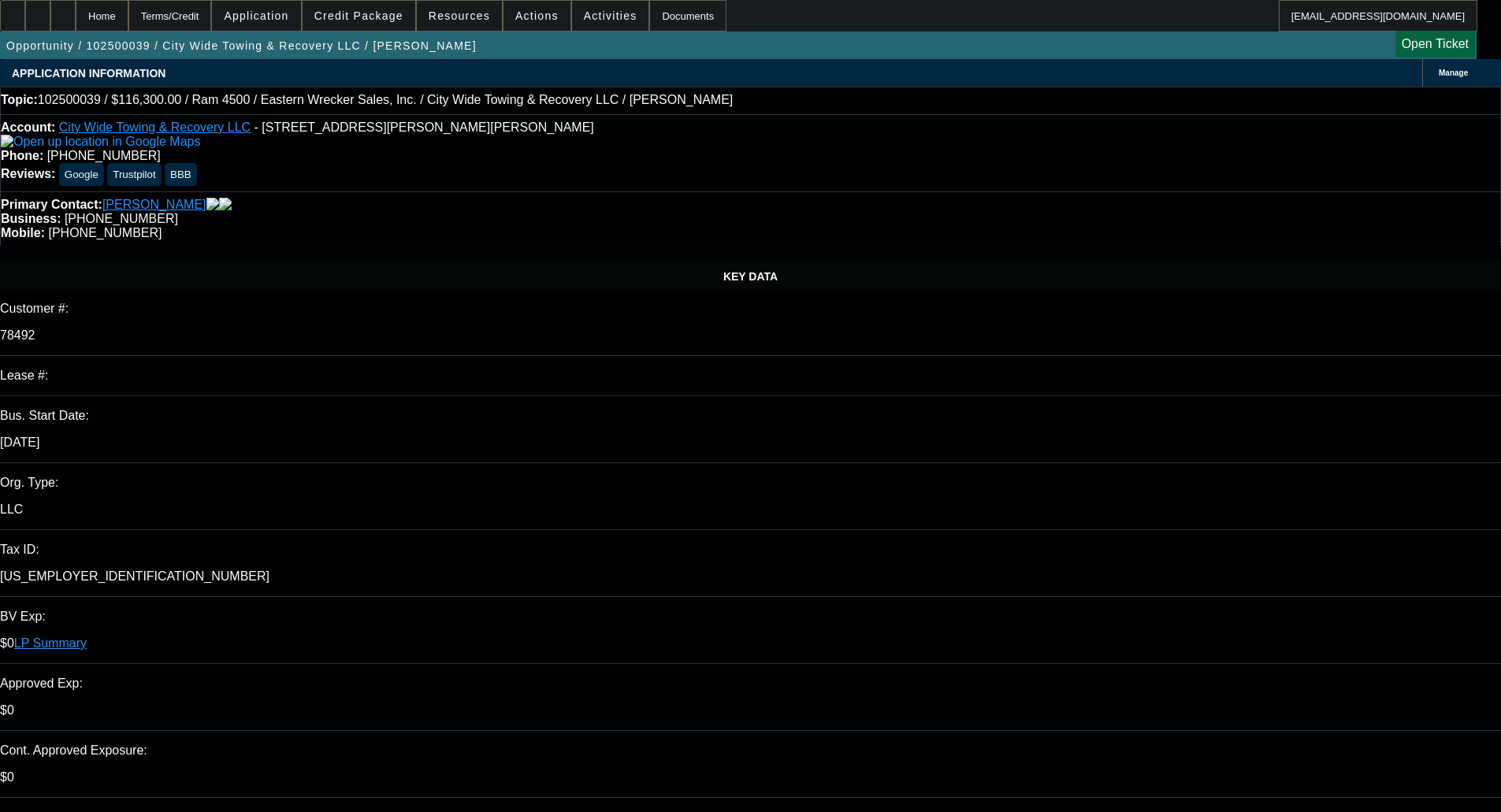
select select "0"
select select "2"
select select "0"
select select "6"
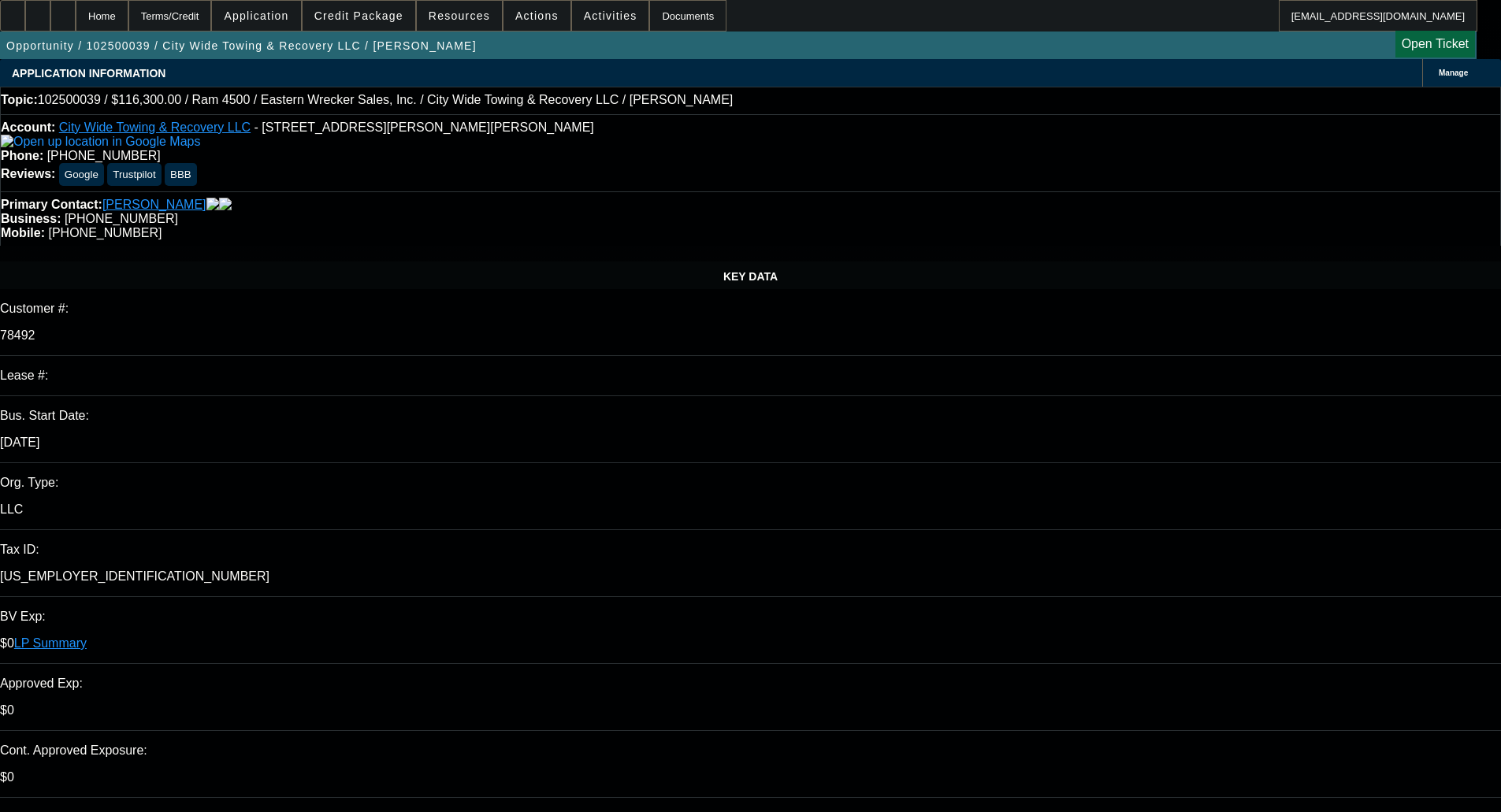
select select "0"
select select "2"
select select "0"
select select "6"
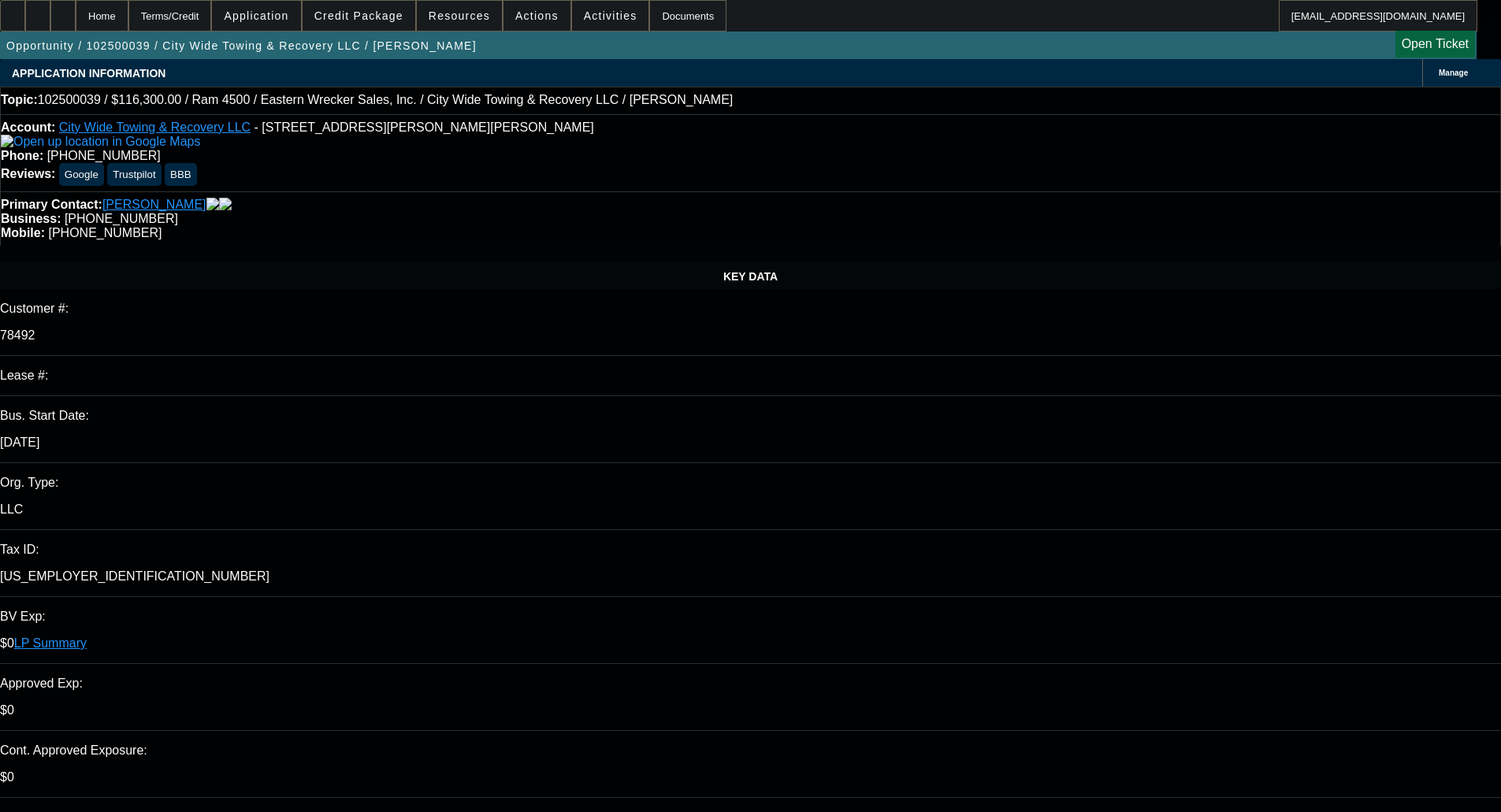
select select "0"
select select "2"
select select "0"
select select "6"
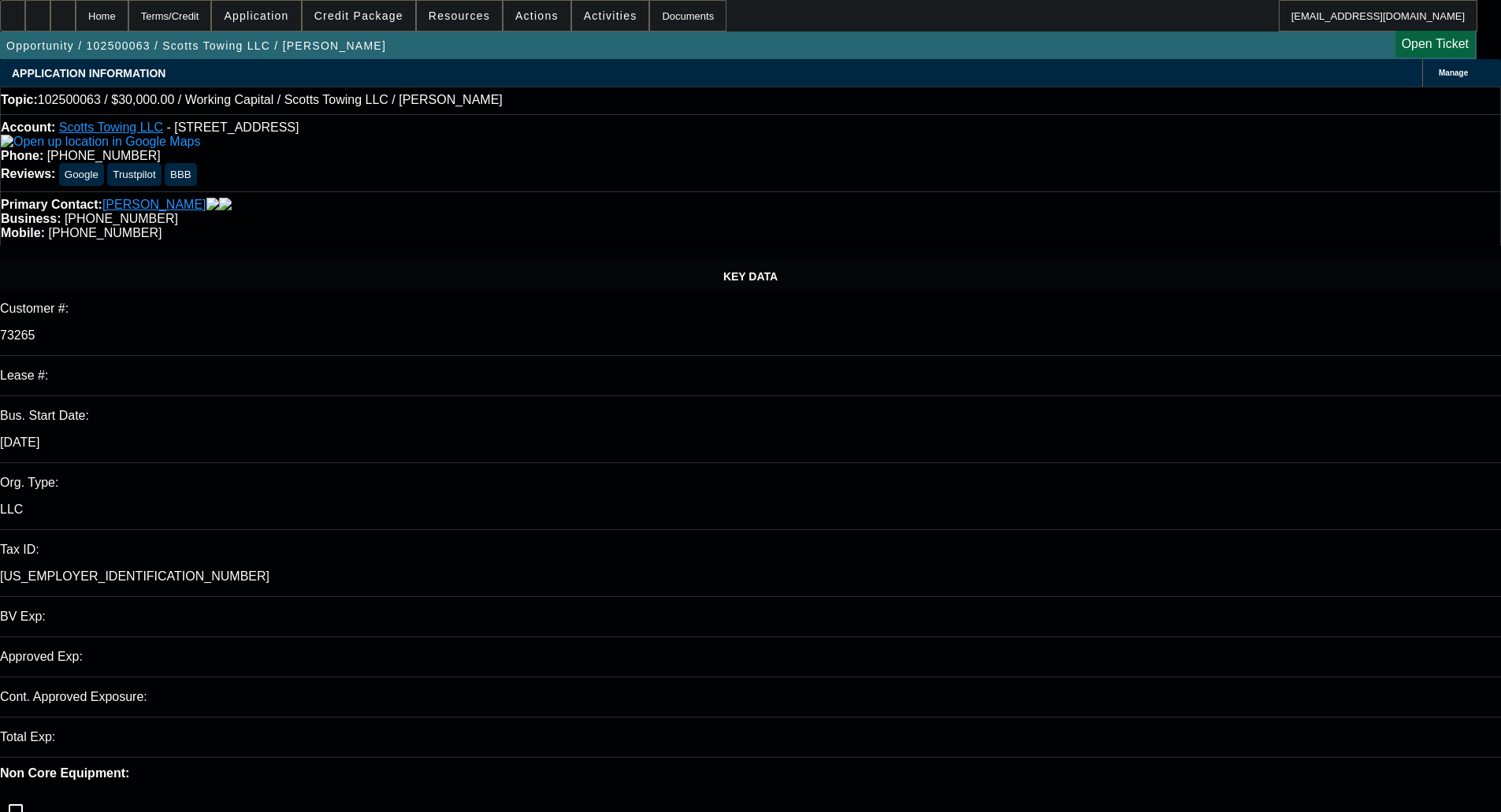
select select "0"
select select "1"
select select "2"
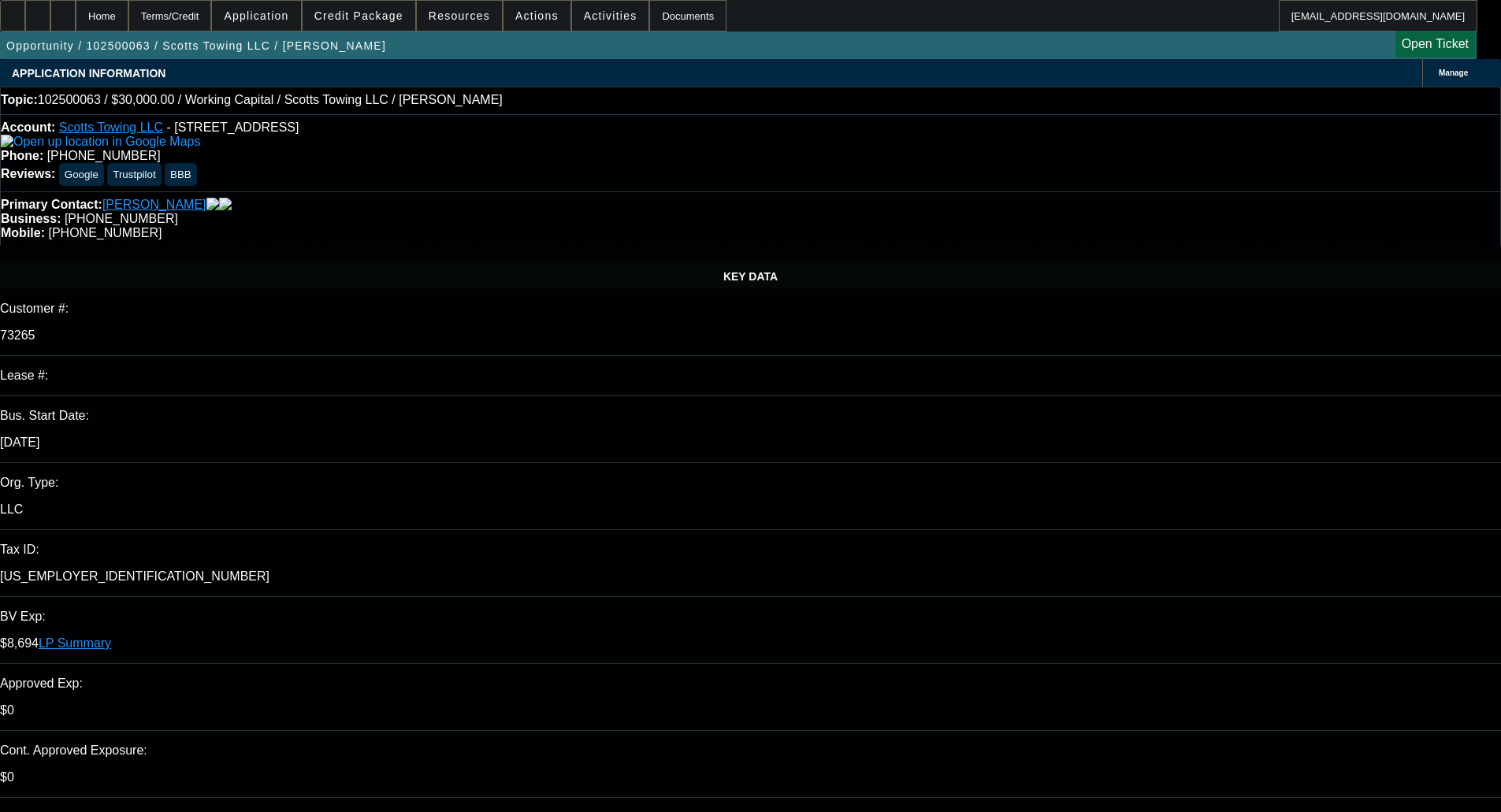
select select "6"
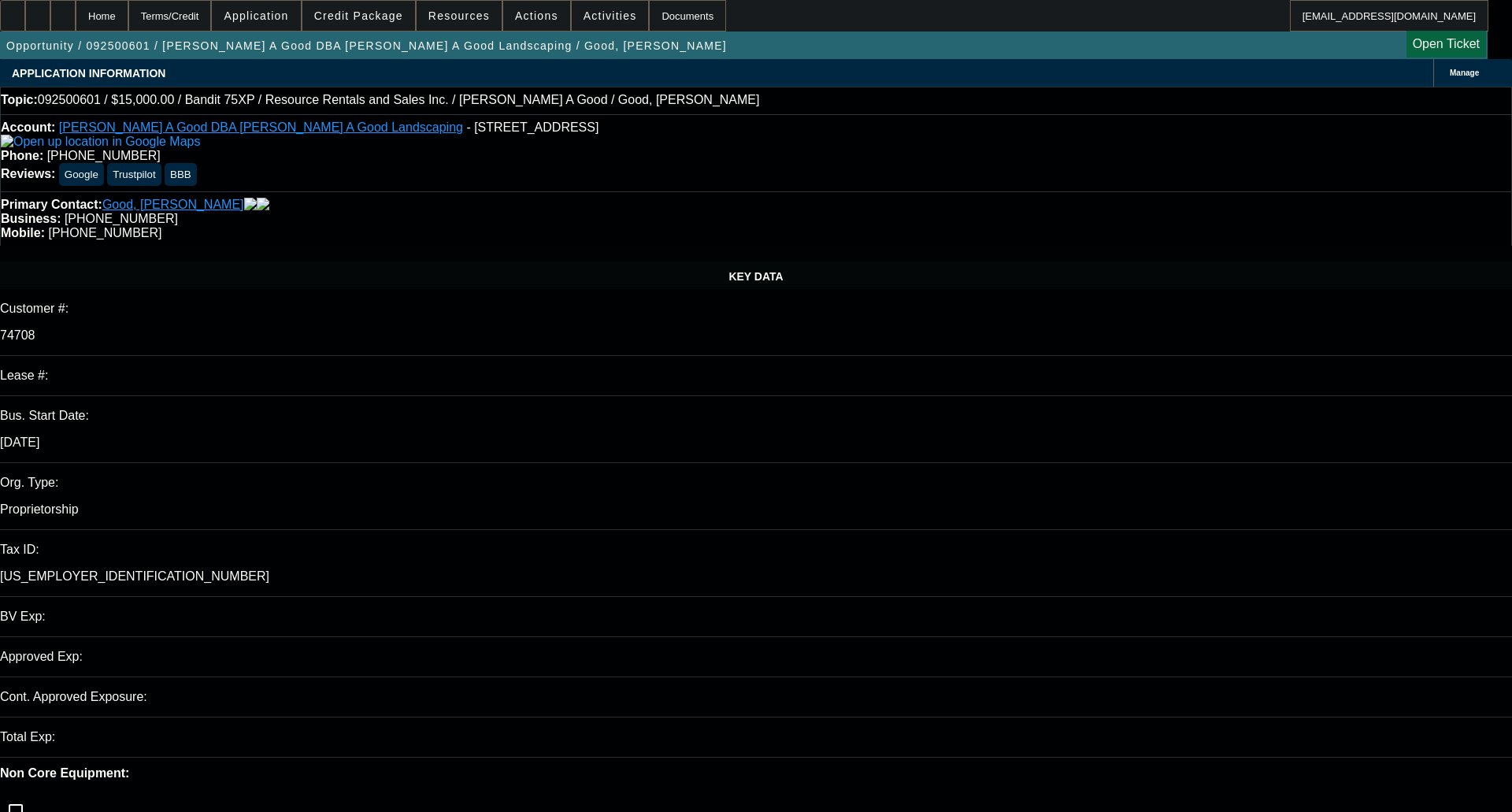
select select "0"
select select "3"
select select "0"
select select "2"
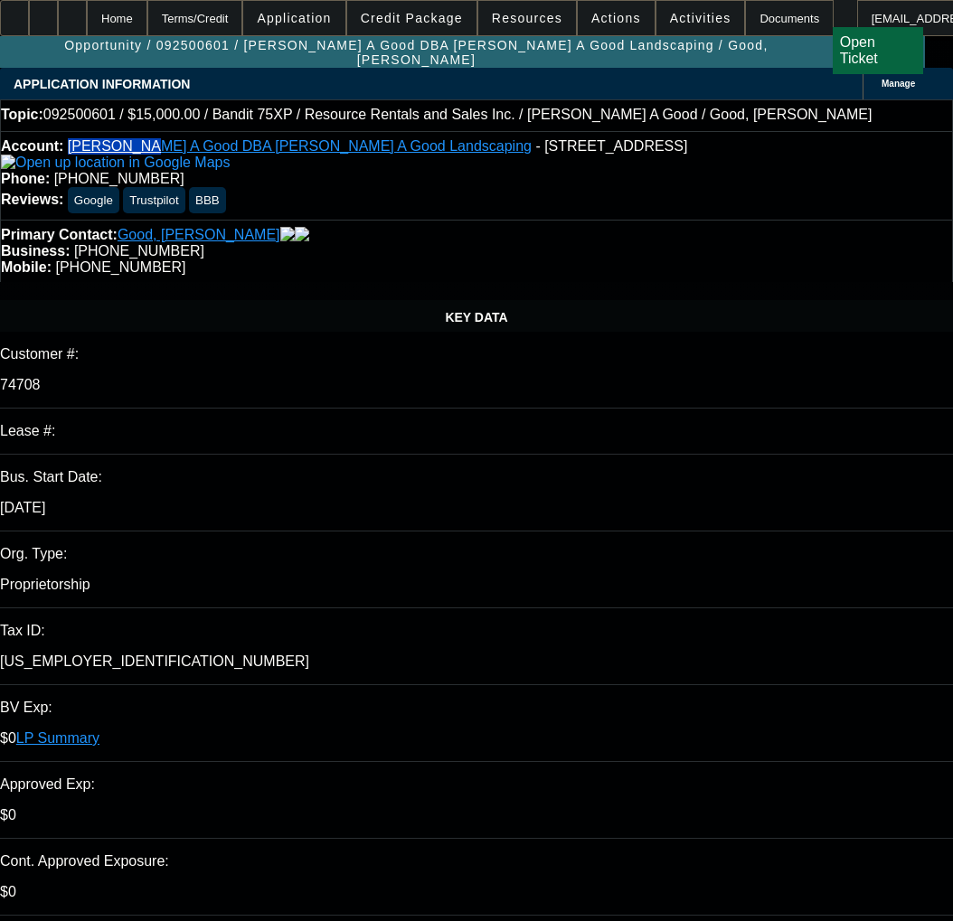
drag, startPoint x: 84, startPoint y: 141, endPoint x: 146, endPoint y: 138, distance: 62.4
click at [146, 138] on div "Account: [PERSON_NAME] A Good DBA [PERSON_NAME] A Good Landscaping - [STREET_AD…" at bounding box center [476, 175] width 953 height 89
copy link "[PERSON_NAME] A Good"
click at [330, 171] on div "Account: [PERSON_NAME] A Good DBA [PERSON_NAME] A Good Landscaping - [STREET_AD…" at bounding box center [476, 154] width 951 height 33
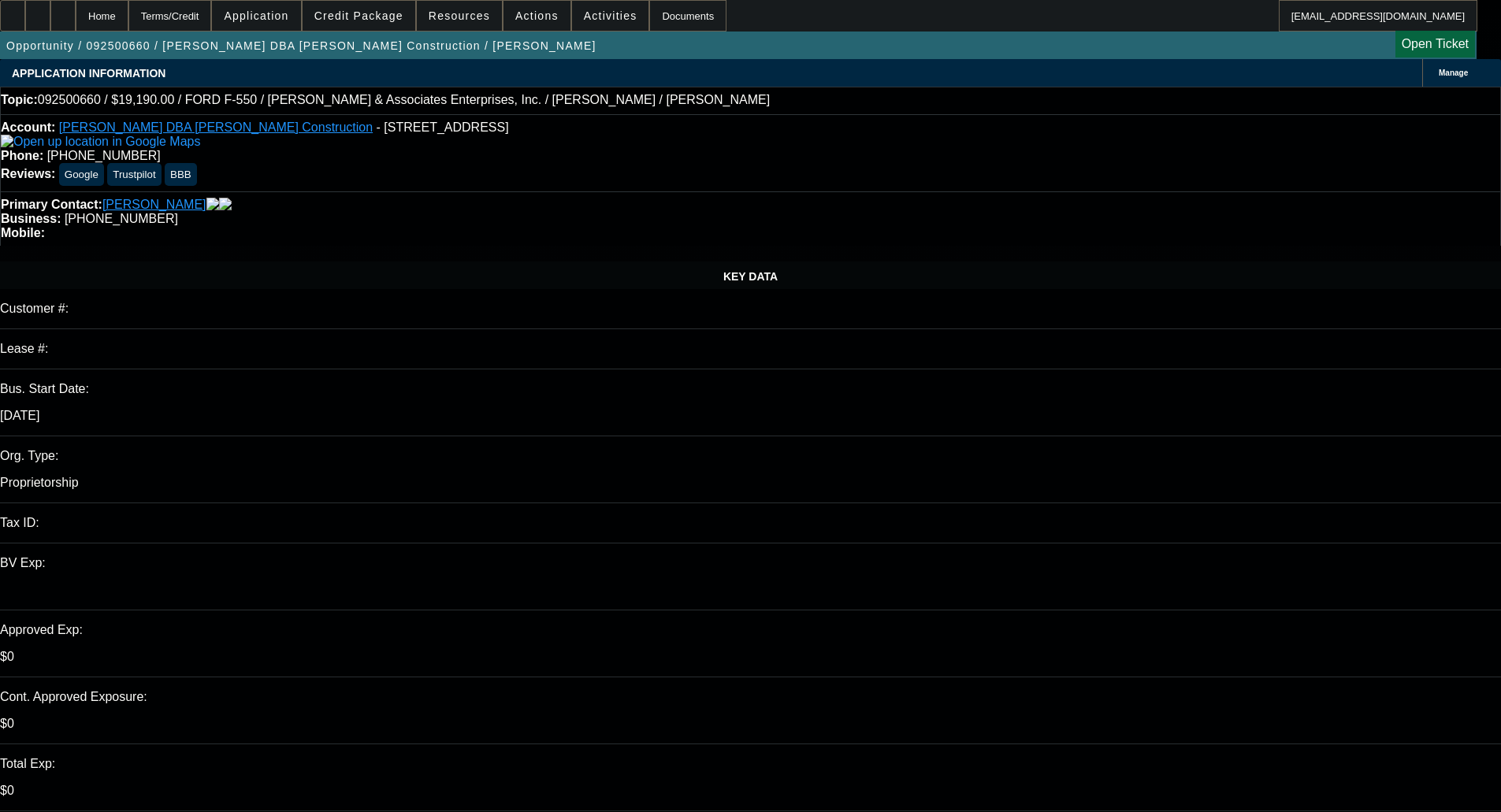
select select "0"
select select "0.1"
select select "4"
select select "0"
select select "0.1"
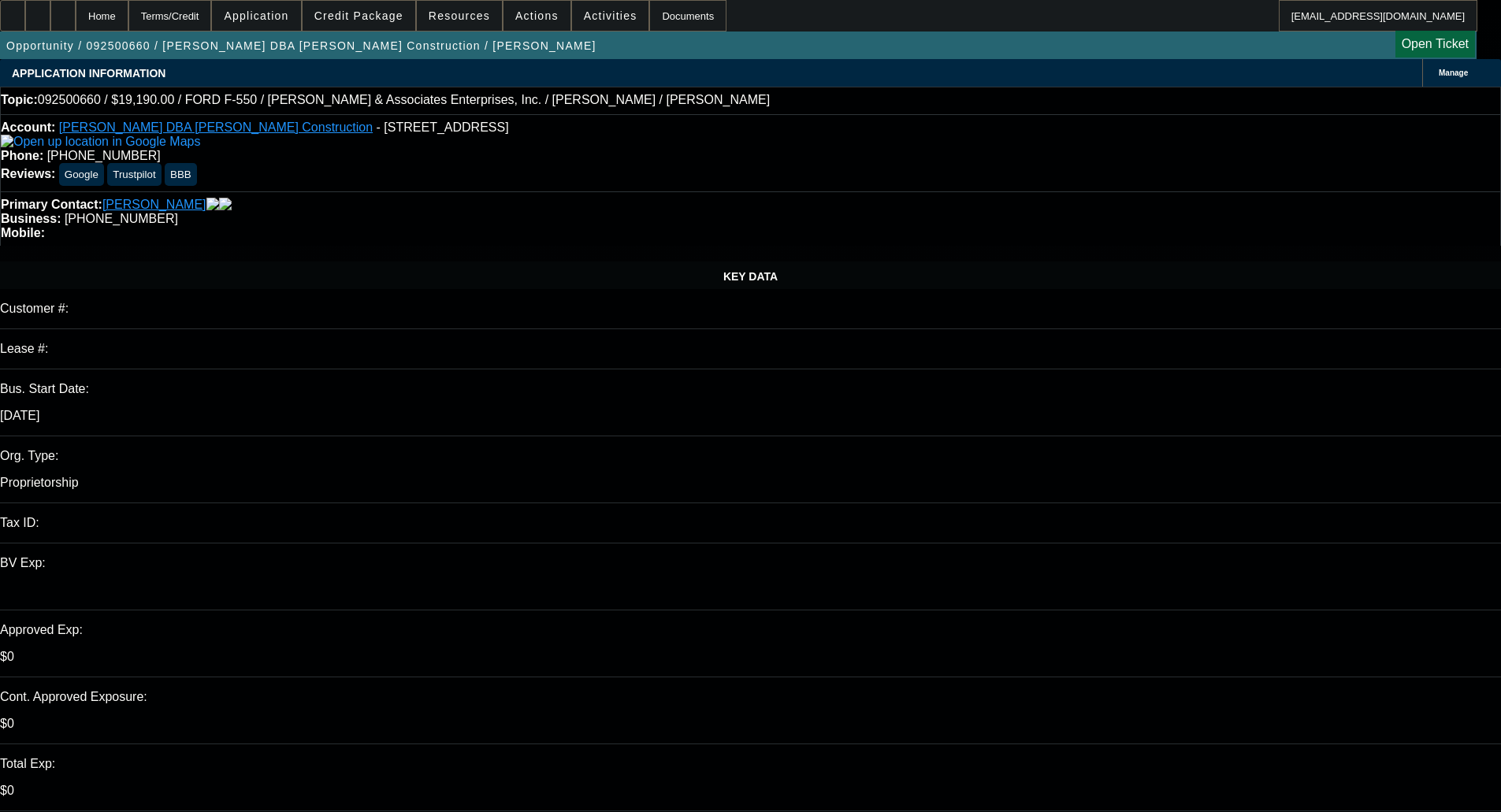
select select "4"
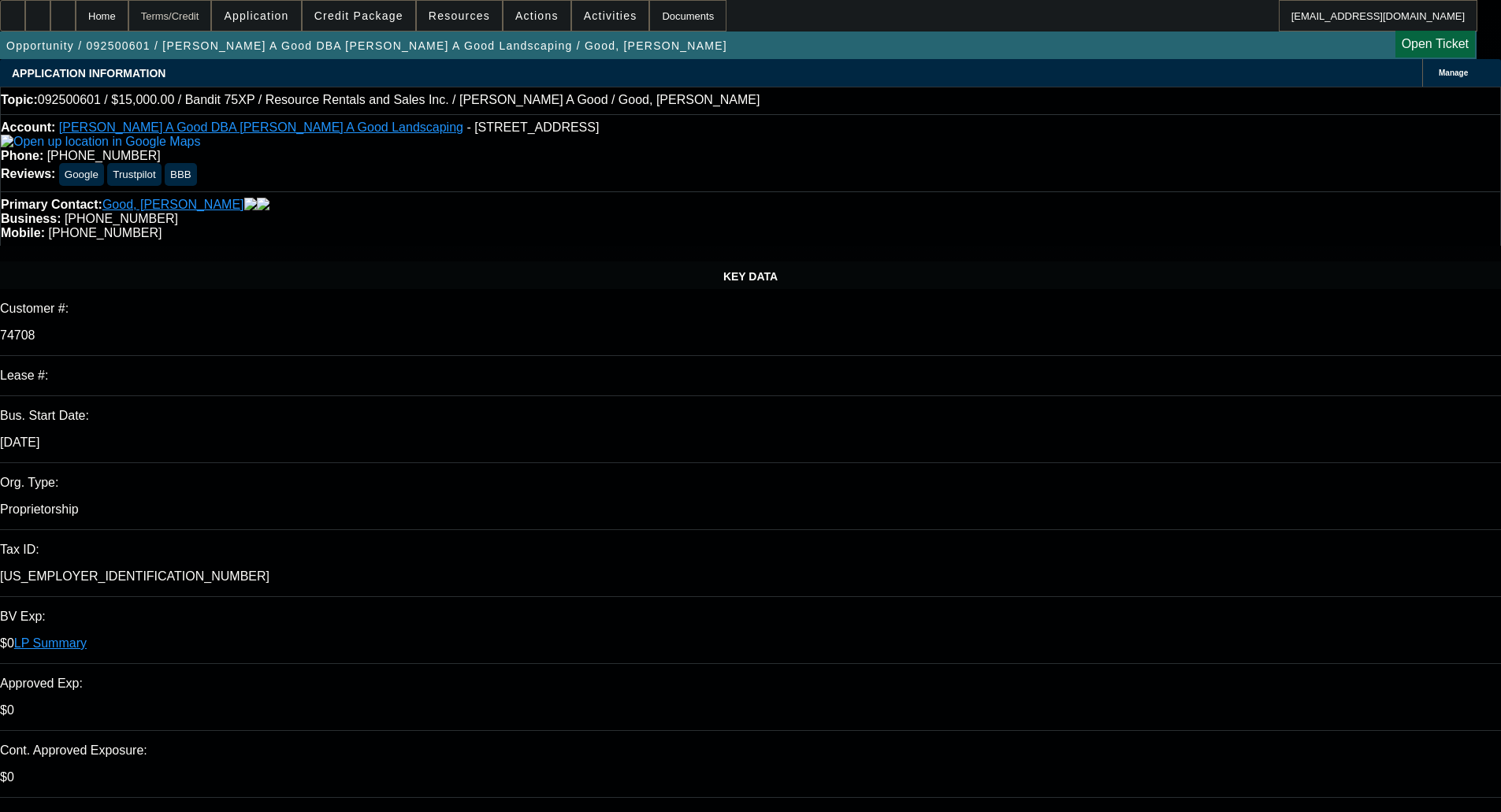
select select "0"
select select "3"
select select "0"
select select "2"
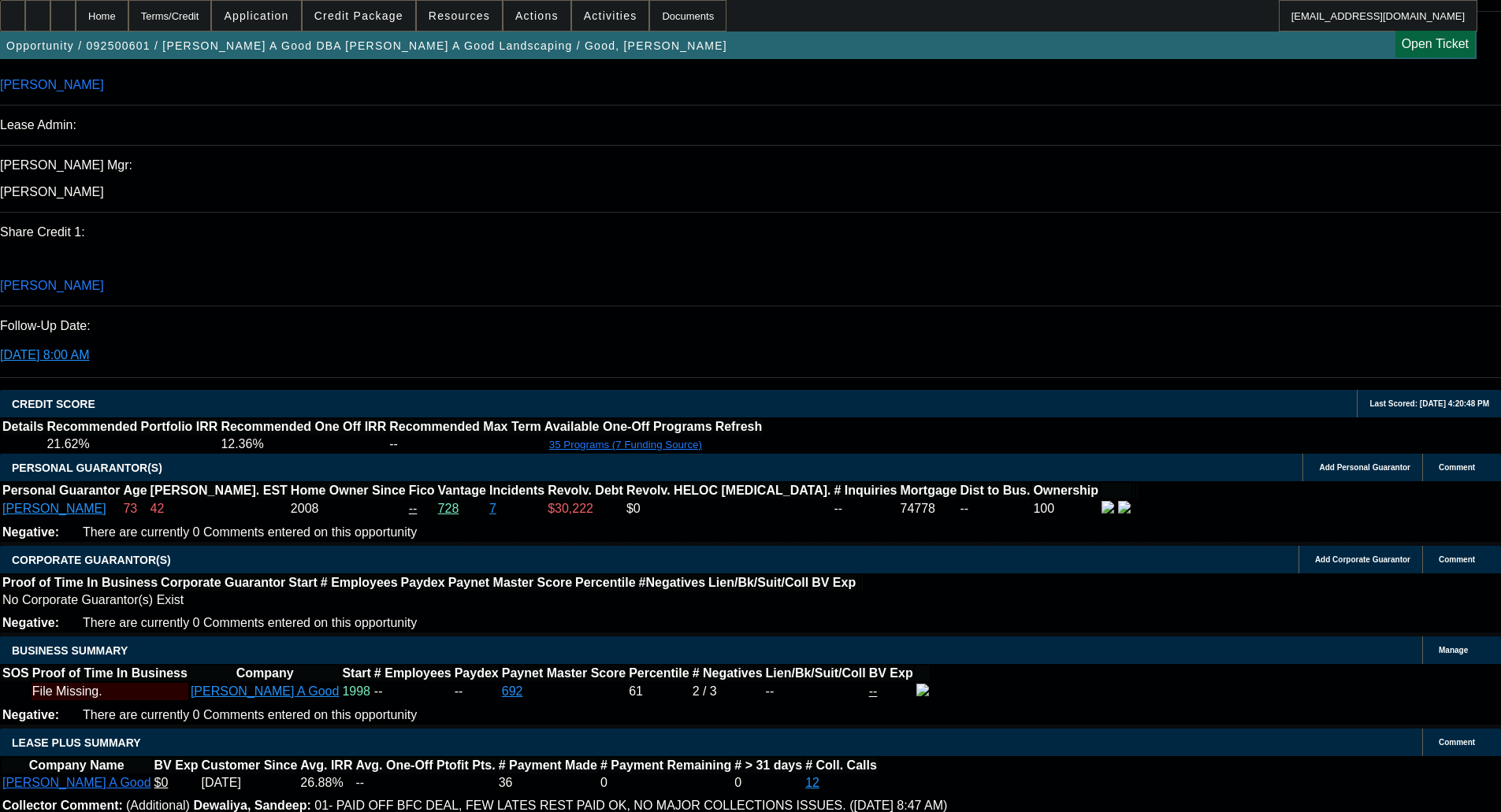
scroll to position [2284, 0]
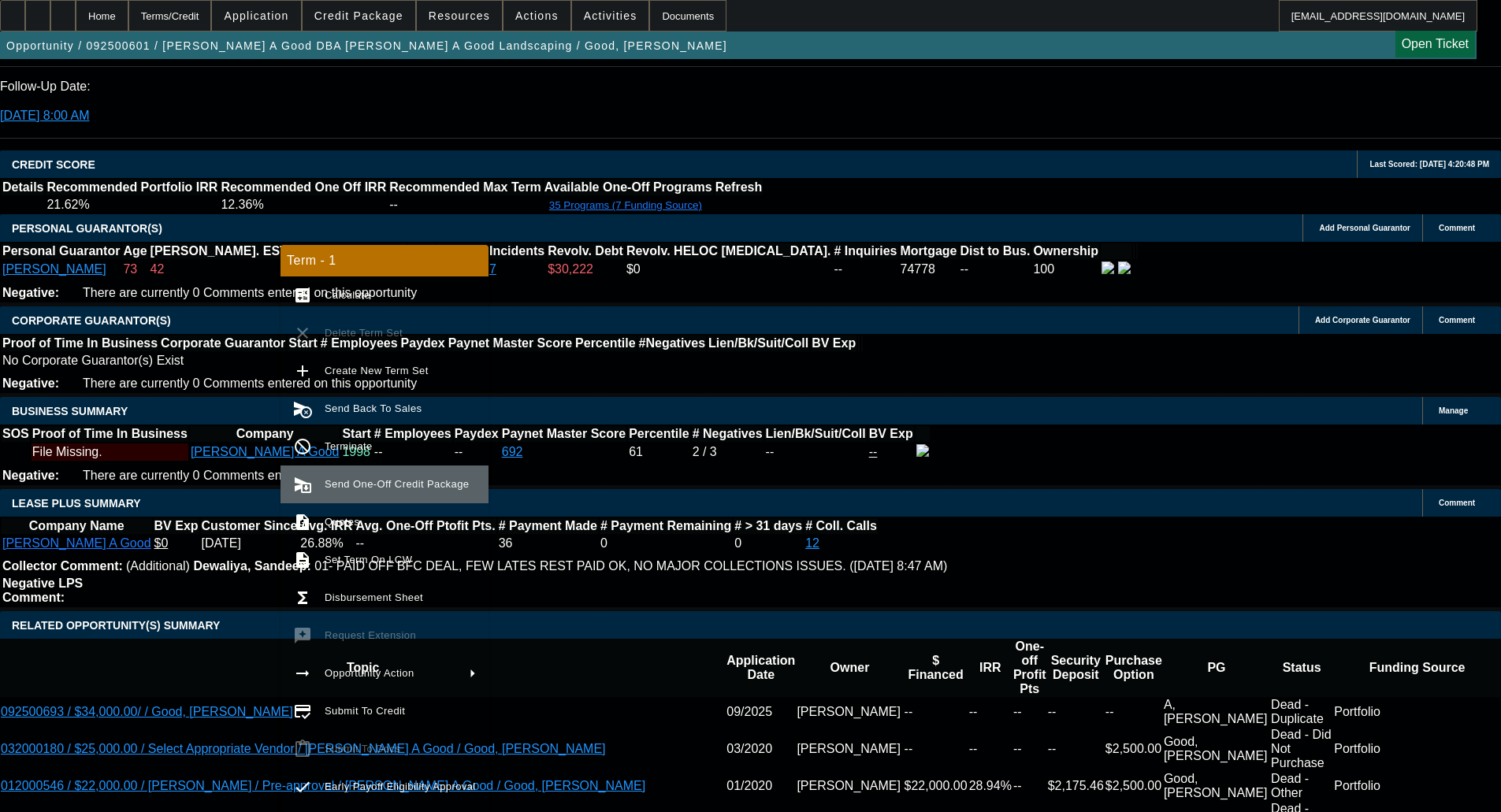
click at [365, 478] on span "Send One-Off Credit Package" at bounding box center [397, 484] width 144 height 12
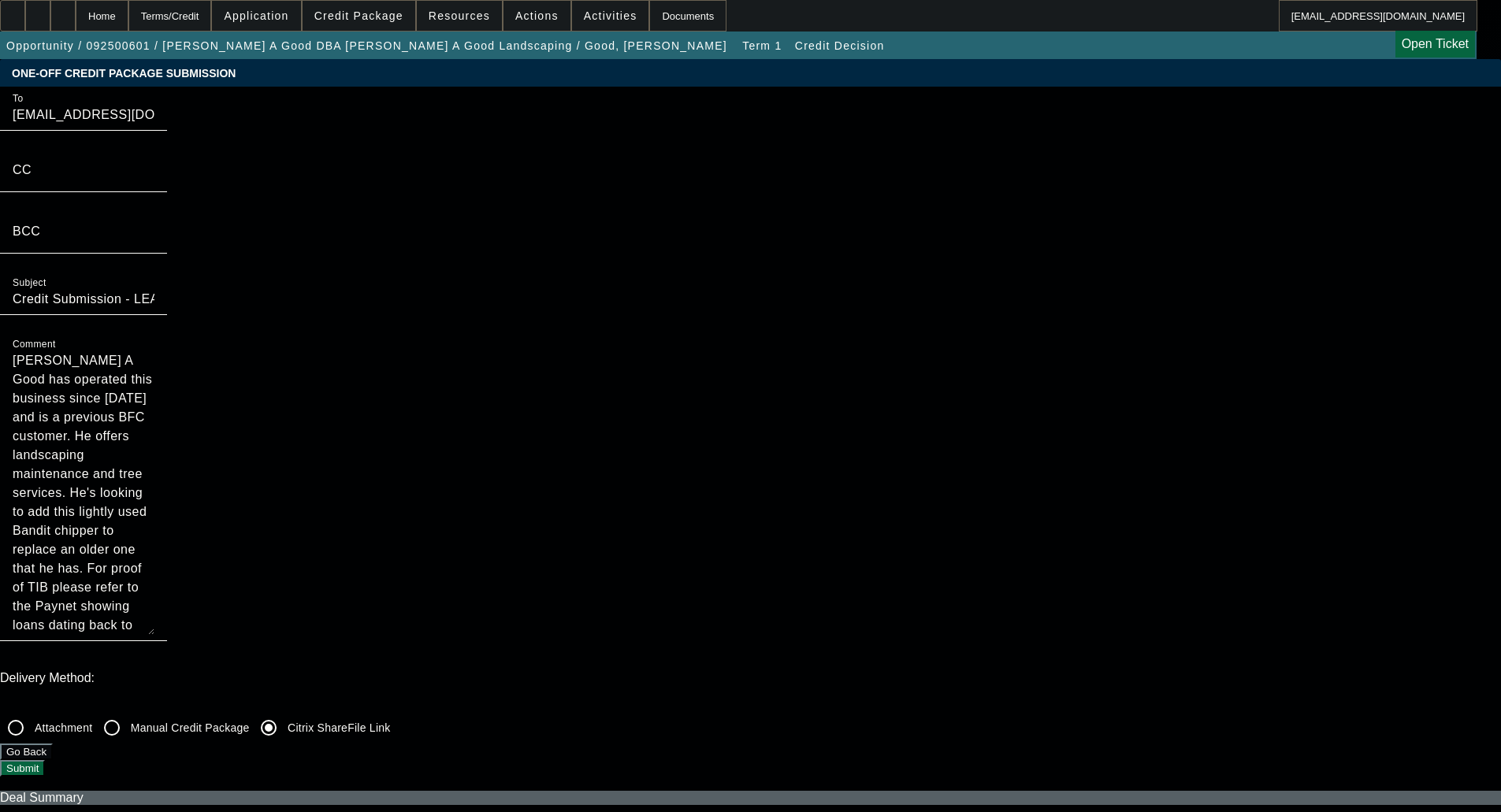
drag, startPoint x: 808, startPoint y: 199, endPoint x: 802, endPoint y: 336, distance: 137.1
click at [154, 351] on textarea "[PERSON_NAME] A Good has operated this business since [DATE] and is a previous …" at bounding box center [83, 492] width 142 height 283
type textarea "[PERSON_NAME] A Good has operated this business since [DATE] and is a previous …"
drag, startPoint x: 1321, startPoint y: 270, endPoint x: 1279, endPoint y: 242, distance: 50.5
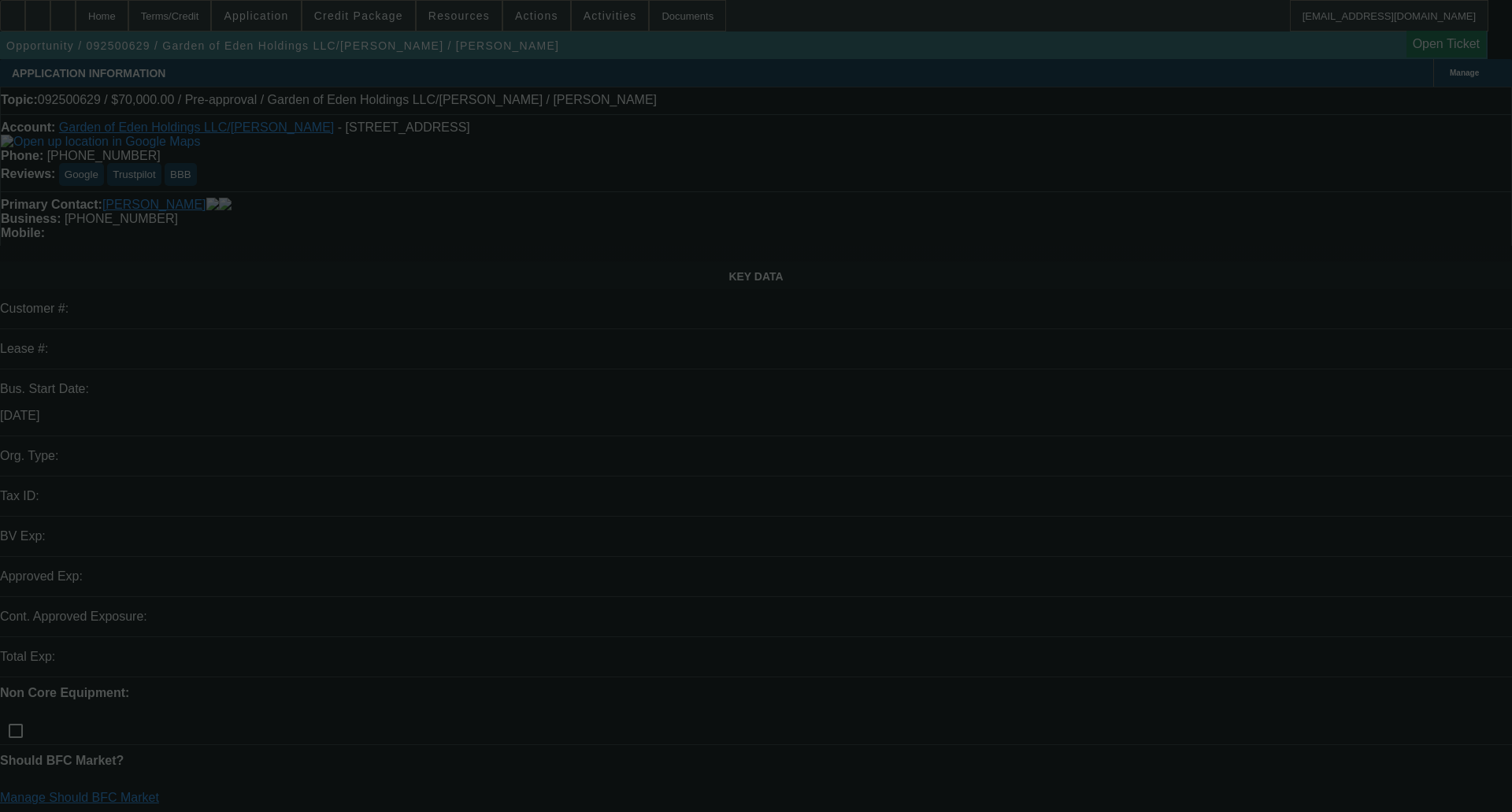
select select "0"
select select "2"
select select "0.1"
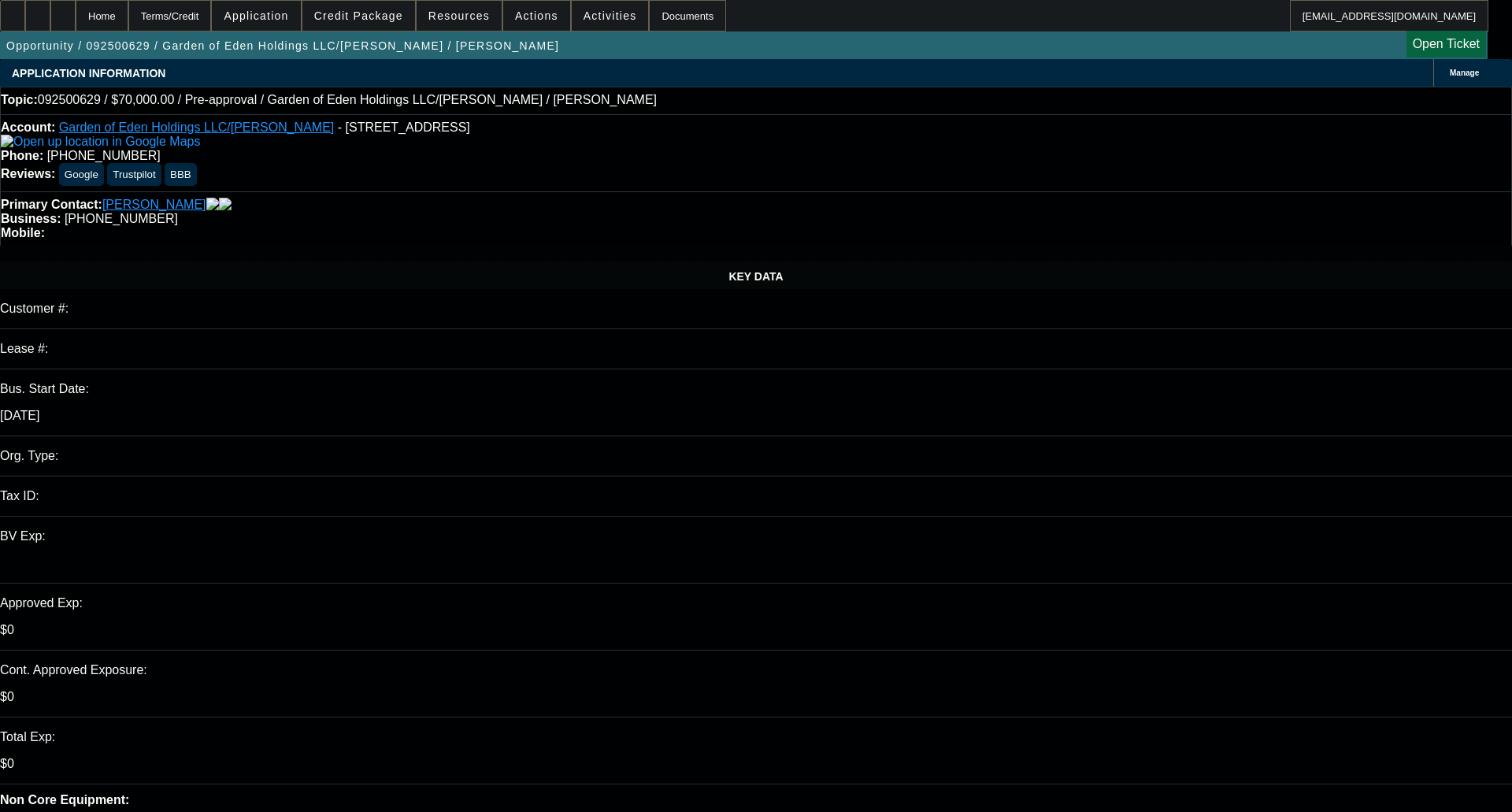
select select "1"
select select "2"
select select "4"
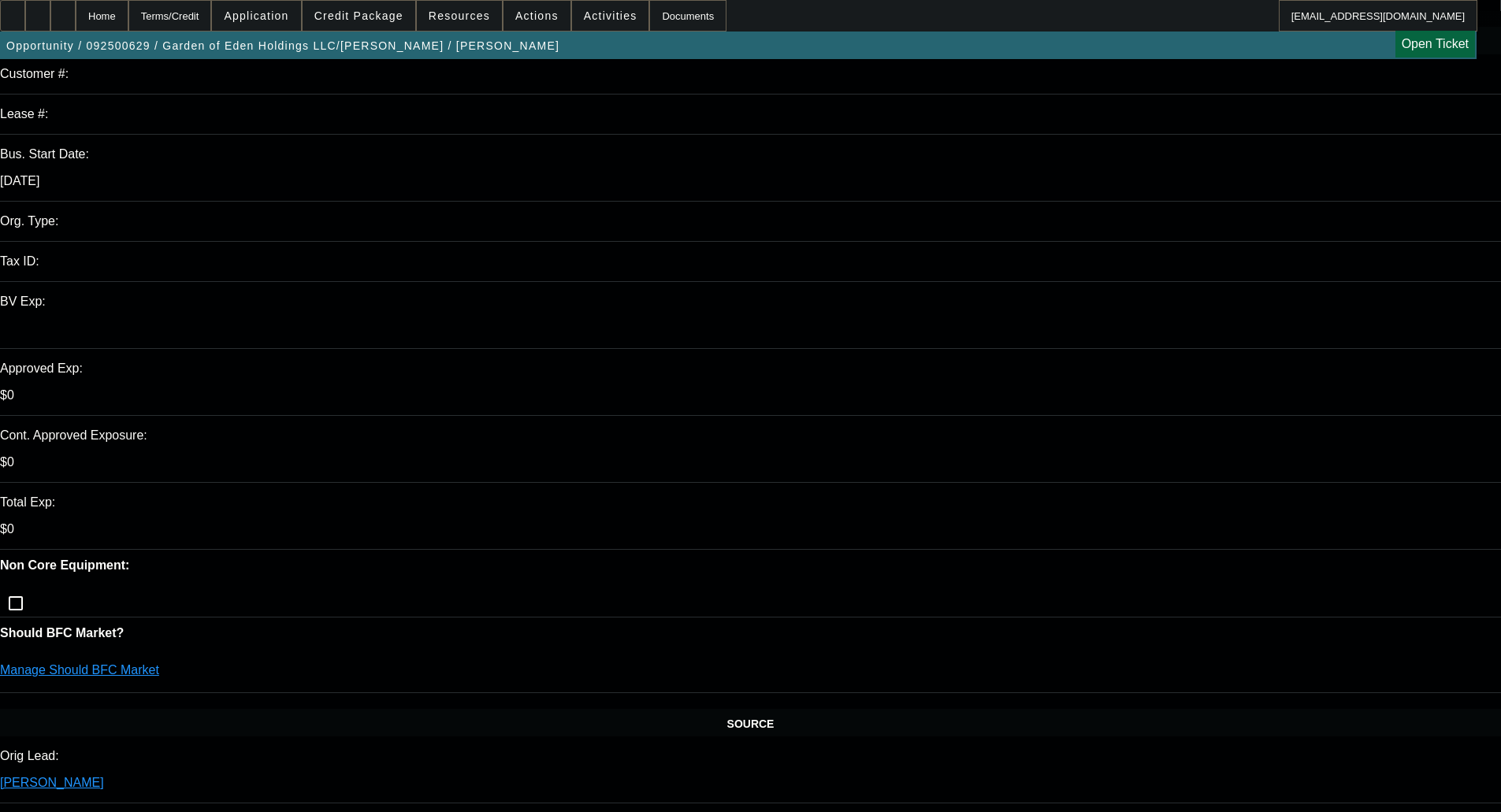
scroll to position [158, 0]
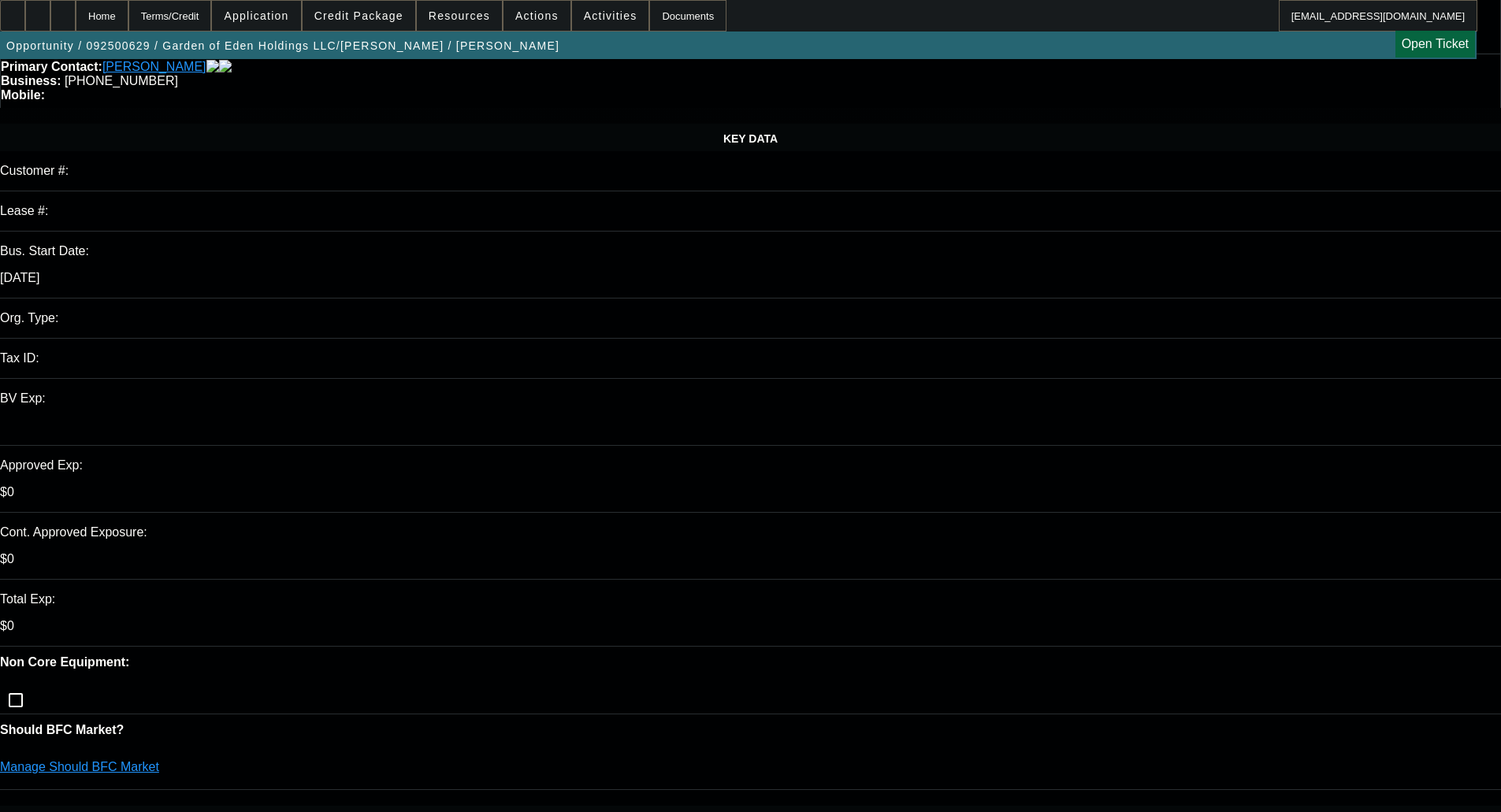
scroll to position [0, 0]
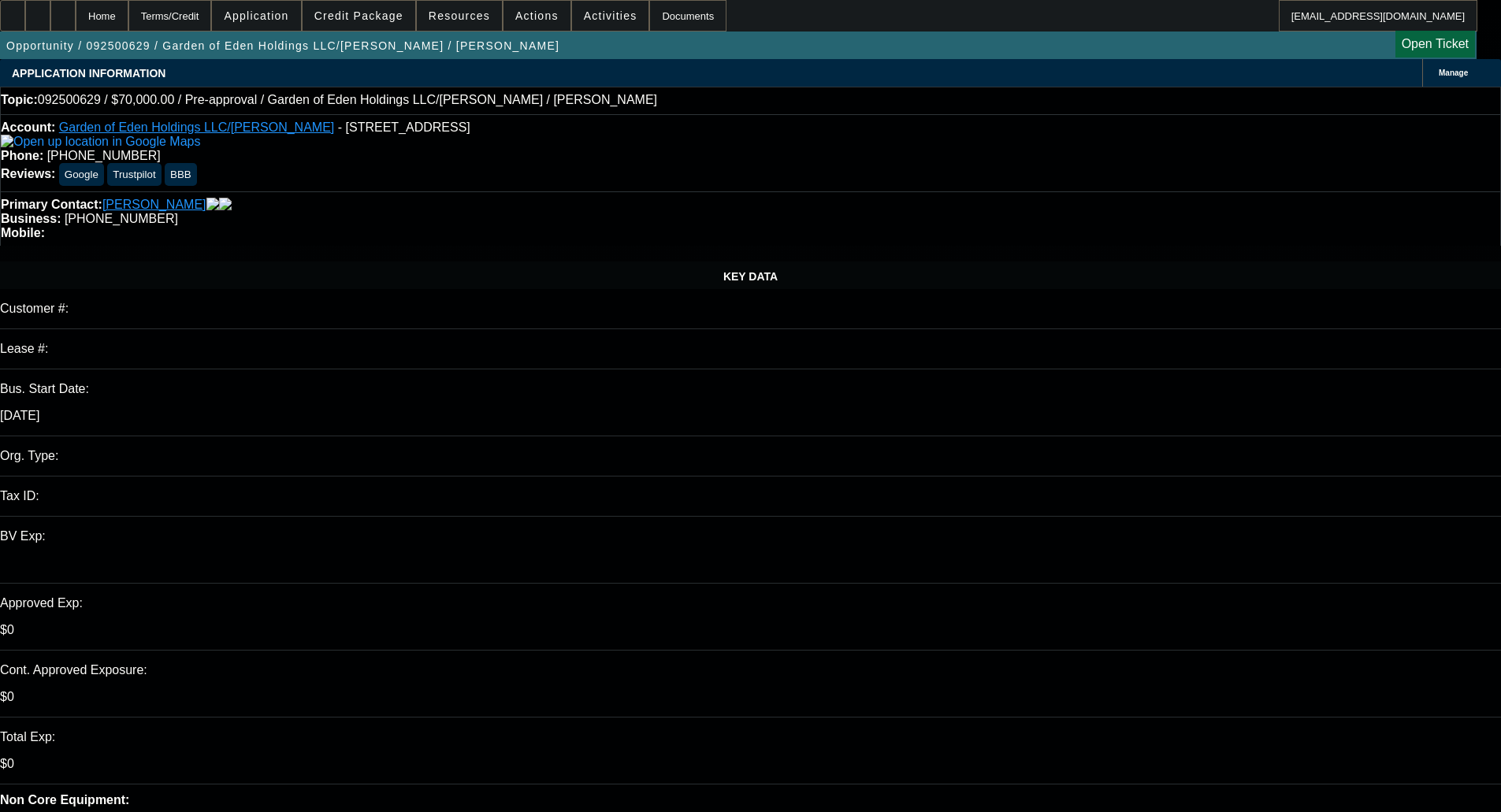
checkbox input "true"
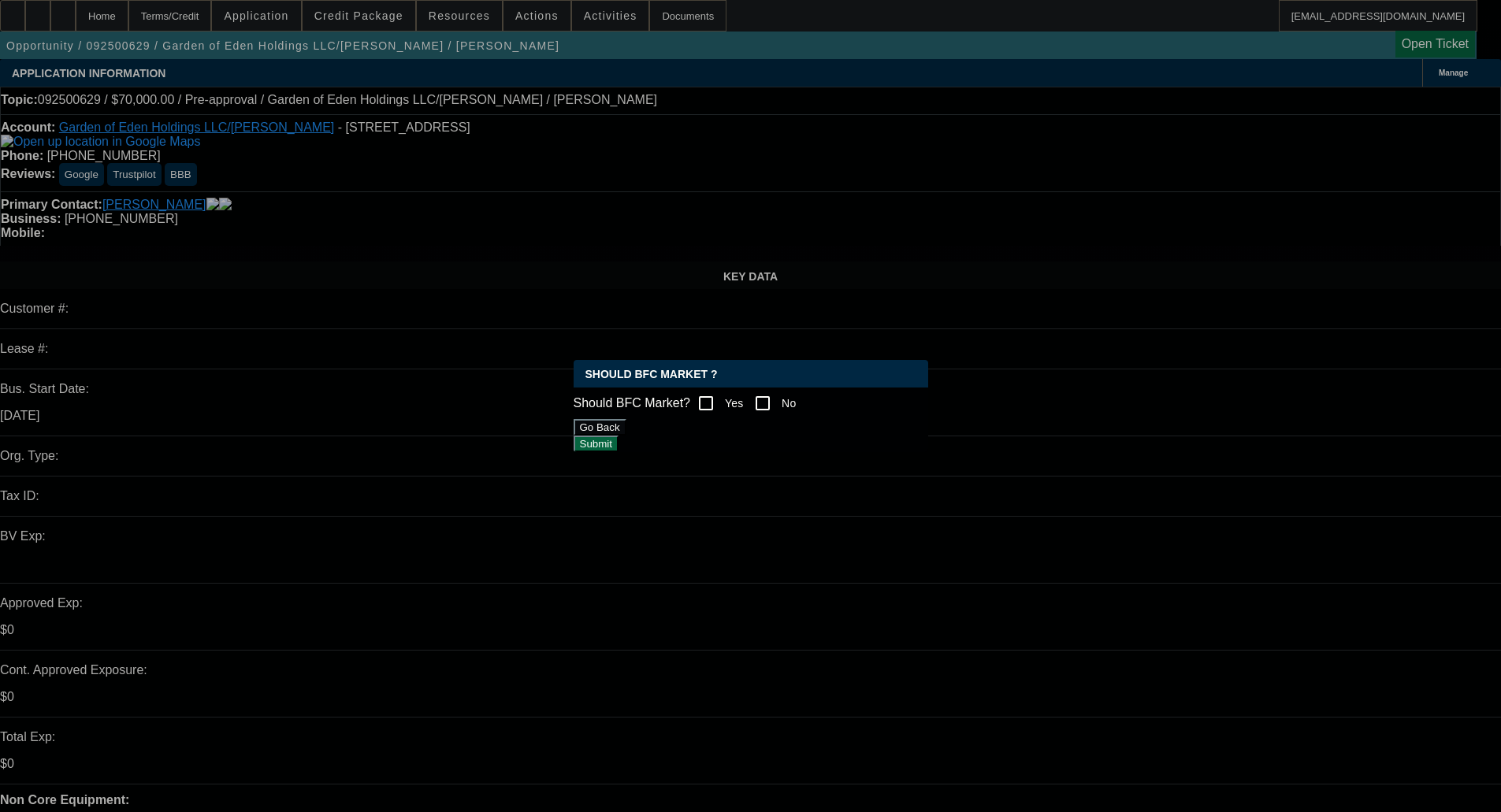
click at [778, 396] on input "No" at bounding box center [763, 403] width 31 height 31
checkbox input "true"
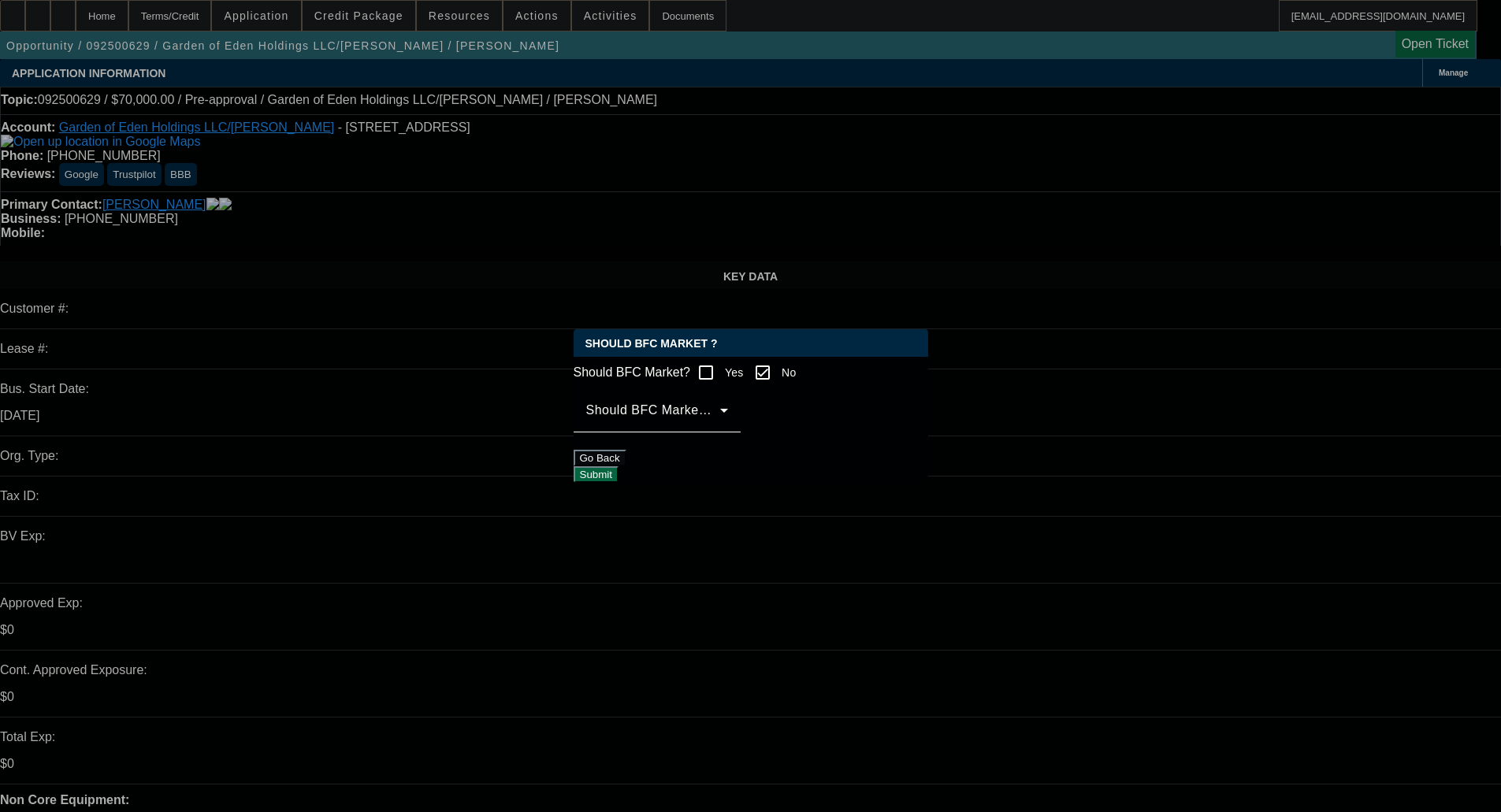
click at [695, 426] on span at bounding box center [654, 416] width 134 height 19
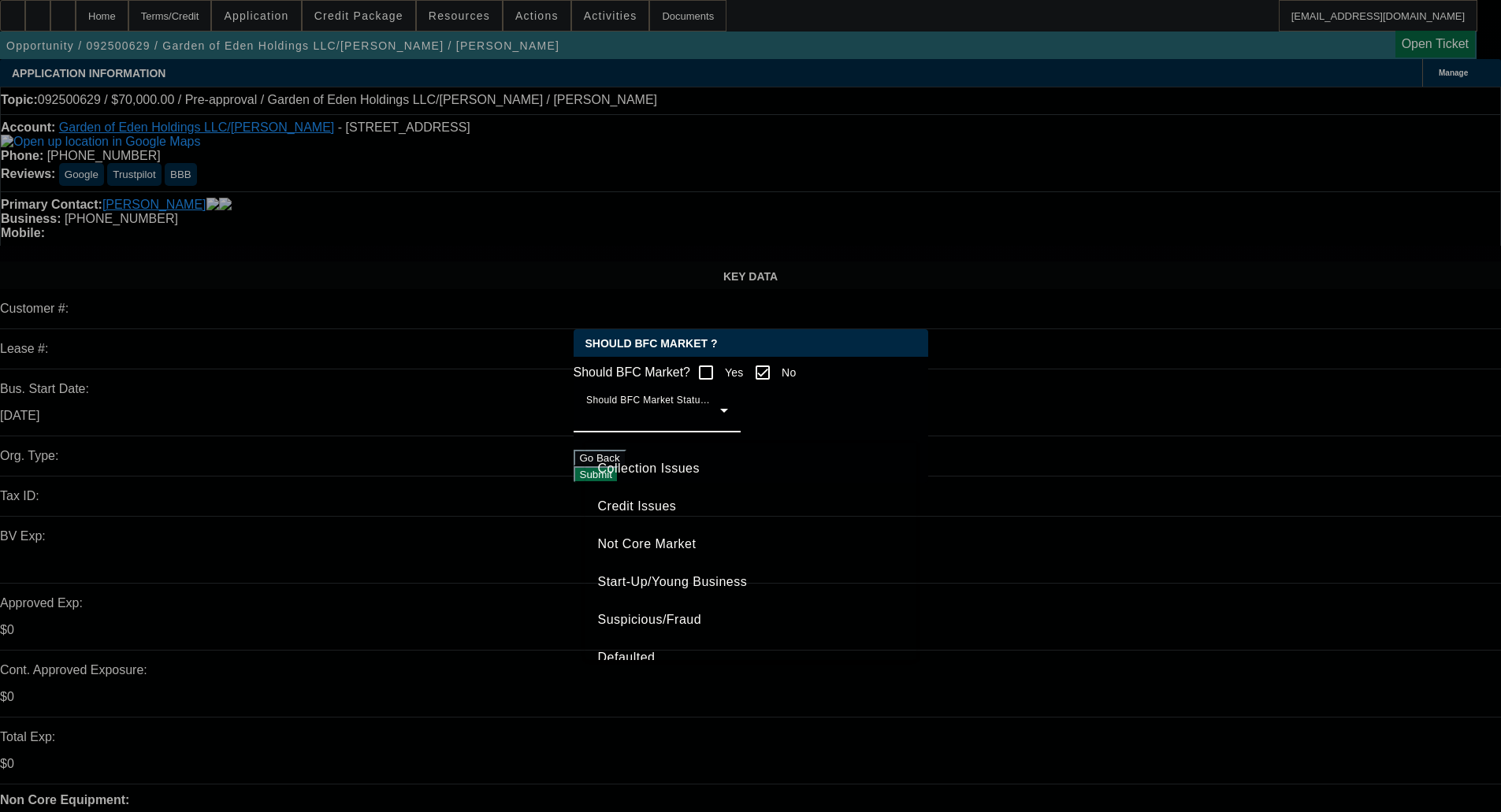
click at [665, 504] on span "Credit Issues" at bounding box center [637, 507] width 78 height 19
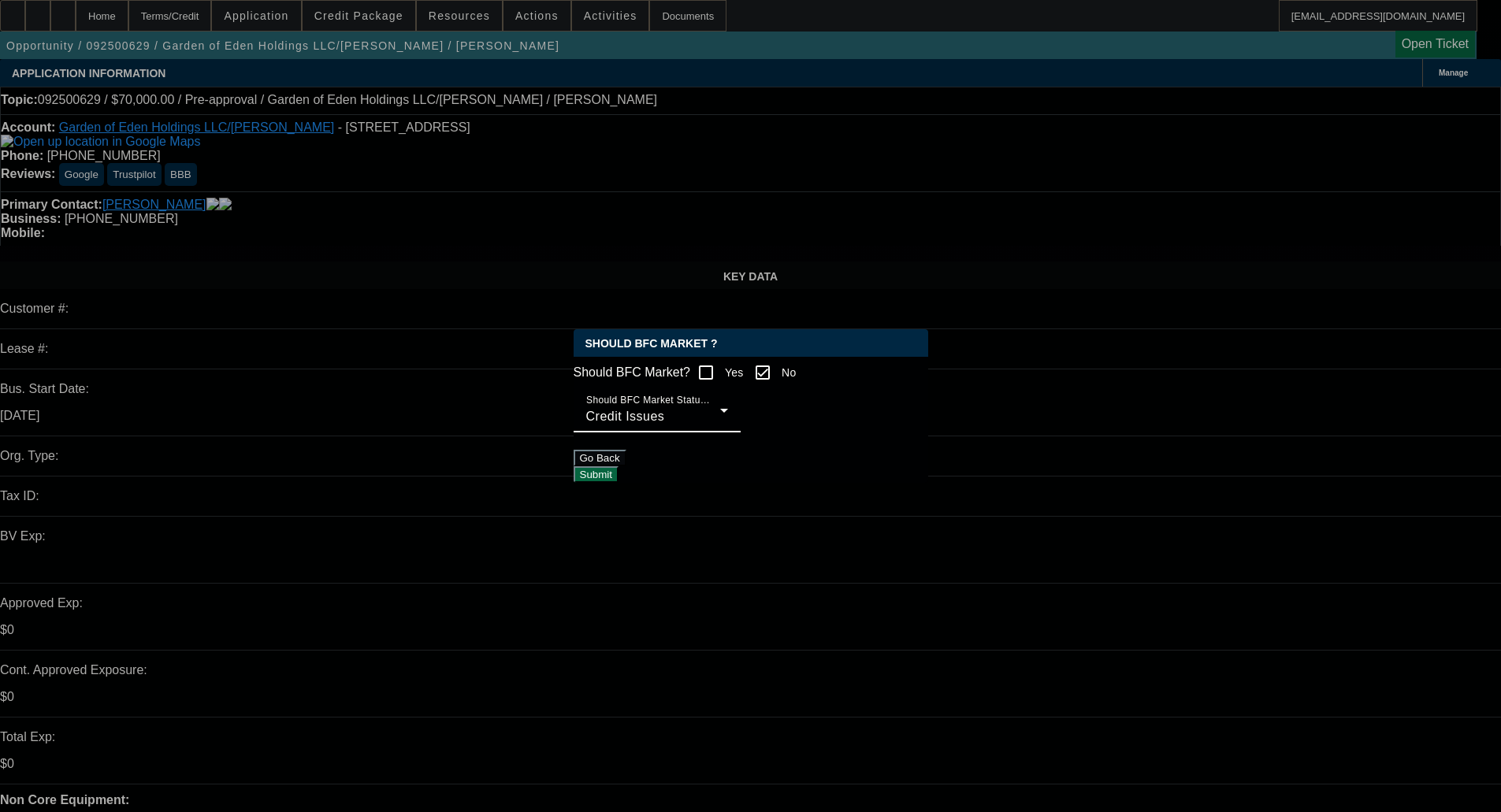
click at [619, 481] on button "Submit" at bounding box center [596, 474] width 45 height 17
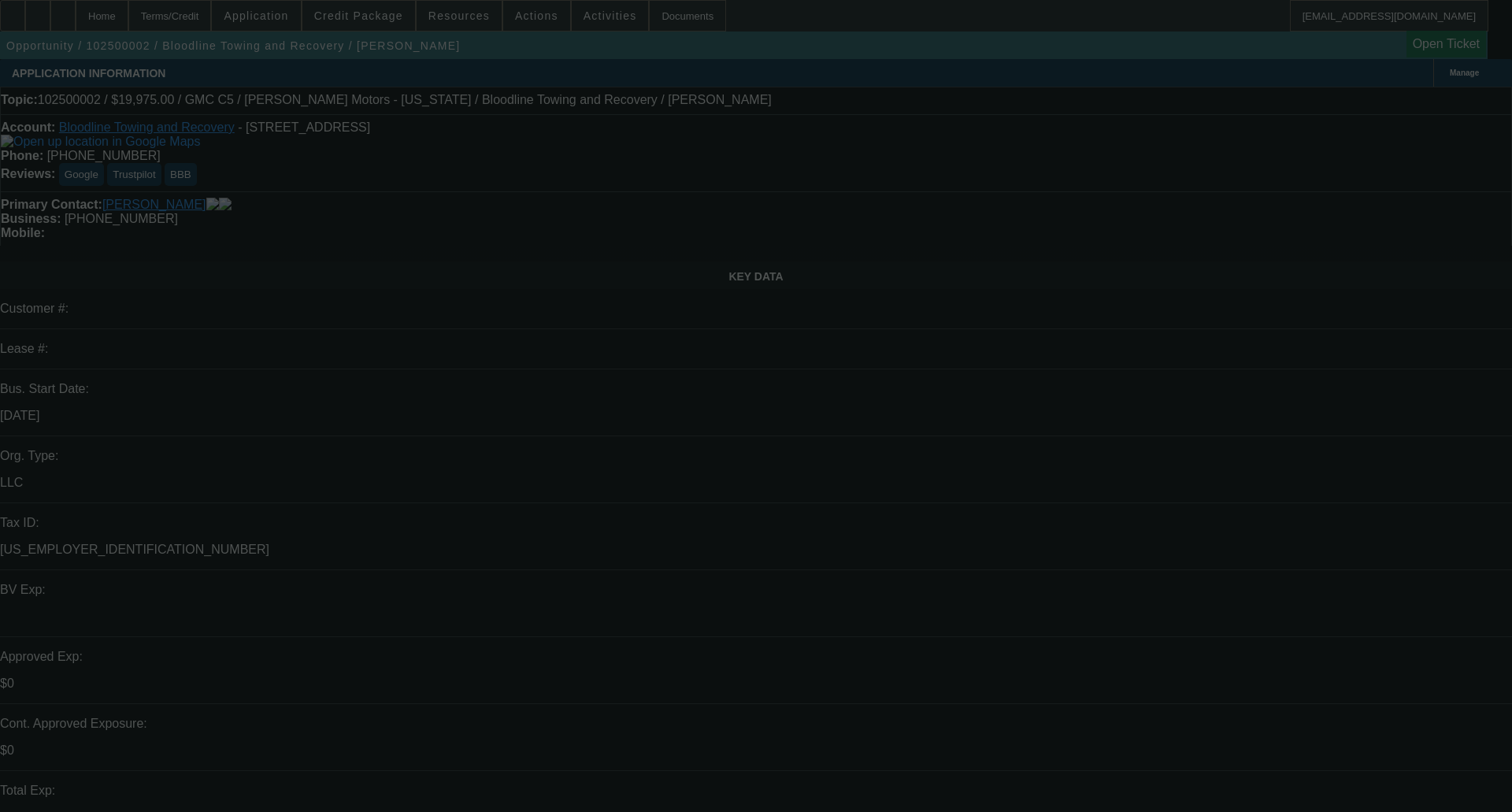
select select "0"
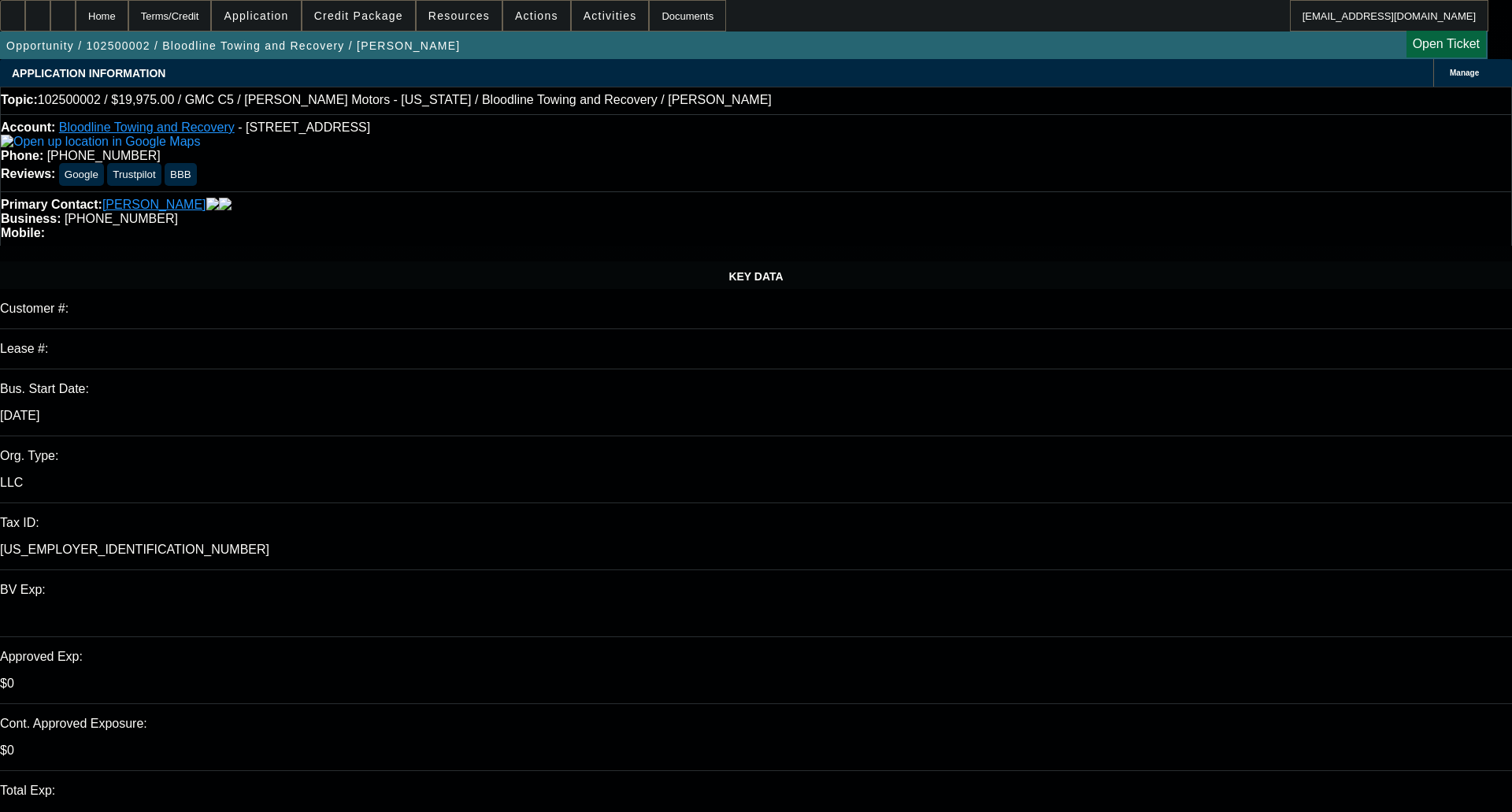
select select "0"
select select "0.15"
select select "2"
select select "0"
select select "1"
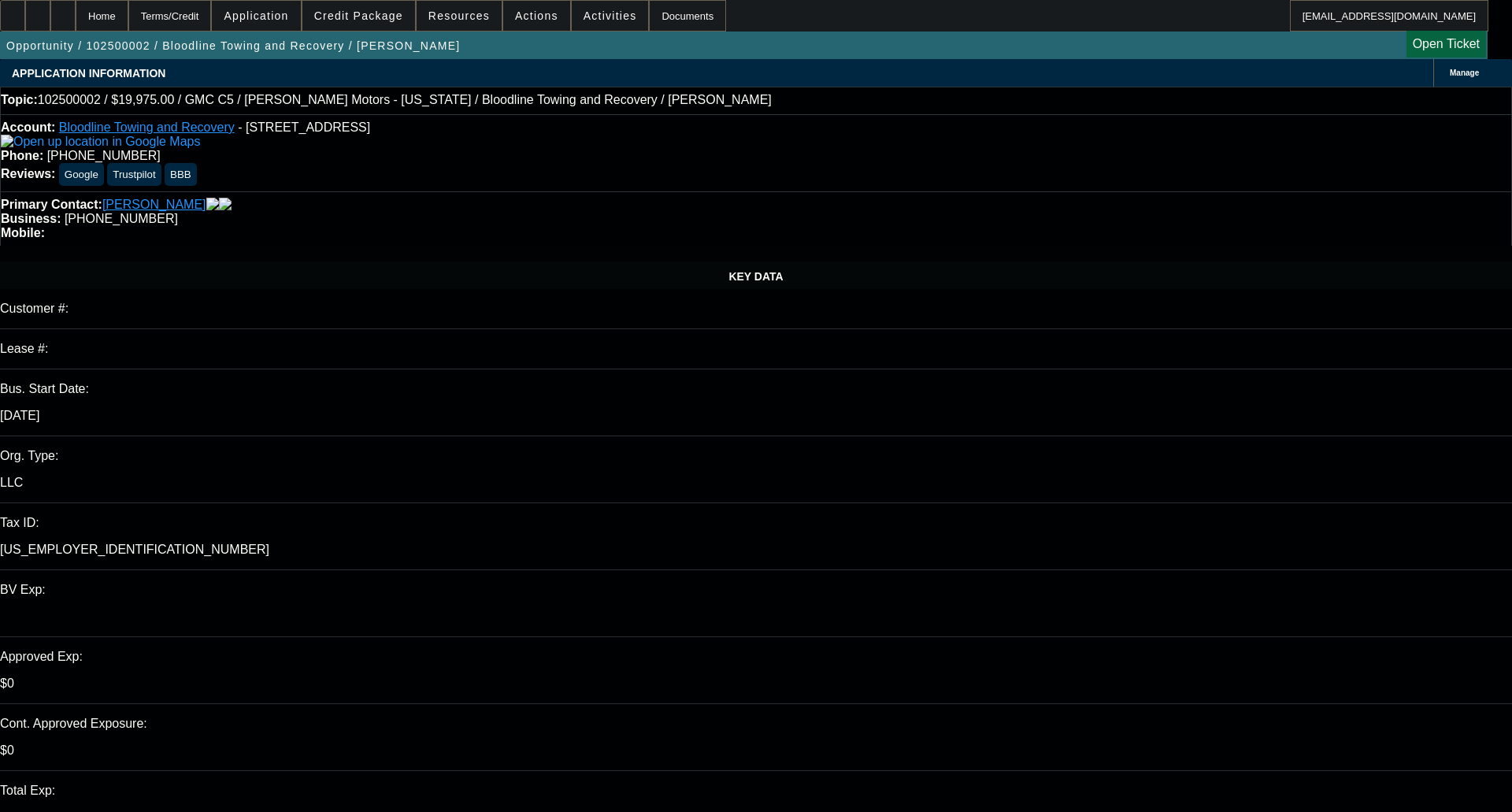
select select "2"
select select "6"
select select "1"
select select "2"
select select "6"
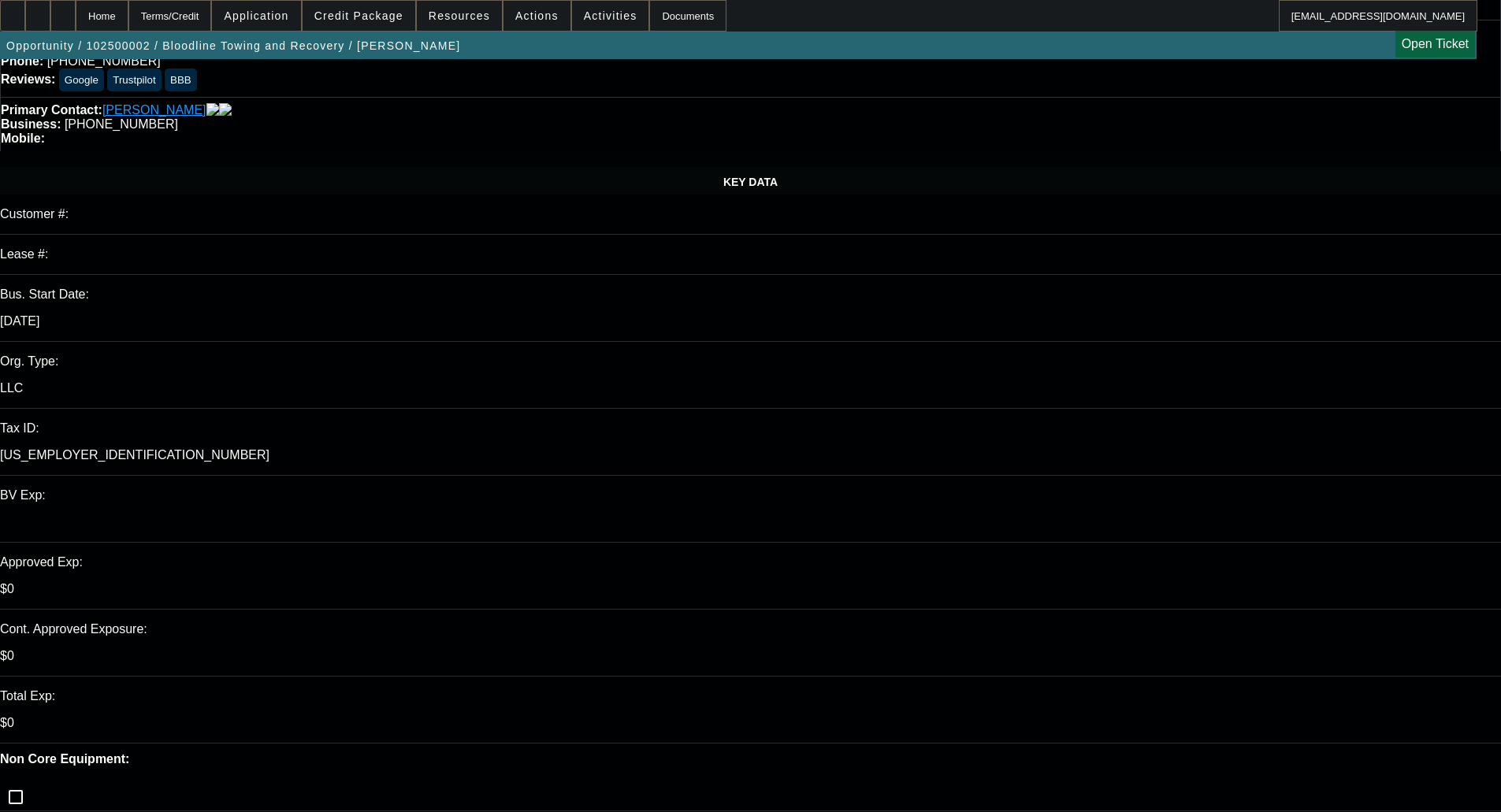
scroll to position [236, 0]
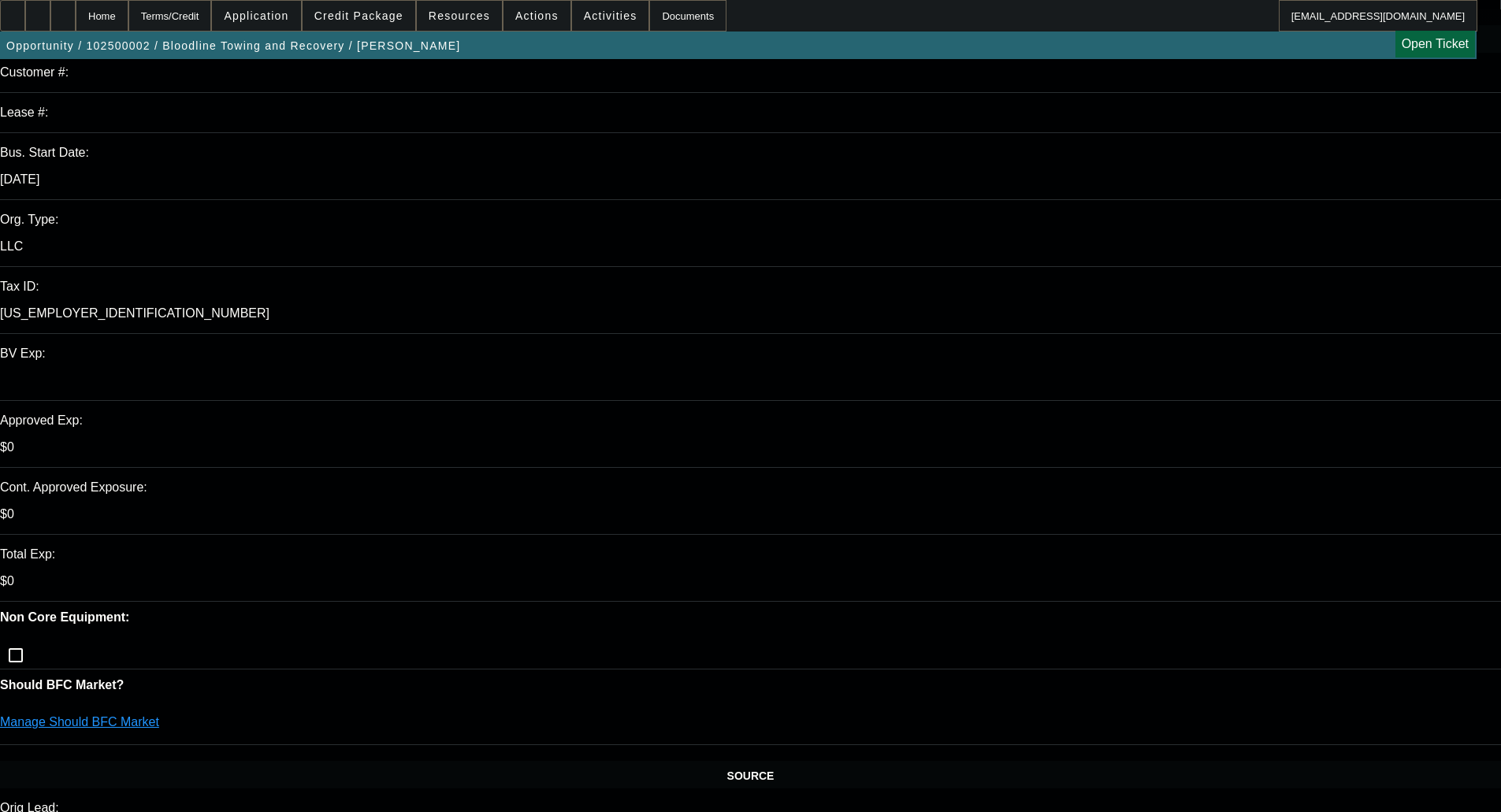
drag, startPoint x: 385, startPoint y: 626, endPoint x: 398, endPoint y: 624, distance: 13.2
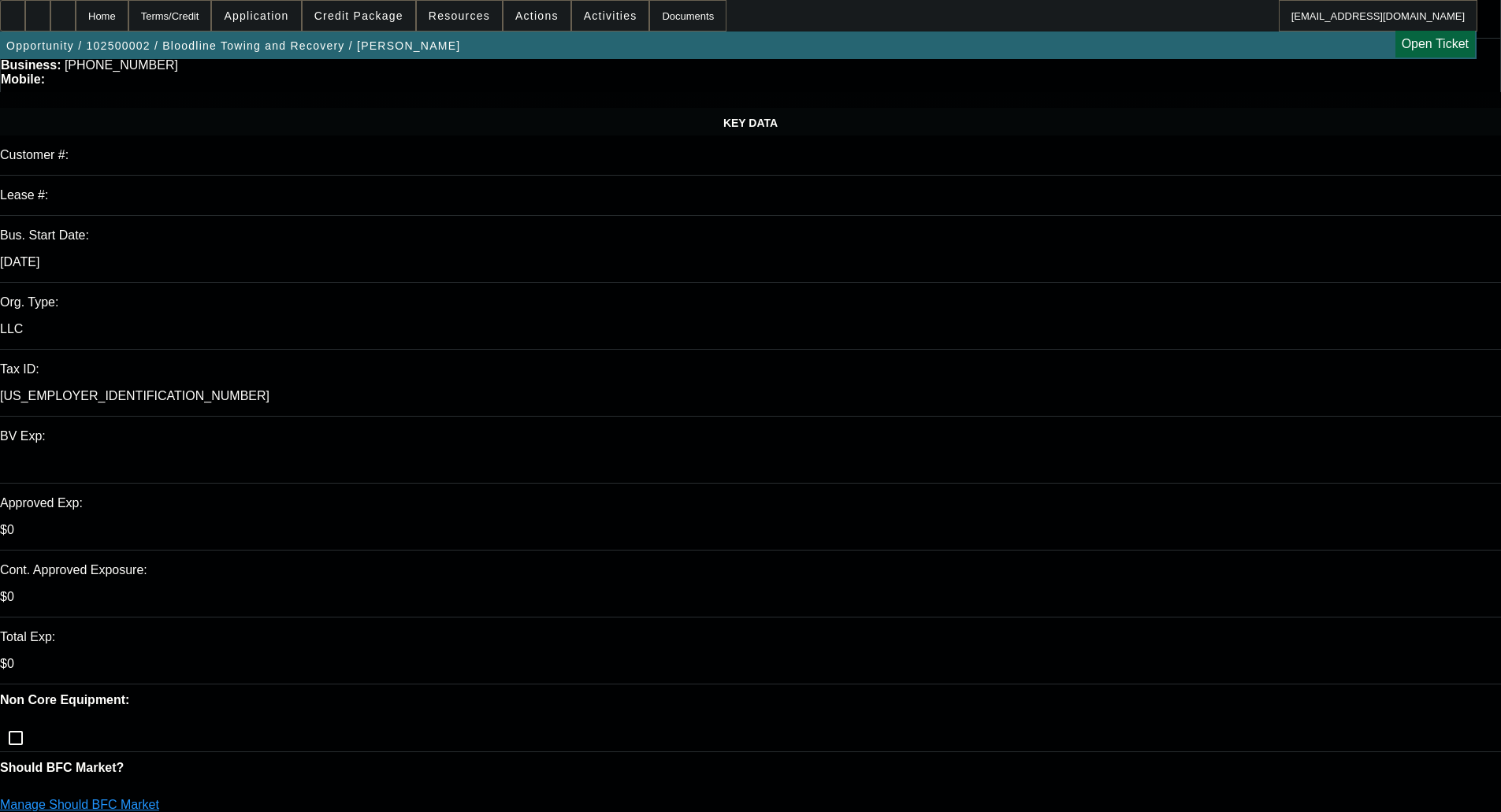
scroll to position [551, 0]
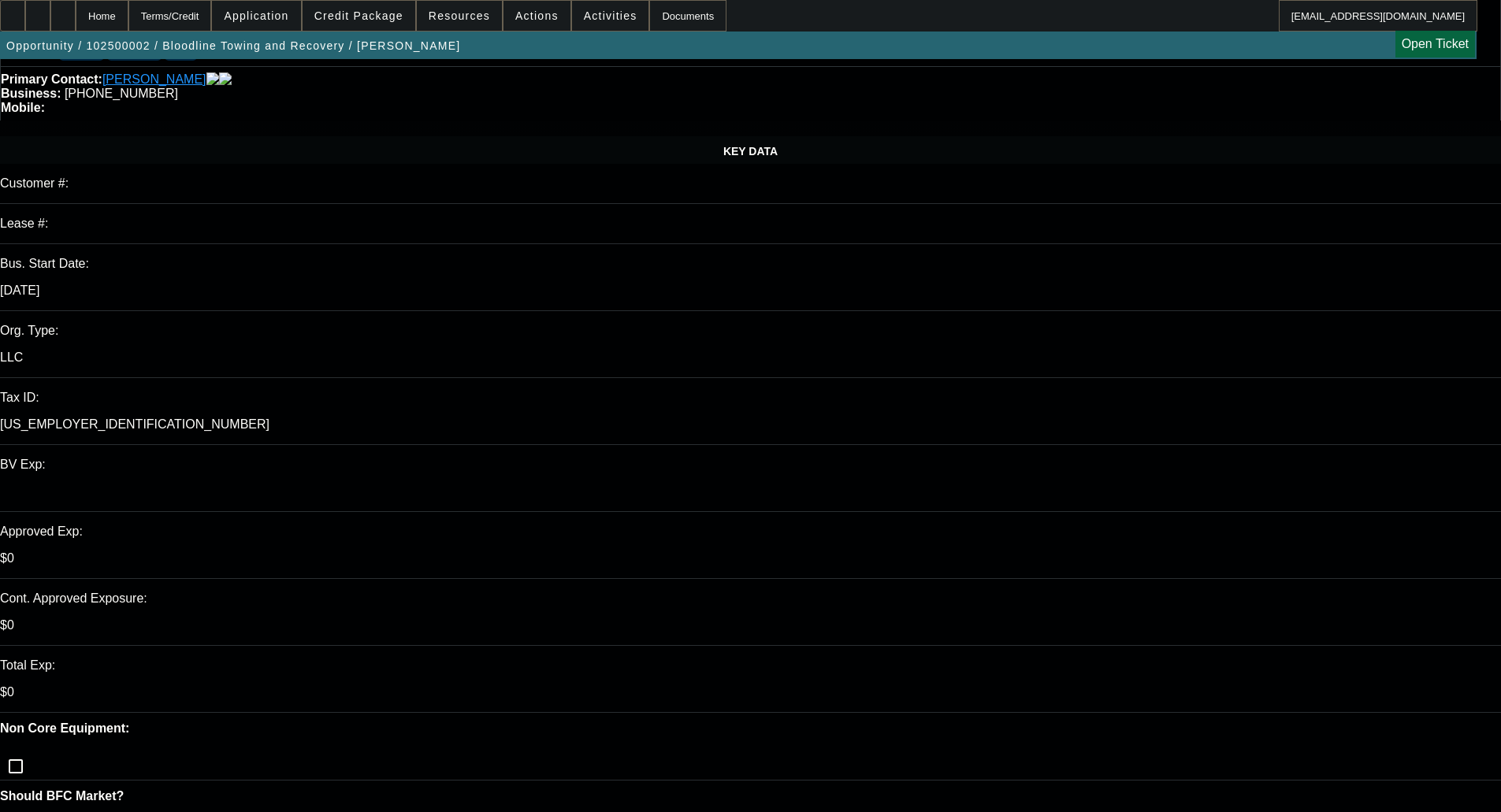
scroll to position [158, 0]
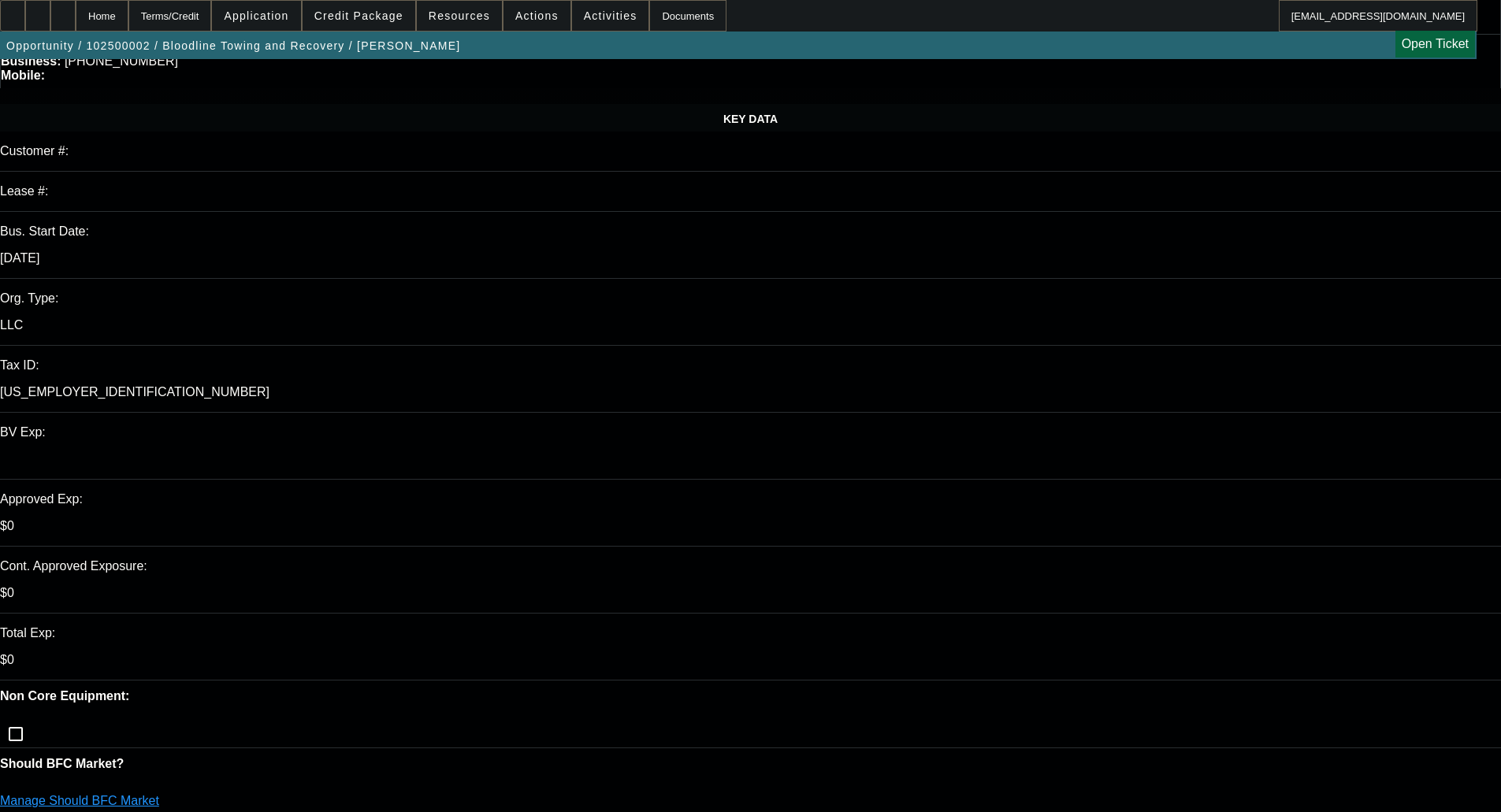
click at [160, 794] on link "Manage Should BFC Market" at bounding box center [79, 800] width 160 height 13
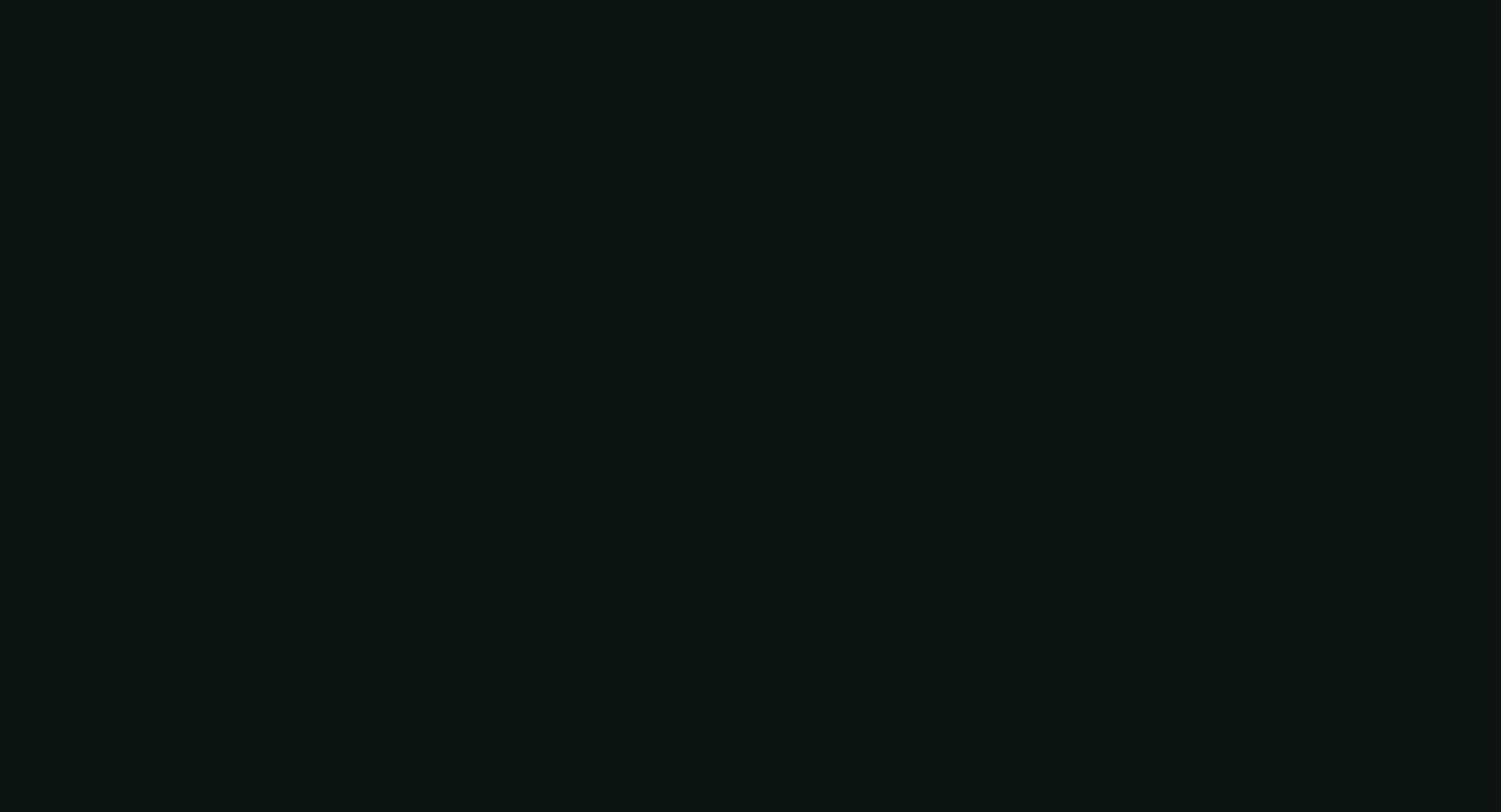
scroll to position [0, 0]
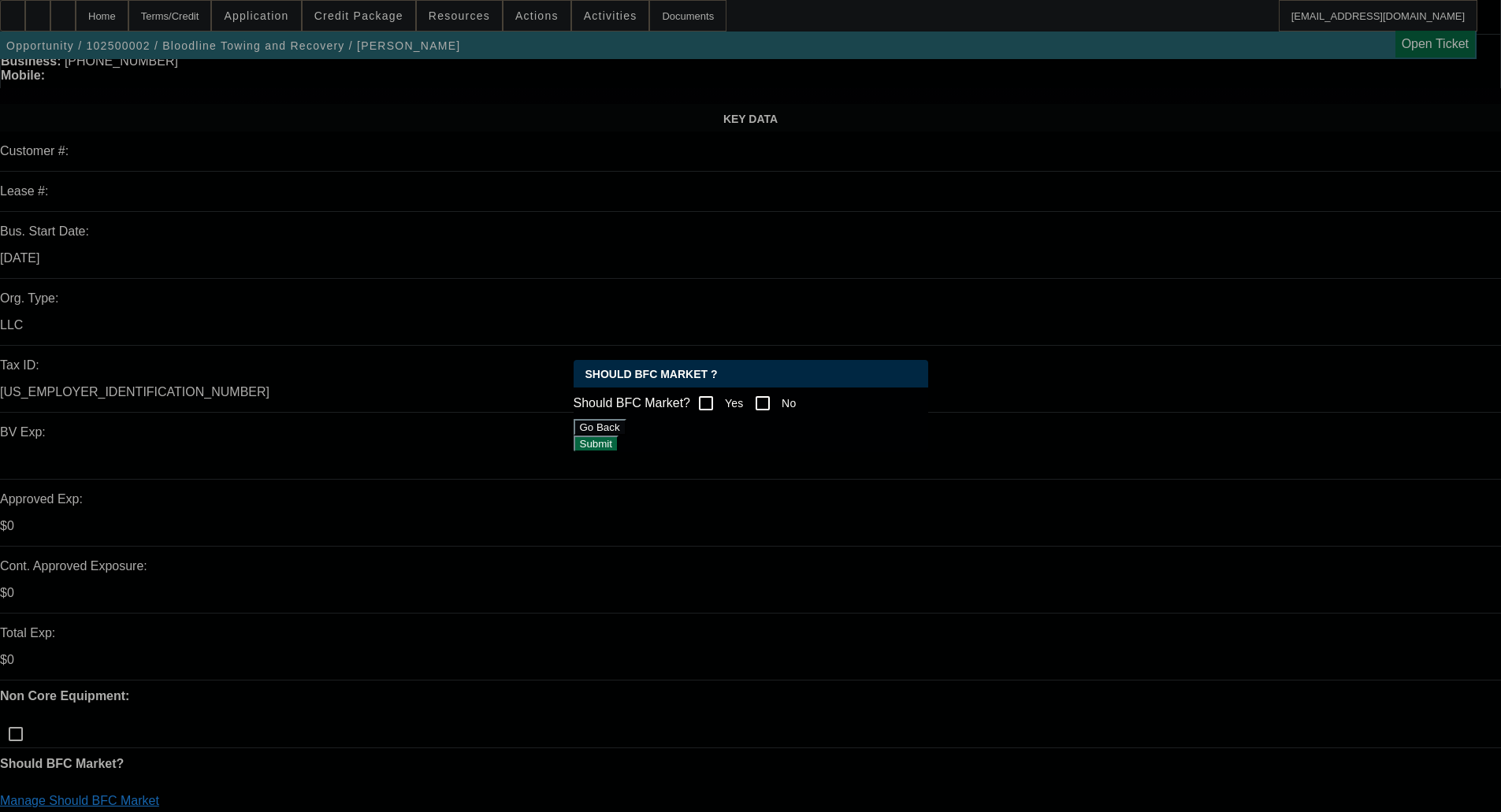
click at [778, 396] on input "No" at bounding box center [763, 403] width 31 height 31
checkbox input "true"
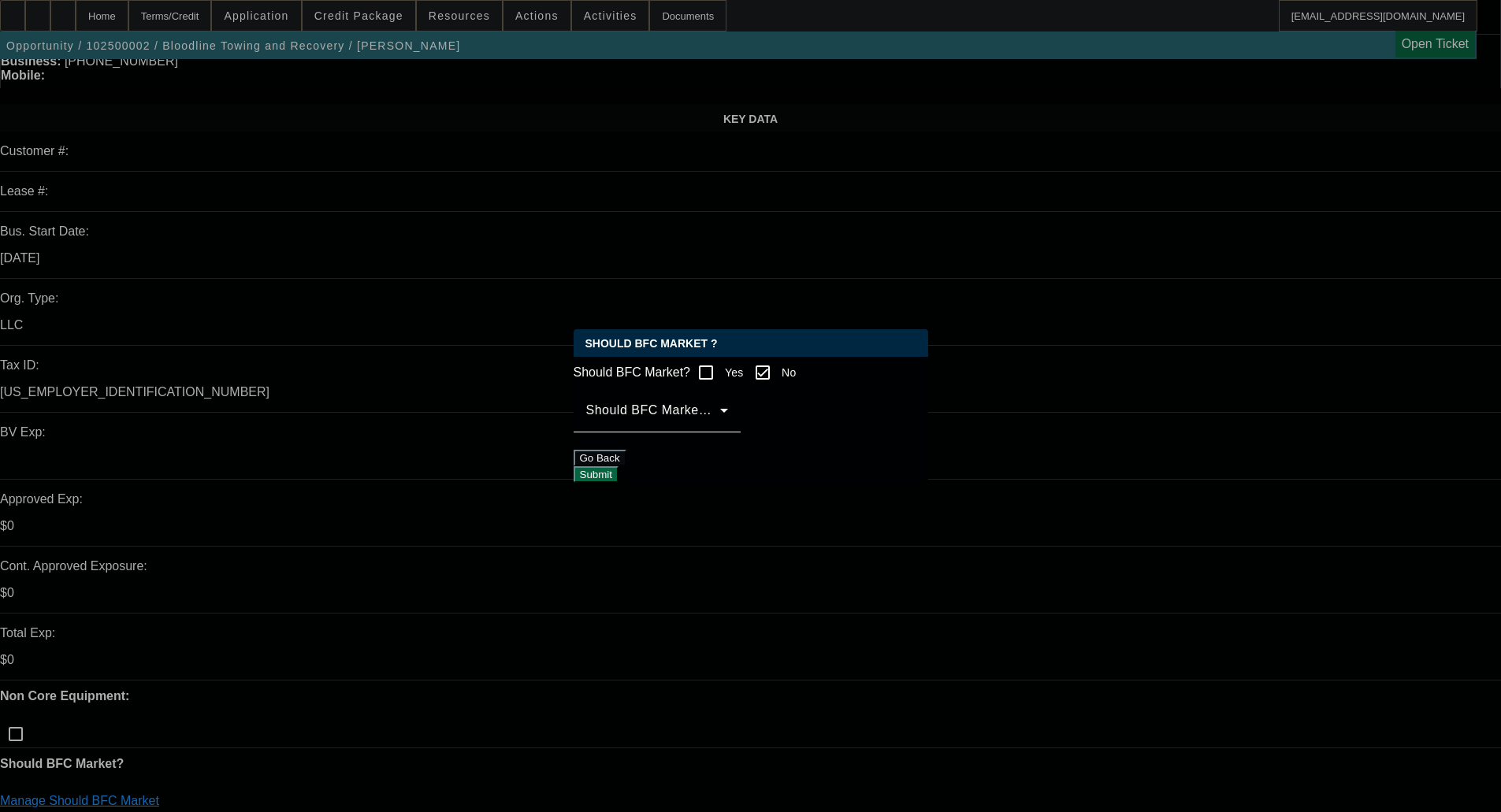
click at [757, 416] on mat-label "Should BFC Market Status Reason" at bounding box center [691, 409] width 209 height 13
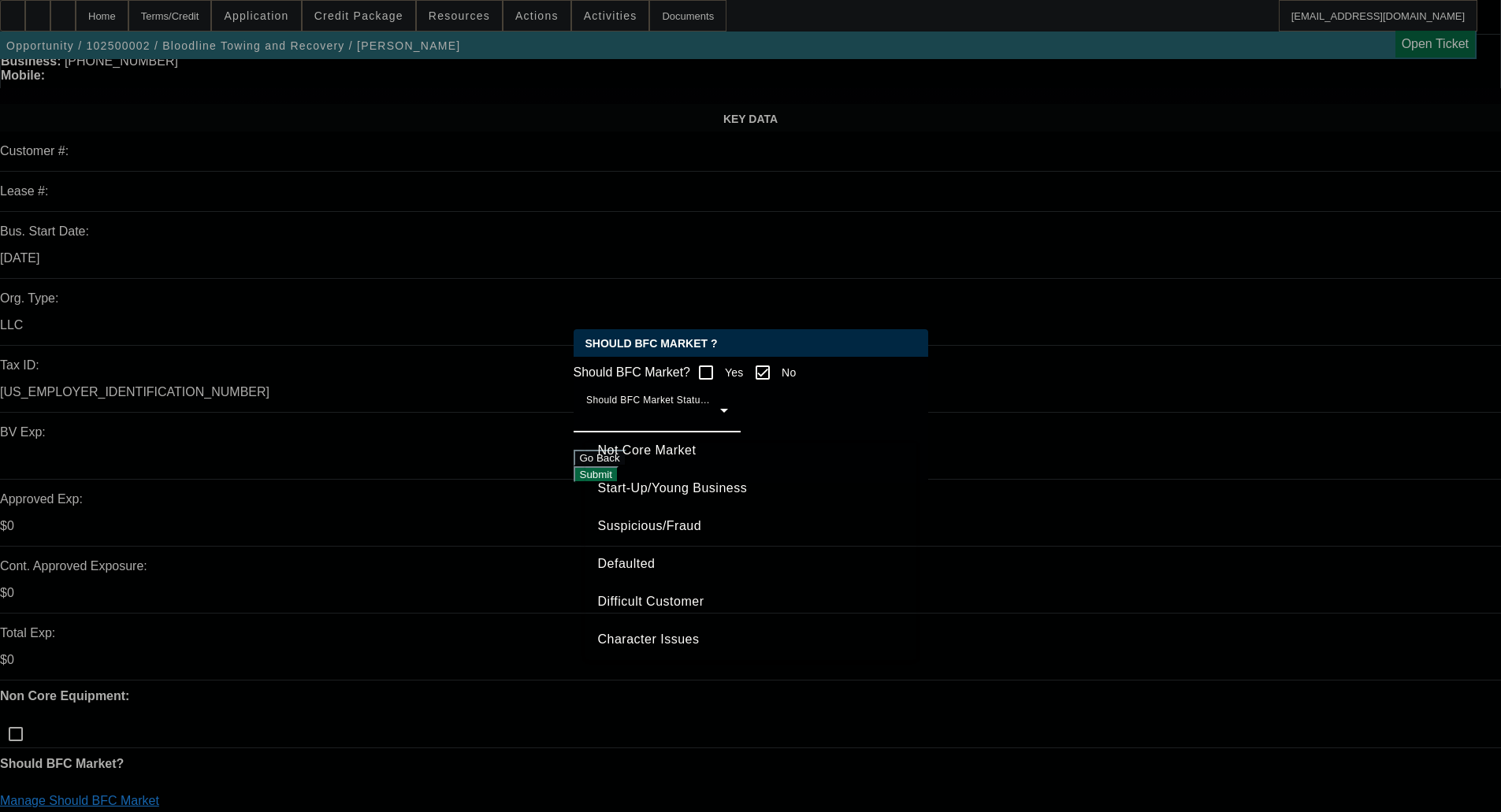
scroll to position [98, 0]
click at [678, 637] on span "Character Issues" at bounding box center [649, 635] width 102 height 19
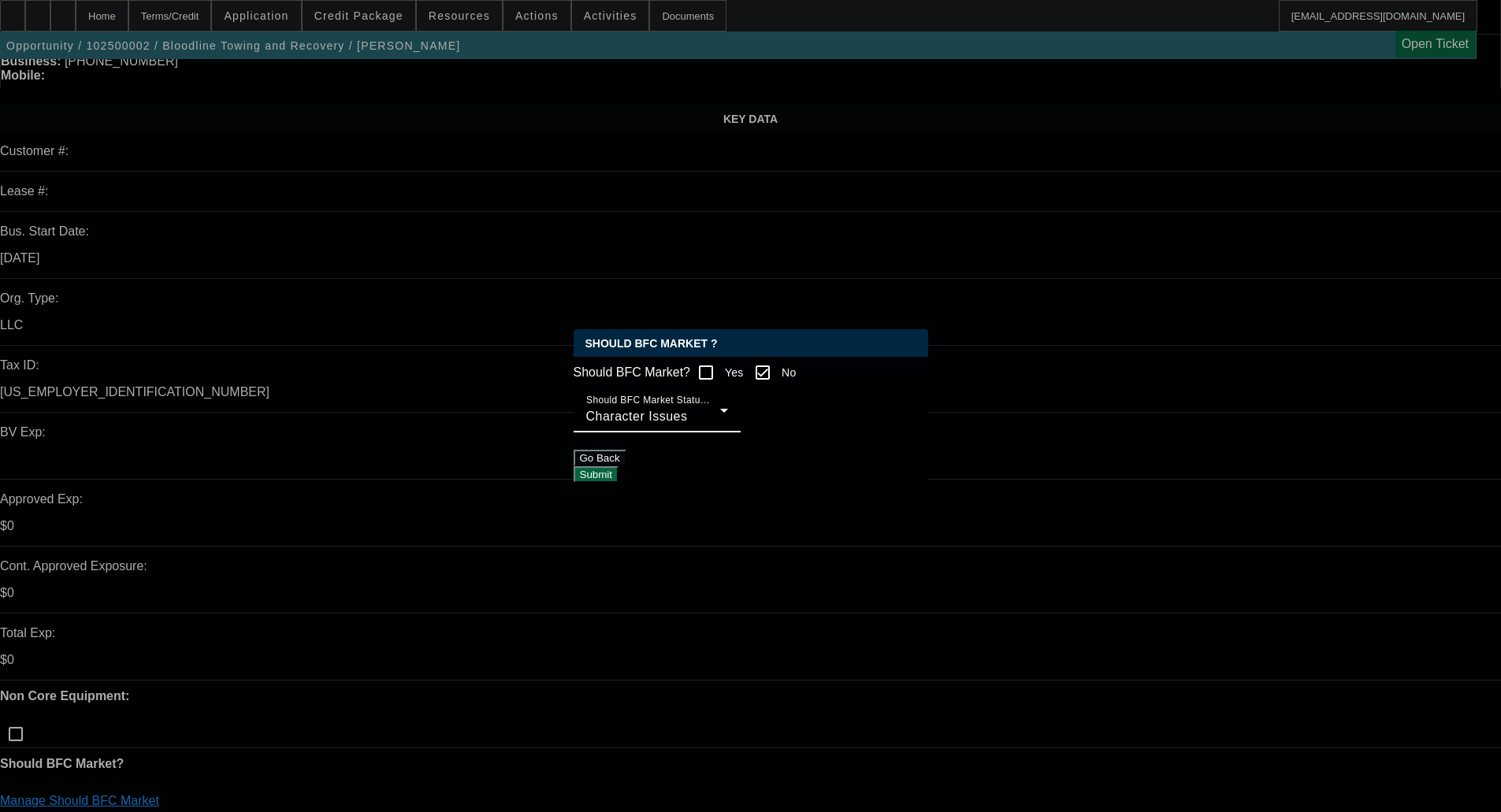
click at [619, 466] on button "Submit" at bounding box center [596, 474] width 45 height 17
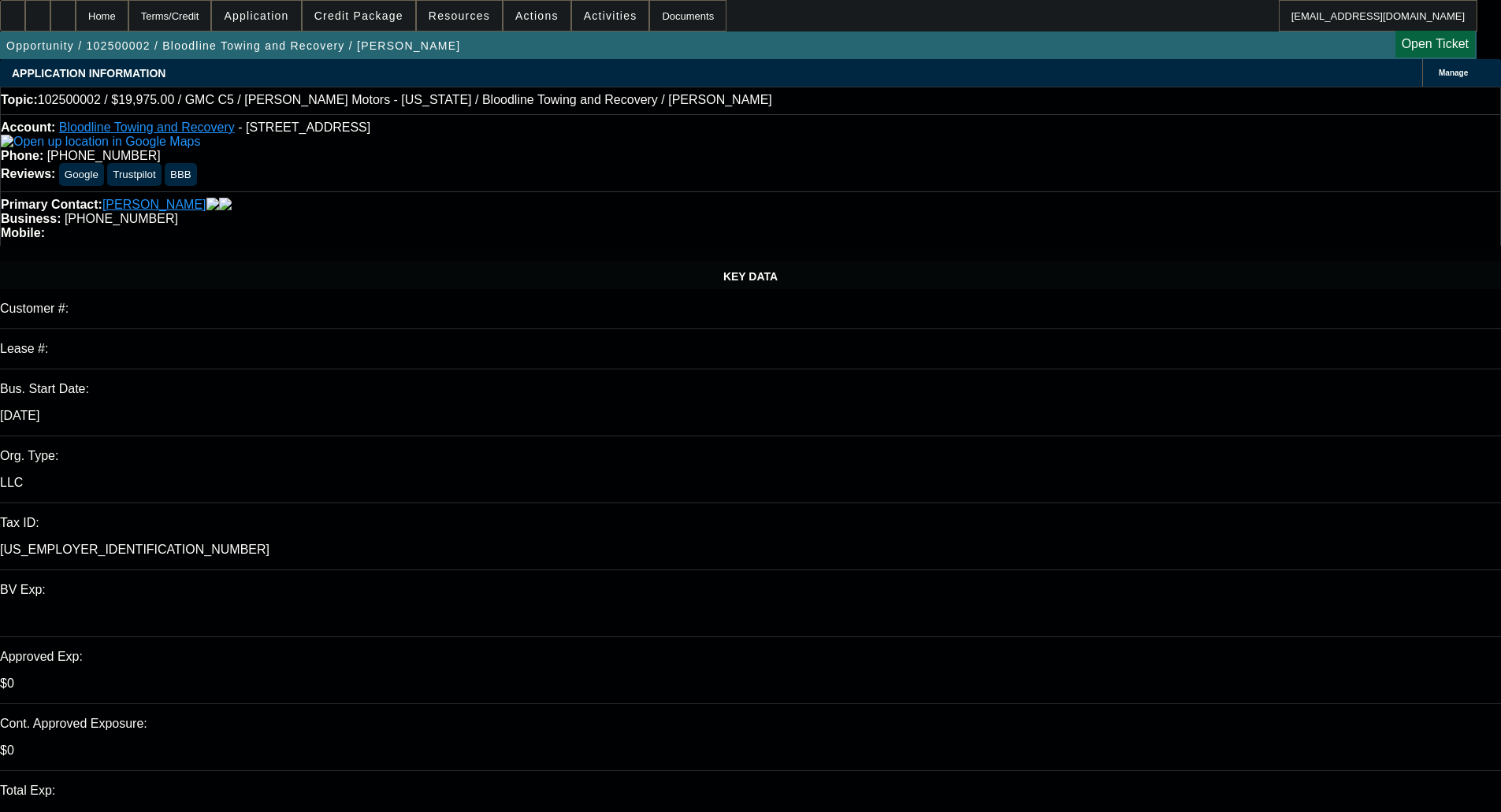
scroll to position [158, 0]
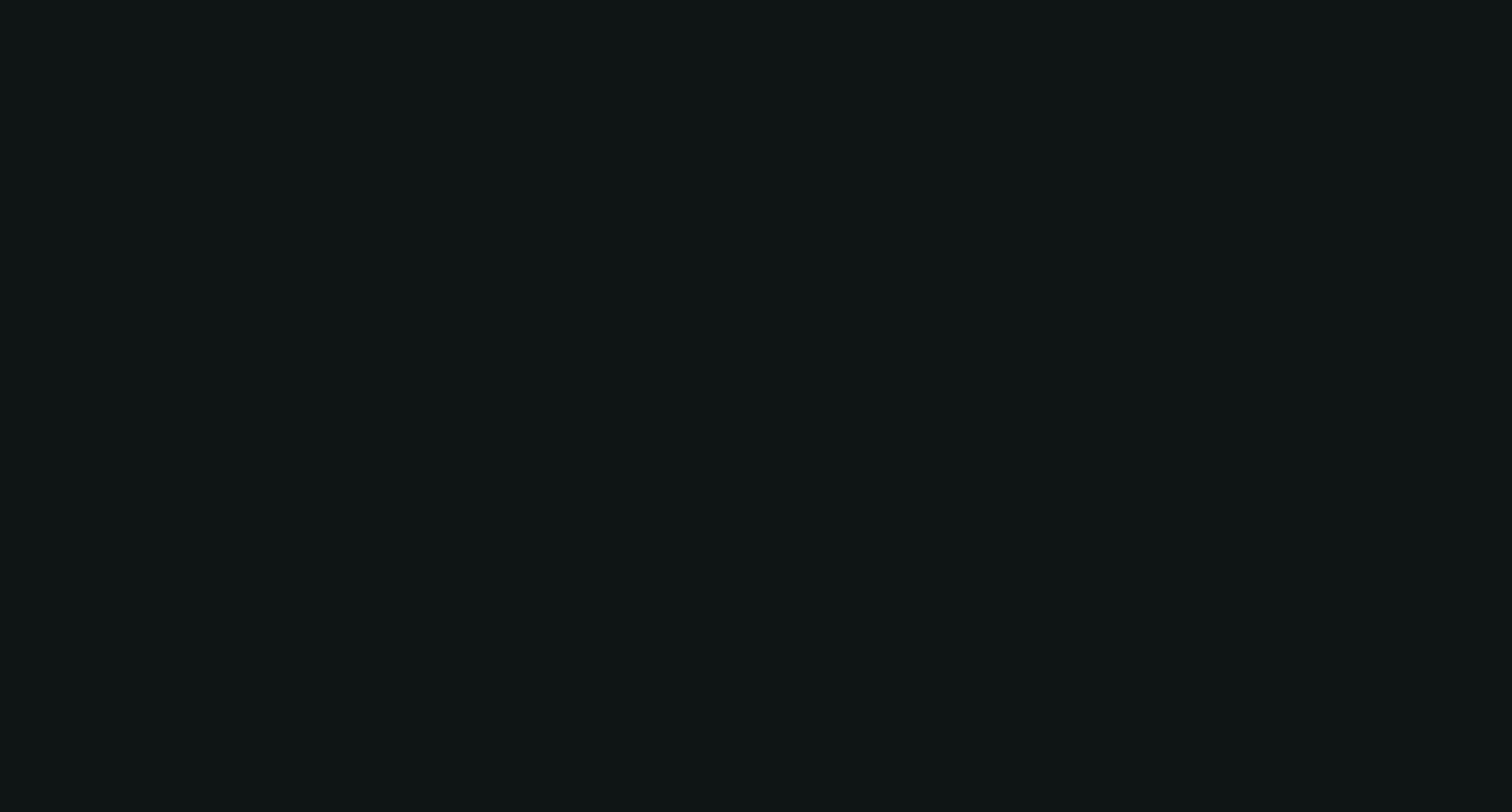
select select "0"
select select "2"
select select "0"
select select "2"
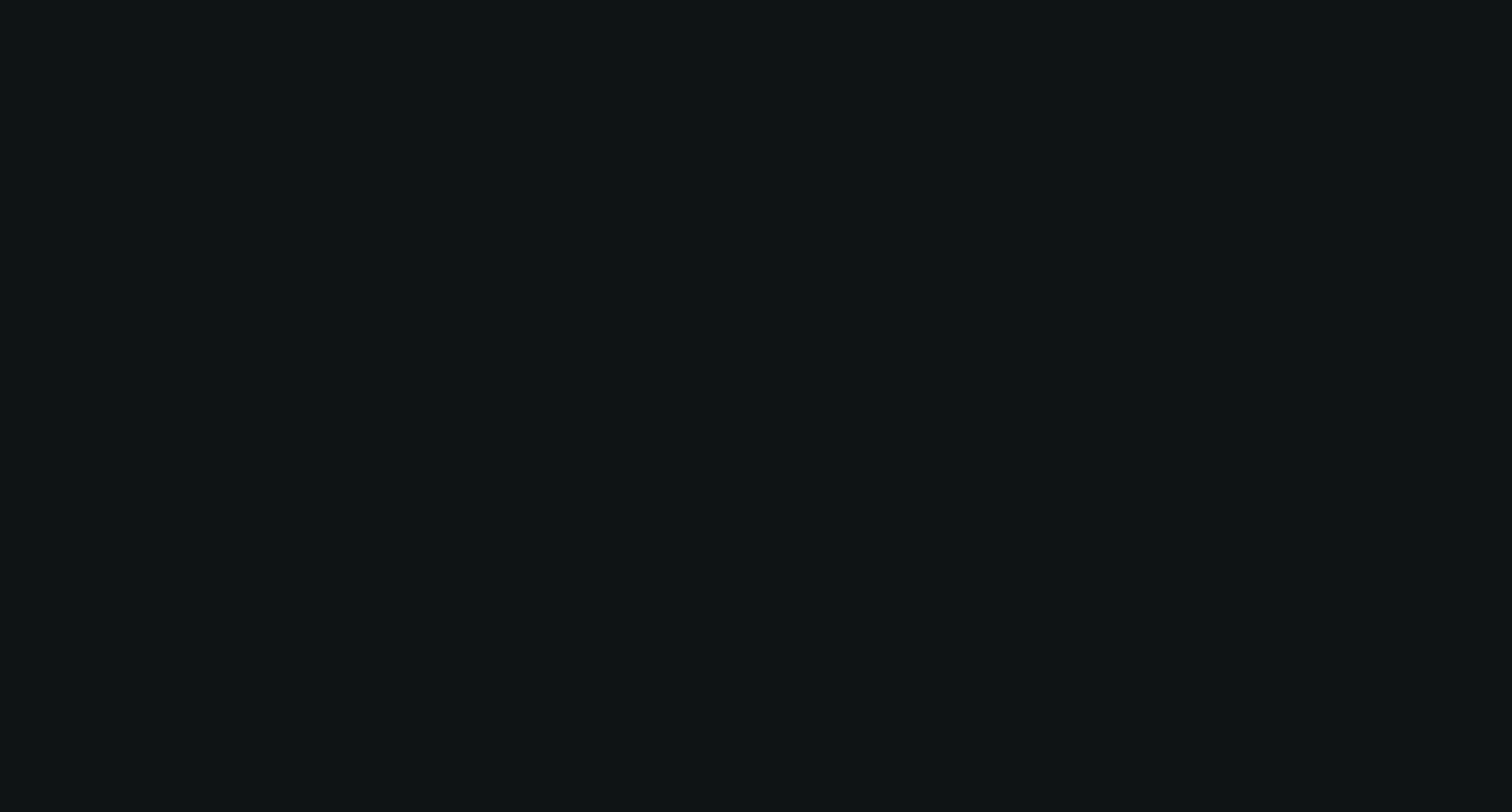
select select "0"
select select "1"
select select "2"
select select "6"
select select "1"
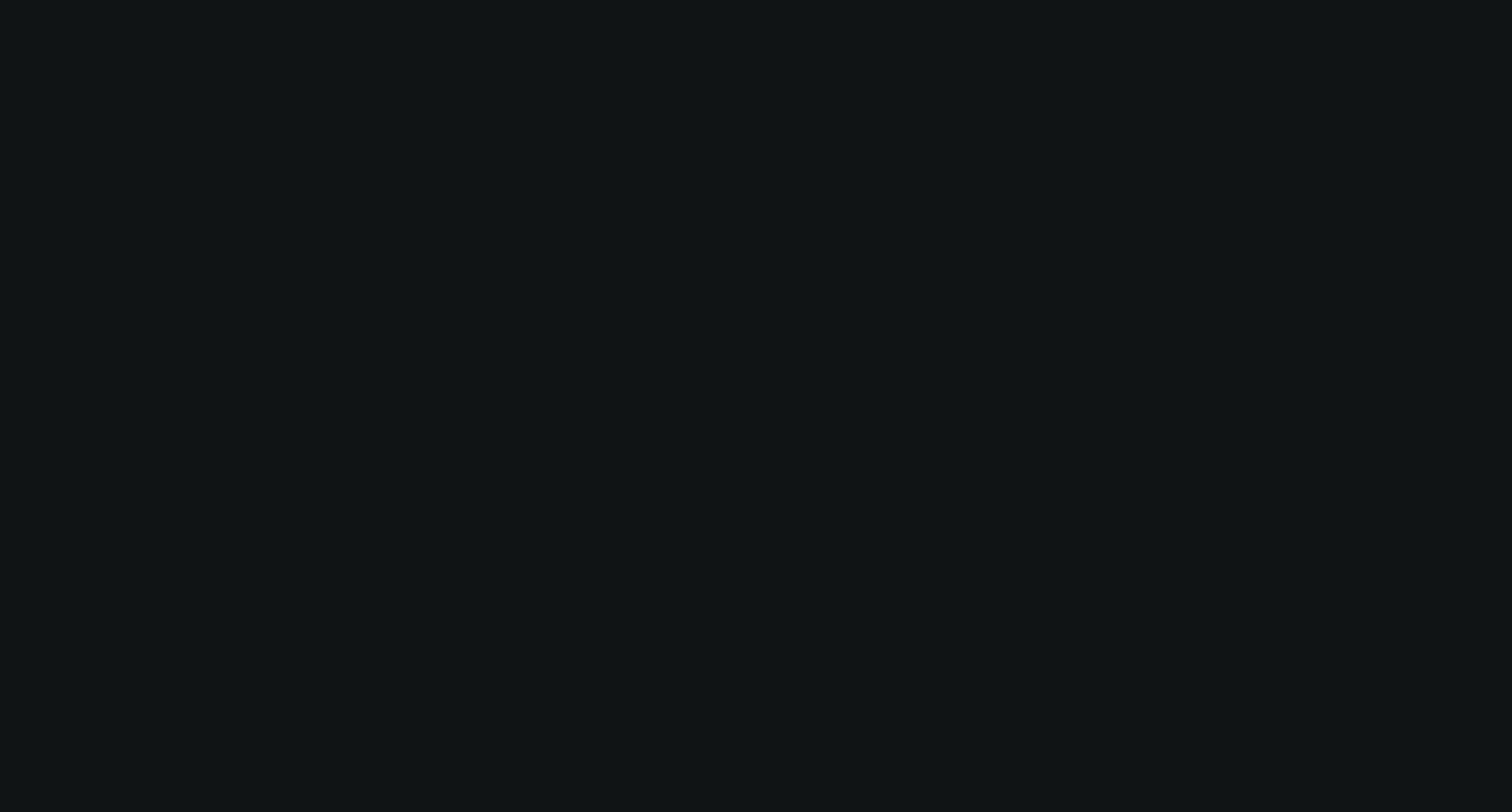
select select "2"
select select "6"
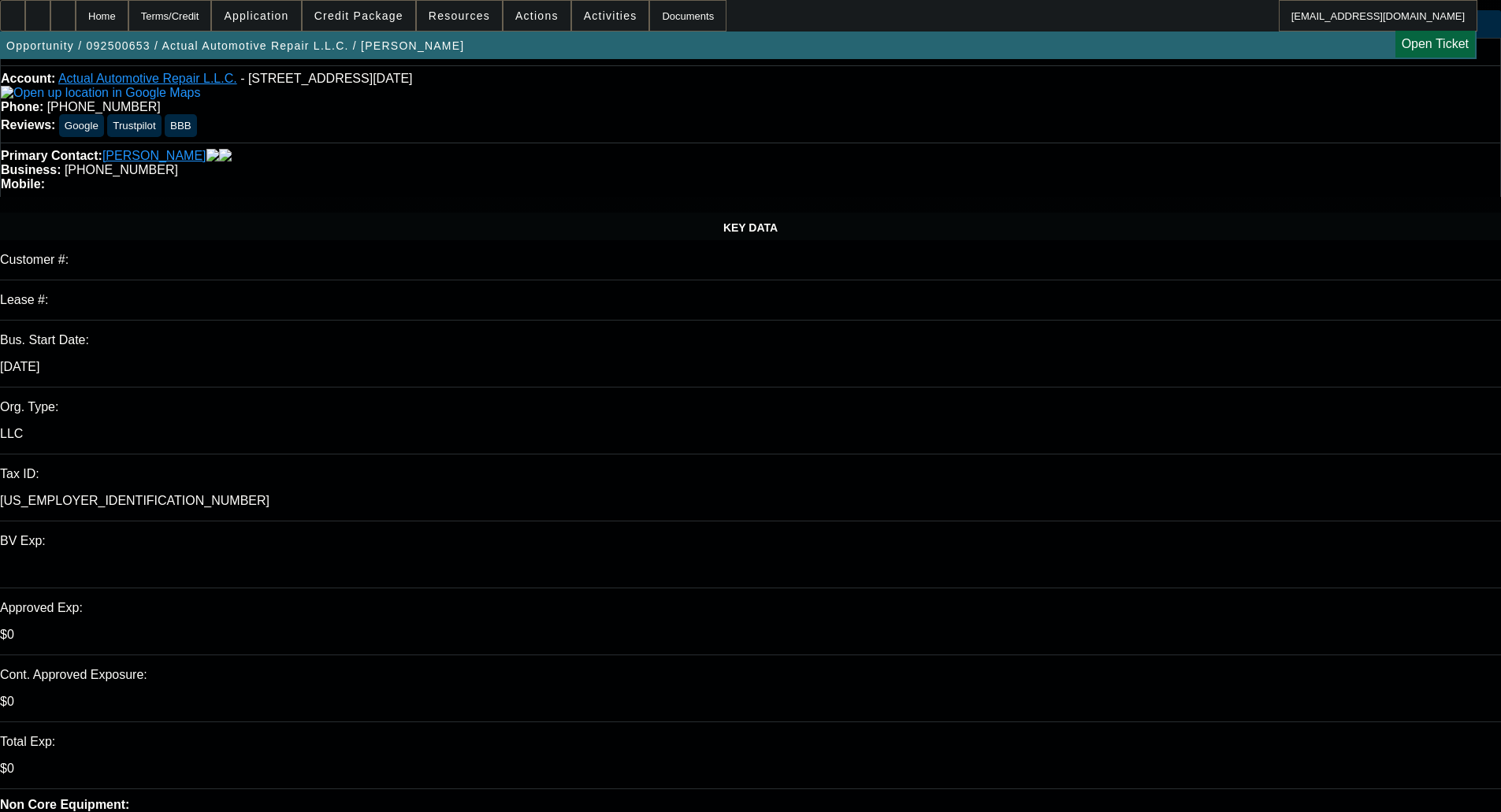
scroll to position [158, 0]
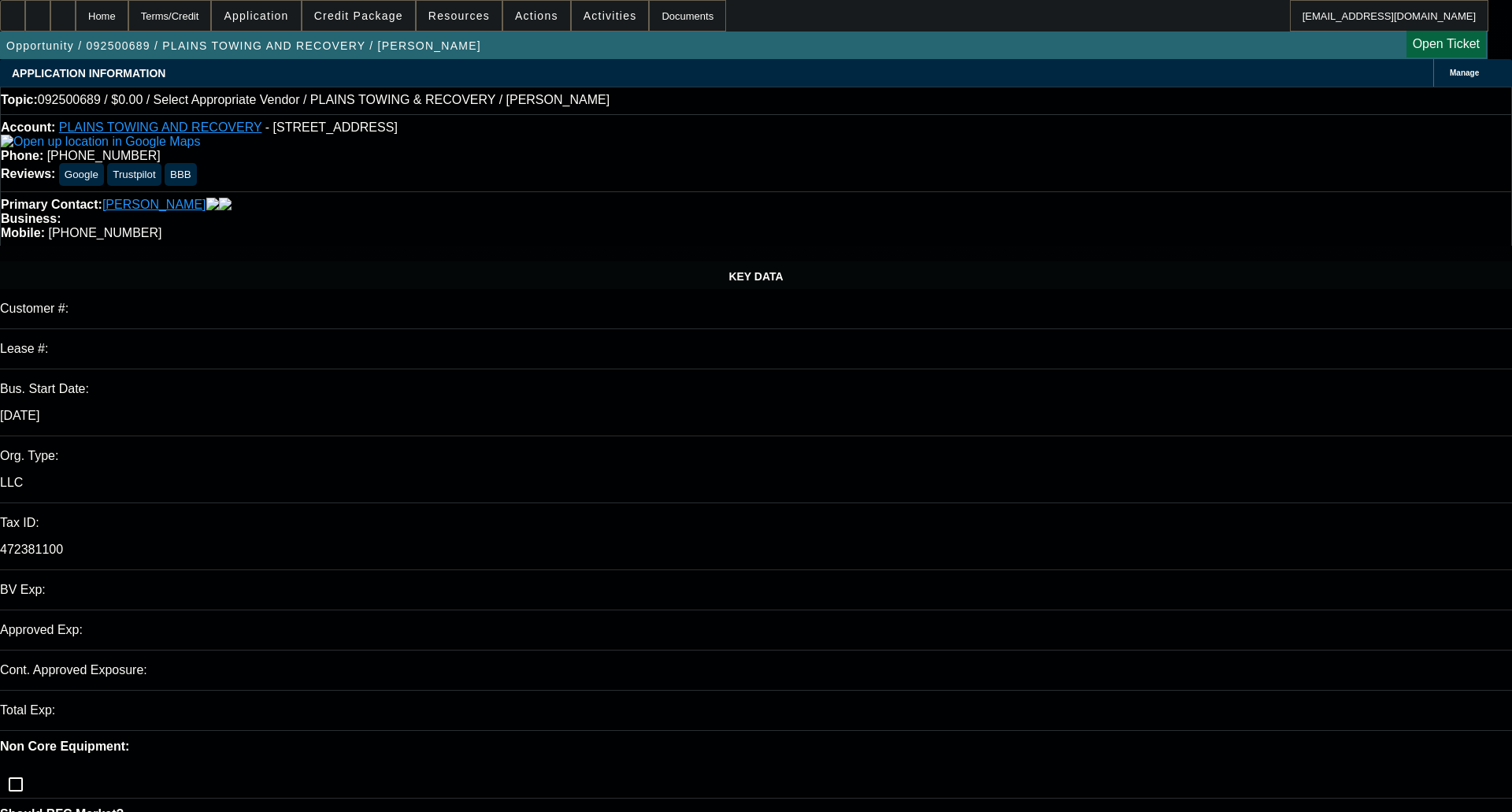
select select "0"
select select "2"
select select "0.1"
select select "4"
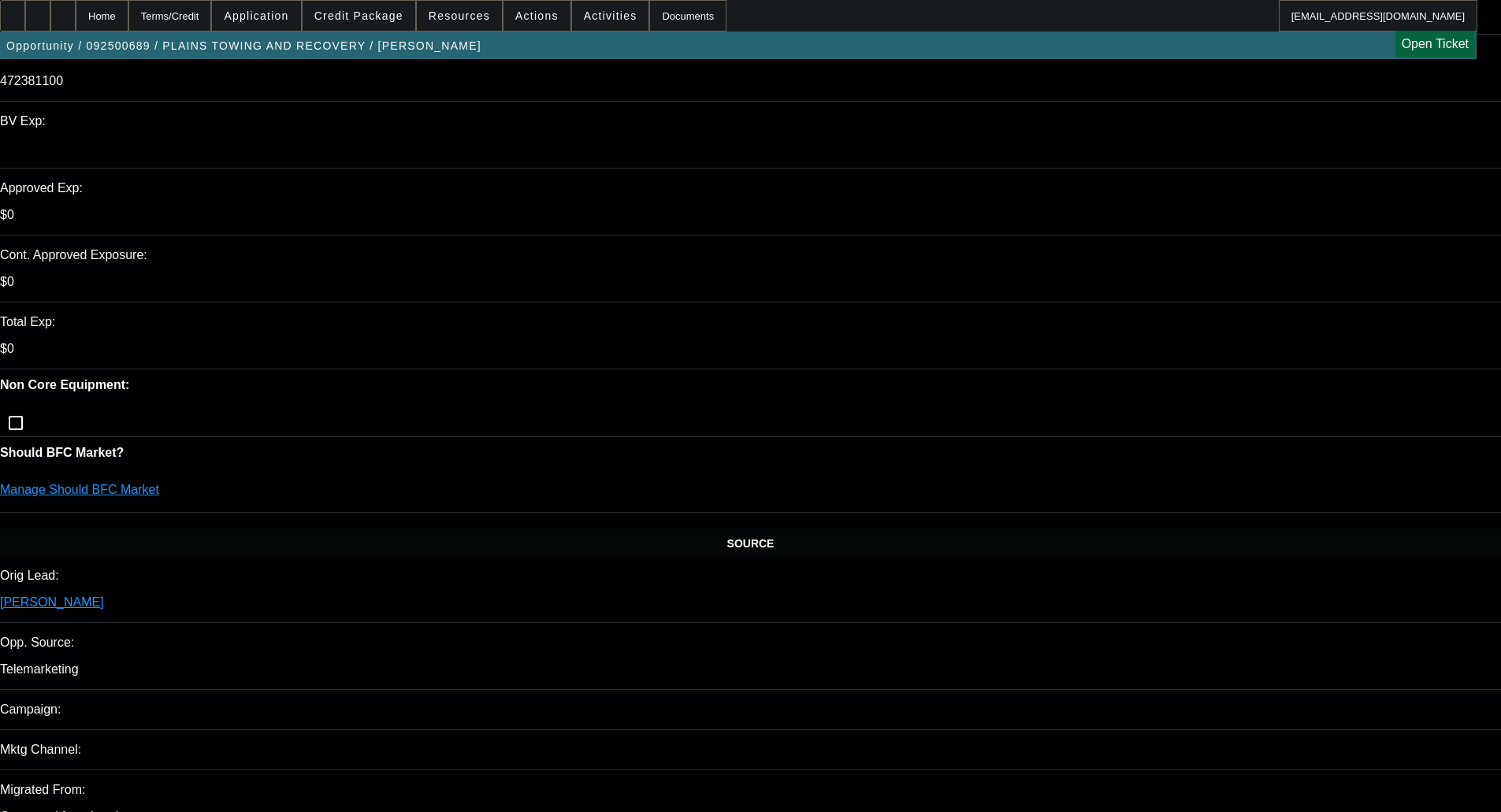
scroll to position [472, 0]
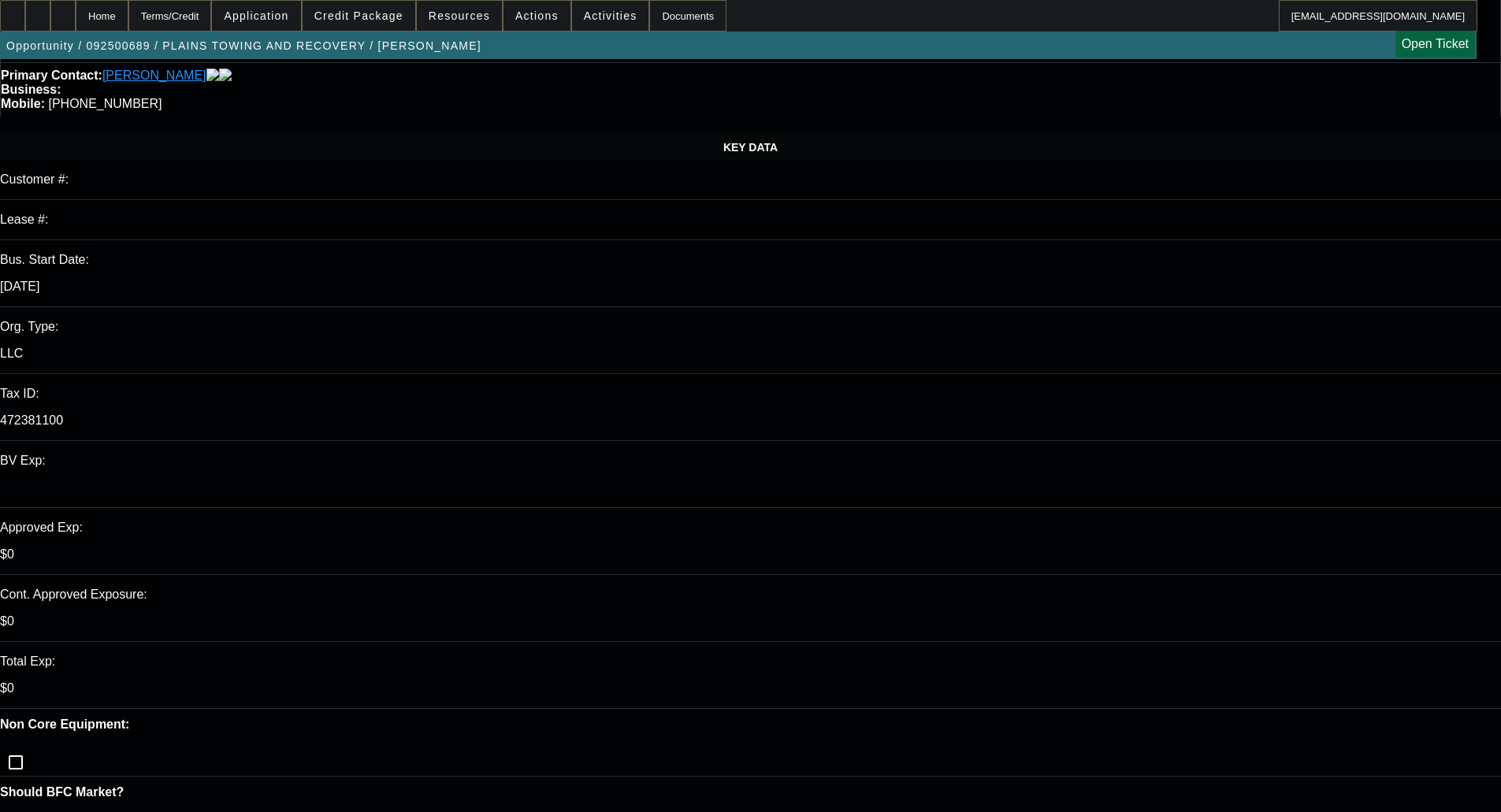
scroll to position [0, 0]
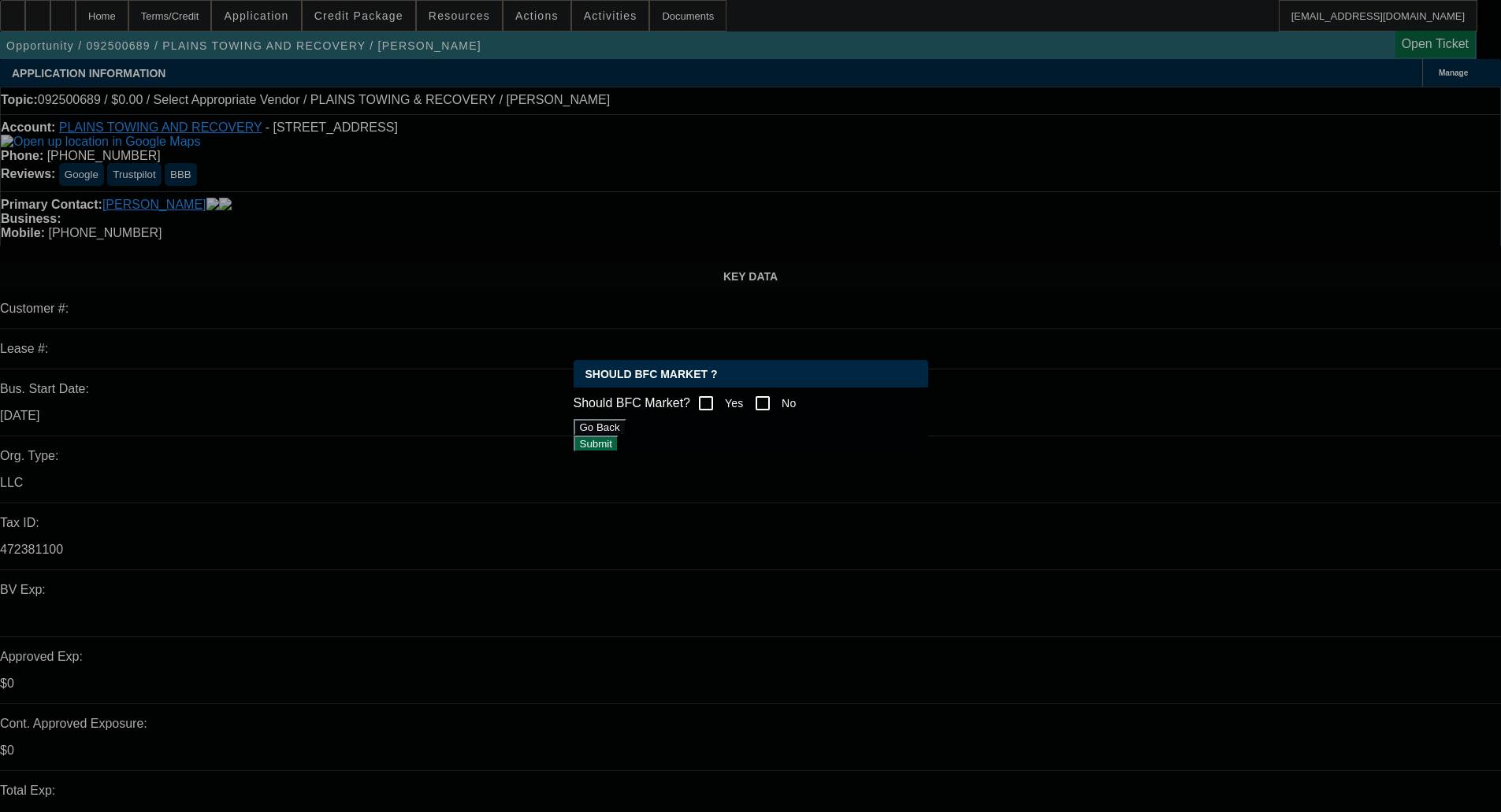
click at [717, 400] on input "Yes" at bounding box center [706, 403] width 31 height 31
checkbox input "true"
click at [619, 436] on button "Submit" at bounding box center [596, 443] width 45 height 17
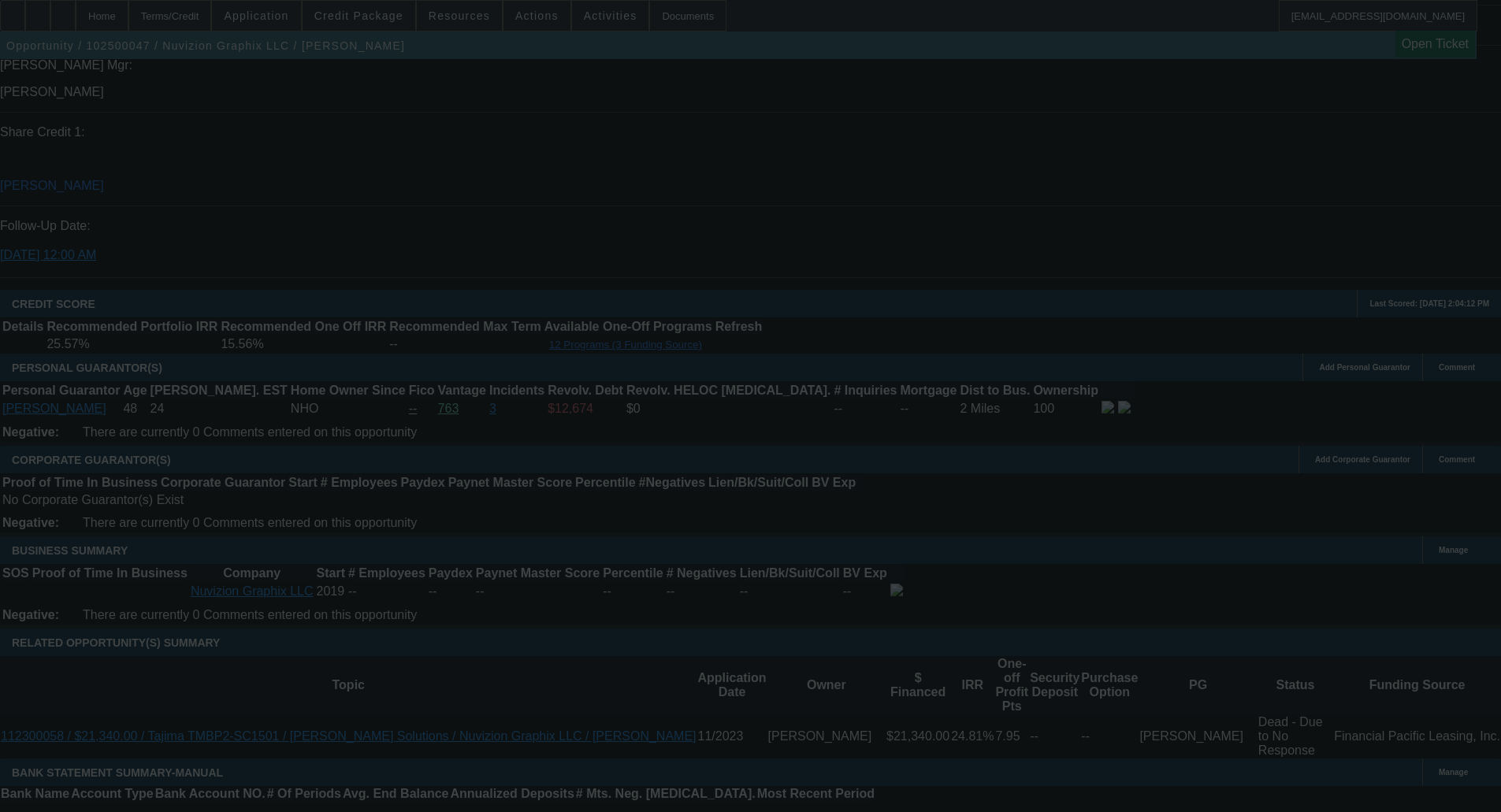
scroll to position [1829, 0]
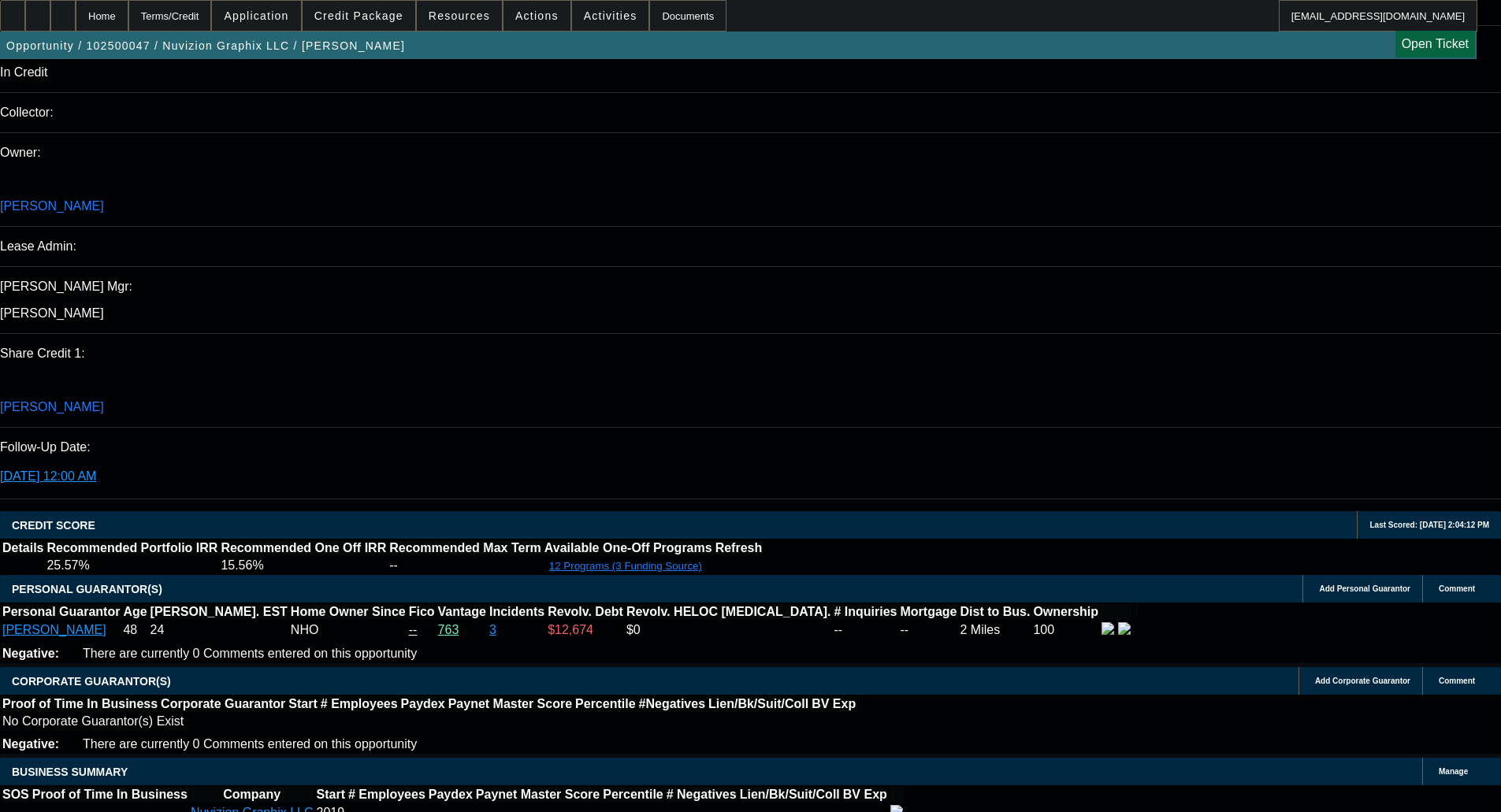
select select "0"
select select "0.1"
select select "5"
select select "0"
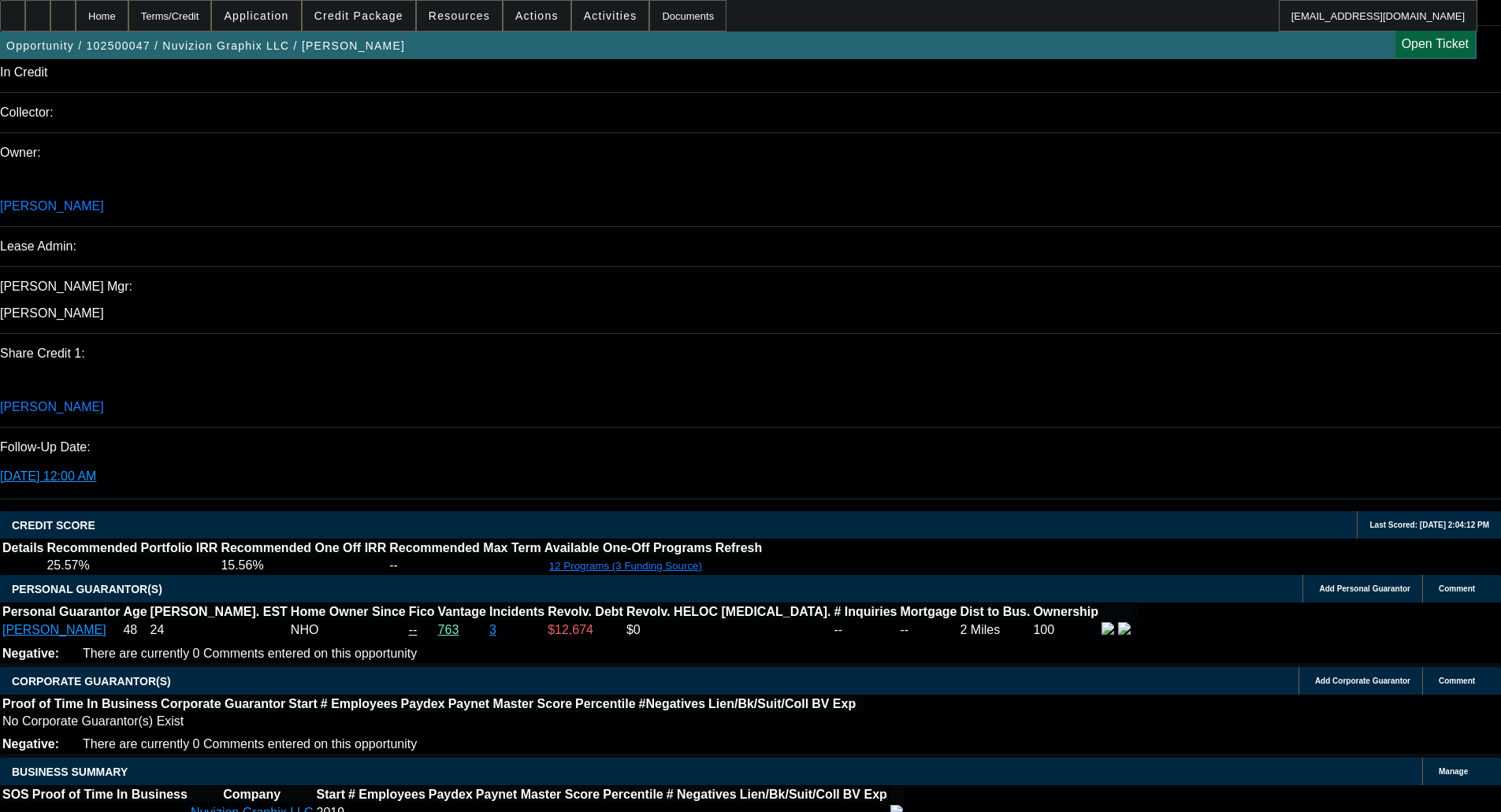
select select "0"
select select "0.1"
select select "5"
select select "0"
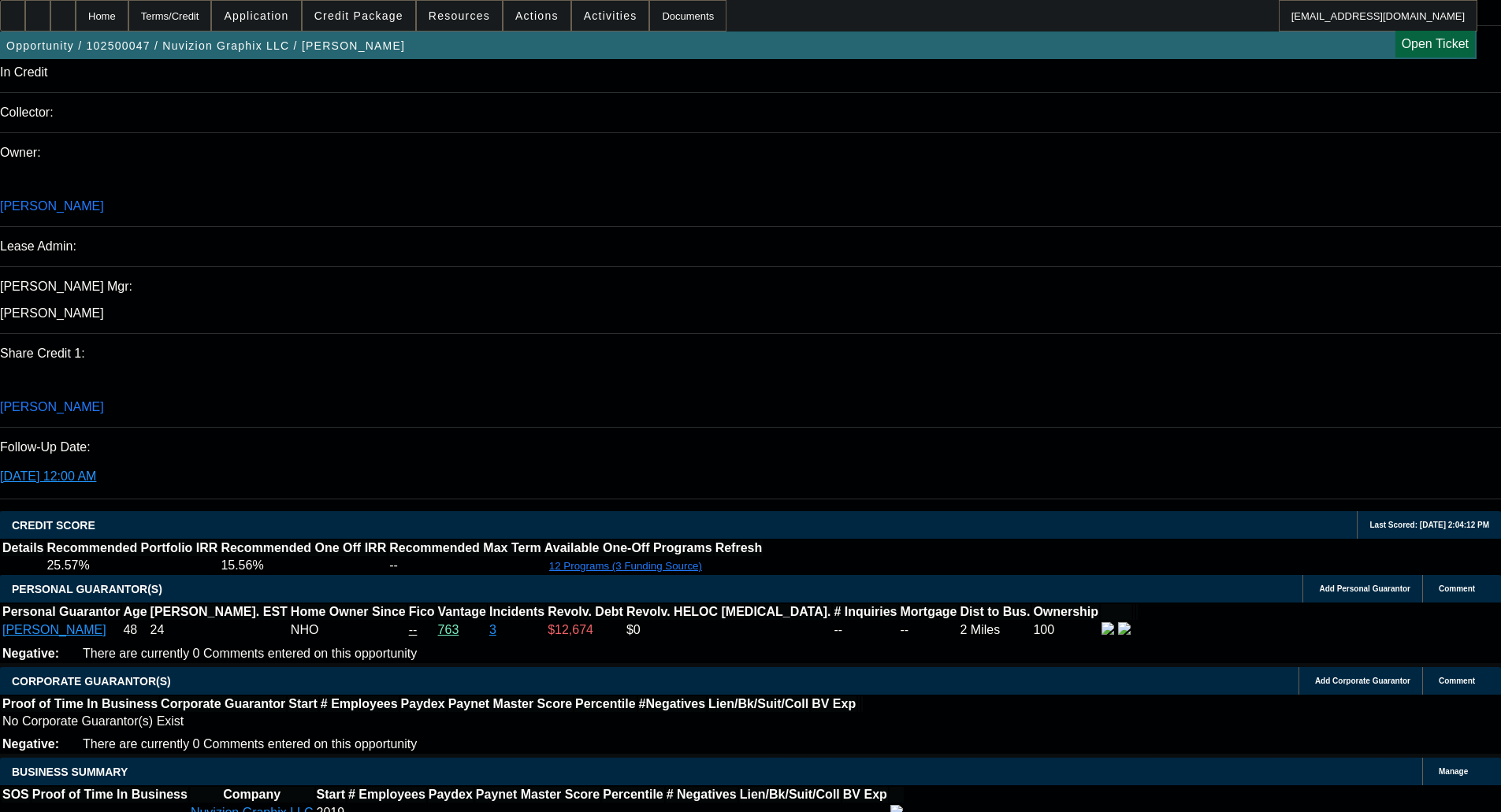
select select "0.1"
select select "6"
select select "0"
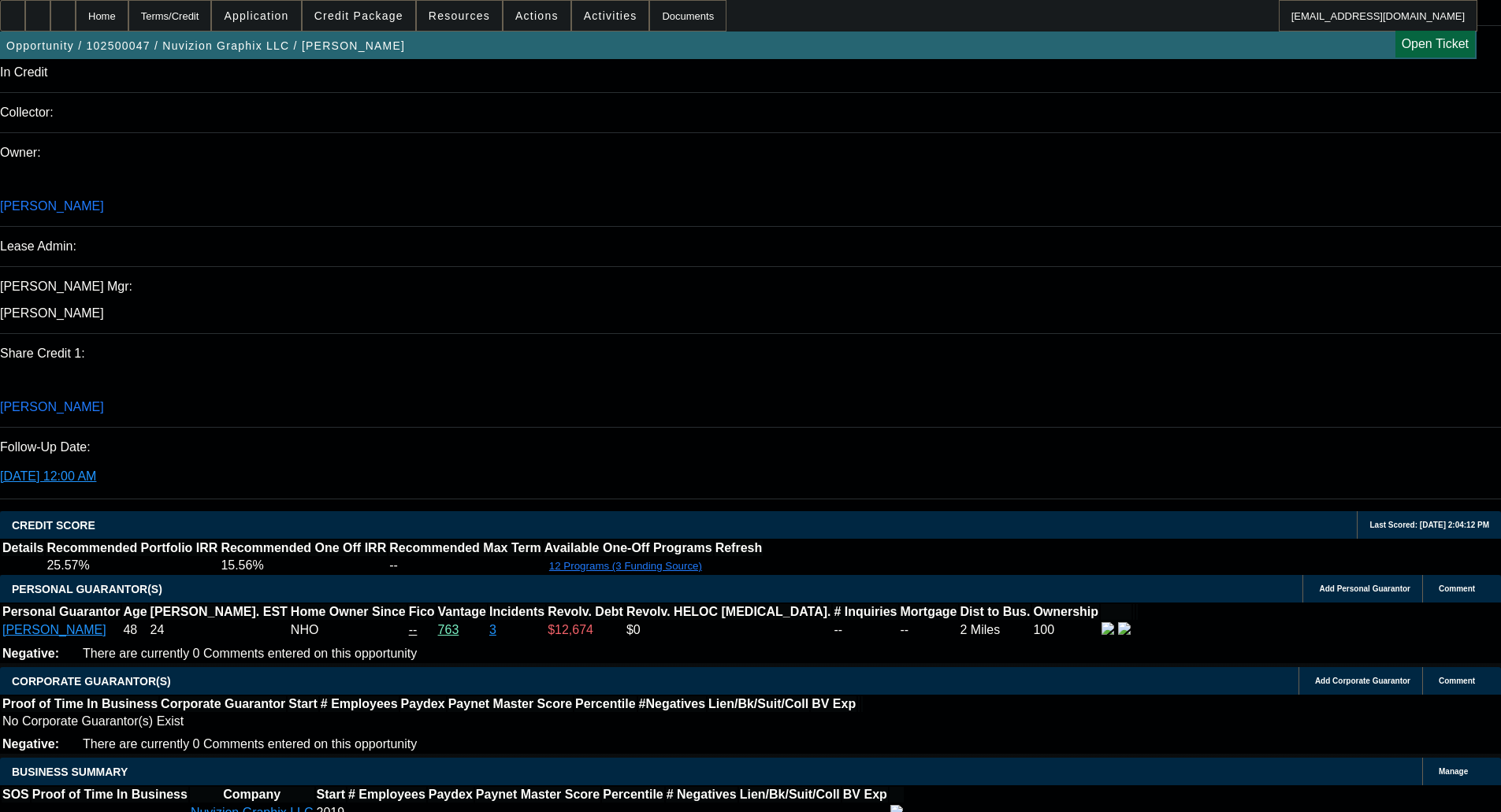
select select "6"
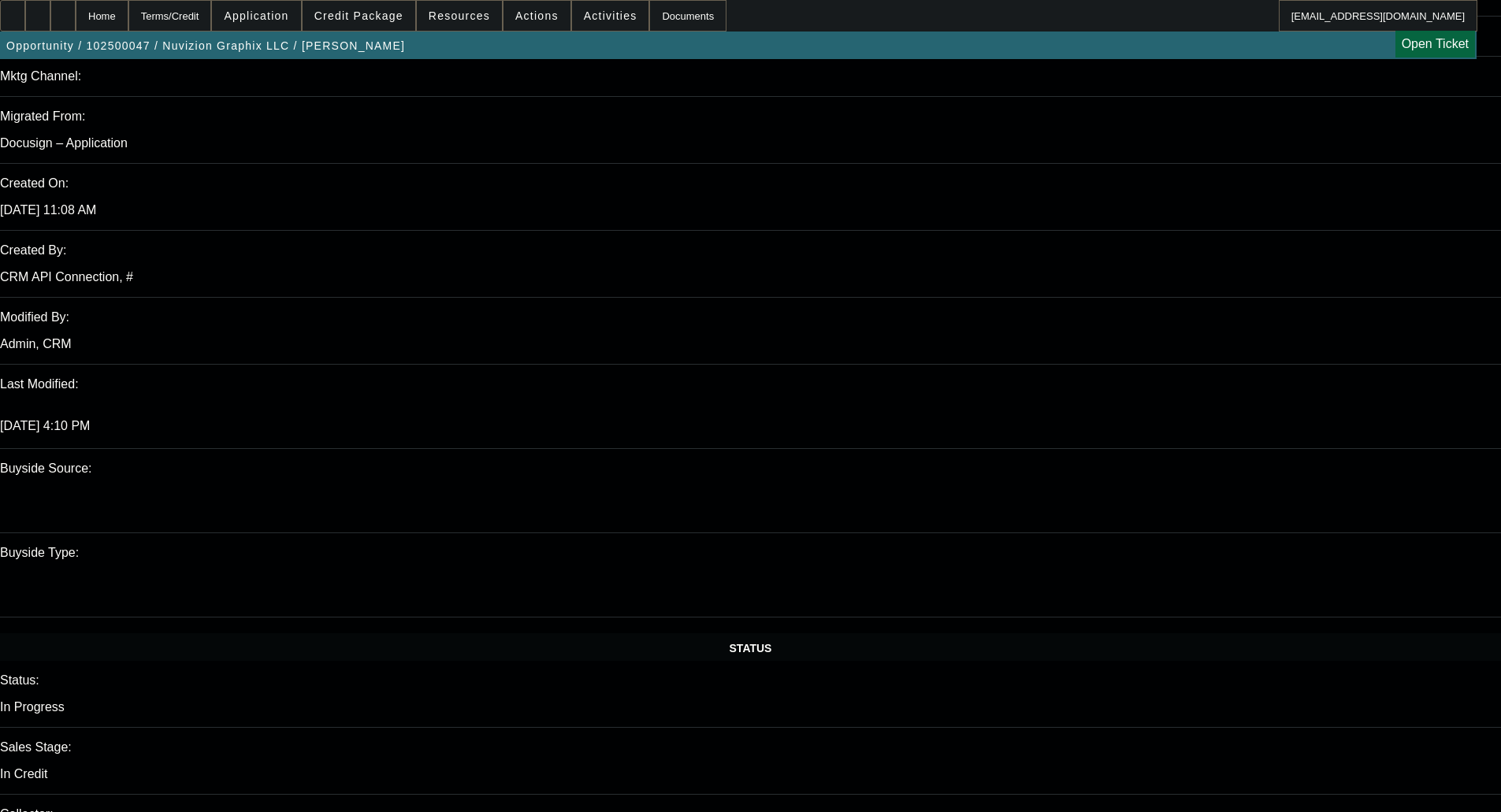
scroll to position [1041, 0]
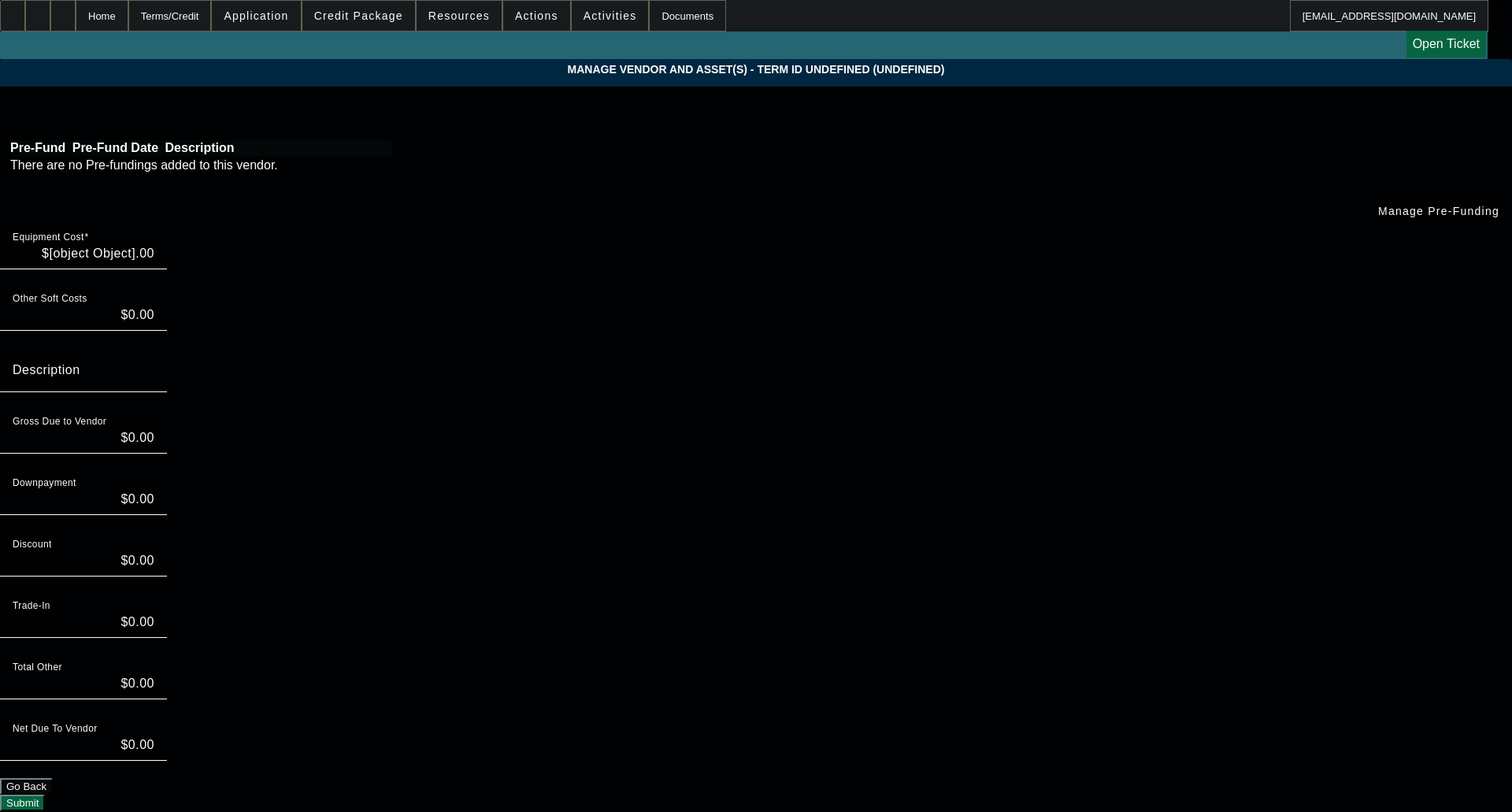
type input "$14,740.49"
type input "$3,000.00"
type input "$11,740.49"
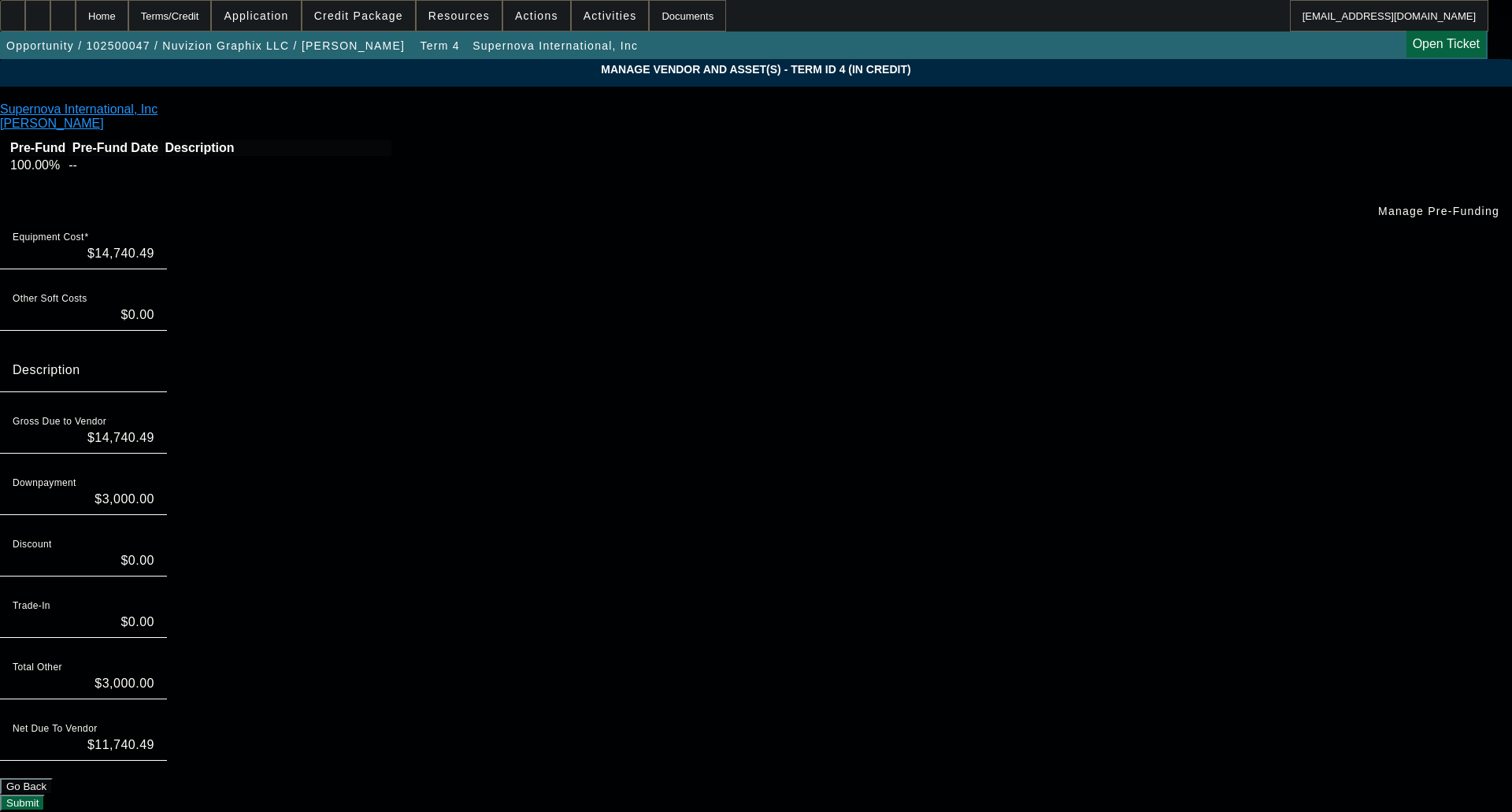
click at [1378, 218] on span "Manage Pre-Funding" at bounding box center [1438, 211] width 121 height 12
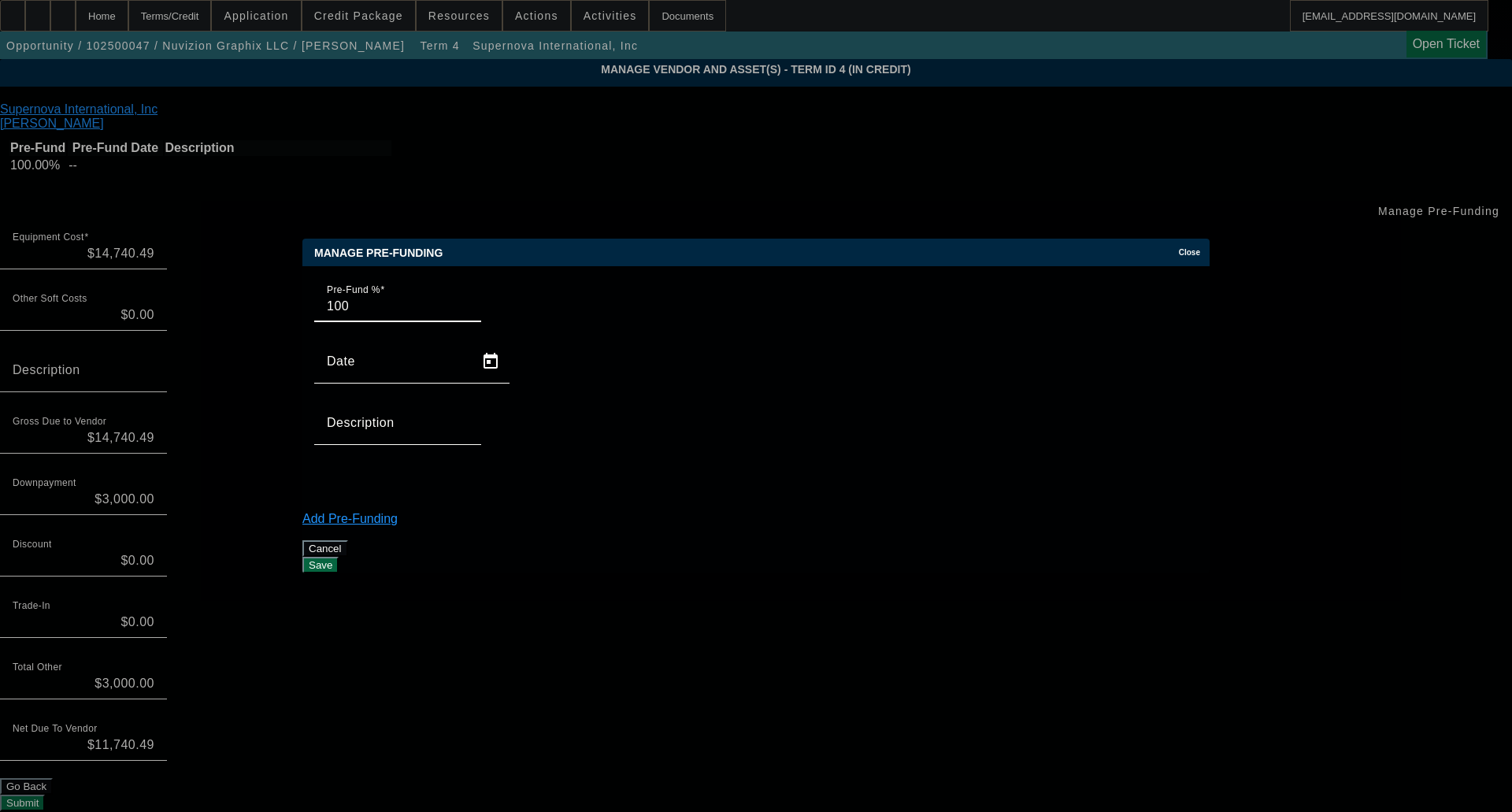
click at [407, 316] on input "100" at bounding box center [397, 307] width 142 height 19
type input "1"
type input "50"
click at [481, 445] on div at bounding box center [398, 454] width 167 height 17
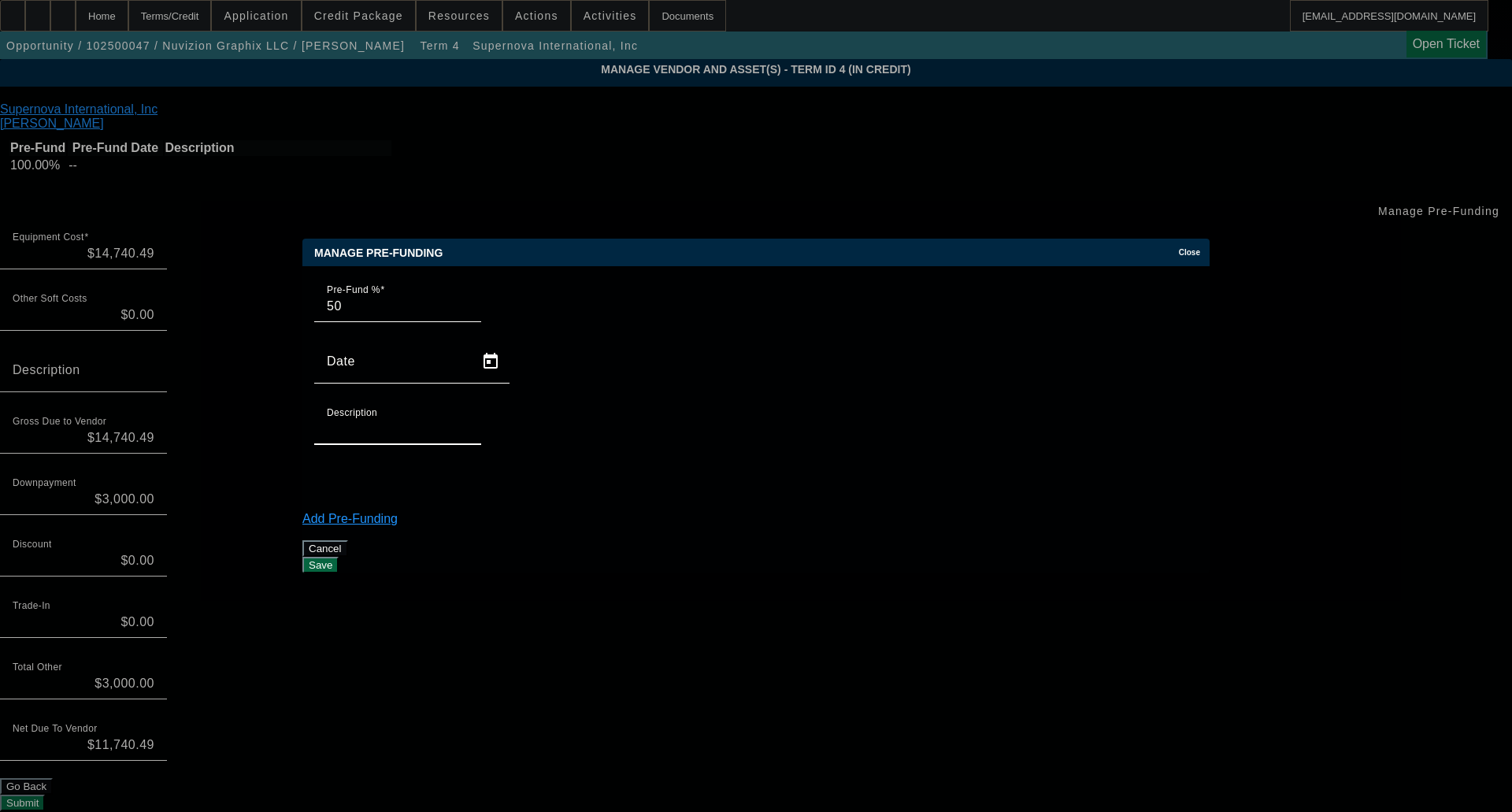
click at [469, 420] on input "Description" at bounding box center [397, 430] width 142 height 19
click at [339, 557] on button "Save" at bounding box center [321, 565] width 37 height 17
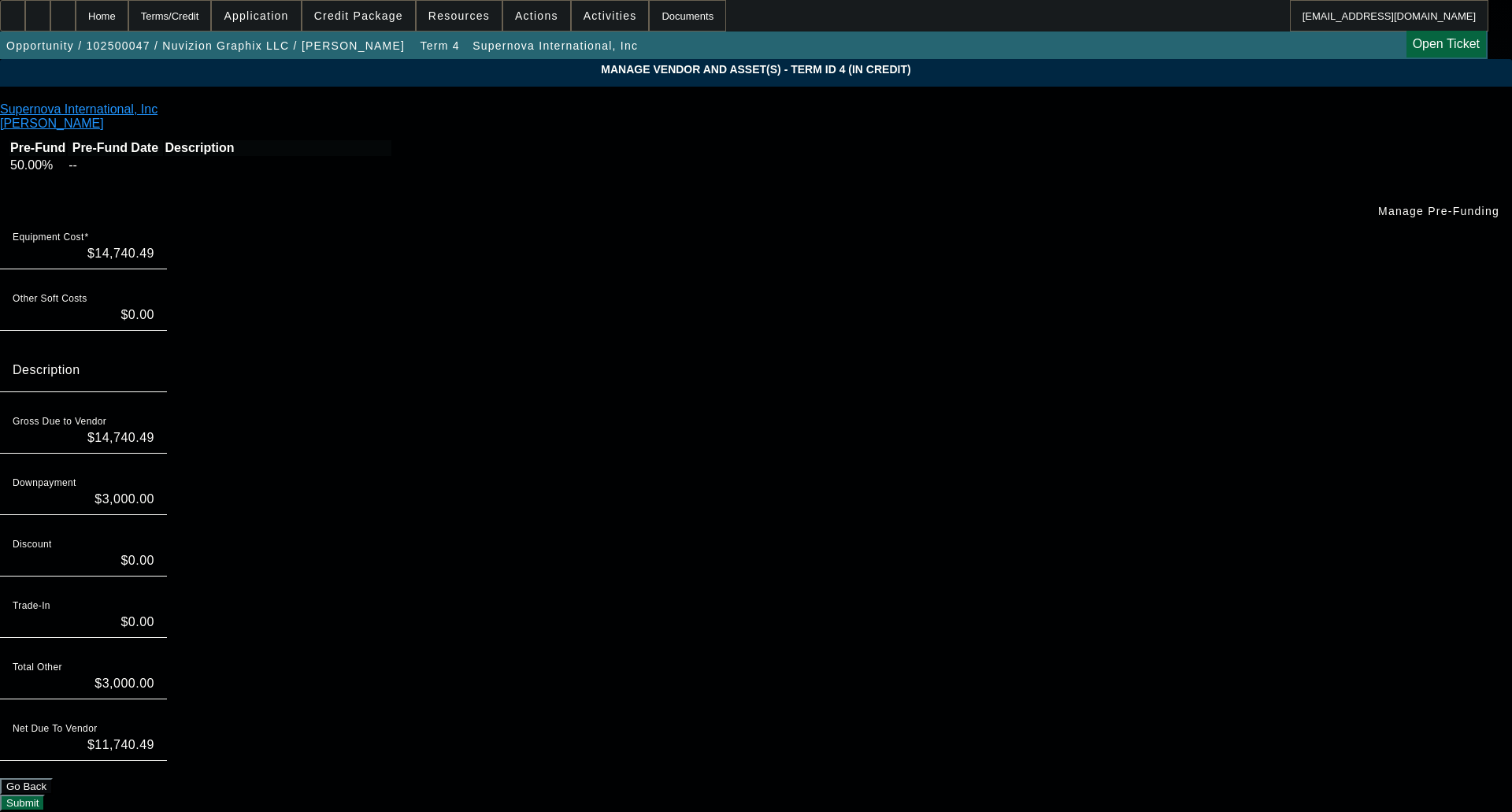
click at [45, 795] on button "Submit" at bounding box center [23, 802] width 45 height 17
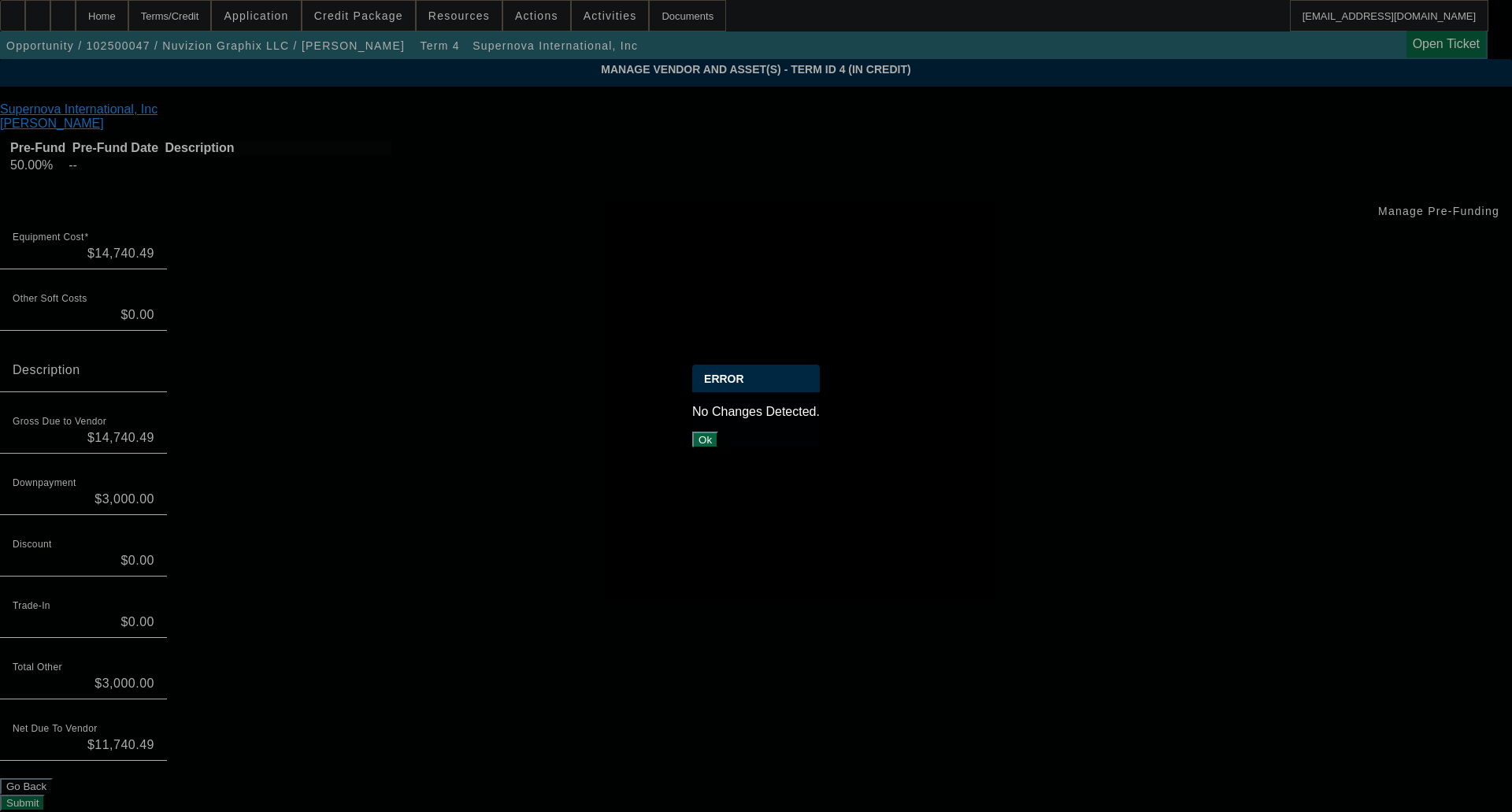
click at [719, 431] on button "Ok" at bounding box center [705, 439] width 26 height 17
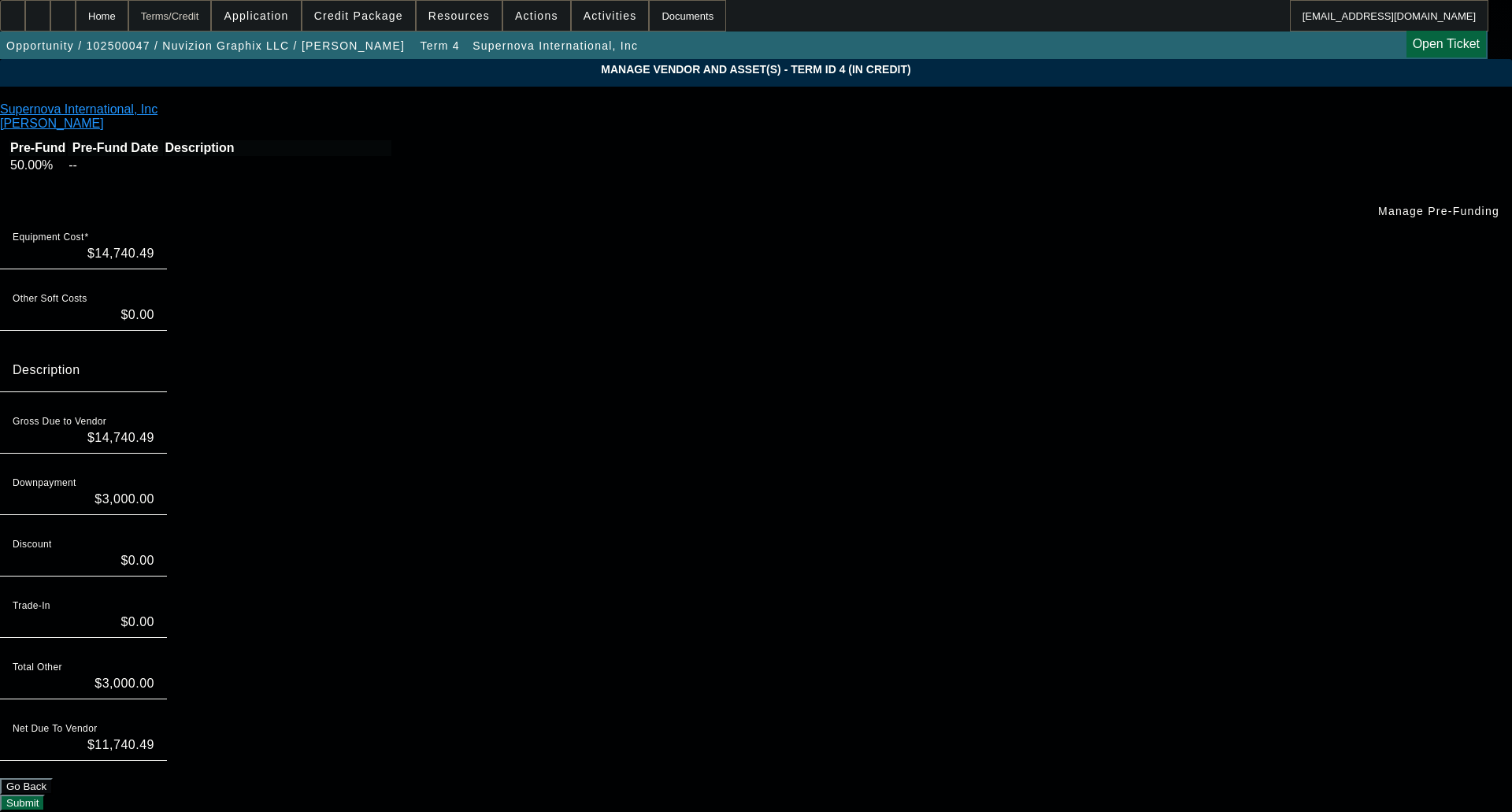
click at [212, 11] on div "Terms/Credit" at bounding box center [170, 16] width 84 height 31
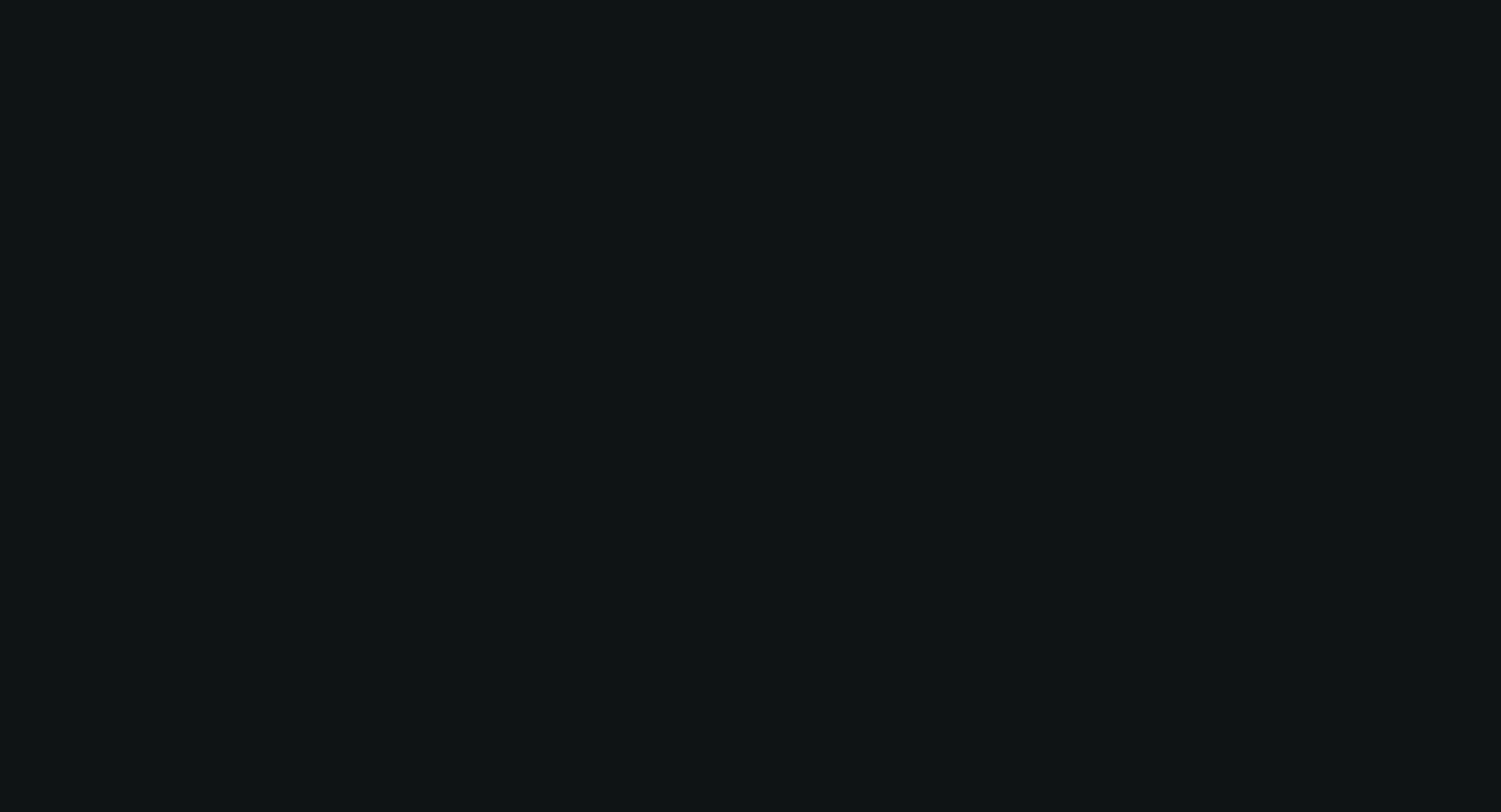
scroll to position [1678, 0]
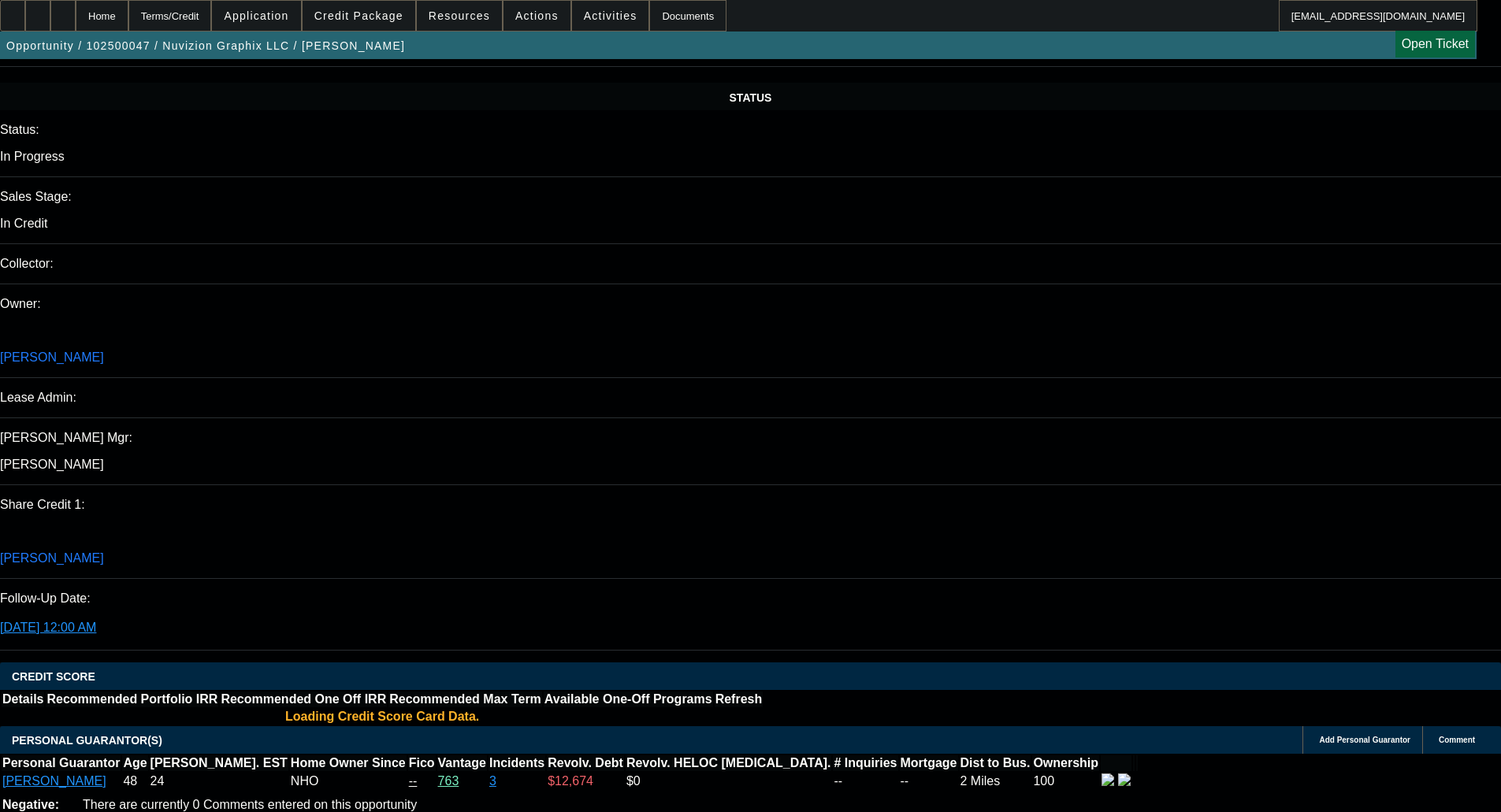
select select "0"
select select "0.1"
select select "5"
select select "0"
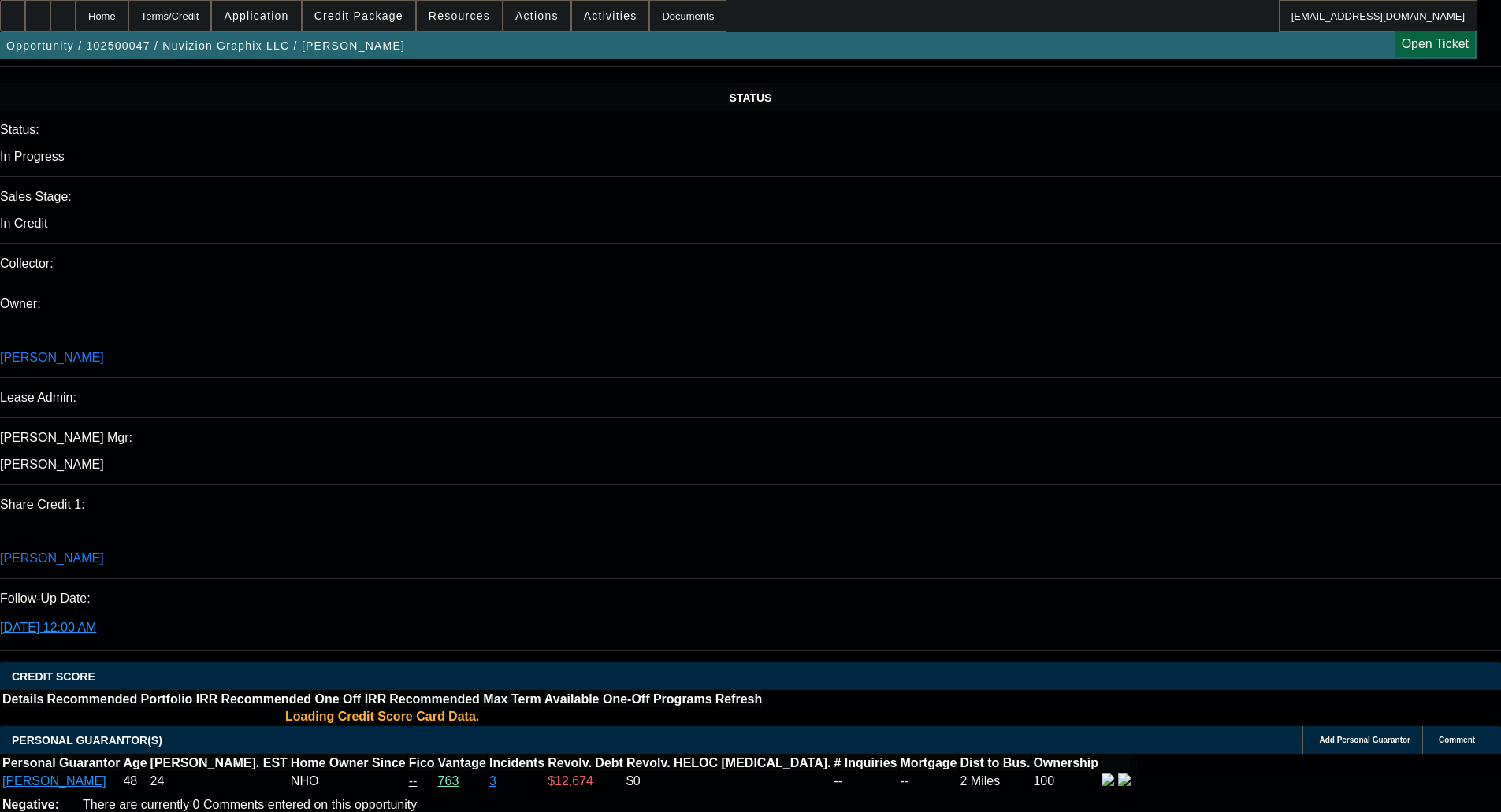
select select "0"
select select "0.1"
select select "5"
select select "0"
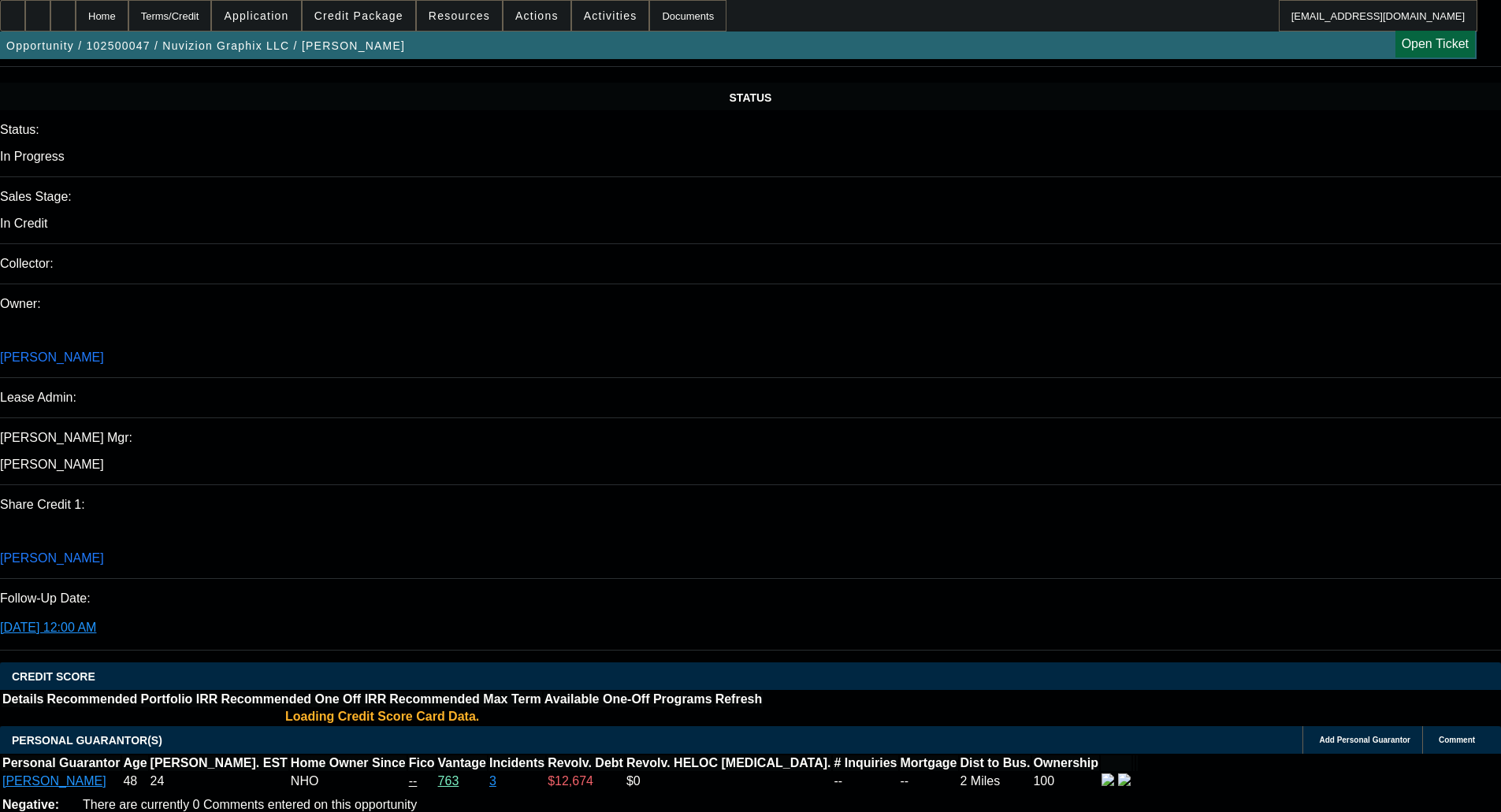
select select "0.1"
select select "6"
select select "0"
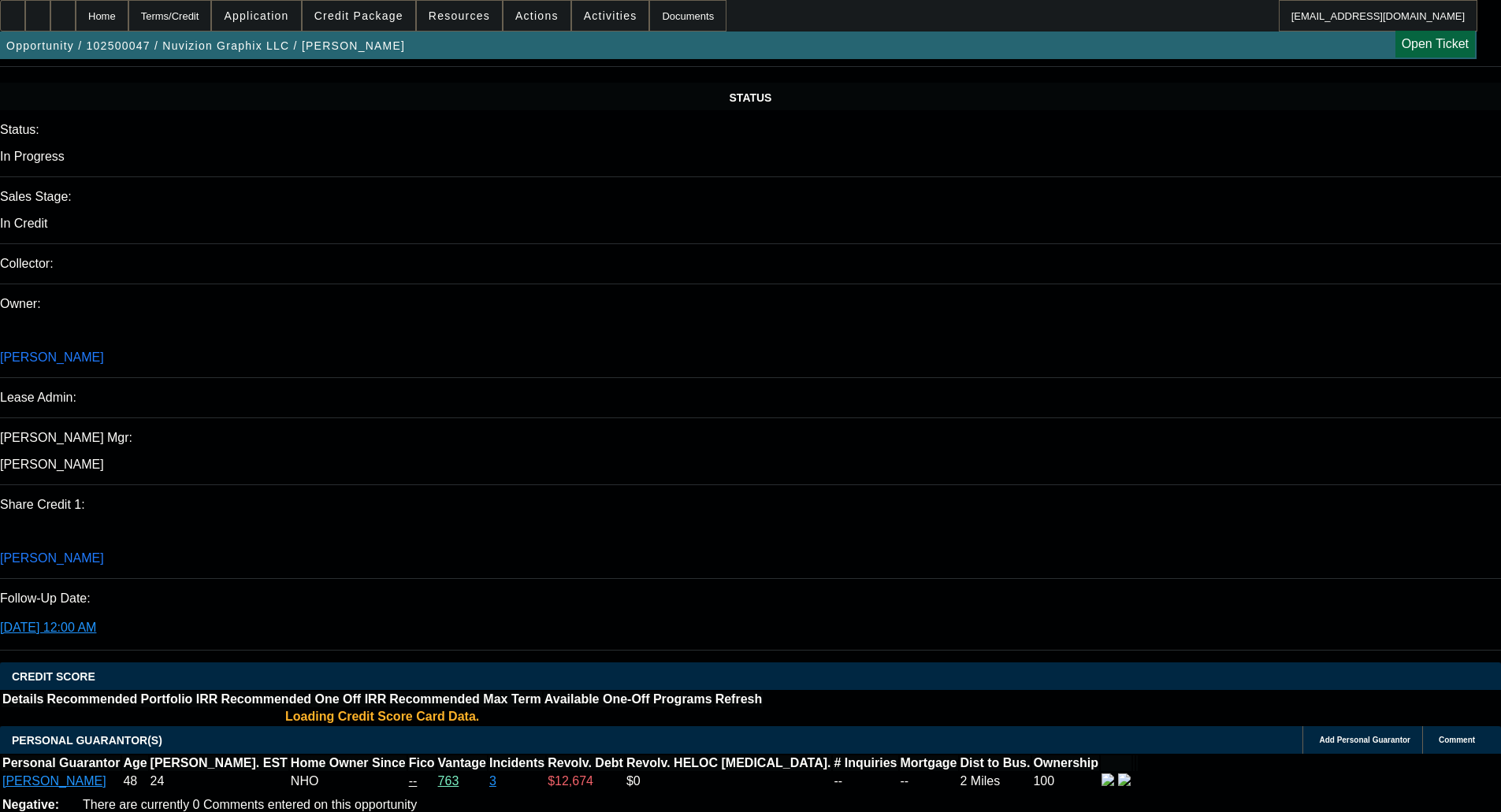
select select "6"
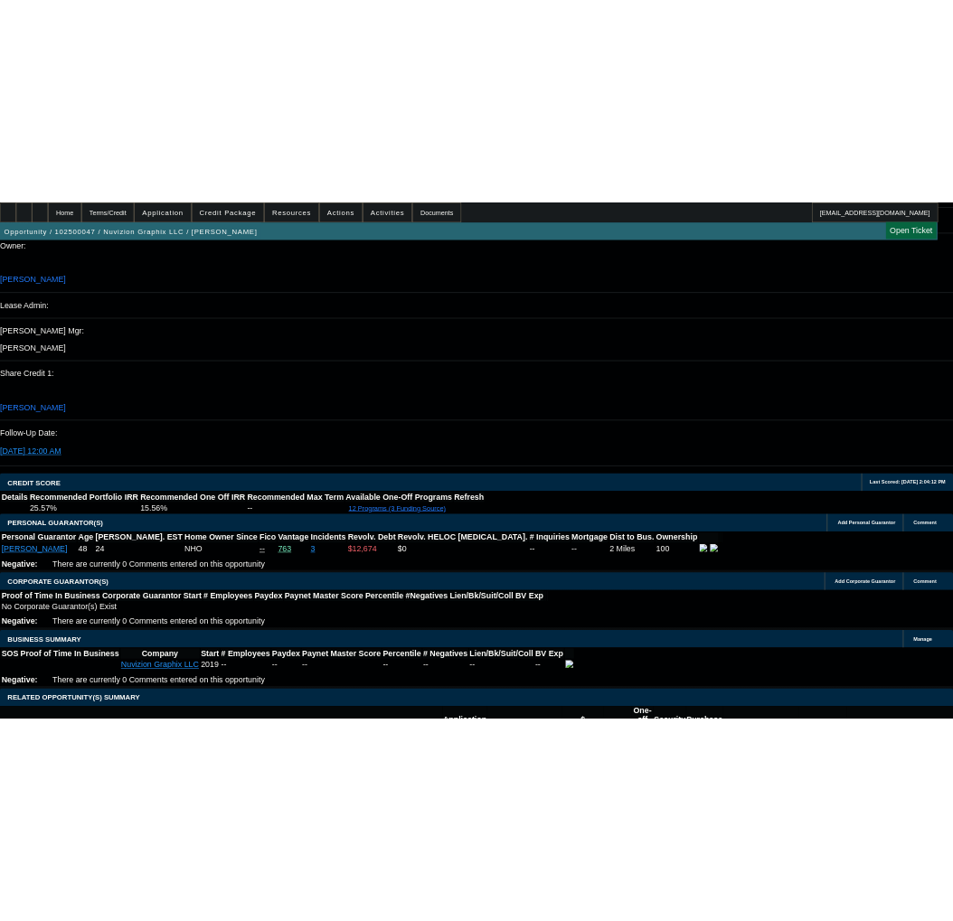
scroll to position [2300, 0]
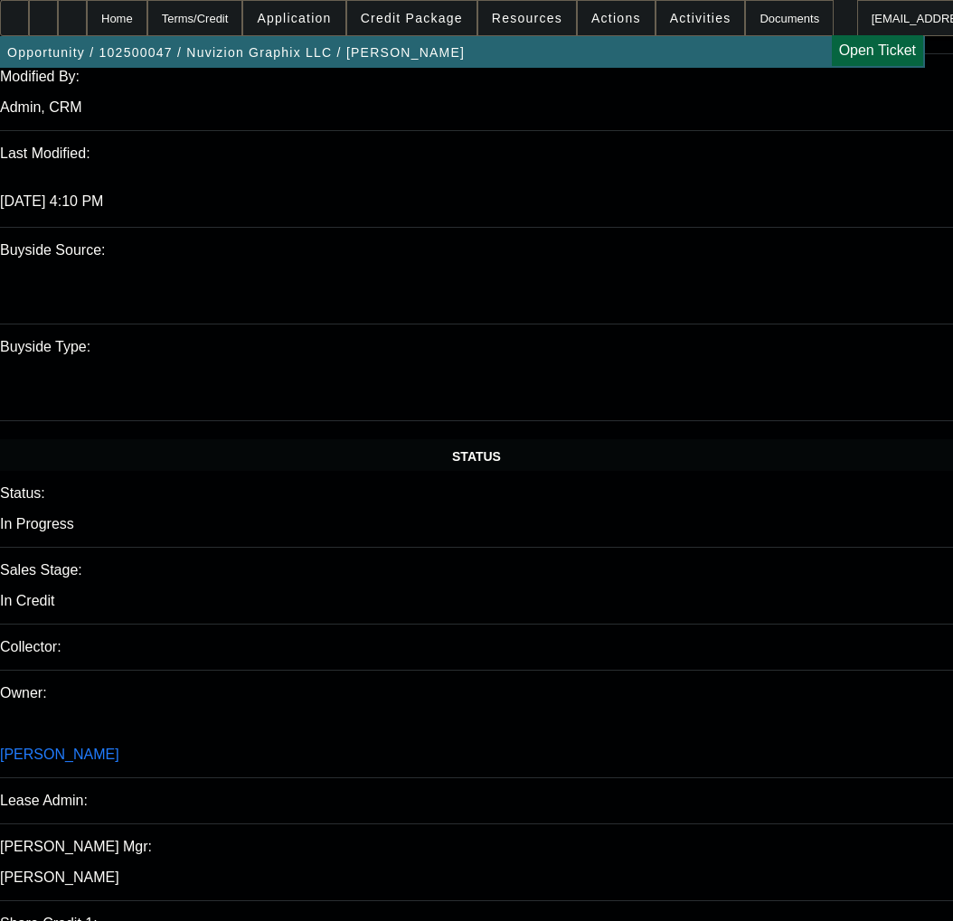
scroll to position [1577, 0]
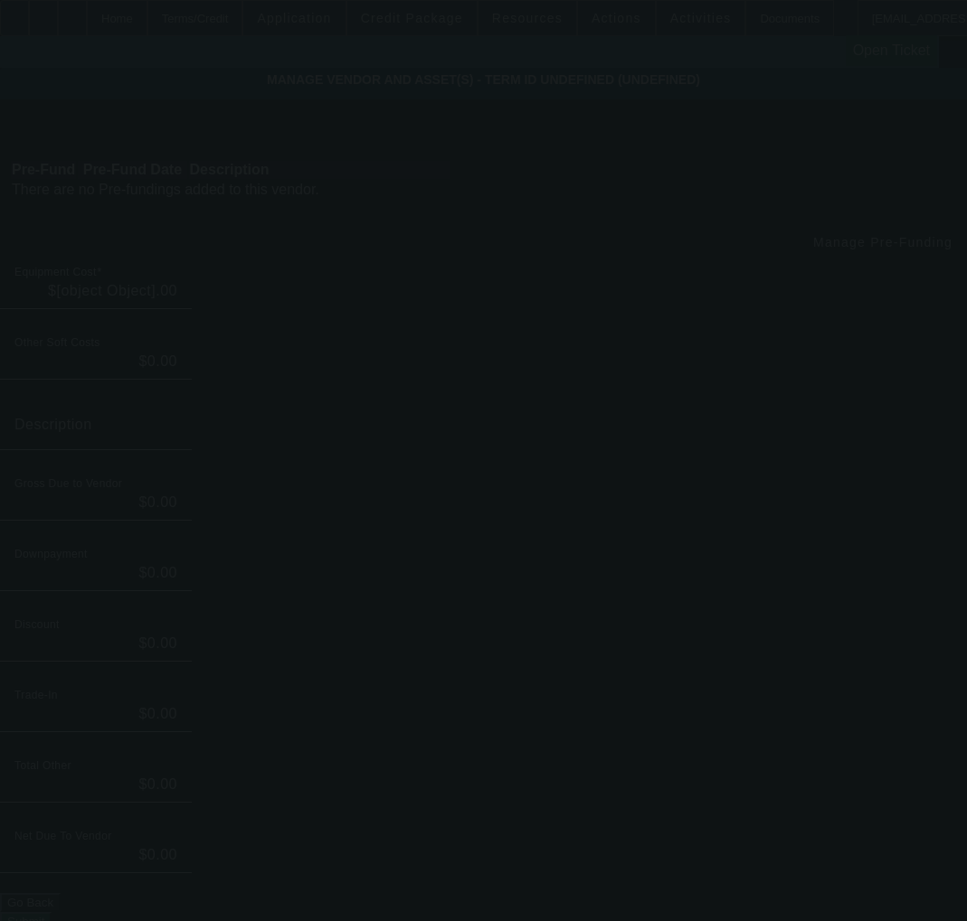
type input "$14,740.49"
type input "$3,000.00"
type input "$11,740.49"
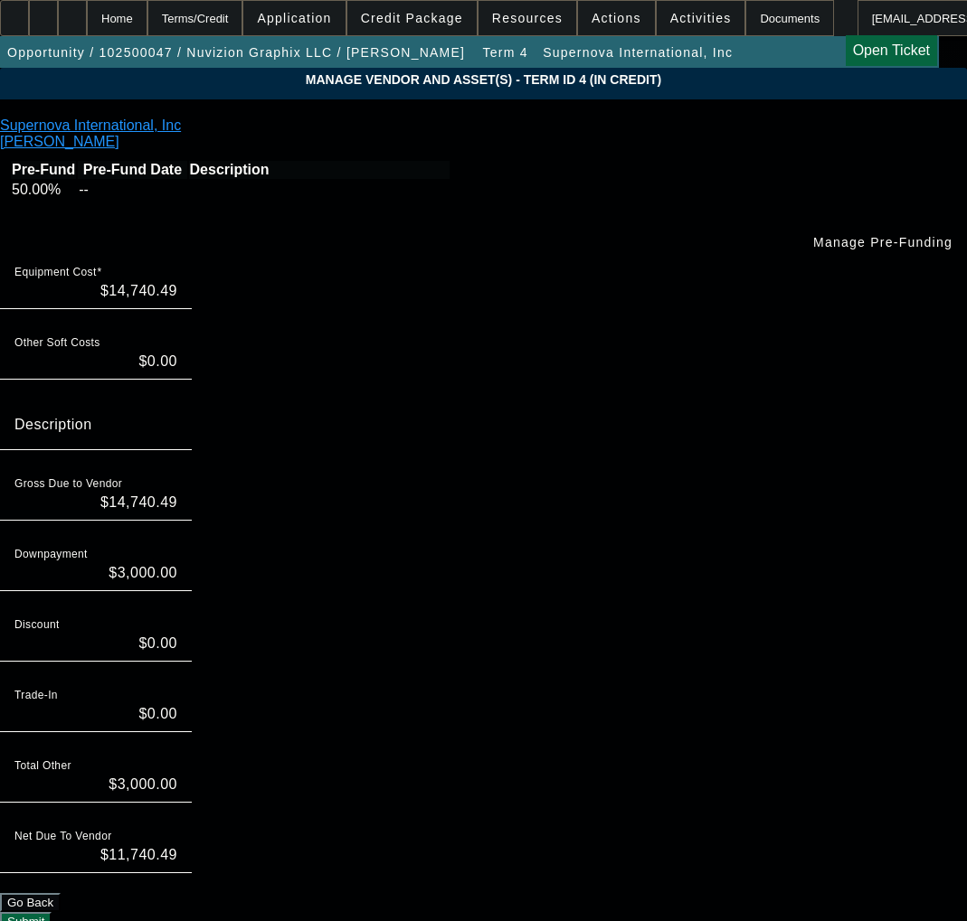
click at [813, 250] on span "Manage Pre-Funding" at bounding box center [882, 242] width 139 height 14
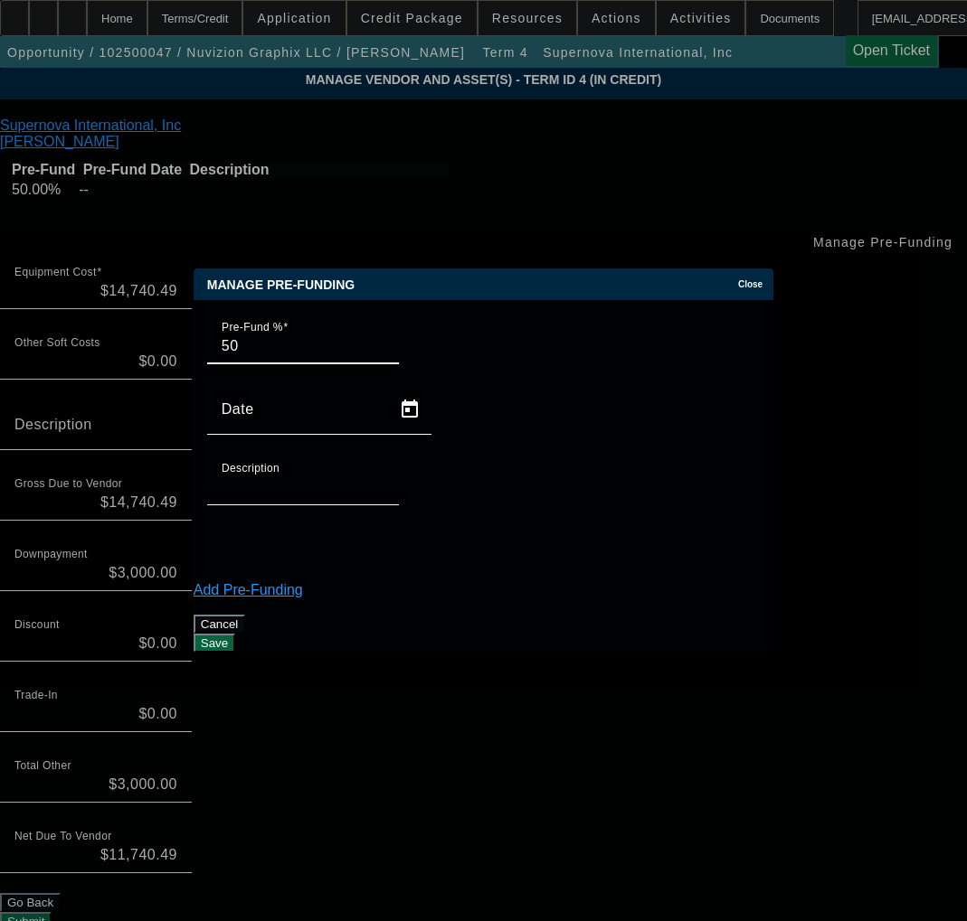
click at [384, 476] on input "Description" at bounding box center [303, 487] width 163 height 22
type input "Order"
click at [303, 582] on link "Add Pre-Funding" at bounding box center [247, 589] width 109 height 15
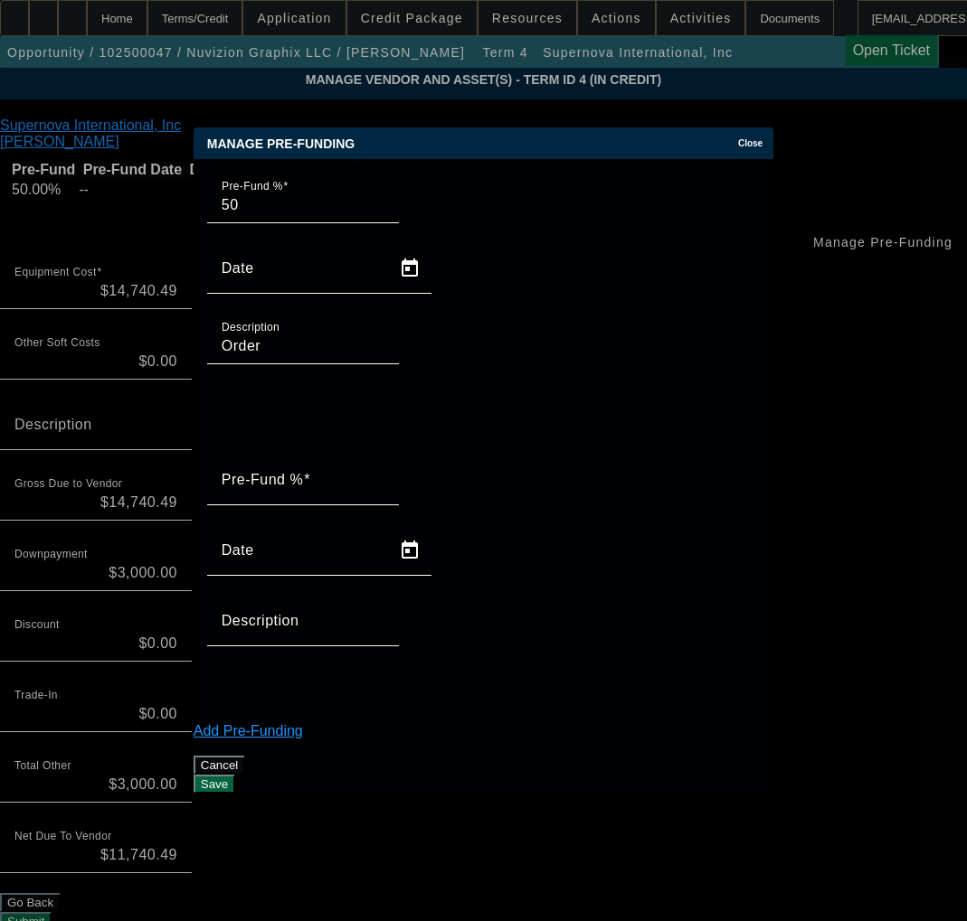
click at [301, 472] on mat-label "Pre-Fund %" at bounding box center [262, 479] width 81 height 15
click at [301, 476] on input "Pre-Fund %" at bounding box center [303, 487] width 163 height 22
type input "50"
type input "r"
type input "S"
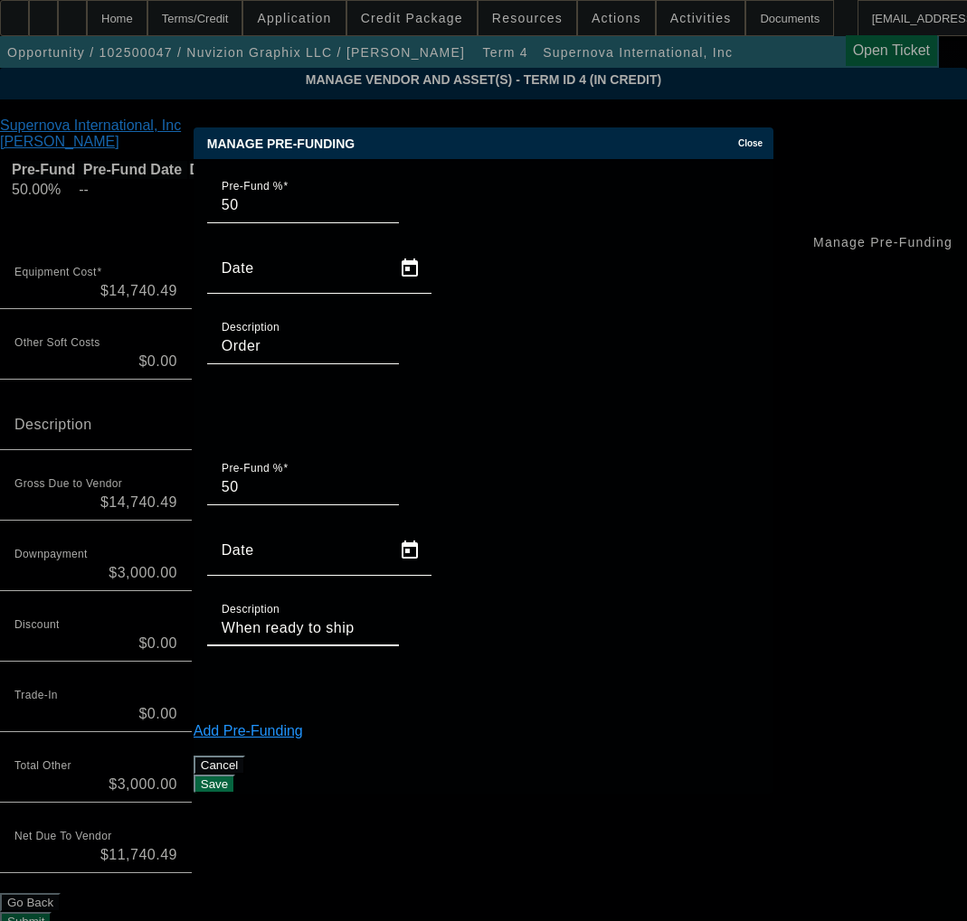
type input "When ready to ship"
click at [235, 775] on button "Save" at bounding box center [214, 784] width 42 height 19
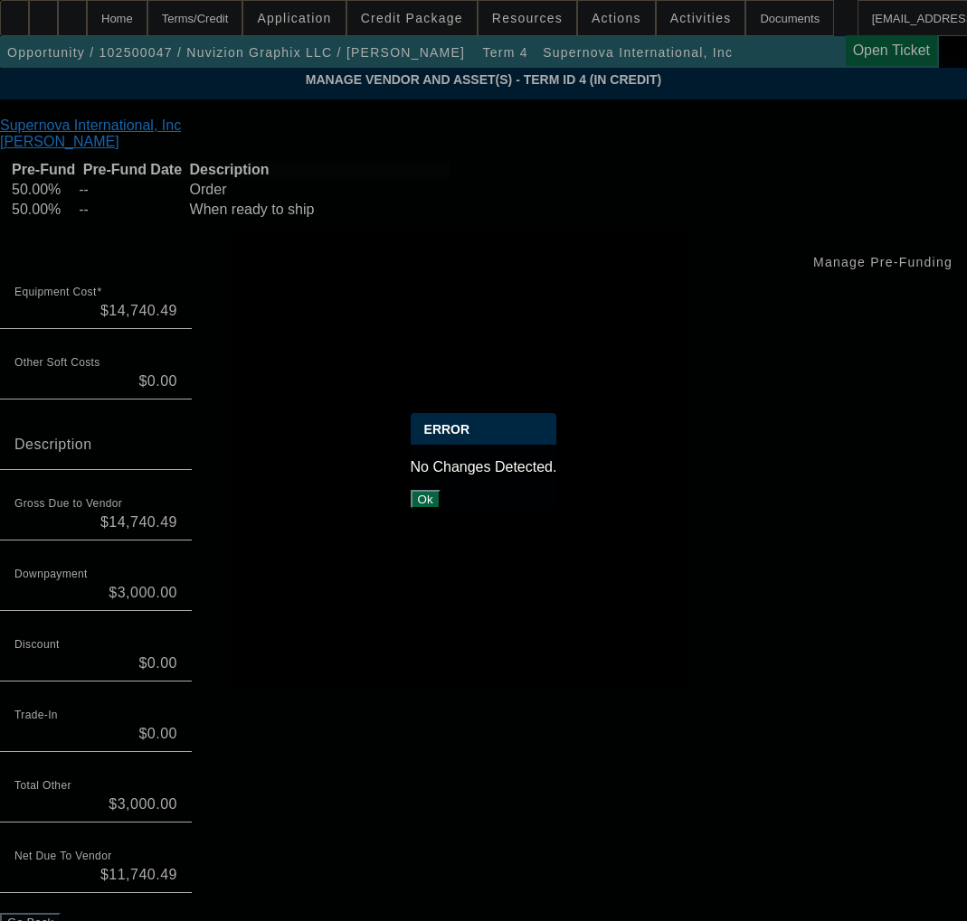
click at [440, 490] on button "Ok" at bounding box center [425, 499] width 30 height 19
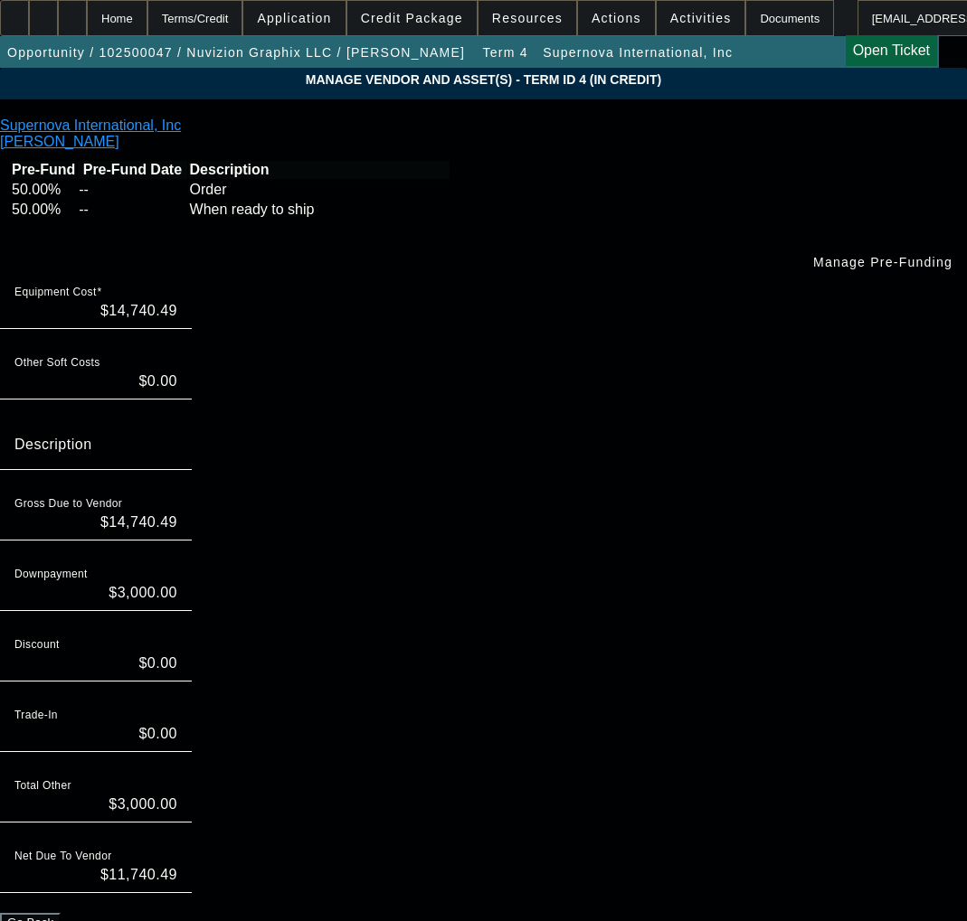
click at [798, 284] on span "button" at bounding box center [882, 262] width 168 height 43
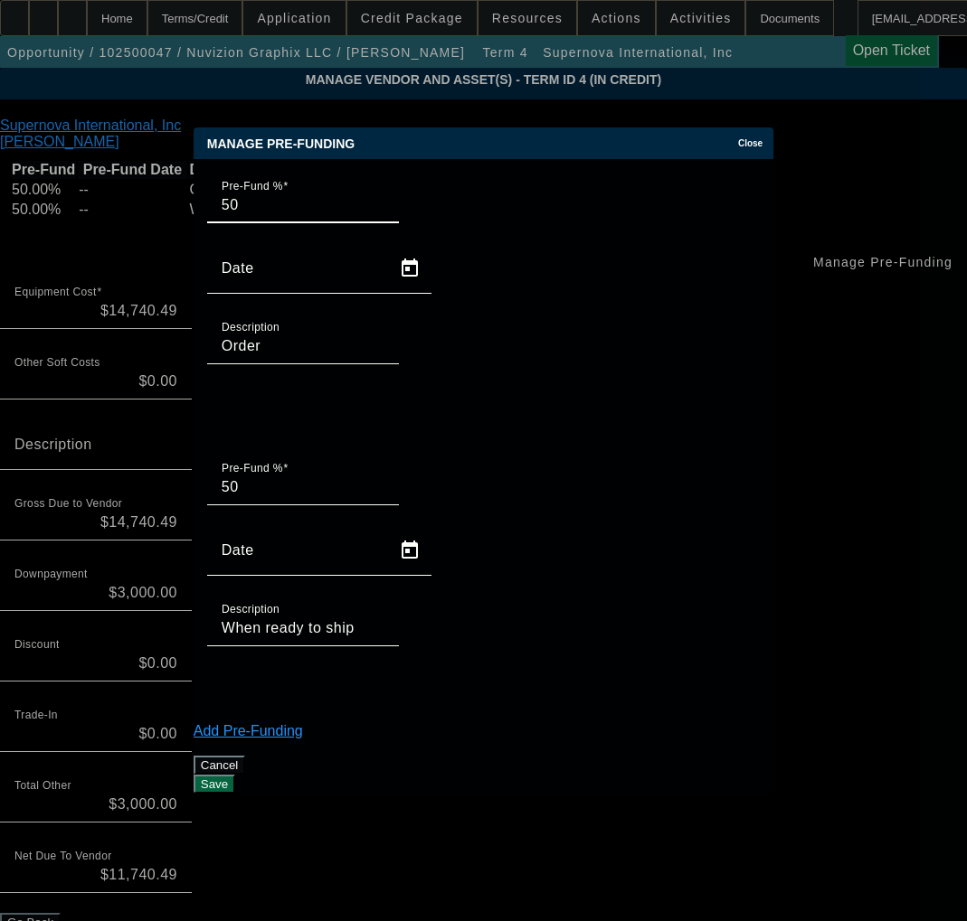
click at [250, 666] on span "button" at bounding box center [228, 687] width 43 height 43
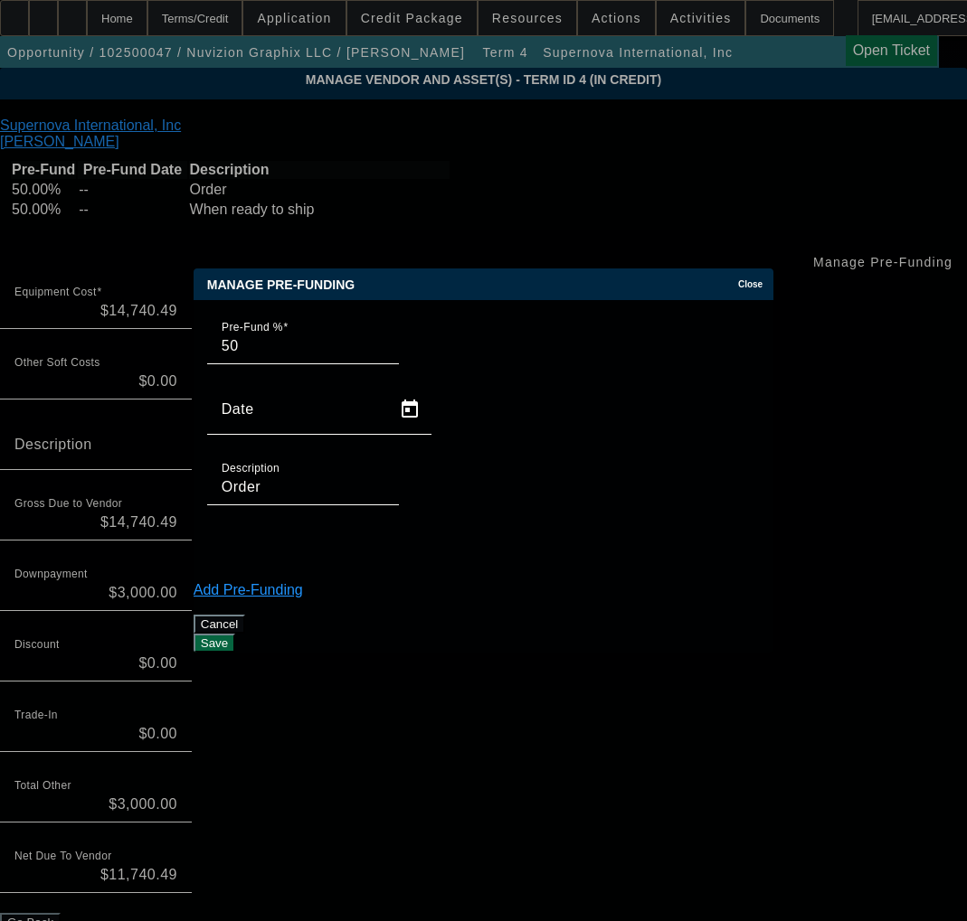
click at [235, 634] on button "Save" at bounding box center [214, 643] width 42 height 19
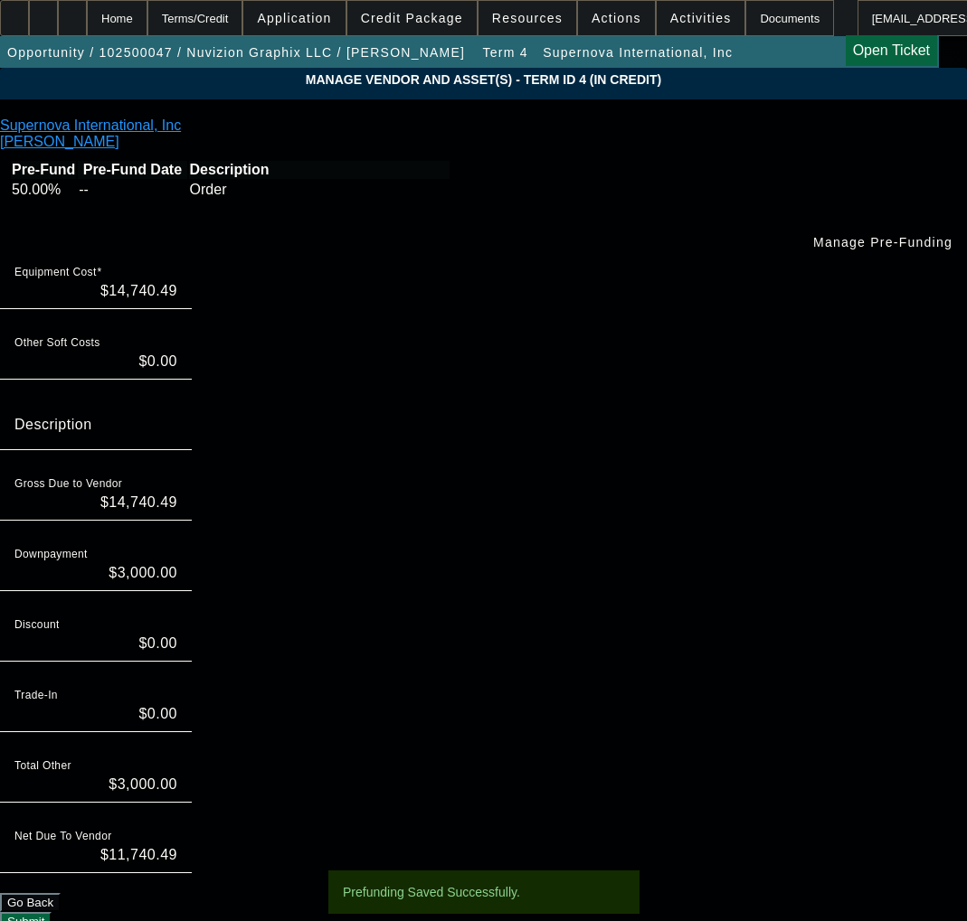
click at [52, 912] on button "Submit" at bounding box center [26, 921] width 52 height 19
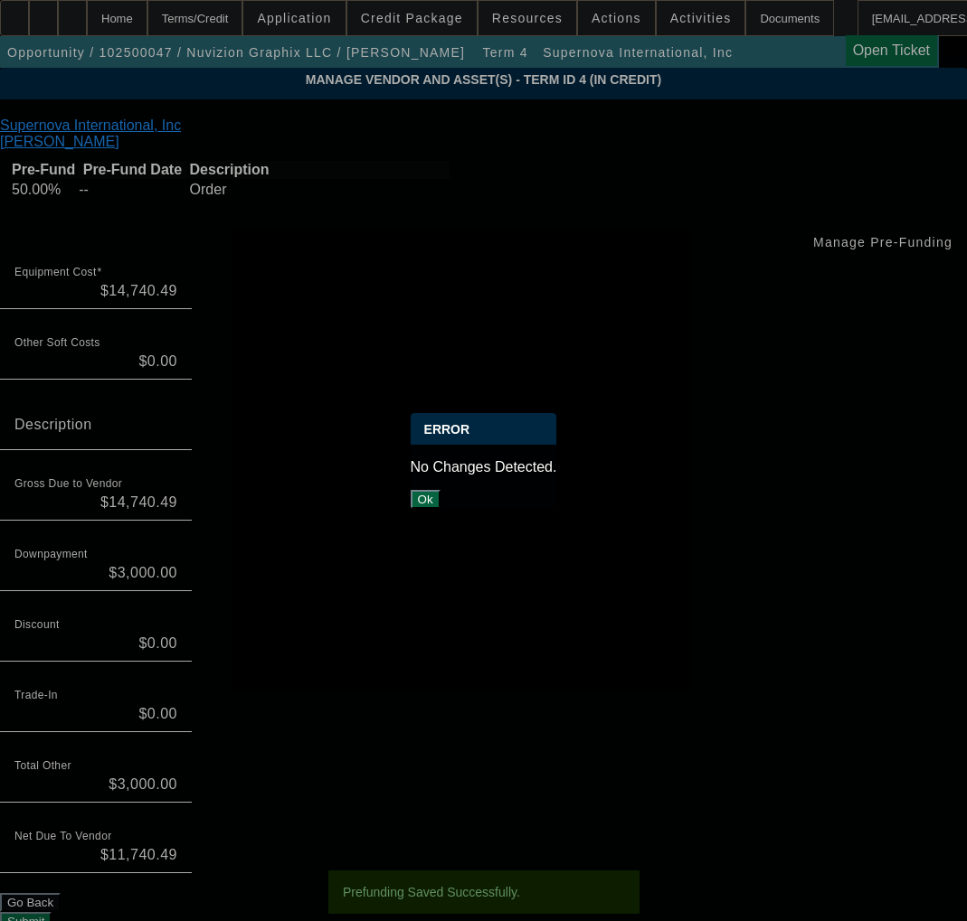
click at [440, 490] on button "Ok" at bounding box center [425, 499] width 30 height 19
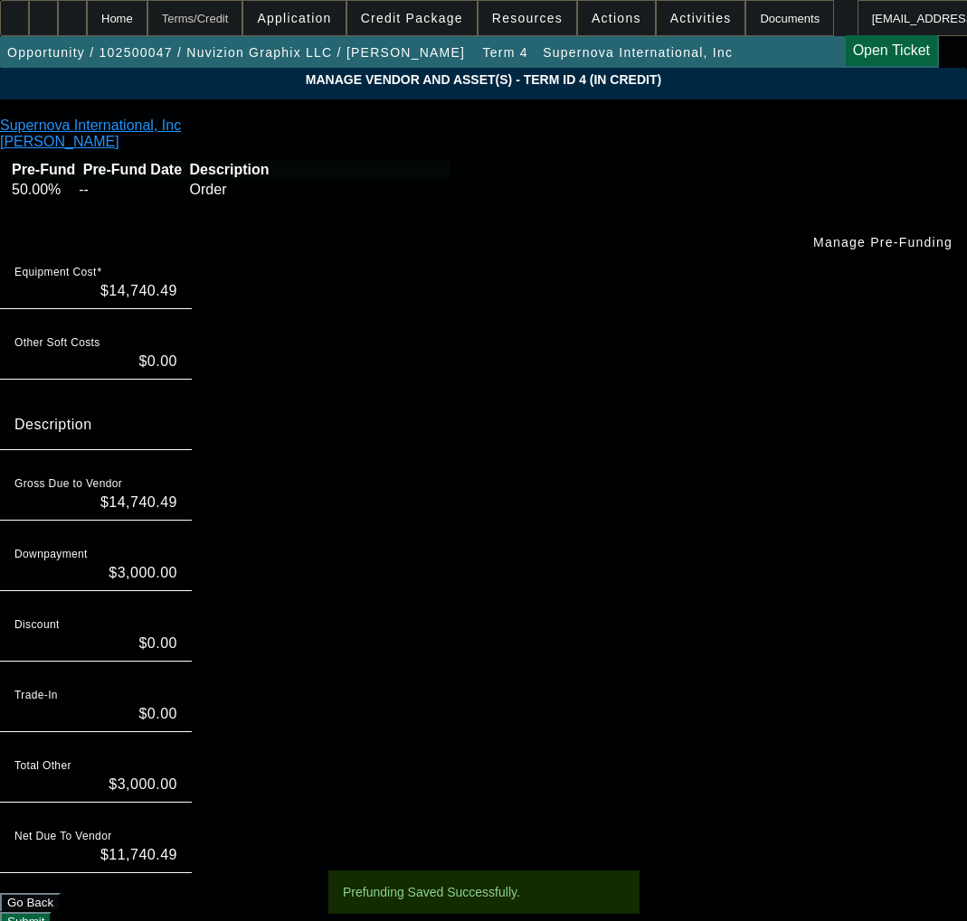
click at [198, 14] on div "Terms/Credit" at bounding box center [195, 18] width 96 height 36
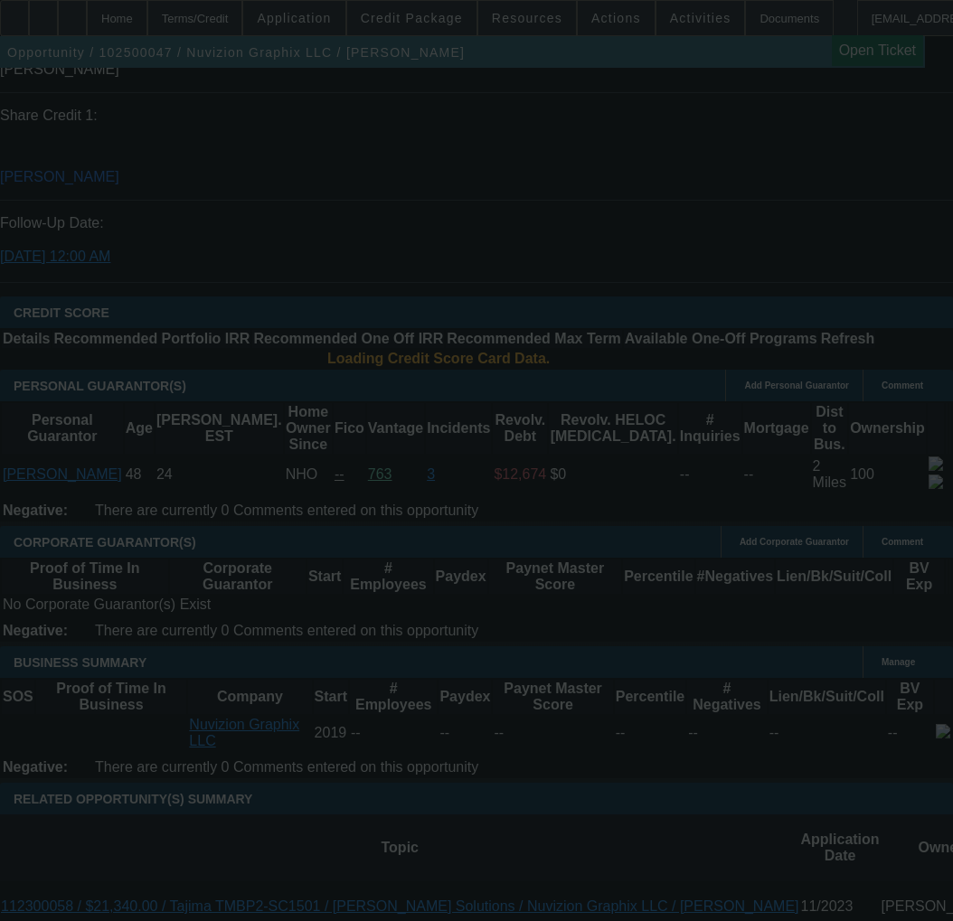
scroll to position [2382, 0]
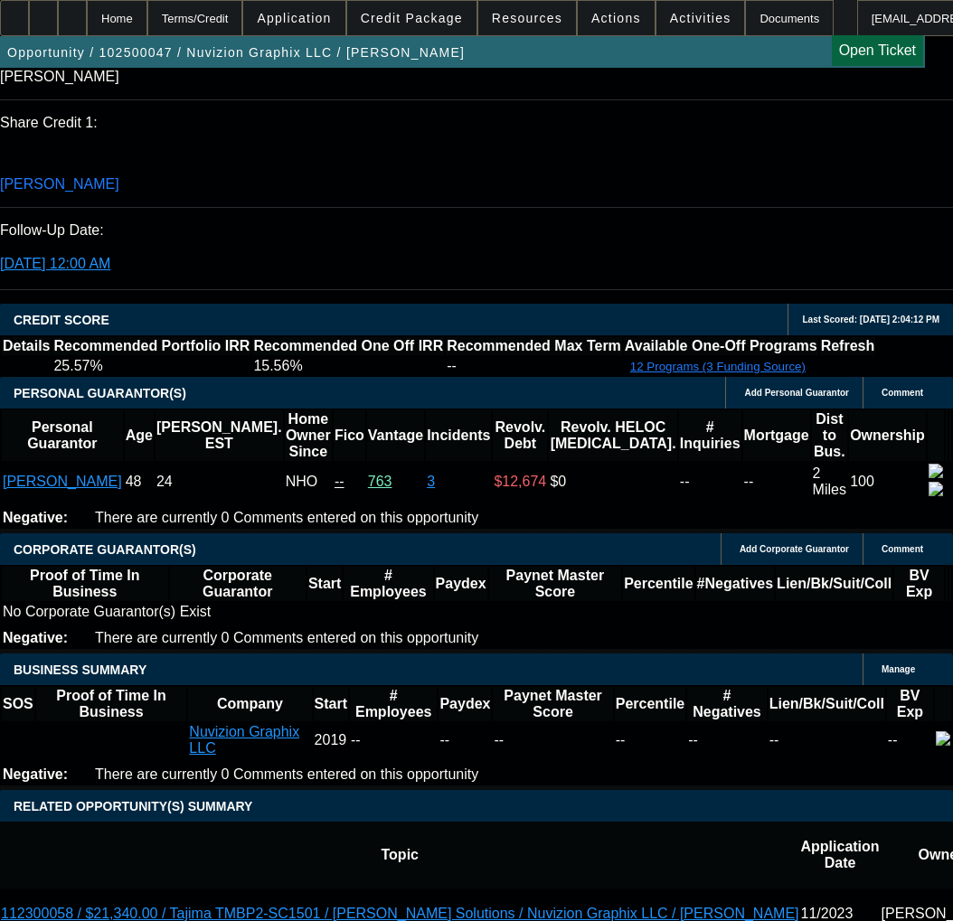
select select "0"
select select "0.1"
select select "5"
select select "0"
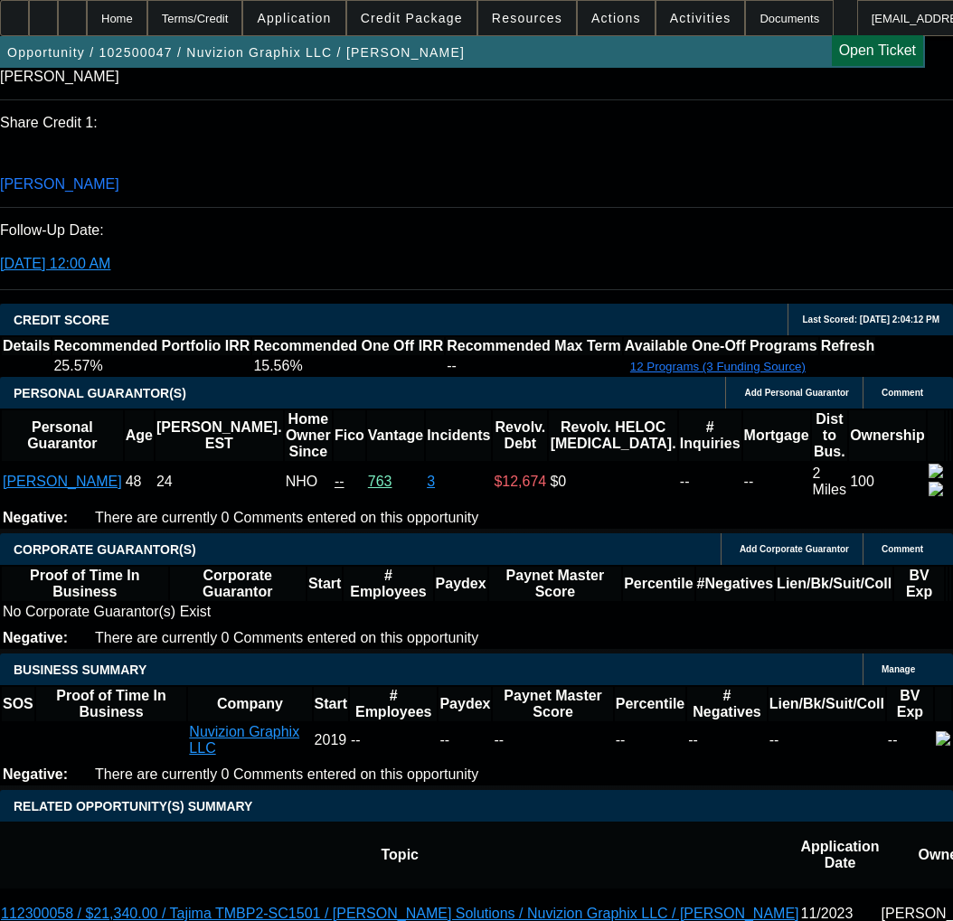
select select "0"
select select "0.1"
select select "5"
select select "0"
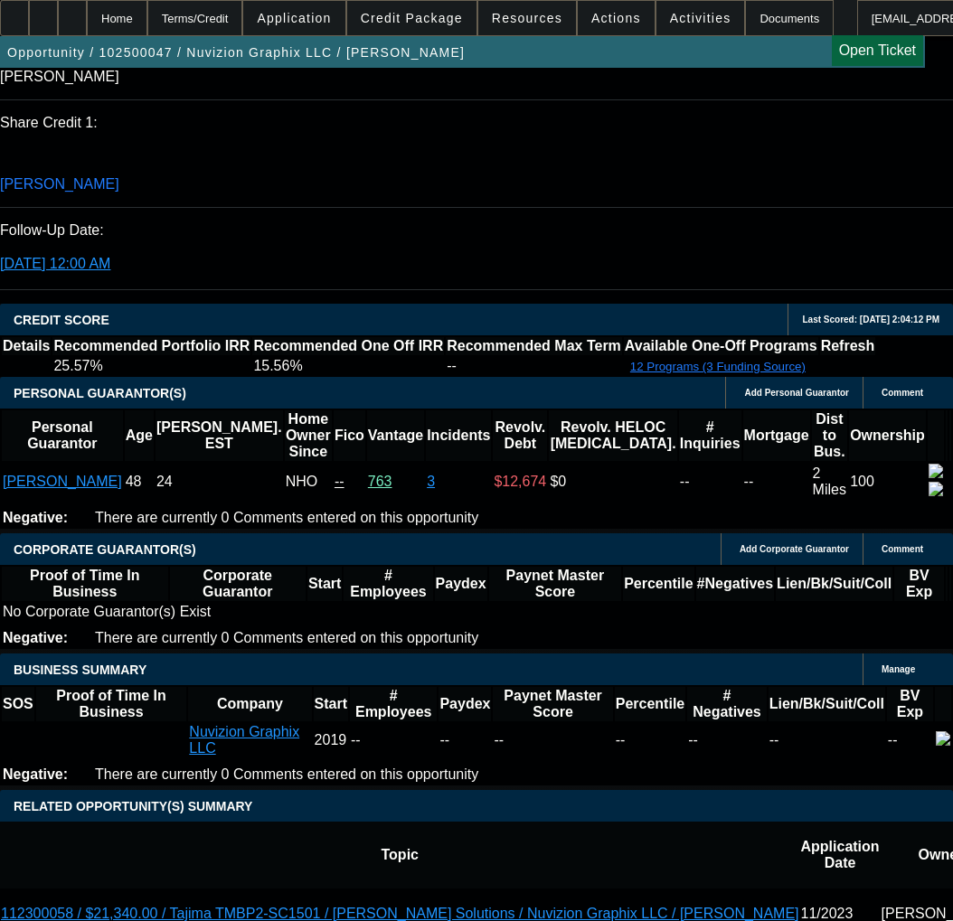
select select "0.1"
select select "6"
select select "0"
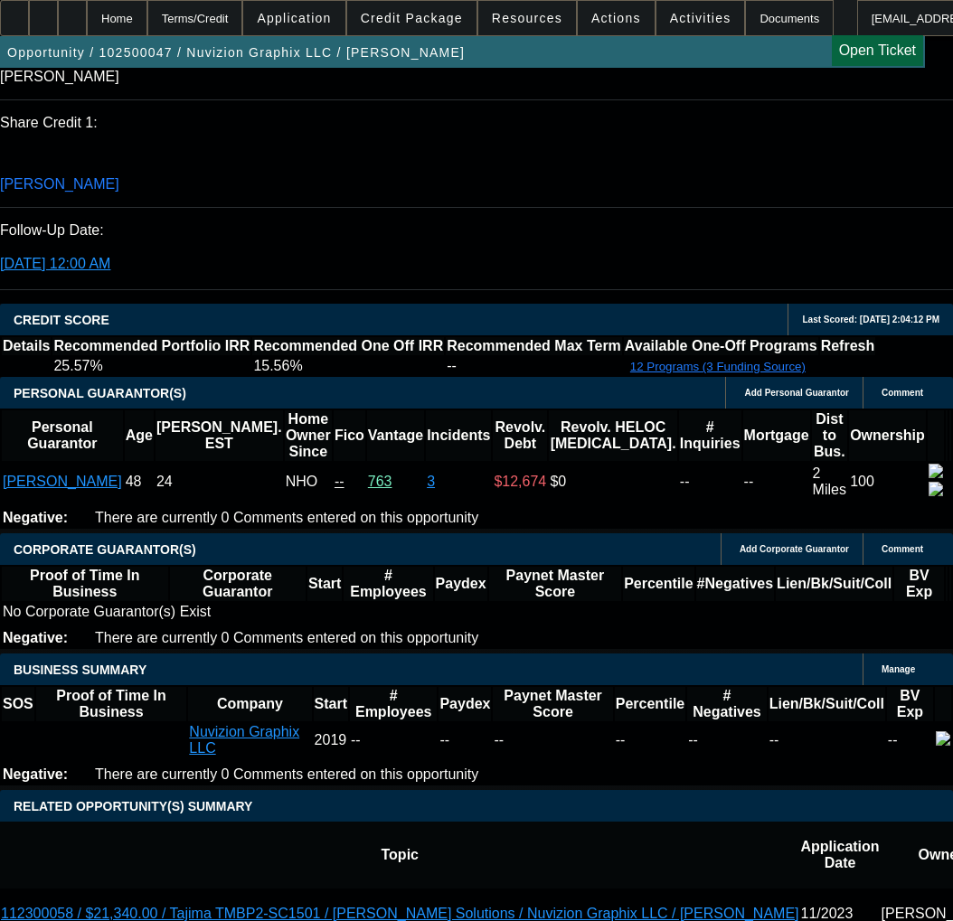
select select "6"
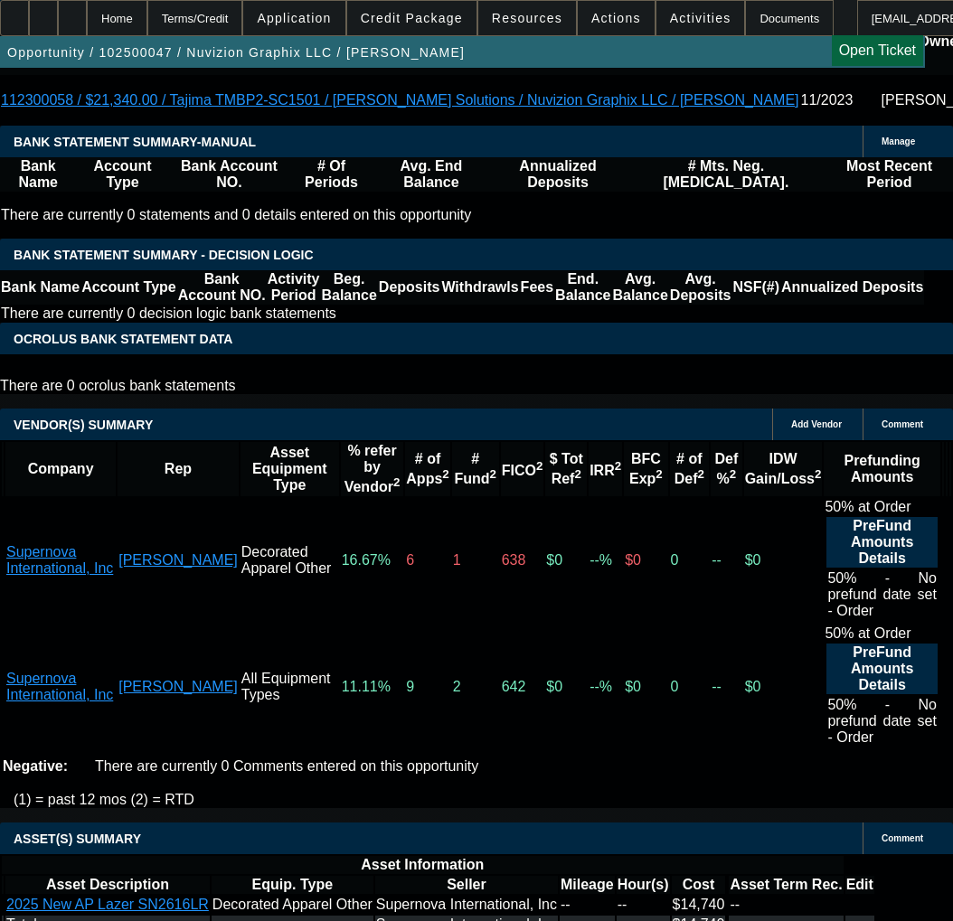
scroll to position [3284, 0]
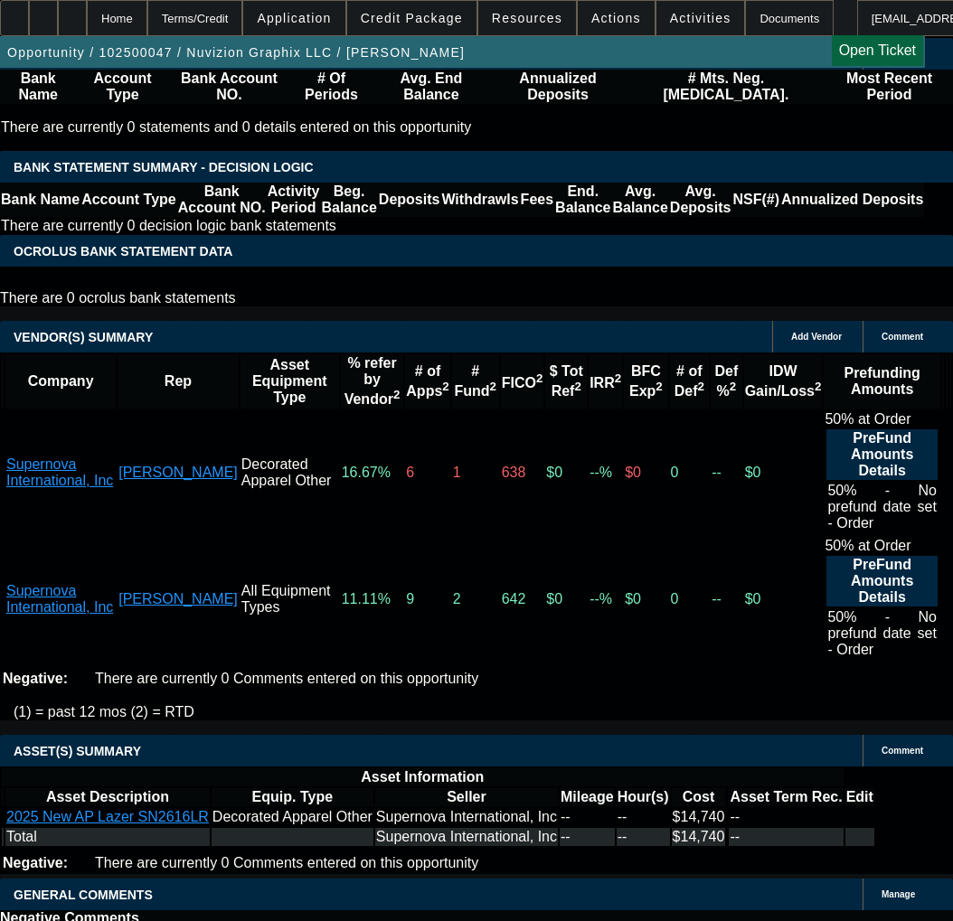
copy span "APPROVED BY [PERSON_NAME]: $11,740.49; Approved Term: 36 months; FMV only in [G…"
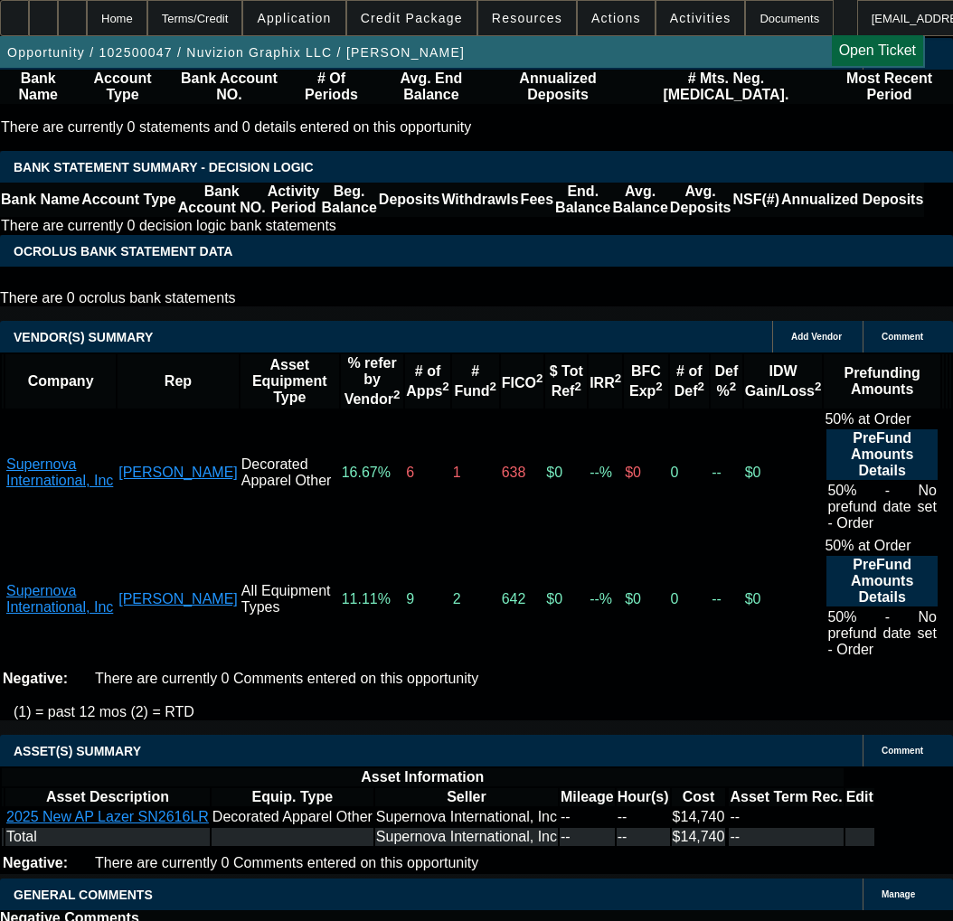
drag, startPoint x: 325, startPoint y: 294, endPoint x: 327, endPoint y: 305, distance: 11.0
select select "3"
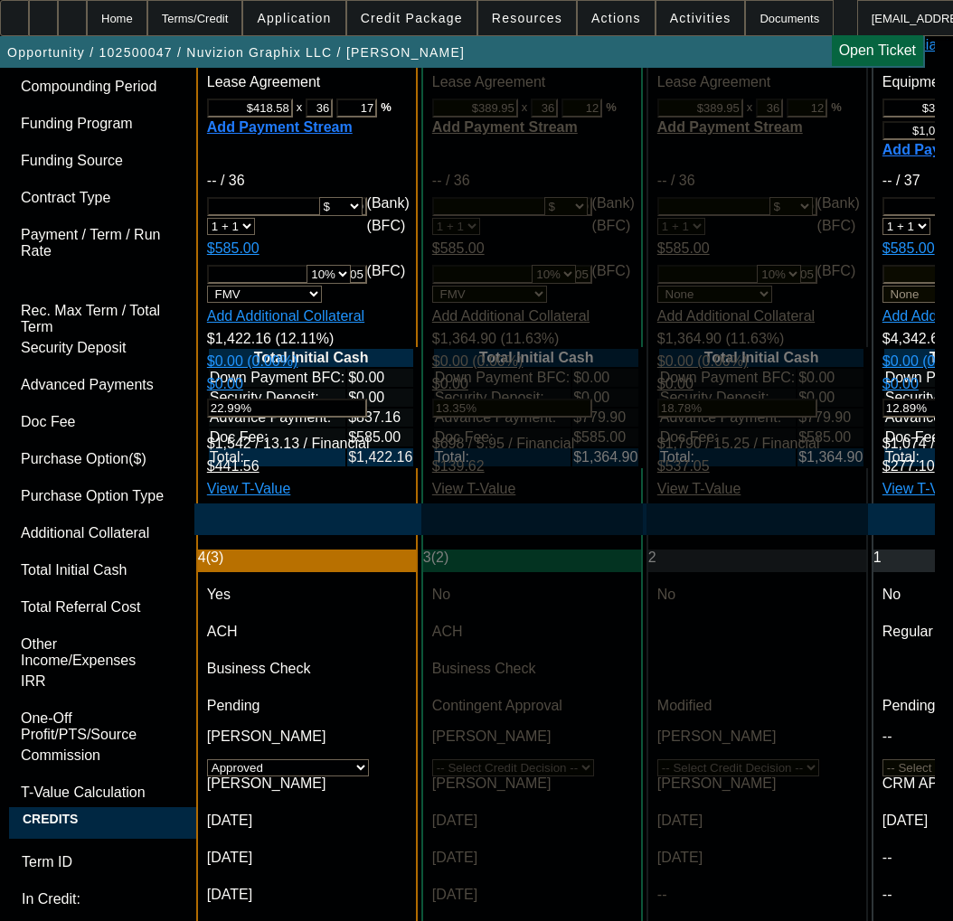
scroll to position [5696, 0]
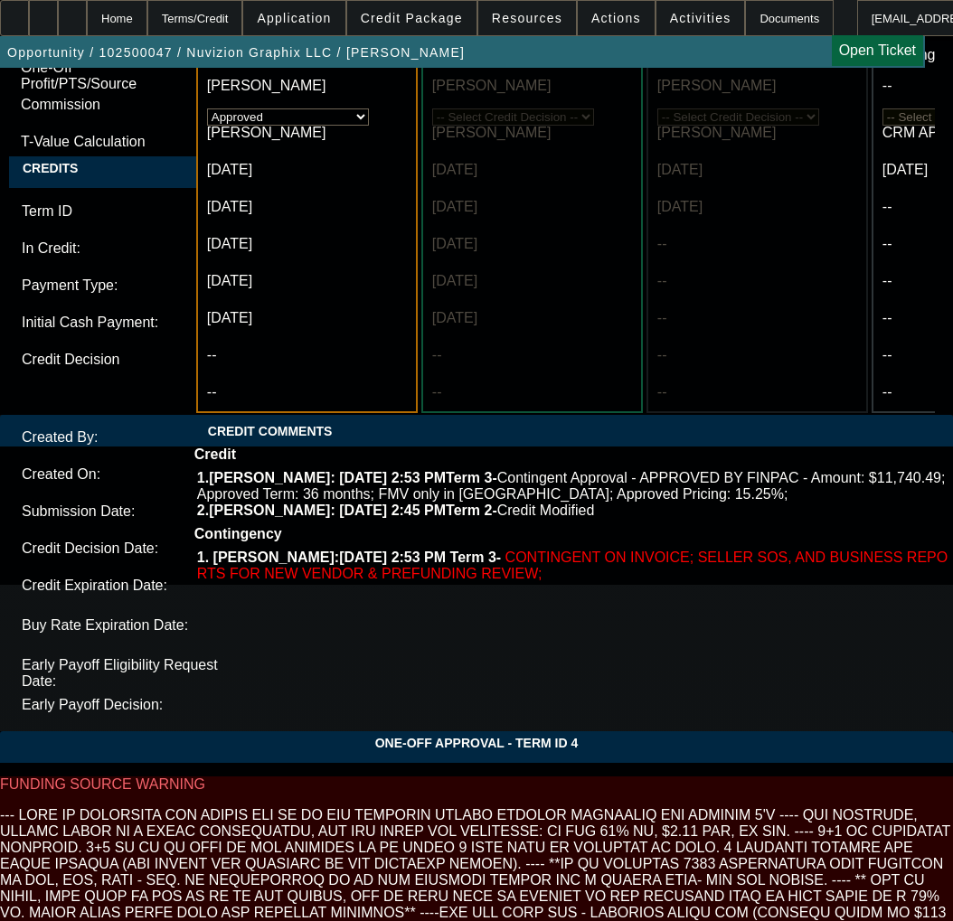
paste textarea "APPROVED BY [PERSON_NAME]: $11,740.49; Approved Term: 36 months; FMV only in [G…"
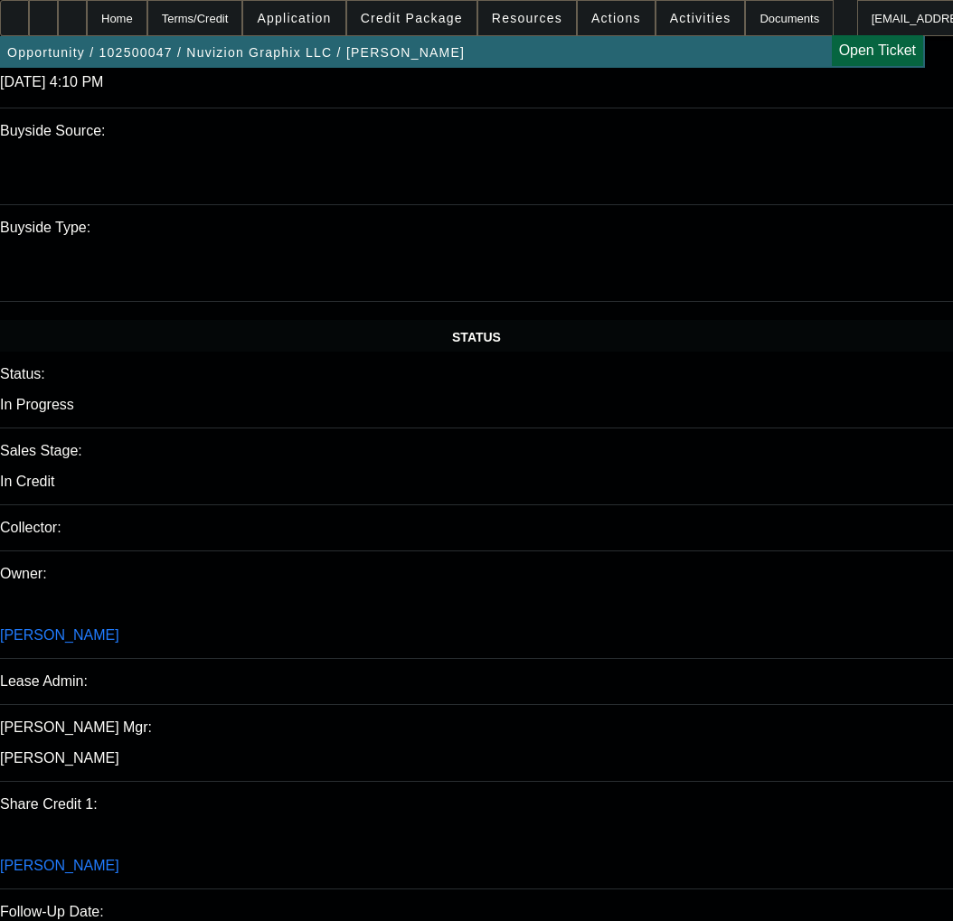
scroll to position [1520, 0]
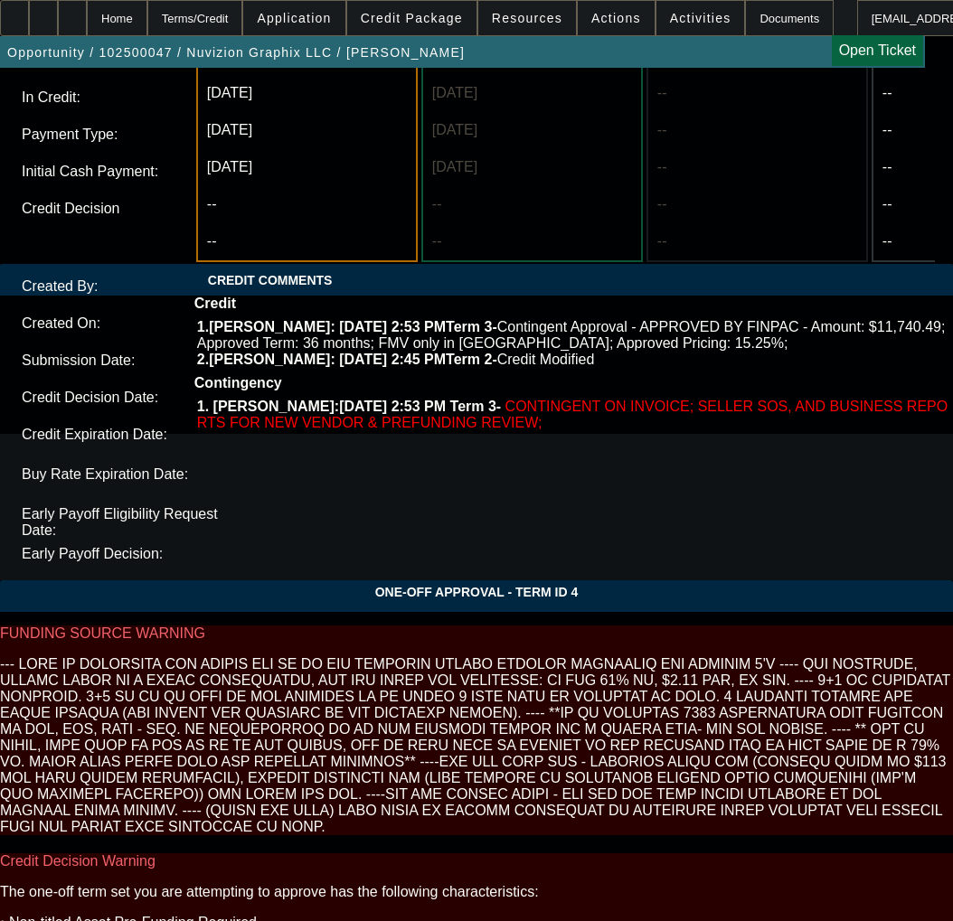
scroll to position [5860, 0]
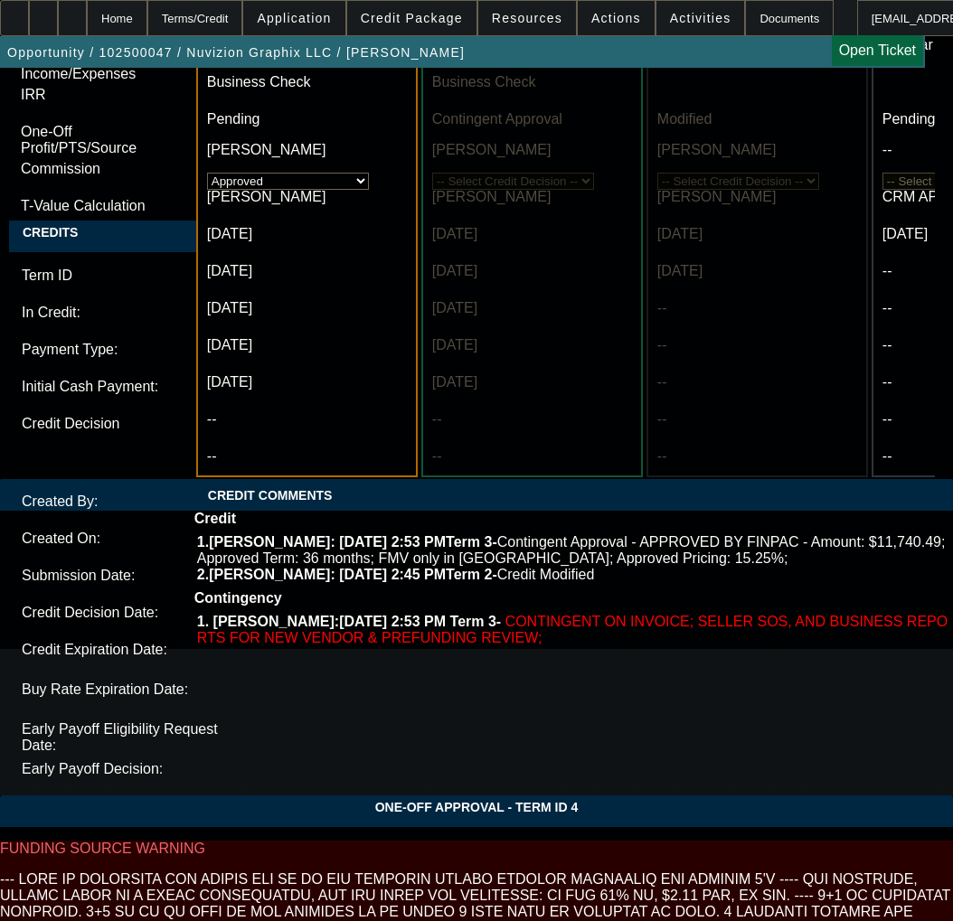
scroll to position [5589, 0]
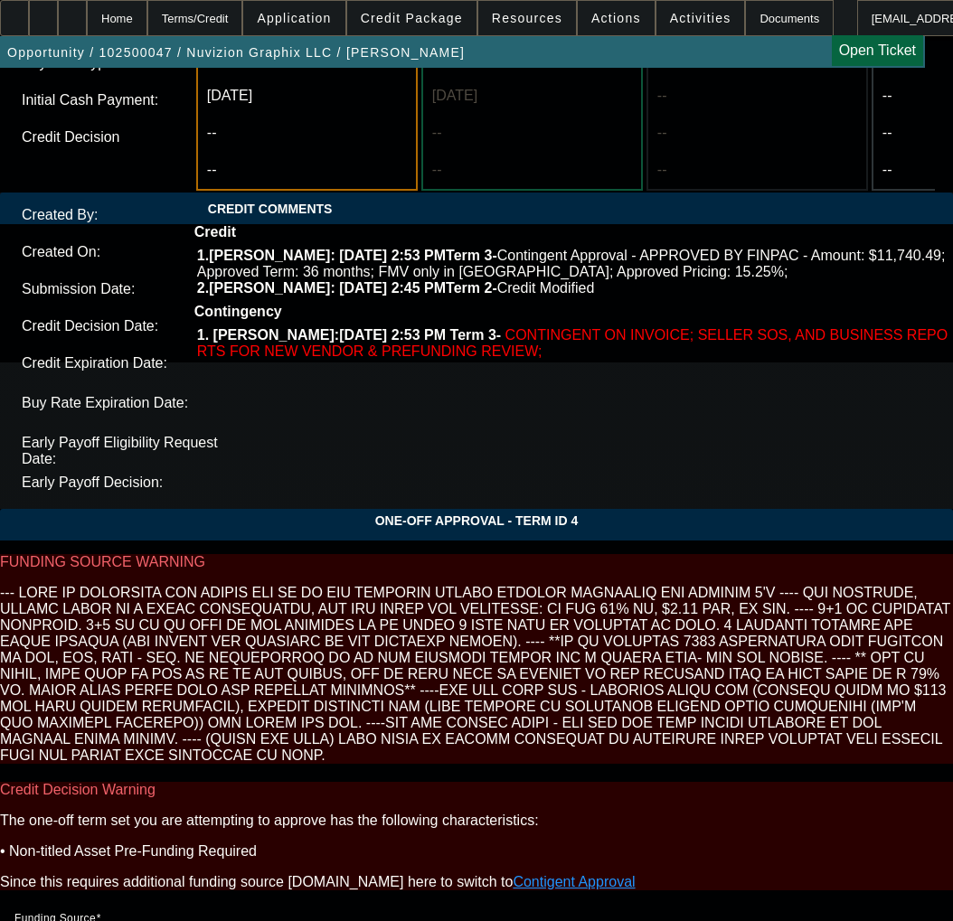
scroll to position [5956, 0]
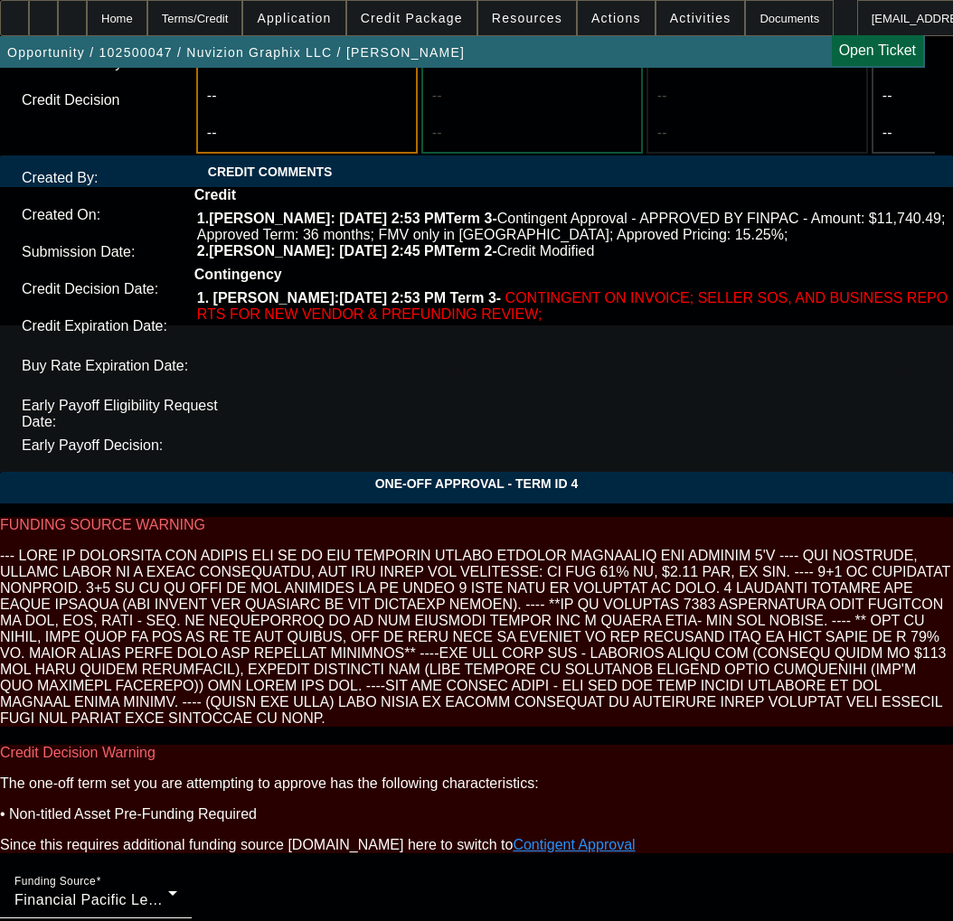
type textarea "APPROVED BY [PERSON_NAME]: $11,740.49; Approved Term: 36 months; FMV only in [G…"
type input "05:07"
click at [216, 509] on span "2" at bounding box center [211, 511] width 33 height 33
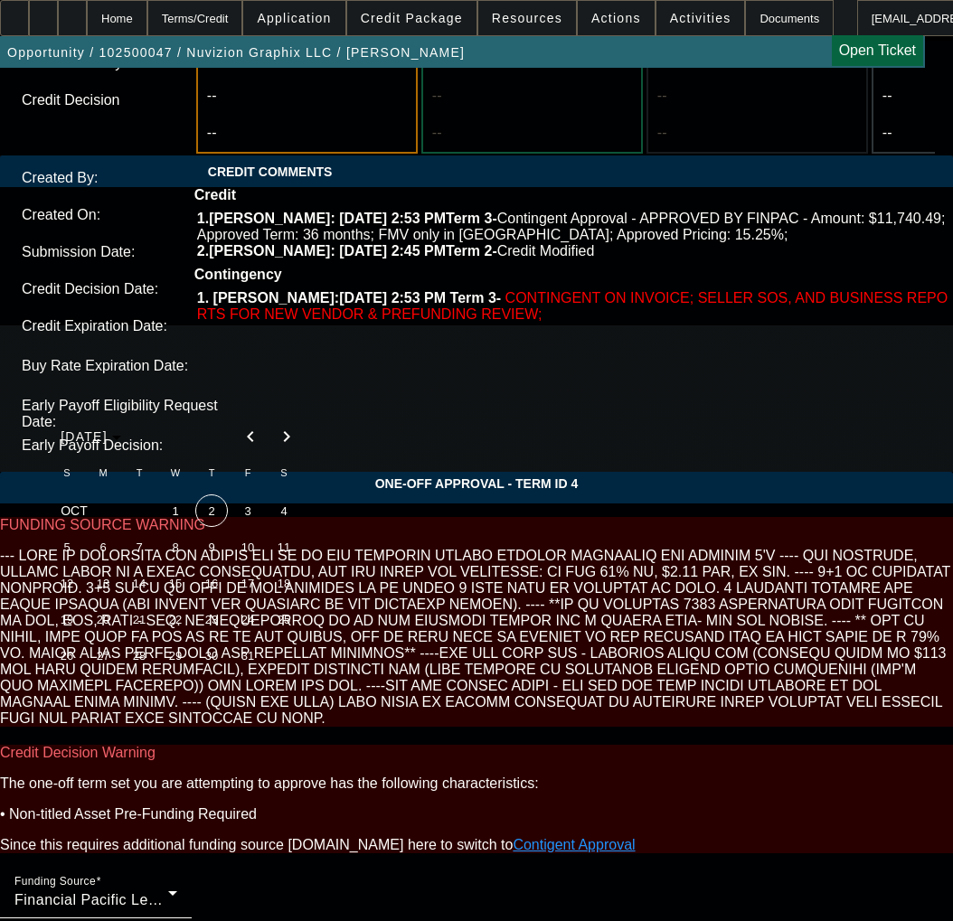
type input "[DATE]"
type input "04:00"
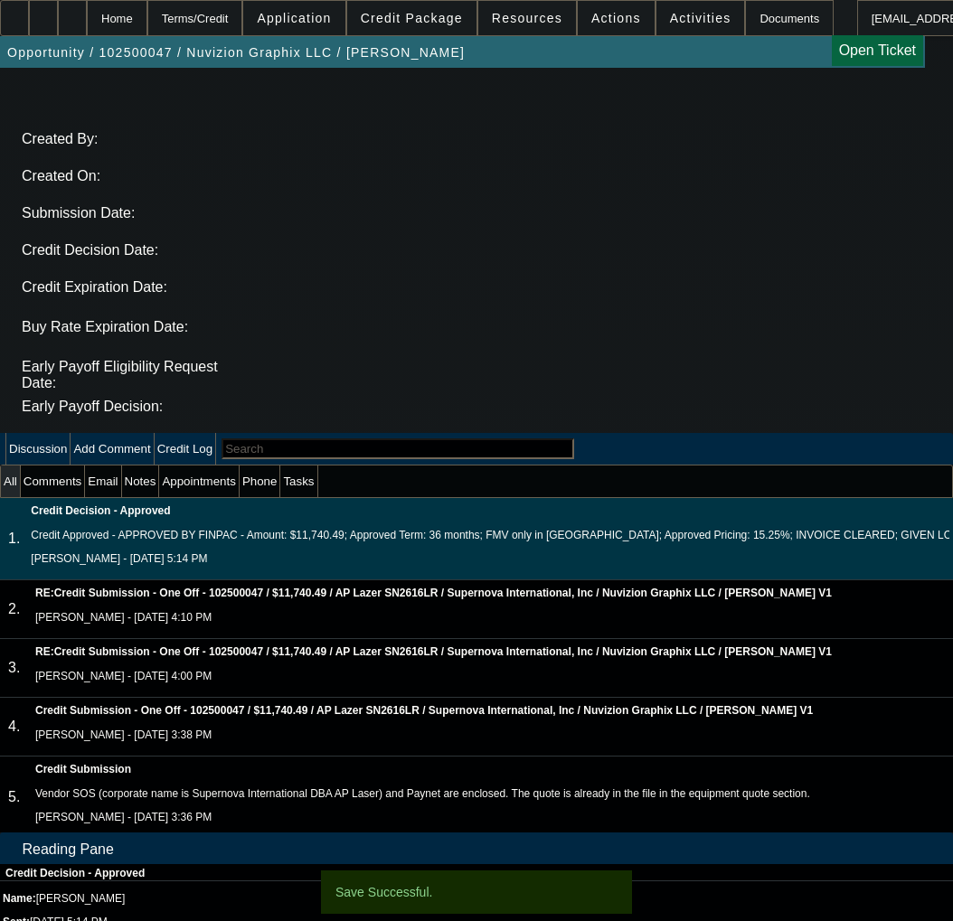
select select "0"
select select "0.1"
select select "5"
select select "0"
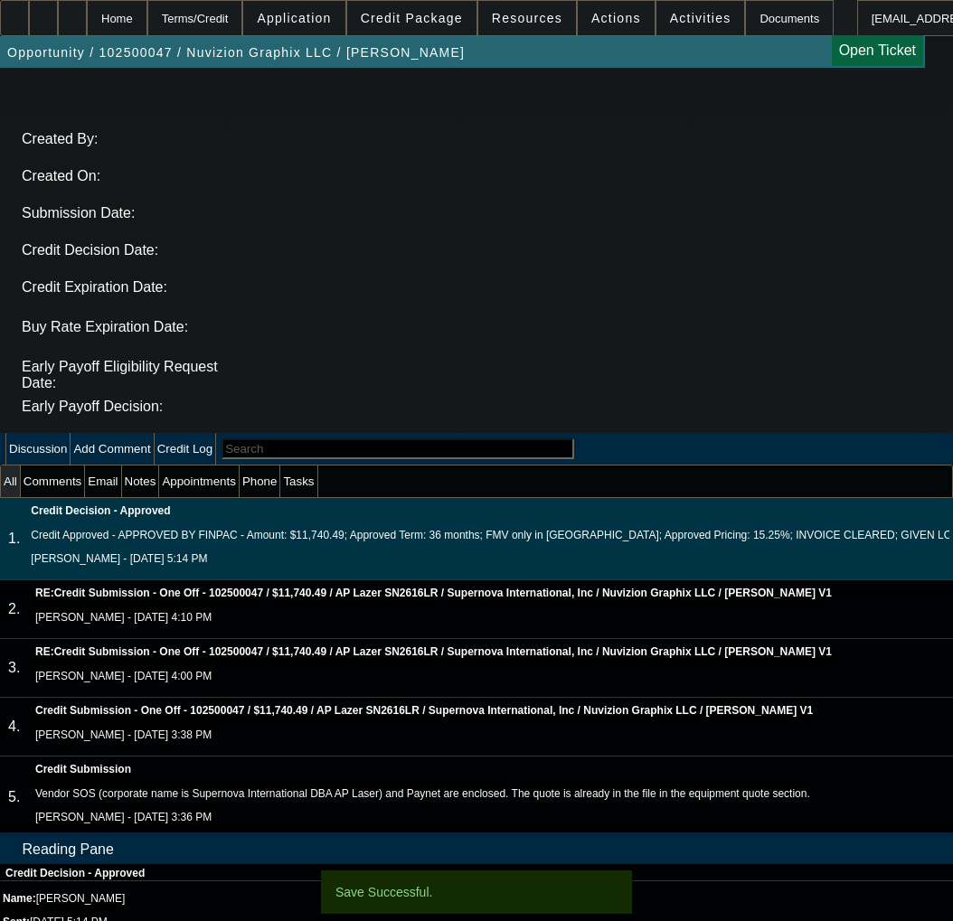
select select "0"
select select "0.1"
select select "5"
select select "0"
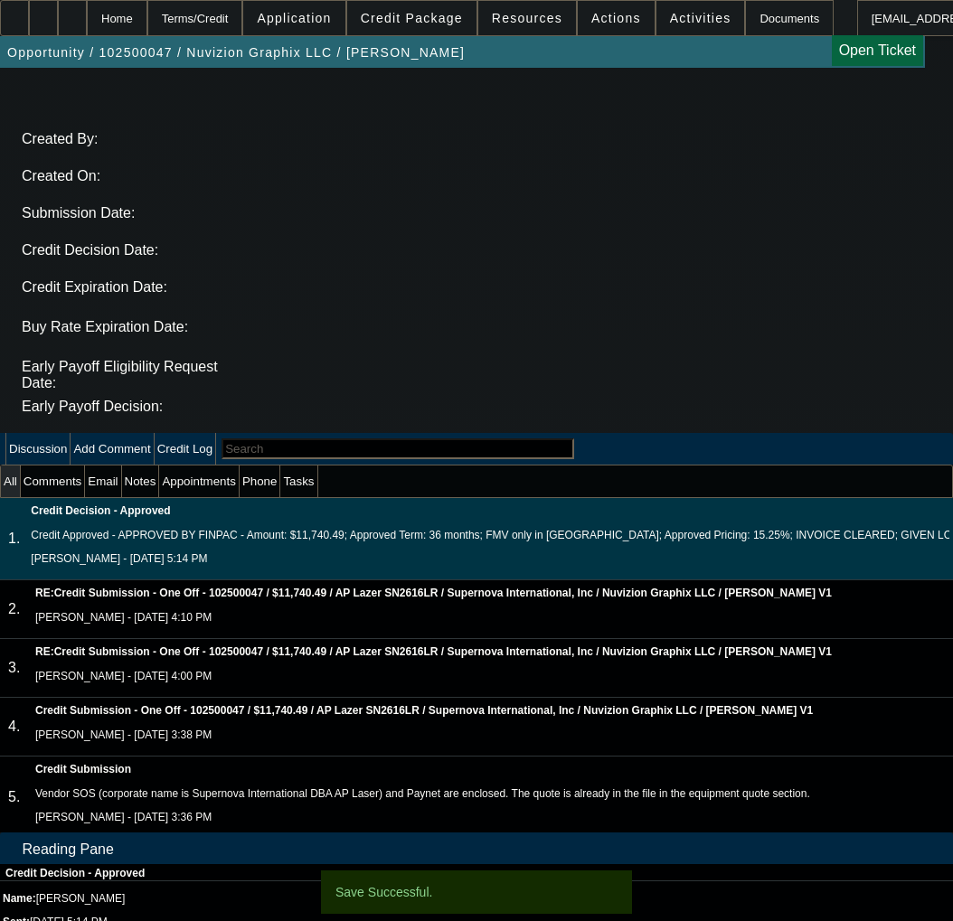
select select "0.1"
select select "6"
select select "0"
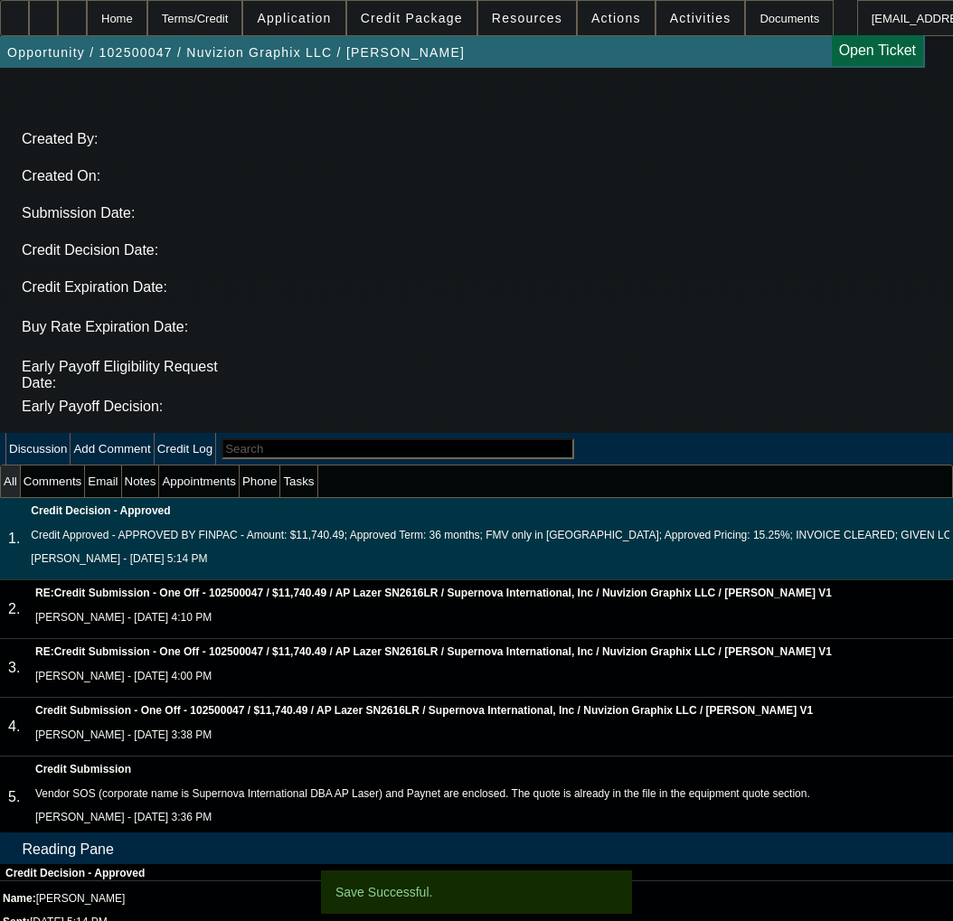
select select "6"
